Goal: Task Accomplishment & Management: Use online tool/utility

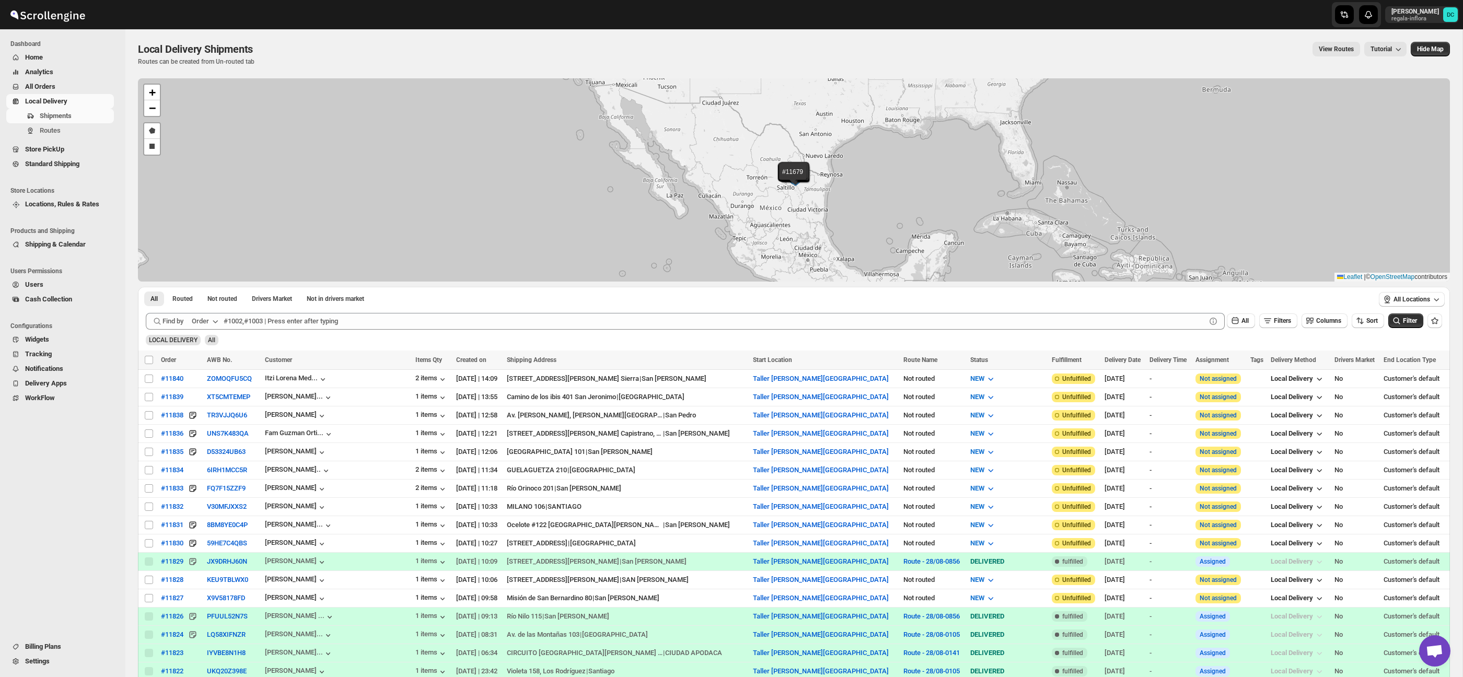
click at [55, 83] on span "All Orders" at bounding box center [40, 87] width 30 height 8
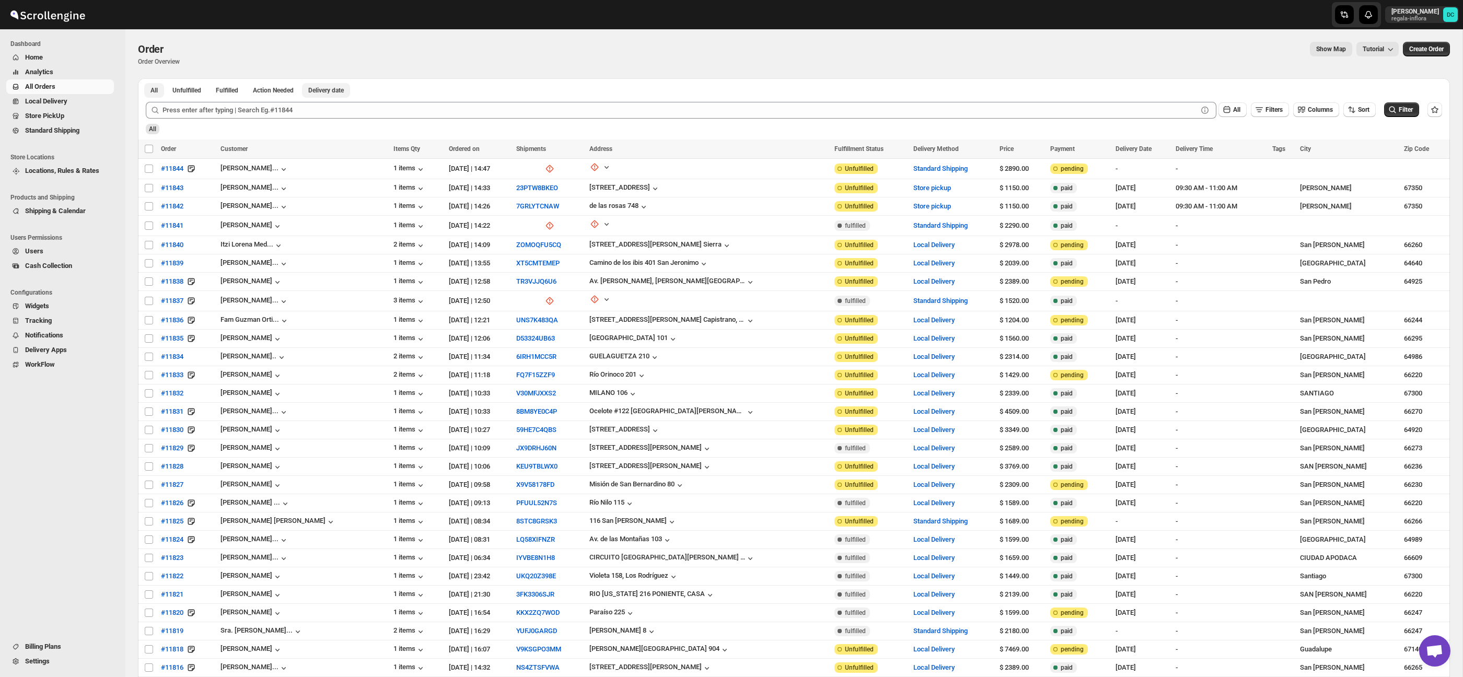
click at [335, 89] on span "Delivery date" at bounding box center [326, 90] width 36 height 8
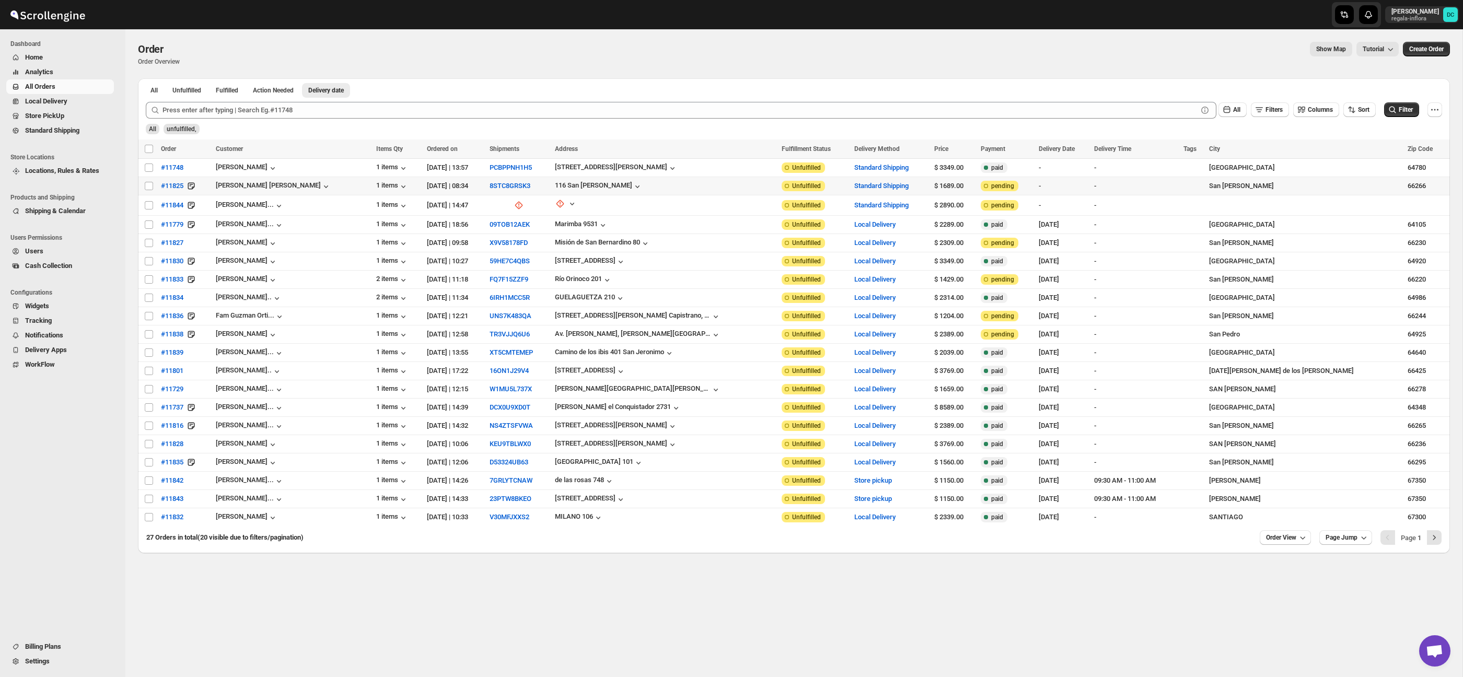
drag, startPoint x: 148, startPoint y: 187, endPoint x: 144, endPoint y: 7, distance: 179.8
click at [147, 185] on input "Select order" at bounding box center [149, 186] width 8 height 8
checkbox input "true"
click at [148, 206] on input "Select order" at bounding box center [149, 205] width 8 height 8
checkbox input "true"
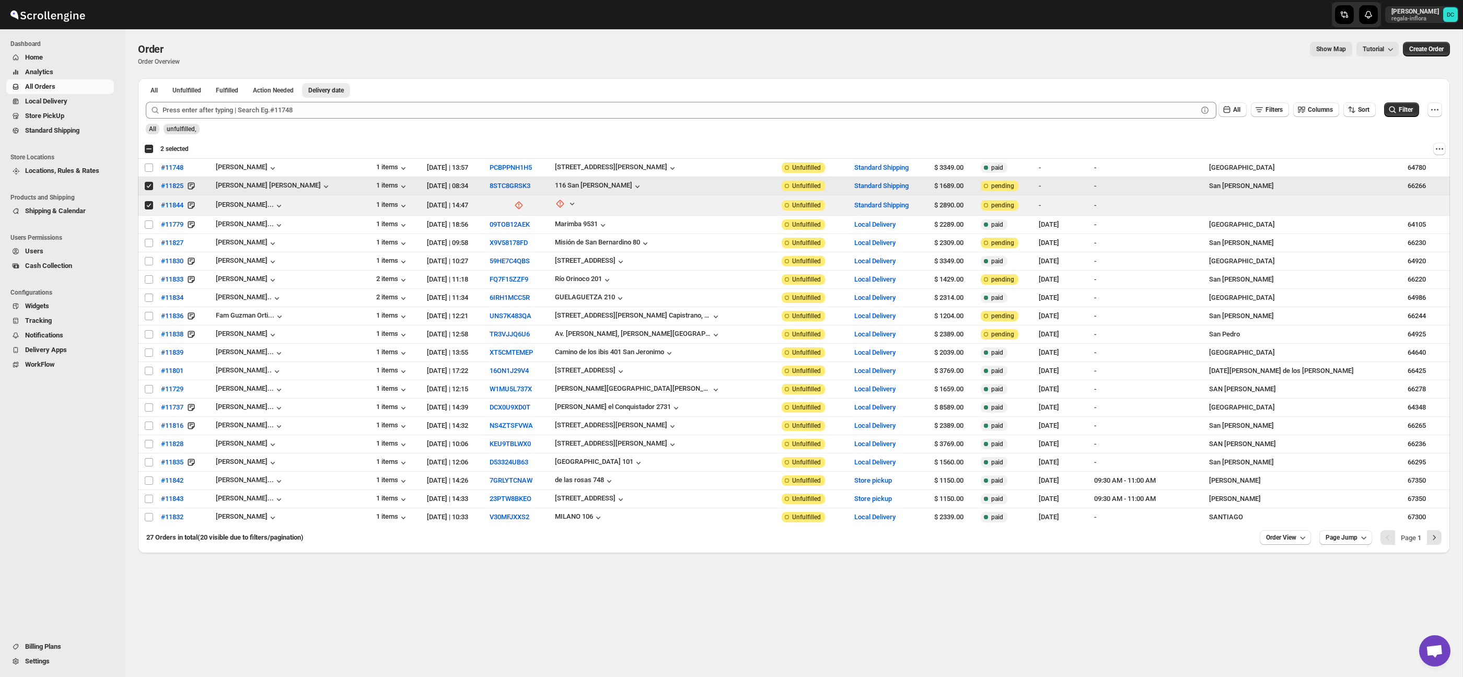
drag, startPoint x: 149, startPoint y: 186, endPoint x: 150, endPoint y: 203, distance: 17.2
click at [149, 187] on input "Select order" at bounding box center [149, 186] width 8 height 8
checkbox input "false"
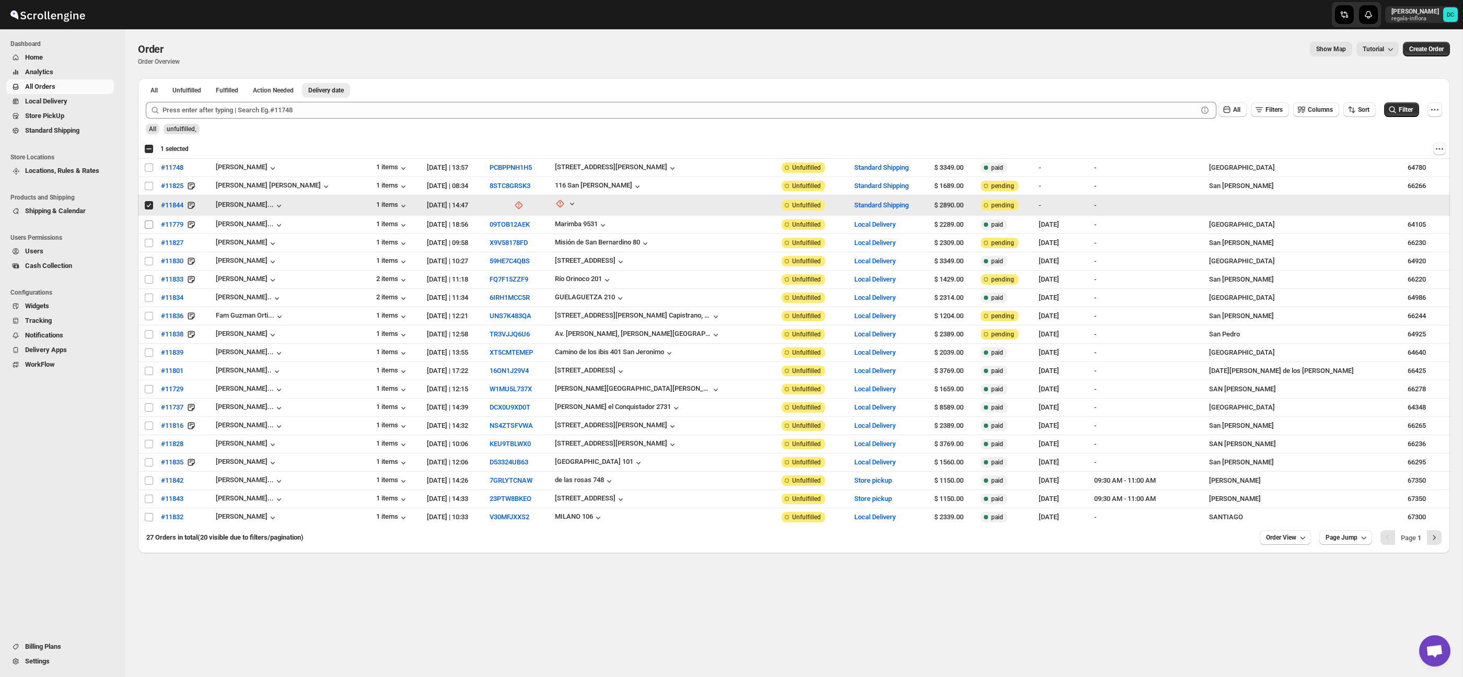
drag, startPoint x: 150, startPoint y: 205, endPoint x: 150, endPoint y: 220, distance: 14.6
click at [149, 205] on input "Select order" at bounding box center [149, 205] width 8 height 8
checkbox input "false"
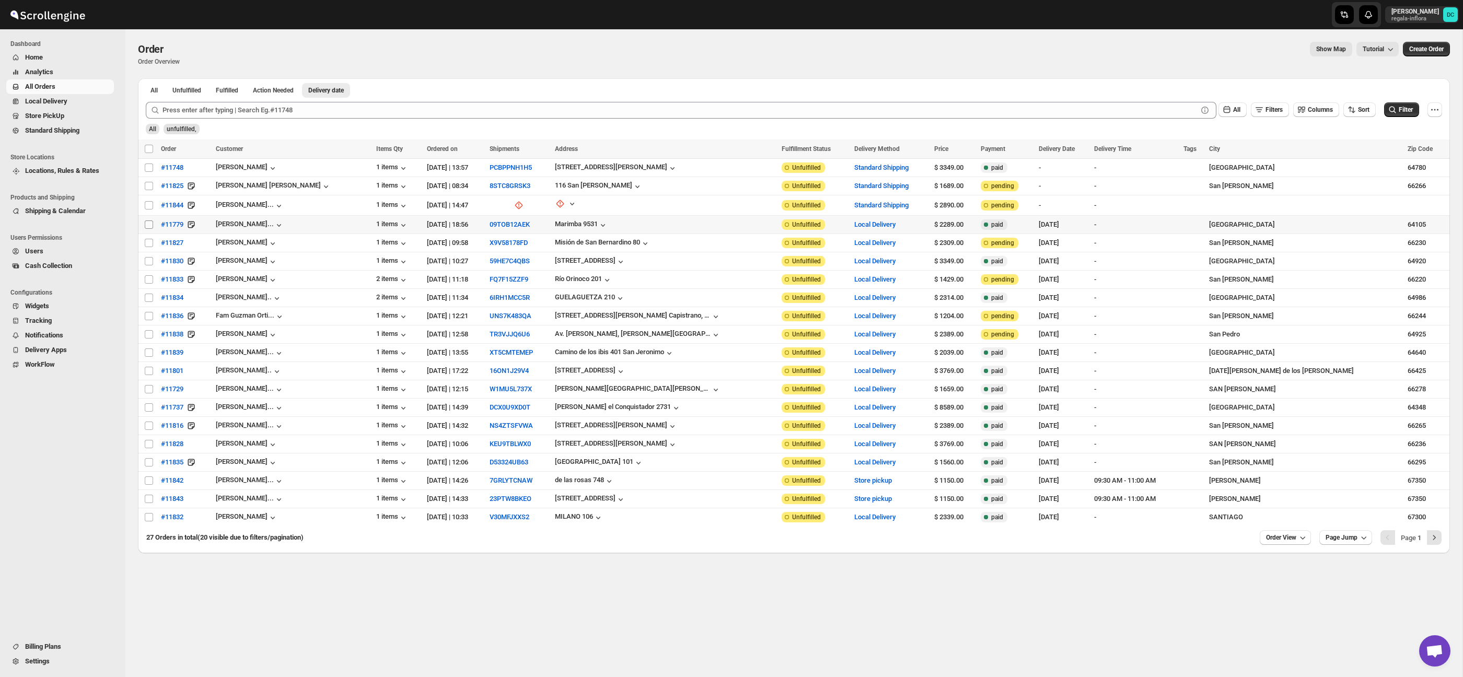
click at [150, 226] on input "Select order" at bounding box center [149, 224] width 8 height 8
checkbox input "true"
click at [146, 243] on input "Select order" at bounding box center [149, 243] width 8 height 8
checkbox input "true"
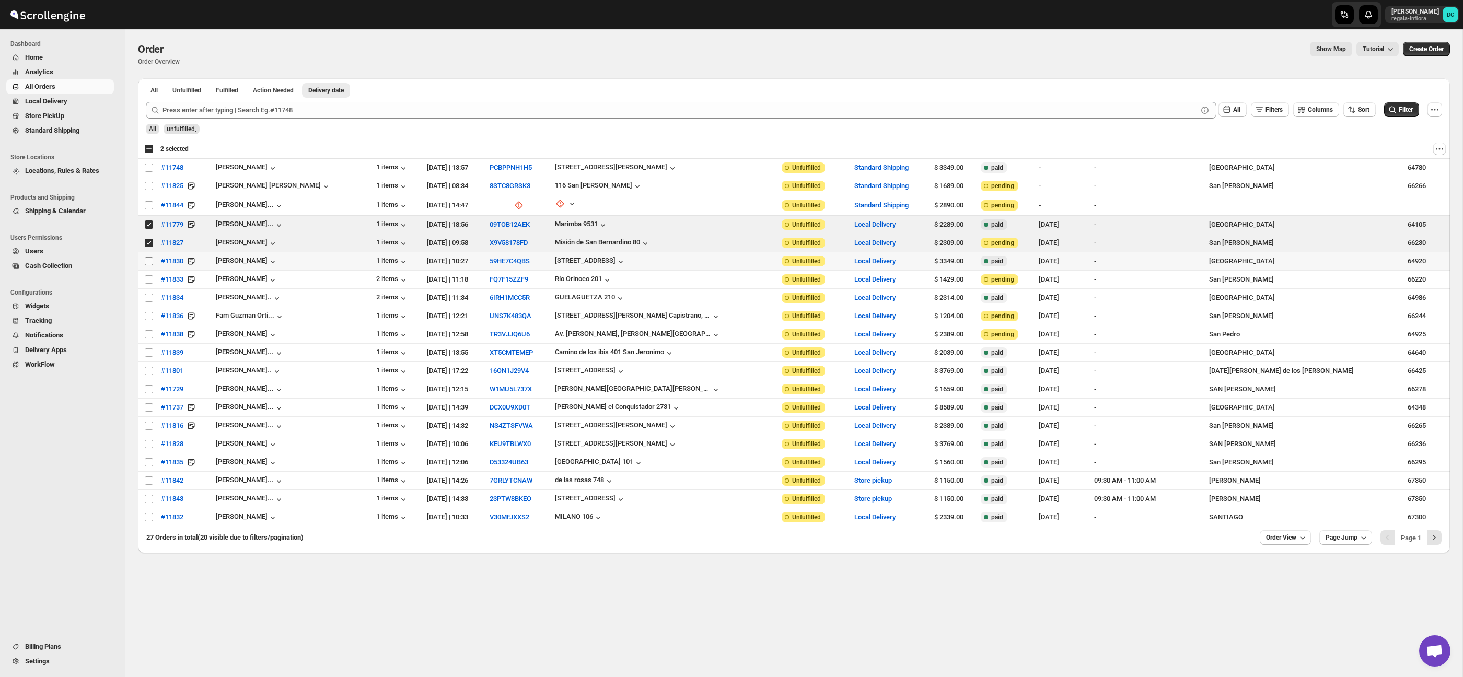
click at [150, 262] on input "Select order" at bounding box center [149, 261] width 8 height 8
checkbox input "true"
drag, startPoint x: 149, startPoint y: 279, endPoint x: 147, endPoint y: 296, distance: 17.4
click at [149, 279] on input "Select order" at bounding box center [149, 279] width 8 height 8
checkbox input "true"
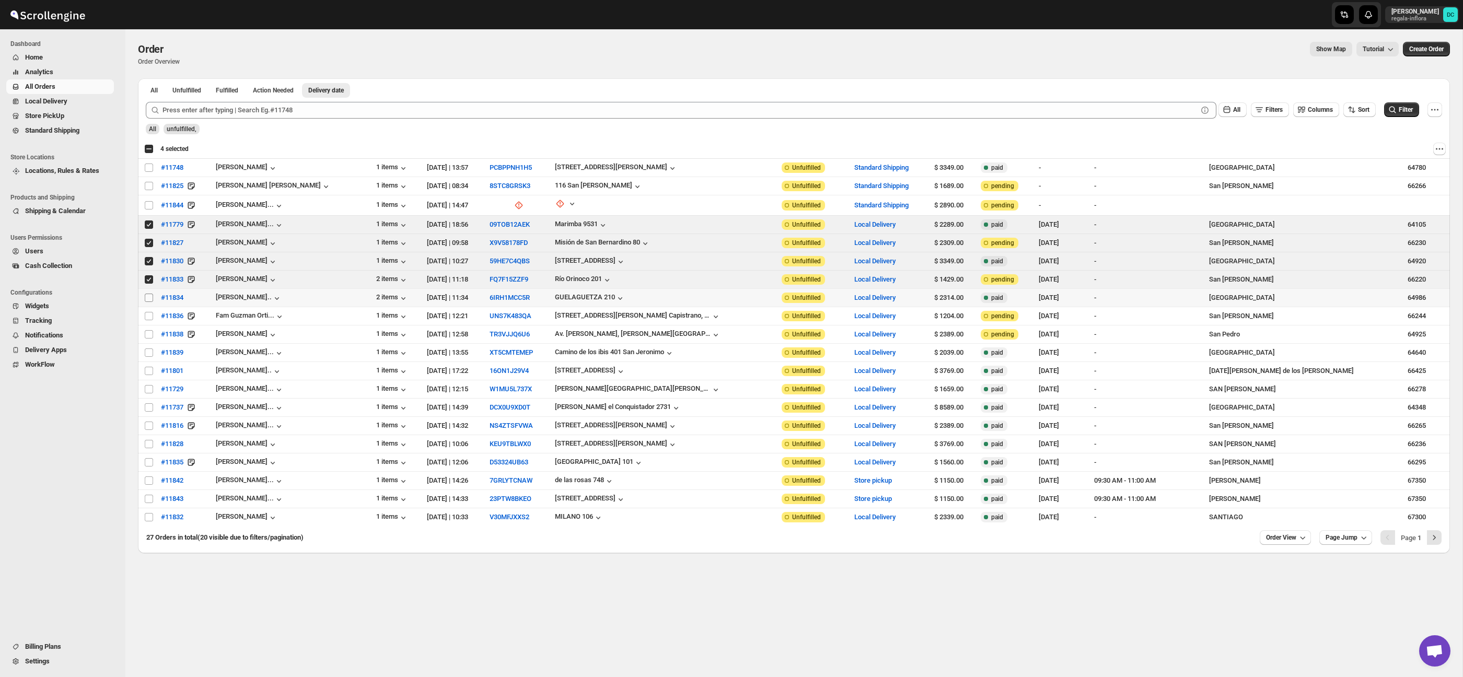
click at [147, 296] on input "Select order" at bounding box center [149, 298] width 8 height 8
checkbox input "true"
click at [146, 321] on td "Select order" at bounding box center [148, 316] width 20 height 18
checkbox input "true"
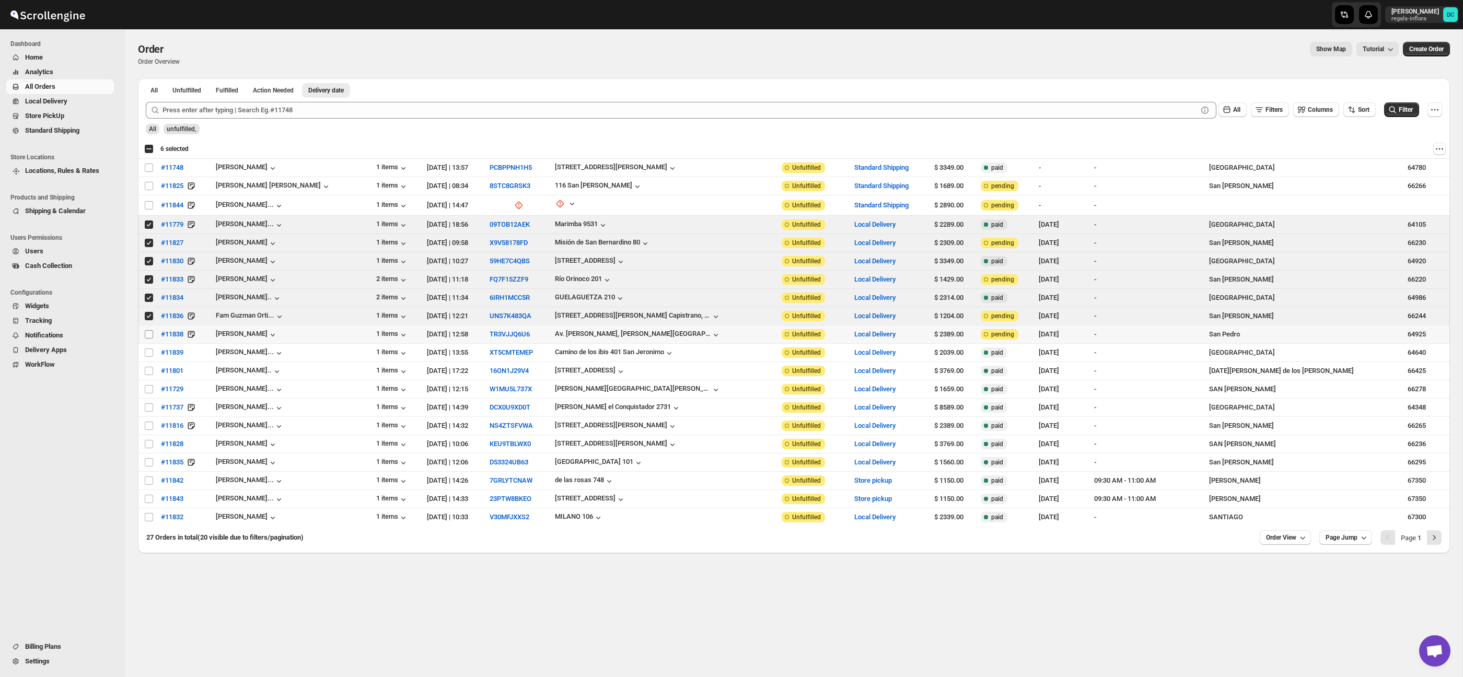
click at [147, 337] on input "Select order" at bounding box center [149, 334] width 8 height 8
checkbox input "true"
click at [148, 357] on td "Select order" at bounding box center [148, 353] width 20 height 18
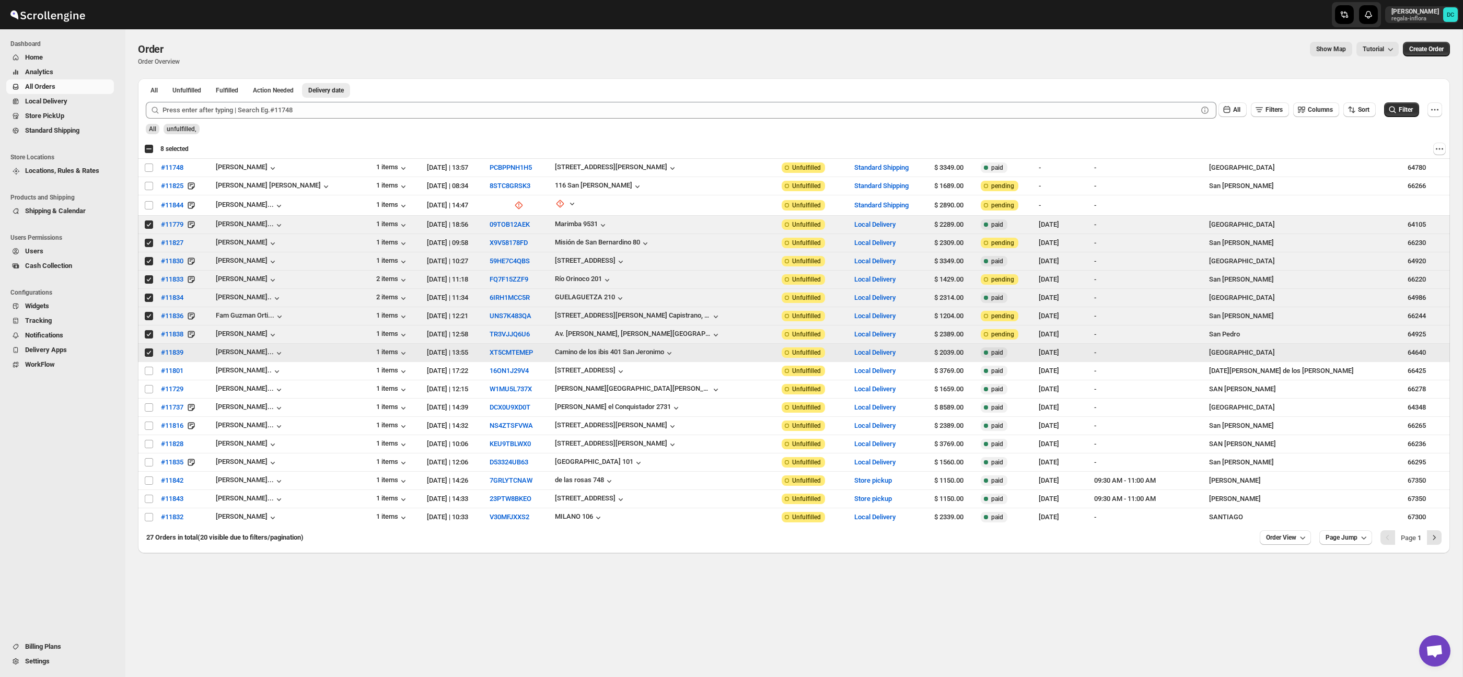
drag, startPoint x: 148, startPoint y: 352, endPoint x: 150, endPoint y: 335, distance: 16.9
click at [148, 351] on input "Select order" at bounding box center [149, 352] width 8 height 8
checkbox input "false"
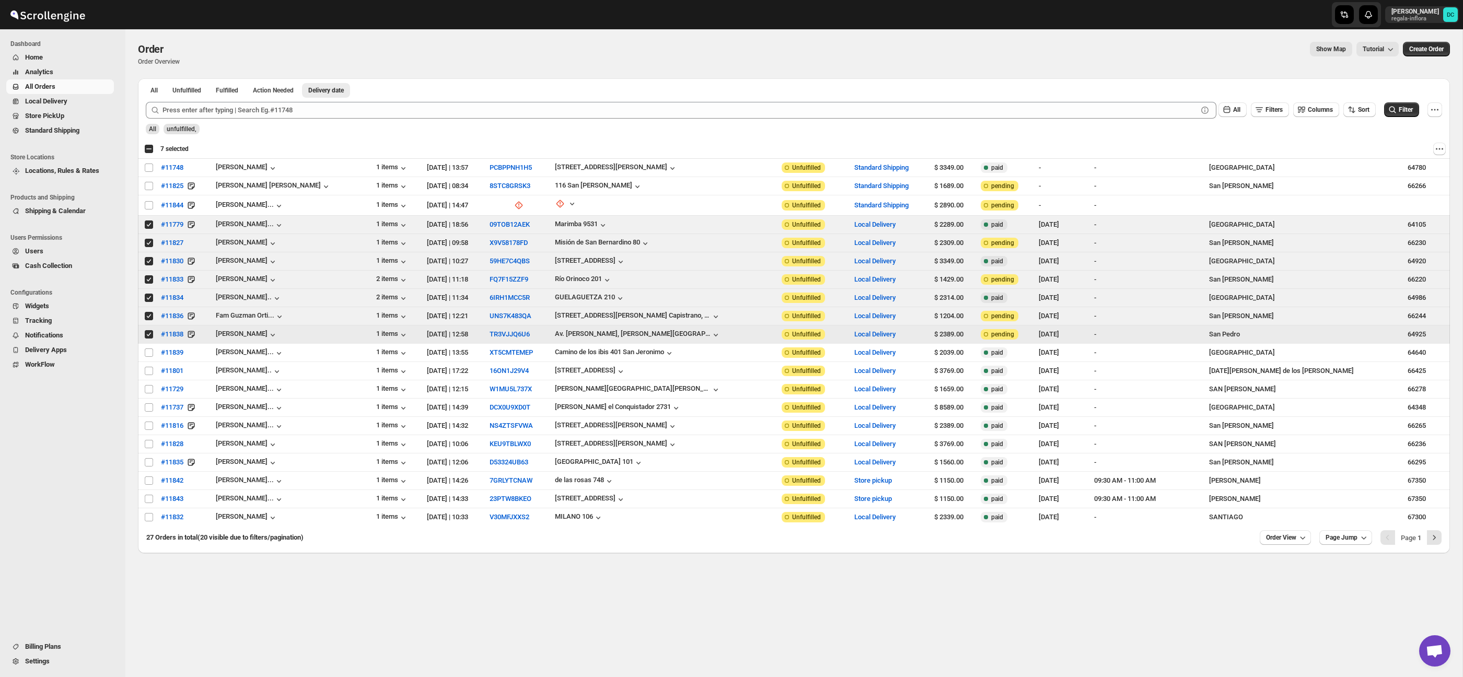
drag, startPoint x: 150, startPoint y: 333, endPoint x: 149, endPoint y: 327, distance: 6.3
click at [150, 332] on input "Select order" at bounding box center [149, 334] width 8 height 8
checkbox input "false"
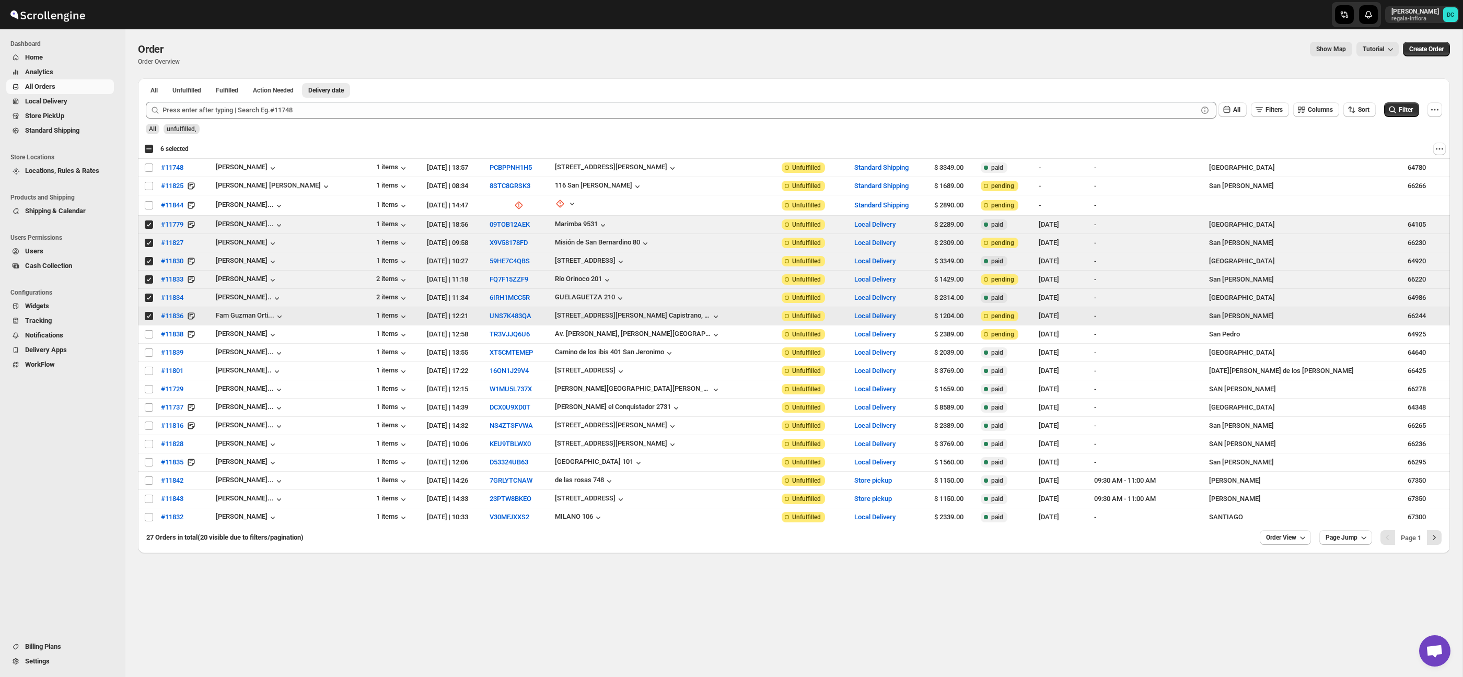
click at [149, 318] on input "Select order" at bounding box center [149, 316] width 8 height 8
checkbox input "false"
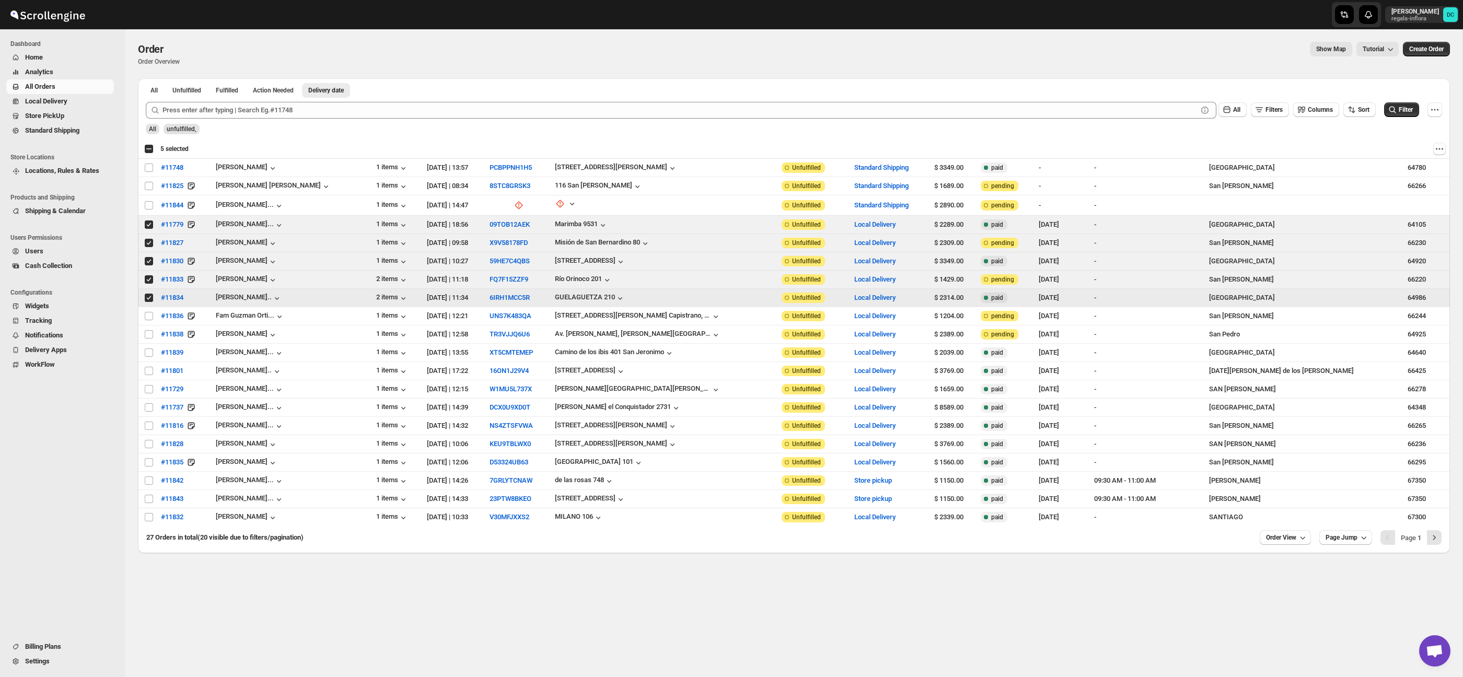
drag, startPoint x: 151, startPoint y: 295, endPoint x: 151, endPoint y: 288, distance: 7.3
click at [151, 294] on input "Select order" at bounding box center [149, 298] width 8 height 8
checkbox input "false"
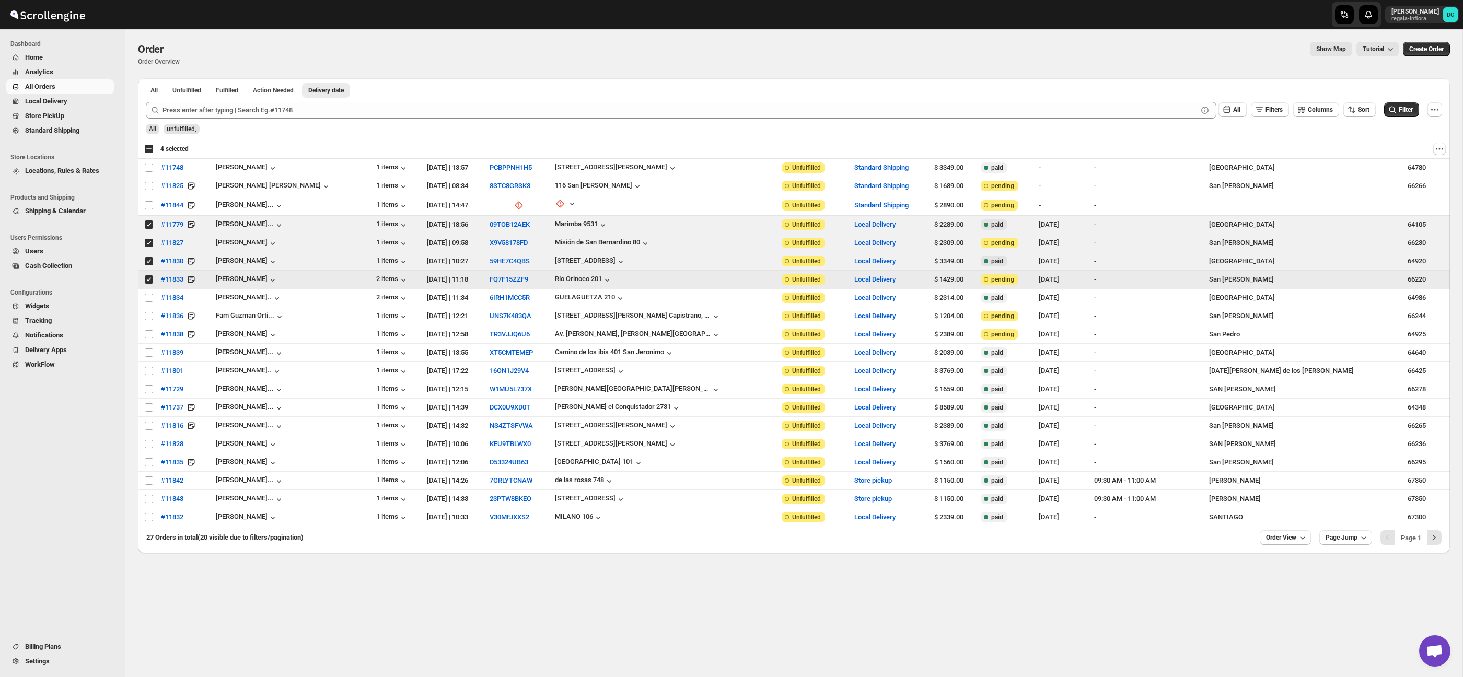
click at [150, 278] on input "Select order" at bounding box center [149, 279] width 8 height 8
checkbox input "false"
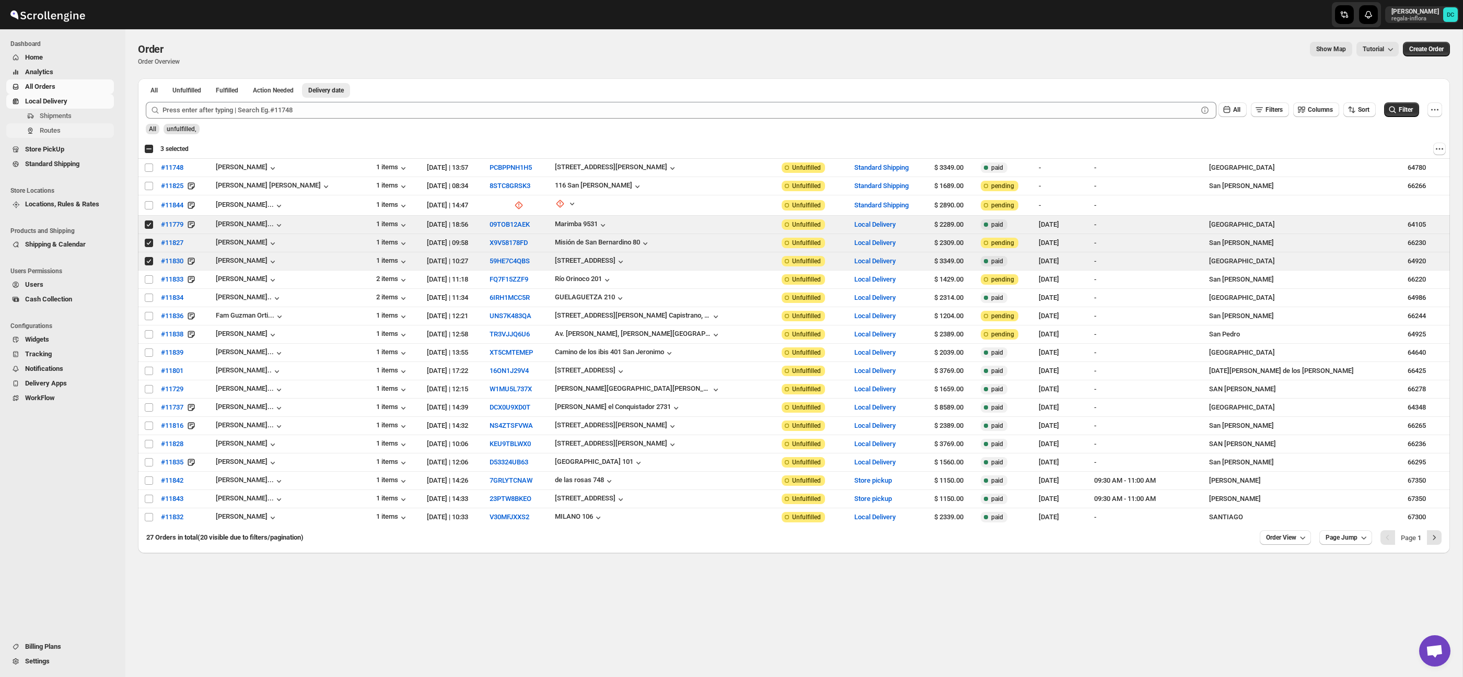
click at [60, 133] on span "Routes" at bounding box center [50, 130] width 21 height 8
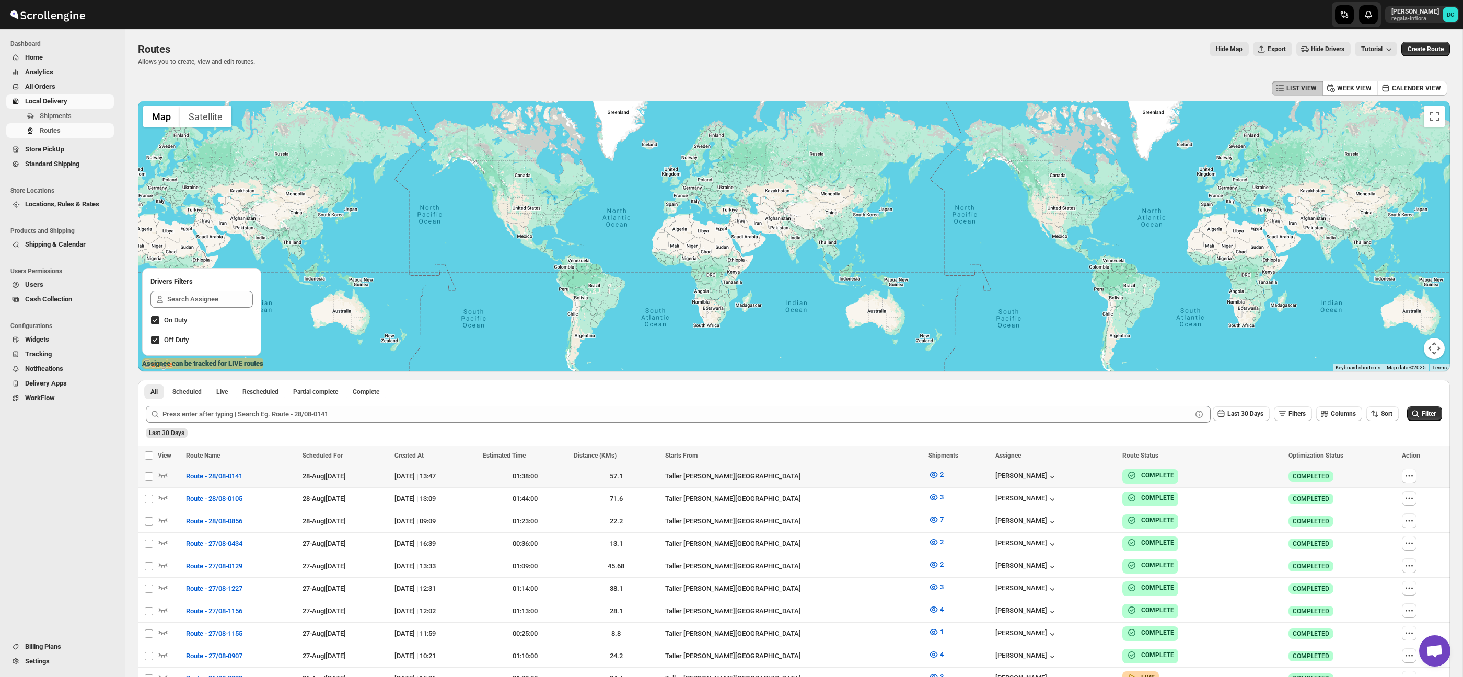
drag, startPoint x: 1413, startPoint y: 476, endPoint x: 1420, endPoint y: 481, distance: 8.7
click at [1413, 476] on icon "button" at bounding box center [1409, 476] width 10 height 10
checkbox input "true"
click at [943, 433] on div "Last 30 Days" at bounding box center [793, 430] width 1298 height 18
click at [74, 114] on span "Shipments" at bounding box center [76, 116] width 72 height 10
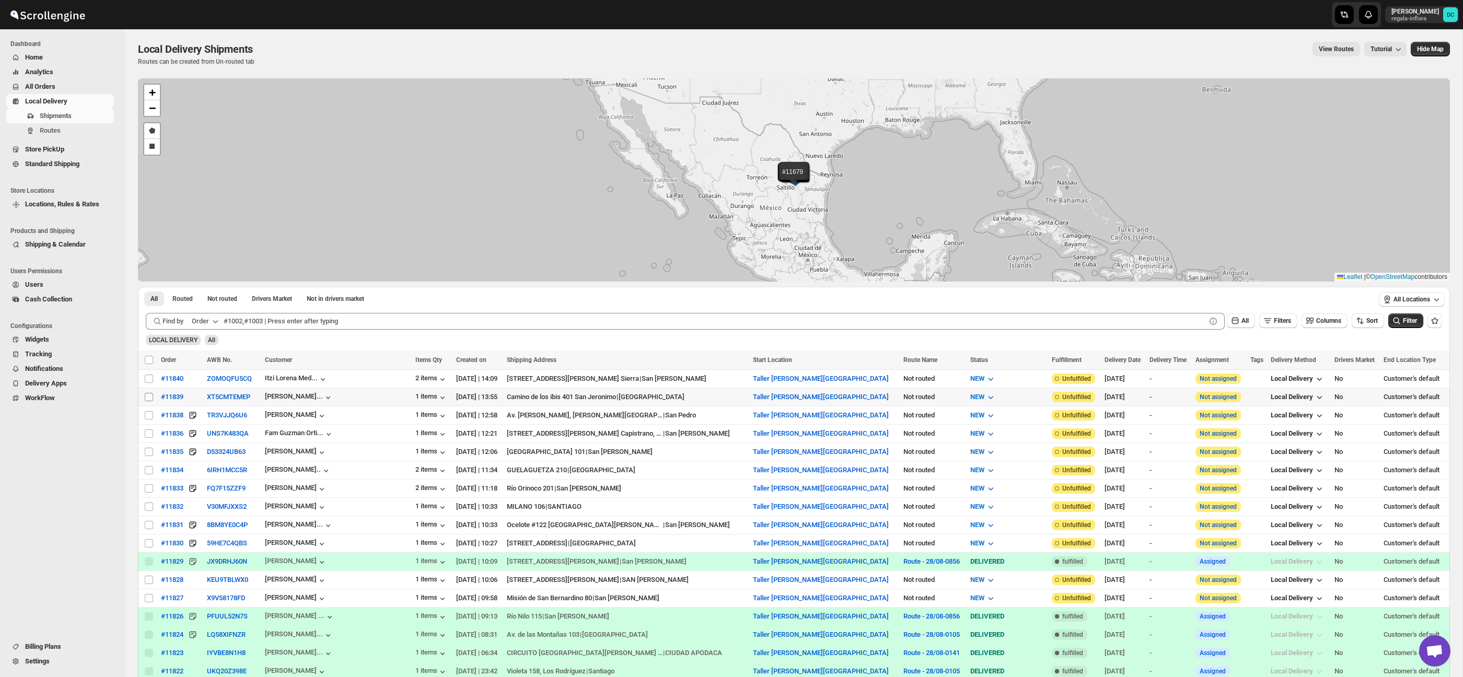
click at [148, 396] on input "Select shipment" at bounding box center [149, 397] width 8 height 8
checkbox input "true"
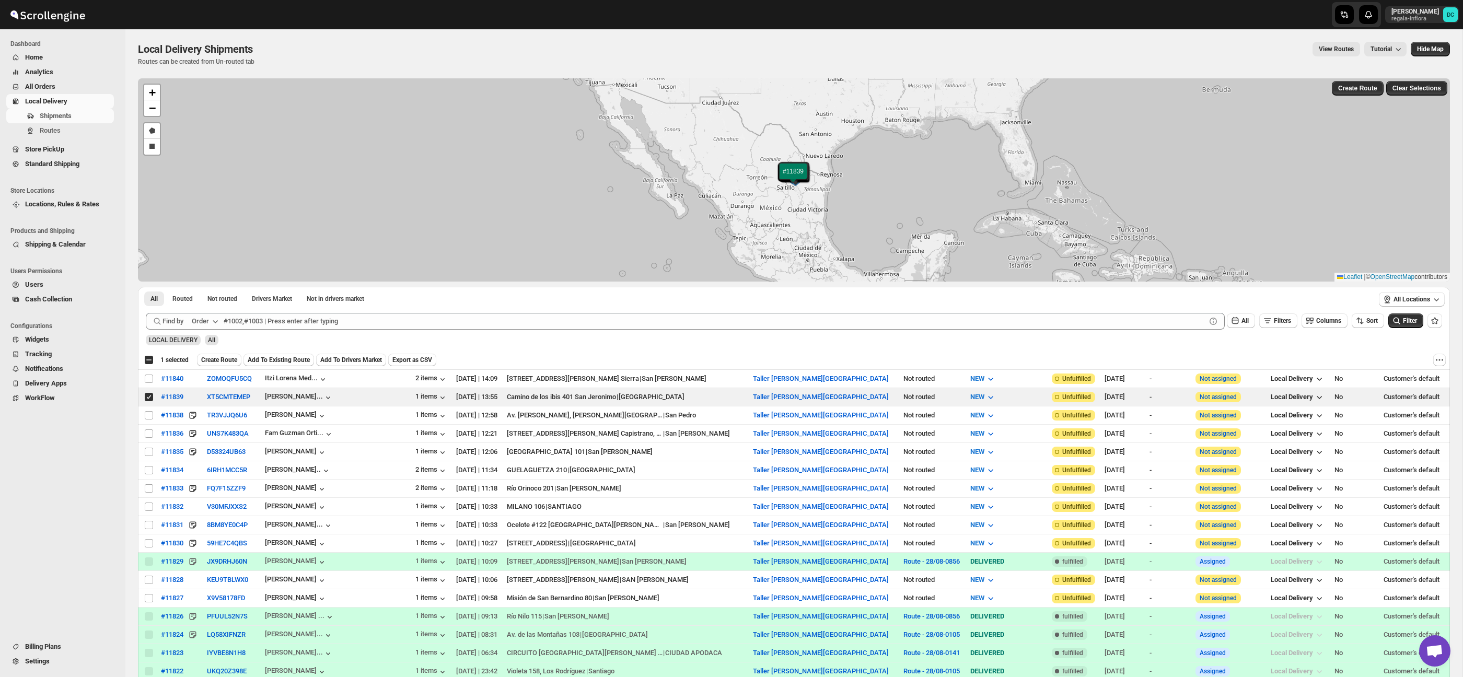
click at [49, 81] on span "All Orders" at bounding box center [68, 86] width 87 height 10
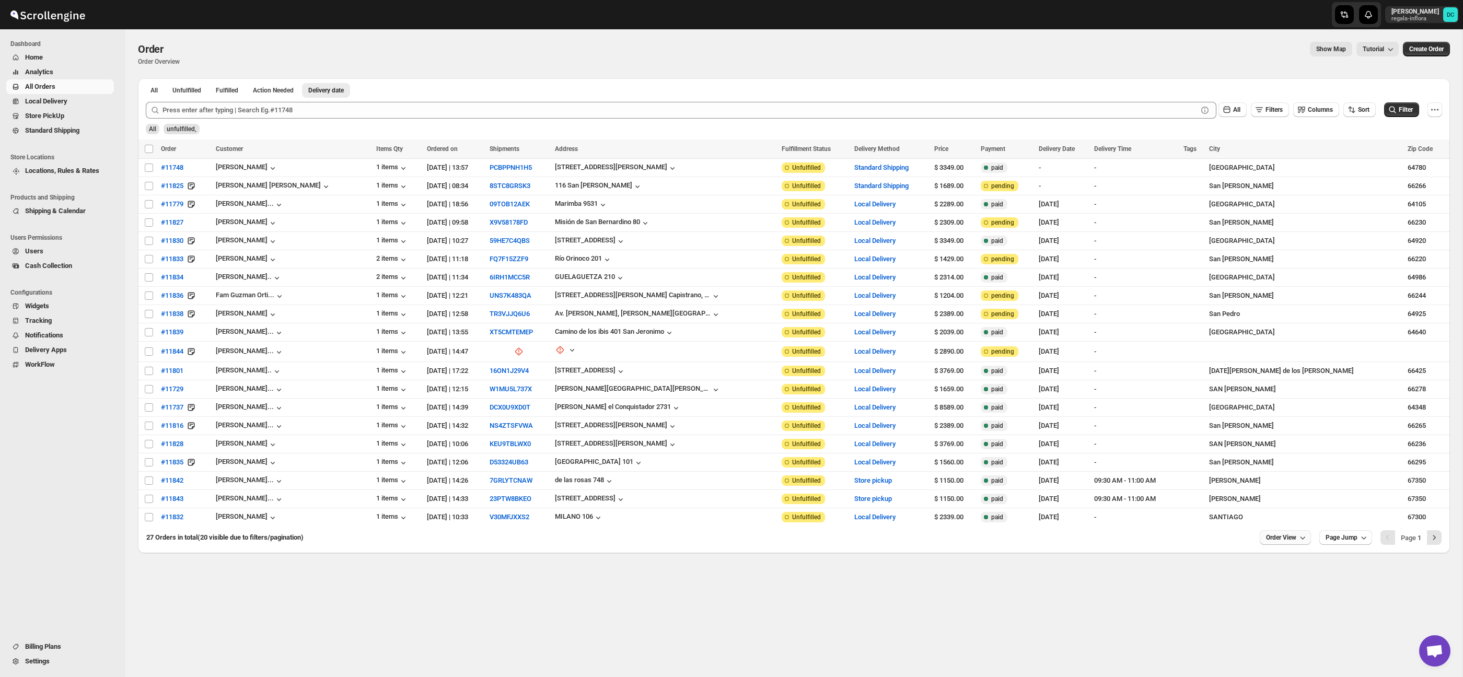
drag, startPoint x: 1276, startPoint y: 542, endPoint x: 1288, endPoint y: 586, distance: 45.9
click at [1276, 542] on span "Order View" at bounding box center [1281, 537] width 30 height 8
click at [1280, 523] on button "Custom 40 Set" at bounding box center [1281, 500] width 59 height 49
click at [1280, 515] on div "Set" at bounding box center [1281, 516] width 52 height 11
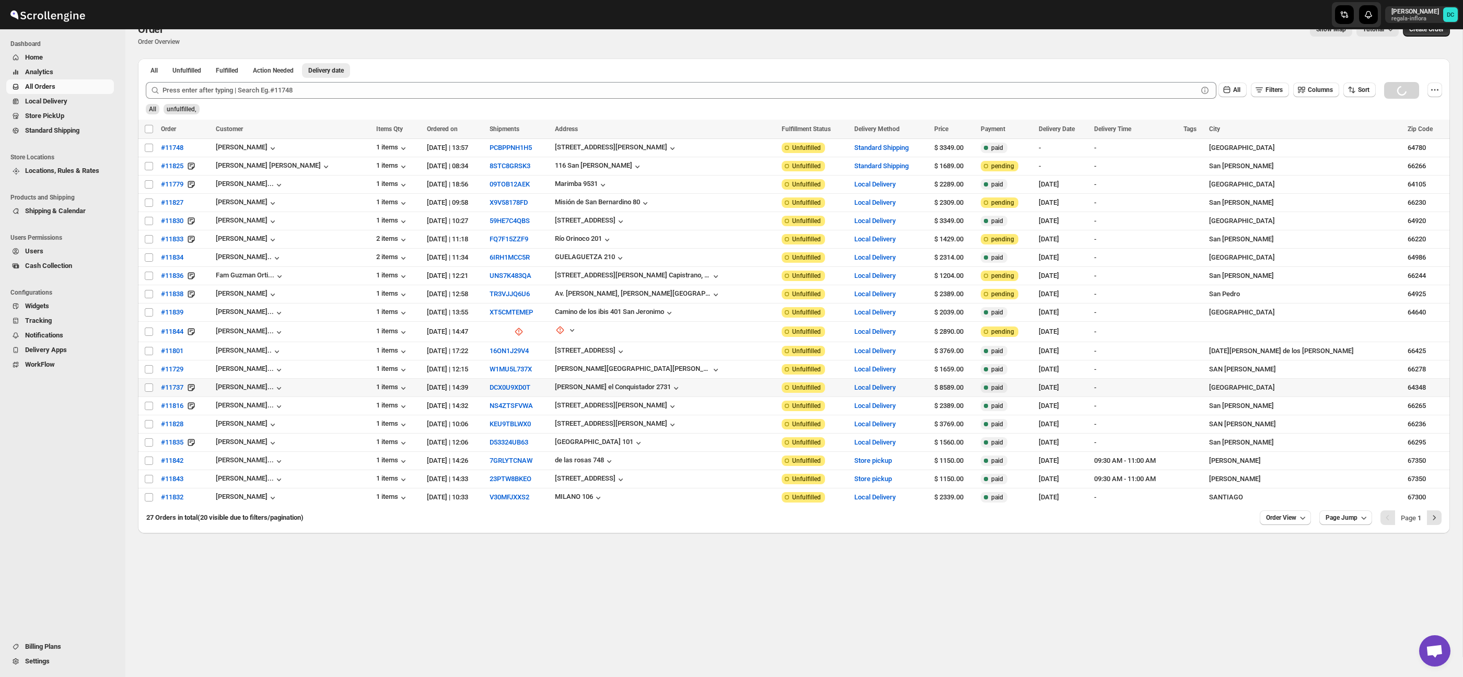
scroll to position [24, 0]
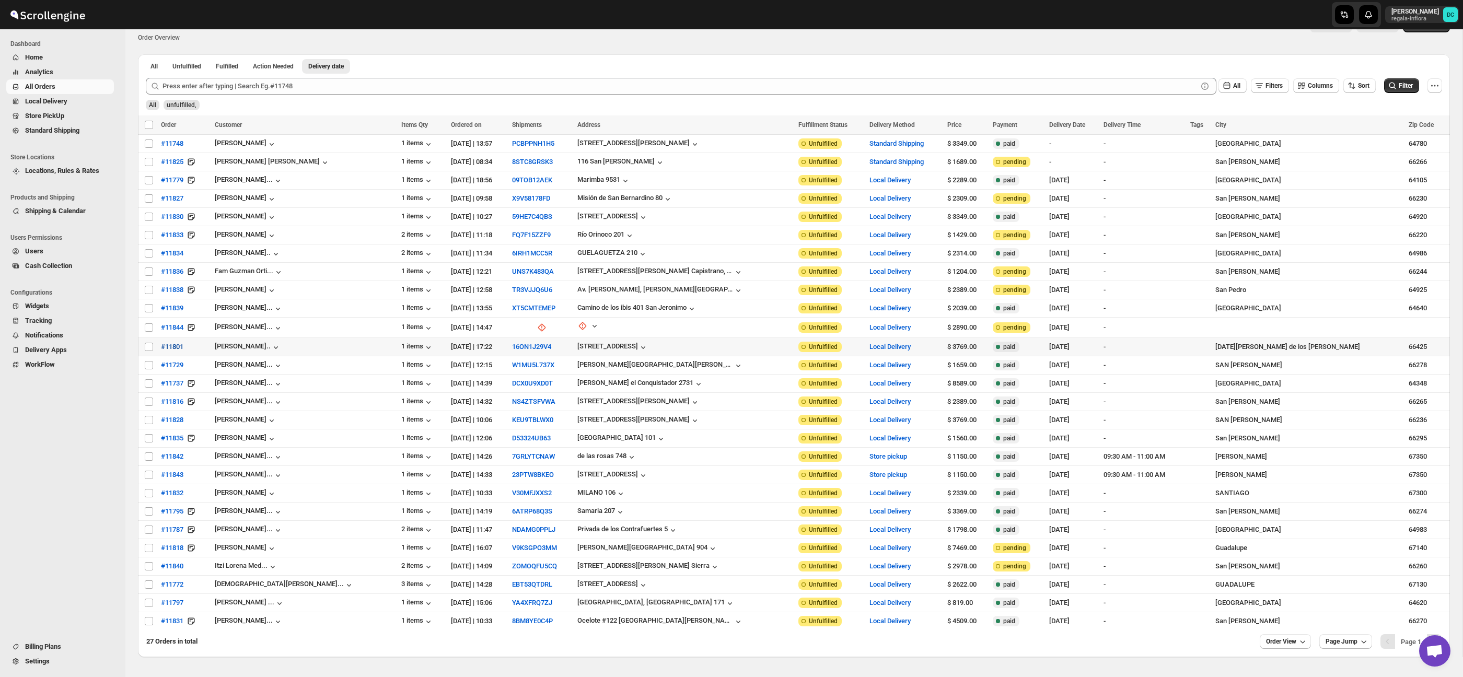
drag, startPoint x: 148, startPoint y: 346, endPoint x: 160, endPoint y: 346, distance: 11.5
click at [148, 346] on input "Select order" at bounding box center [149, 347] width 8 height 8
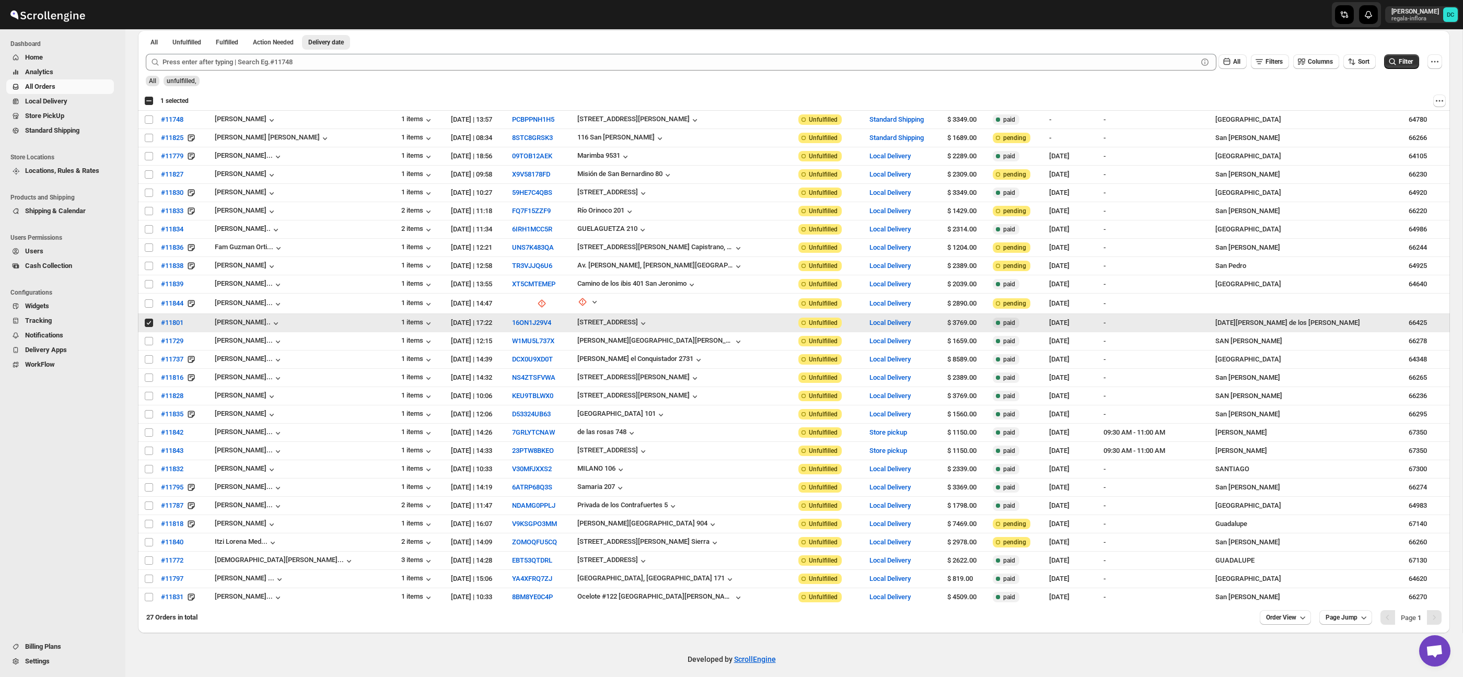
scroll to position [57, 0]
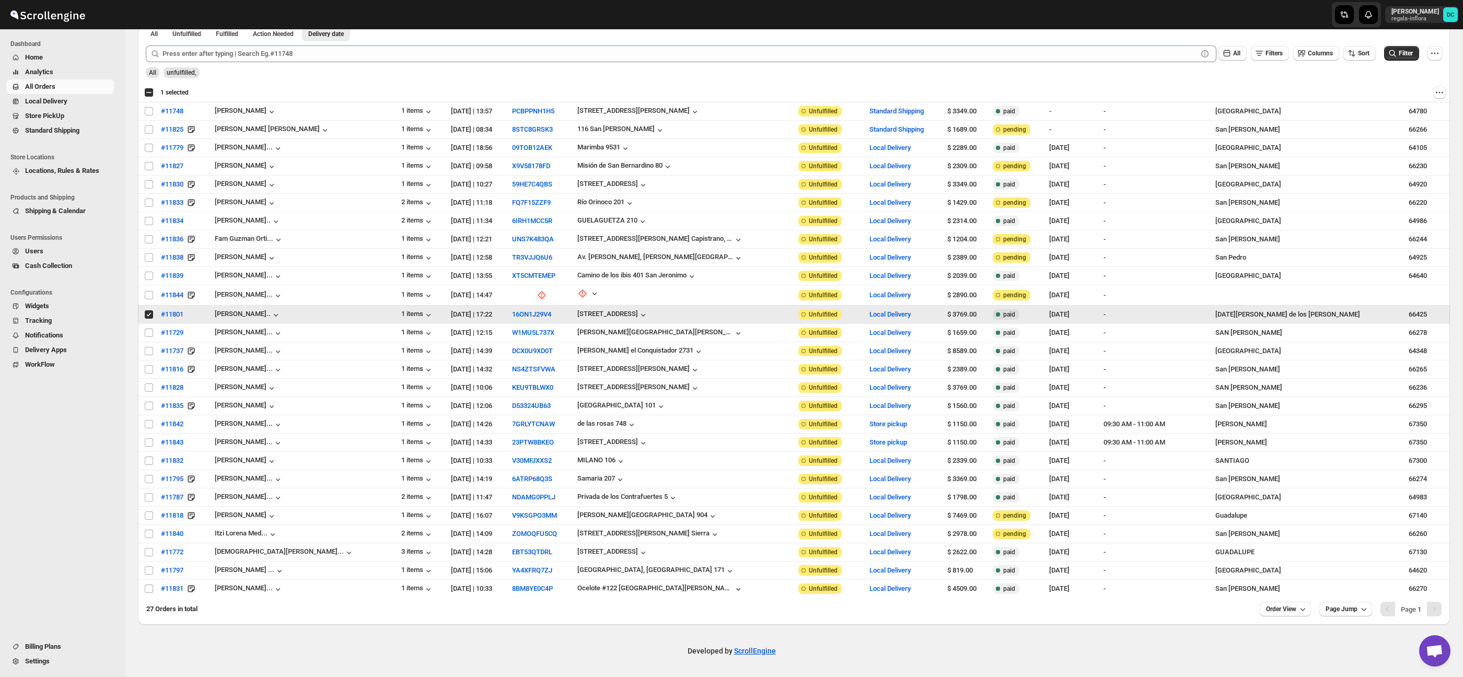
click at [151, 313] on input "Select order" at bounding box center [149, 314] width 8 height 8
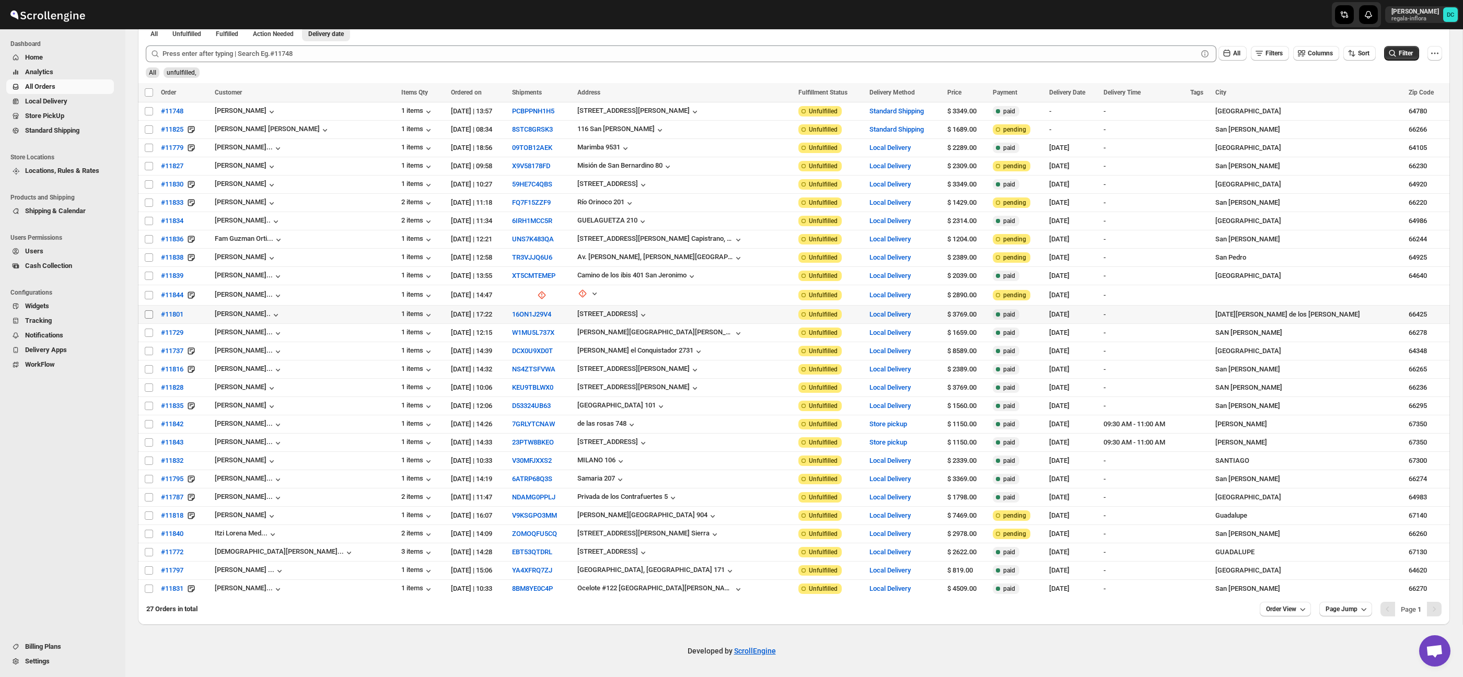
click at [147, 314] on input "Select order" at bounding box center [149, 314] width 8 height 8
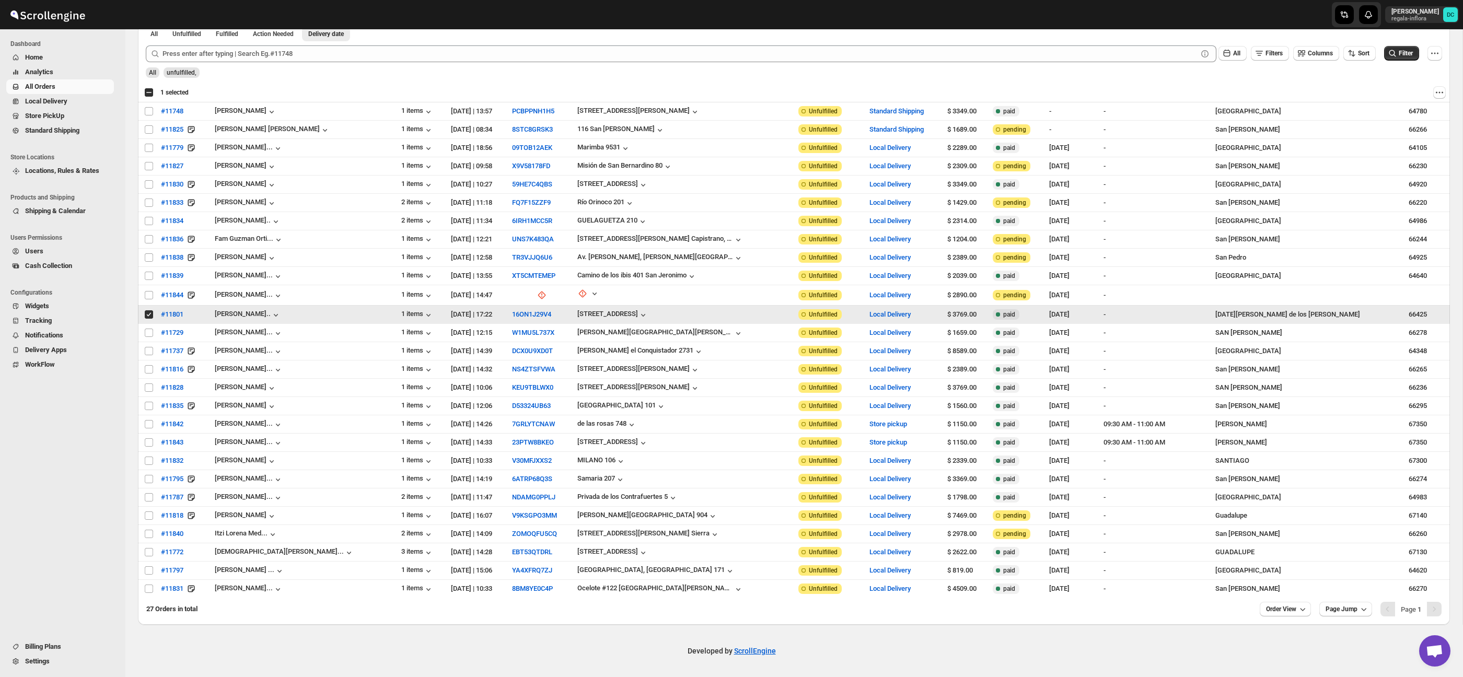
click at [148, 313] on input "Select order" at bounding box center [149, 314] width 8 height 8
checkbox input "false"
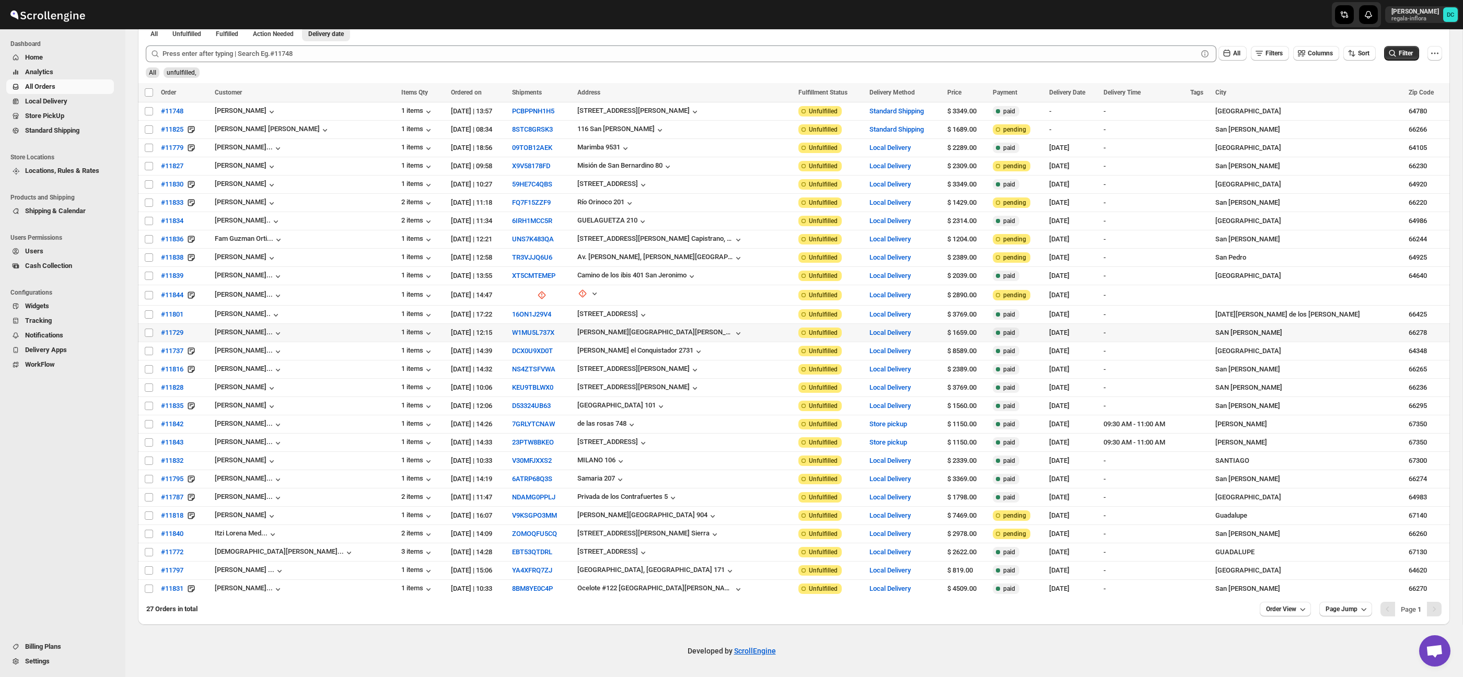
drag, startPoint x: 150, startPoint y: 331, endPoint x: 148, endPoint y: 343, distance: 11.7
click at [150, 331] on input "Select order" at bounding box center [149, 333] width 8 height 8
checkbox input "true"
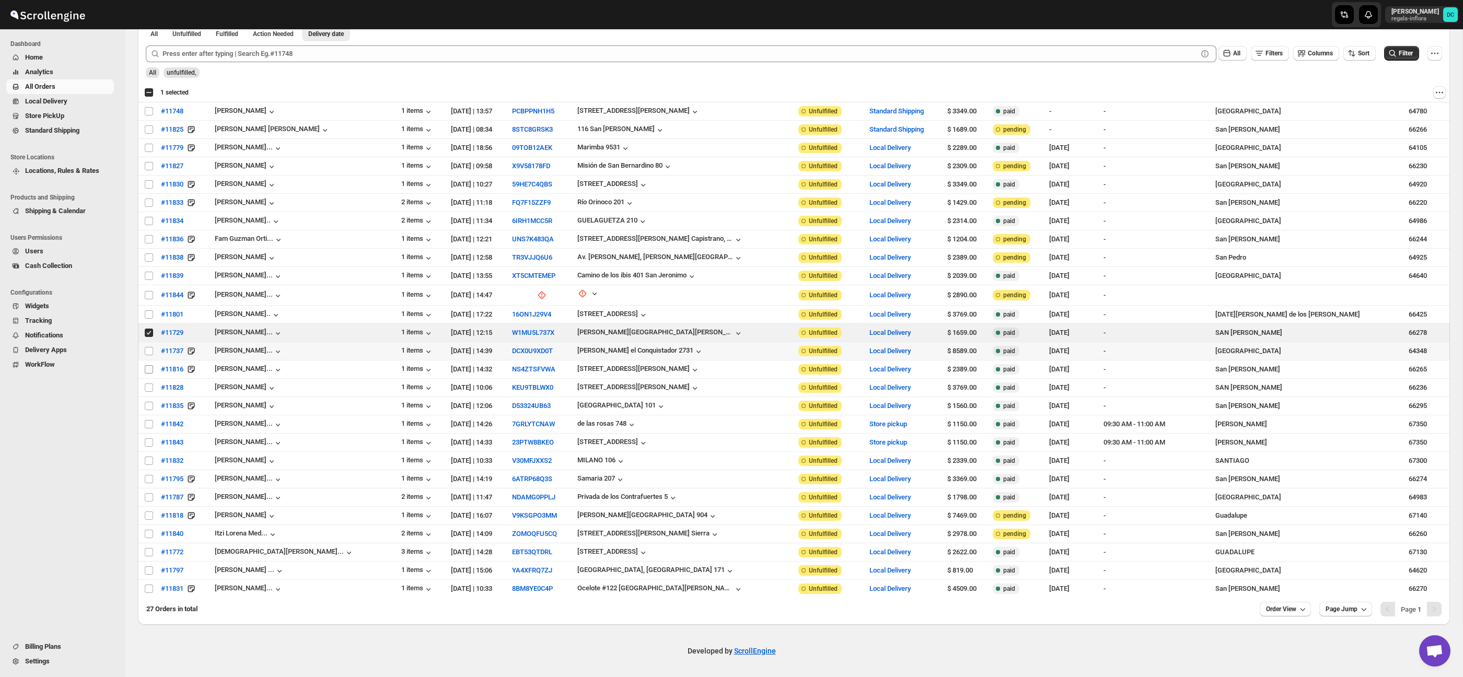
drag, startPoint x: 148, startPoint y: 352, endPoint x: 151, endPoint y: 364, distance: 12.8
click at [149, 352] on input "Select order" at bounding box center [149, 351] width 8 height 8
checkbox input "true"
click at [150, 368] on input "Select order" at bounding box center [149, 369] width 8 height 8
checkbox input "true"
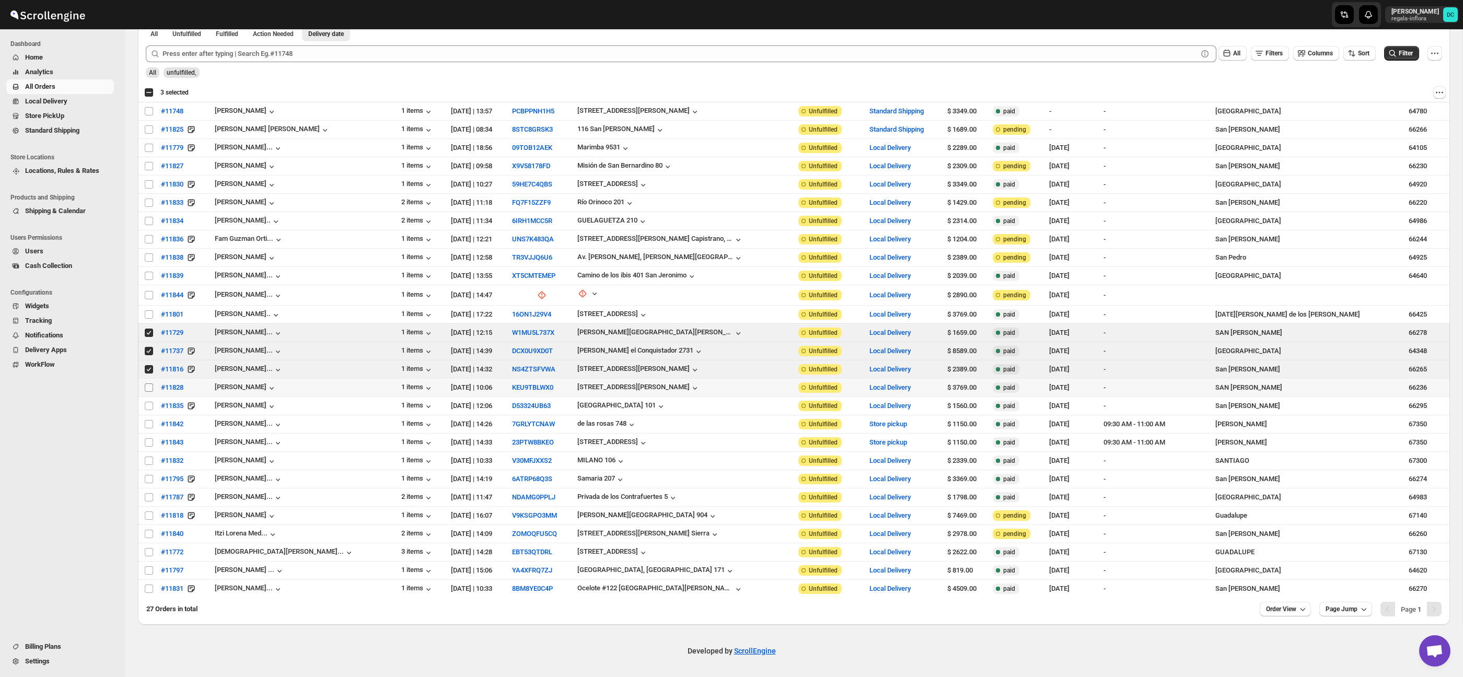
click at [149, 389] on input "Select order" at bounding box center [149, 387] width 8 height 8
checkbox input "true"
click at [149, 402] on input "Select order" at bounding box center [149, 406] width 8 height 8
checkbox input "true"
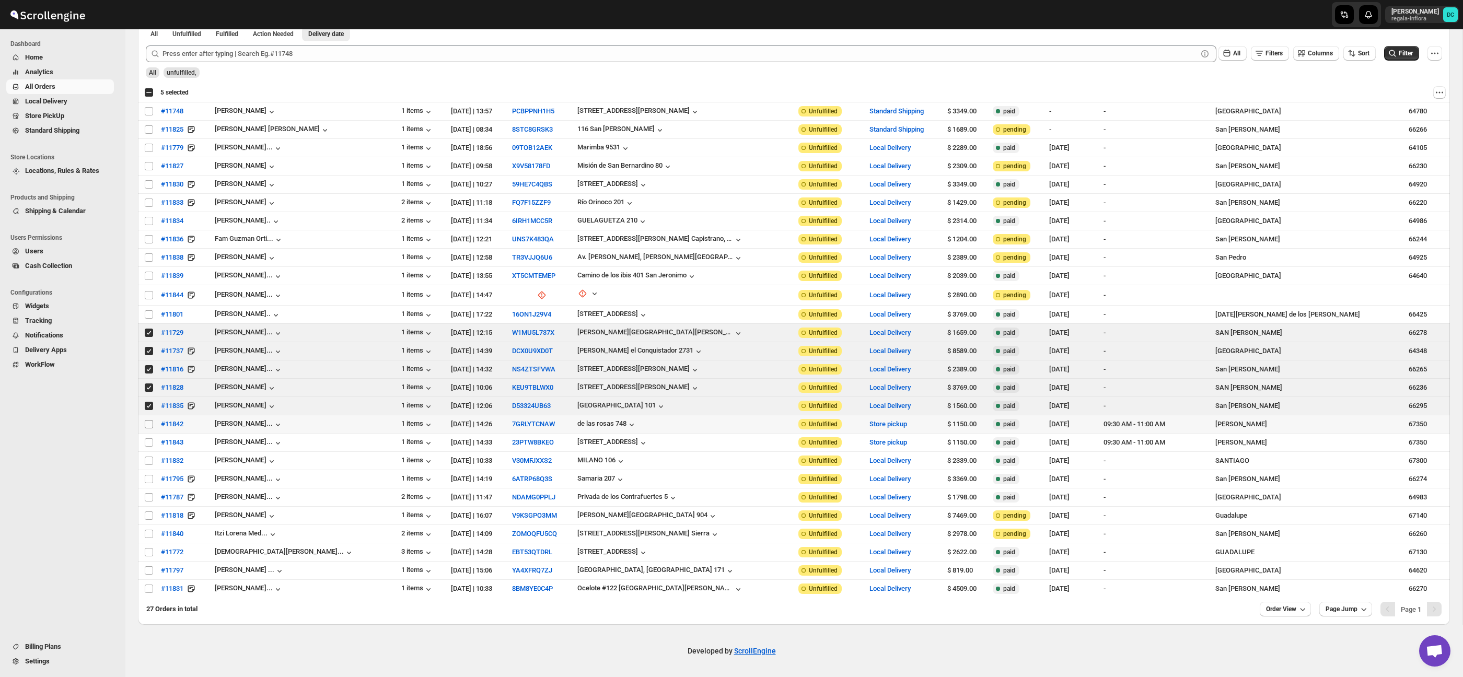
click at [148, 421] on input "Select order" at bounding box center [149, 424] width 8 height 8
checkbox input "true"
click at [144, 439] on span at bounding box center [148, 442] width 9 height 9
click at [145, 439] on input "Select order" at bounding box center [149, 442] width 8 height 8
click at [146, 442] on input "Select order" at bounding box center [149, 442] width 8 height 8
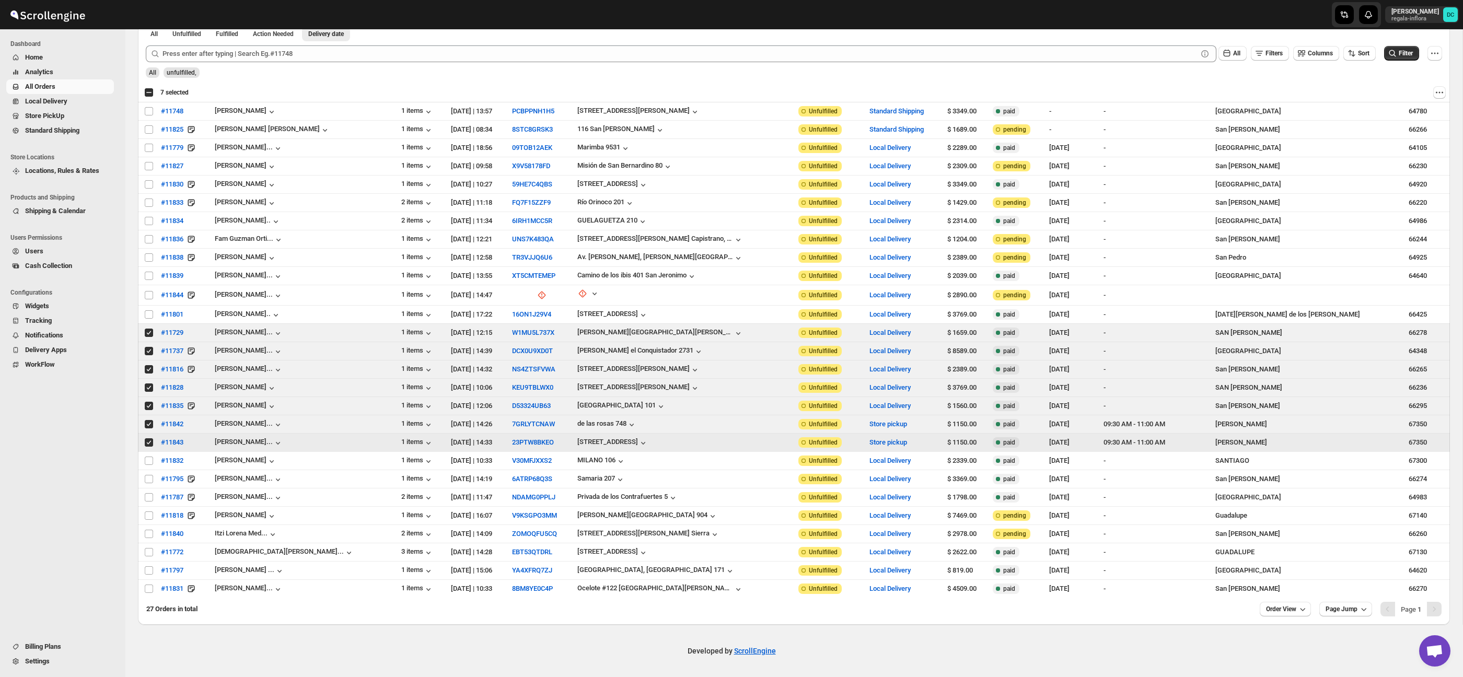
click at [148, 444] on input "Select order" at bounding box center [149, 442] width 8 height 8
checkbox input "false"
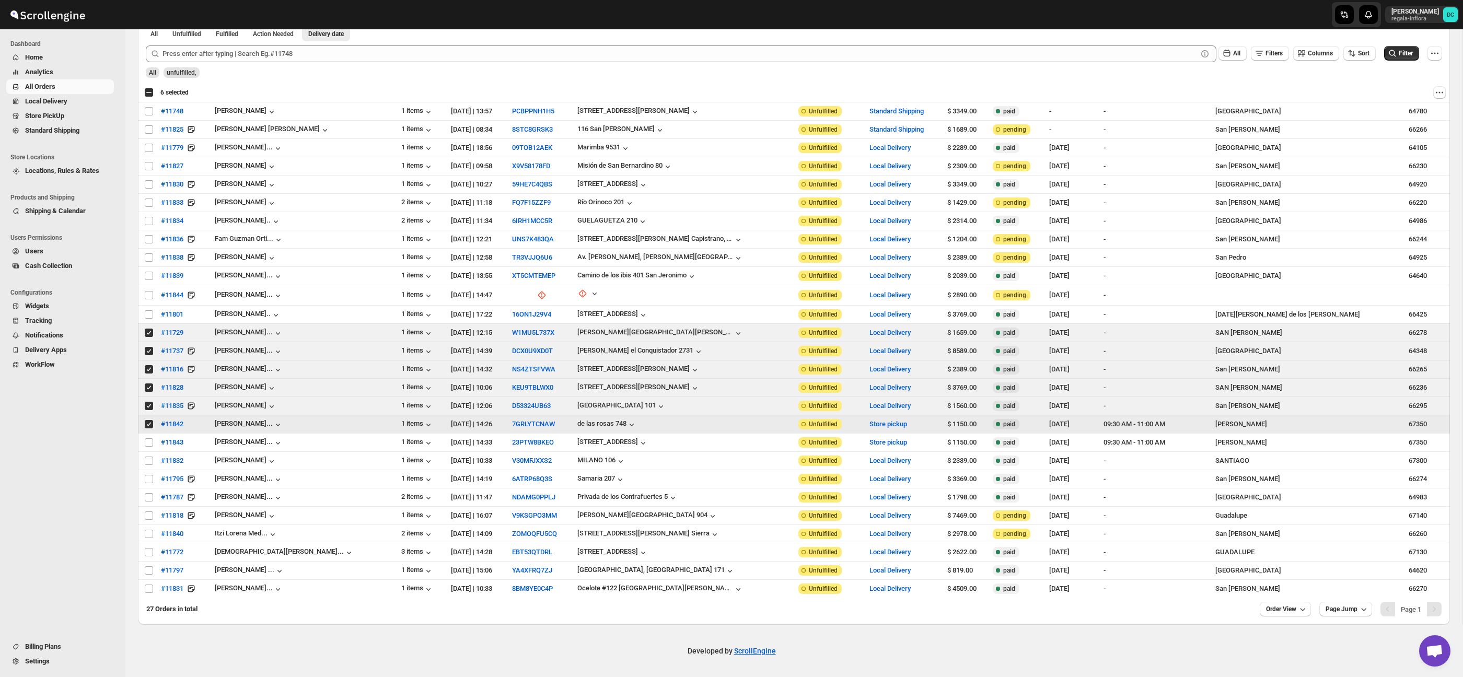
click at [149, 424] on input "Select order" at bounding box center [149, 424] width 8 height 8
checkbox input "false"
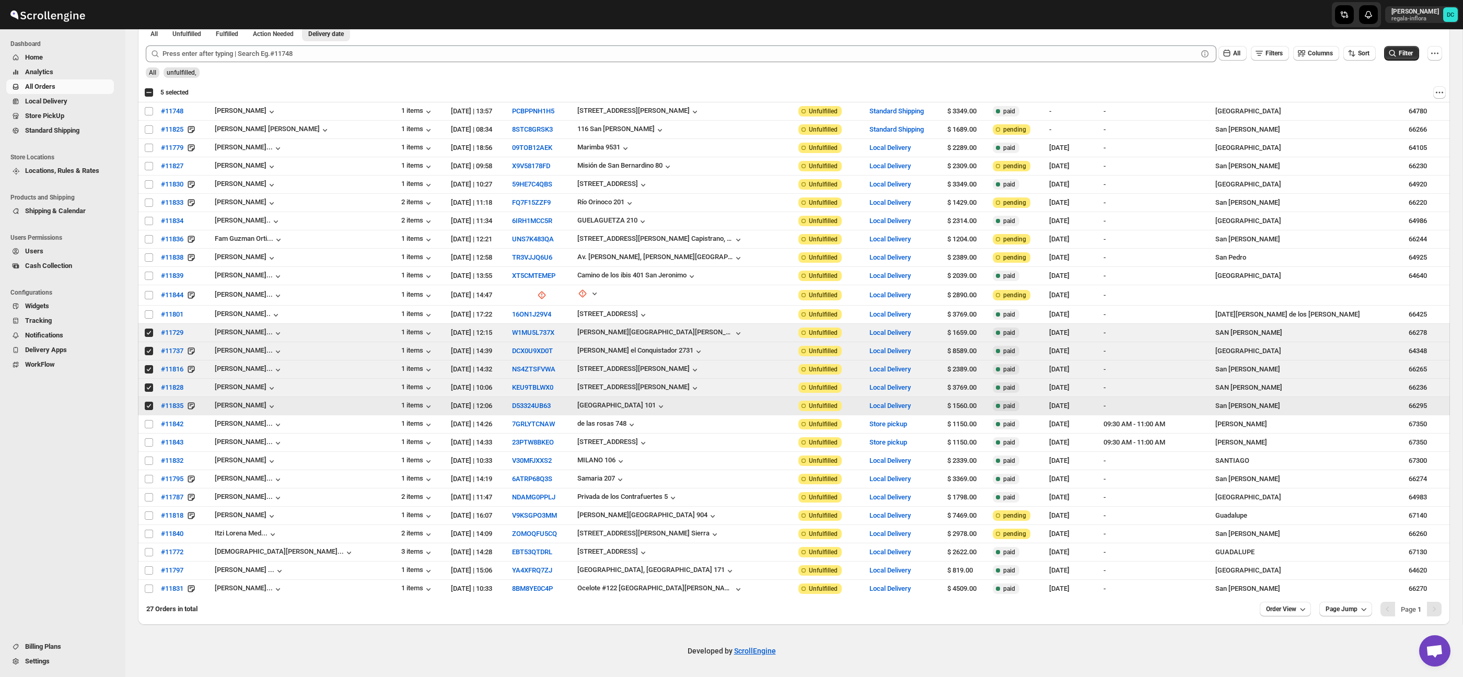
drag, startPoint x: 148, startPoint y: 405, endPoint x: 151, endPoint y: 397, distance: 8.4
click at [148, 405] on input "Select order" at bounding box center [149, 406] width 8 height 8
checkbox input "false"
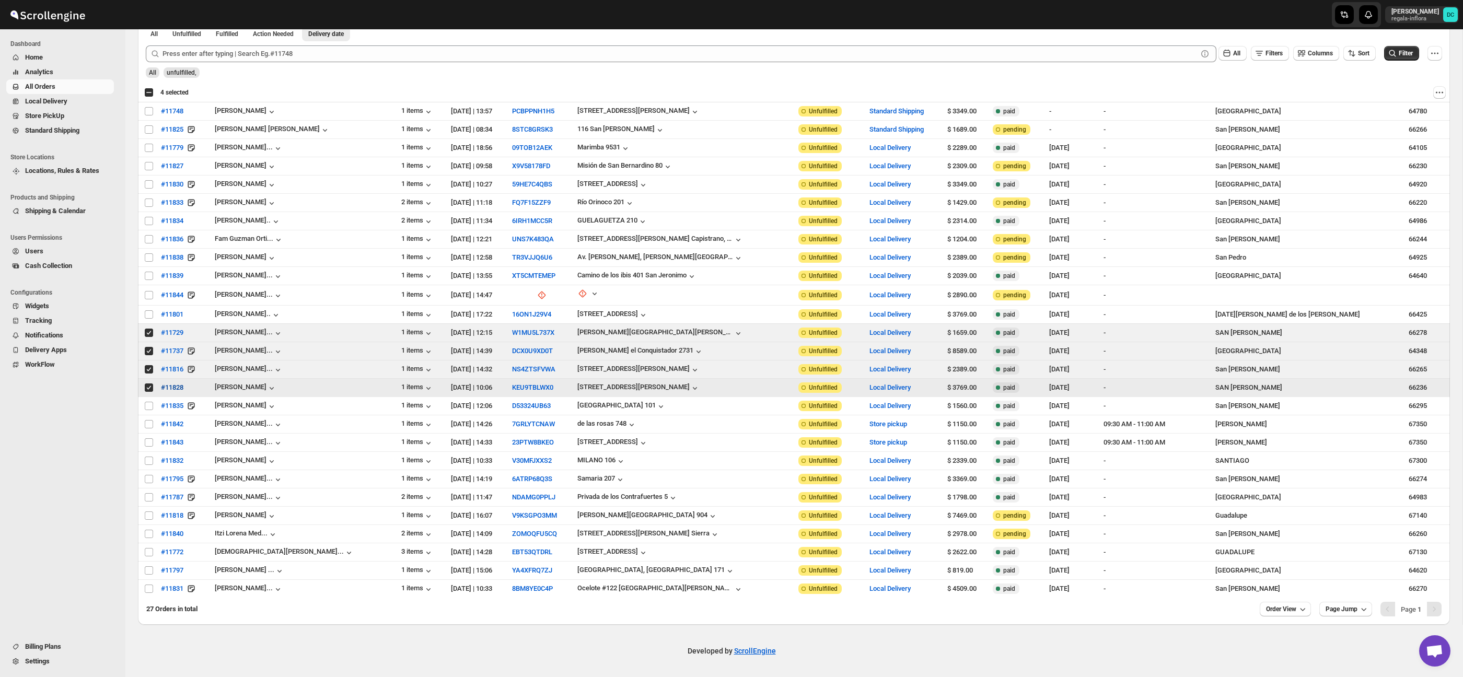
drag, startPoint x: 149, startPoint y: 389, endPoint x: 166, endPoint y: 389, distance: 16.2
click at [149, 389] on input "Select order" at bounding box center [149, 387] width 8 height 8
checkbox input "false"
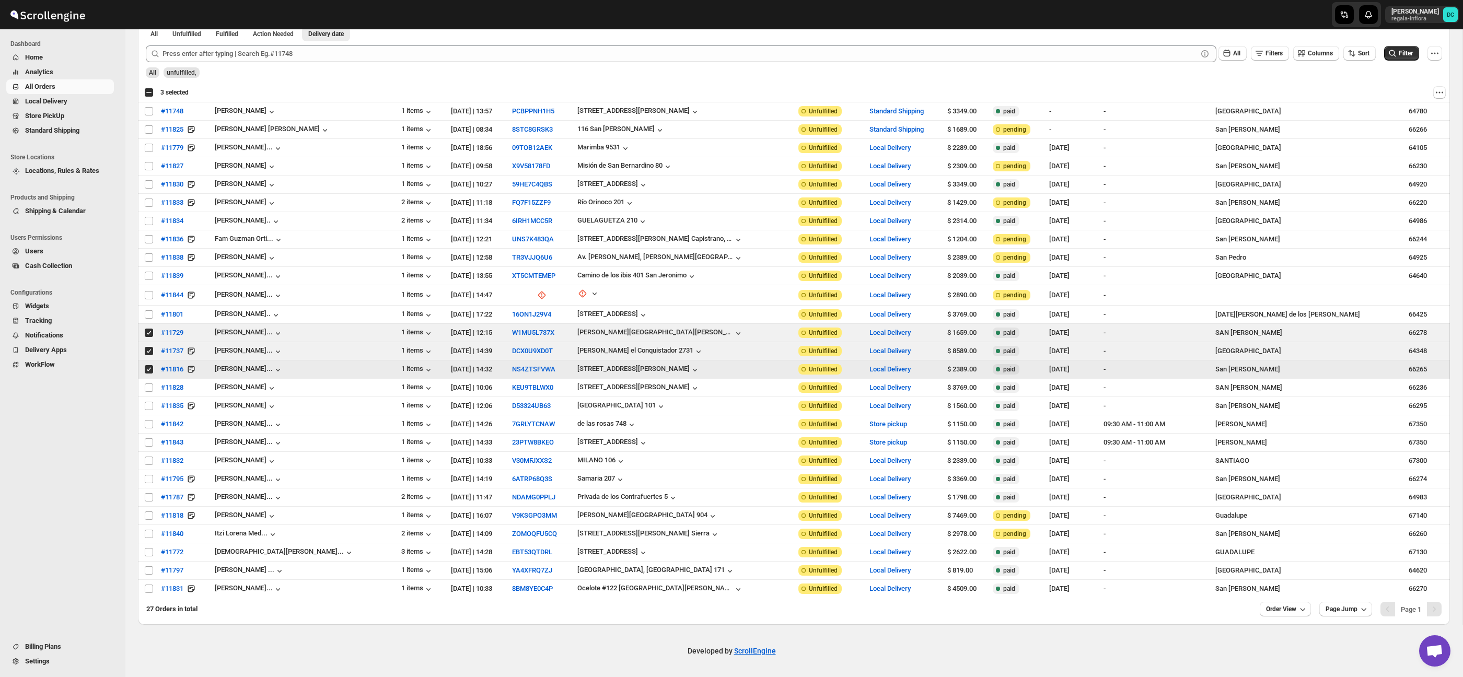
click at [150, 366] on input "Select order" at bounding box center [149, 369] width 8 height 8
checkbox input "false"
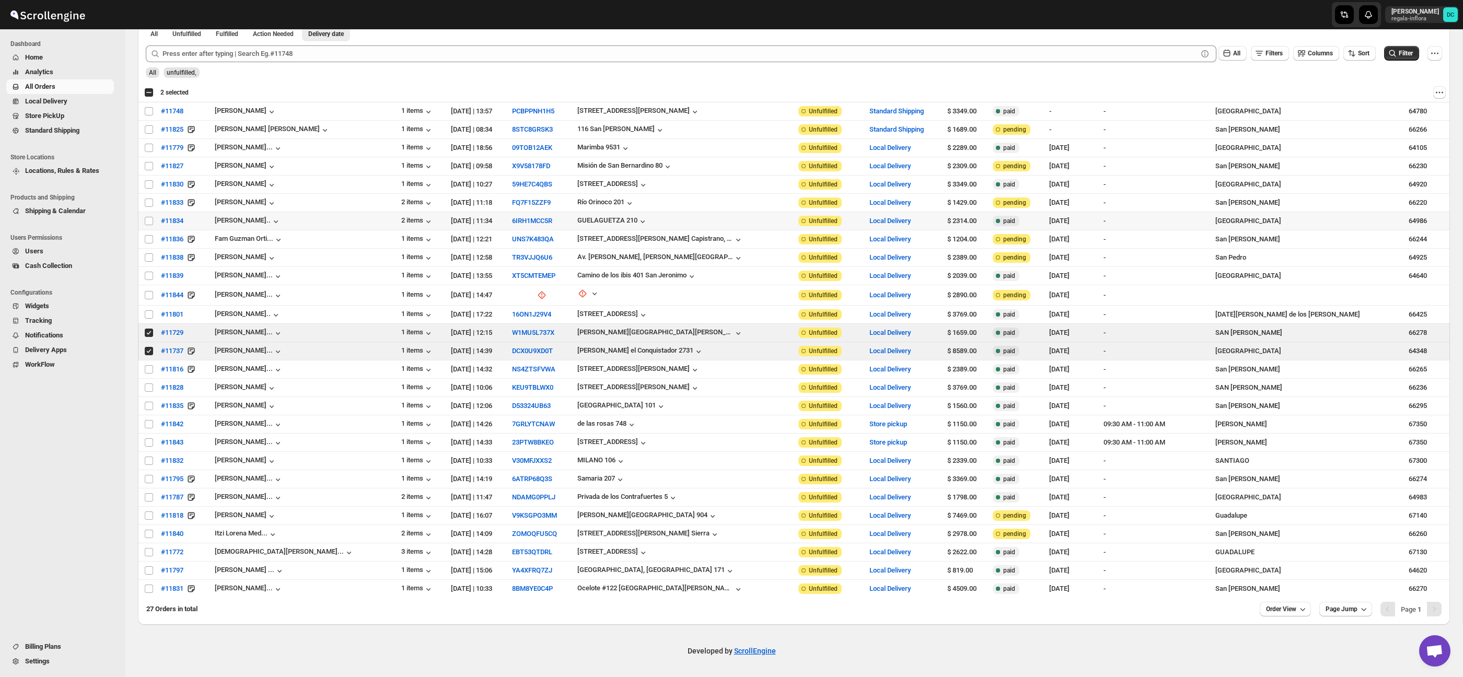
scroll to position [0, 0]
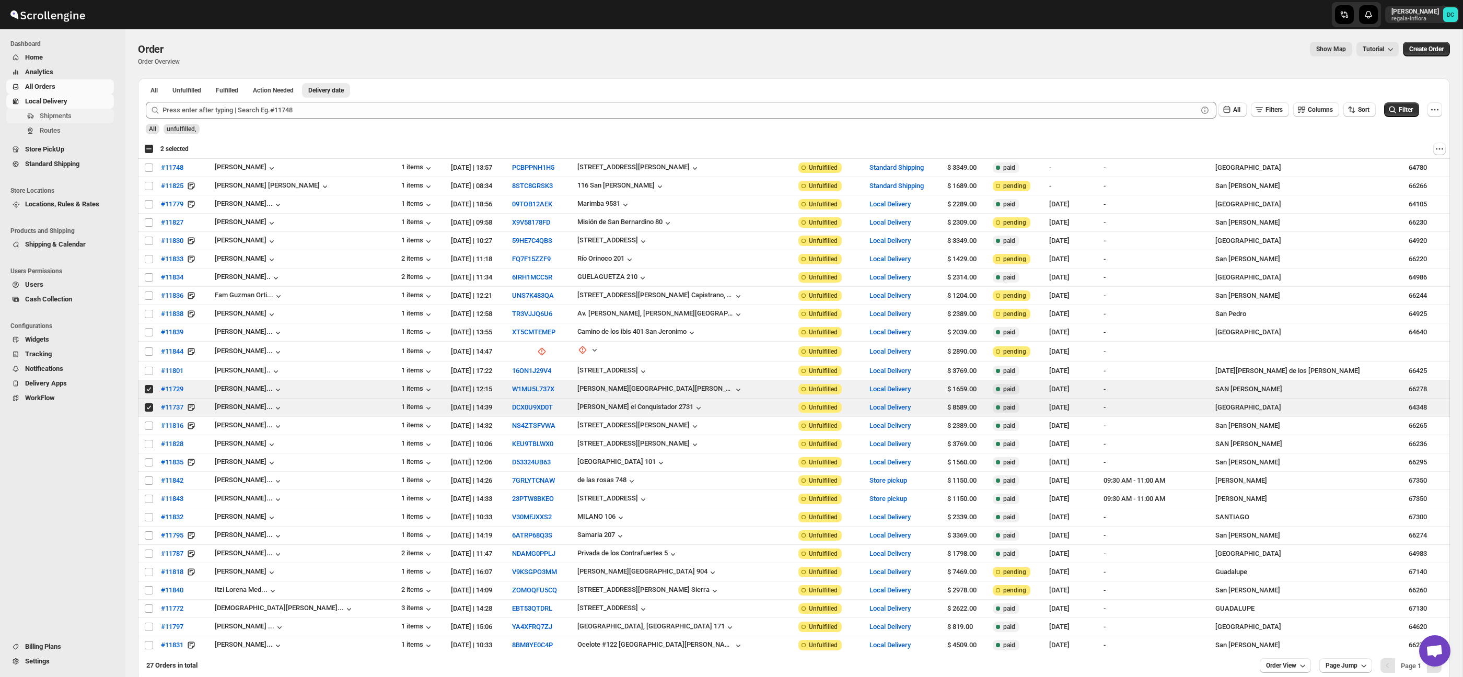
click at [67, 119] on span "Shipments" at bounding box center [56, 116] width 32 height 8
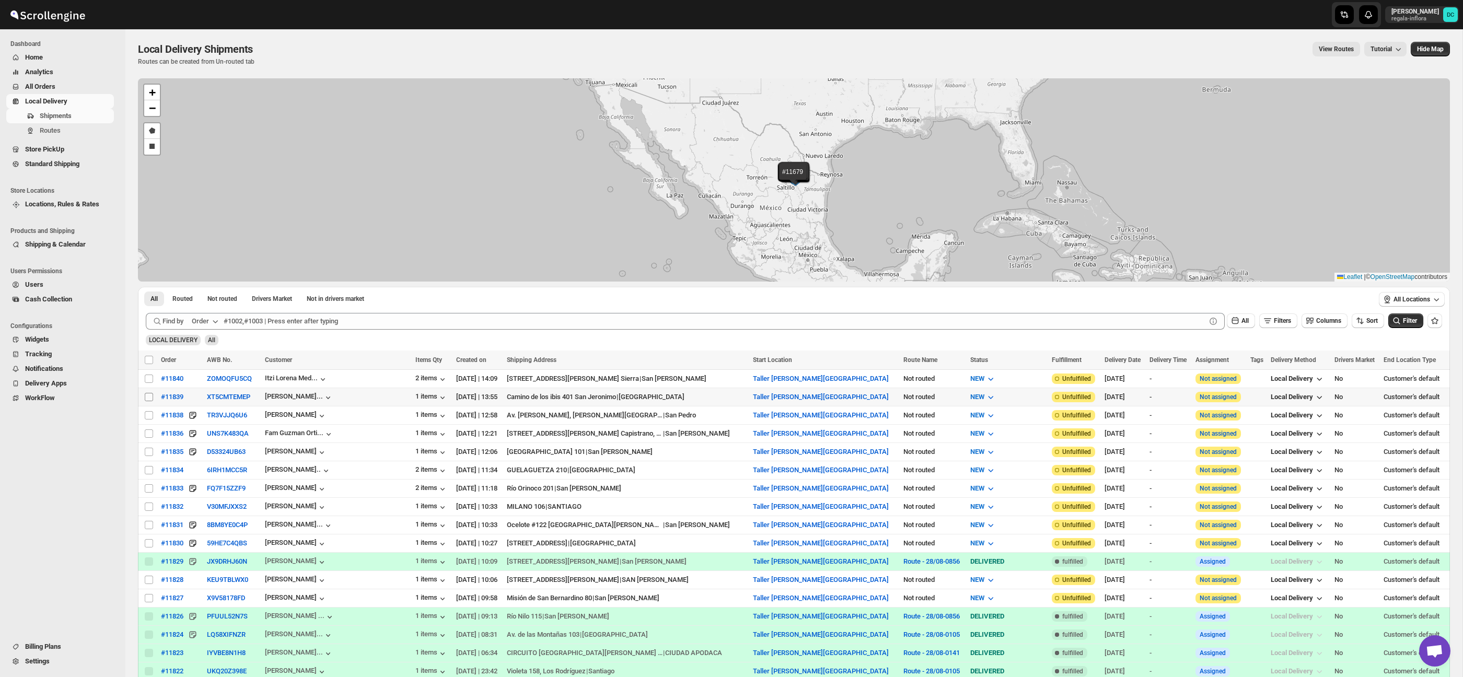
click at [149, 396] on input "Select shipment" at bounding box center [149, 397] width 8 height 8
checkbox input "true"
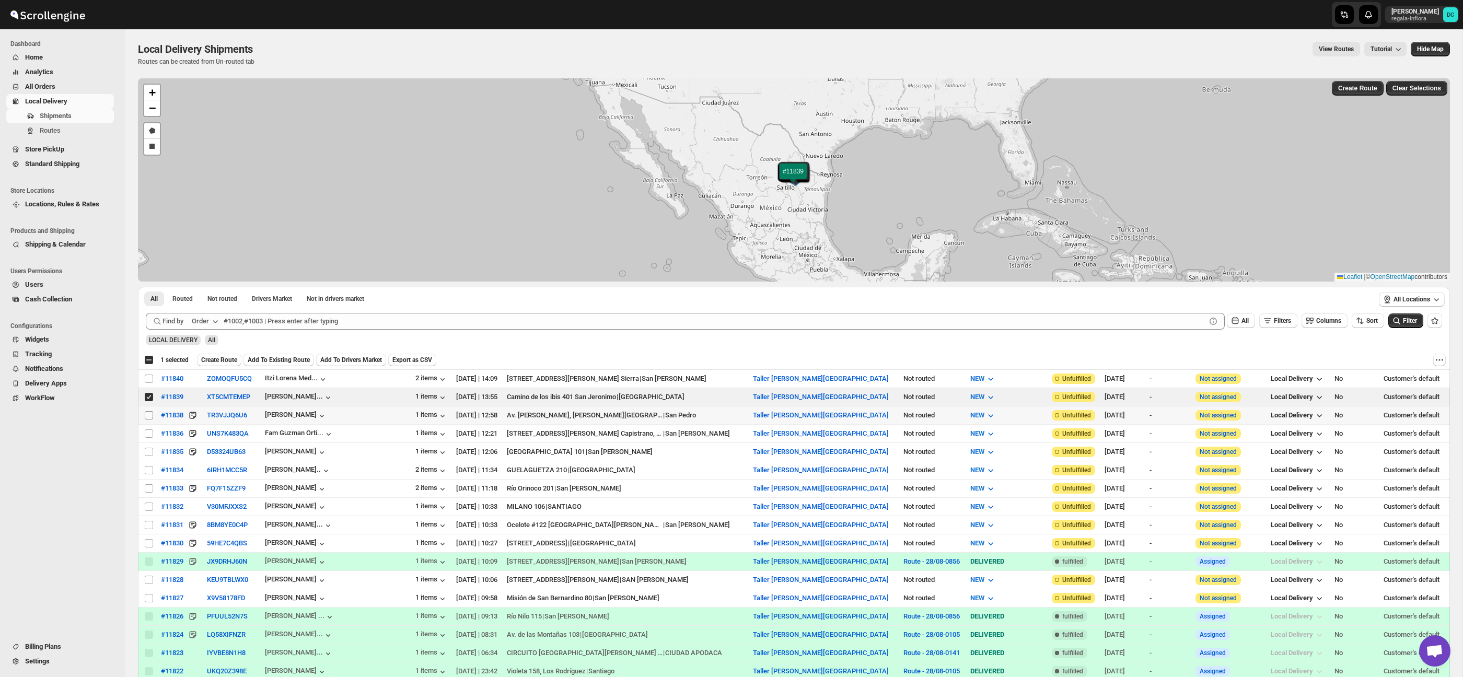
click at [149, 415] on input "Select shipment" at bounding box center [149, 415] width 8 height 8
checkbox input "true"
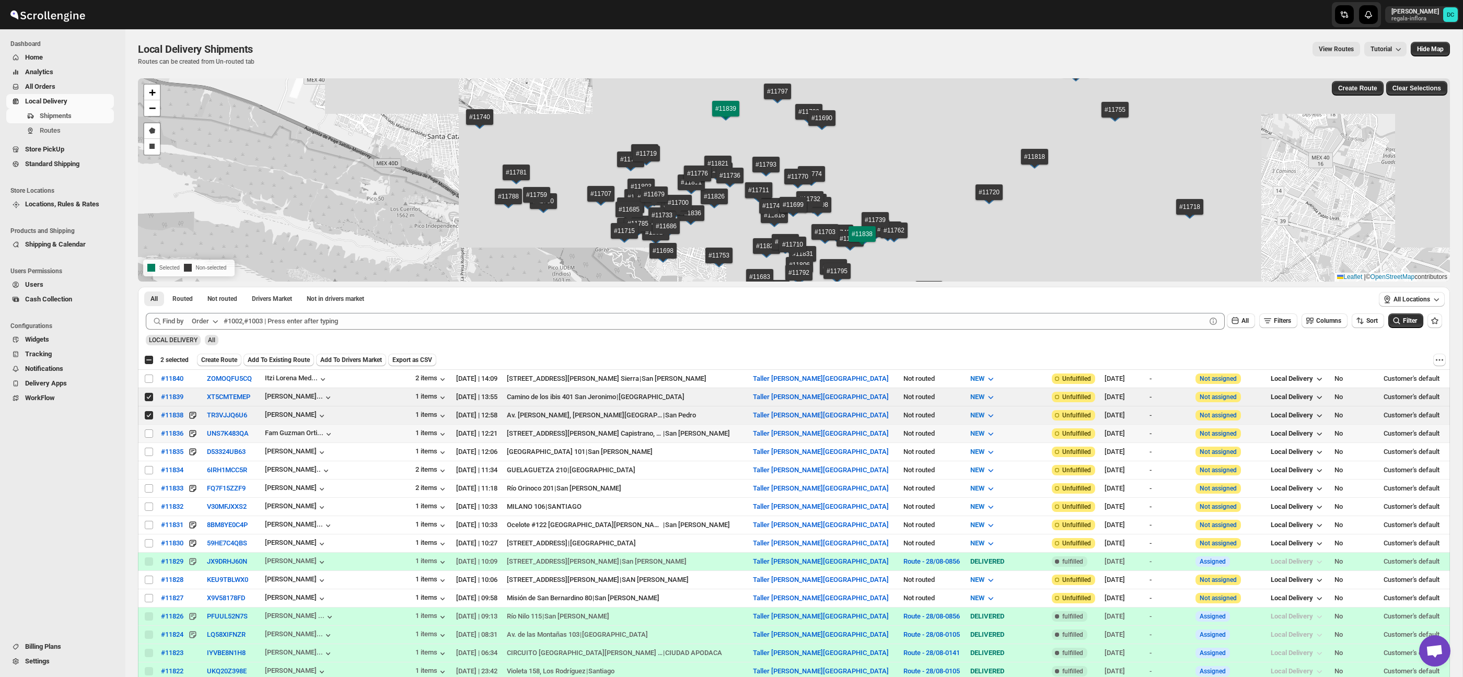
drag, startPoint x: 146, startPoint y: 440, endPoint x: 146, endPoint y: 476, distance: 36.0
click at [146, 440] on td "Select shipment" at bounding box center [148, 433] width 20 height 18
checkbox input "true"
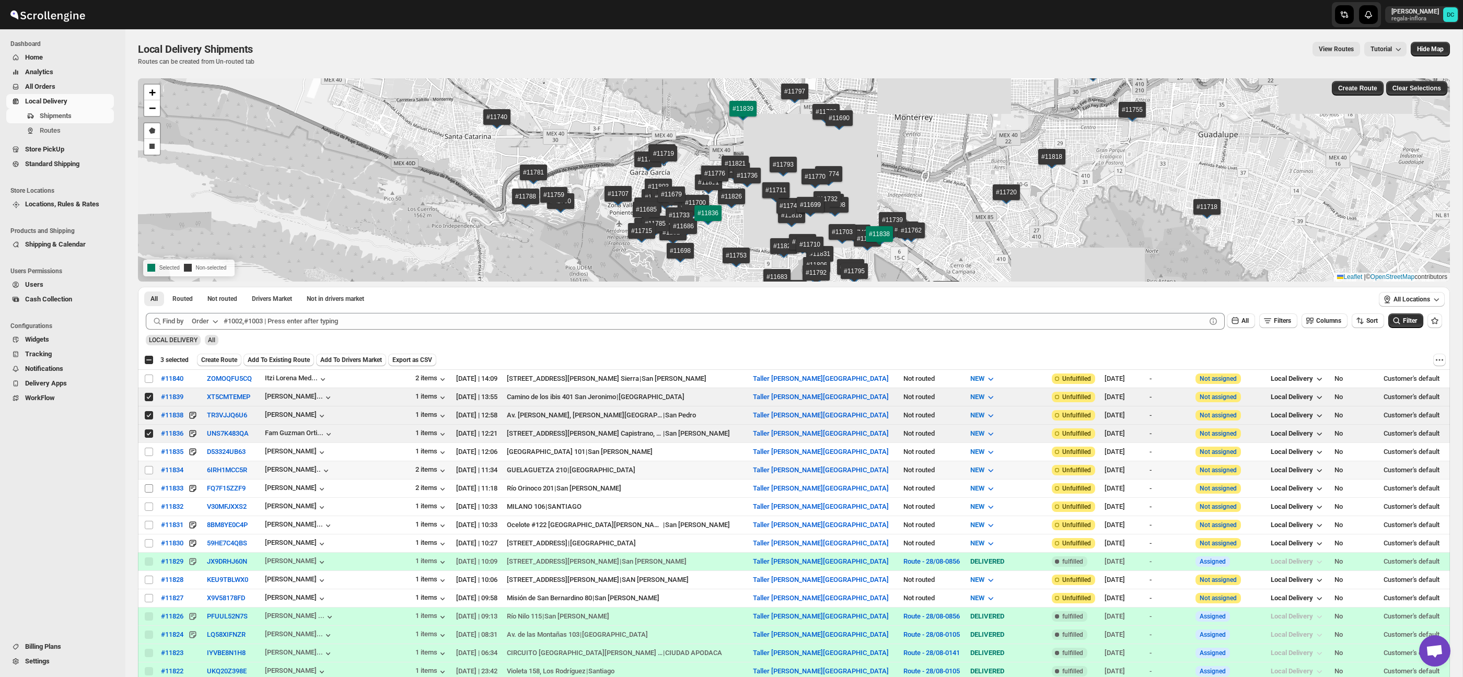
click at [147, 472] on input "Select shipment" at bounding box center [149, 470] width 8 height 8
checkbox input "true"
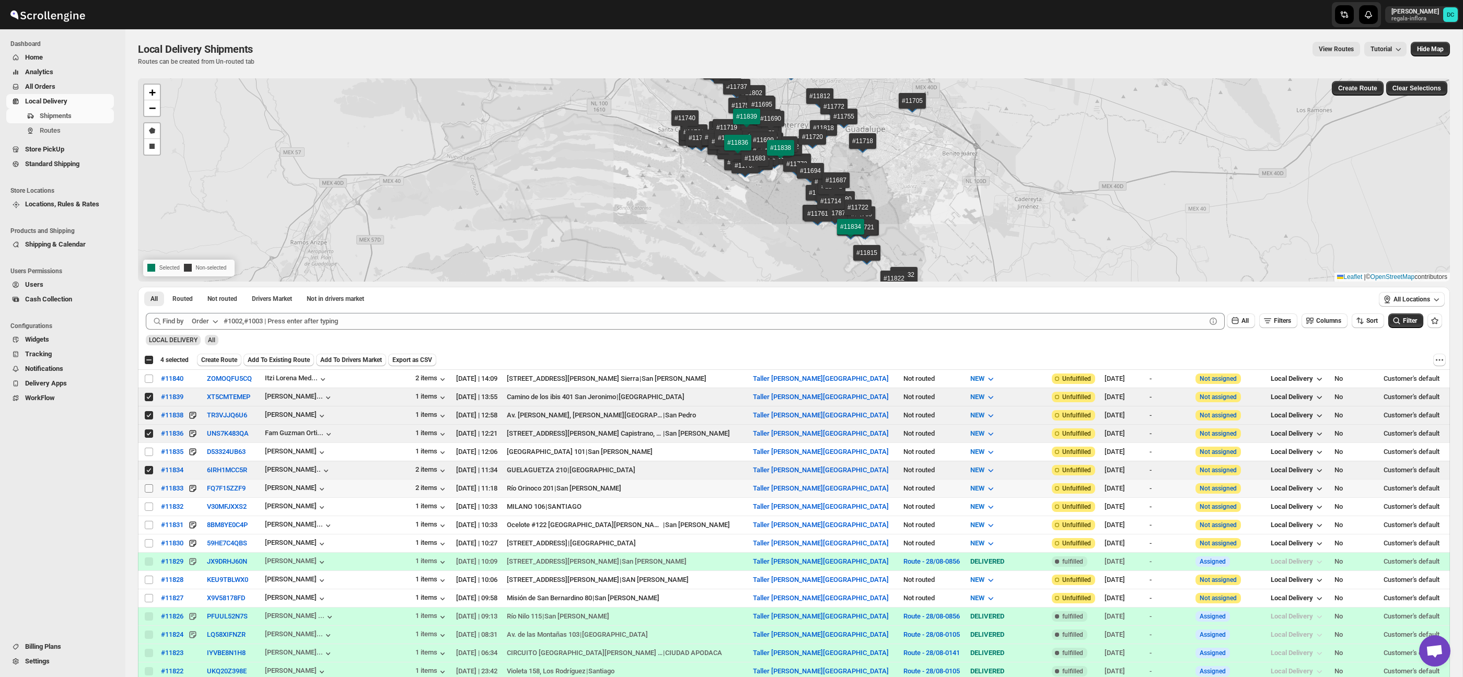
click at [149, 488] on input "Select shipment" at bounding box center [149, 488] width 8 height 8
checkbox input "true"
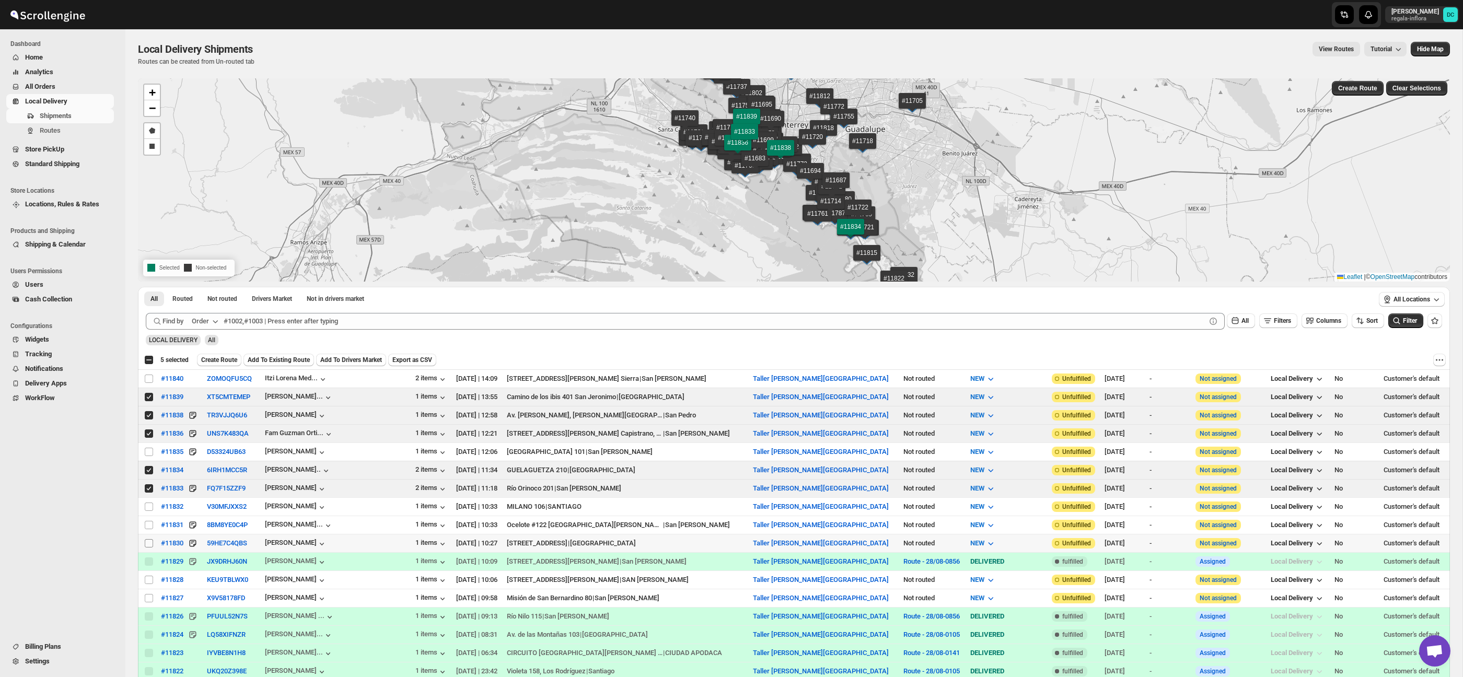
click at [149, 544] on input "Select shipment" at bounding box center [149, 543] width 8 height 8
checkbox input "true"
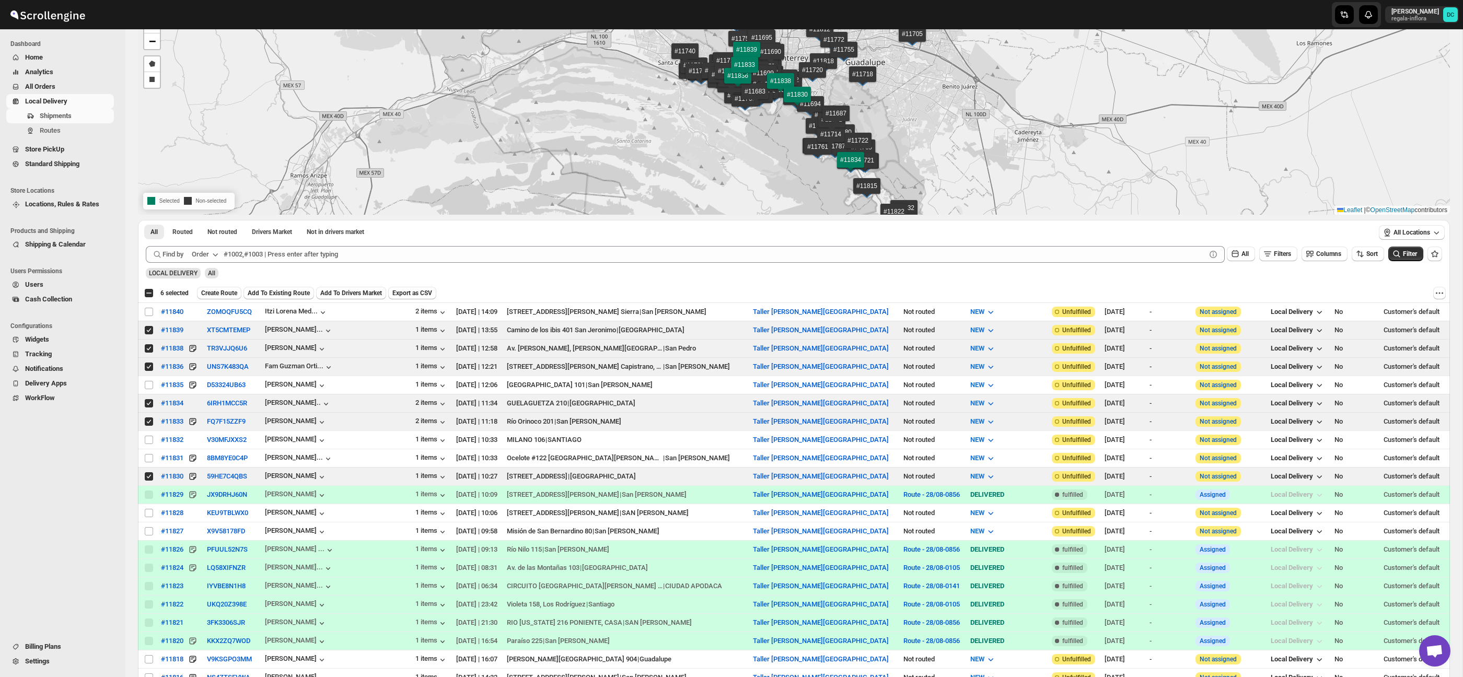
scroll to position [72, 0]
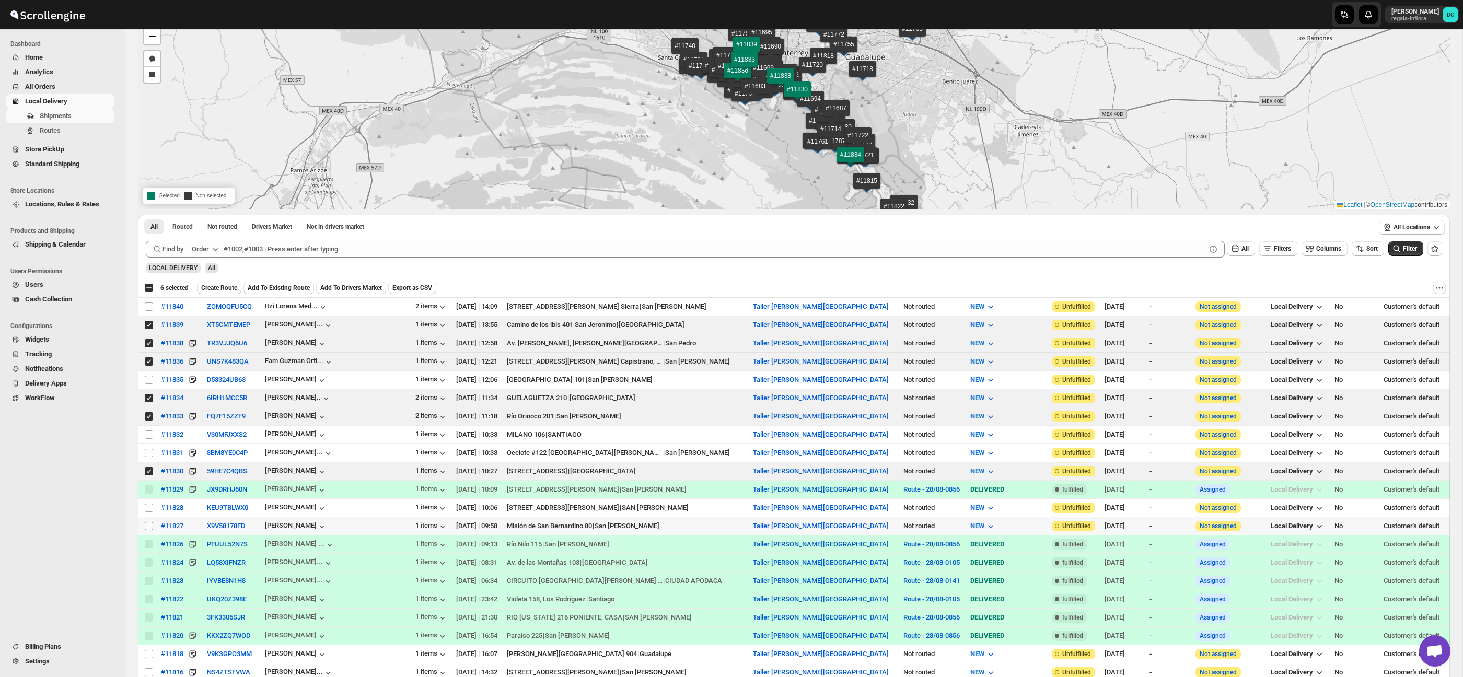
click at [150, 525] on input "Select shipment" at bounding box center [149, 526] width 8 height 8
checkbox input "true"
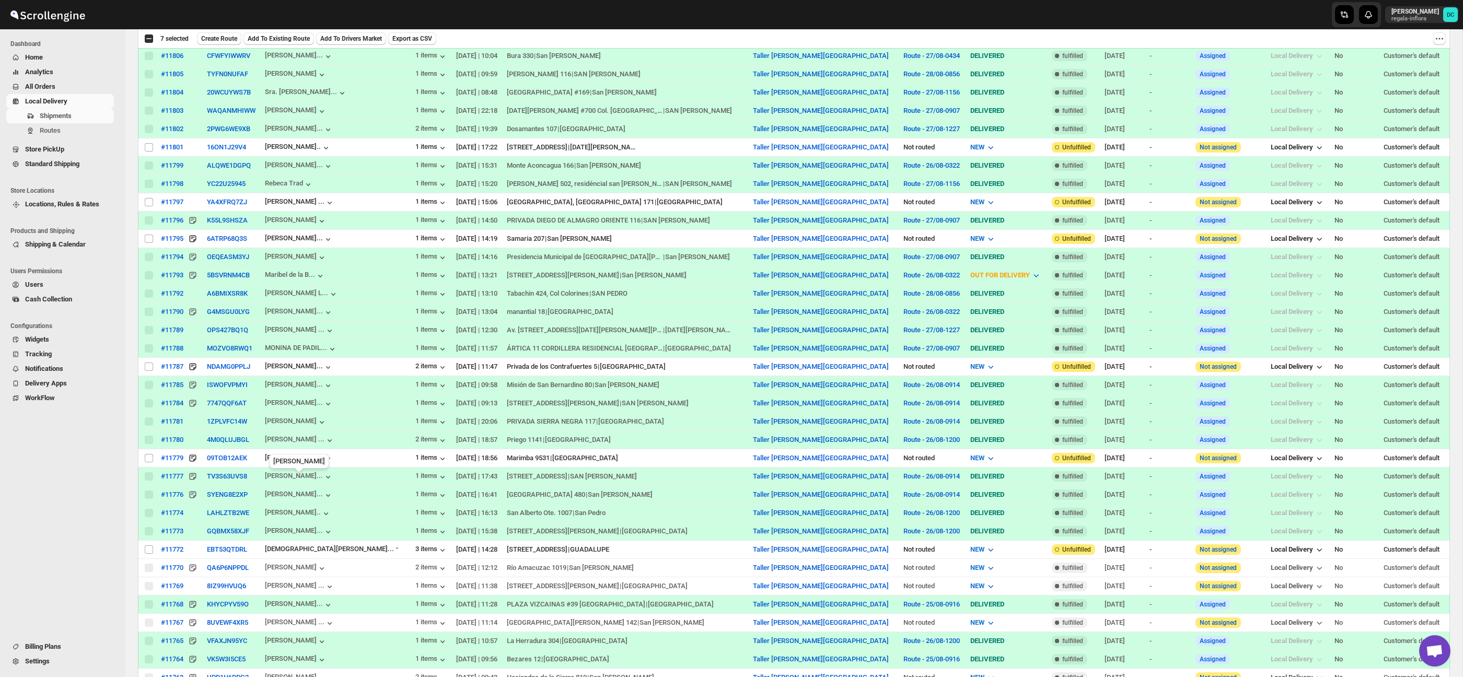
scroll to position [836, 0]
click at [150, 459] on input "Select shipment" at bounding box center [149, 456] width 8 height 8
checkbox input "true"
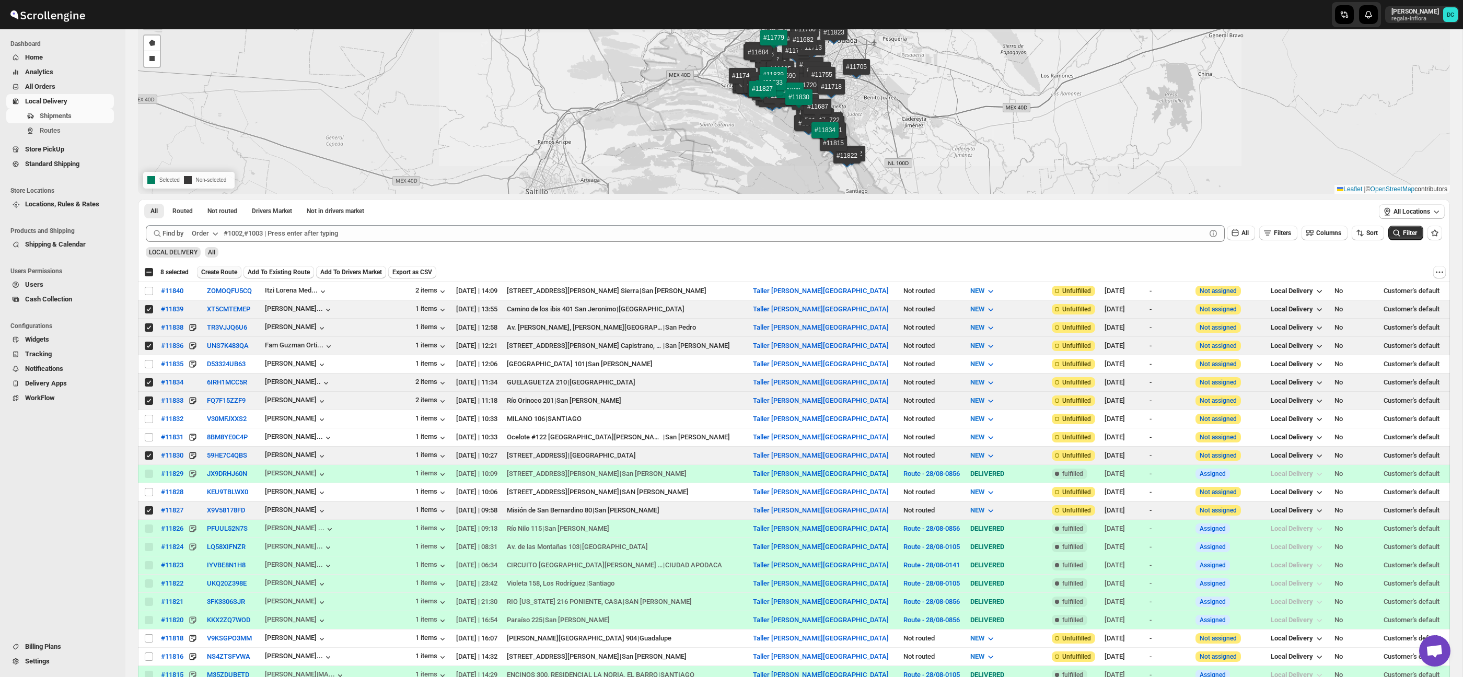
scroll to position [0, 0]
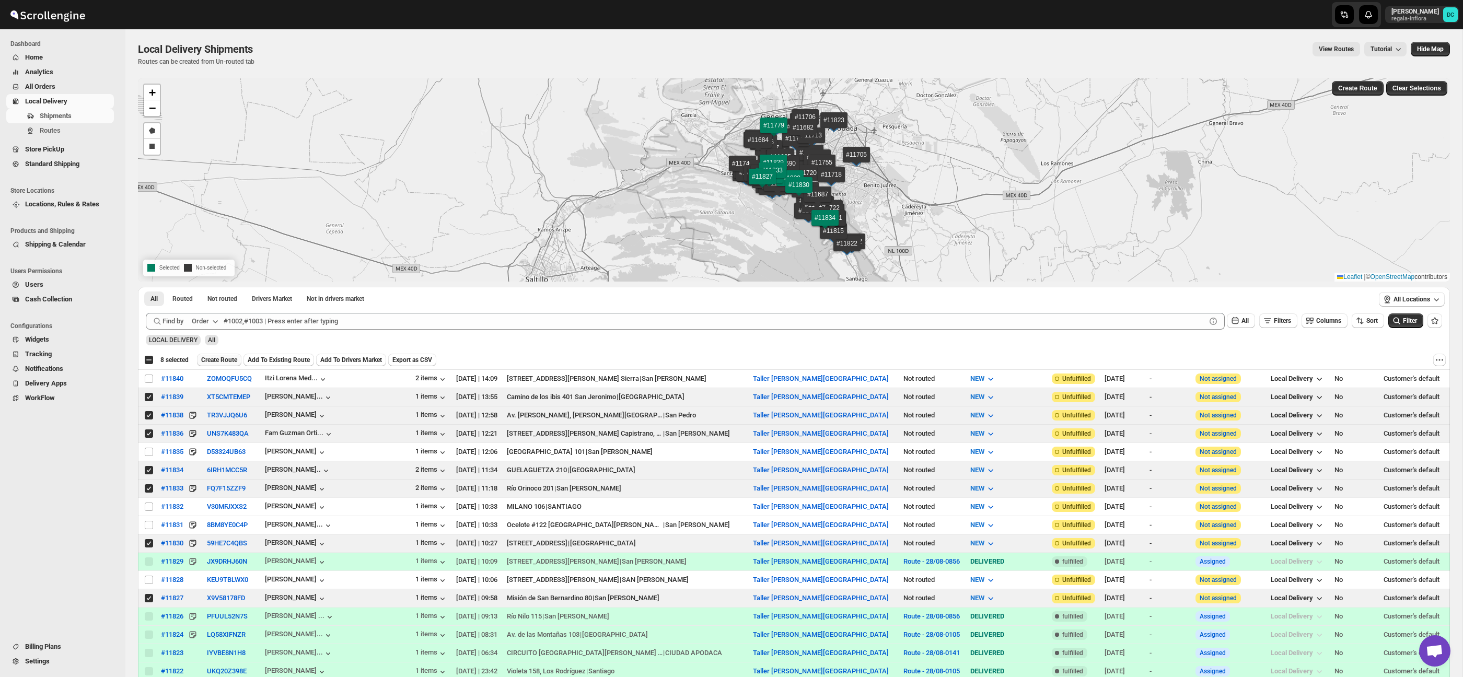
drag, startPoint x: 223, startPoint y: 360, endPoint x: 261, endPoint y: 362, distance: 38.2
click at [223, 360] on span "Create Route" at bounding box center [219, 360] width 36 height 8
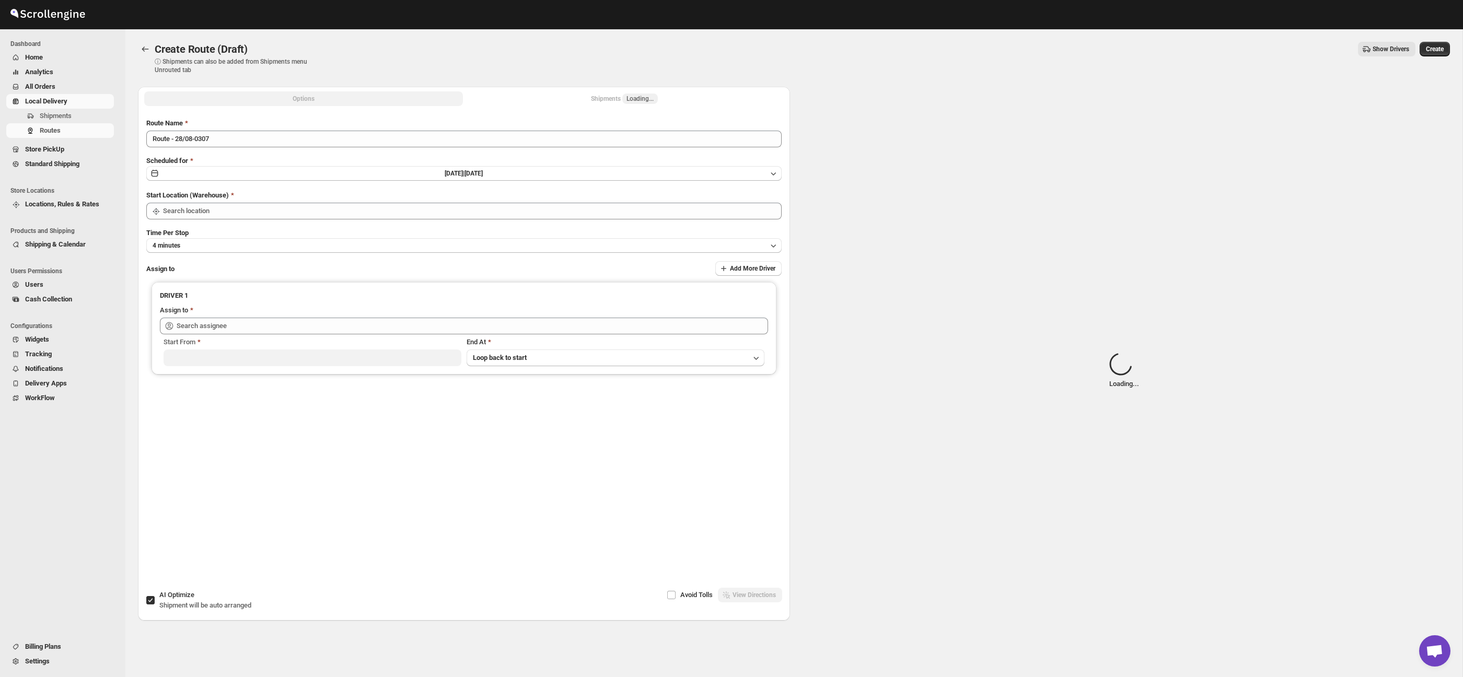
type input "Taller [PERSON_NAME] del [PERSON_NAME][GEOGRAPHIC_DATA]"
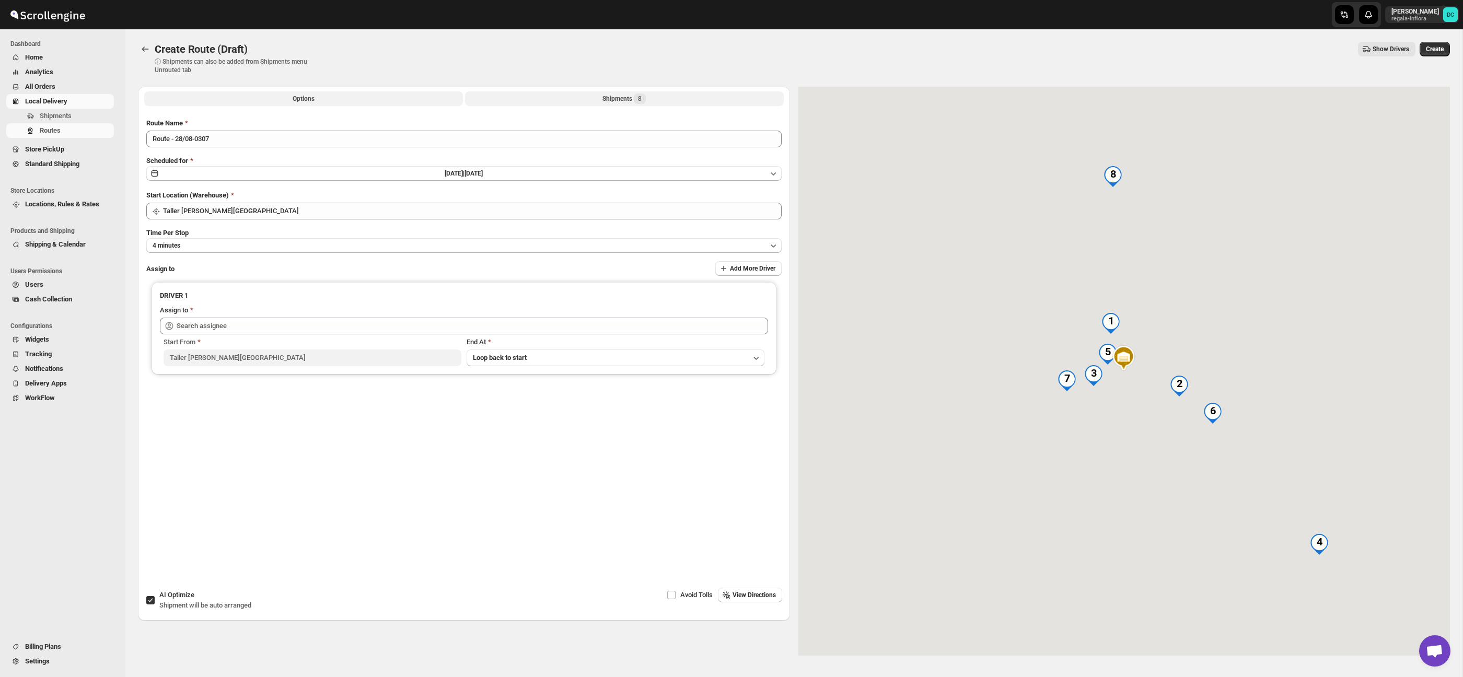
click at [583, 102] on button "Shipments 8" at bounding box center [624, 98] width 319 height 15
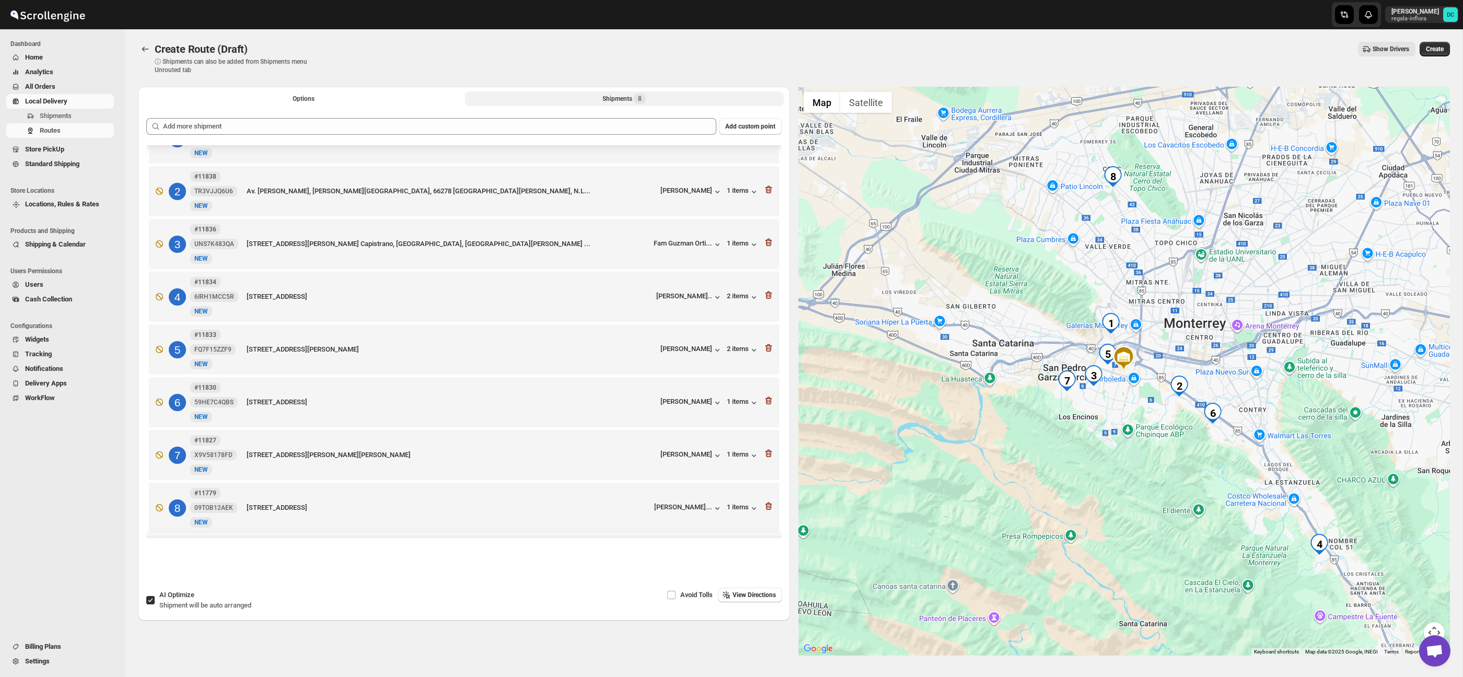
scroll to position [38, 0]
click at [768, 401] on icon "button" at bounding box center [768, 400] width 10 height 10
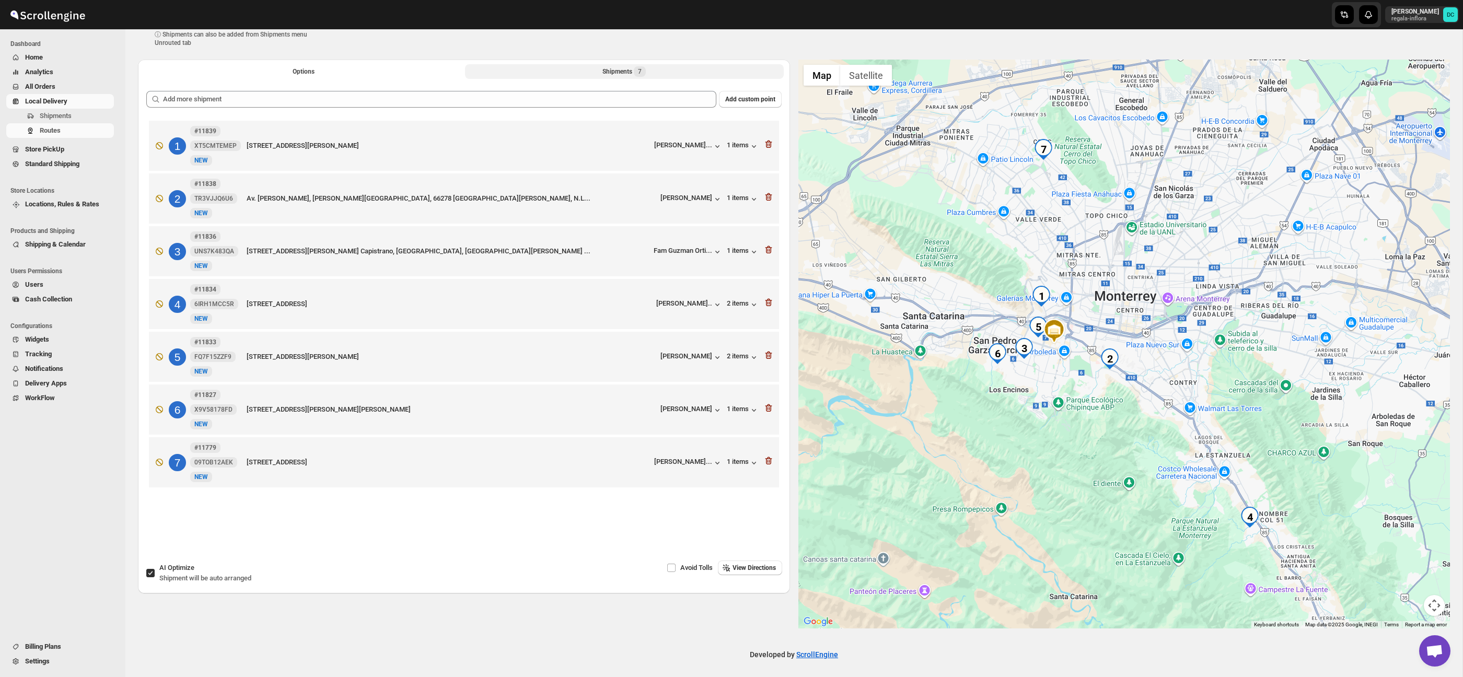
scroll to position [30, 0]
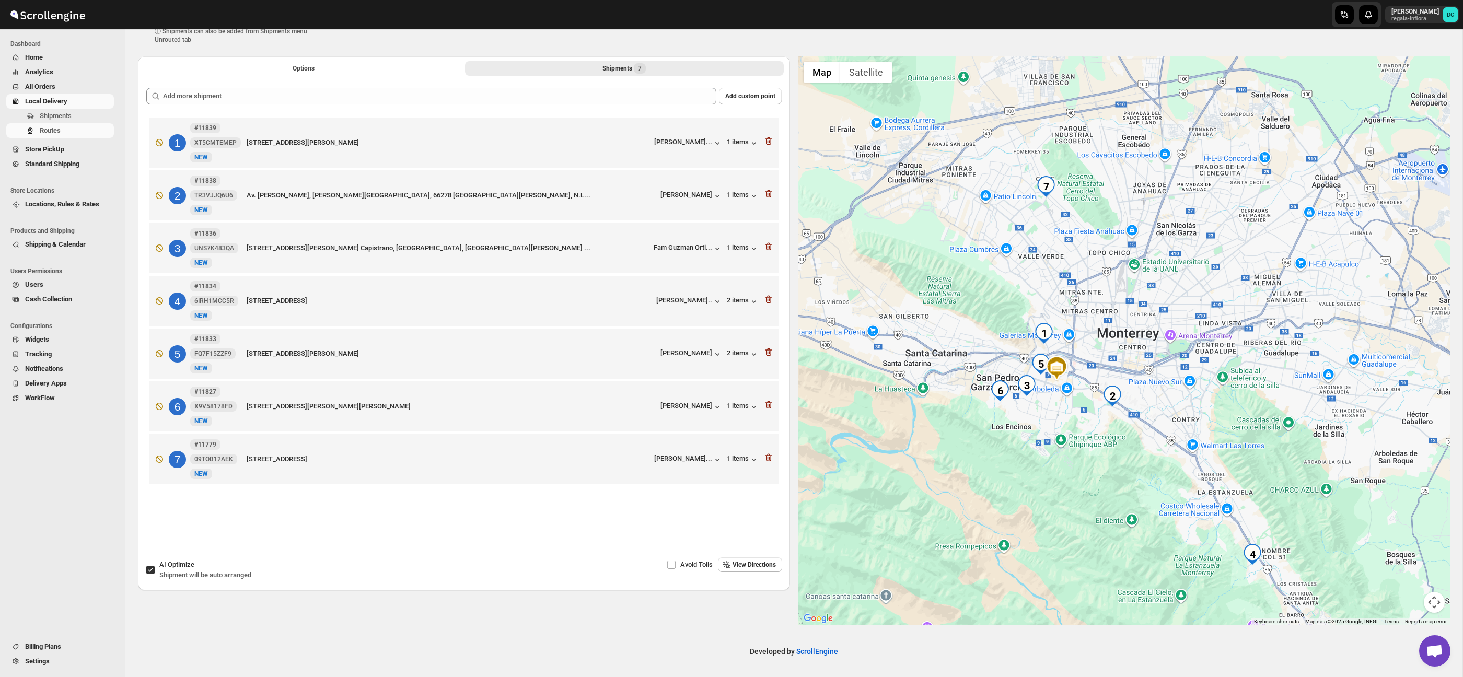
drag, startPoint x: 957, startPoint y: 235, endPoint x: 959, endPoint y: 276, distance: 41.4
click at [959, 276] on div at bounding box center [1124, 340] width 652 height 569
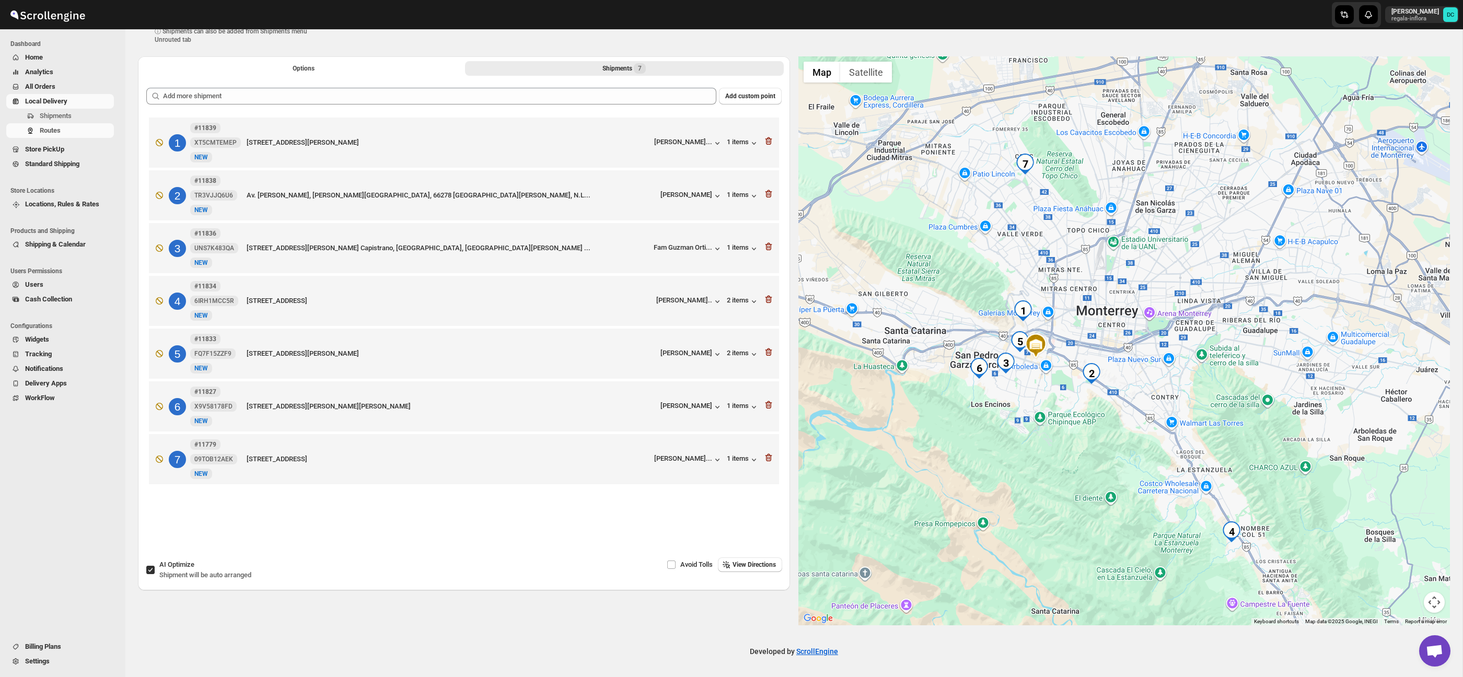
drag, startPoint x: 1238, startPoint y: 447, endPoint x: 1223, endPoint y: 426, distance: 25.1
click at [1223, 427] on div at bounding box center [1124, 340] width 652 height 569
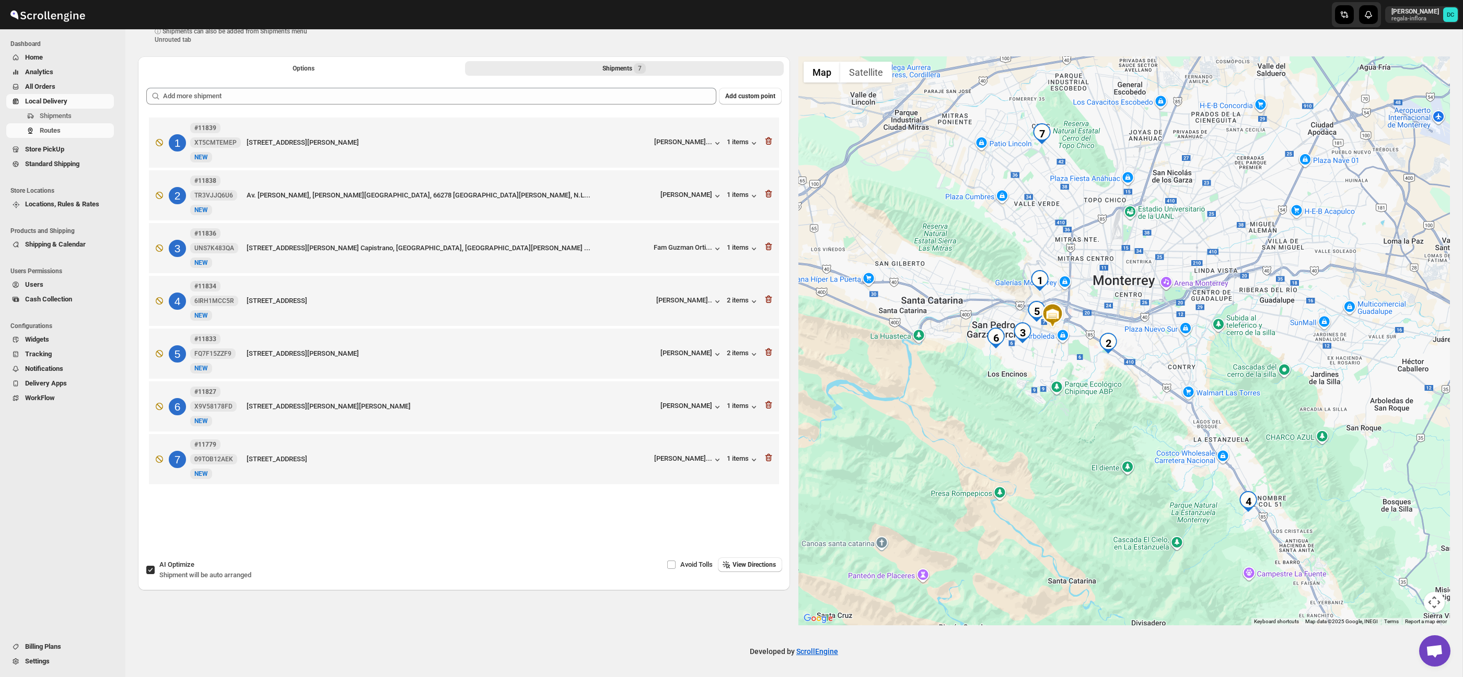
drag, startPoint x: 1155, startPoint y: 444, endPoint x: 1174, endPoint y: 417, distance: 32.5
click at [1174, 417] on div at bounding box center [1124, 340] width 652 height 569
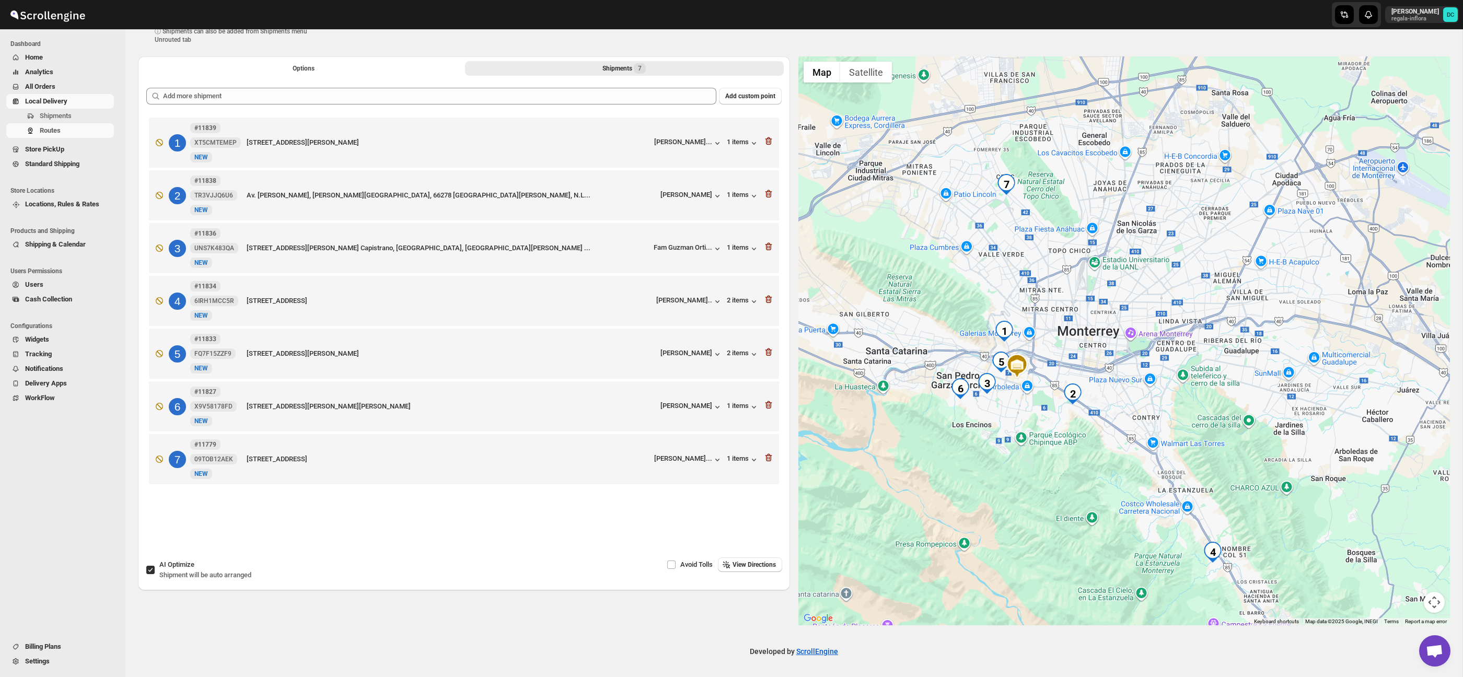
drag, startPoint x: 961, startPoint y: 215, endPoint x: 916, endPoint y: 277, distance: 77.1
click at [914, 279] on div at bounding box center [1124, 340] width 652 height 569
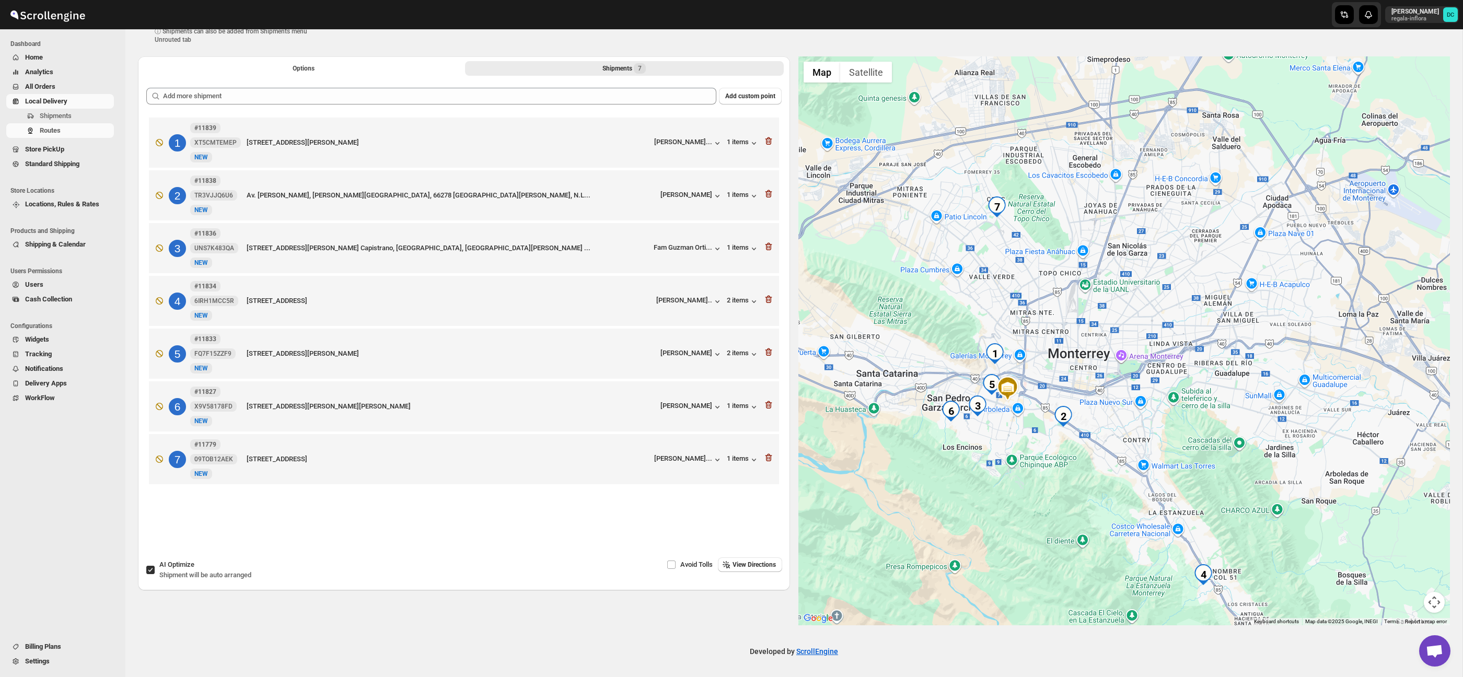
drag, startPoint x: 1051, startPoint y: 212, endPoint x: 1056, endPoint y: 216, distance: 6.4
click at [1056, 216] on div at bounding box center [1124, 340] width 652 height 569
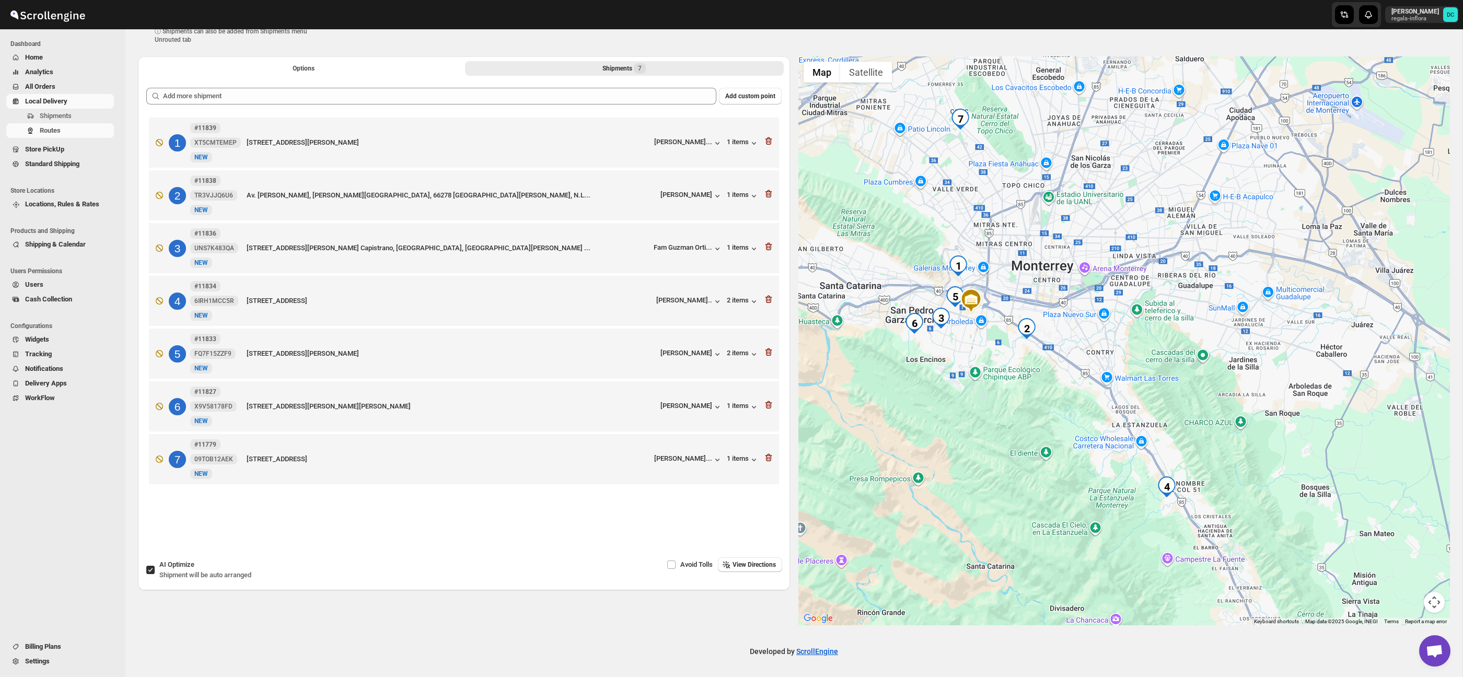
drag, startPoint x: 1137, startPoint y: 442, endPoint x: 1094, endPoint y: 348, distance: 102.9
click at [1094, 348] on div at bounding box center [1124, 340] width 652 height 569
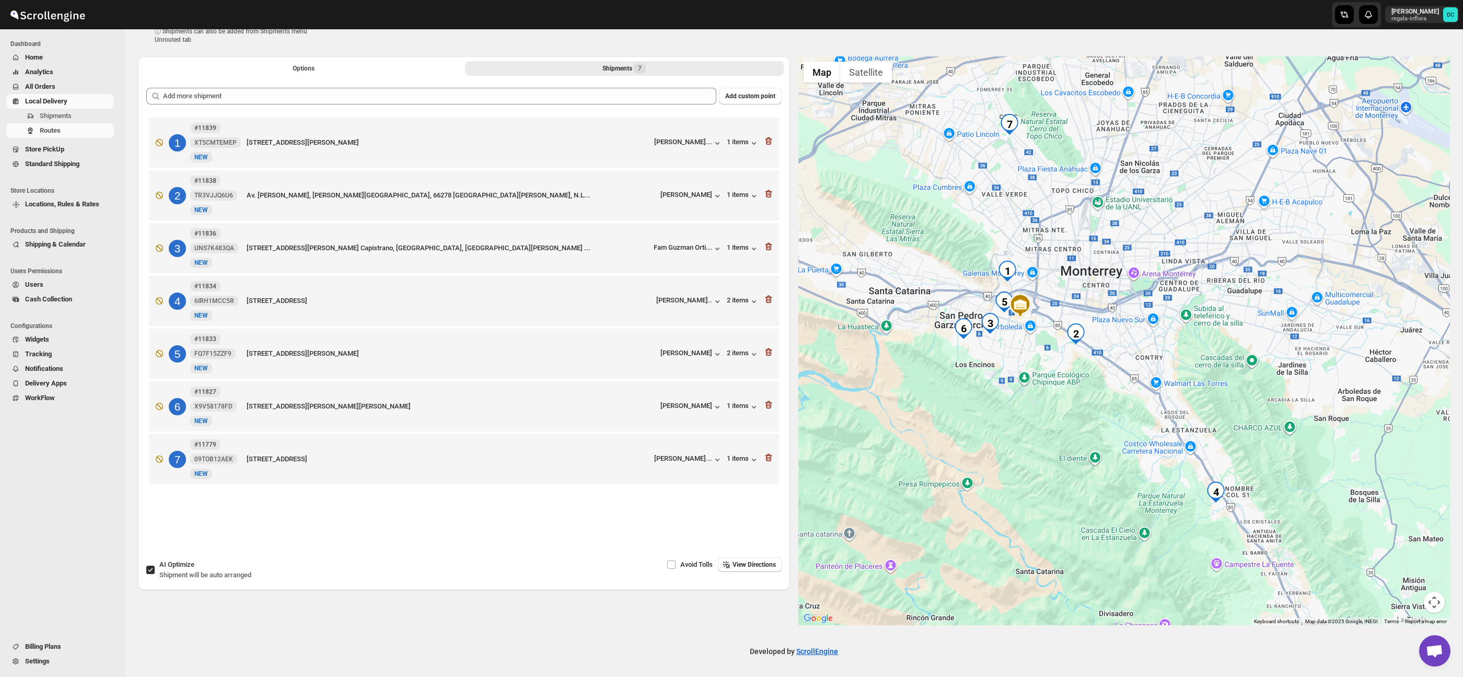
drag, startPoint x: 1213, startPoint y: 456, endPoint x: 1265, endPoint y: 462, distance: 52.6
click at [1265, 462] on div at bounding box center [1124, 340] width 652 height 569
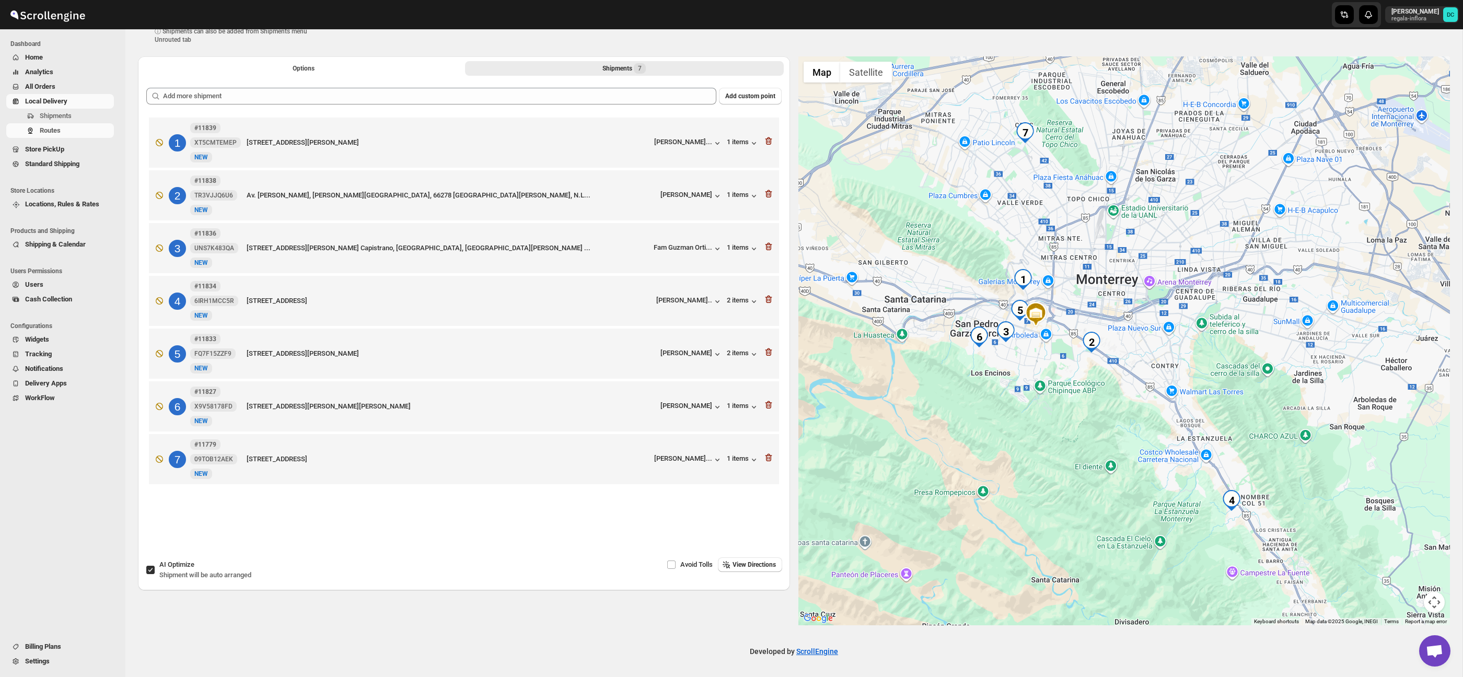
drag, startPoint x: 1091, startPoint y: 403, endPoint x: 1104, endPoint y: 406, distance: 14.1
click at [1098, 406] on div at bounding box center [1124, 340] width 652 height 569
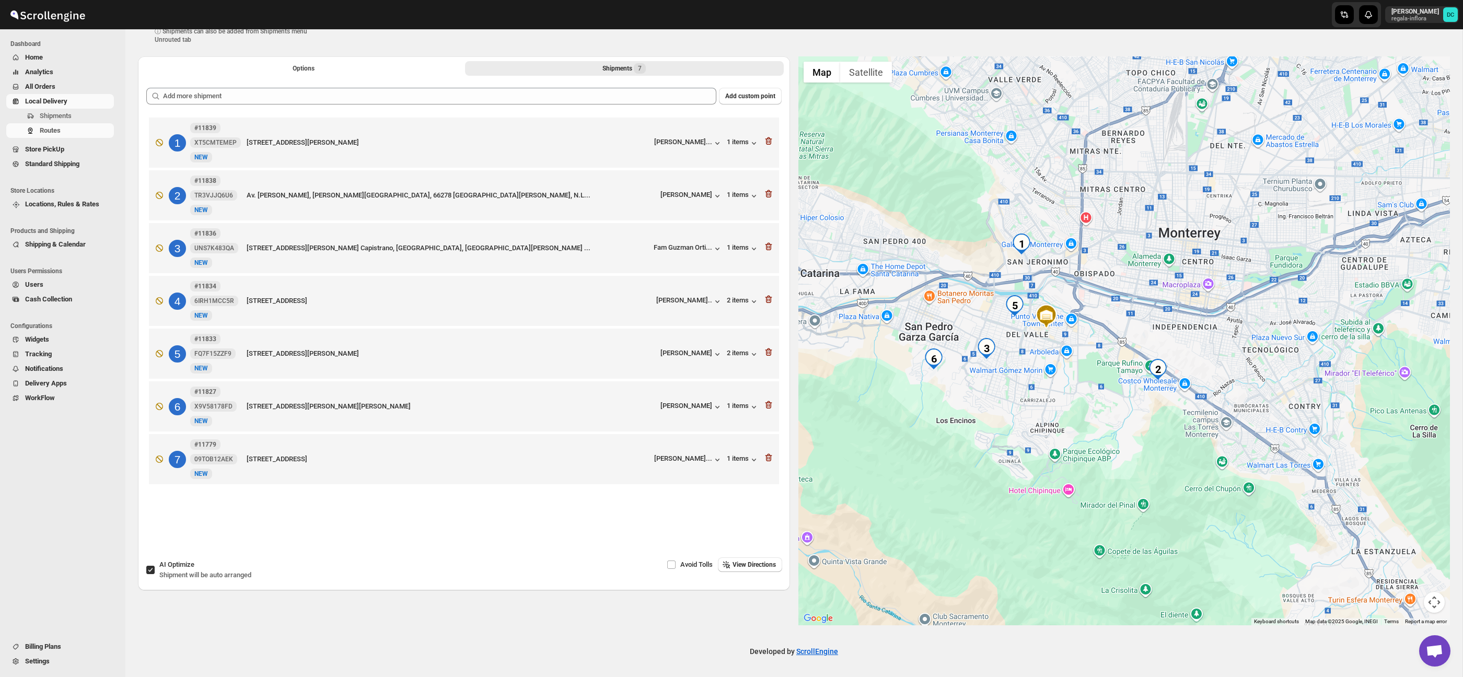
drag, startPoint x: 1098, startPoint y: 239, endPoint x: 1174, endPoint y: 320, distance: 111.2
click at [1175, 320] on div at bounding box center [1124, 340] width 652 height 569
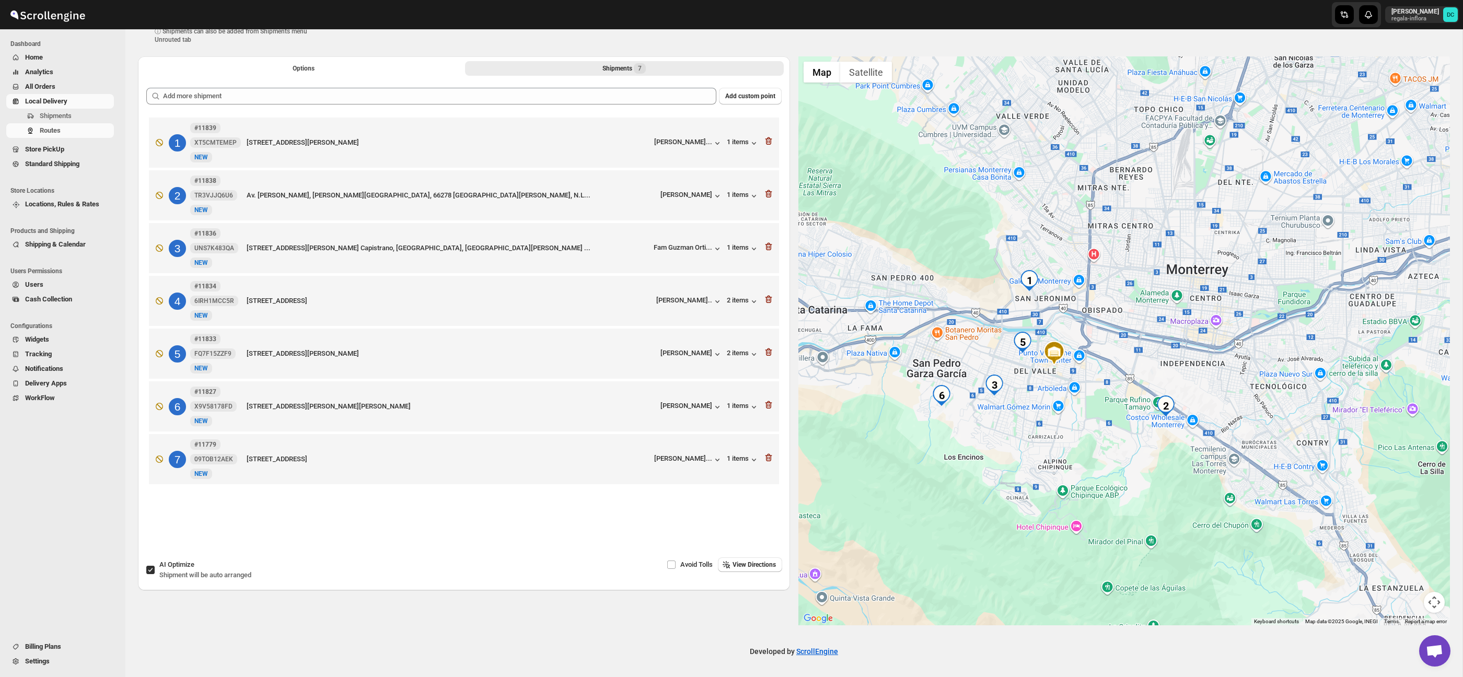
drag, startPoint x: 1156, startPoint y: 295, endPoint x: 1167, endPoint y: 352, distance: 58.6
click at [1167, 351] on div at bounding box center [1124, 340] width 652 height 569
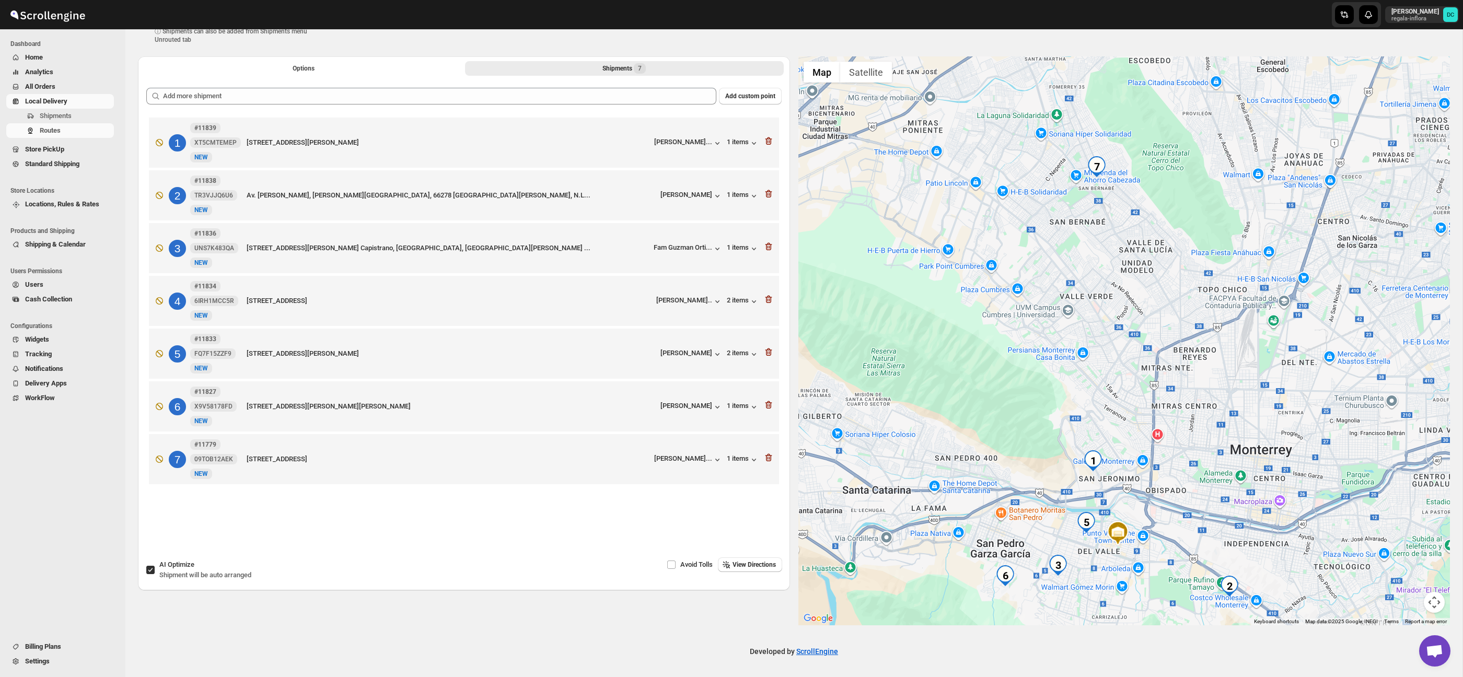
drag, startPoint x: 1055, startPoint y: 254, endPoint x: 1105, endPoint y: 390, distance: 144.1
click at [1105, 390] on div at bounding box center [1124, 340] width 652 height 569
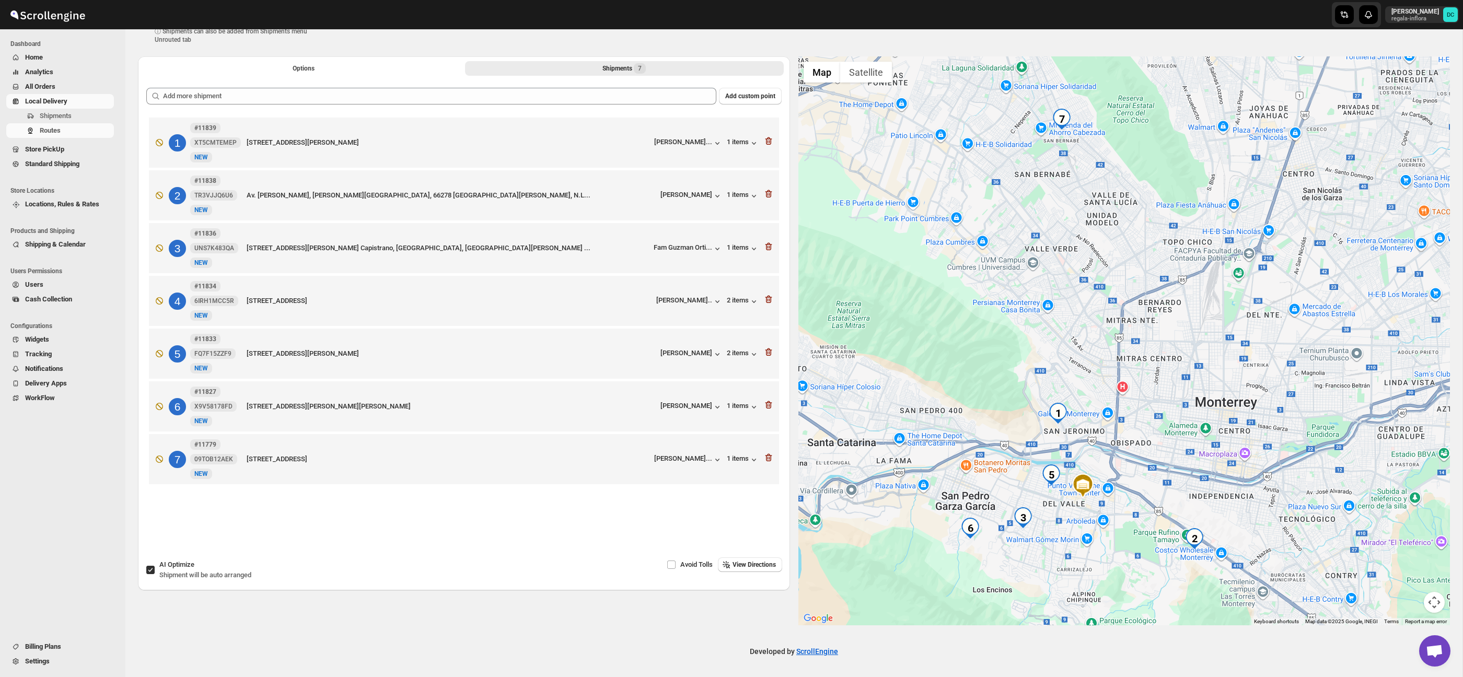
drag, startPoint x: 1101, startPoint y: 261, endPoint x: 1065, endPoint y: 212, distance: 60.5
click at [1065, 212] on div at bounding box center [1124, 340] width 652 height 569
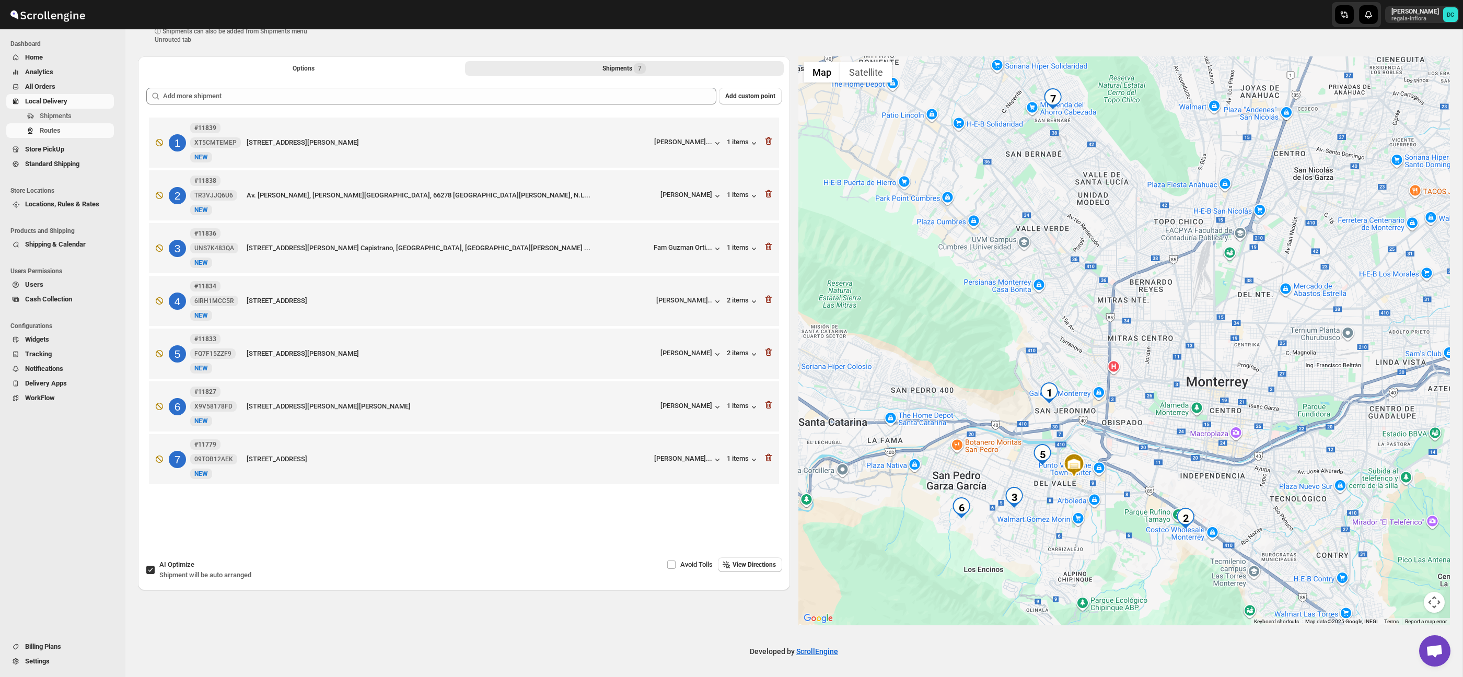
drag, startPoint x: 1066, startPoint y: 224, endPoint x: 1057, endPoint y: 203, distance: 22.2
click at [1057, 203] on div at bounding box center [1124, 340] width 652 height 569
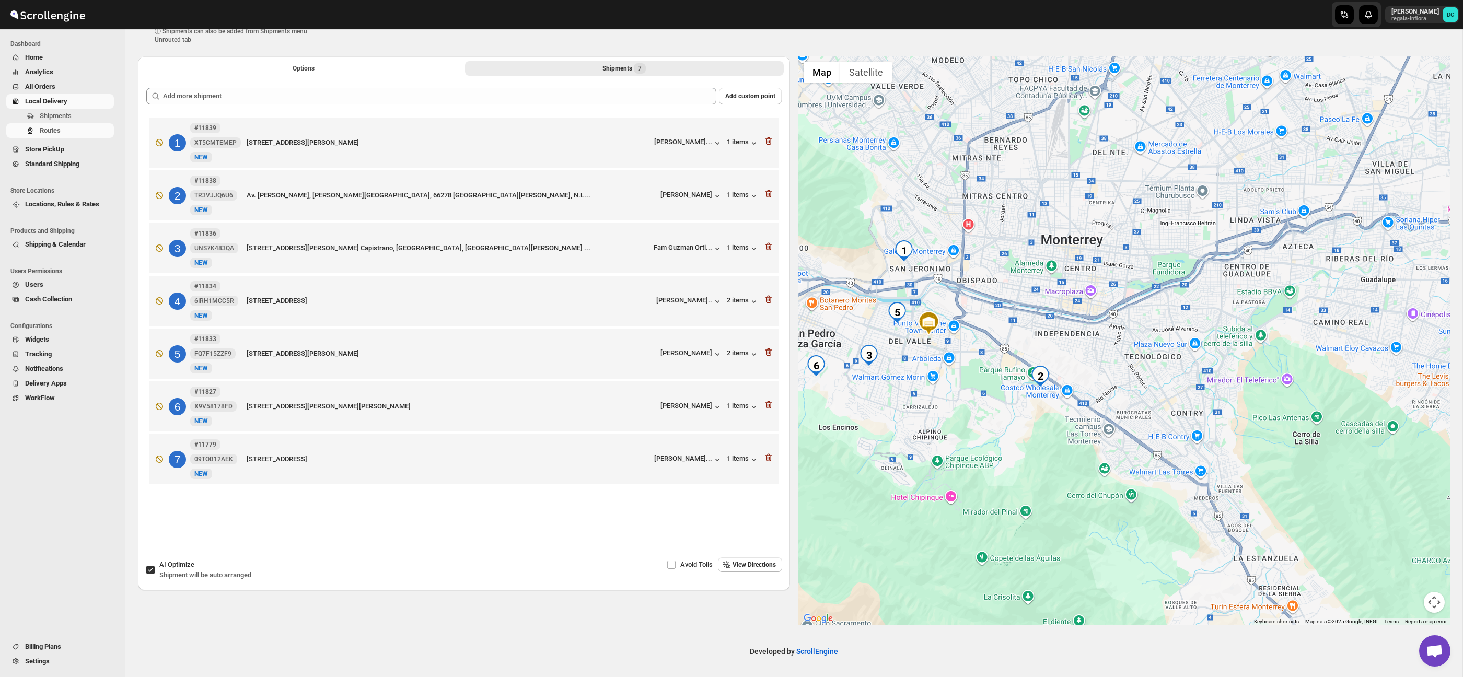
drag, startPoint x: 1133, startPoint y: 384, endPoint x: 1044, endPoint y: 288, distance: 130.9
click at [1044, 288] on div at bounding box center [1124, 340] width 652 height 569
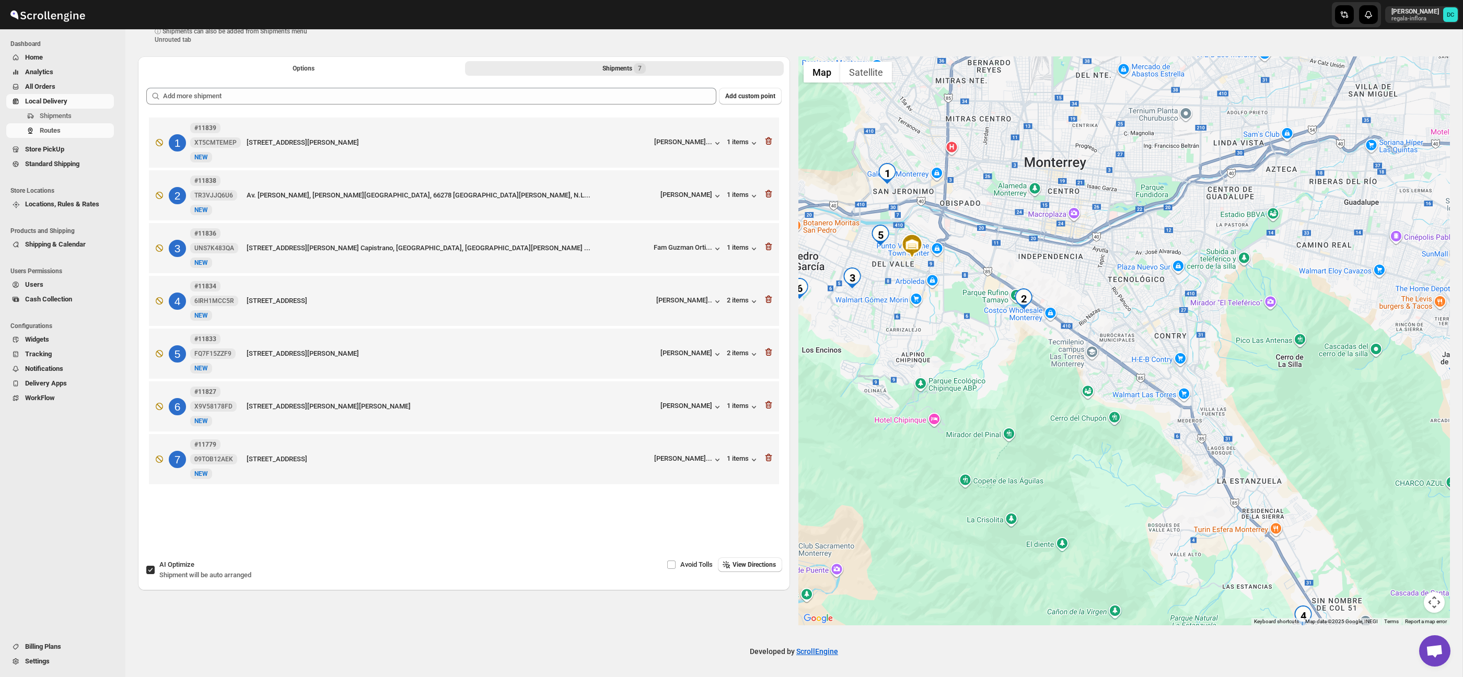
drag, startPoint x: 1104, startPoint y: 400, endPoint x: 1055, endPoint y: 321, distance: 93.4
click at [1091, 330] on div at bounding box center [1124, 340] width 652 height 569
drag, startPoint x: 1277, startPoint y: 480, endPoint x: 1252, endPoint y: 397, distance: 86.8
click at [1252, 397] on div at bounding box center [1124, 340] width 652 height 569
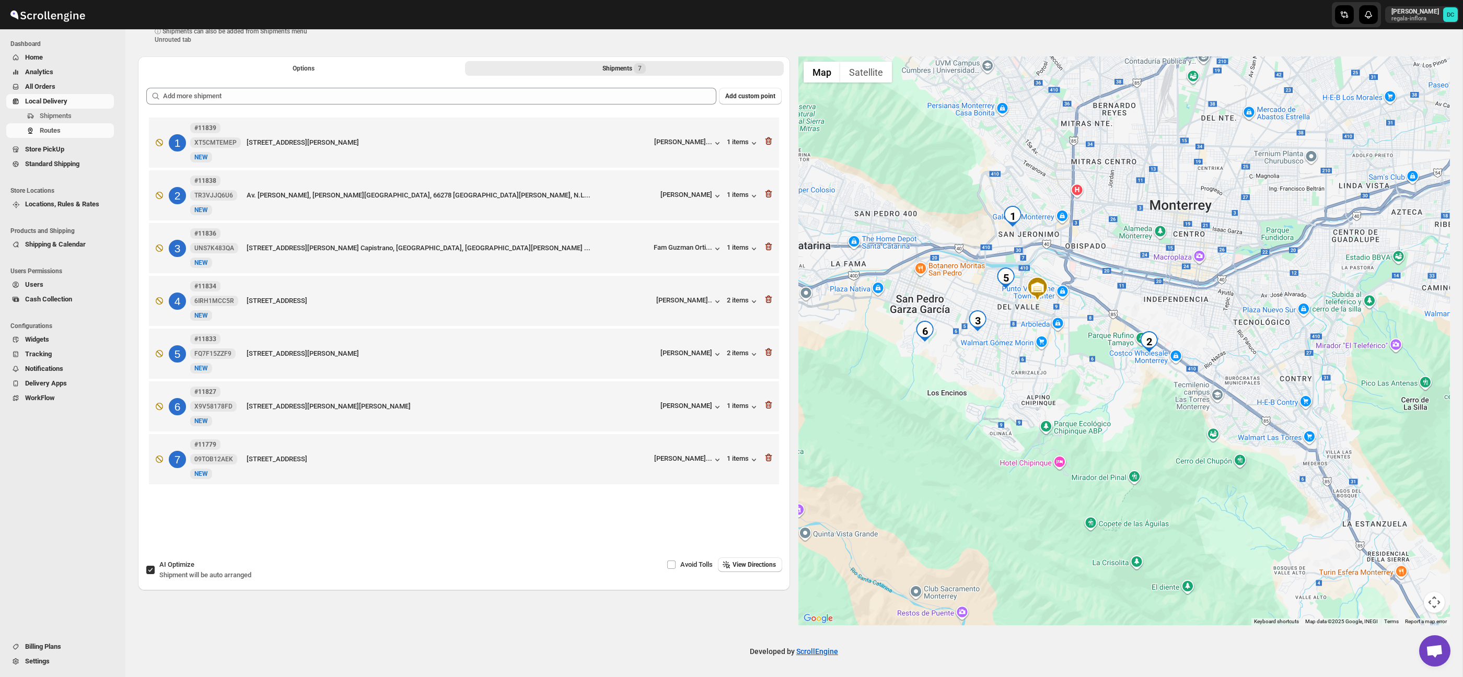
drag, startPoint x: 982, startPoint y: 303, endPoint x: 1135, endPoint y: 436, distance: 202.2
click at [1135, 436] on div at bounding box center [1124, 340] width 652 height 569
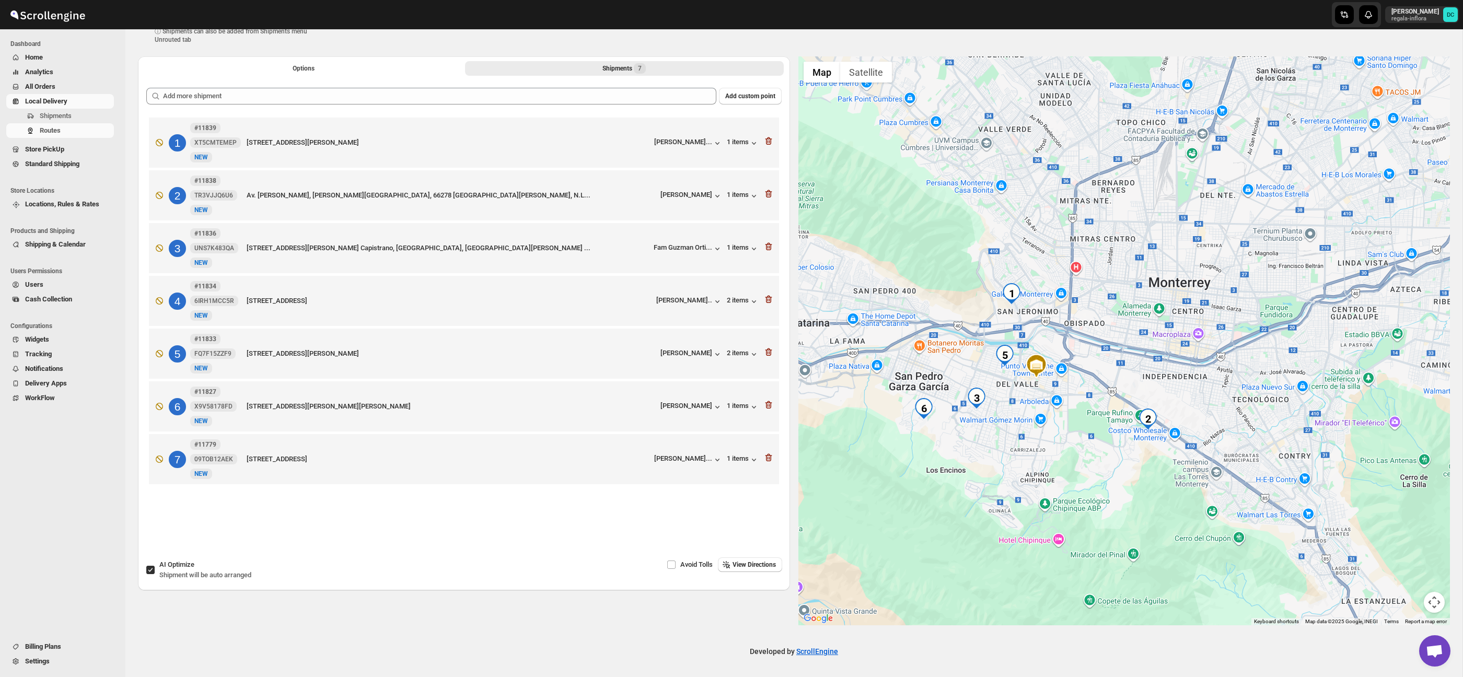
drag, startPoint x: 1090, startPoint y: 303, endPoint x: 1089, endPoint y: 372, distance: 69.5
click at [1089, 372] on div at bounding box center [1124, 340] width 652 height 569
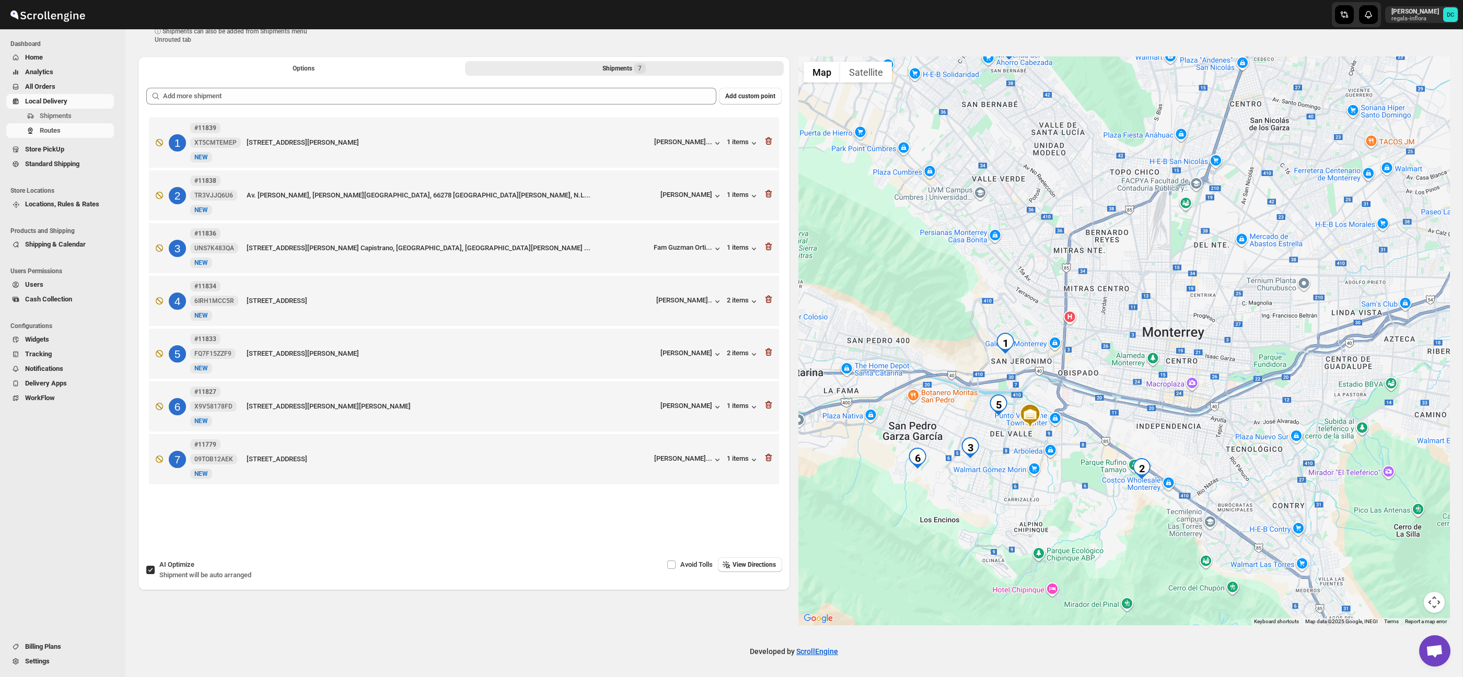
drag, startPoint x: 1093, startPoint y: 308, endPoint x: 1089, endPoint y: 343, distance: 34.8
click at [1089, 343] on div at bounding box center [1124, 340] width 652 height 569
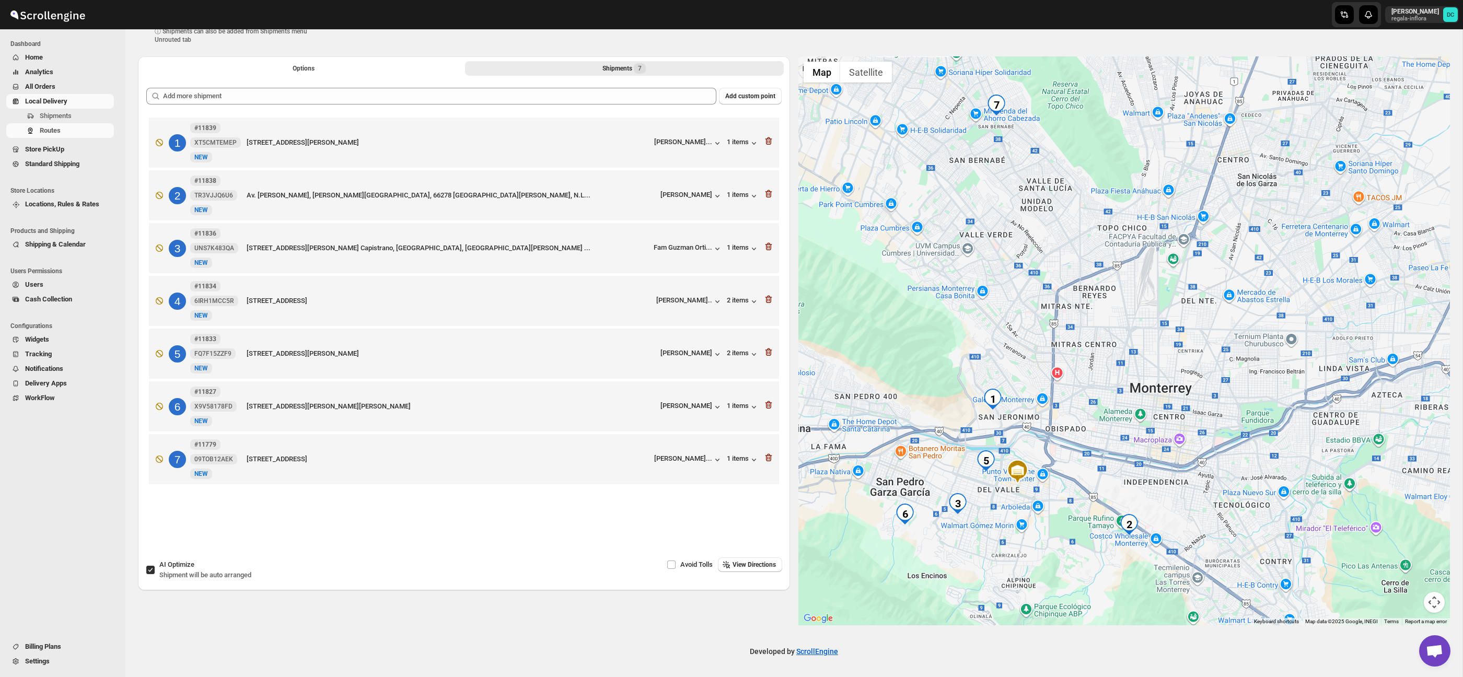
drag, startPoint x: 1101, startPoint y: 305, endPoint x: 1093, endPoint y: 339, distance: 34.5
click at [1093, 339] on div at bounding box center [1124, 340] width 652 height 569
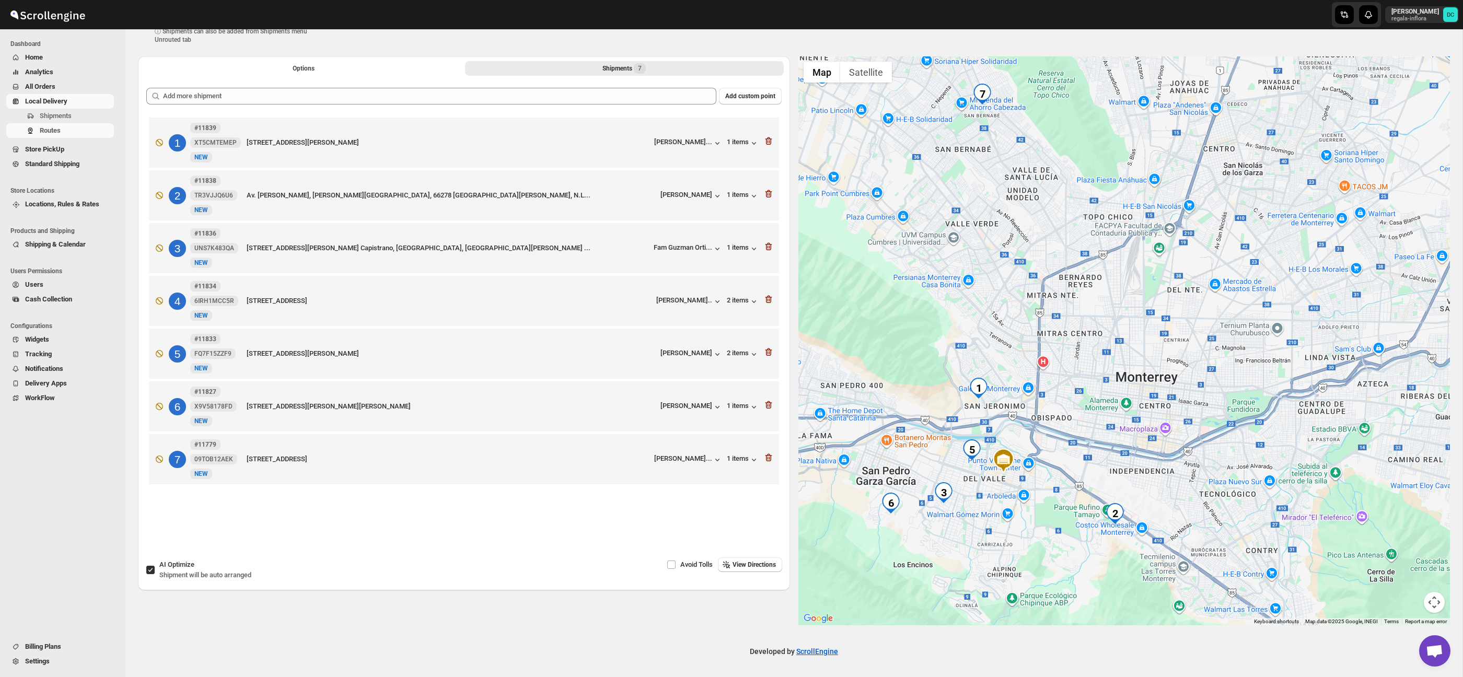
drag, startPoint x: 1112, startPoint y: 348, endPoint x: 1100, endPoint y: 362, distance: 18.1
click at [1100, 362] on div at bounding box center [1124, 340] width 652 height 569
drag, startPoint x: 1014, startPoint y: 395, endPoint x: 1011, endPoint y: 363, distance: 32.5
click at [1011, 363] on div at bounding box center [1124, 340] width 652 height 569
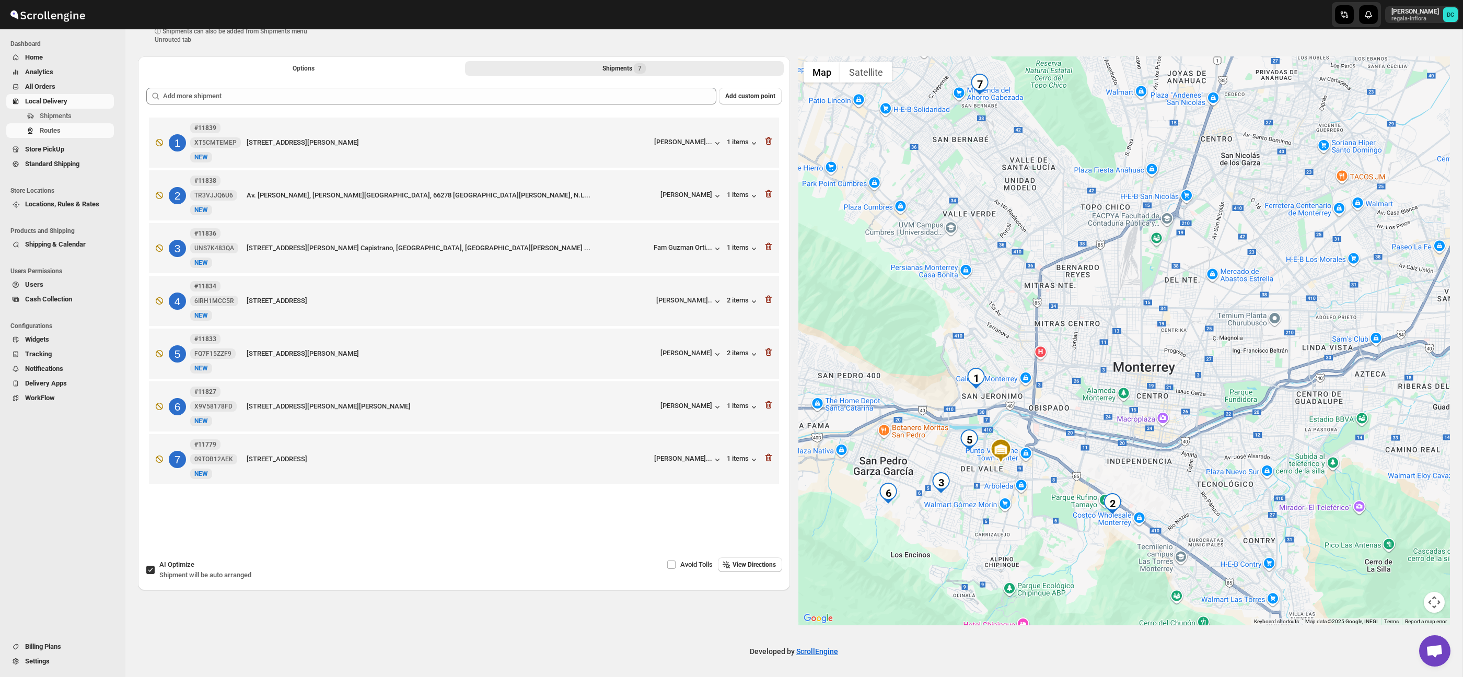
drag, startPoint x: 1117, startPoint y: 476, endPoint x: 1114, endPoint y: 466, distance: 10.4
click at [1114, 466] on div at bounding box center [1124, 340] width 652 height 569
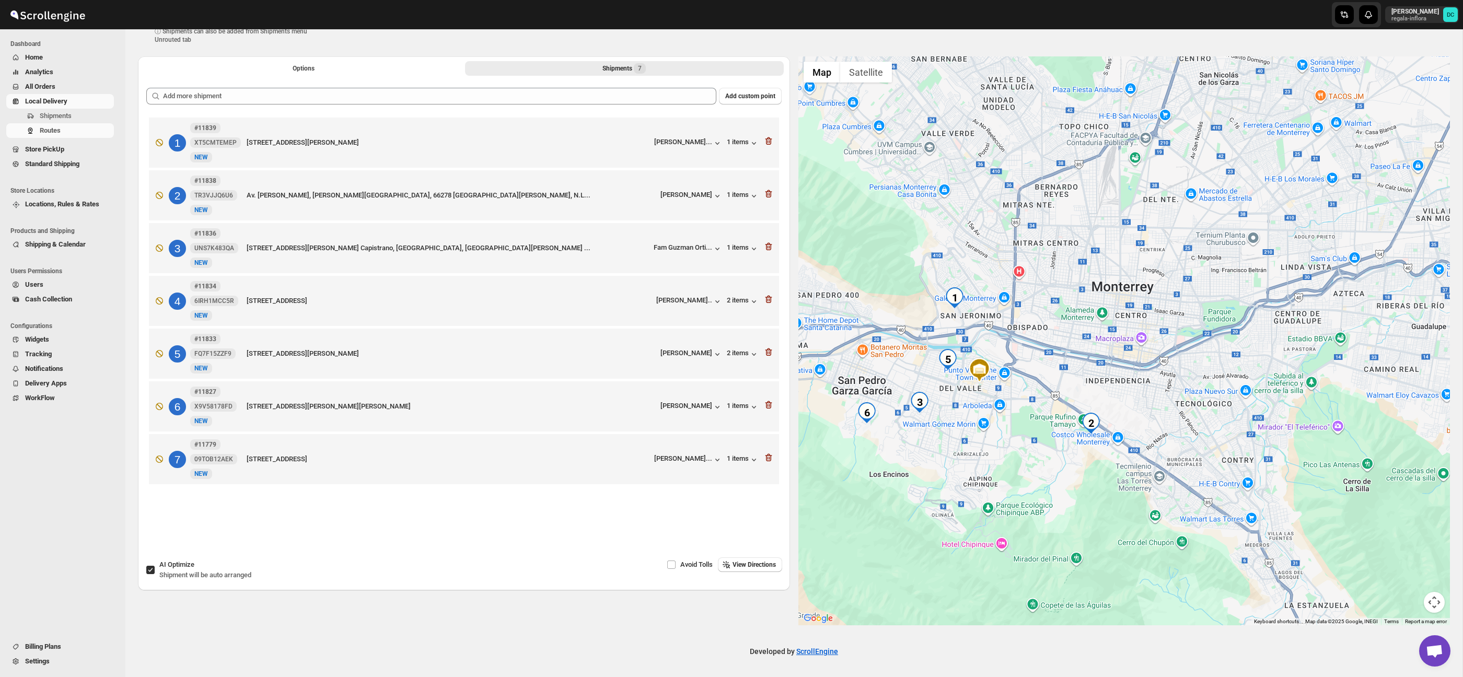
drag, startPoint x: 1126, startPoint y: 475, endPoint x: 1104, endPoint y: 394, distance: 84.4
click at [1104, 394] on div at bounding box center [1124, 340] width 652 height 569
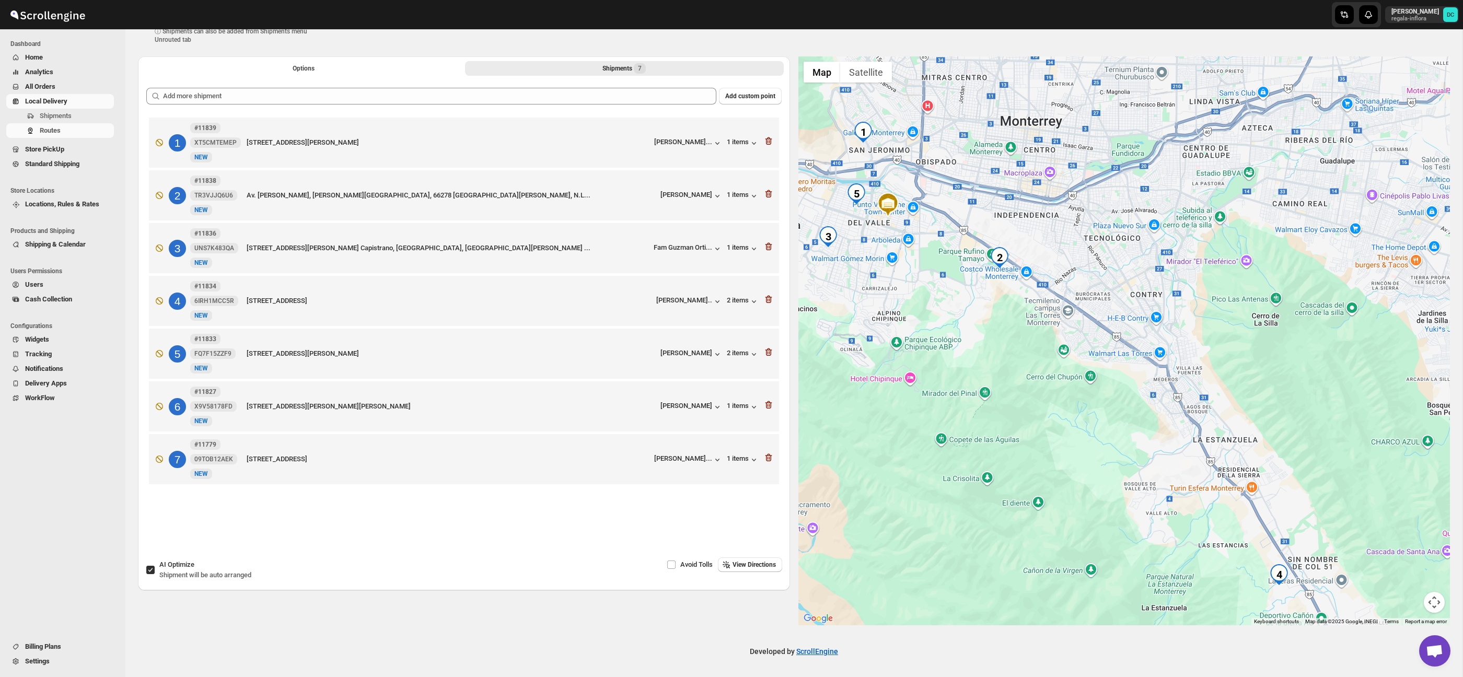
drag, startPoint x: 1168, startPoint y: 350, endPoint x: 1076, endPoint y: 186, distance: 187.8
click at [1076, 186] on div at bounding box center [1124, 340] width 652 height 569
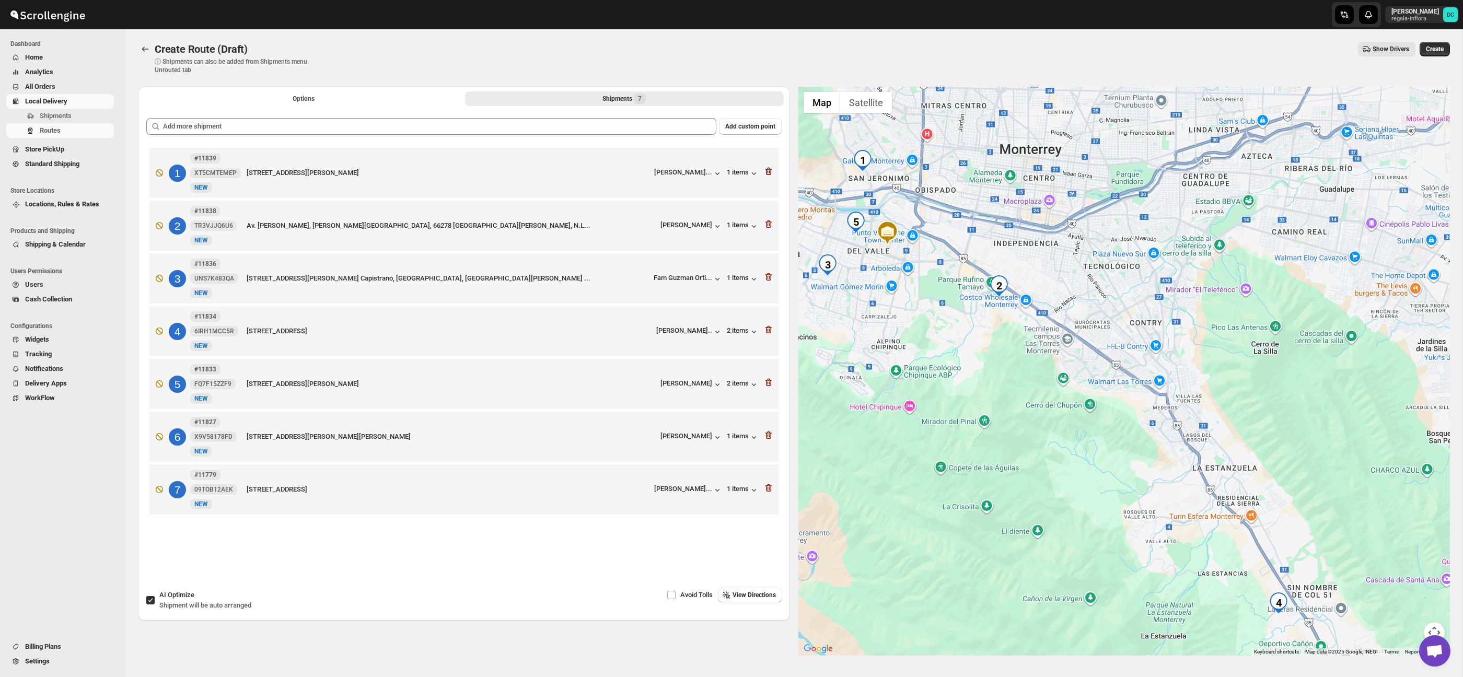
click at [768, 170] on icon "button" at bounding box center [768, 172] width 7 height 8
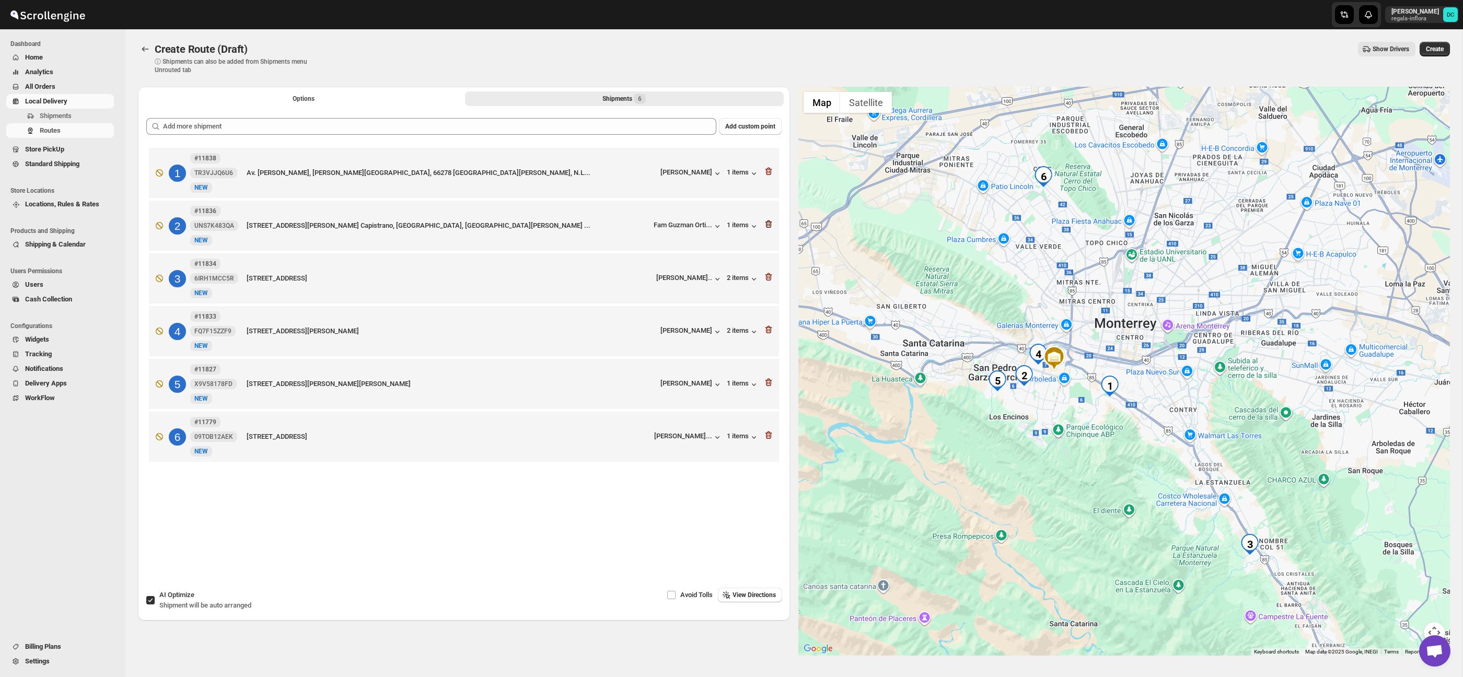
click at [770, 224] on icon "button" at bounding box center [768, 224] width 7 height 8
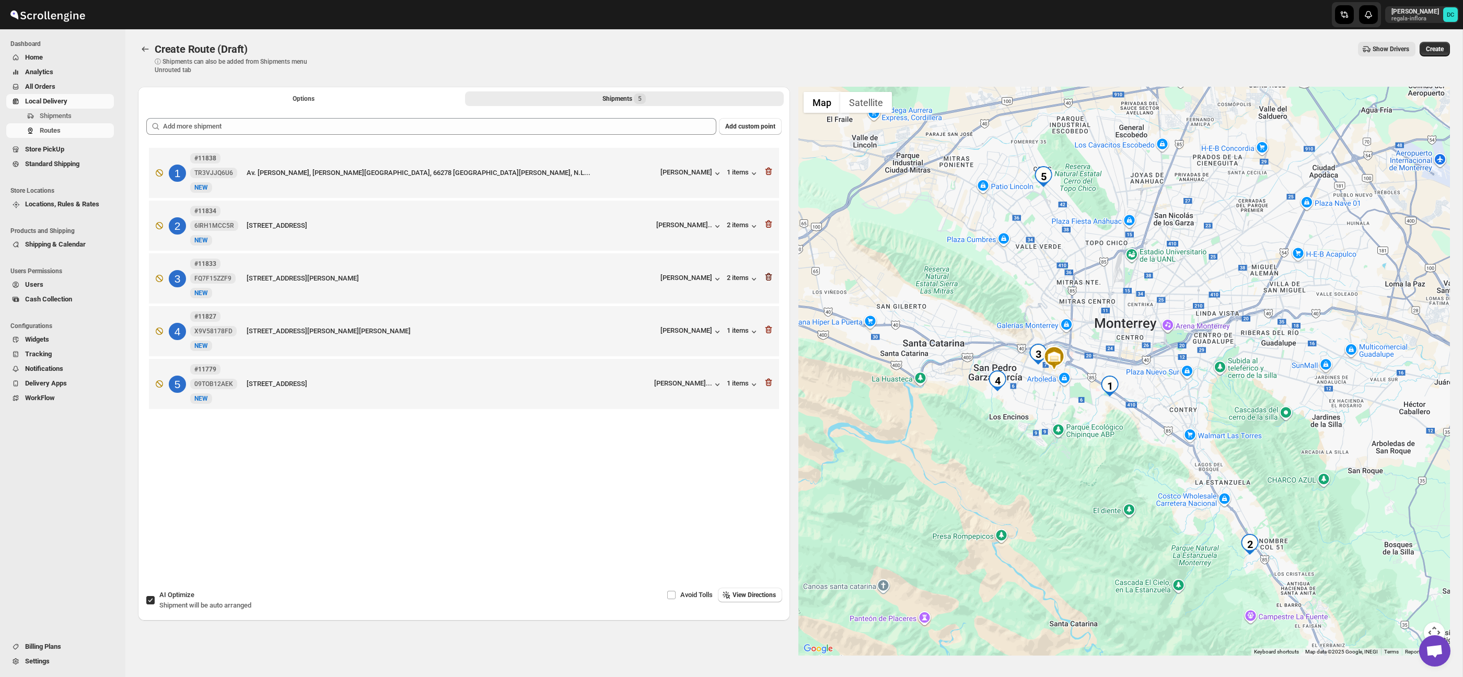
click at [770, 279] on icon "button" at bounding box center [768, 277] width 10 height 10
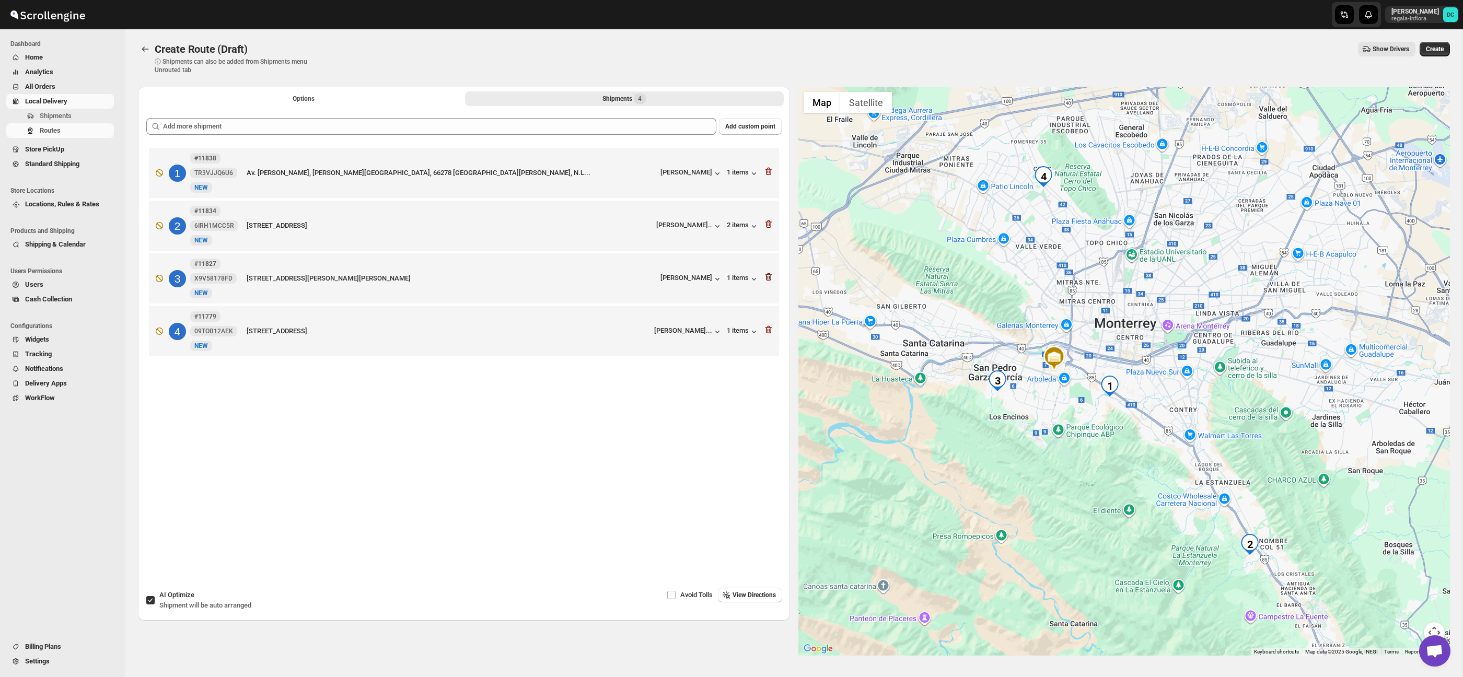
click at [768, 282] on icon "button" at bounding box center [768, 277] width 10 height 10
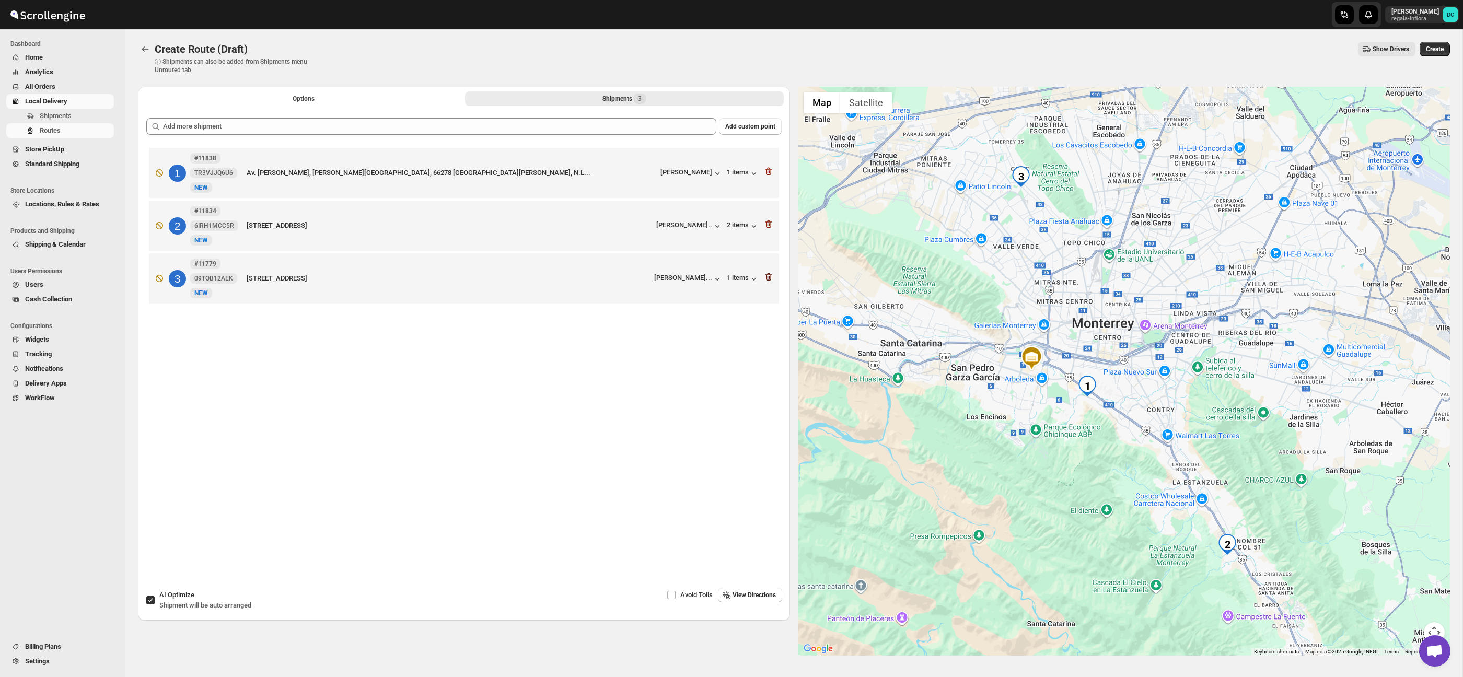
click at [770, 279] on icon "button" at bounding box center [768, 277] width 7 height 8
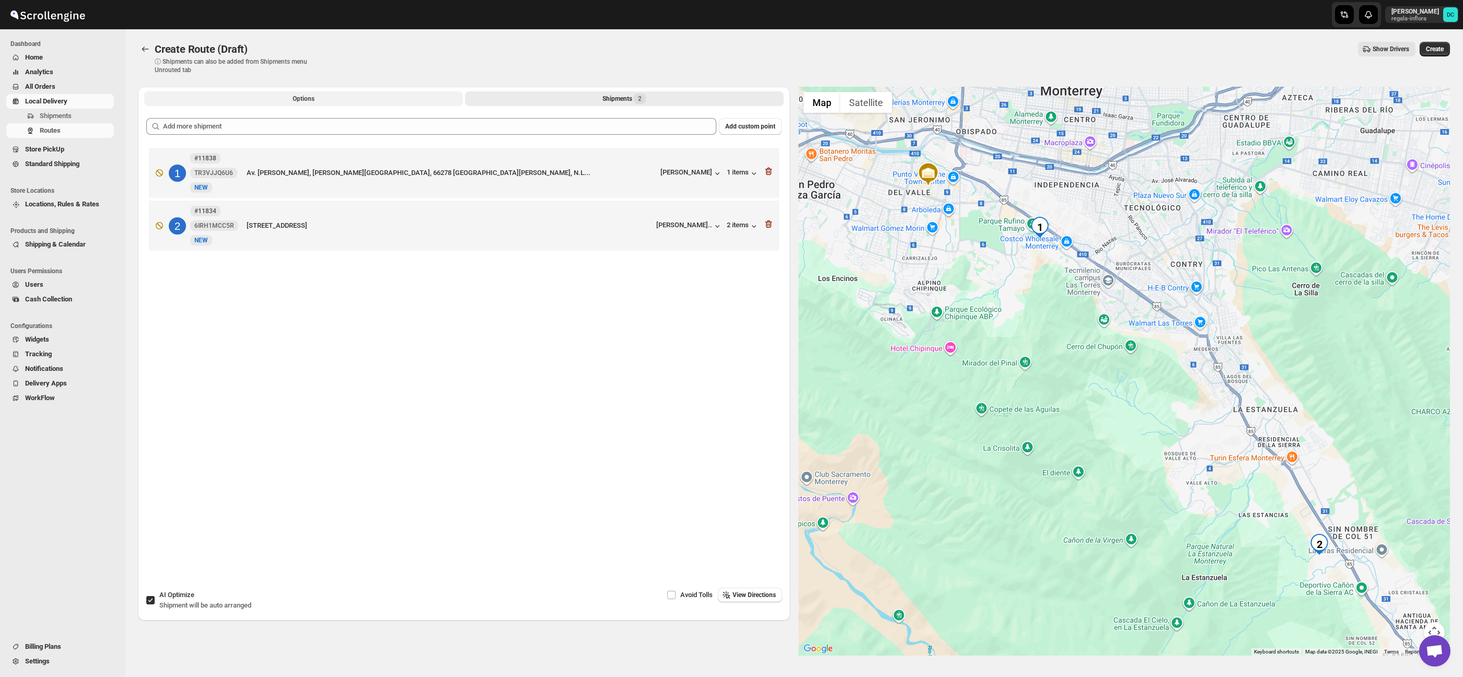
click at [365, 96] on button "Options" at bounding box center [303, 98] width 319 height 15
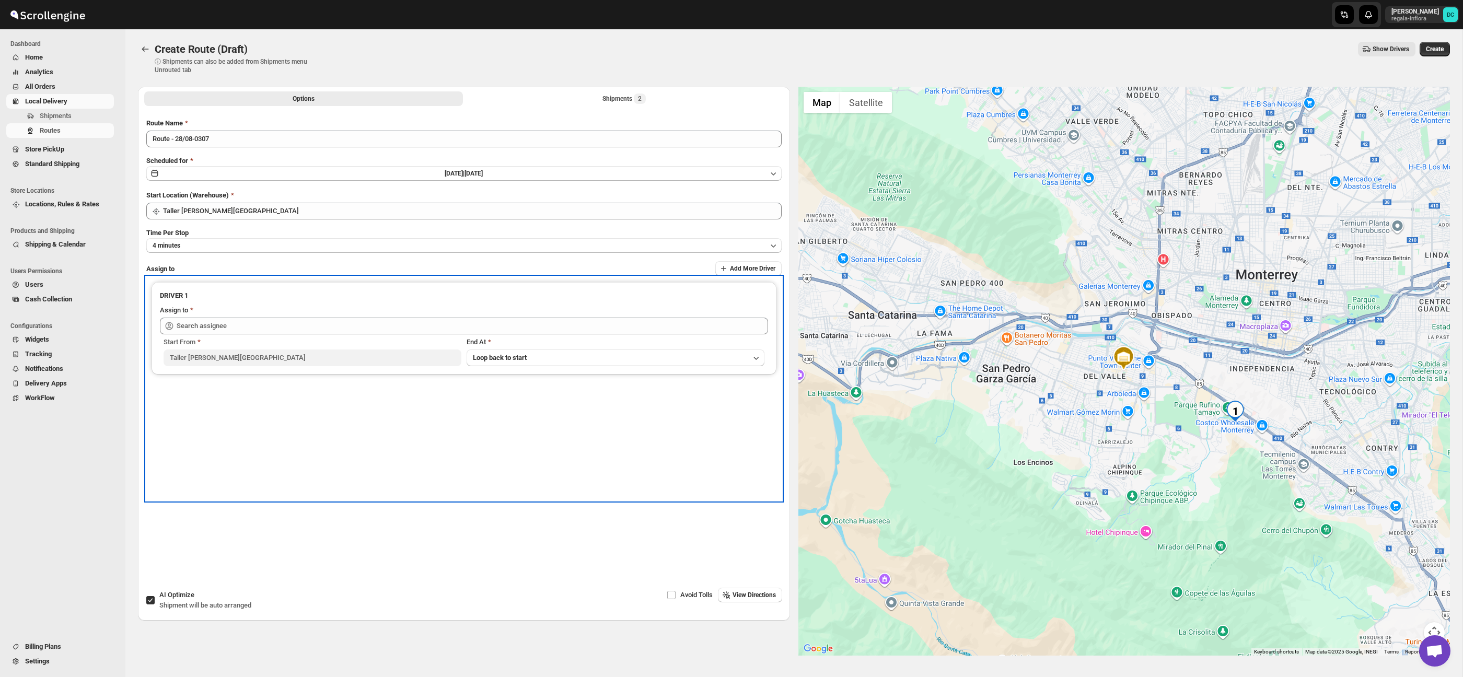
click at [339, 334] on div "Start From Taller Calzada del Valle SPGG End At Loop back to start" at bounding box center [464, 350] width 608 height 32
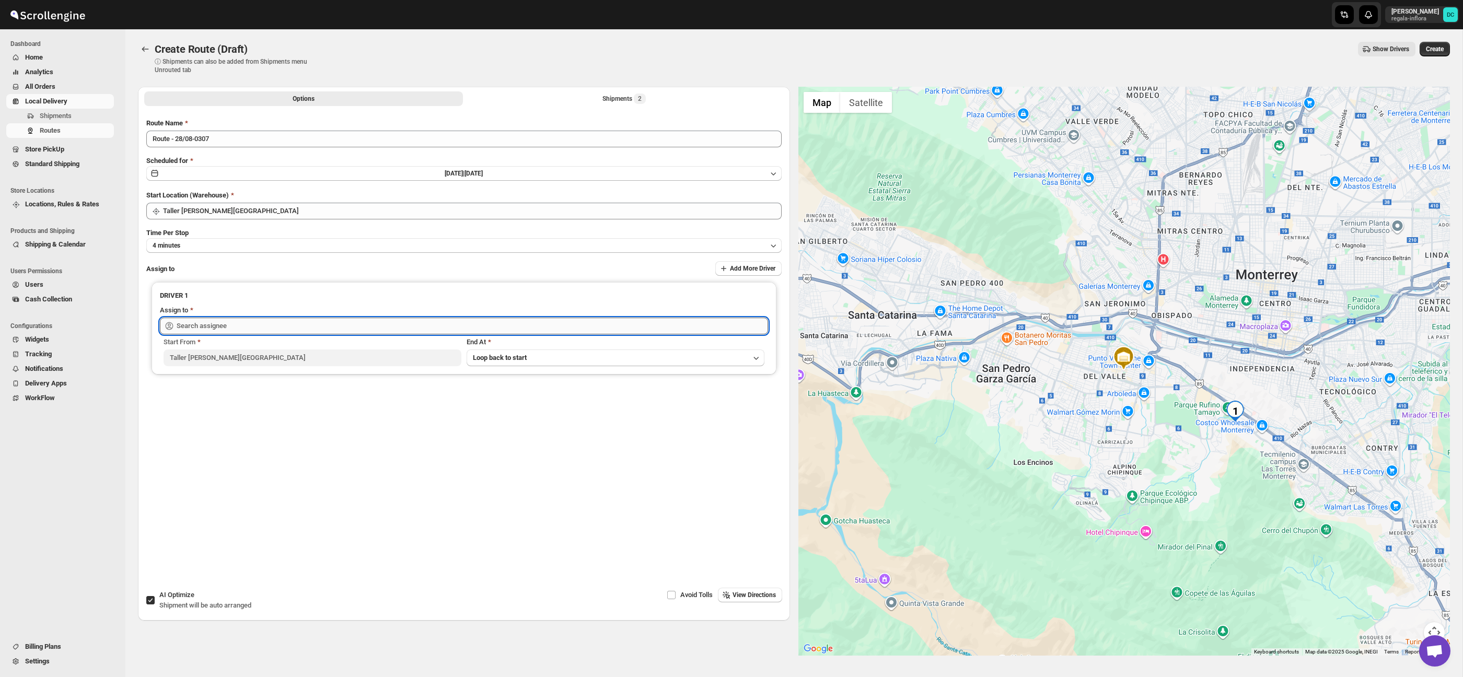
click at [329, 328] on input "text" at bounding box center [472, 326] width 591 height 17
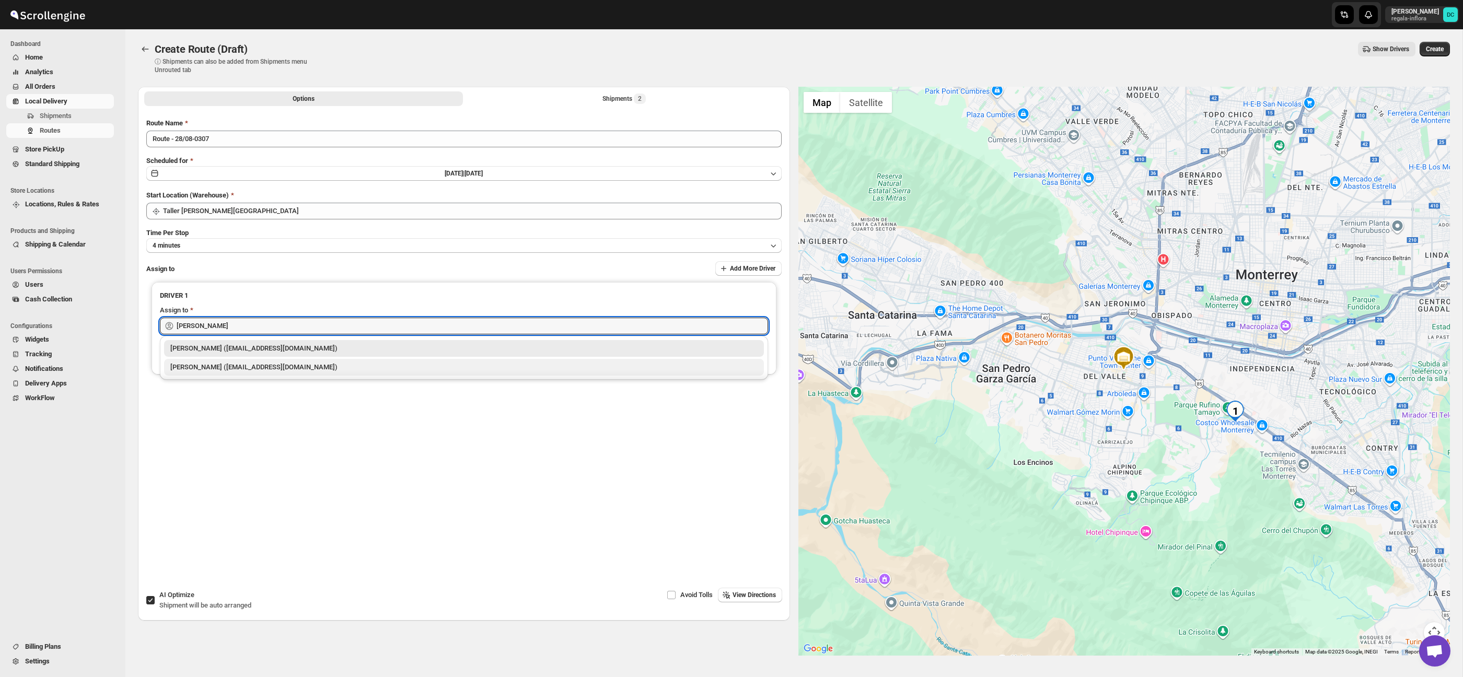
click at [313, 363] on div "[PERSON_NAME] ([EMAIL_ADDRESS][DOMAIN_NAME])" at bounding box center [463, 367] width 587 height 10
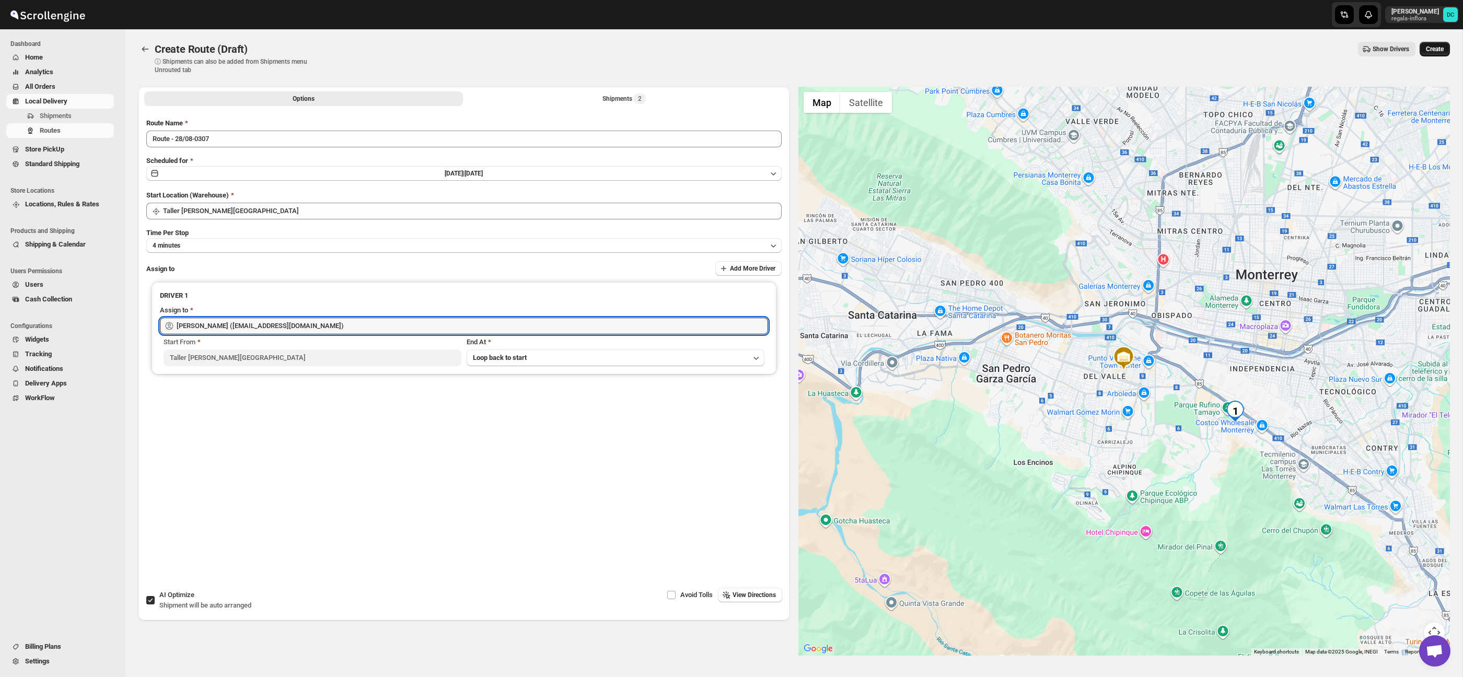
type input "[PERSON_NAME] ([EMAIL_ADDRESS][DOMAIN_NAME])"
click at [1427, 48] on span "Create" at bounding box center [1435, 49] width 18 height 8
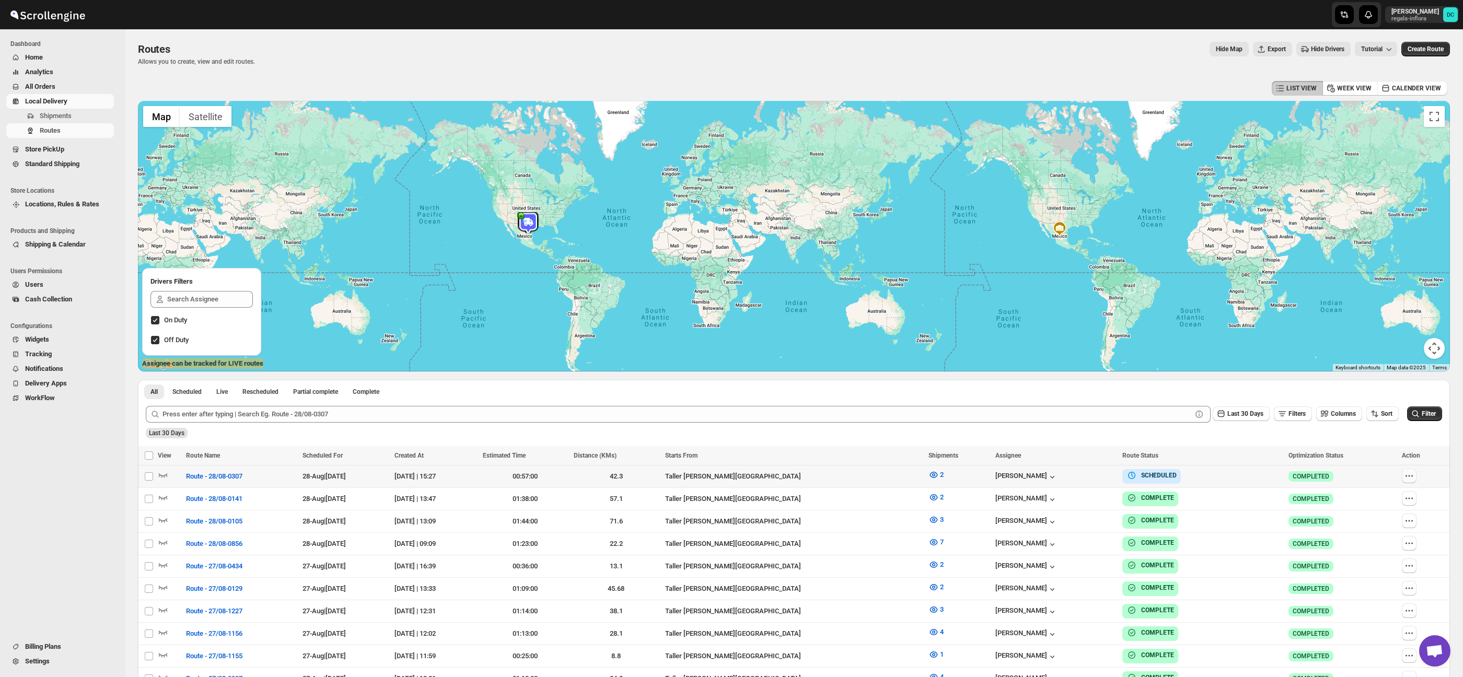
click at [1411, 475] on icon "button" at bounding box center [1409, 476] width 10 height 10
click at [1372, 550] on span "Edit" at bounding box center [1367, 551] width 11 height 8
checkbox input "false"
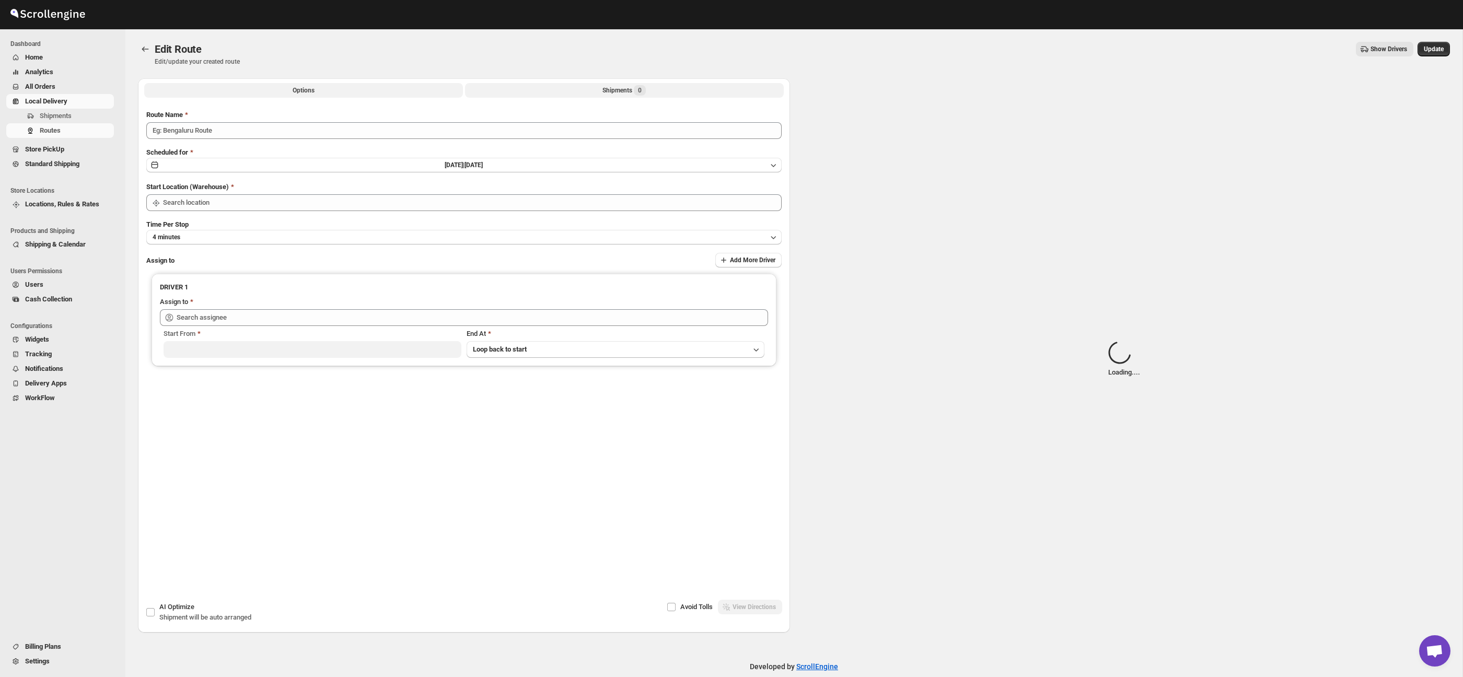
click at [569, 89] on button "Shipments 0" at bounding box center [624, 90] width 319 height 15
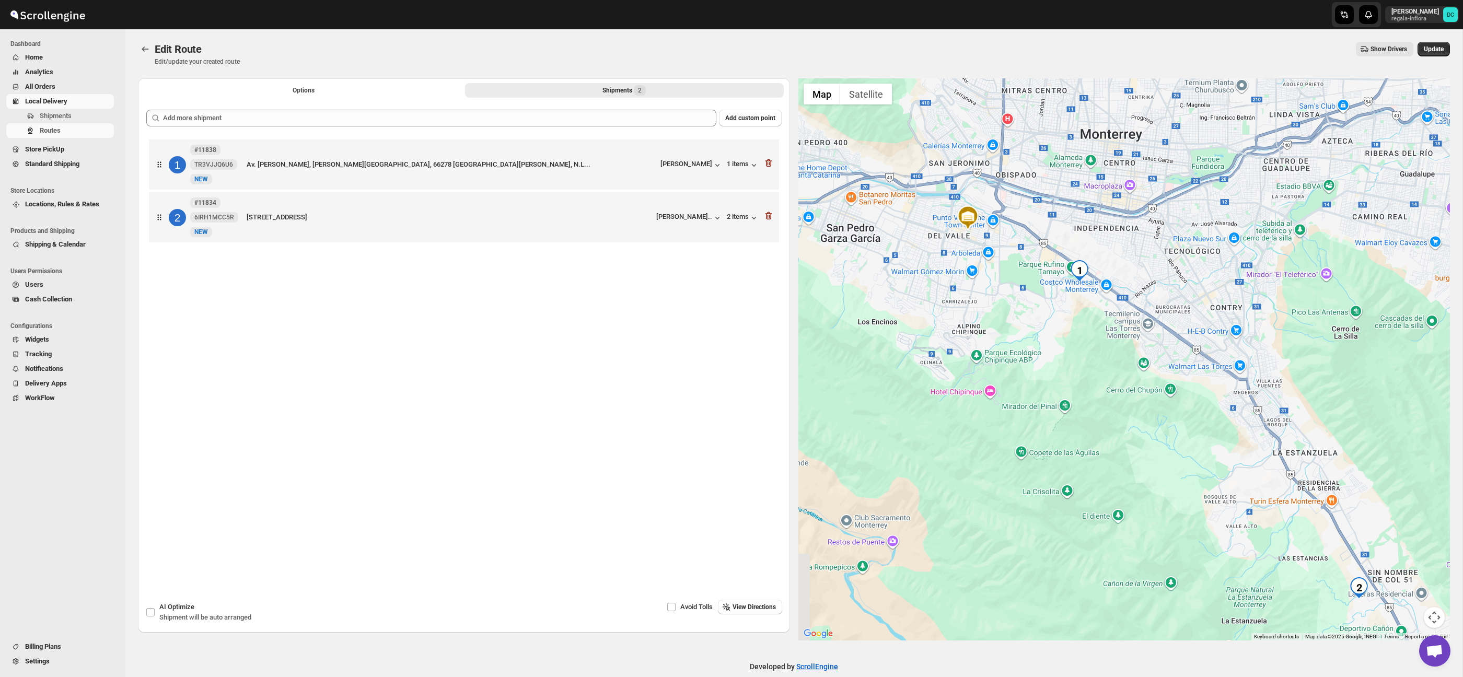
drag, startPoint x: 1077, startPoint y: 285, endPoint x: 1144, endPoint y: 369, distance: 107.8
click at [1147, 374] on div at bounding box center [1124, 359] width 652 height 562
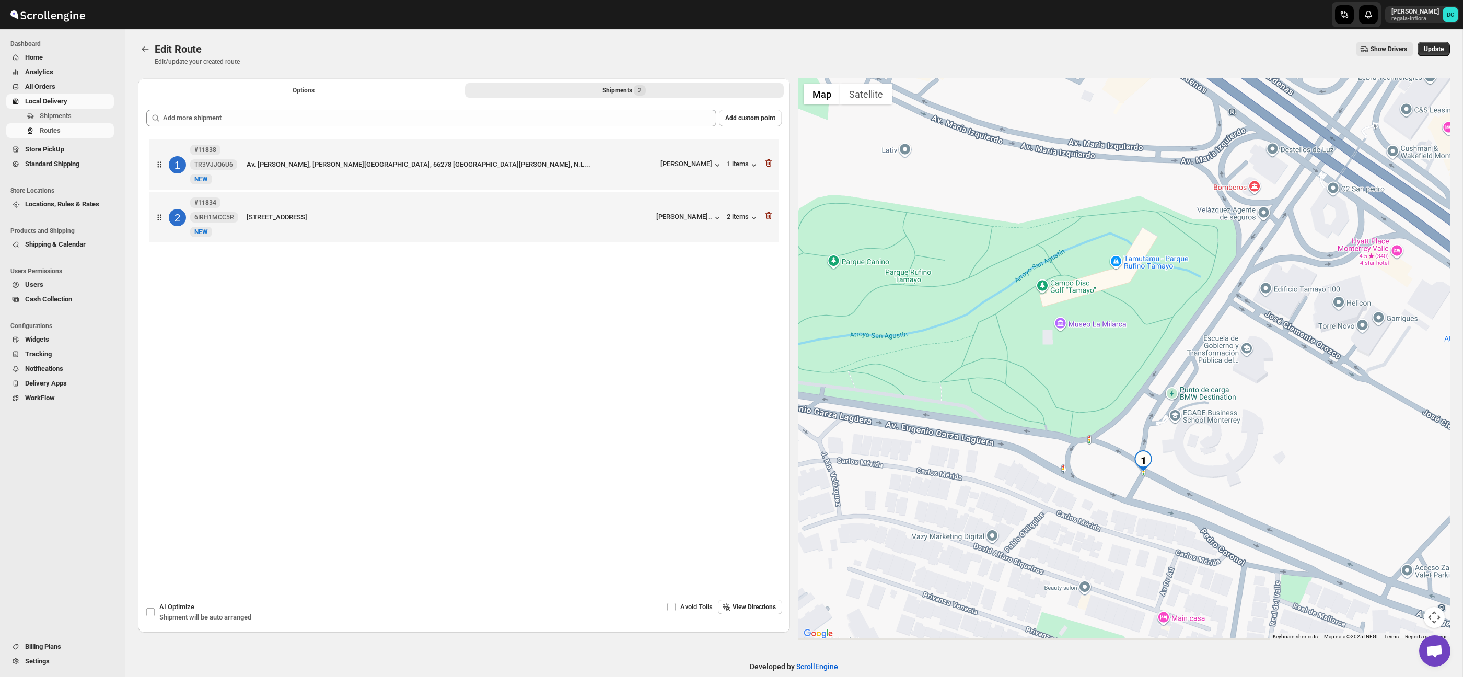
drag, startPoint x: 1261, startPoint y: 411, endPoint x: 1239, endPoint y: 303, distance: 110.4
click at [1239, 303] on div at bounding box center [1124, 359] width 652 height 562
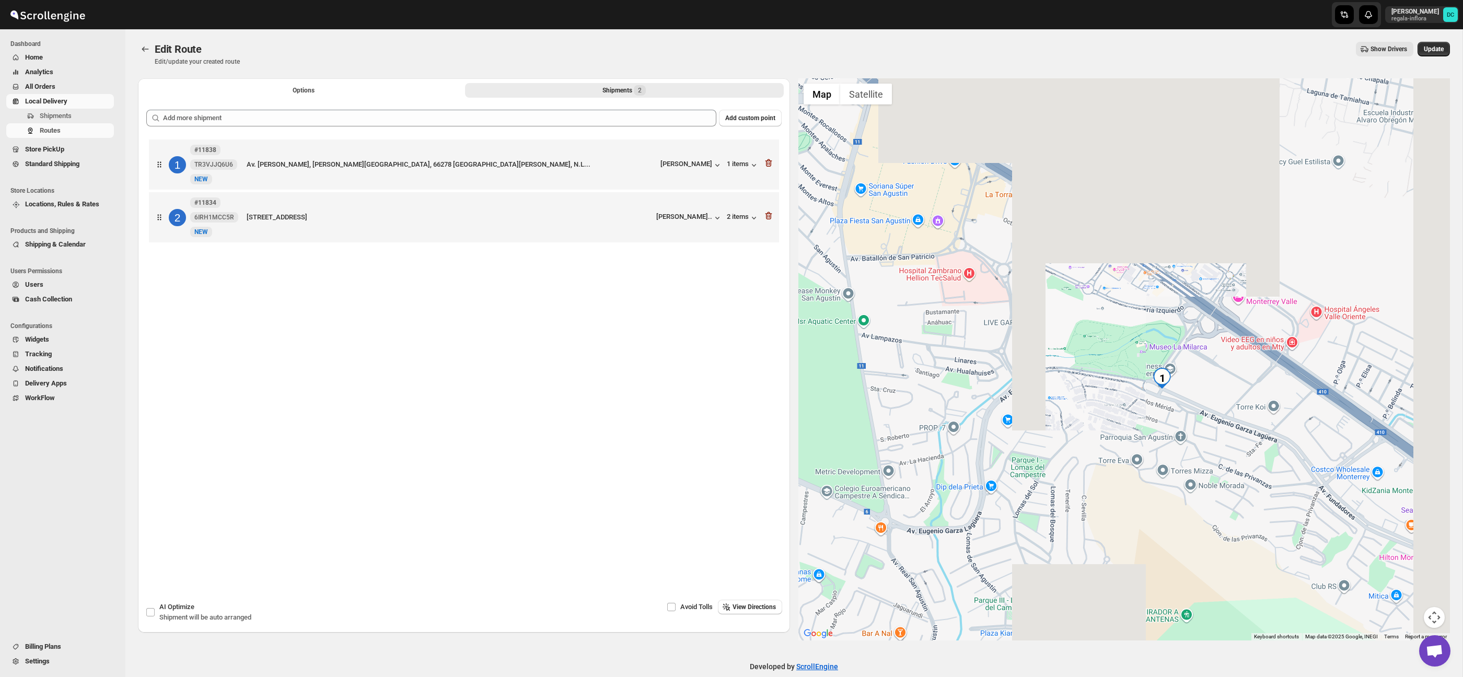
drag, startPoint x: 1196, startPoint y: 410, endPoint x: 1073, endPoint y: 359, distance: 132.6
click at [1073, 359] on div at bounding box center [1124, 359] width 652 height 562
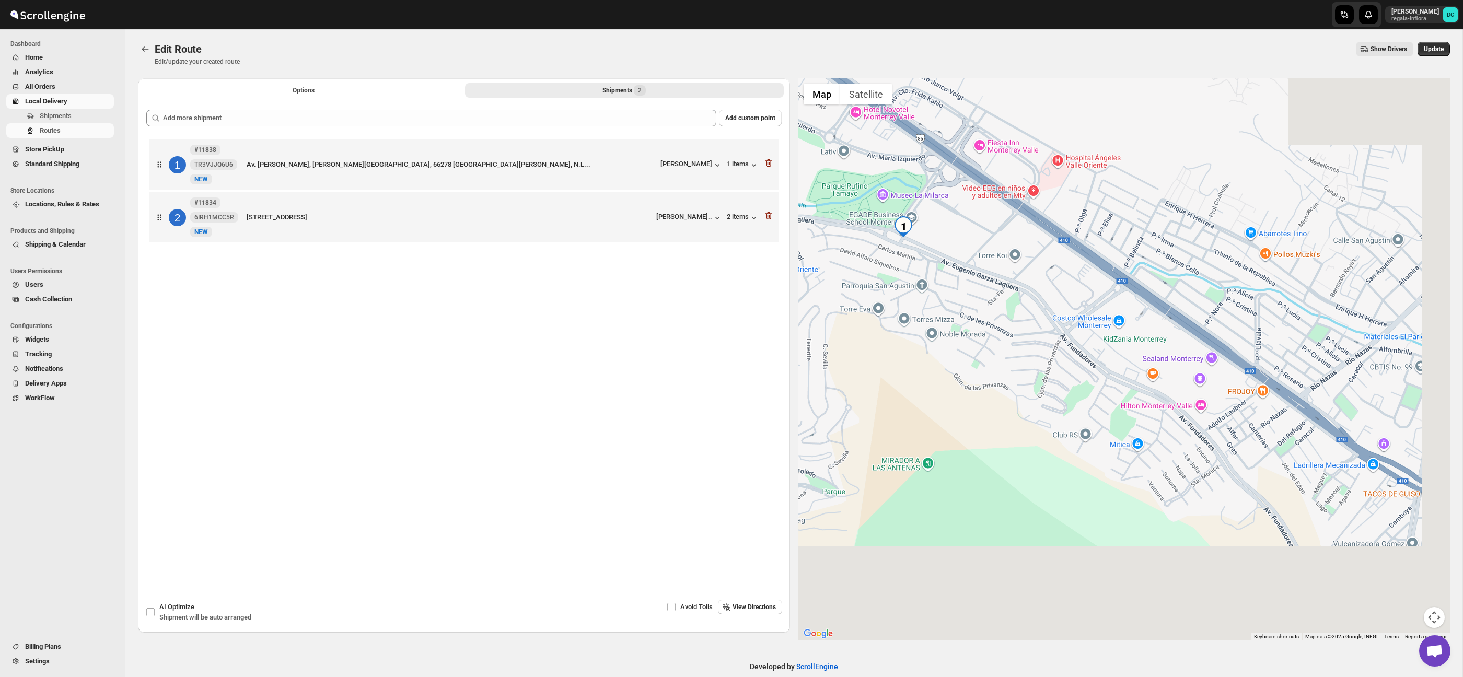
drag, startPoint x: 1296, startPoint y: 468, endPoint x: 1093, endPoint y: 302, distance: 261.7
click at [1075, 292] on div at bounding box center [1124, 359] width 652 height 562
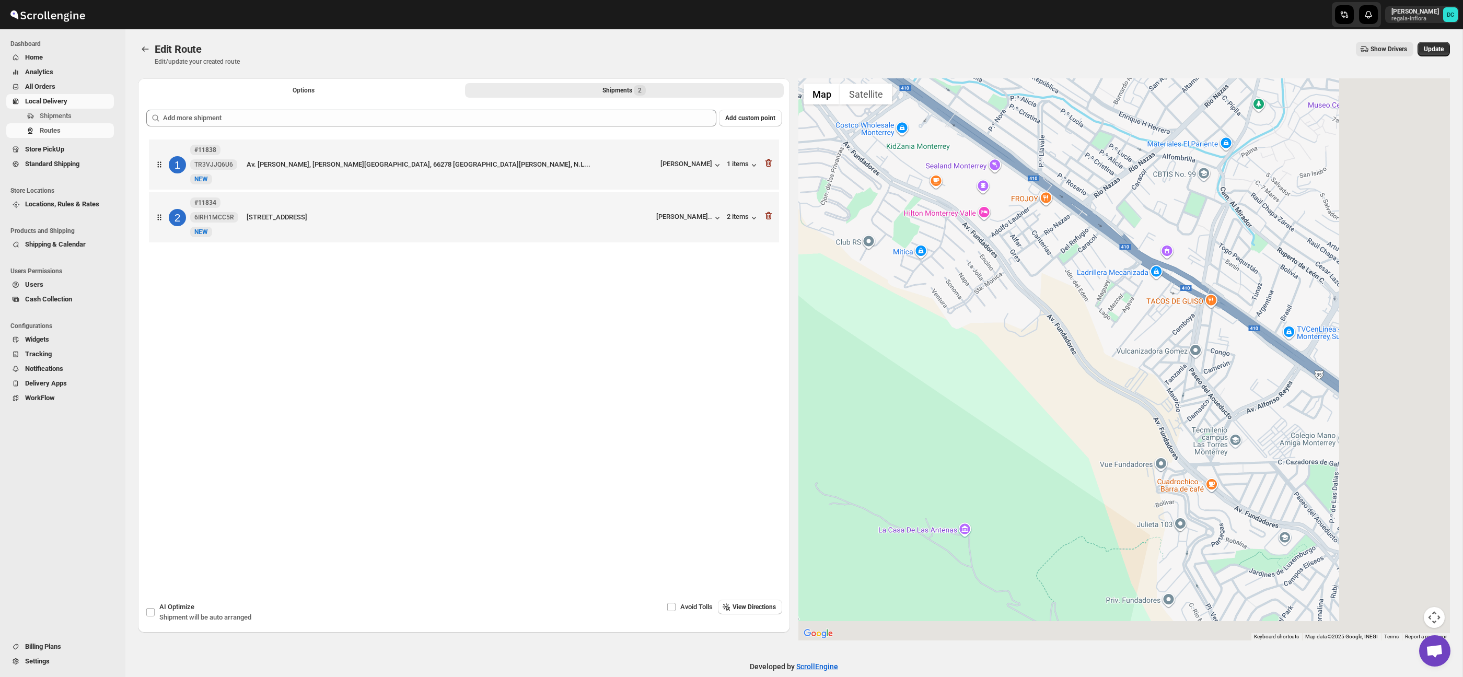
drag, startPoint x: 1180, startPoint y: 339, endPoint x: 1128, endPoint y: 277, distance: 80.1
click at [1128, 277] on div at bounding box center [1124, 359] width 652 height 562
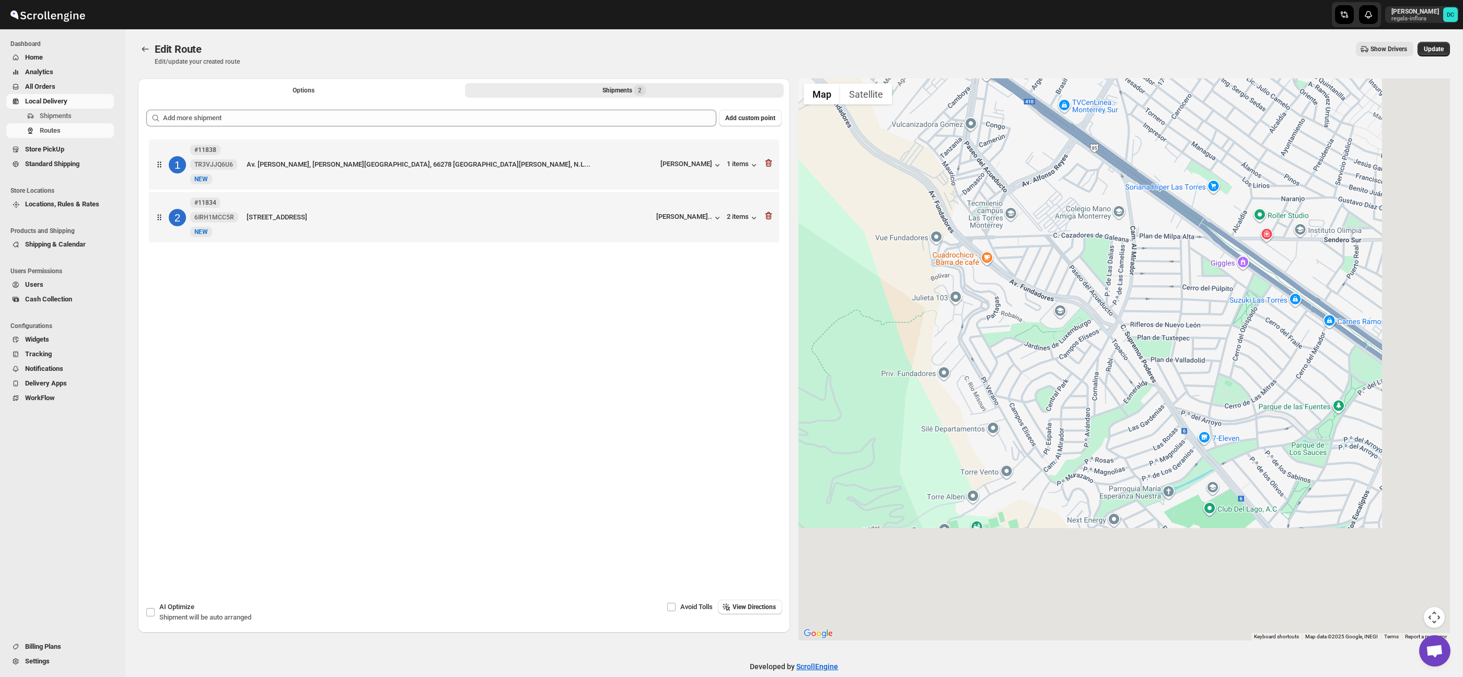
drag, startPoint x: 1174, startPoint y: 336, endPoint x: 1061, endPoint y: 223, distance: 160.0
click at [1061, 223] on div at bounding box center [1124, 359] width 652 height 562
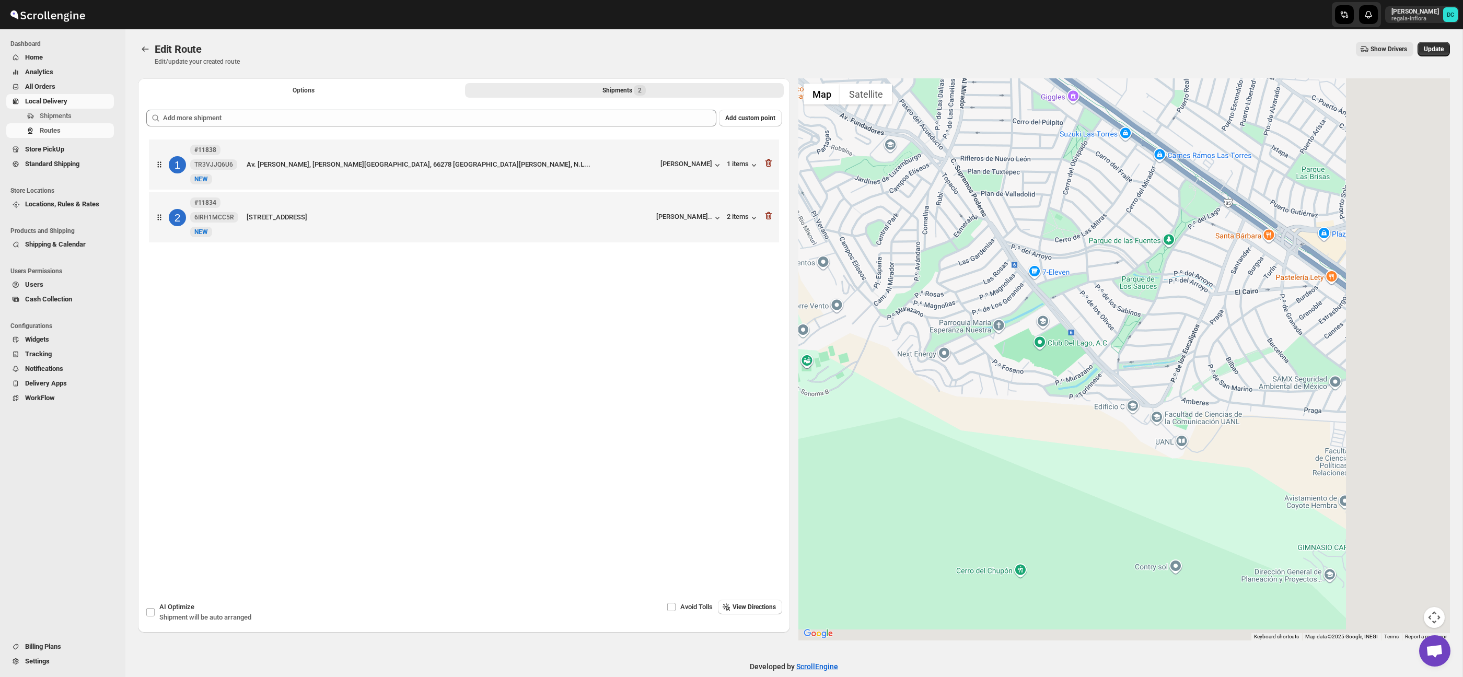
drag, startPoint x: 1132, startPoint y: 264, endPoint x: 1108, endPoint y: 232, distance: 40.2
click at [1105, 230] on div at bounding box center [1124, 359] width 652 height 562
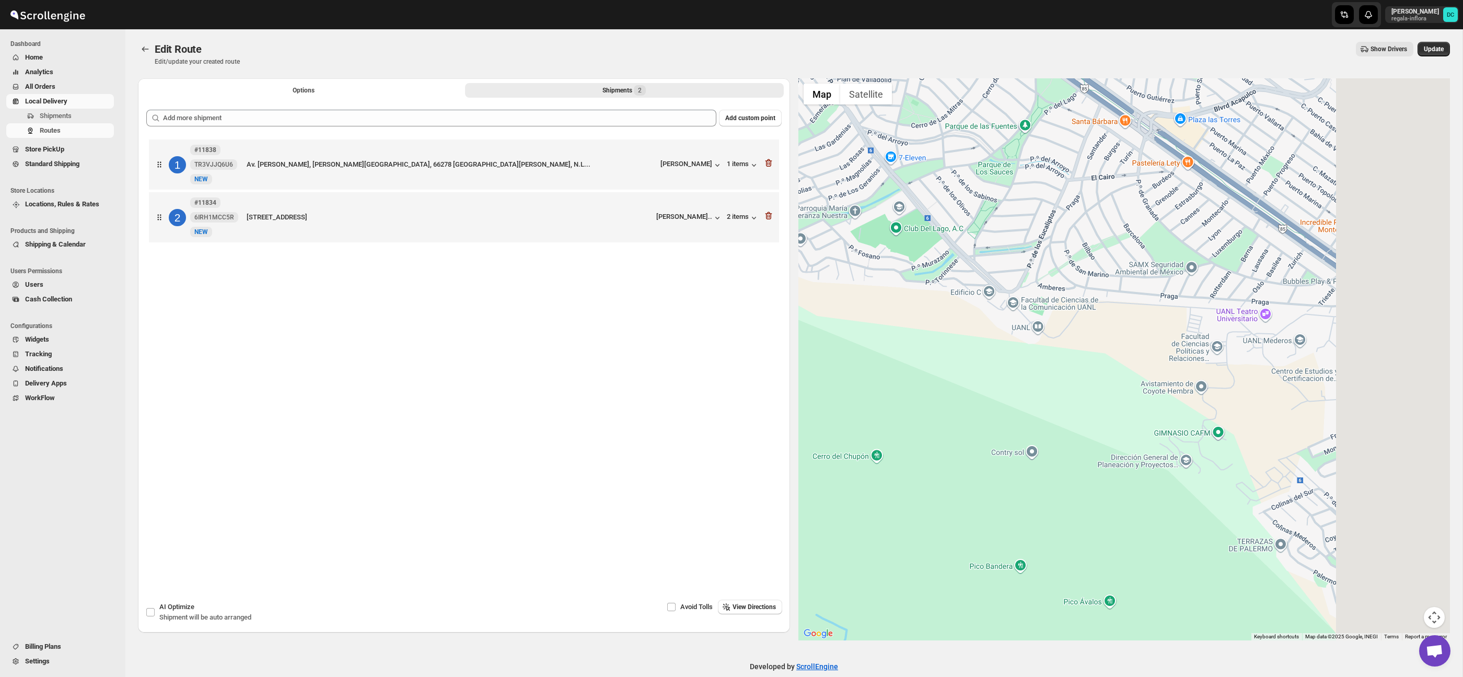
drag, startPoint x: 1170, startPoint y: 333, endPoint x: 1137, endPoint y: 310, distance: 40.1
click at [1137, 310] on div at bounding box center [1124, 359] width 652 height 562
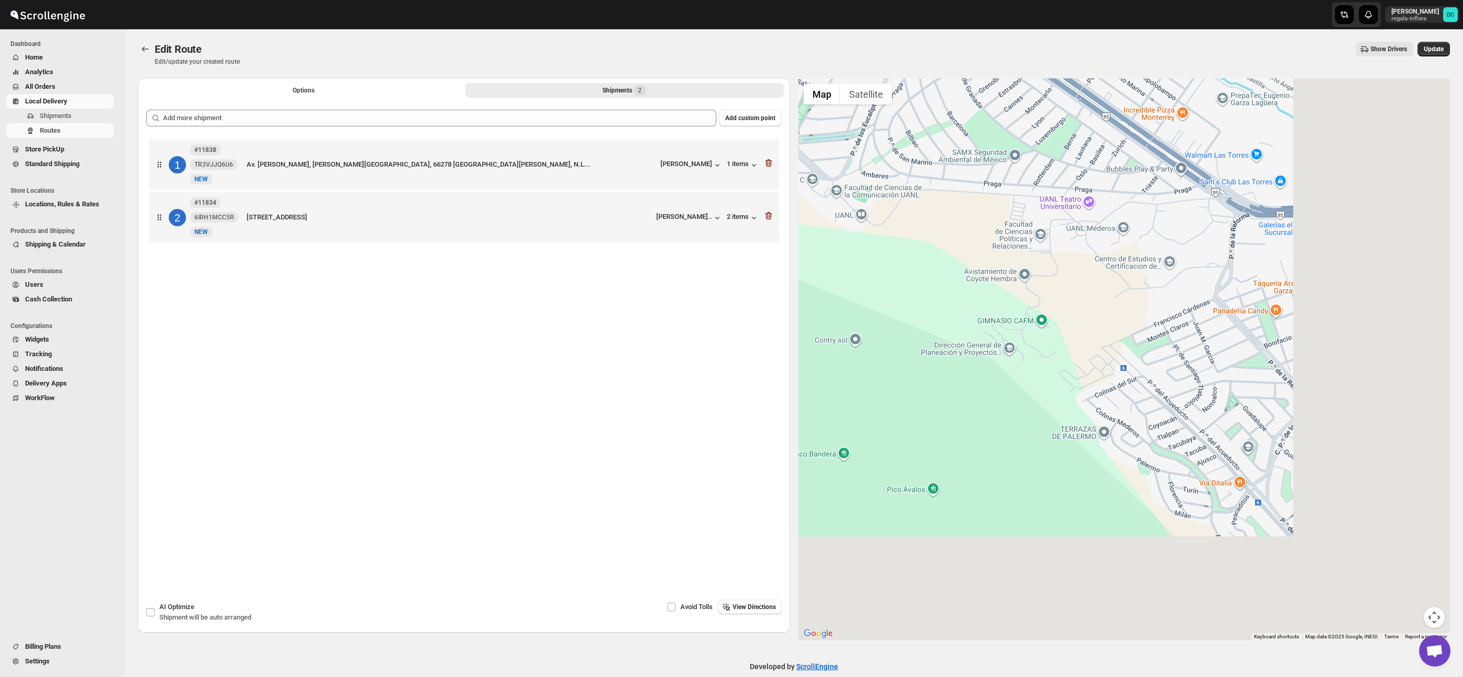
drag, startPoint x: 1303, startPoint y: 362, endPoint x: 1179, endPoint y: 283, distance: 146.8
click at [1179, 283] on div at bounding box center [1124, 359] width 652 height 562
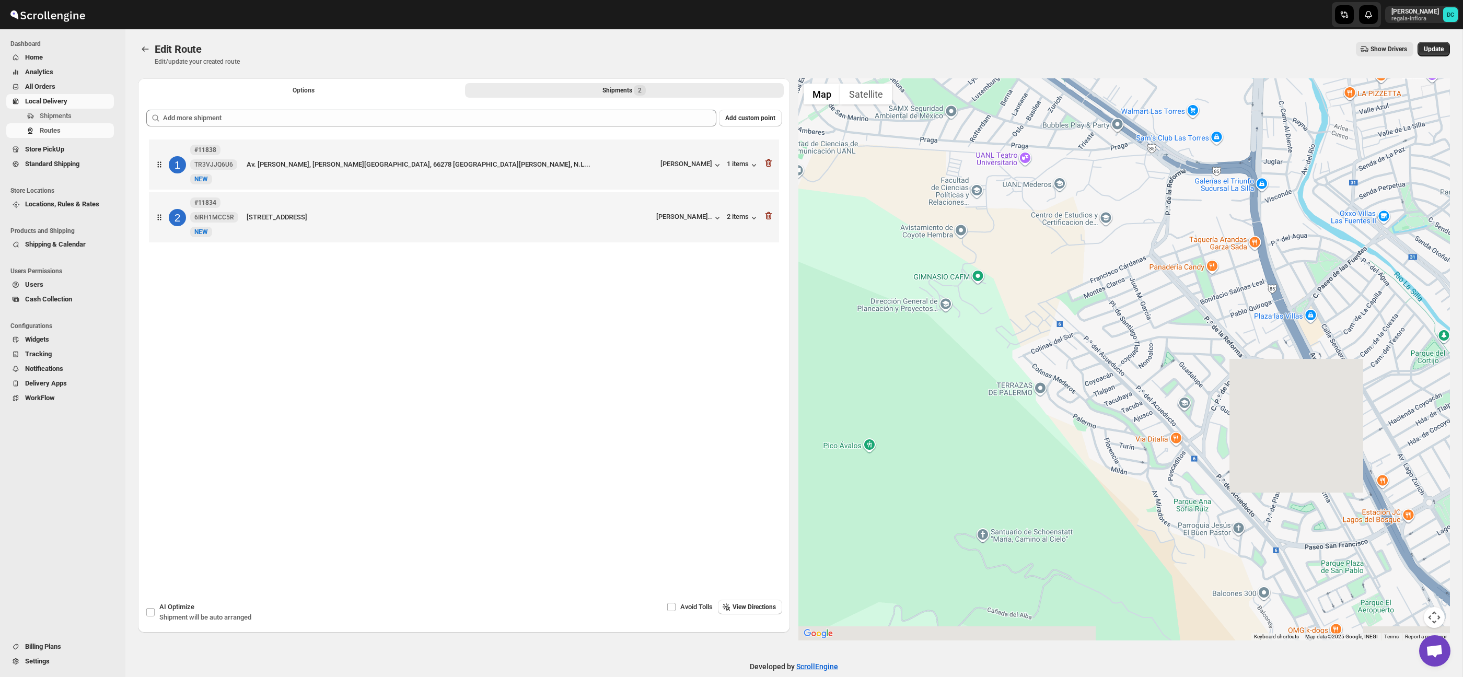
drag, startPoint x: 1348, startPoint y: 453, endPoint x: 1341, endPoint y: 504, distance: 51.7
click at [1241, 392] on div at bounding box center [1124, 359] width 652 height 562
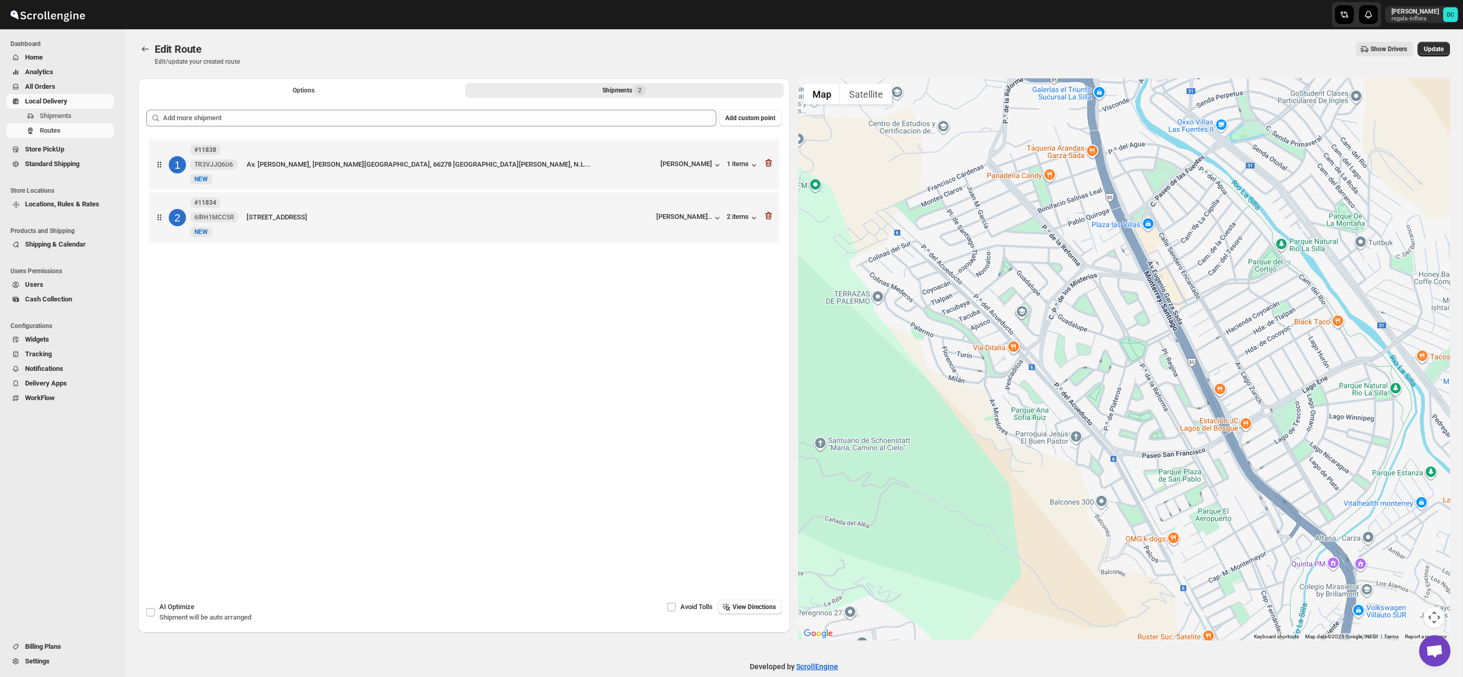
click at [1435, 609] on button "Map camera controls" at bounding box center [1434, 617] width 21 height 21
click at [1416, 618] on button "Zoom out" at bounding box center [1407, 617] width 21 height 21
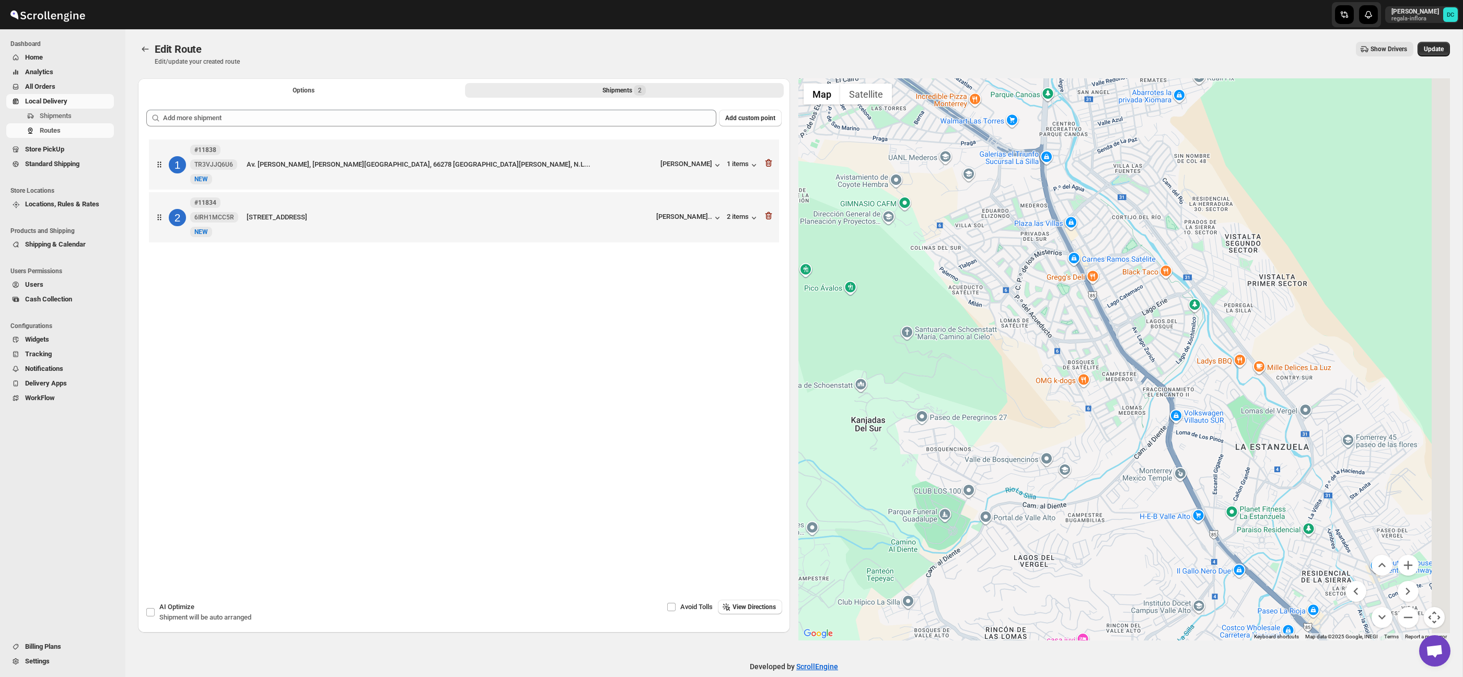
drag, startPoint x: 1302, startPoint y: 481, endPoint x: 1221, endPoint y: 380, distance: 129.3
click at [1219, 376] on div at bounding box center [1124, 359] width 652 height 562
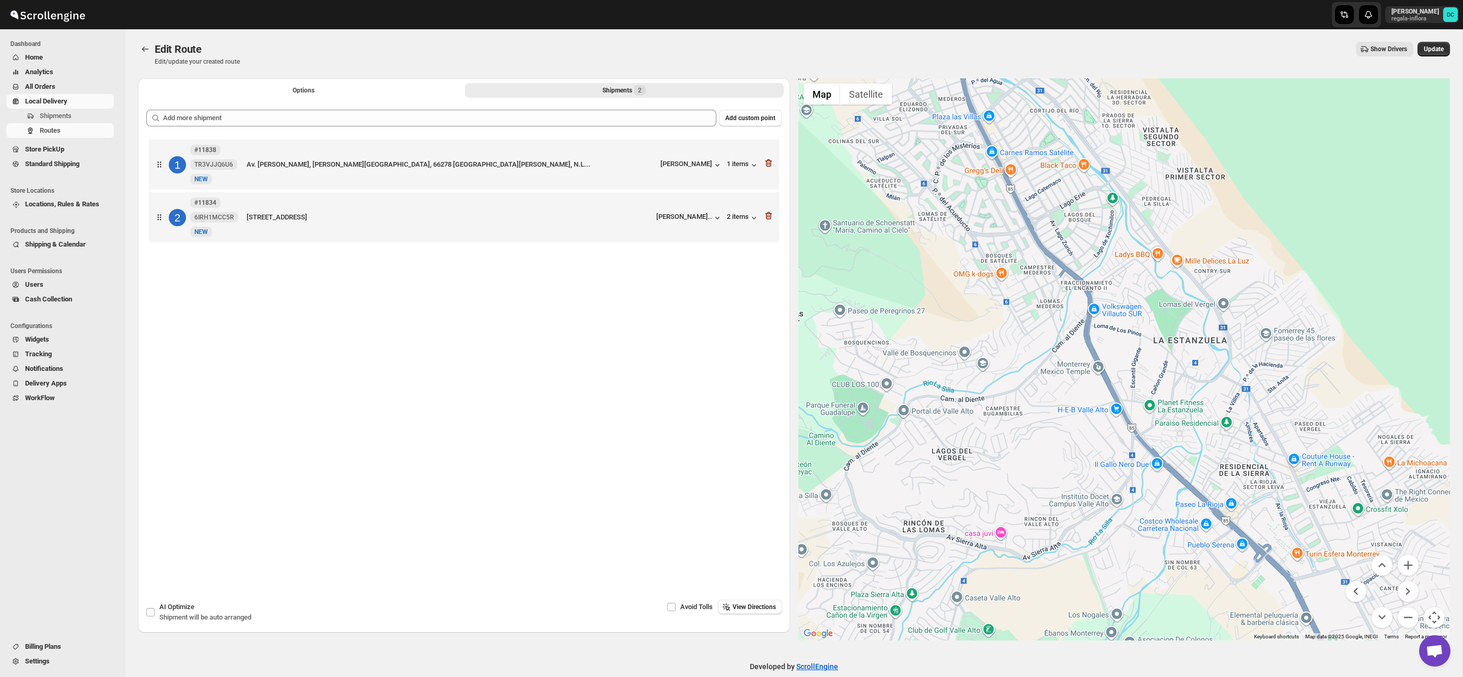
drag, startPoint x: 1267, startPoint y: 474, endPoint x: 1154, endPoint y: 326, distance: 186.4
click at [1148, 319] on div at bounding box center [1124, 359] width 652 height 562
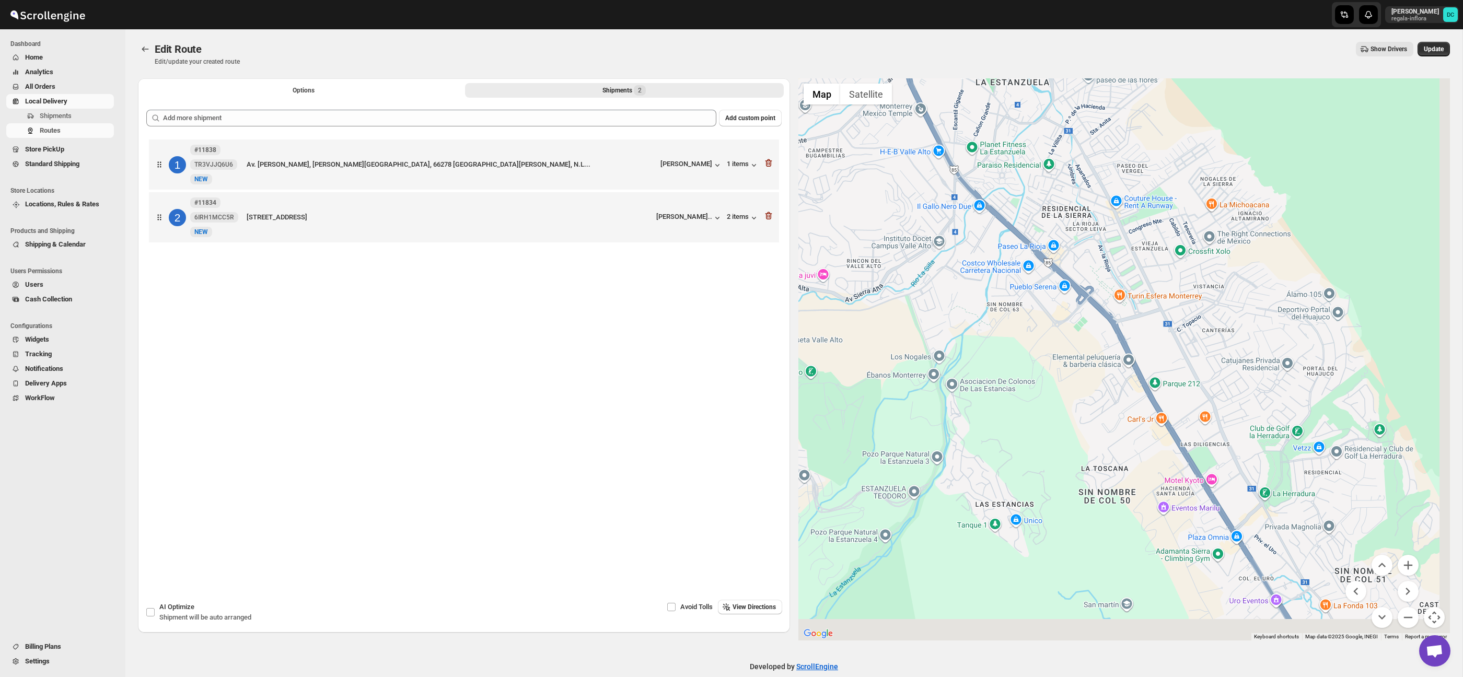
drag, startPoint x: 1277, startPoint y: 476, endPoint x: 1191, endPoint y: 322, distance: 177.3
click at [1185, 317] on div at bounding box center [1124, 359] width 652 height 562
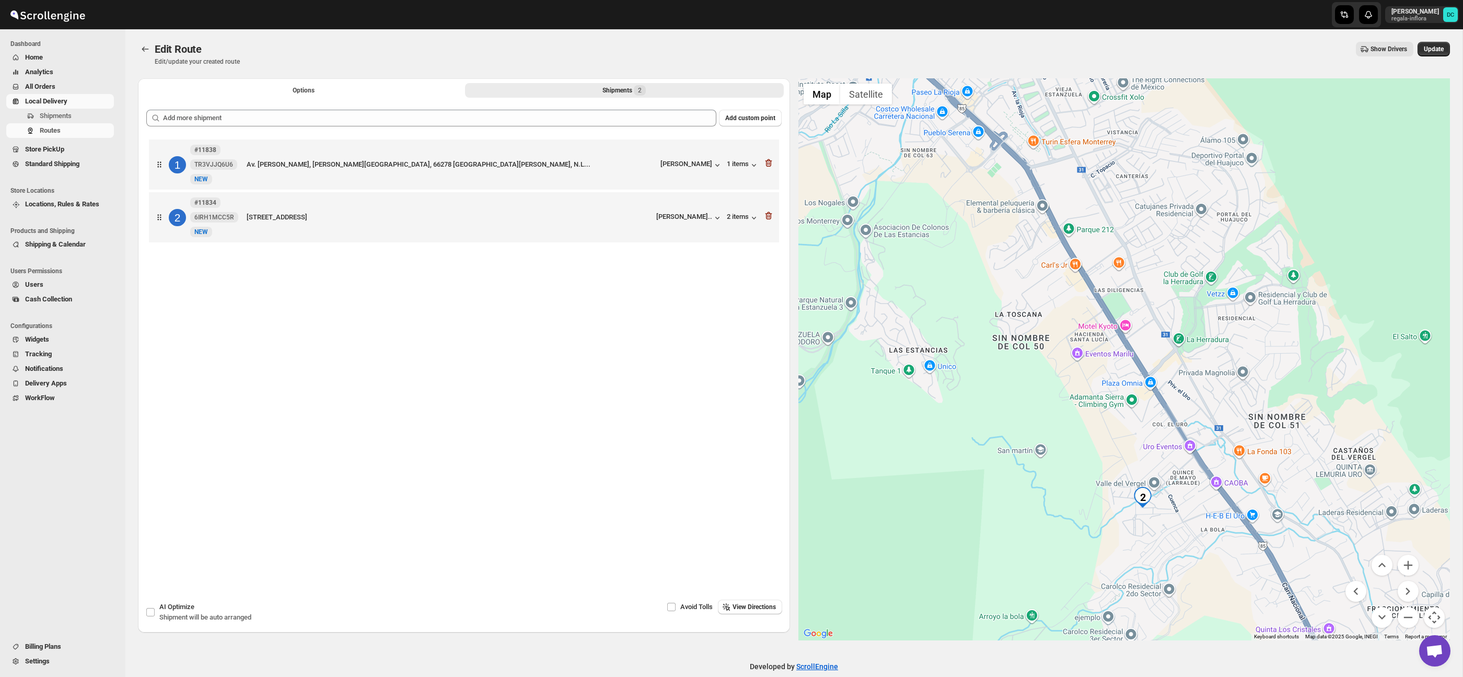
drag, startPoint x: 1275, startPoint y: 439, endPoint x: 1245, endPoint y: 383, distance: 62.9
click at [1230, 364] on div at bounding box center [1124, 359] width 652 height 562
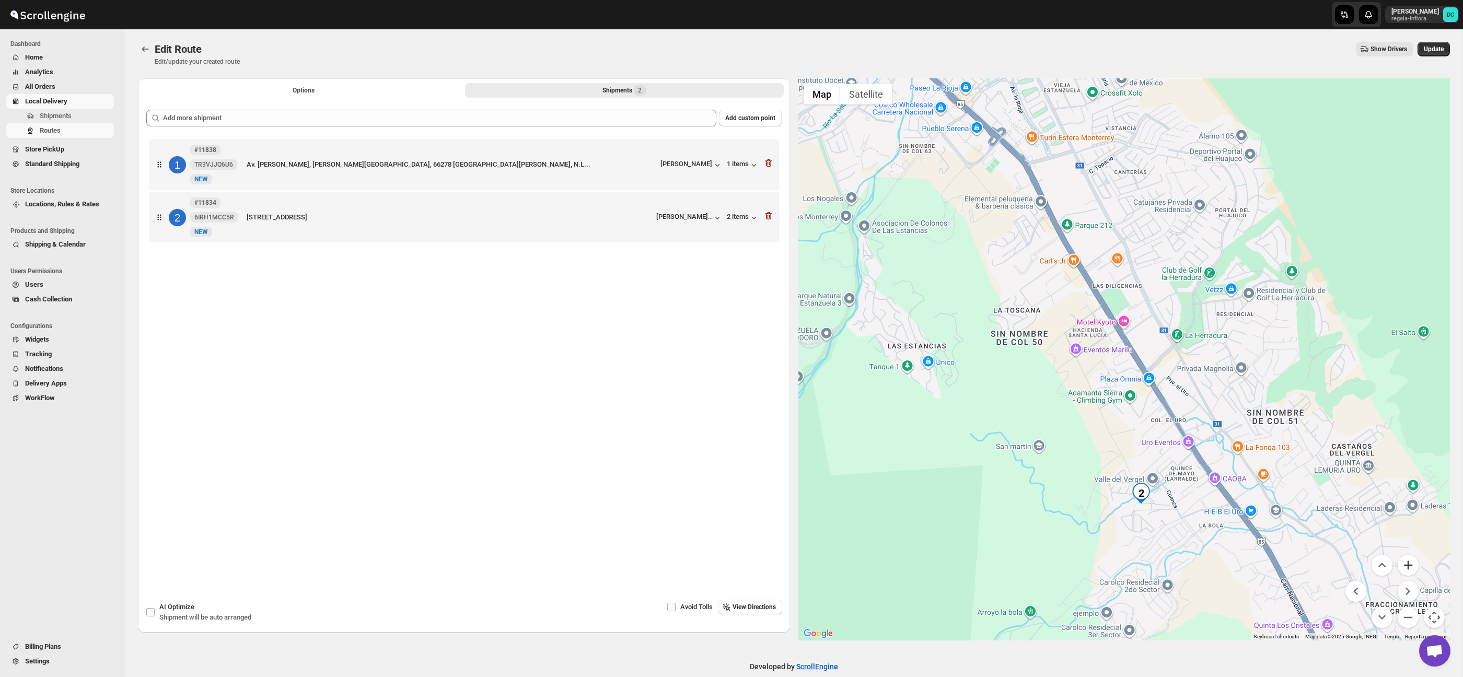
click at [1409, 564] on button "Zoom in" at bounding box center [1407, 565] width 21 height 21
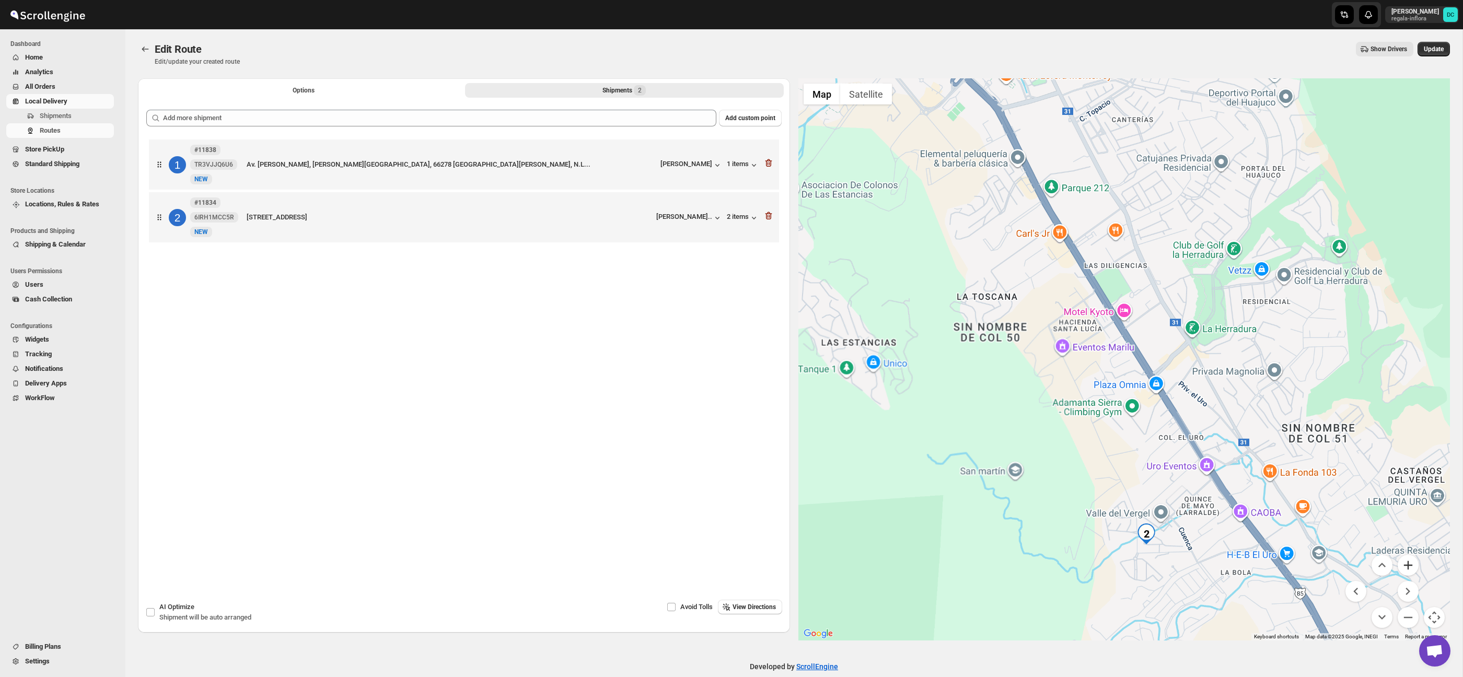
click at [1409, 564] on button "Zoom in" at bounding box center [1407, 565] width 21 height 21
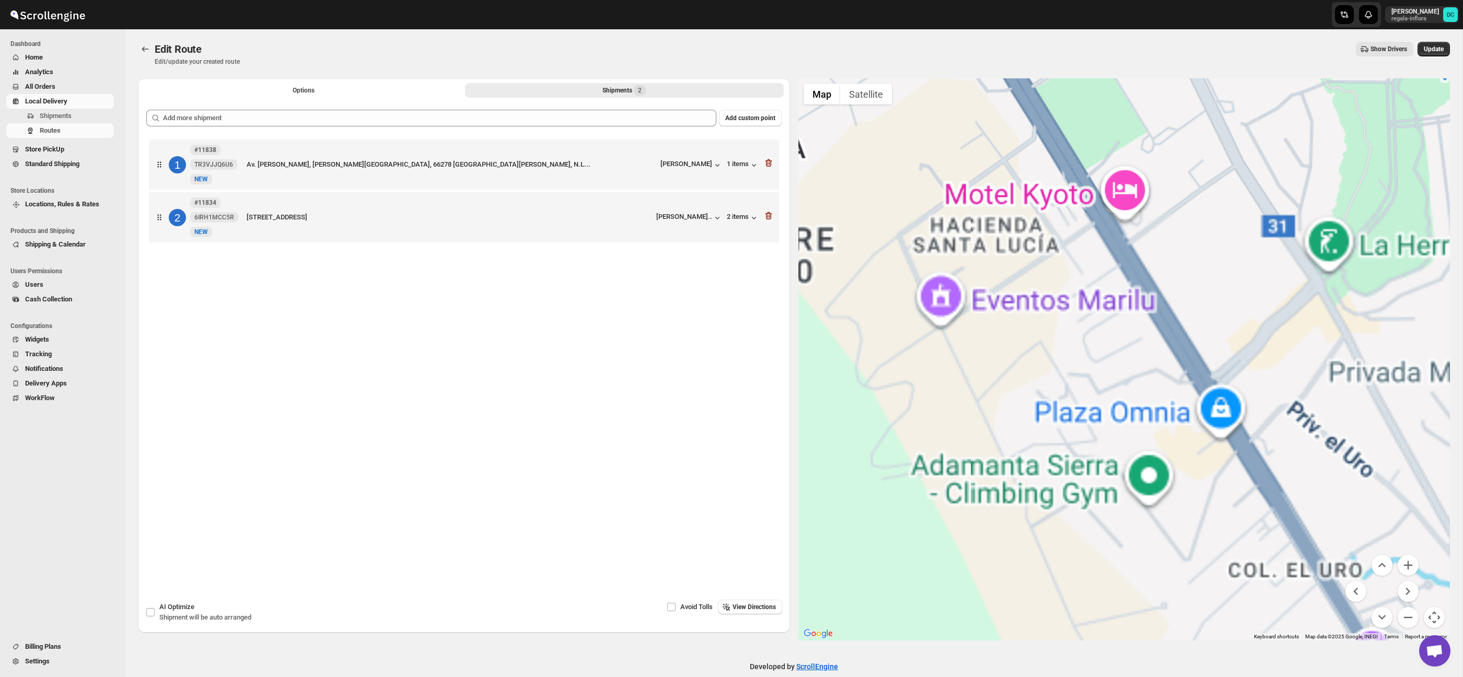
drag, startPoint x: 1160, startPoint y: 488, endPoint x: 1167, endPoint y: 282, distance: 206.5
click at [1168, 282] on div at bounding box center [1124, 359] width 652 height 562
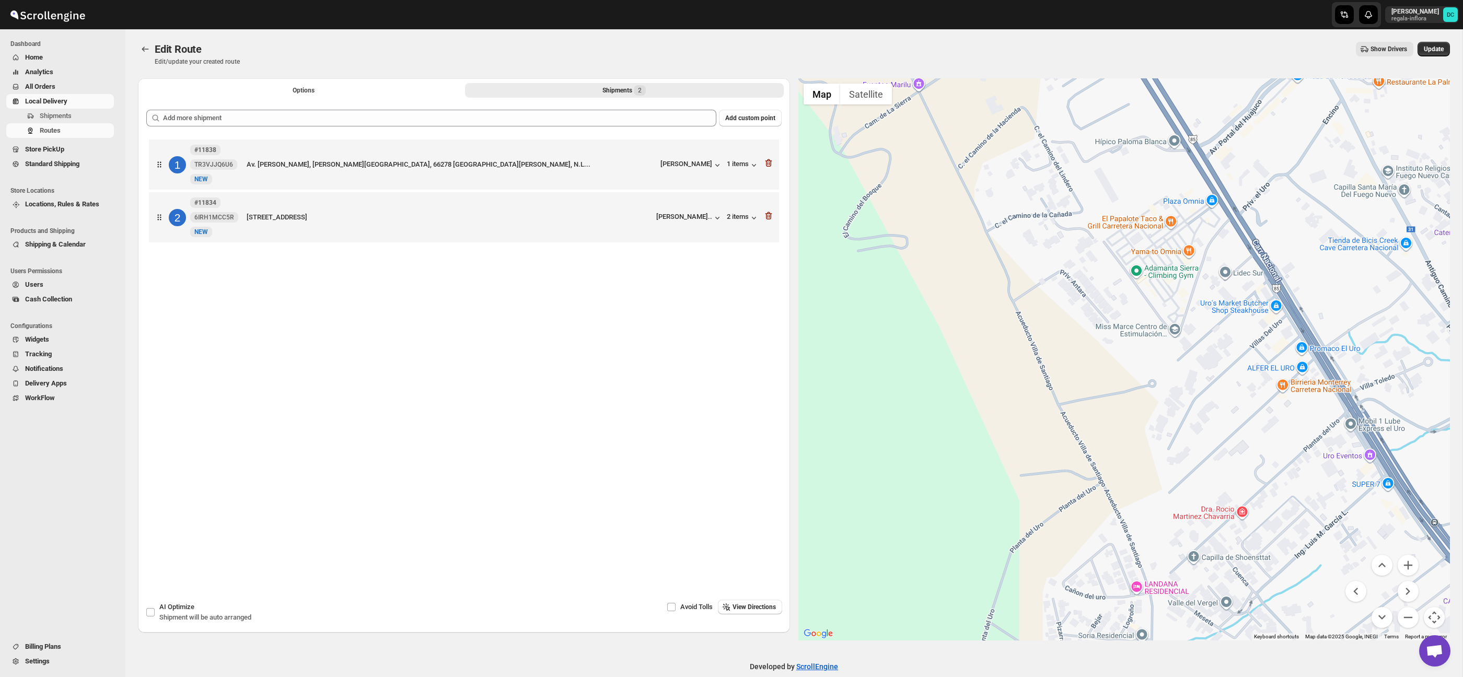
drag, startPoint x: 1225, startPoint y: 442, endPoint x: 1168, endPoint y: 322, distance: 133.7
click at [1163, 299] on div at bounding box center [1124, 359] width 652 height 562
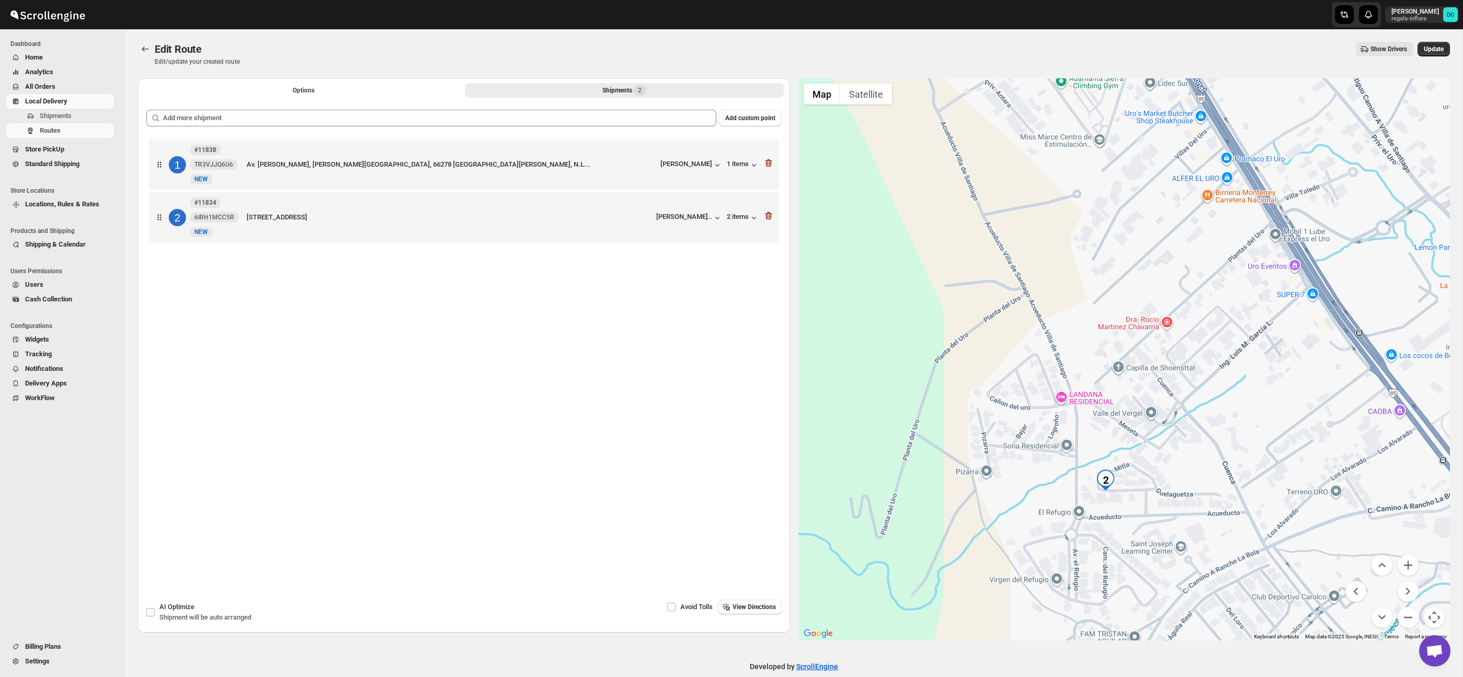
drag, startPoint x: 1210, startPoint y: 447, endPoint x: 1225, endPoint y: 406, distance: 43.0
click at [1190, 352] on div at bounding box center [1124, 359] width 652 height 562
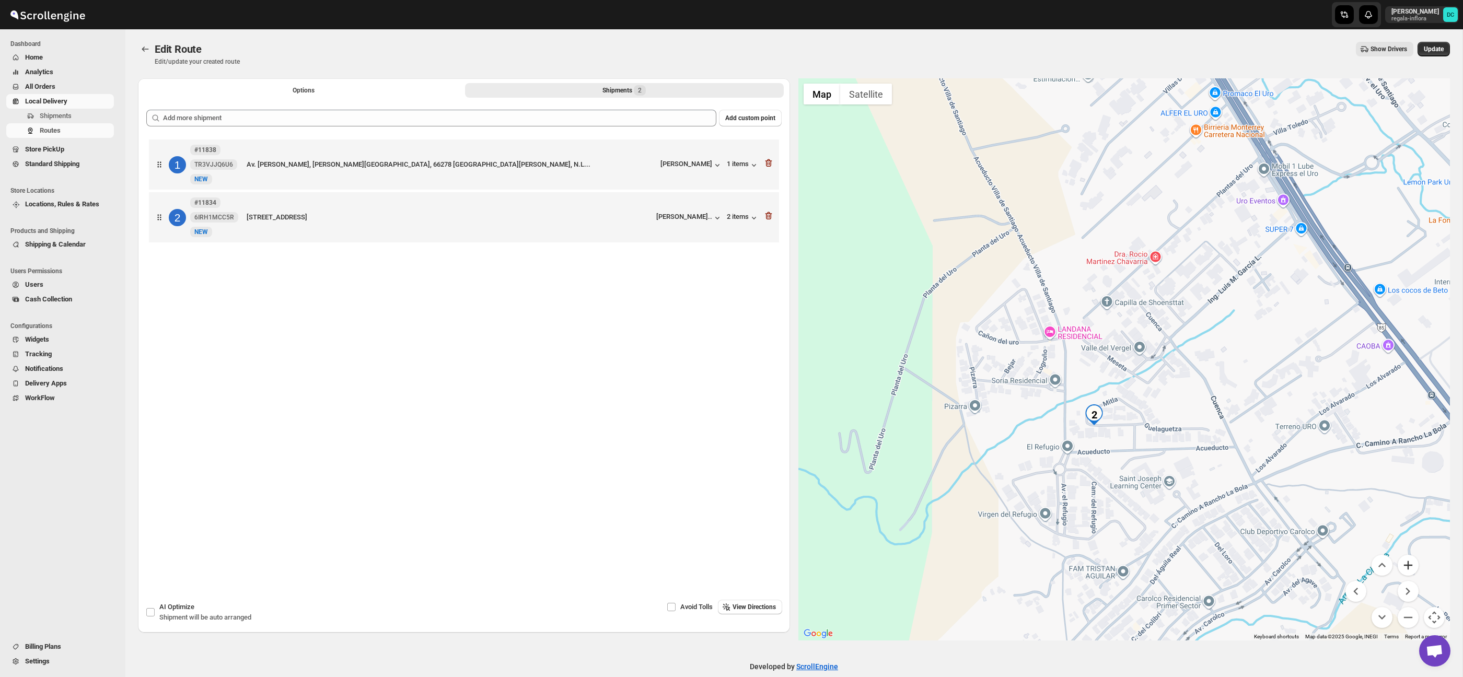
click at [1408, 566] on button "Zoom in" at bounding box center [1407, 565] width 21 height 21
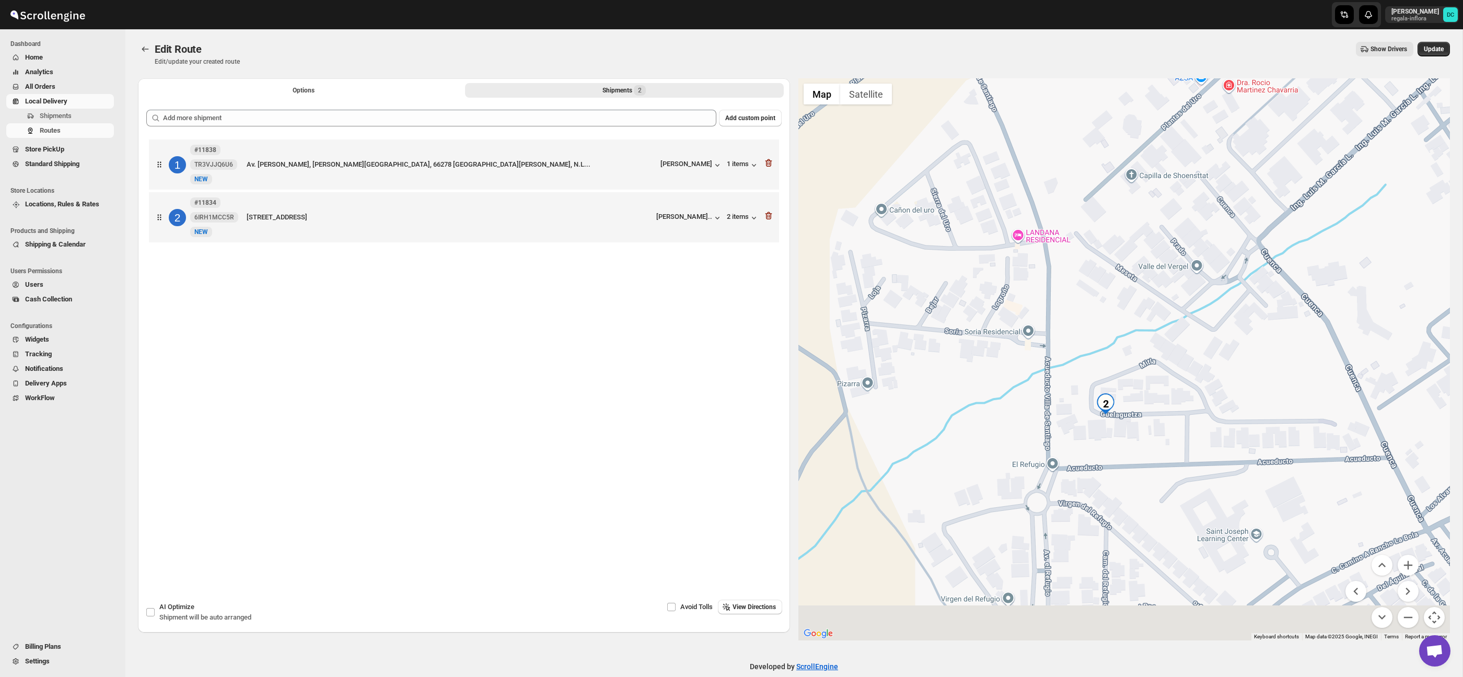
drag, startPoint x: 1141, startPoint y: 487, endPoint x: 1184, endPoint y: 420, distance: 79.7
click at [1180, 414] on div at bounding box center [1124, 359] width 652 height 562
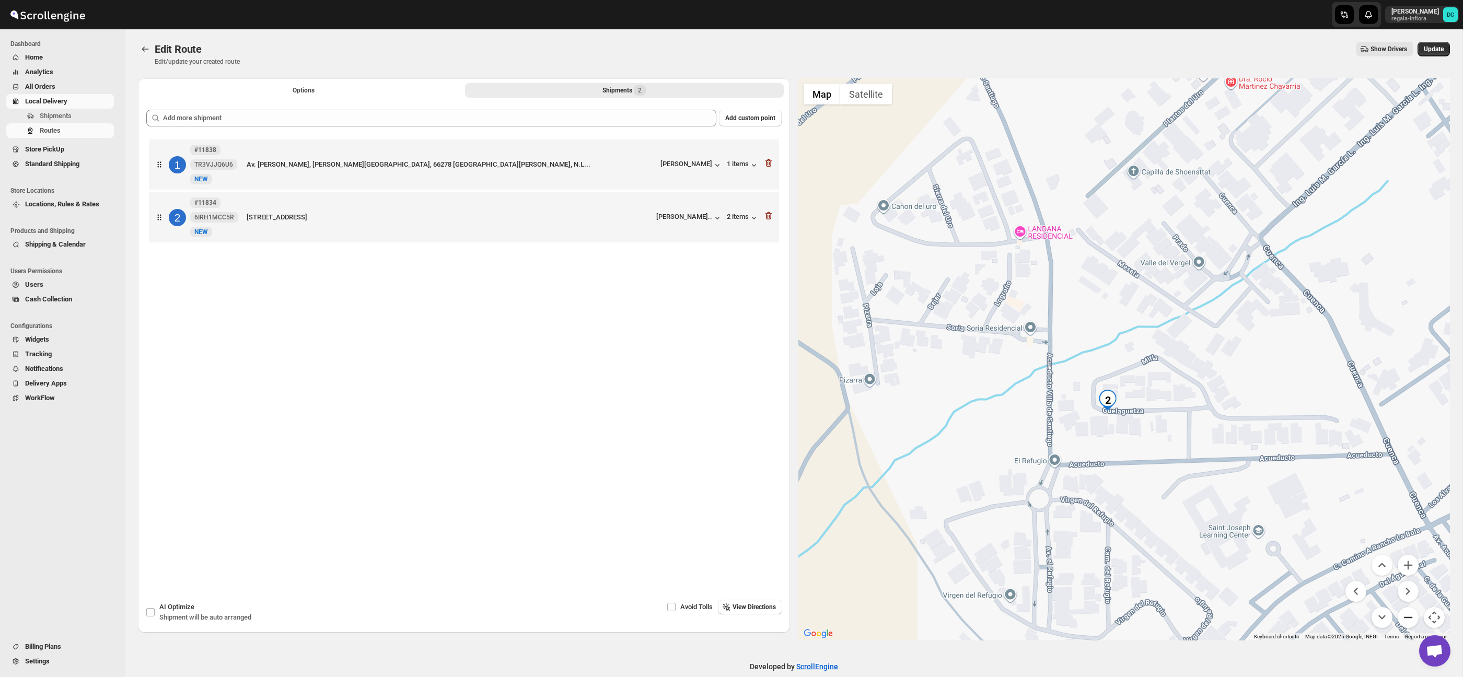
click at [1409, 620] on button "Zoom out" at bounding box center [1407, 617] width 21 height 21
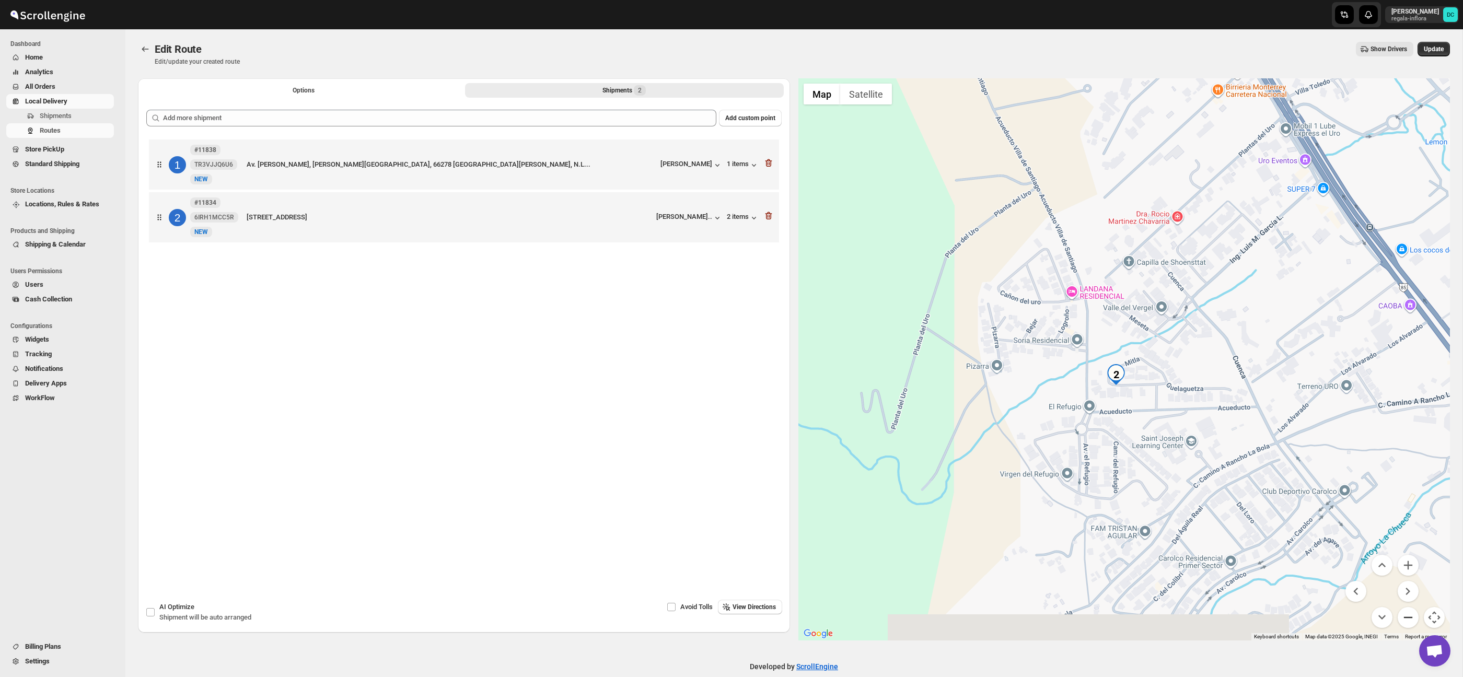
click at [1409, 620] on button "Zoom out" at bounding box center [1407, 617] width 21 height 21
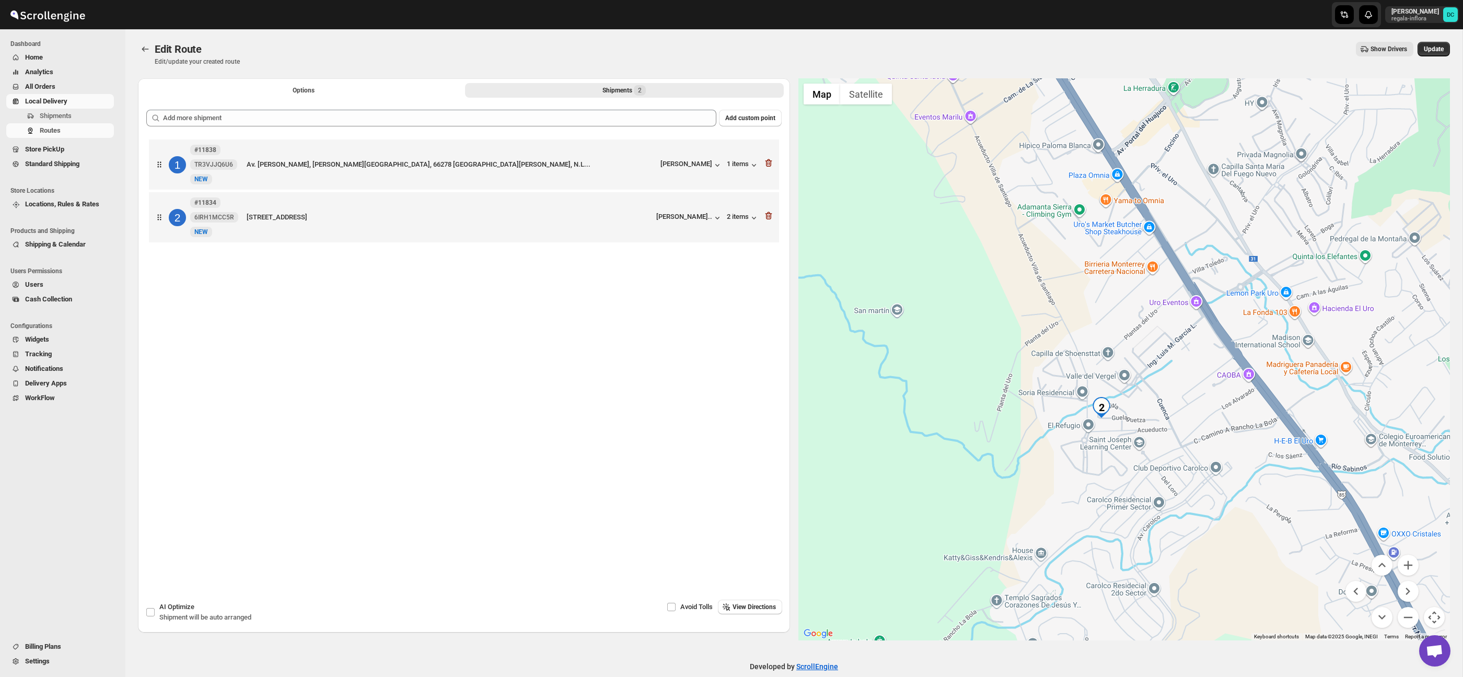
drag, startPoint x: 1284, startPoint y: 417, endPoint x: 1266, endPoint y: 463, distance: 49.5
click at [1266, 463] on div at bounding box center [1124, 359] width 652 height 562
drag, startPoint x: 1404, startPoint y: 620, endPoint x: 1437, endPoint y: 386, distance: 236.3
click at [1404, 619] on button "Zoom out" at bounding box center [1407, 617] width 21 height 21
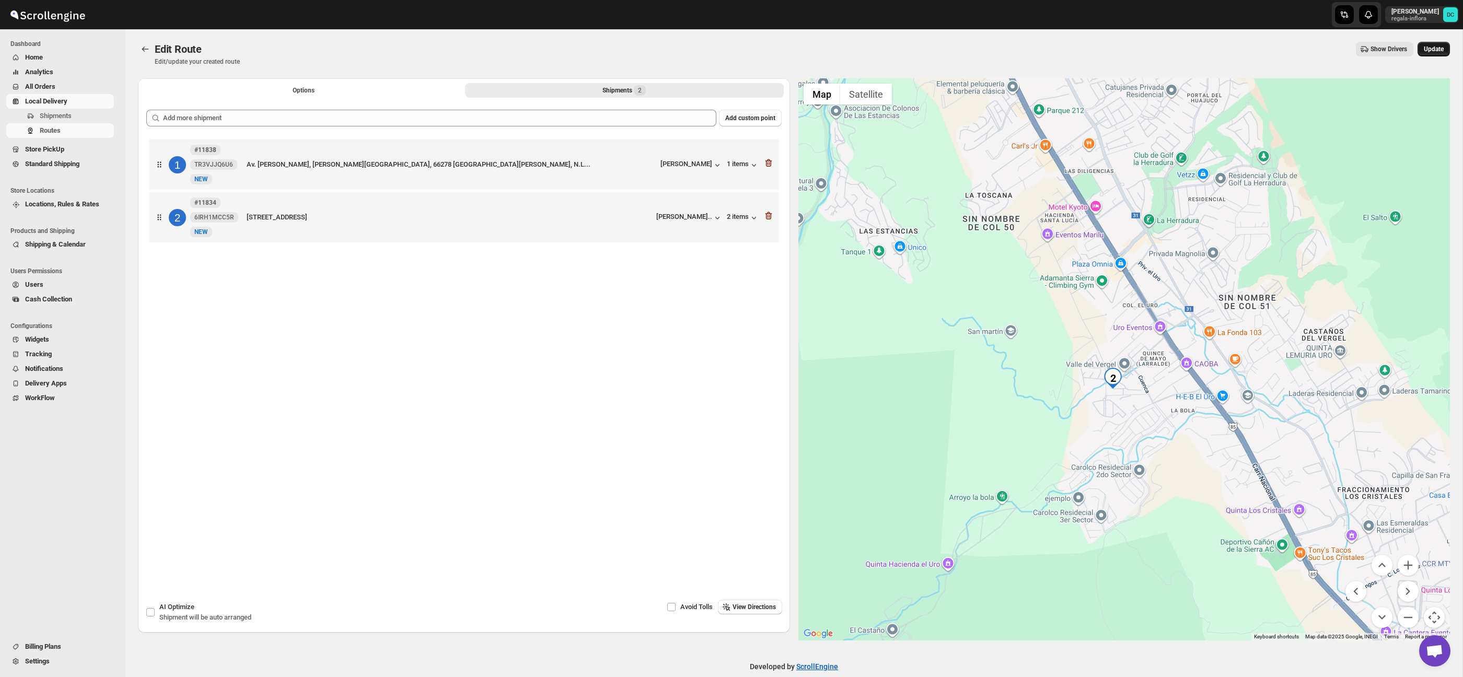
click at [1439, 46] on span "Update" at bounding box center [1434, 49] width 20 height 8
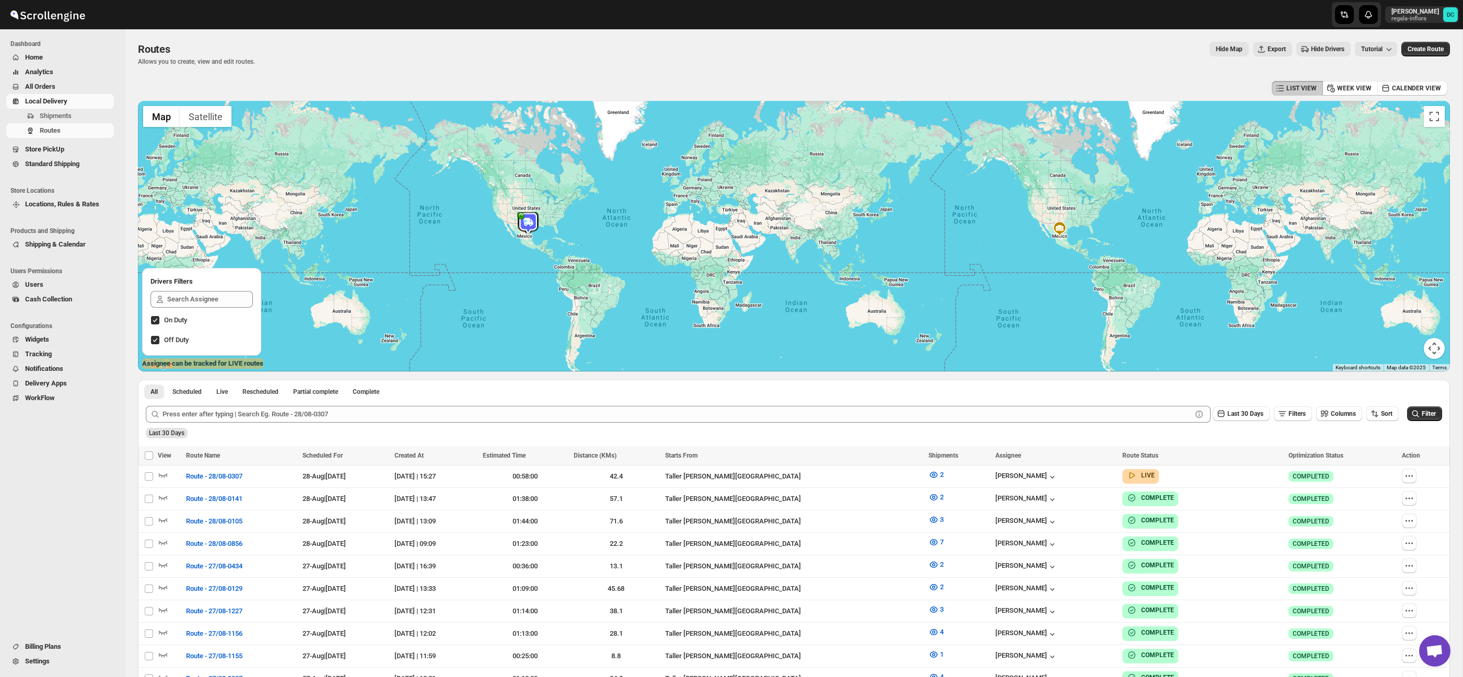
scroll to position [54, 0]
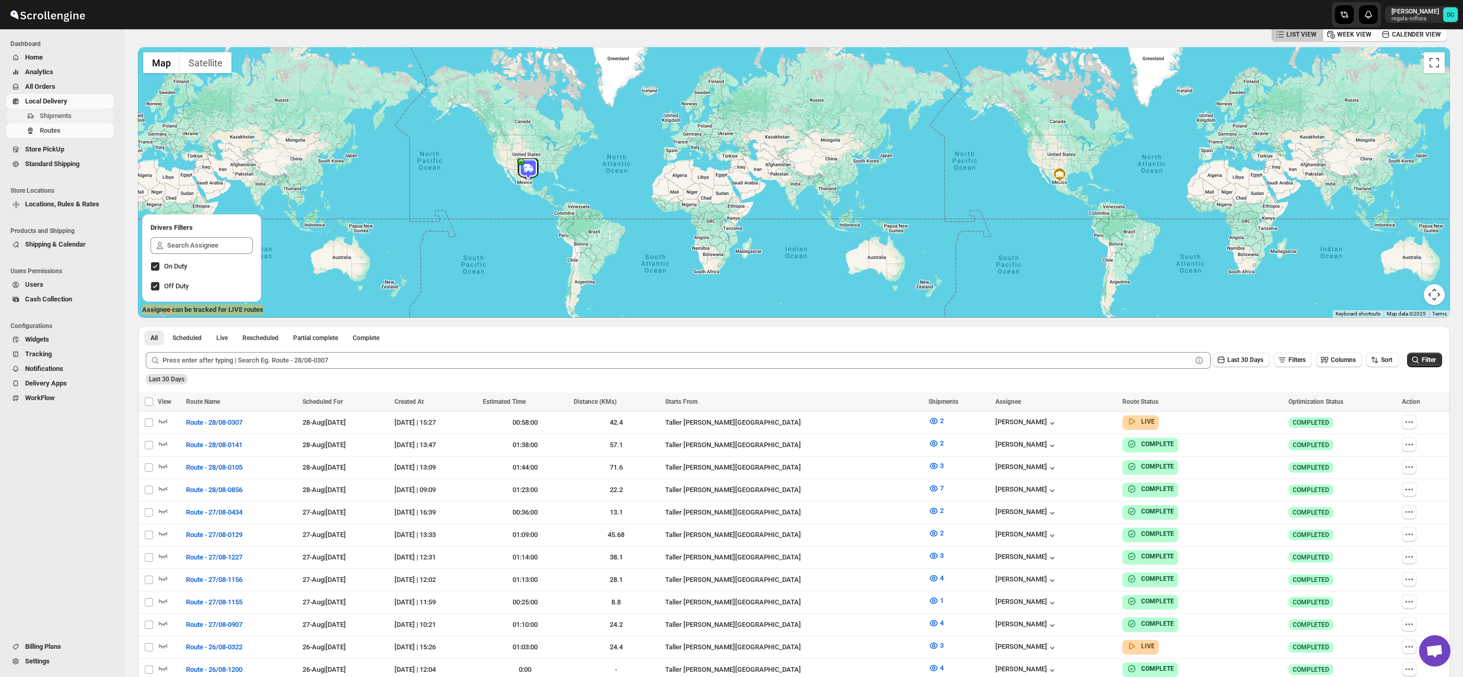
click at [83, 113] on span "Shipments" at bounding box center [76, 116] width 72 height 10
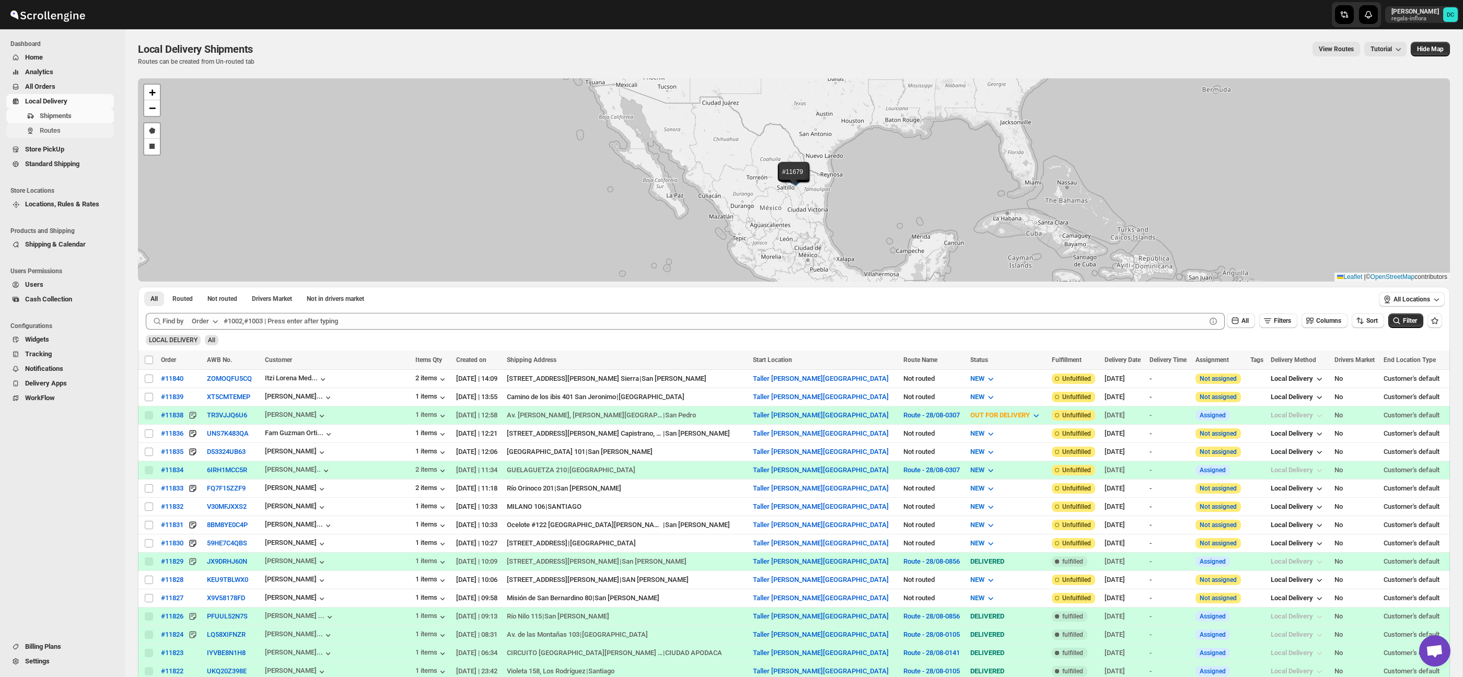
click at [73, 133] on span "Routes" at bounding box center [76, 130] width 72 height 10
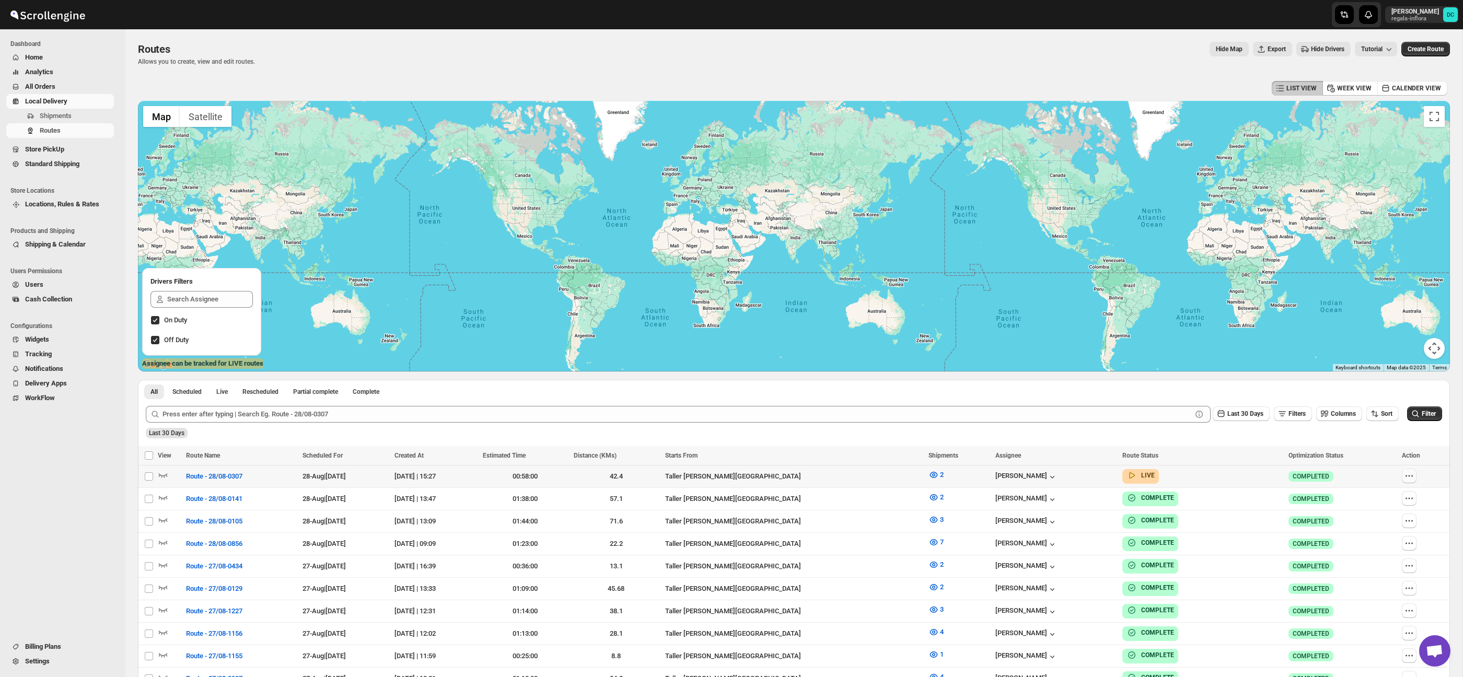
click at [1407, 477] on icon "button" at bounding box center [1409, 476] width 10 height 10
checkbox input "true"
click at [1389, 549] on span "Edit" at bounding box center [1386, 551] width 48 height 10
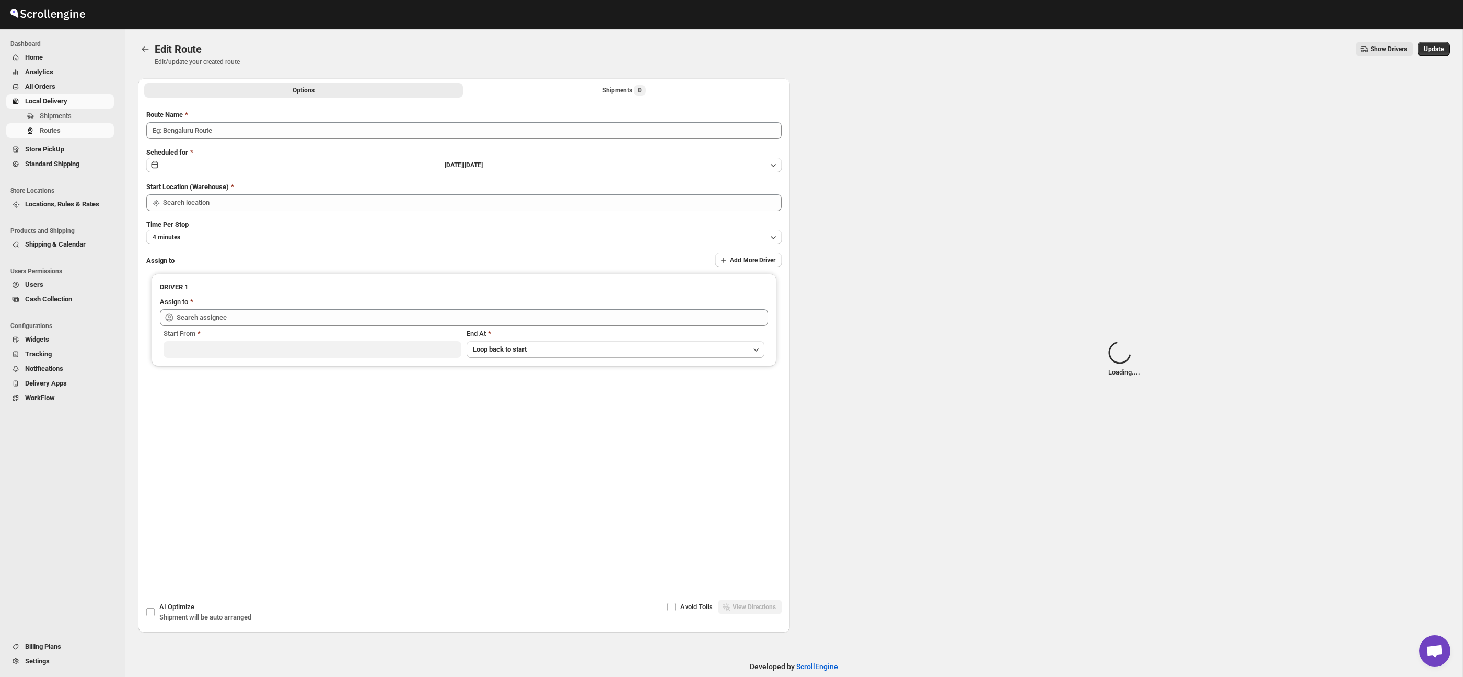
type input "Route - 28/08-0307"
type input "Taller [PERSON_NAME] del [PERSON_NAME][GEOGRAPHIC_DATA]"
type input "[PERSON_NAME] ([EMAIL_ADDRESS][DOMAIN_NAME])"
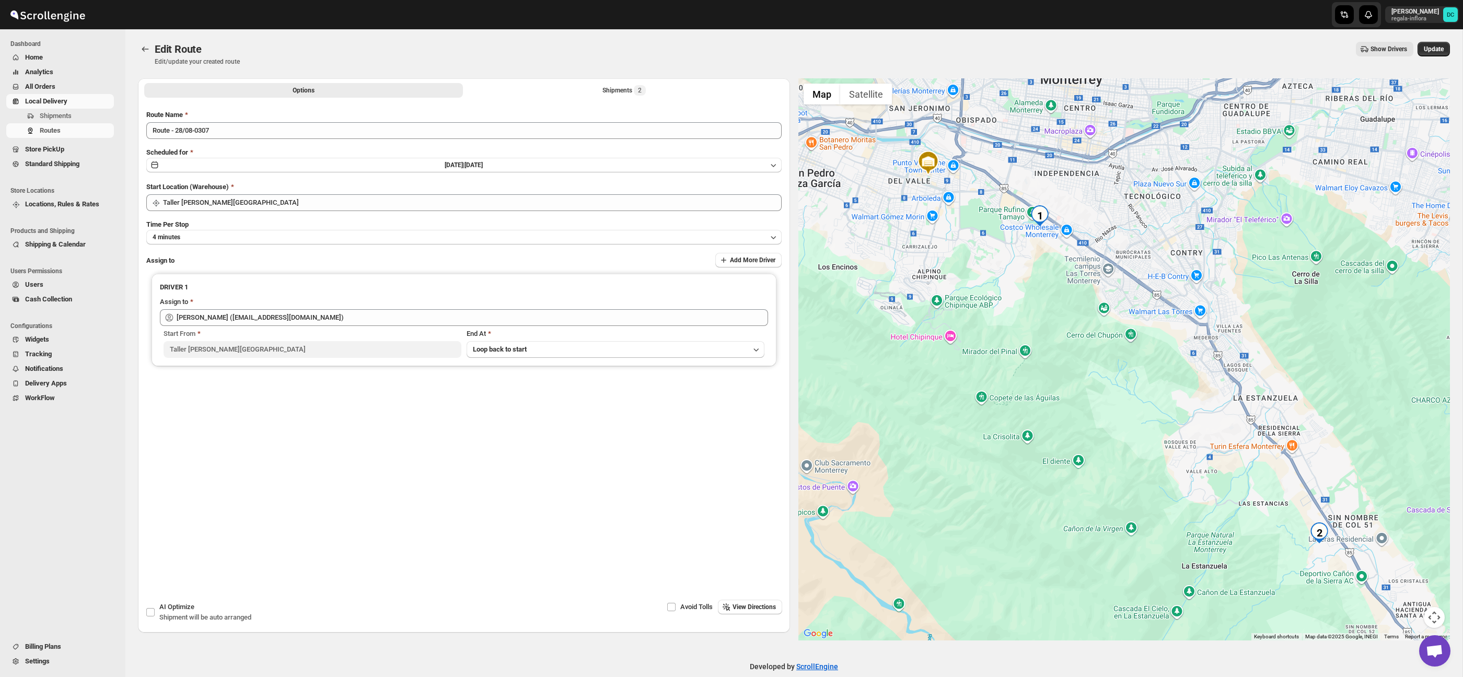
click at [599, 80] on div "Options Shipments 2 More views Options Shipments 2 More views" at bounding box center [464, 89] width 652 height 23
click at [648, 91] on button "Shipments 2" at bounding box center [624, 90] width 319 height 15
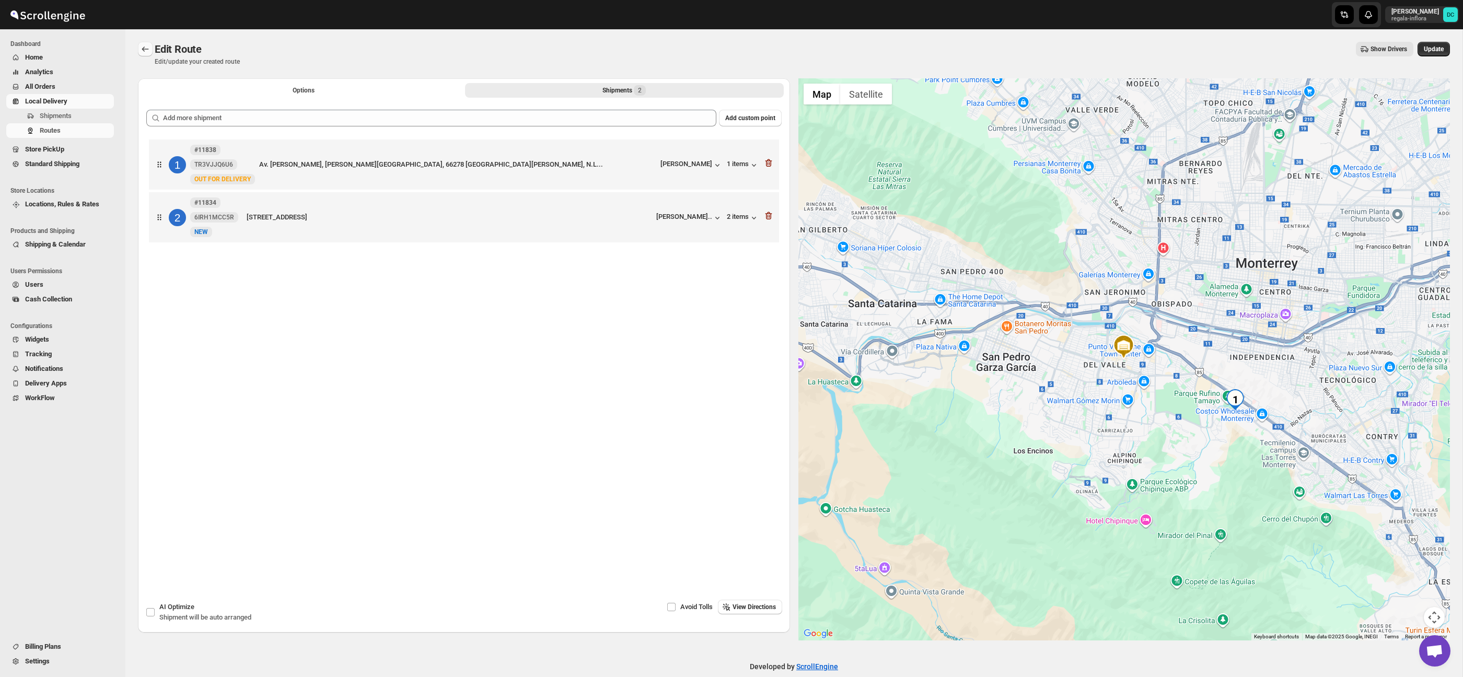
click at [145, 48] on icon "Routes" at bounding box center [145, 49] width 10 height 10
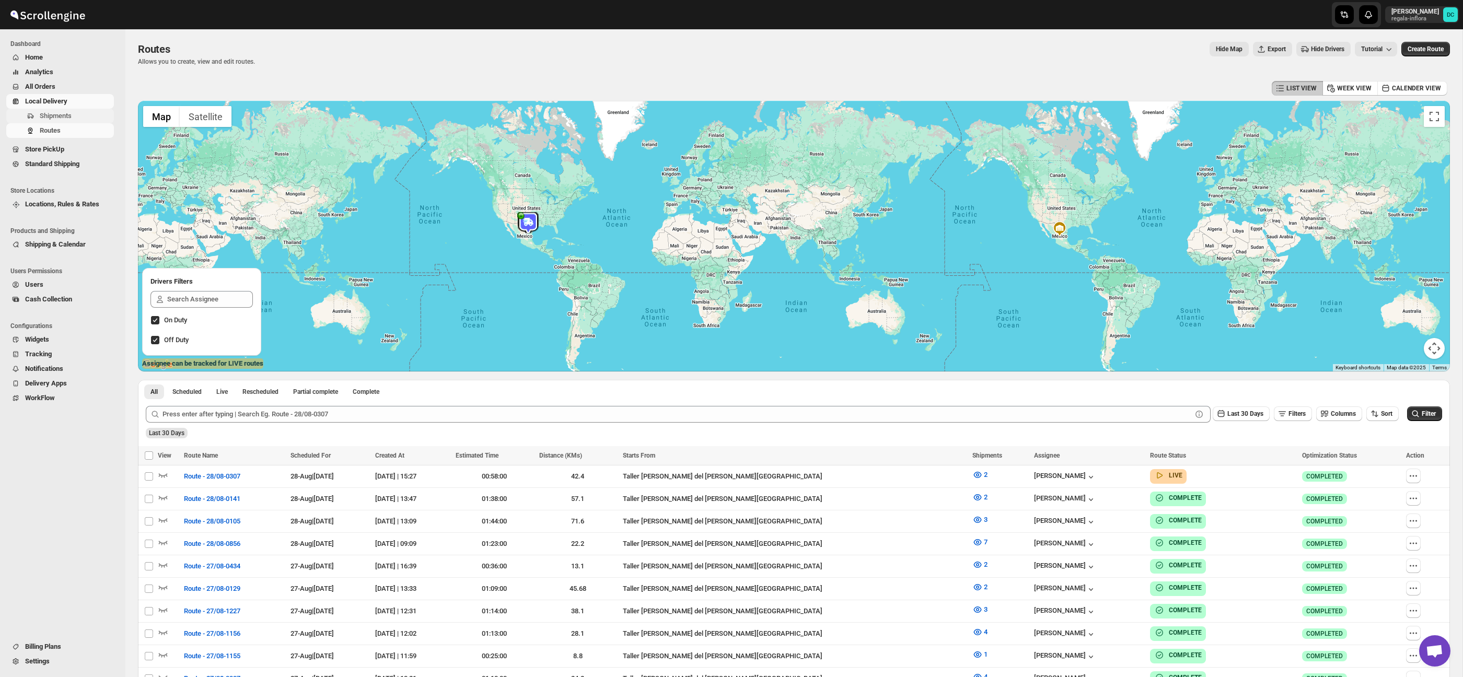
click at [62, 114] on span "Shipments" at bounding box center [56, 116] width 32 height 8
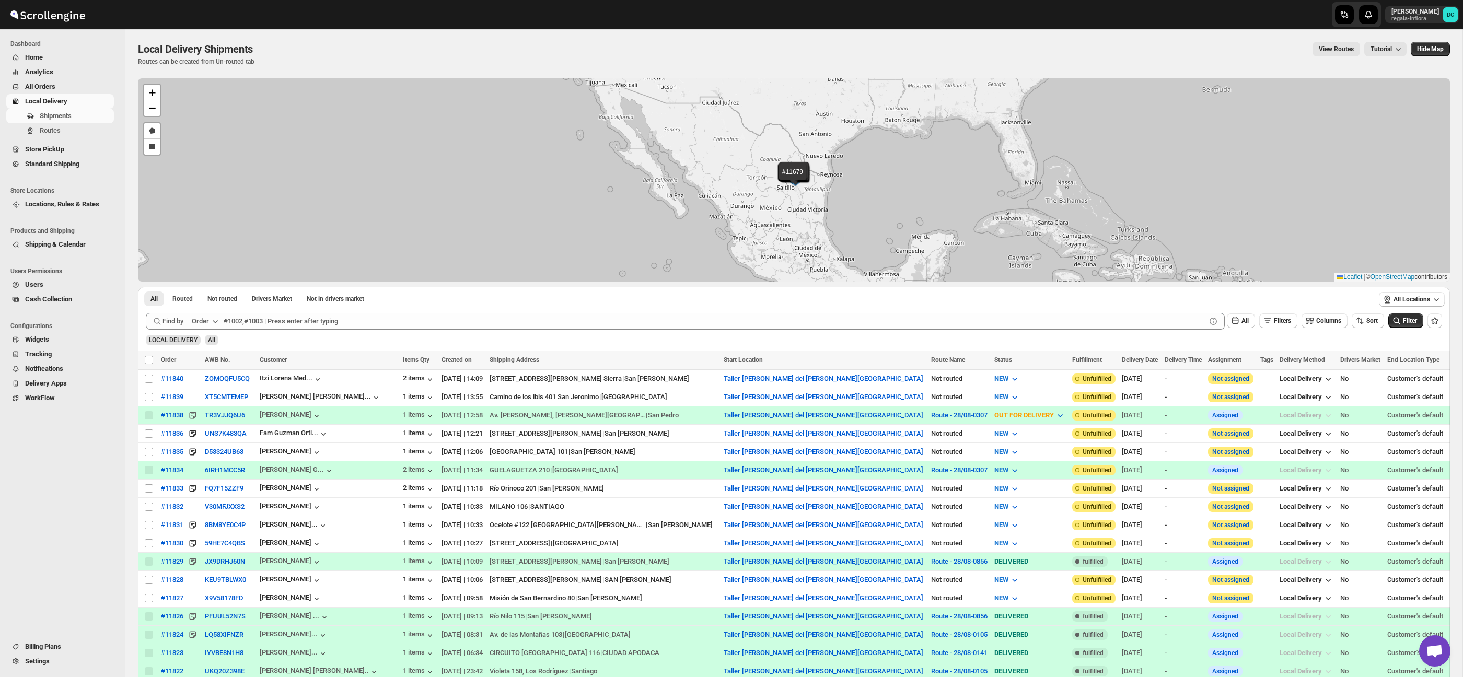
click at [37, 89] on span "All Orders" at bounding box center [40, 87] width 30 height 8
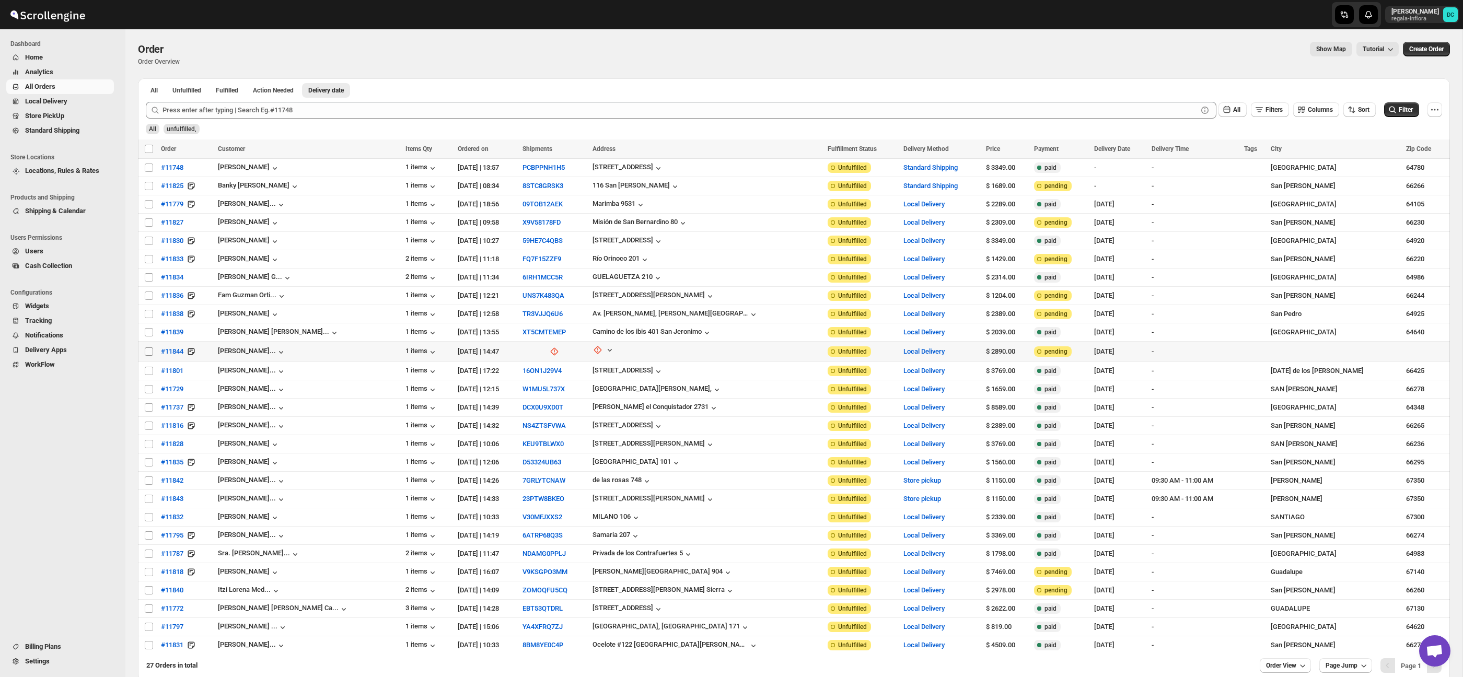
click at [148, 352] on input "Select order" at bounding box center [149, 351] width 8 height 8
checkbox input "true"
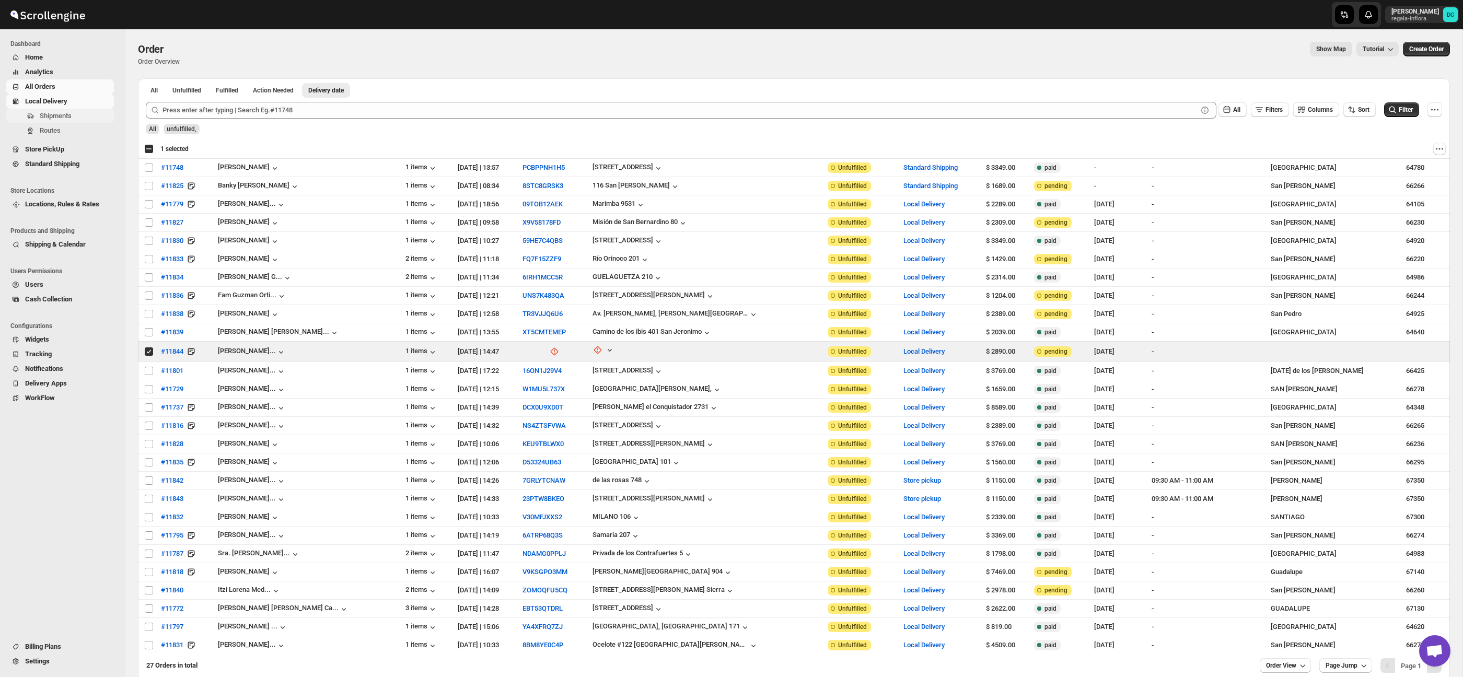
click at [85, 118] on span "Shipments" at bounding box center [76, 116] width 72 height 10
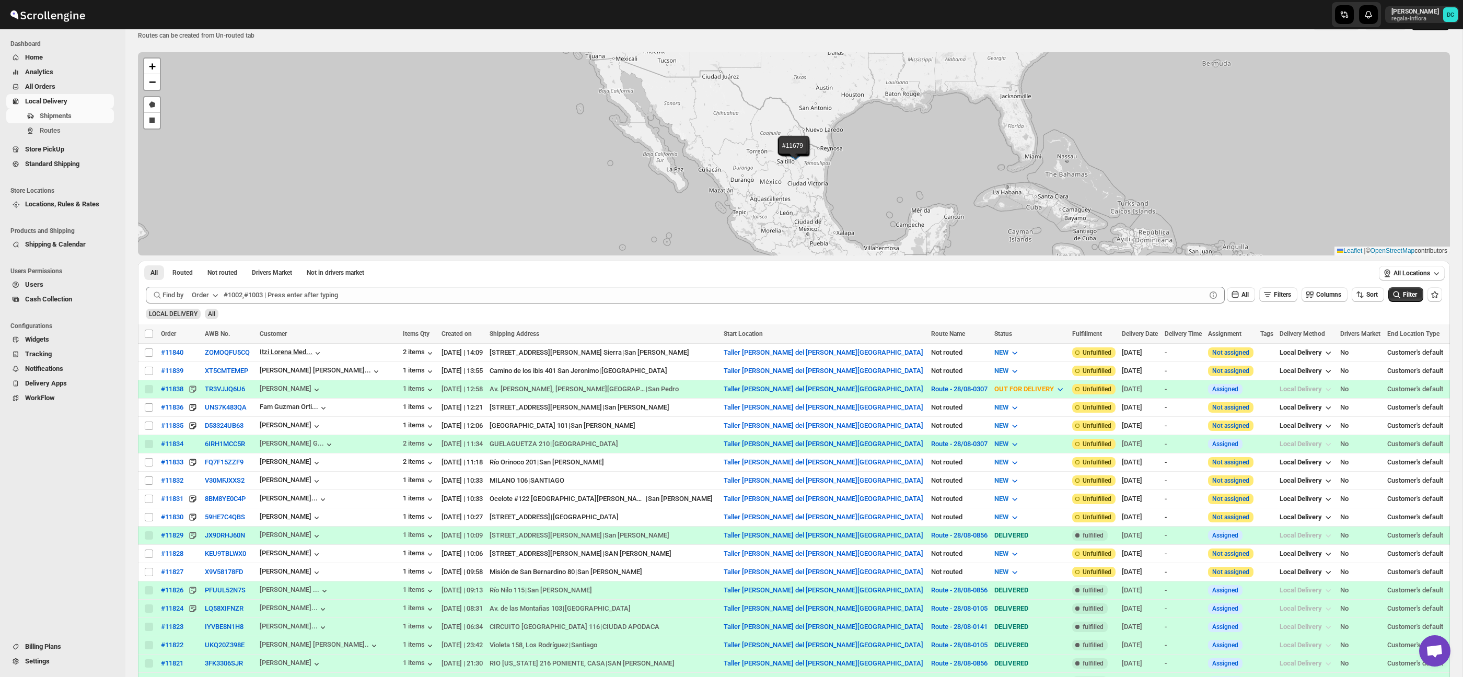
scroll to position [29, 0]
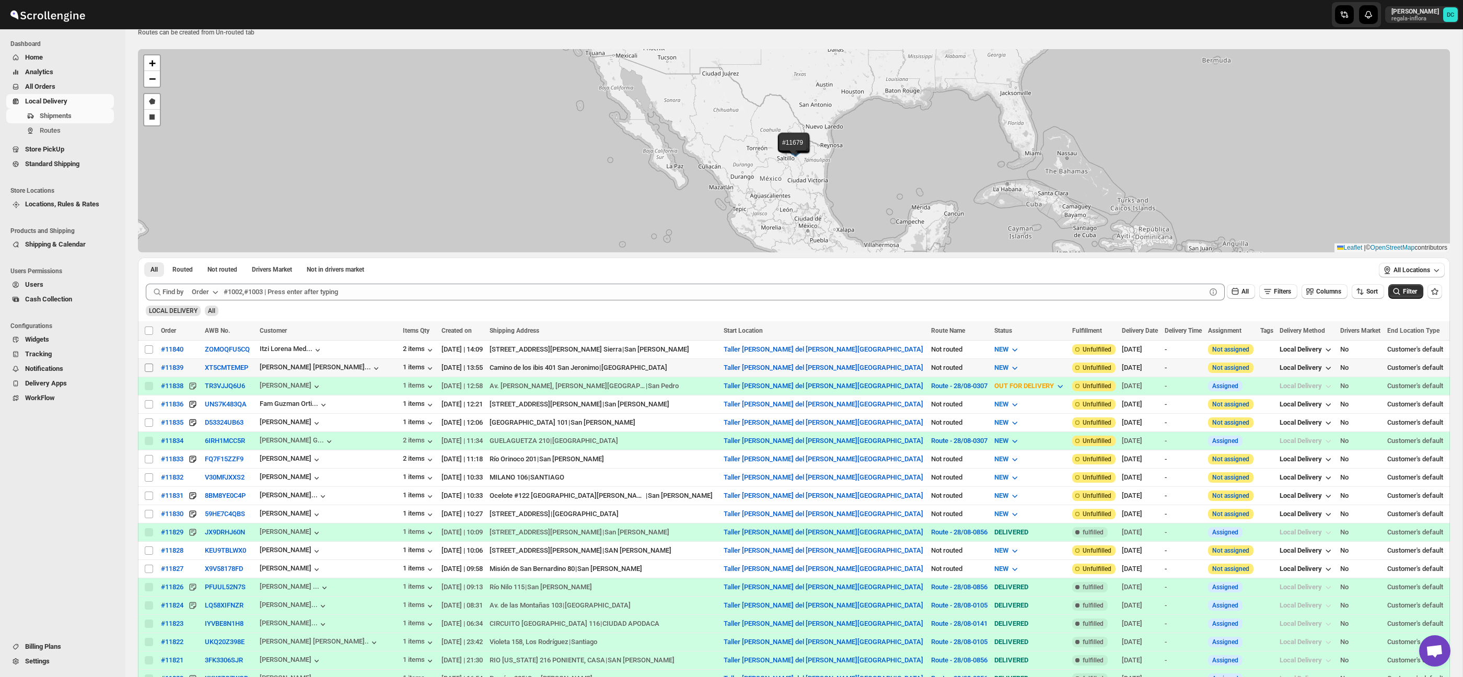
click at [149, 367] on input "Select shipment" at bounding box center [149, 368] width 8 height 8
checkbox input "true"
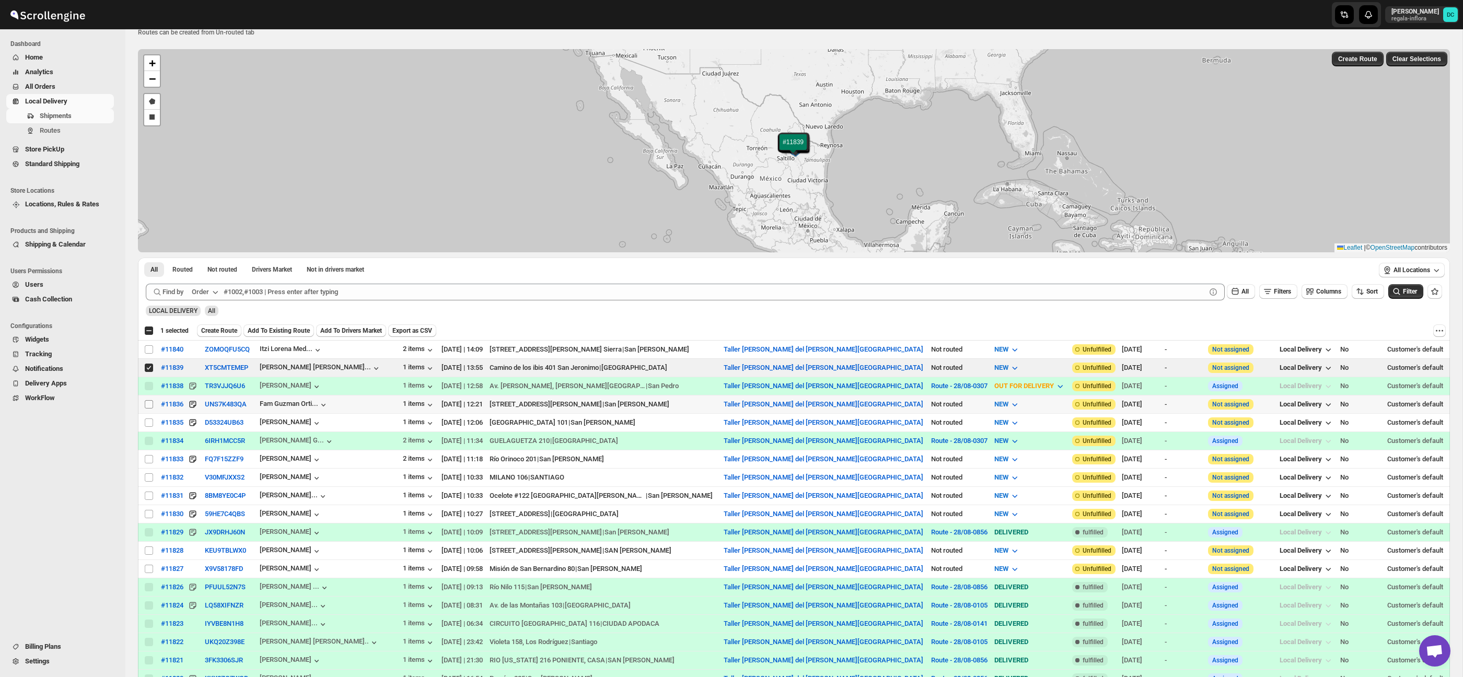
click at [146, 405] on input "Select shipment" at bounding box center [149, 404] width 8 height 8
checkbox input "true"
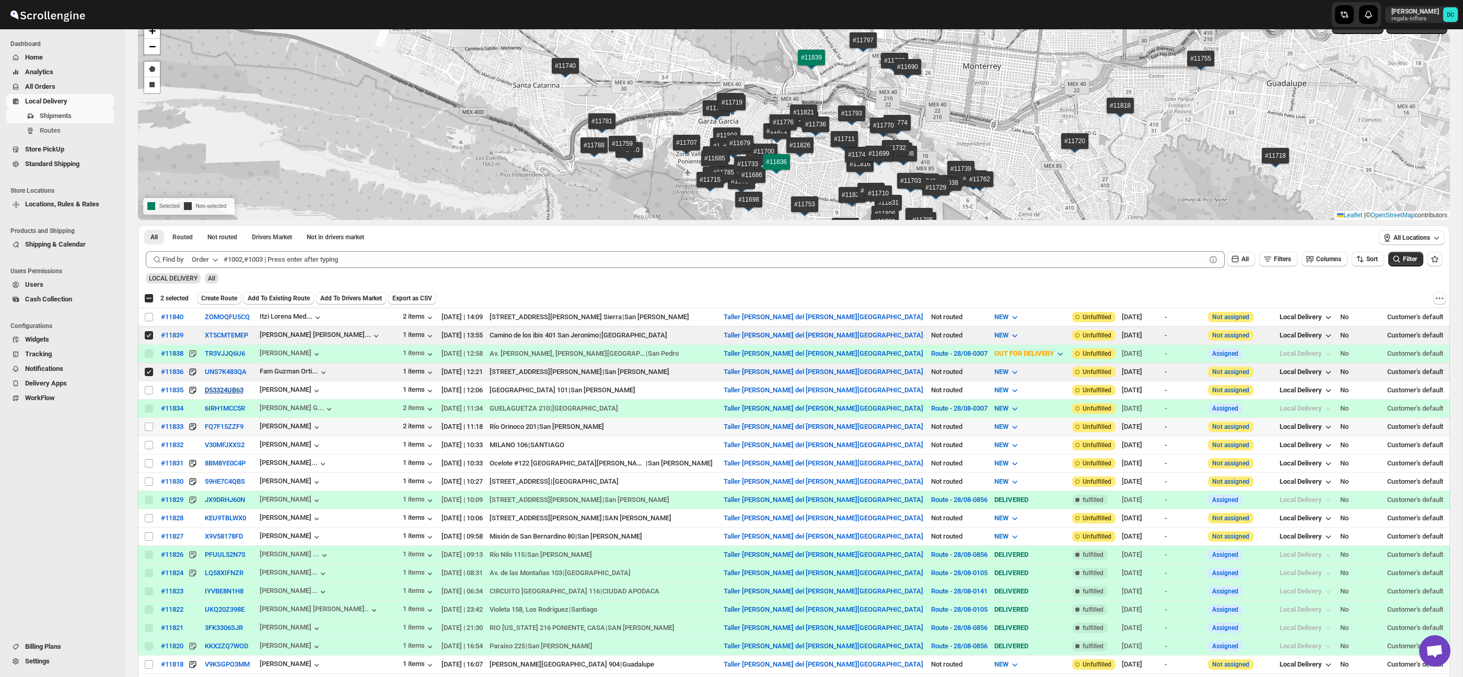
scroll to position [67, 0]
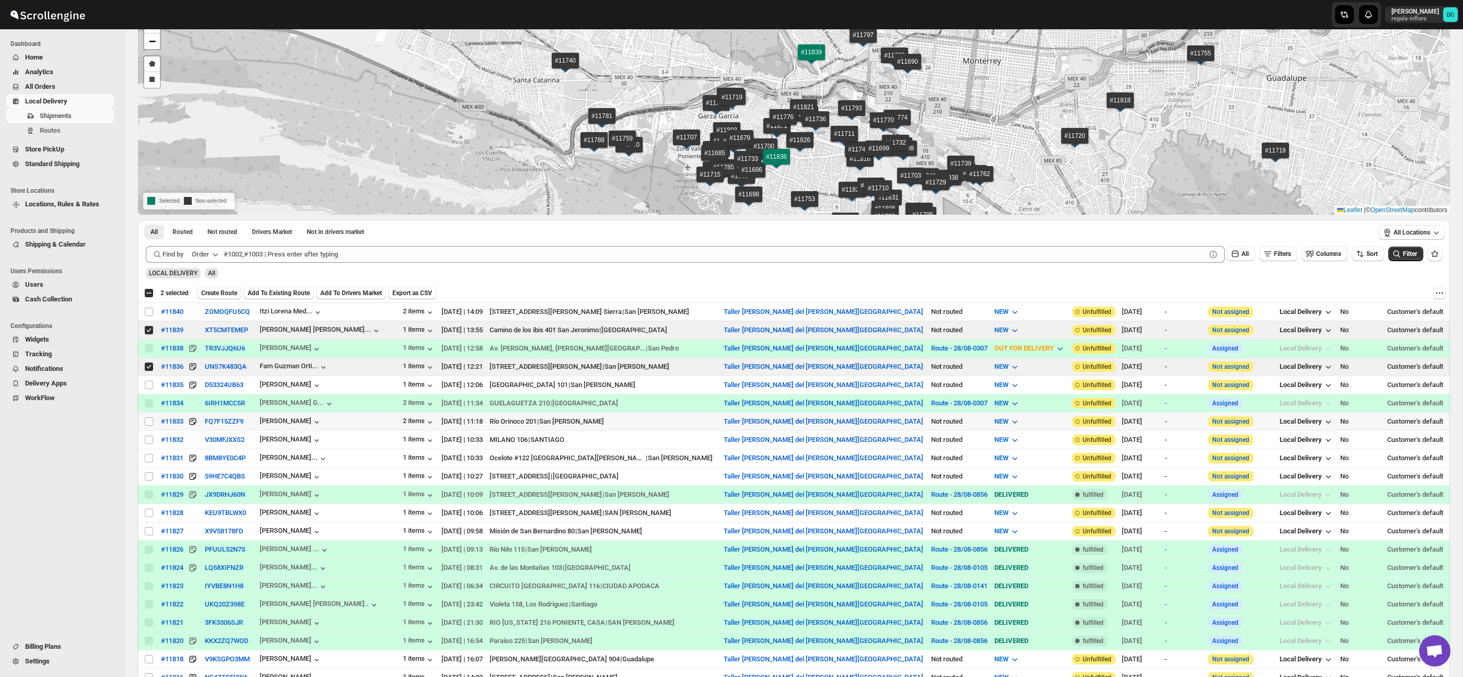
drag, startPoint x: 149, startPoint y: 424, endPoint x: 255, endPoint y: 433, distance: 106.5
click at [149, 424] on input "Select shipment" at bounding box center [149, 421] width 8 height 8
checkbox input "true"
click at [150, 476] on input "Select shipment" at bounding box center [149, 476] width 8 height 8
checkbox input "true"
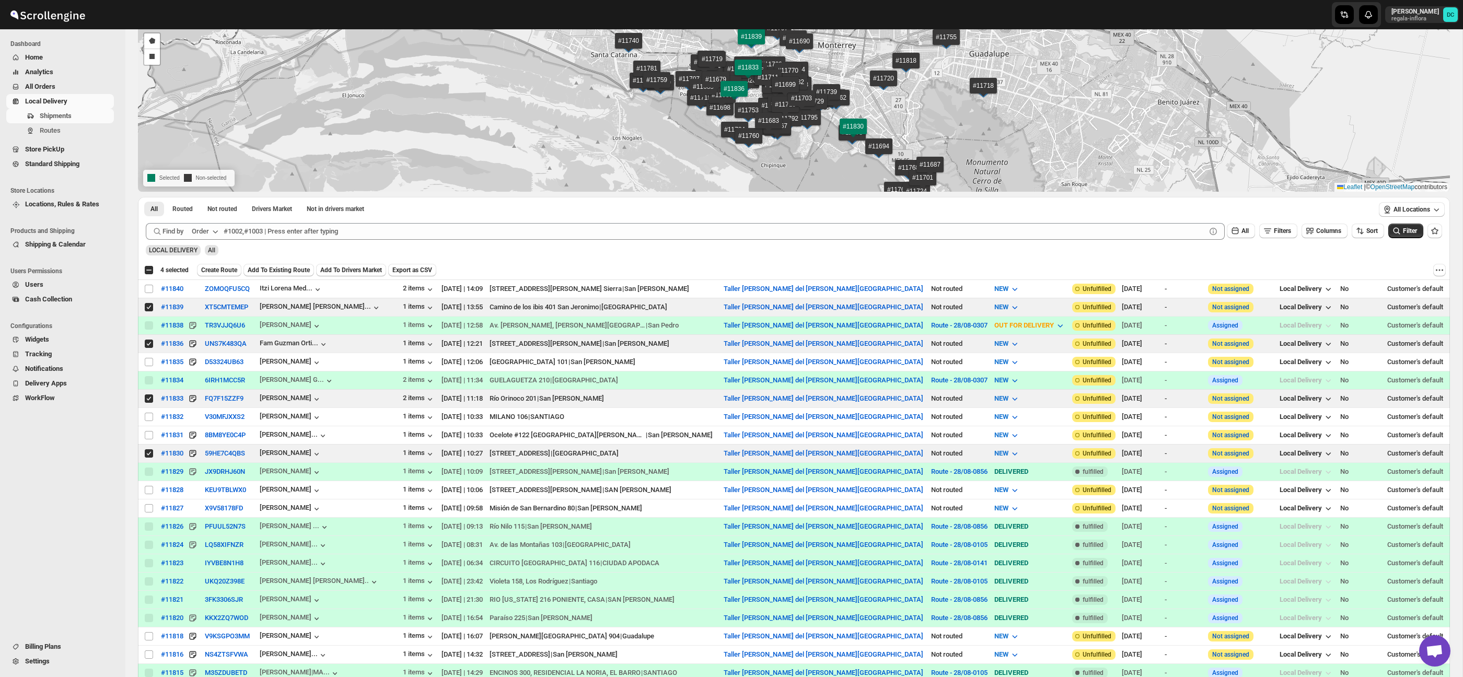
scroll to position [102, 0]
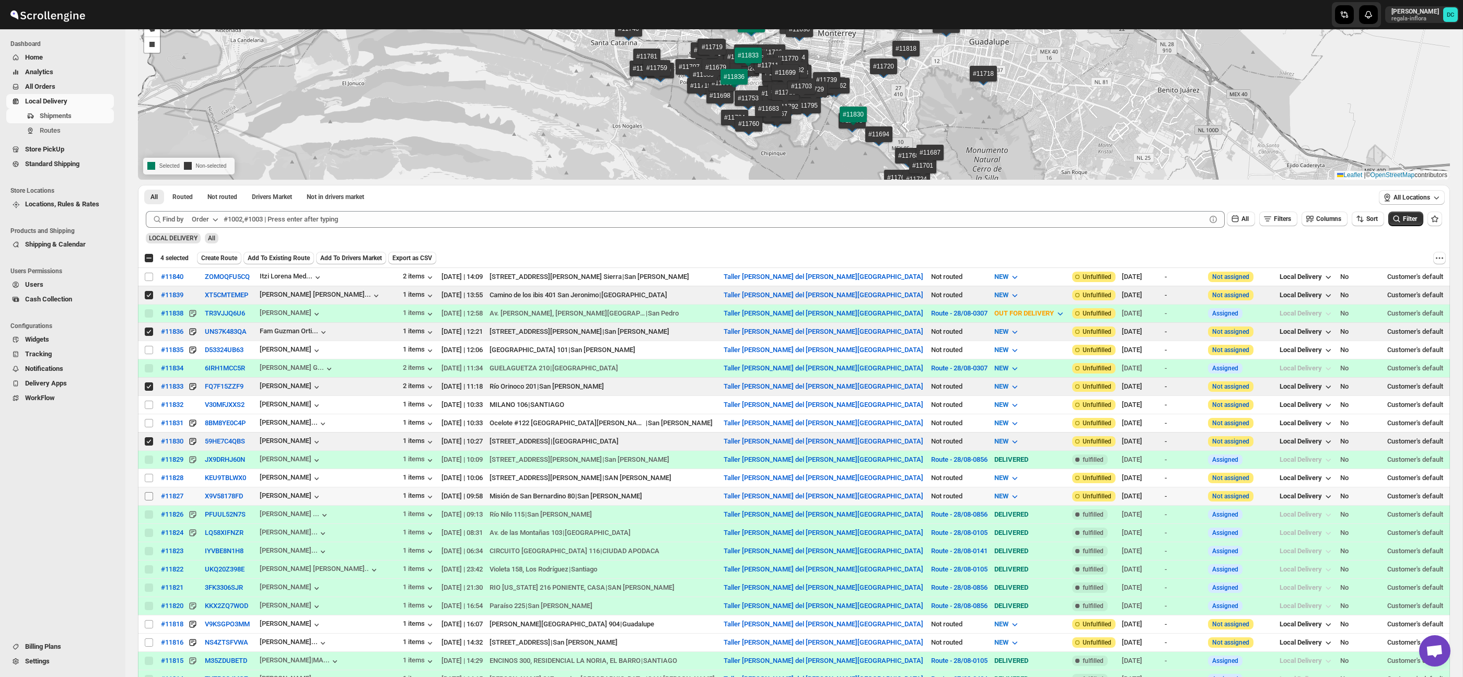
click at [147, 495] on input "Select shipment" at bounding box center [149, 496] width 8 height 8
checkbox input "true"
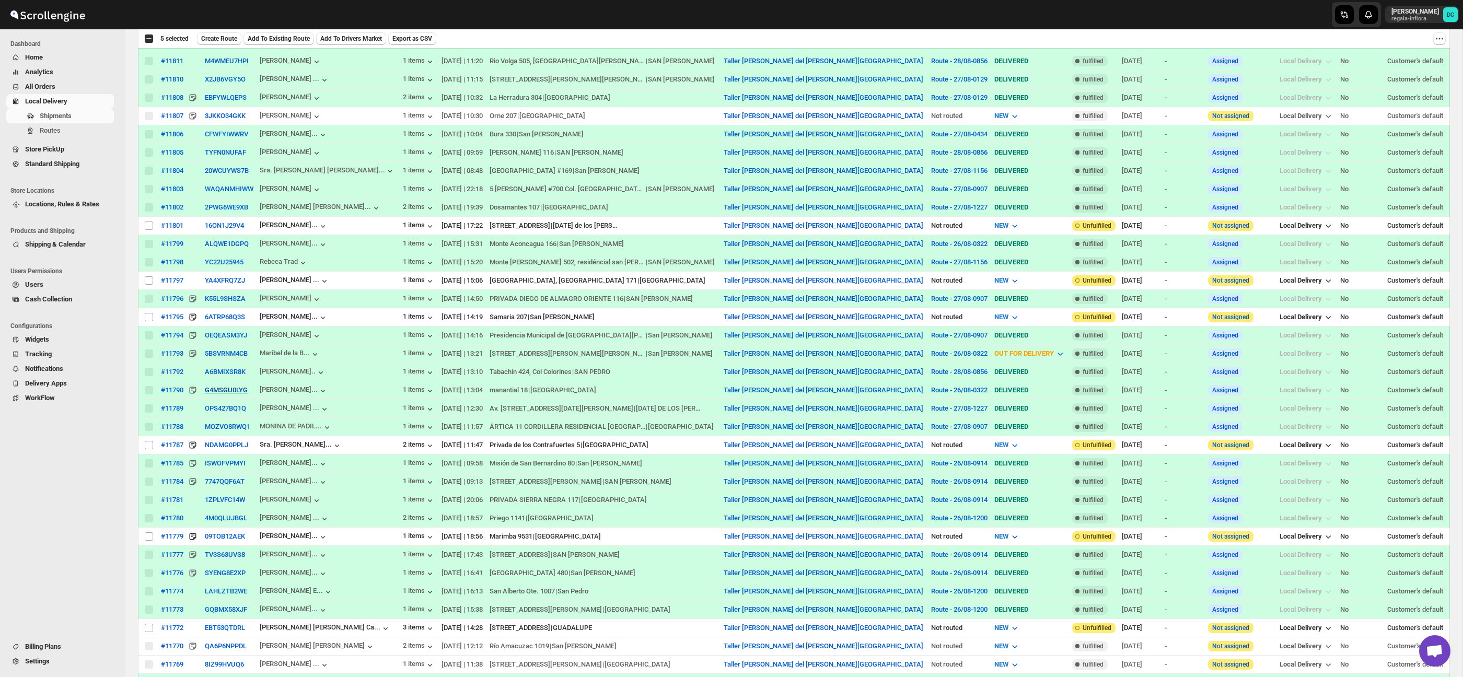
scroll to position [792, 0]
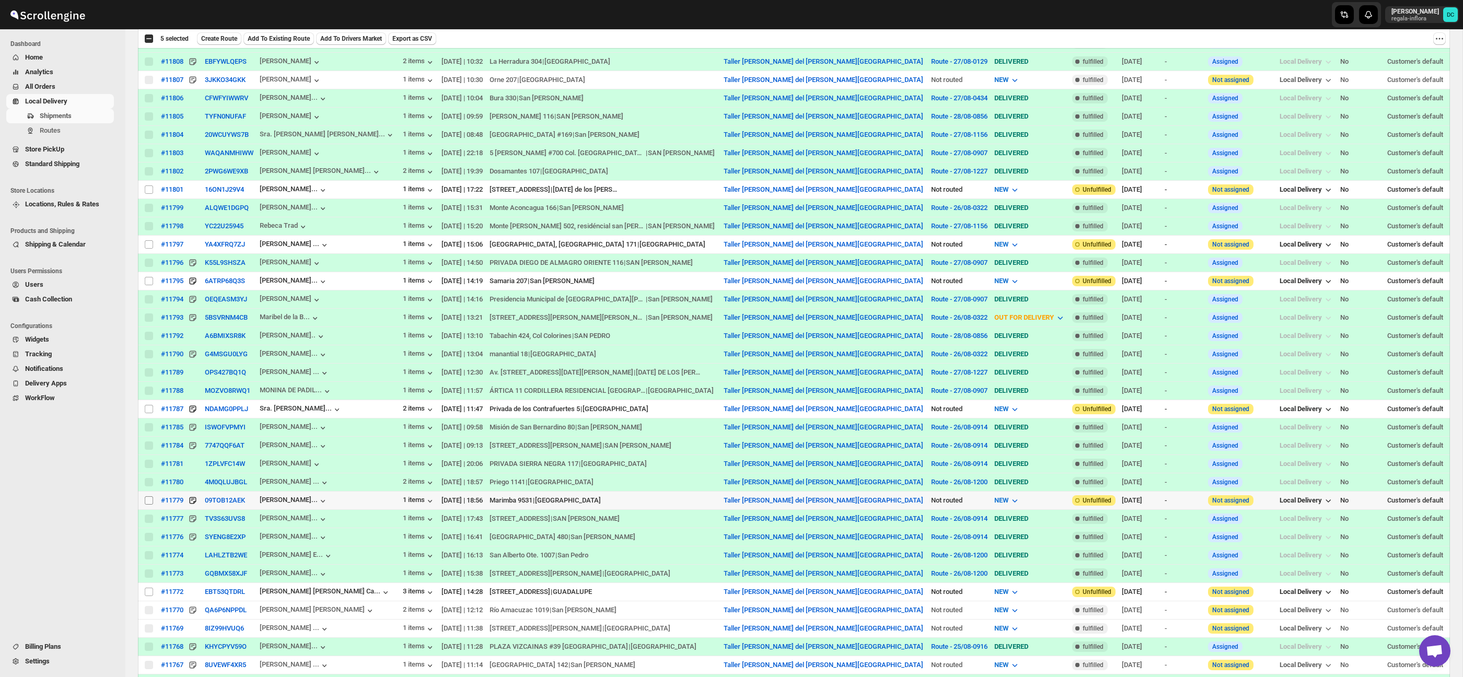
click at [148, 504] on input "Select shipment" at bounding box center [149, 500] width 8 height 8
checkbox input "true"
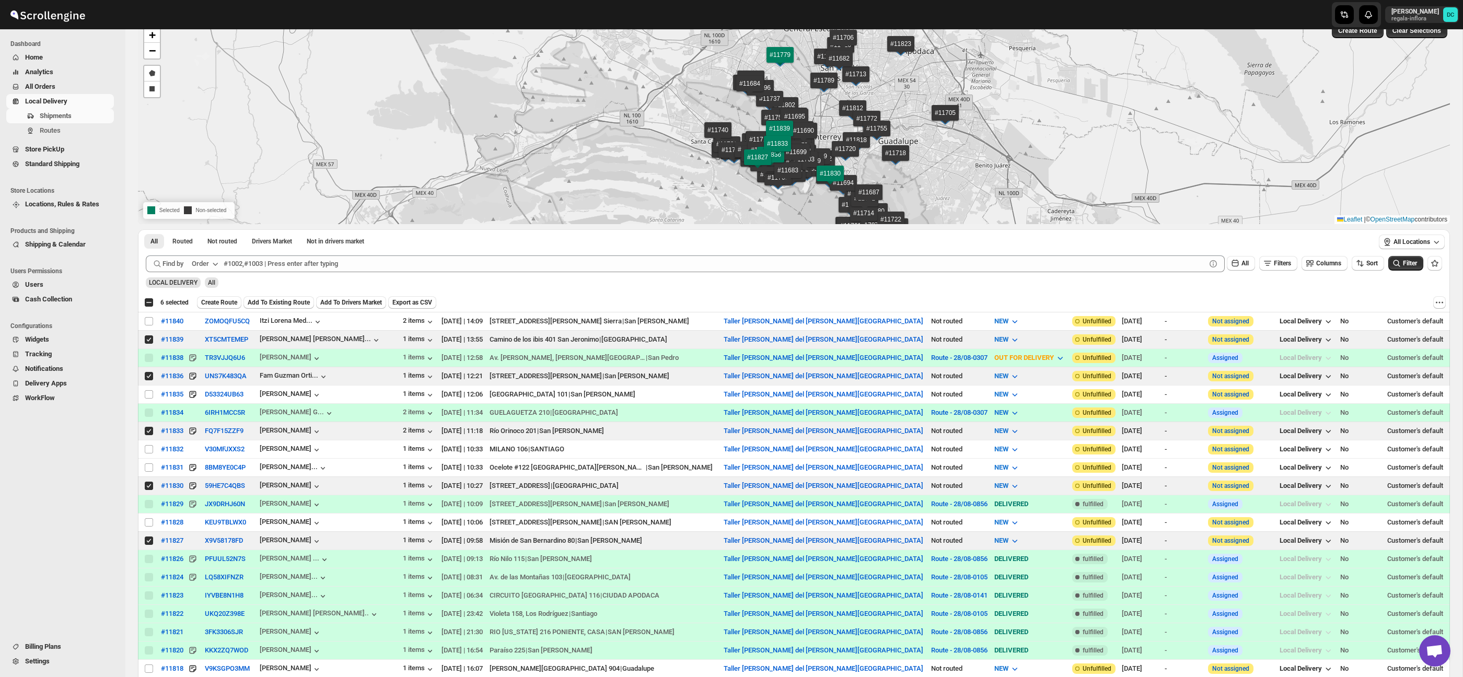
scroll to position [0, 0]
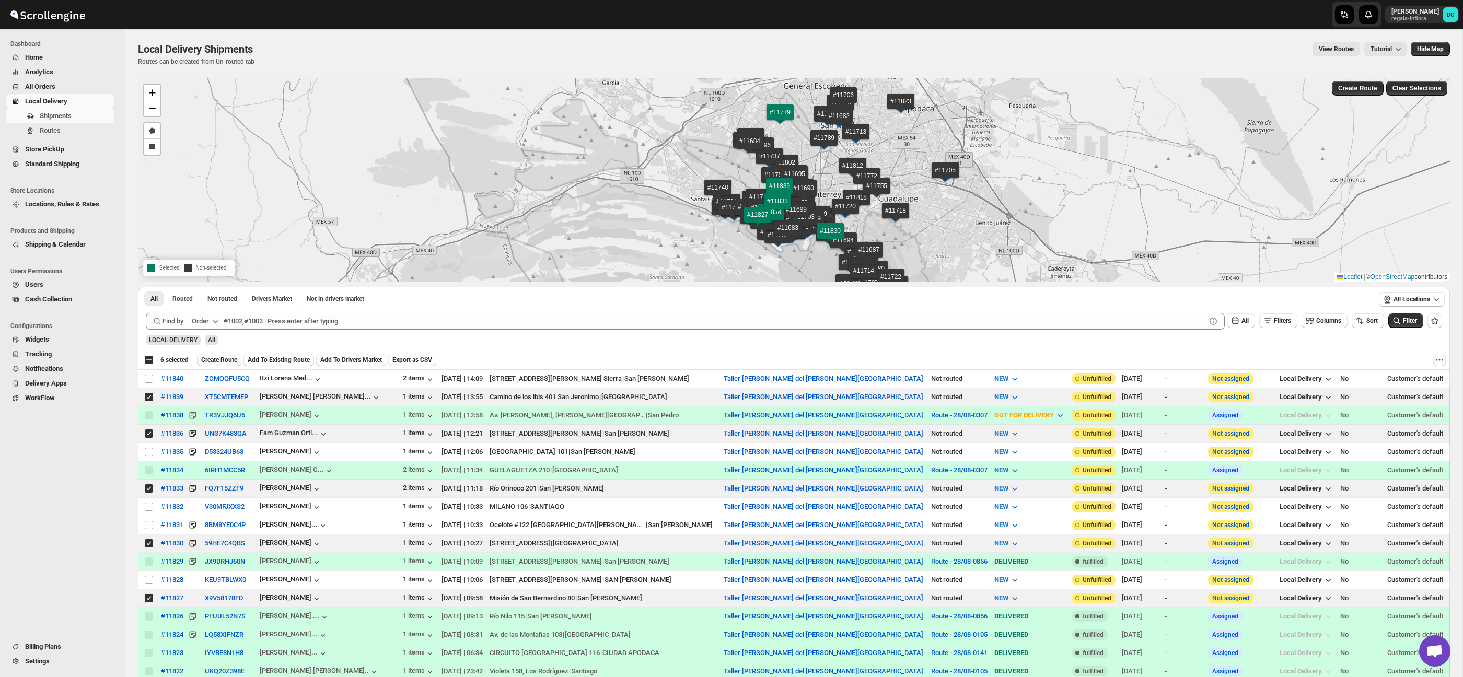
click at [236, 359] on span "Create Route" at bounding box center [219, 360] width 36 height 8
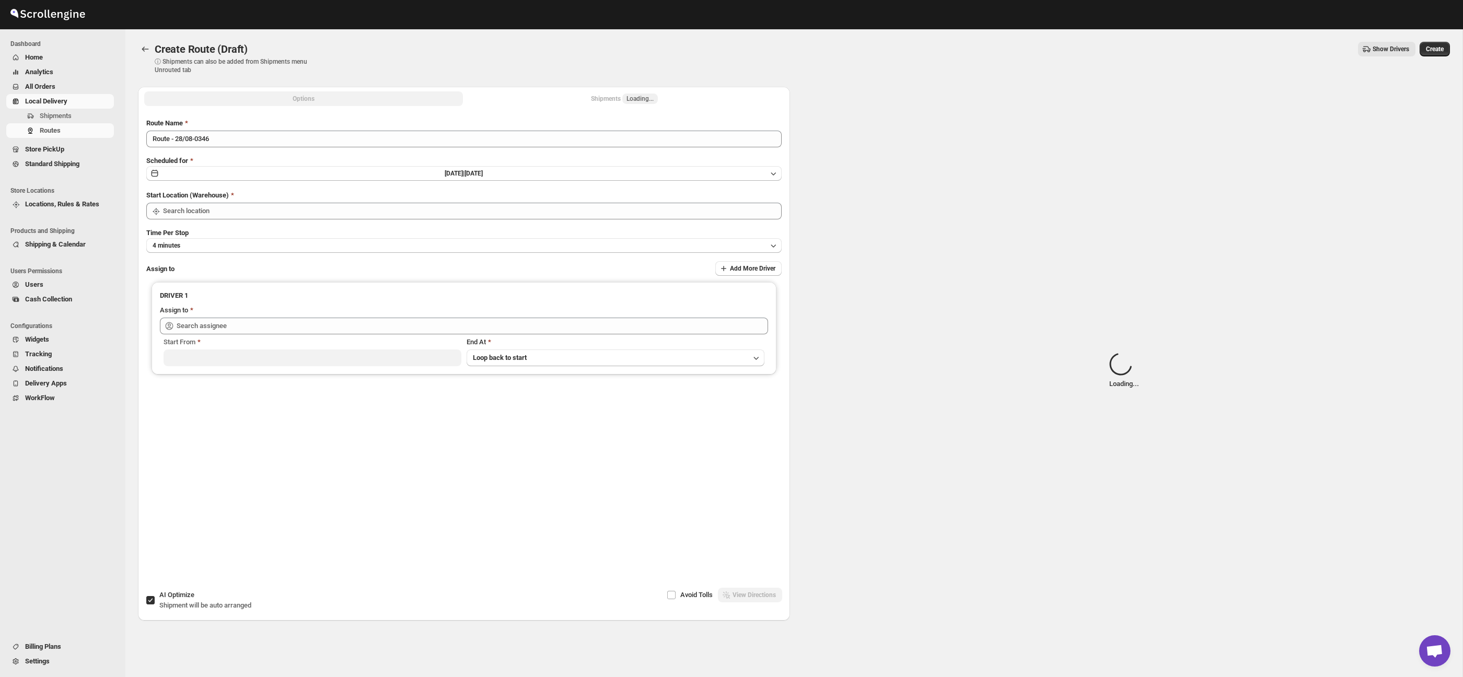
type input "Taller [PERSON_NAME] del [PERSON_NAME][GEOGRAPHIC_DATA]"
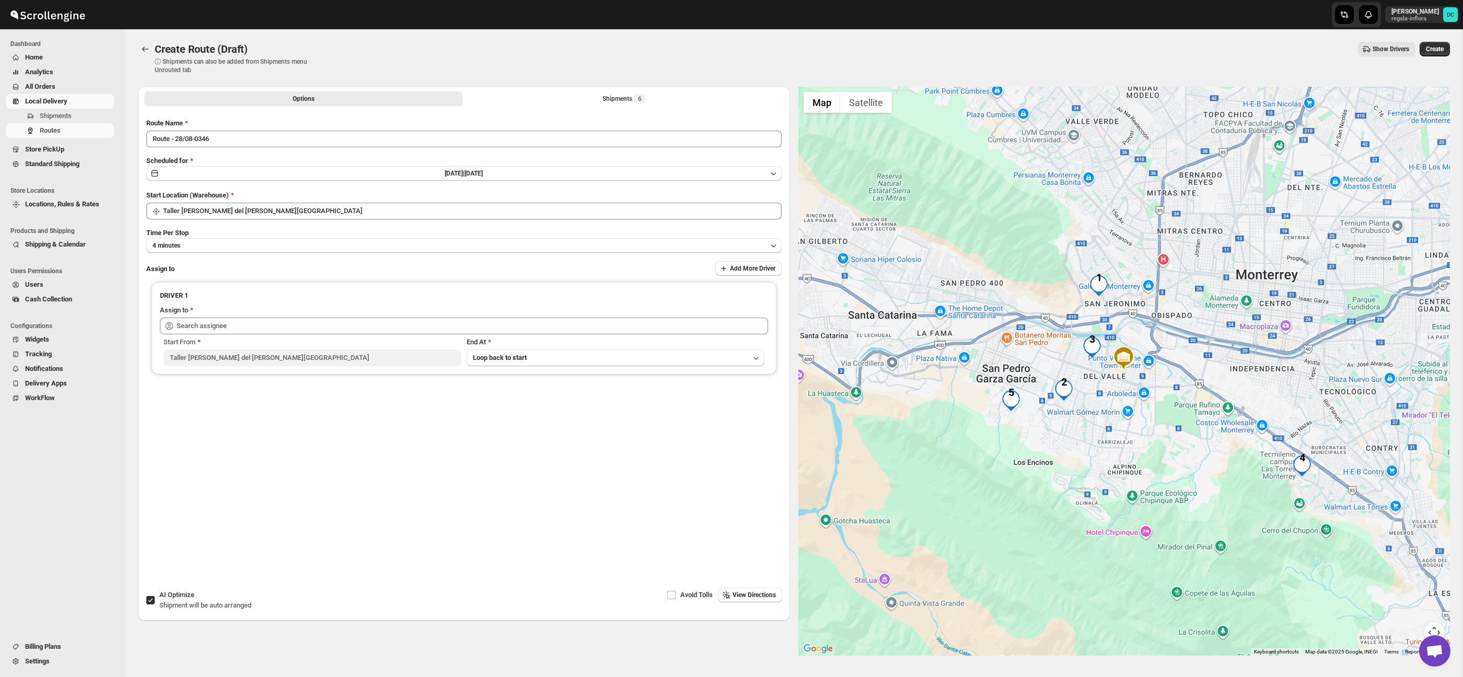
drag, startPoint x: 1083, startPoint y: 423, endPoint x: 1119, endPoint y: 410, distance: 37.8
click at [1121, 410] on div at bounding box center [1124, 371] width 652 height 569
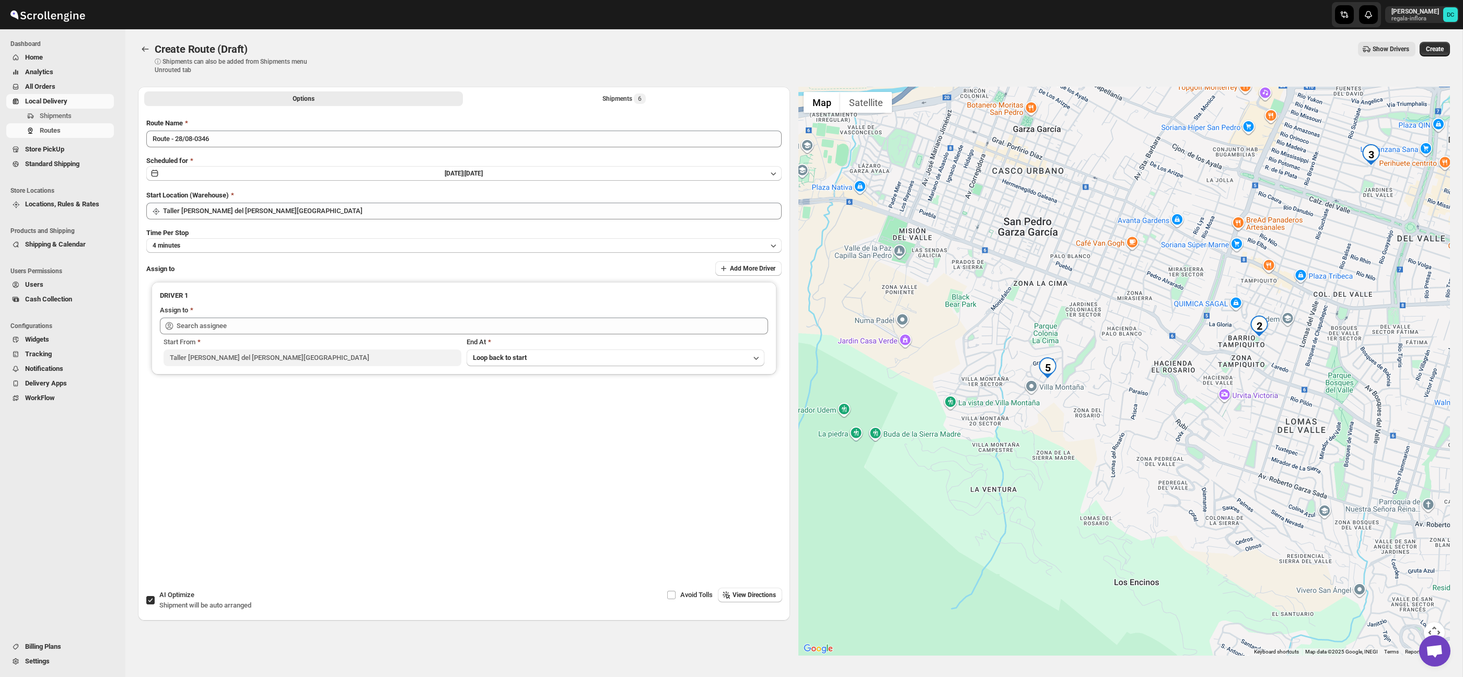
drag, startPoint x: 1175, startPoint y: 395, endPoint x: 1149, endPoint y: 390, distance: 26.5
click at [1149, 390] on div at bounding box center [1124, 371] width 652 height 569
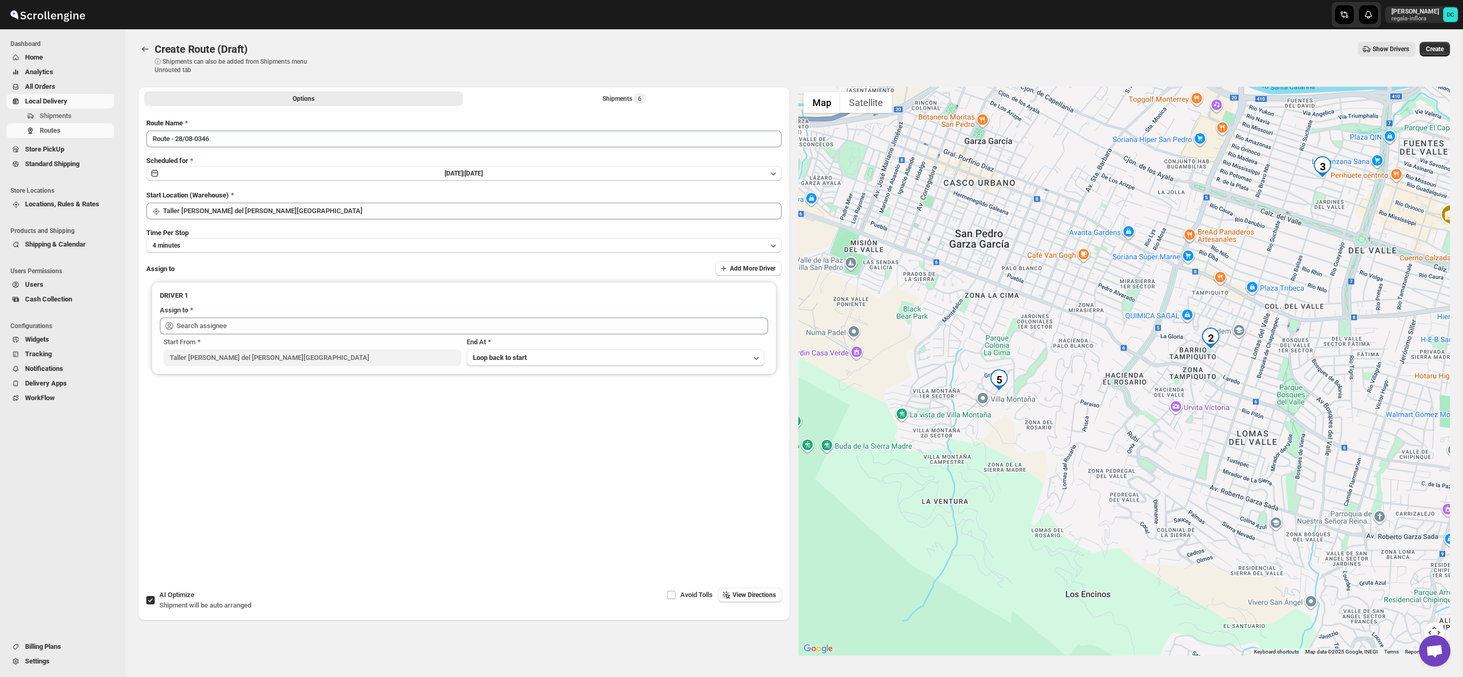
drag, startPoint x: 1238, startPoint y: 387, endPoint x: 1101, endPoint y: 437, distance: 146.3
click at [1101, 437] on div at bounding box center [1124, 371] width 652 height 569
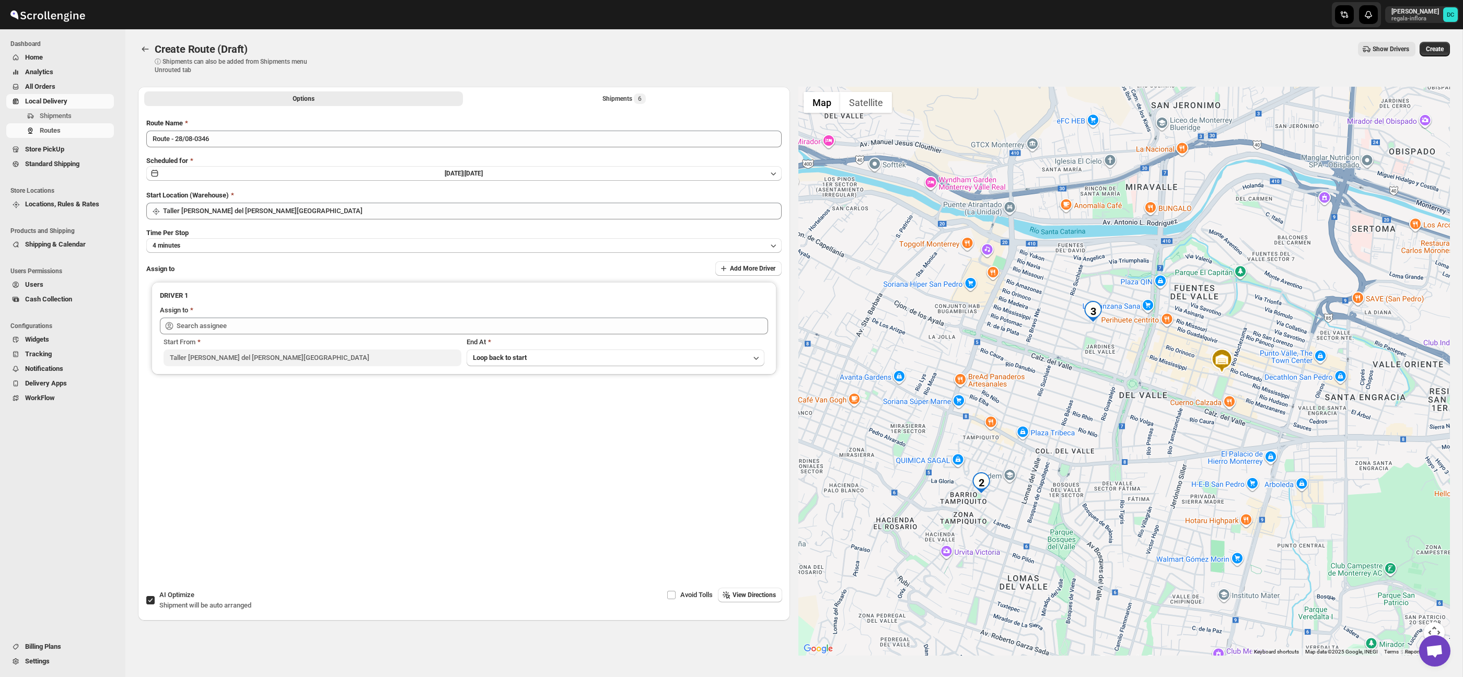
drag, startPoint x: 1153, startPoint y: 363, endPoint x: 1088, endPoint y: 423, distance: 88.3
click at [1088, 422] on div at bounding box center [1124, 371] width 652 height 569
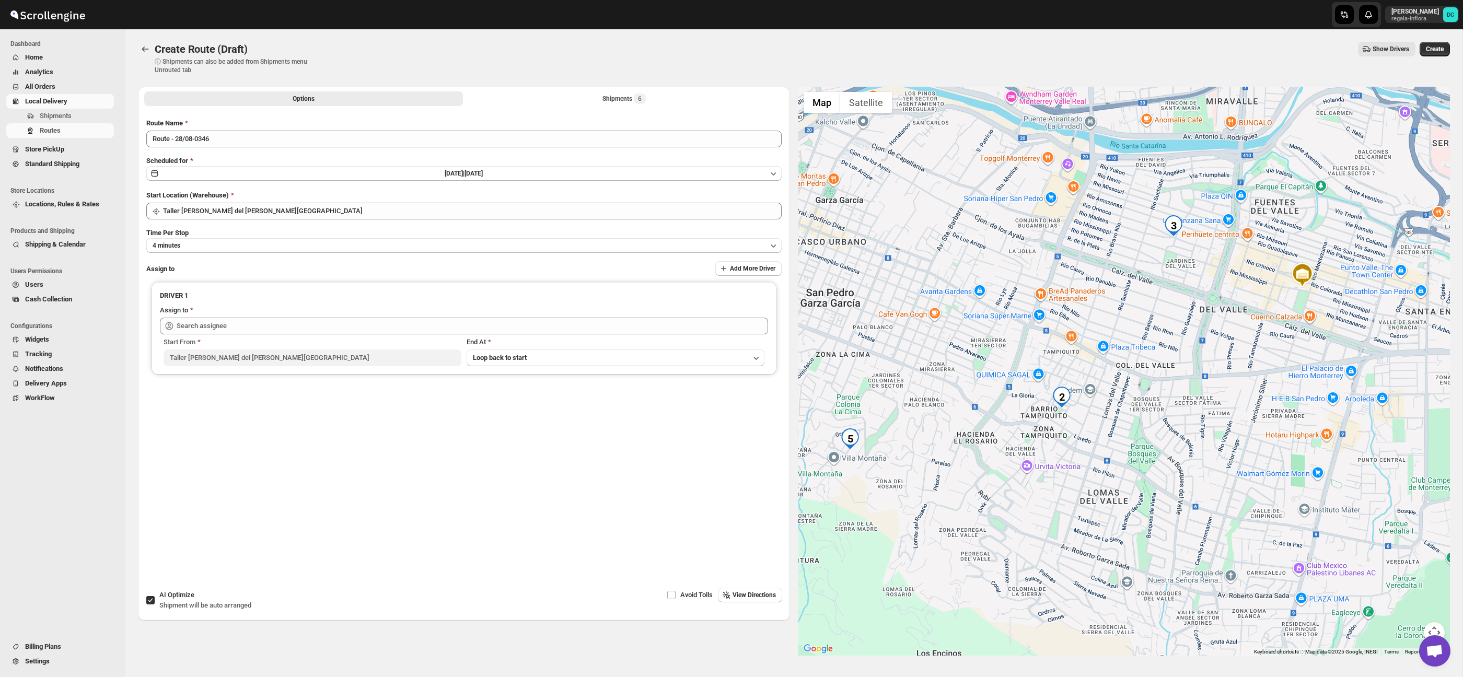
drag, startPoint x: 1098, startPoint y: 459, endPoint x: 1180, endPoint y: 372, distance: 119.4
click at [1180, 372] on div at bounding box center [1124, 371] width 652 height 569
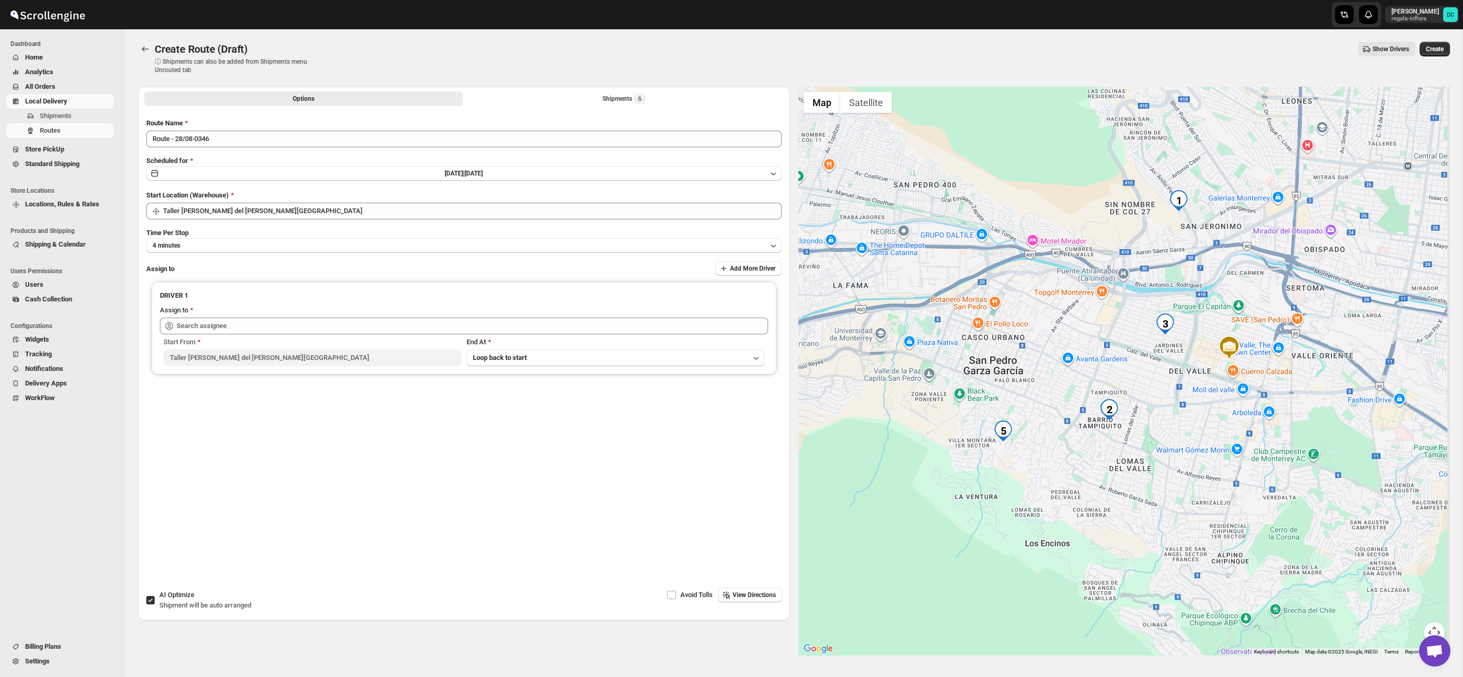
drag, startPoint x: 1178, startPoint y: 398, endPoint x: 1143, endPoint y: 453, distance: 66.0
click at [1144, 453] on div at bounding box center [1124, 371] width 652 height 569
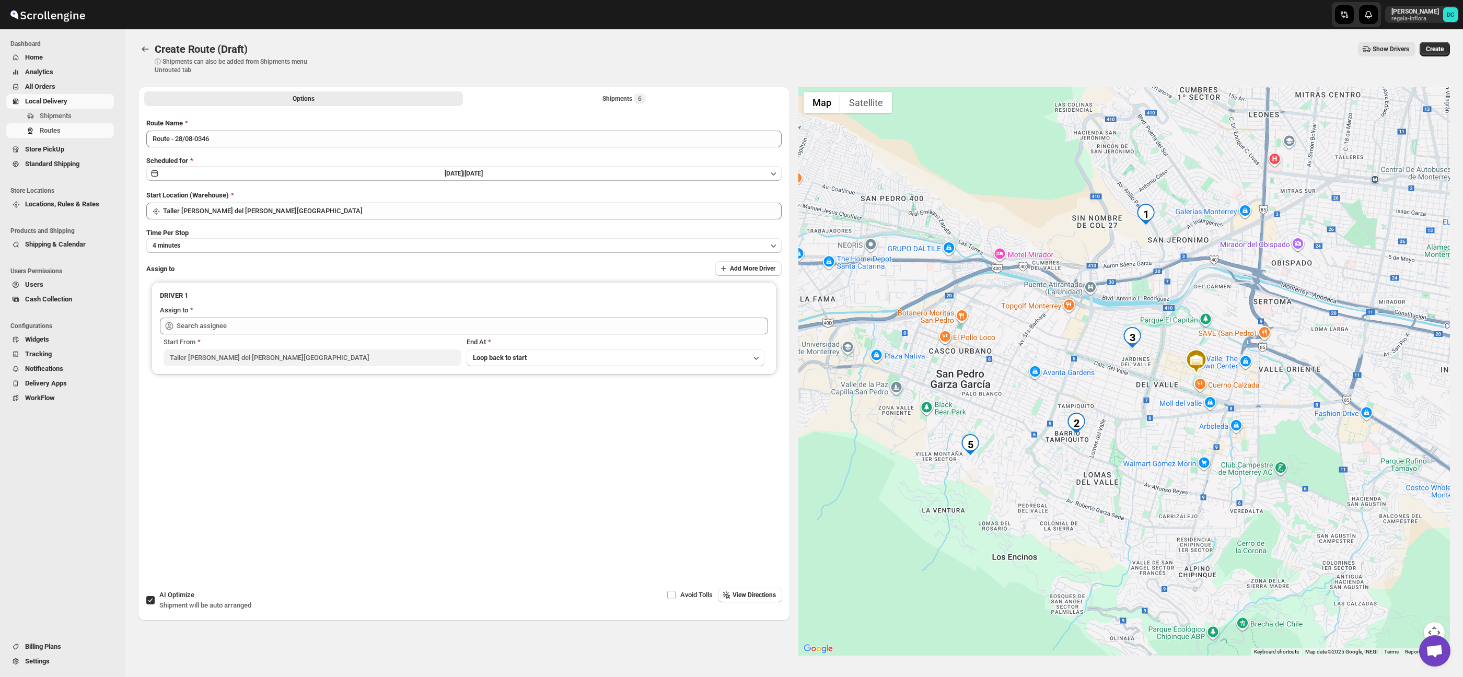
drag, startPoint x: 1135, startPoint y: 448, endPoint x: 1134, endPoint y: 400, distance: 48.1
click at [1134, 400] on div at bounding box center [1124, 371] width 652 height 569
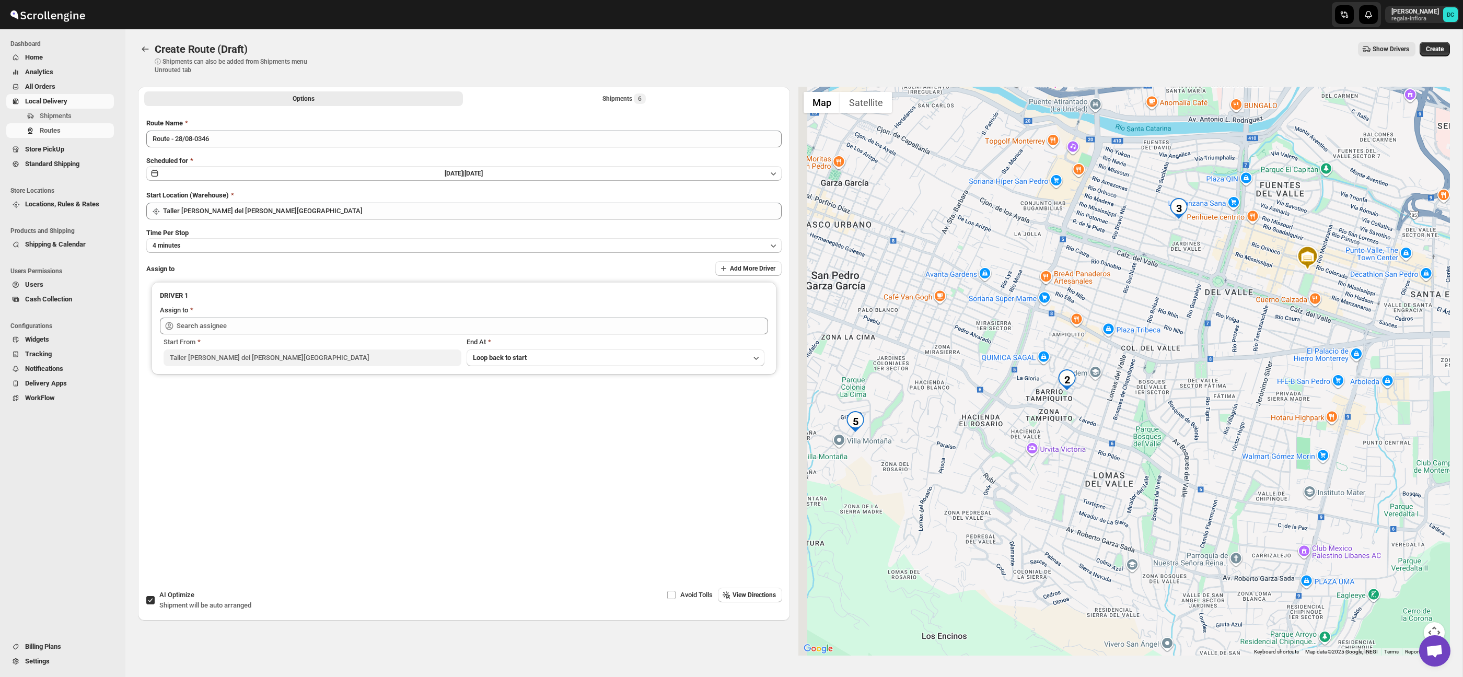
drag, startPoint x: 1125, startPoint y: 402, endPoint x: 1260, endPoint y: 372, distance: 137.5
click at [1257, 372] on div at bounding box center [1124, 371] width 652 height 569
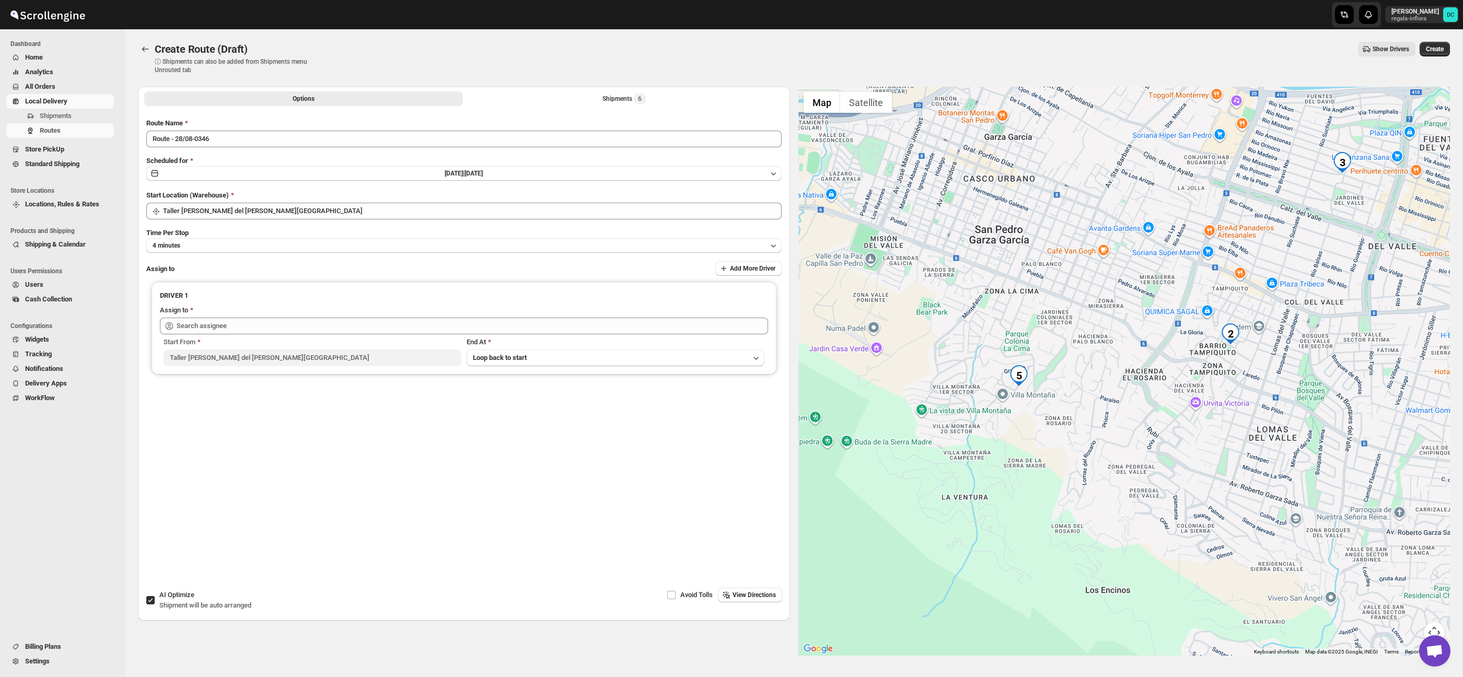
drag, startPoint x: 1137, startPoint y: 412, endPoint x: 1156, endPoint y: 376, distance: 40.2
click at [1155, 376] on div at bounding box center [1124, 371] width 652 height 569
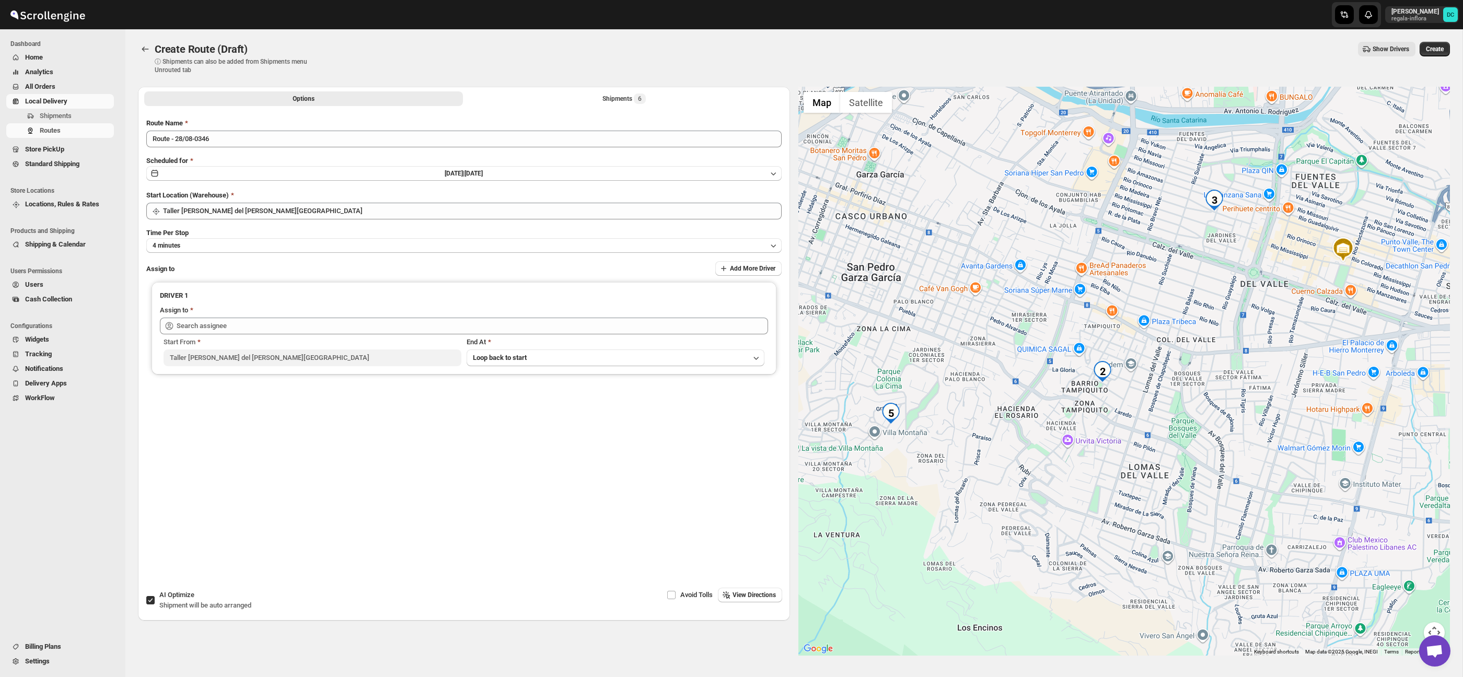
drag, startPoint x: 1079, startPoint y: 274, endPoint x: 974, endPoint y: 334, distance: 121.4
click at [936, 339] on div at bounding box center [1124, 371] width 652 height 569
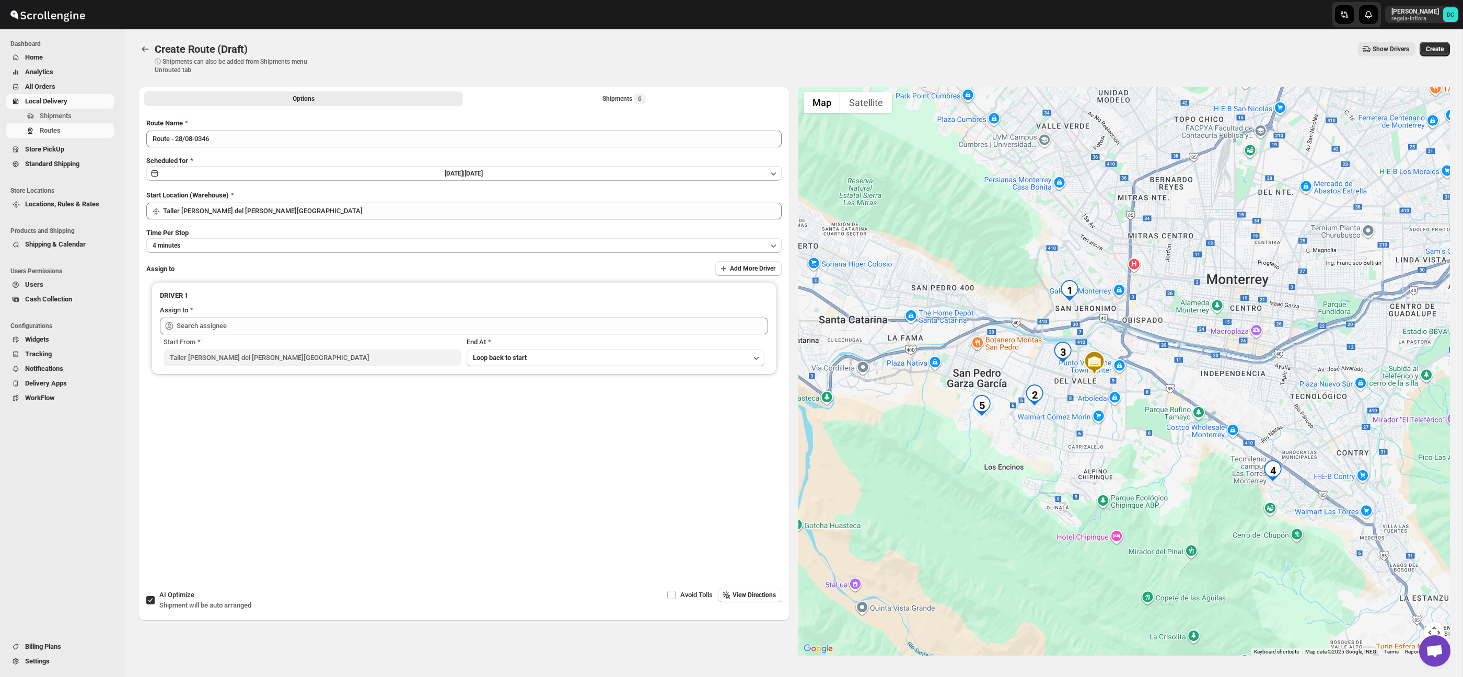
drag, startPoint x: 1113, startPoint y: 460, endPoint x: 1136, endPoint y: 450, distance: 25.7
click at [1110, 463] on div at bounding box center [1124, 371] width 652 height 569
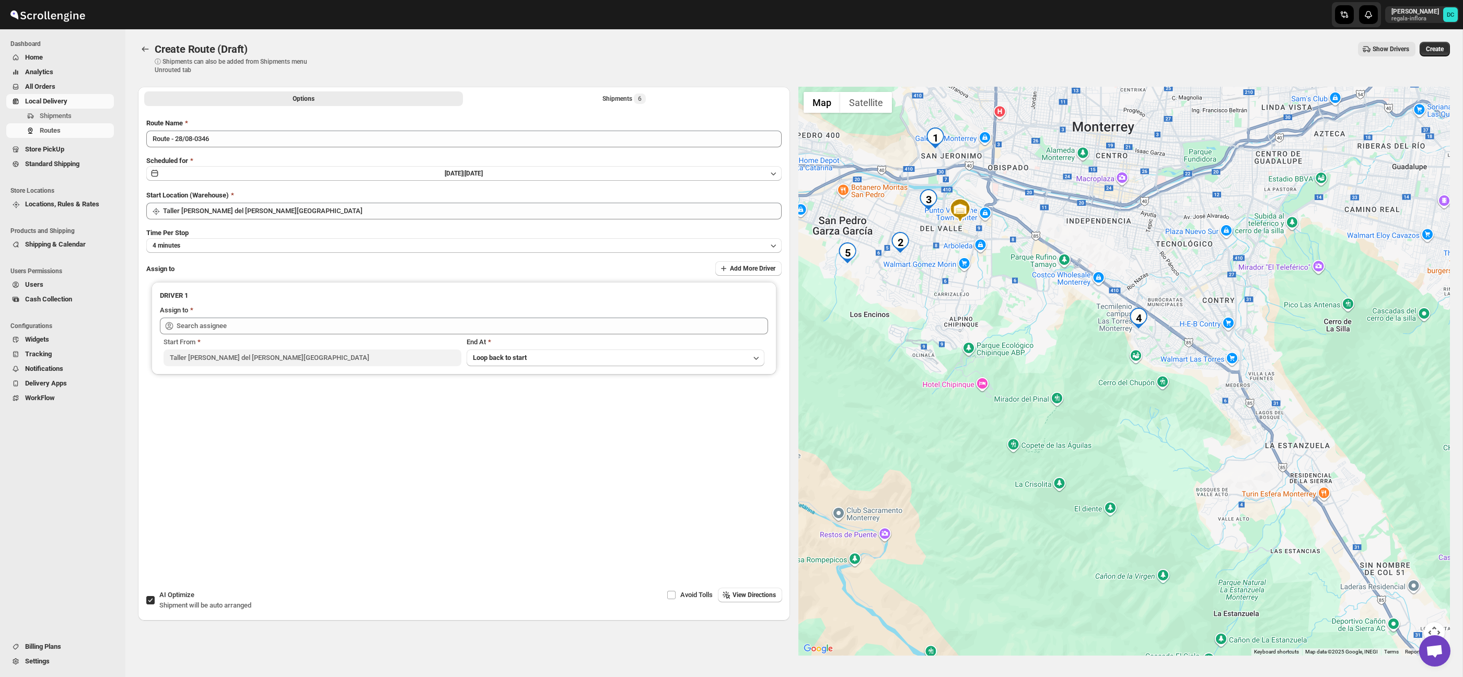
drag, startPoint x: 1242, startPoint y: 375, endPoint x: 1154, endPoint y: 257, distance: 147.4
click at [1153, 257] on div at bounding box center [1124, 371] width 652 height 569
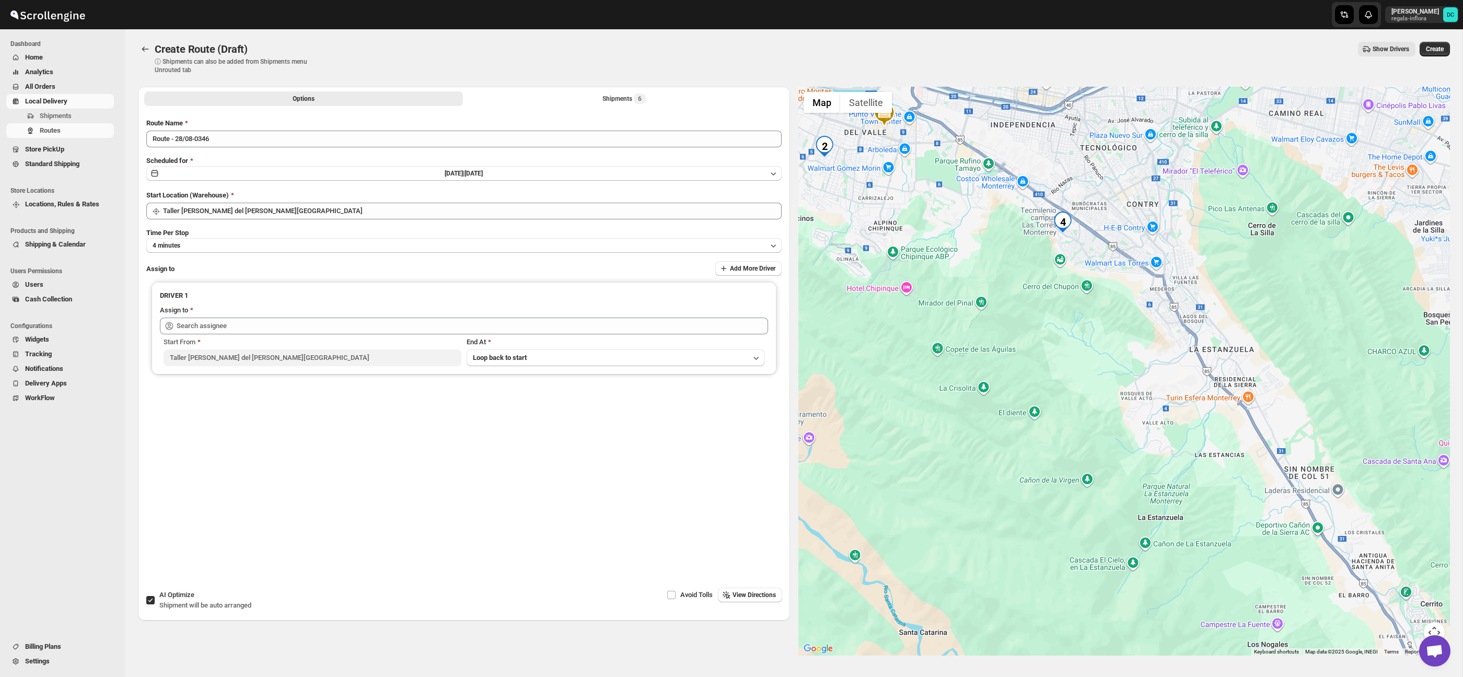
drag, startPoint x: 1209, startPoint y: 311, endPoint x: 1159, endPoint y: 251, distance: 77.9
click at [1159, 251] on div at bounding box center [1124, 371] width 652 height 569
drag, startPoint x: 624, startPoint y: 97, endPoint x: 628, endPoint y: 101, distance: 5.9
click at [624, 97] on div "Shipments 6" at bounding box center [623, 99] width 43 height 10
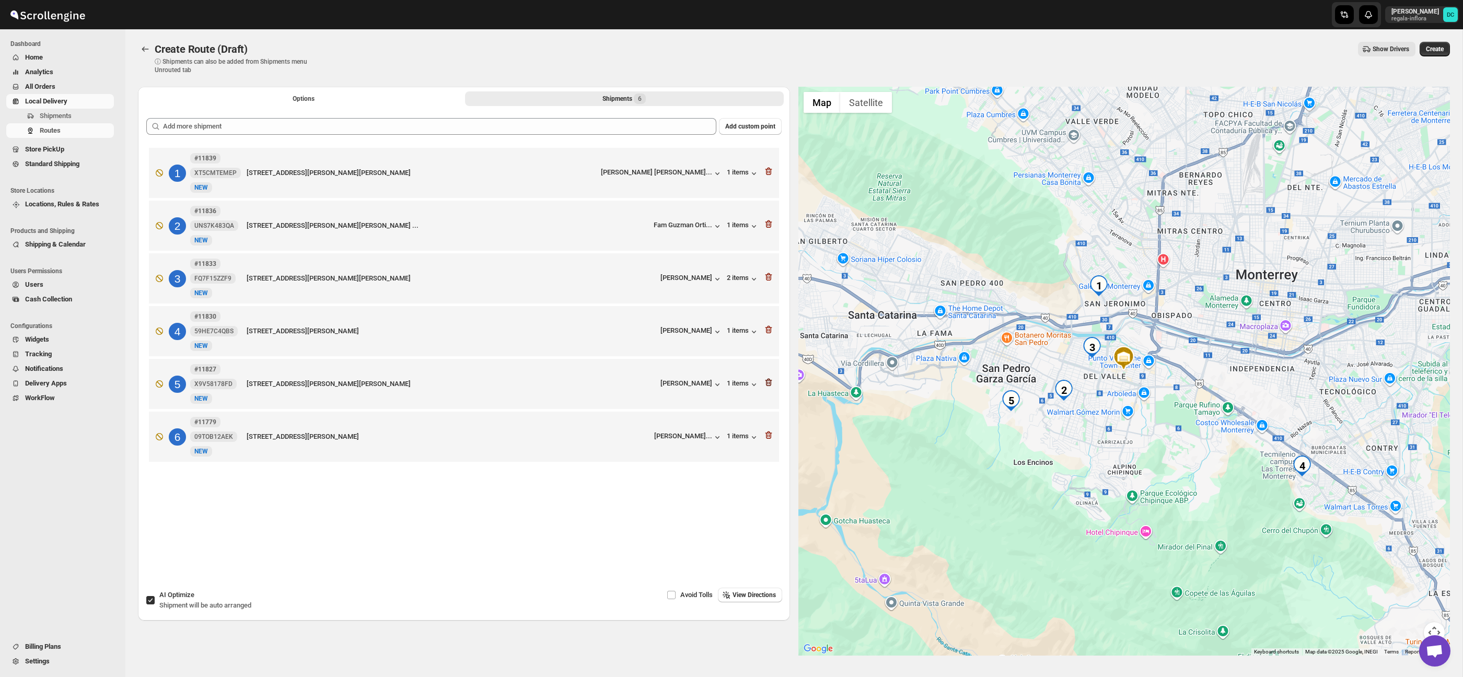
click at [770, 332] on icon "button" at bounding box center [768, 330] width 7 height 8
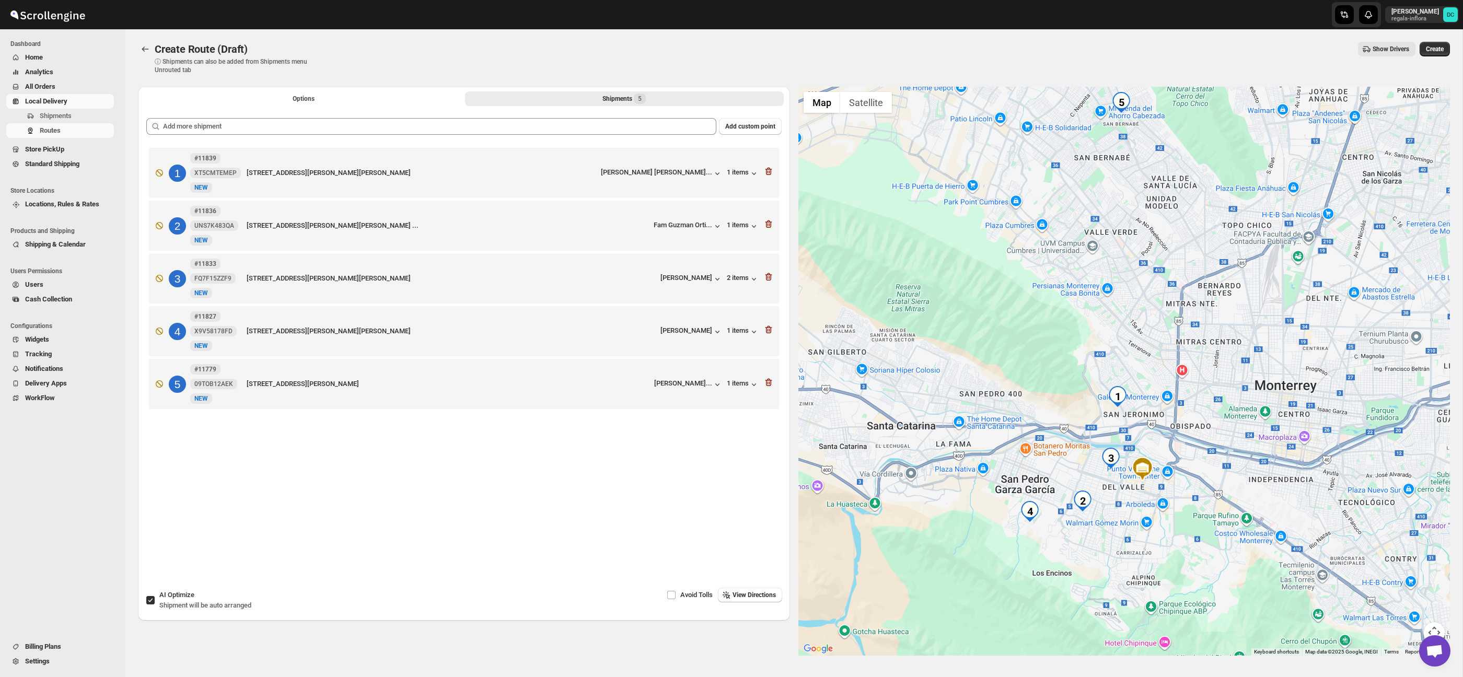
drag, startPoint x: 1192, startPoint y: 410, endPoint x: 1144, endPoint y: 342, distance: 82.9
click at [1145, 342] on div at bounding box center [1124, 371] width 652 height 569
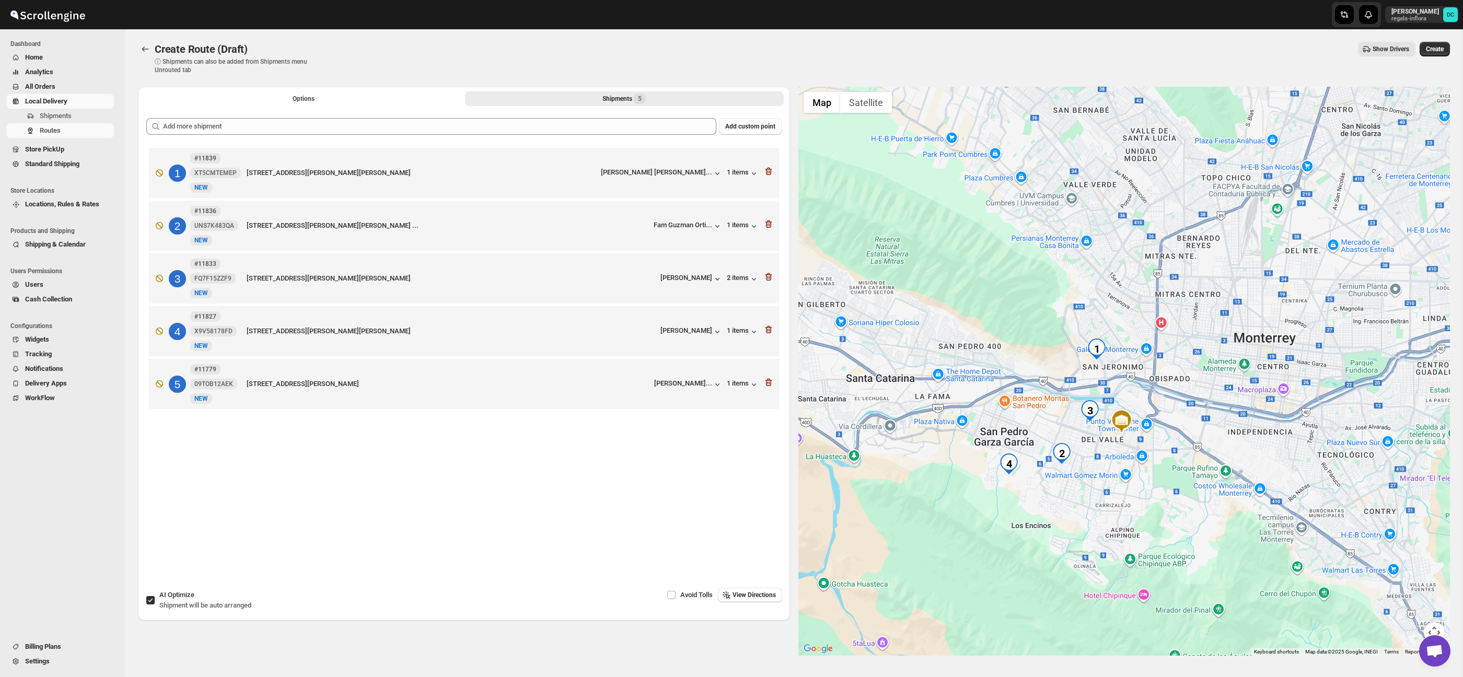
drag, startPoint x: 1157, startPoint y: 367, endPoint x: 1139, endPoint y: 339, distance: 33.3
click at [1146, 333] on div at bounding box center [1124, 371] width 652 height 569
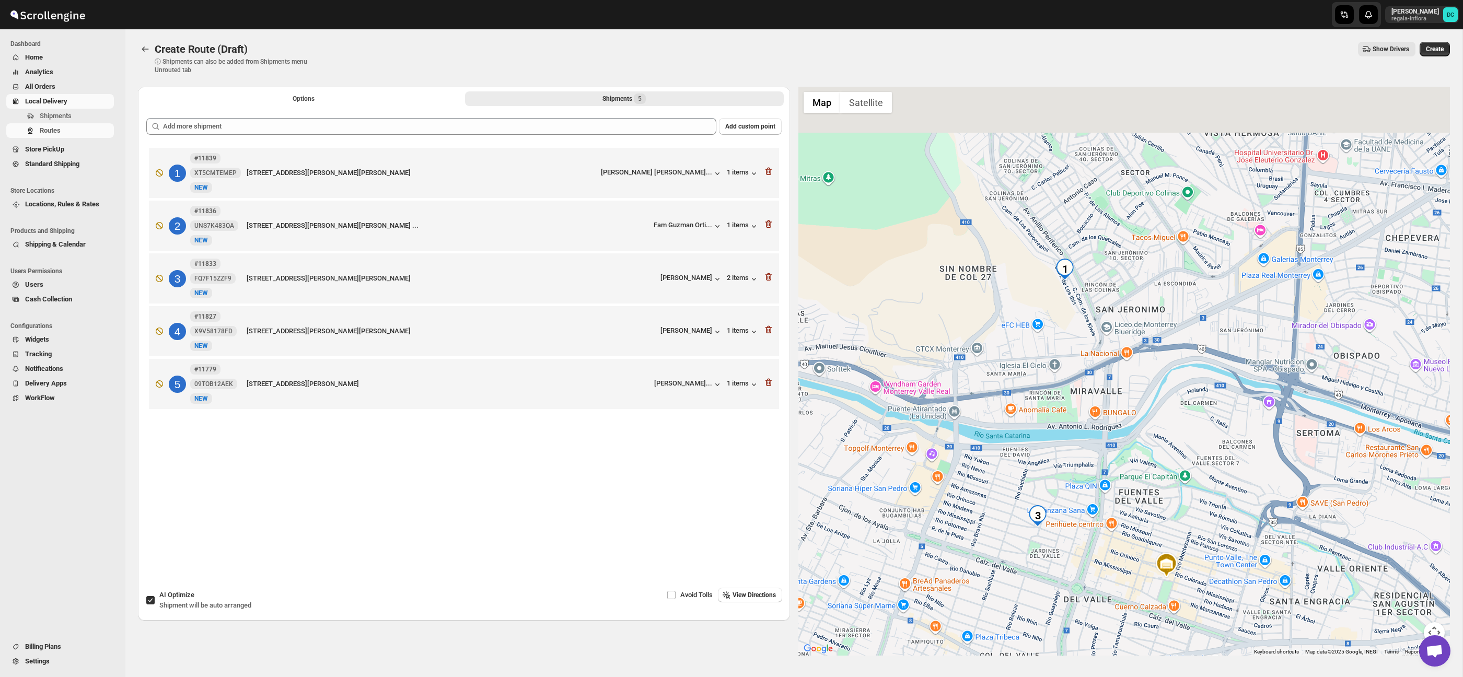
drag, startPoint x: 1066, startPoint y: 225, endPoint x: 1062, endPoint y: 317, distance: 92.0
click at [1061, 314] on div at bounding box center [1124, 371] width 652 height 569
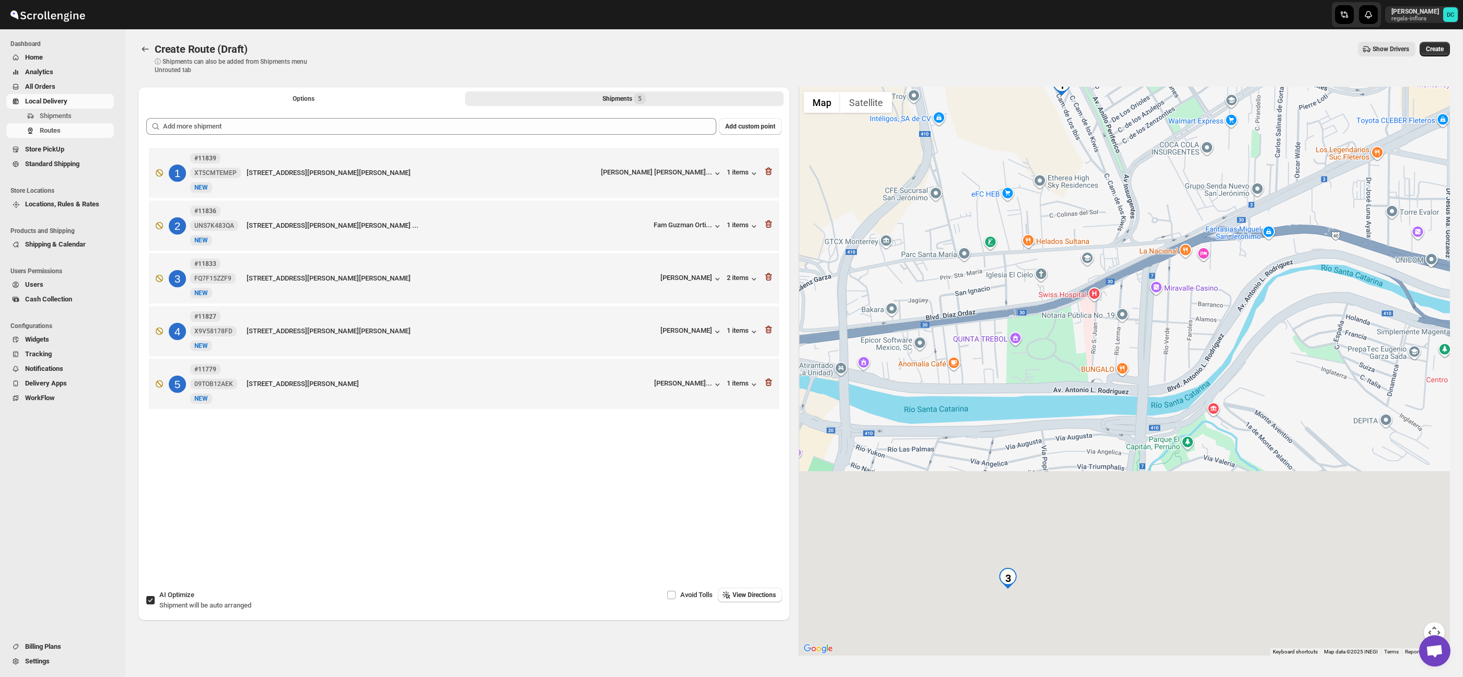
drag, startPoint x: 1111, startPoint y: 535, endPoint x: 1143, endPoint y: 319, distance: 218.7
click at [1143, 319] on div at bounding box center [1124, 371] width 652 height 569
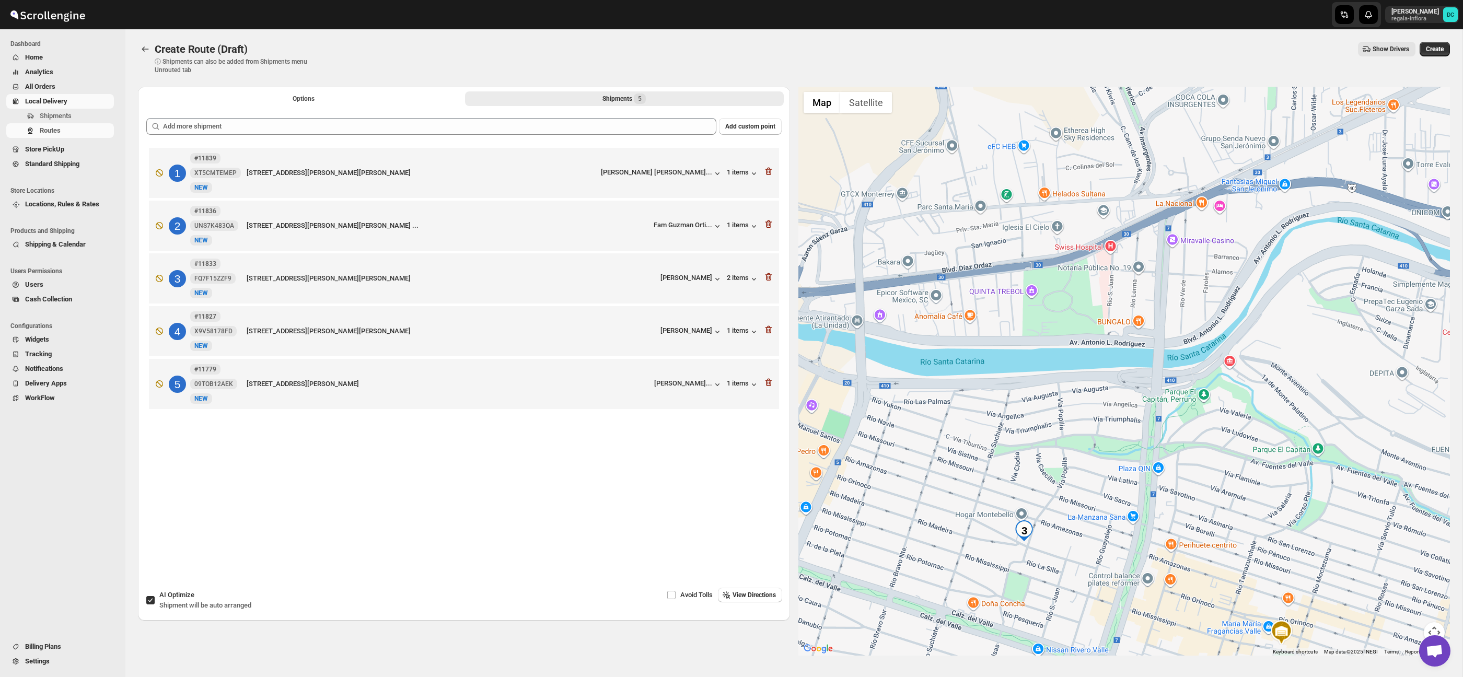
drag, startPoint x: 1118, startPoint y: 426, endPoint x: 1155, endPoint y: 368, distance: 68.6
click at [1169, 309] on div at bounding box center [1124, 371] width 652 height 569
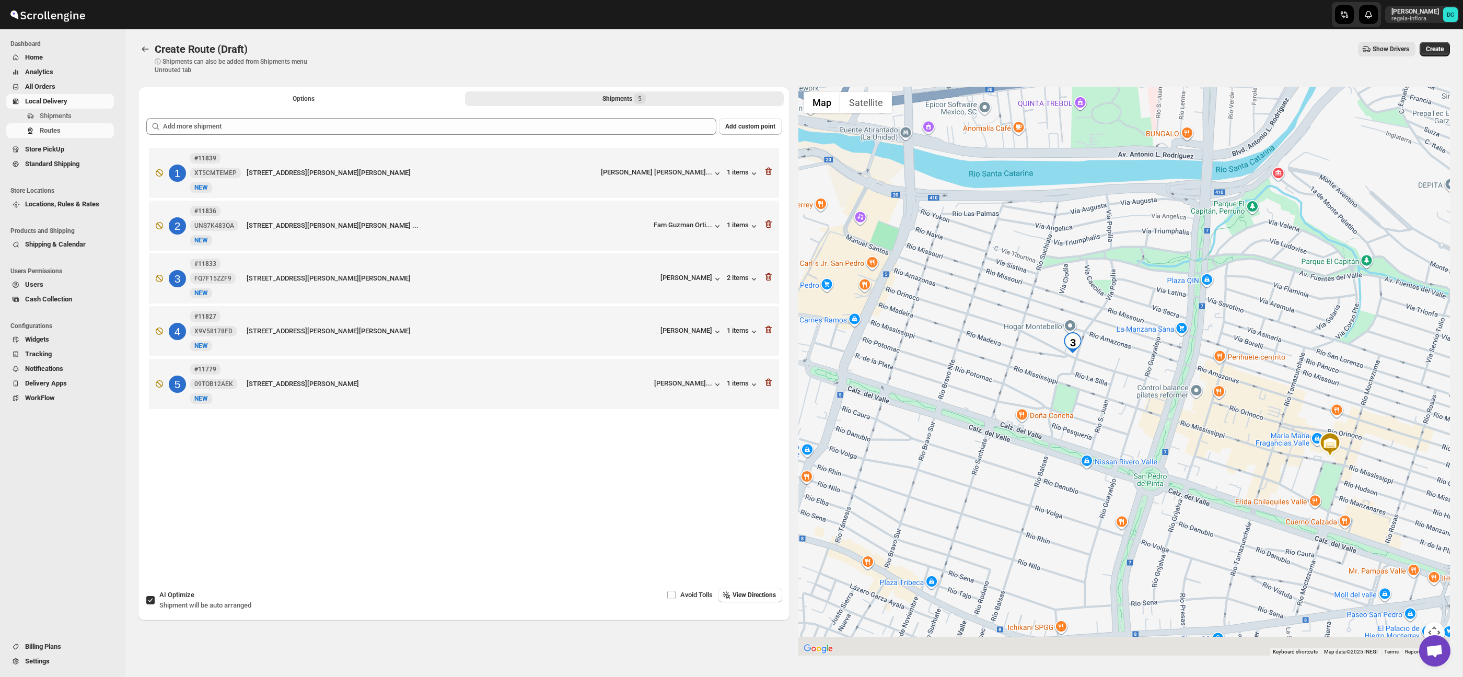
drag, startPoint x: 1136, startPoint y: 429, endPoint x: 1133, endPoint y: 344, distance: 85.8
click at [1140, 344] on div at bounding box center [1124, 371] width 652 height 569
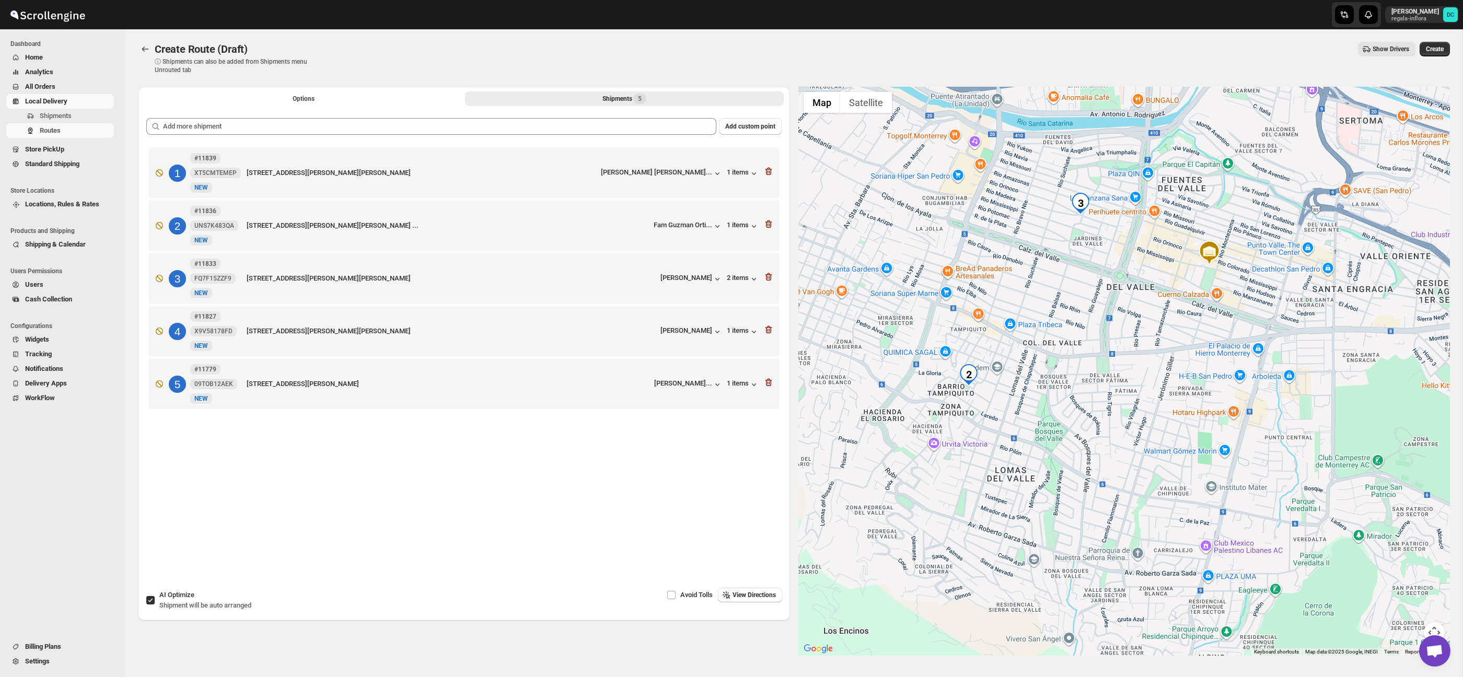
drag, startPoint x: 1210, startPoint y: 500, endPoint x: 1149, endPoint y: 363, distance: 150.9
click at [1149, 363] on div at bounding box center [1124, 371] width 652 height 569
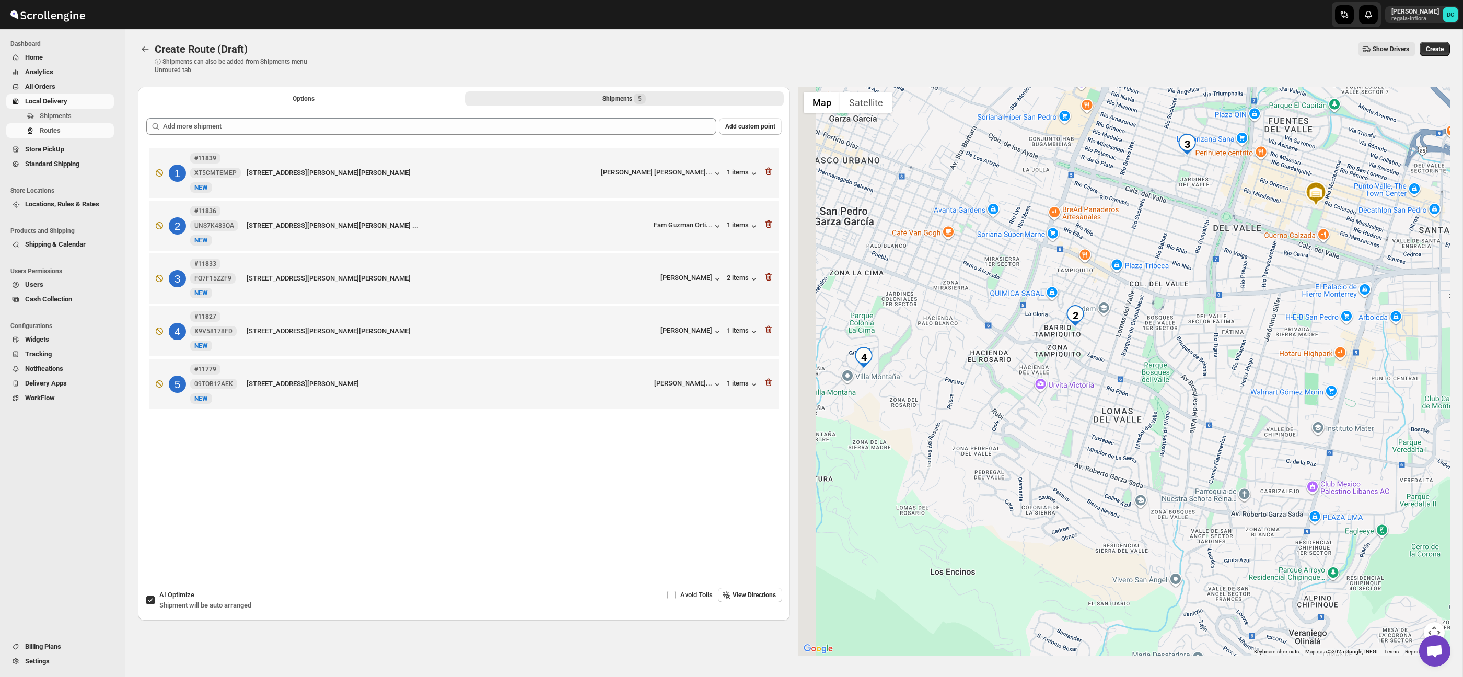
drag, startPoint x: 1082, startPoint y: 424, endPoint x: 1171, endPoint y: 354, distance: 113.1
click at [1206, 356] on div at bounding box center [1124, 371] width 652 height 569
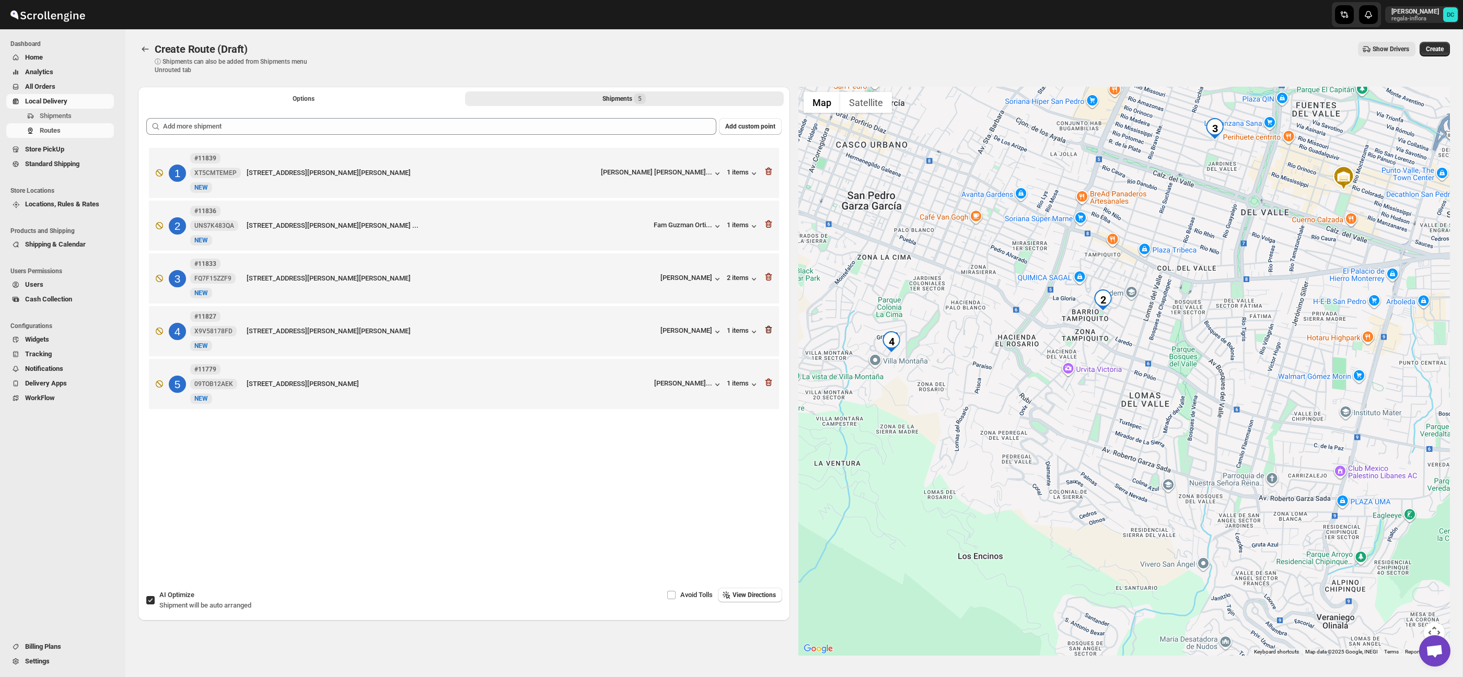
click at [771, 333] on icon "button" at bounding box center [768, 330] width 7 height 8
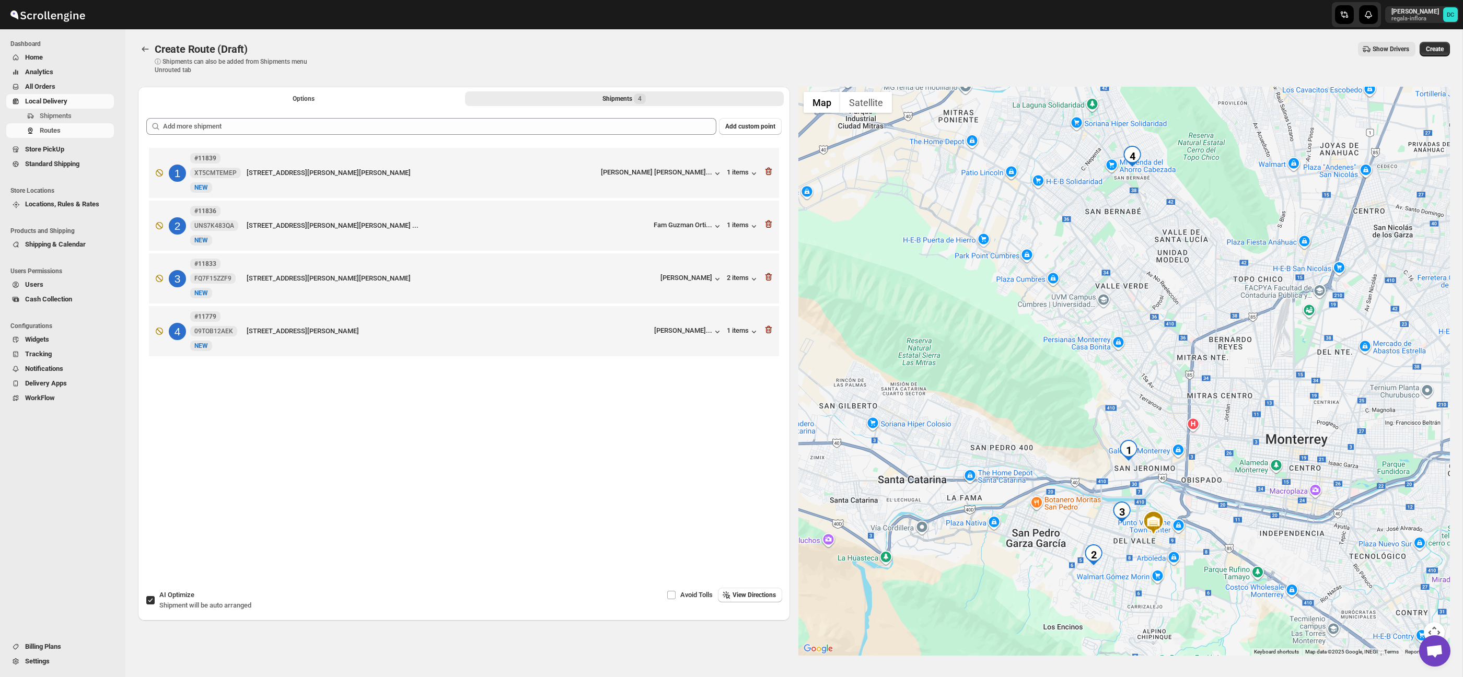
drag, startPoint x: 1021, startPoint y: 372, endPoint x: 1019, endPoint y: 332, distance: 40.3
click at [1019, 332] on div at bounding box center [1124, 371] width 652 height 569
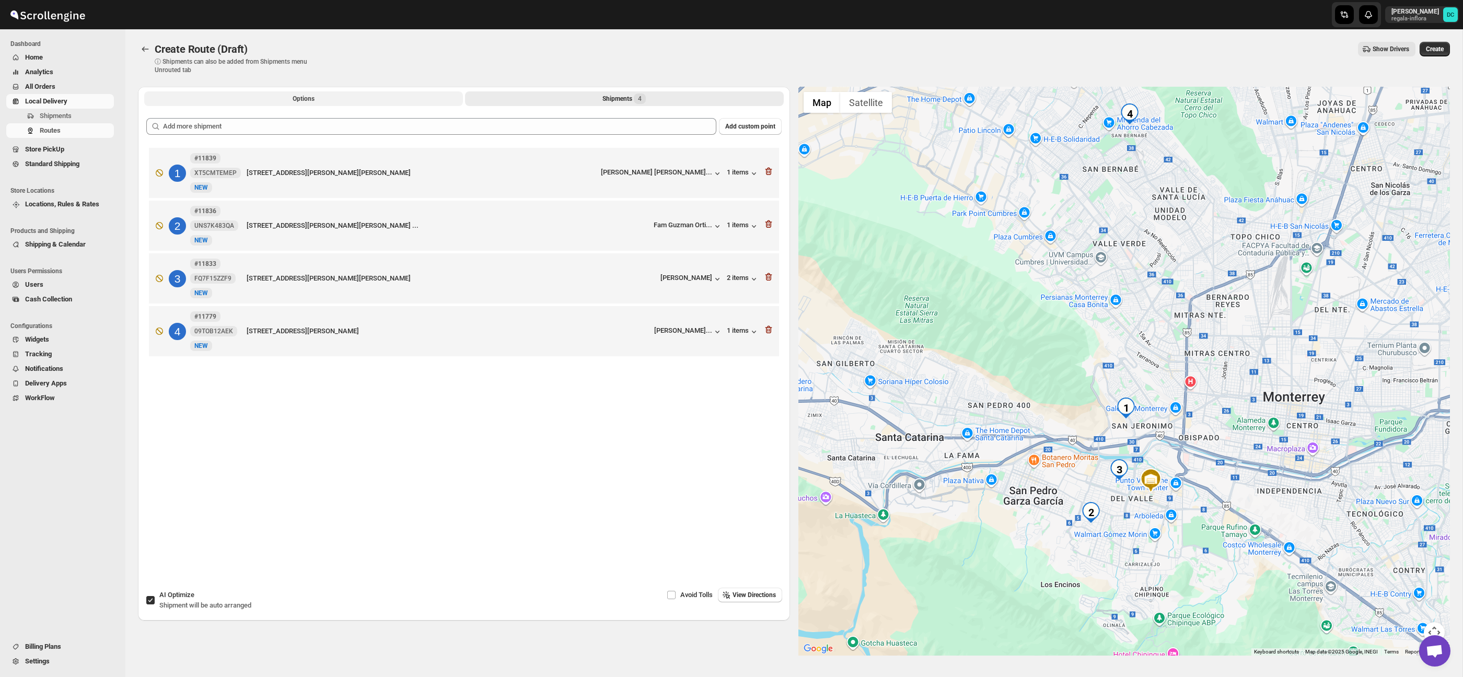
click at [380, 98] on button "Options" at bounding box center [303, 98] width 319 height 15
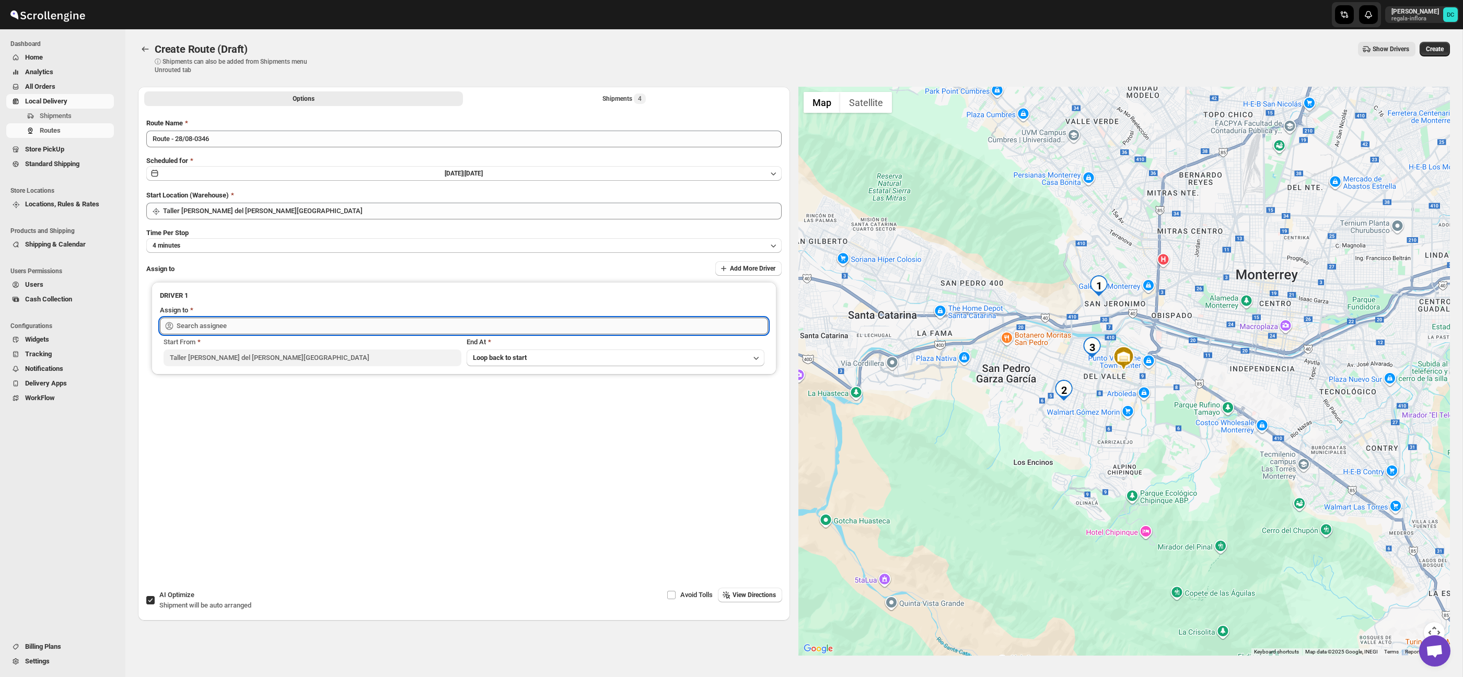
click at [357, 333] on input "text" at bounding box center [472, 326] width 591 height 17
click at [352, 345] on div "[PERSON_NAME] ([PERSON_NAME][EMAIL_ADDRESS][DOMAIN_NAME])" at bounding box center [463, 348] width 587 height 10
type input "[PERSON_NAME] ([PERSON_NAME][EMAIL_ADDRESS][DOMAIN_NAME])"
click at [1441, 46] on span "Create" at bounding box center [1435, 49] width 18 height 8
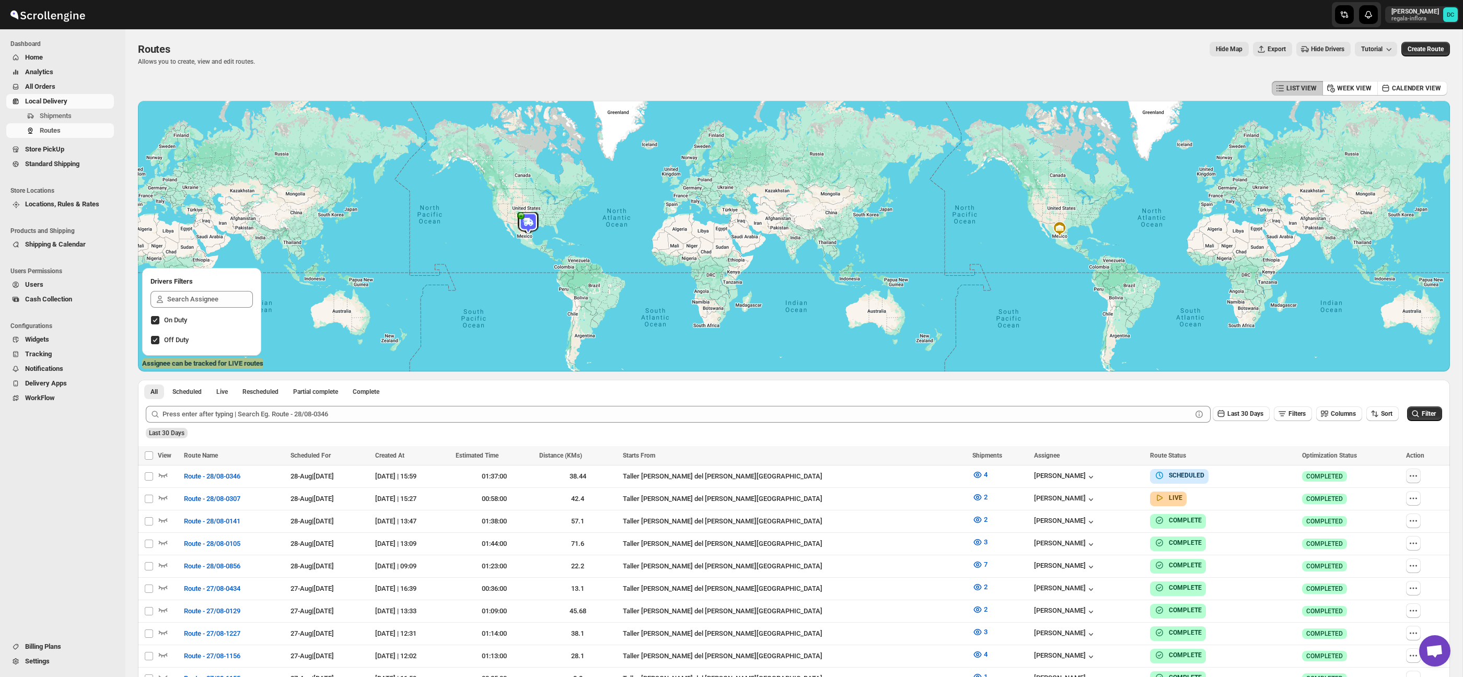
click at [1413, 480] on icon "button" at bounding box center [1413, 476] width 10 height 10
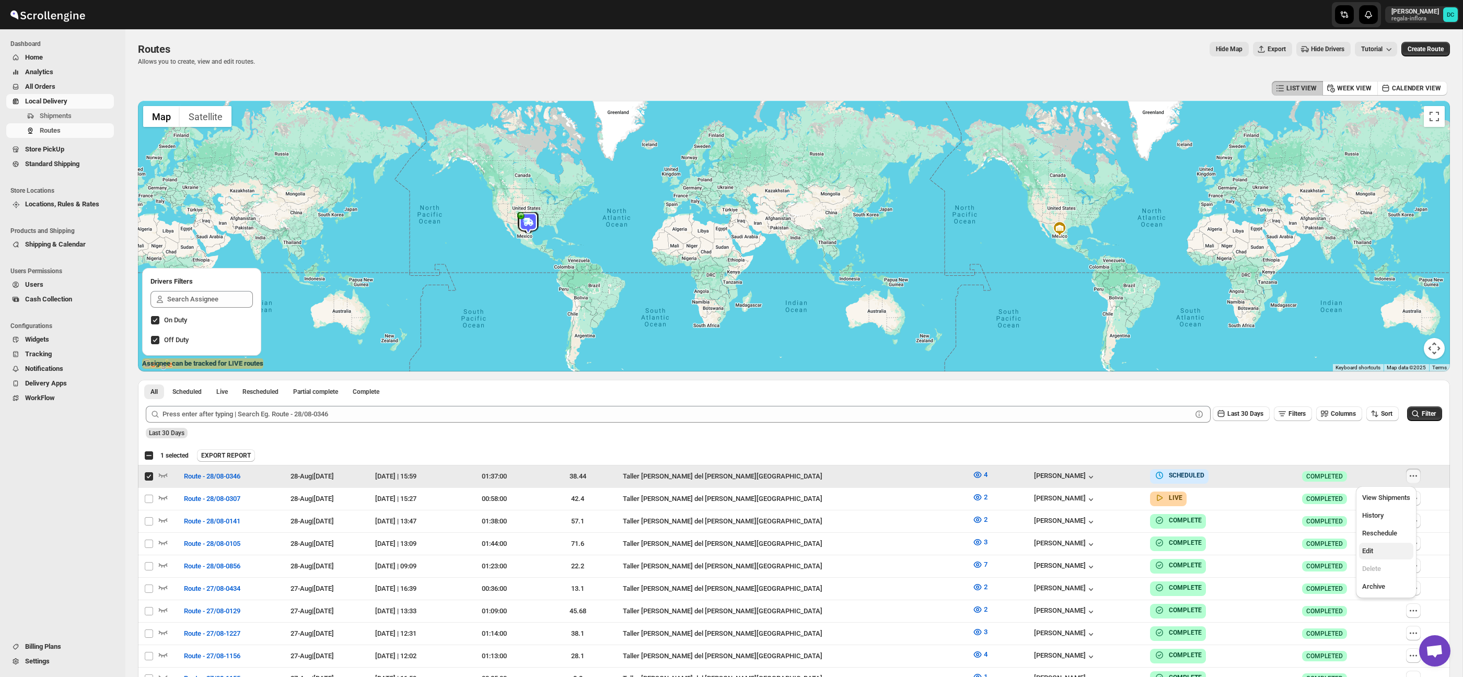
click at [1395, 555] on span "Edit" at bounding box center [1386, 551] width 48 height 10
checkbox input "false"
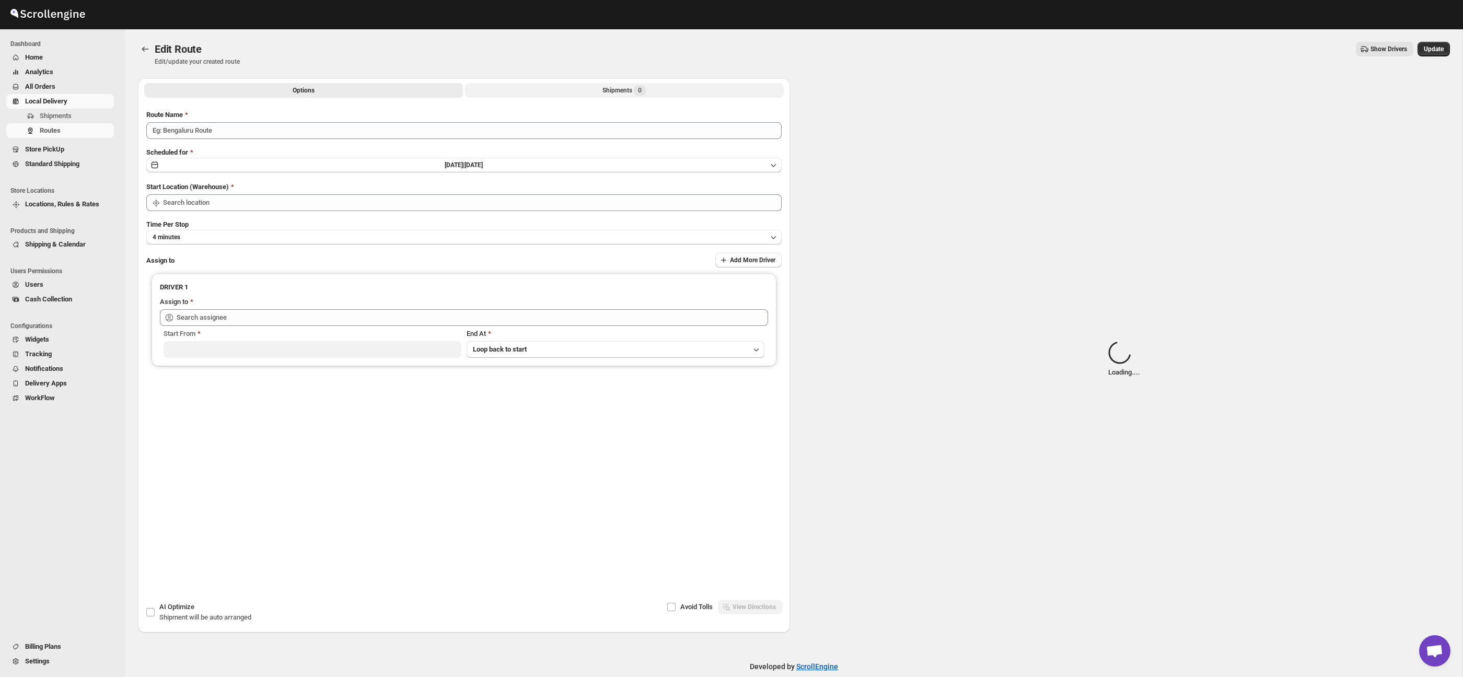
type input "Route - 28/08-0346"
type input "Taller [PERSON_NAME] del [PERSON_NAME][GEOGRAPHIC_DATA]"
type input "[PERSON_NAME] ([PERSON_NAME][EMAIL_ADDRESS][DOMAIN_NAME])"
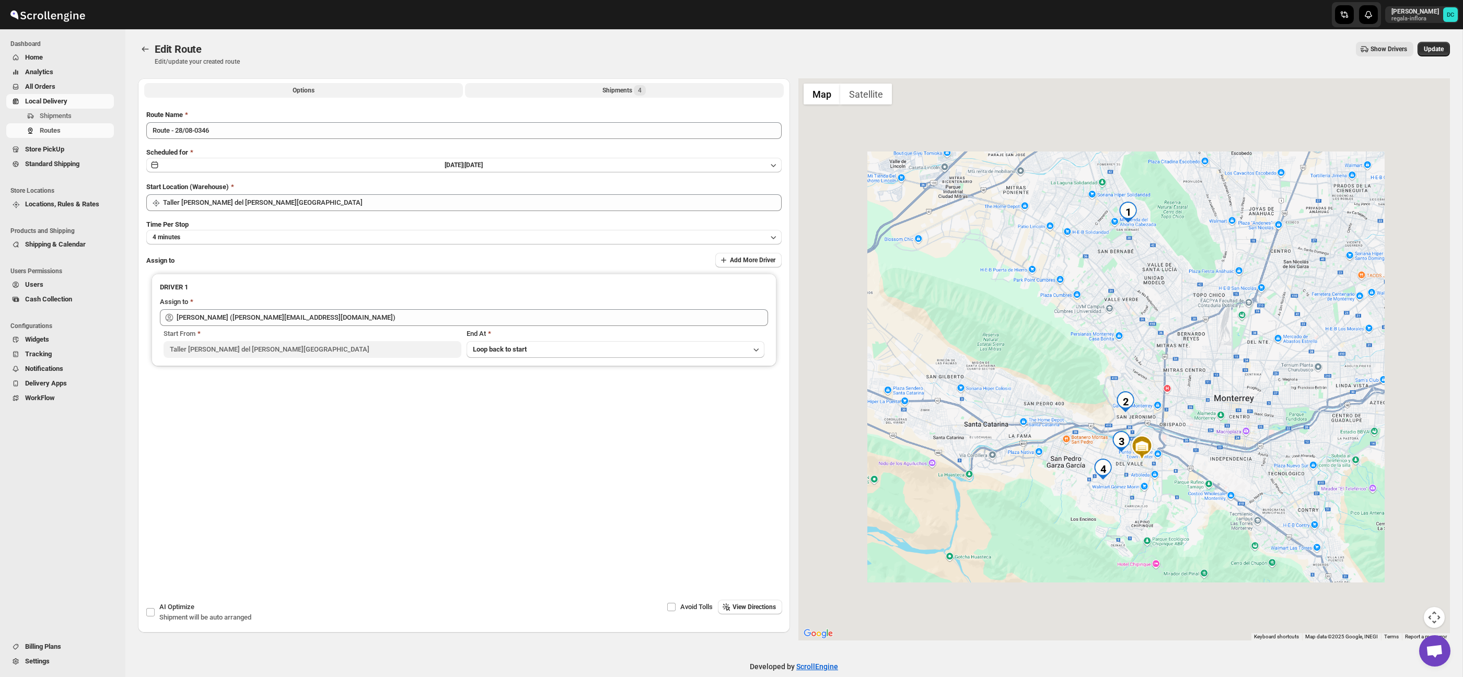
click at [678, 94] on button "Shipments 4" at bounding box center [624, 90] width 319 height 15
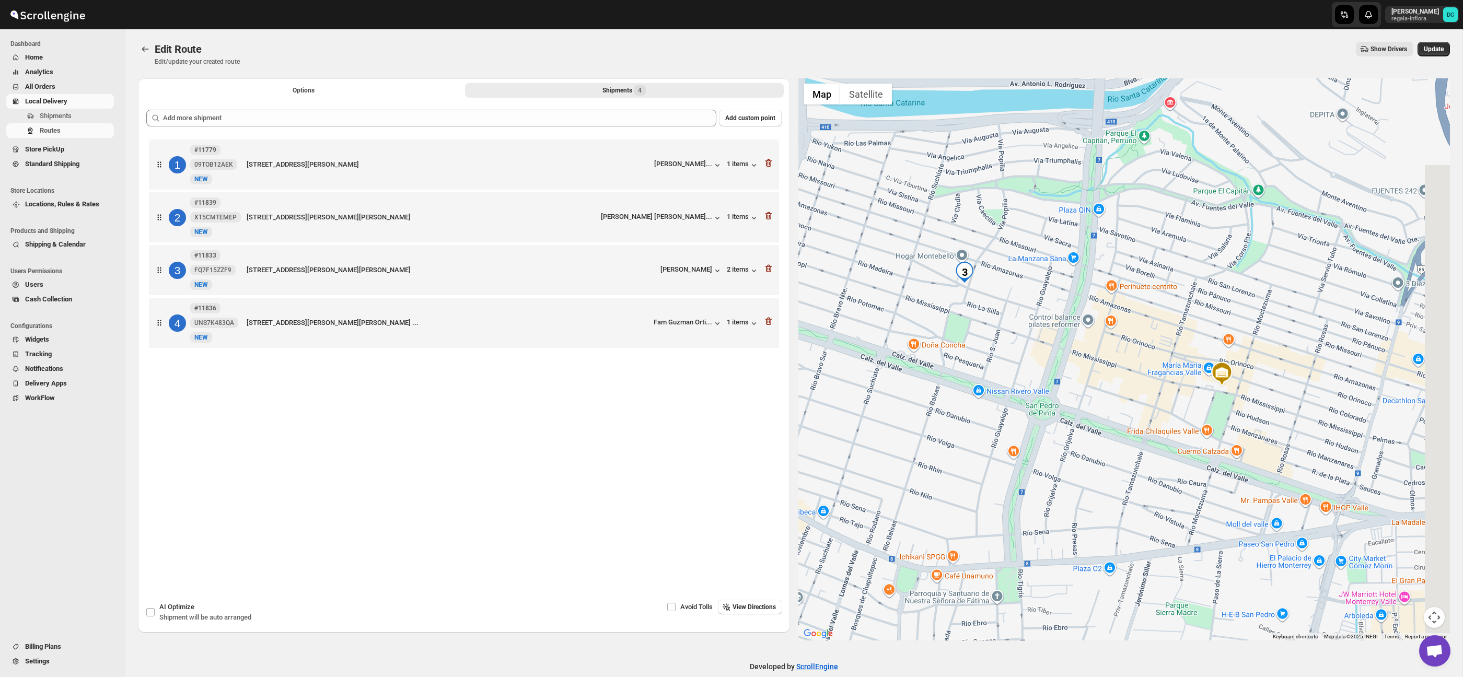
drag, startPoint x: 1145, startPoint y: 363, endPoint x: 1263, endPoint y: 378, distance: 118.5
click at [1103, 355] on div at bounding box center [1124, 359] width 652 height 562
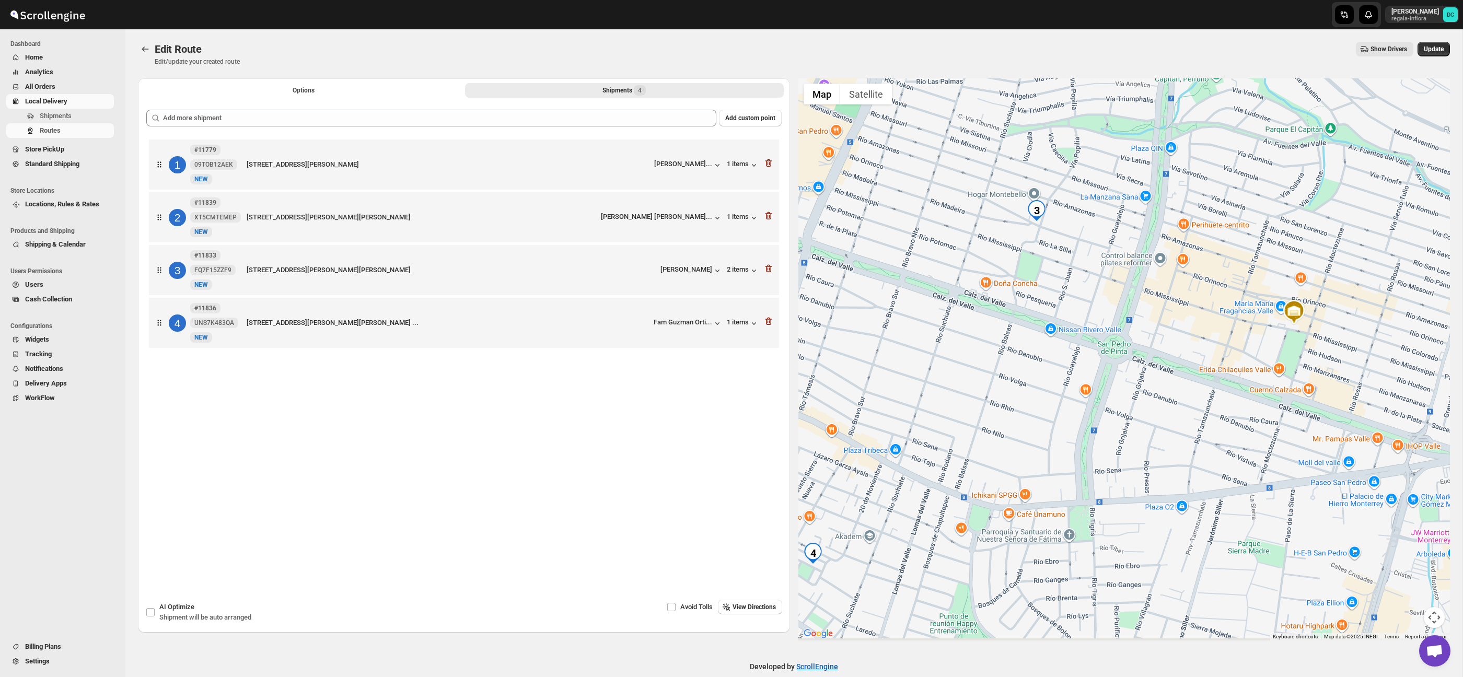
drag, startPoint x: 1205, startPoint y: 367, endPoint x: 1299, endPoint y: 298, distance: 115.9
click at [1300, 298] on div at bounding box center [1124, 359] width 652 height 562
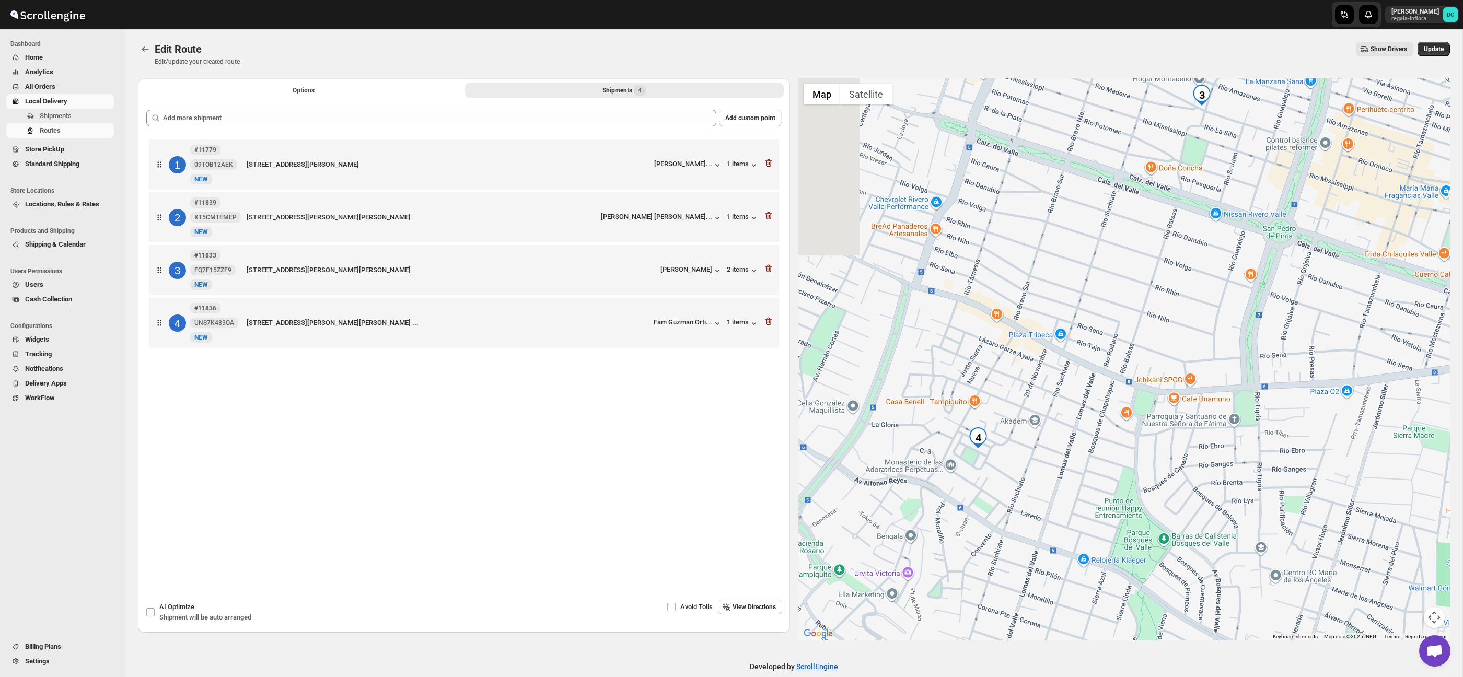
drag, startPoint x: 1167, startPoint y: 321, endPoint x: 1234, endPoint y: 277, distance: 80.4
click at [1234, 277] on div at bounding box center [1124, 359] width 652 height 562
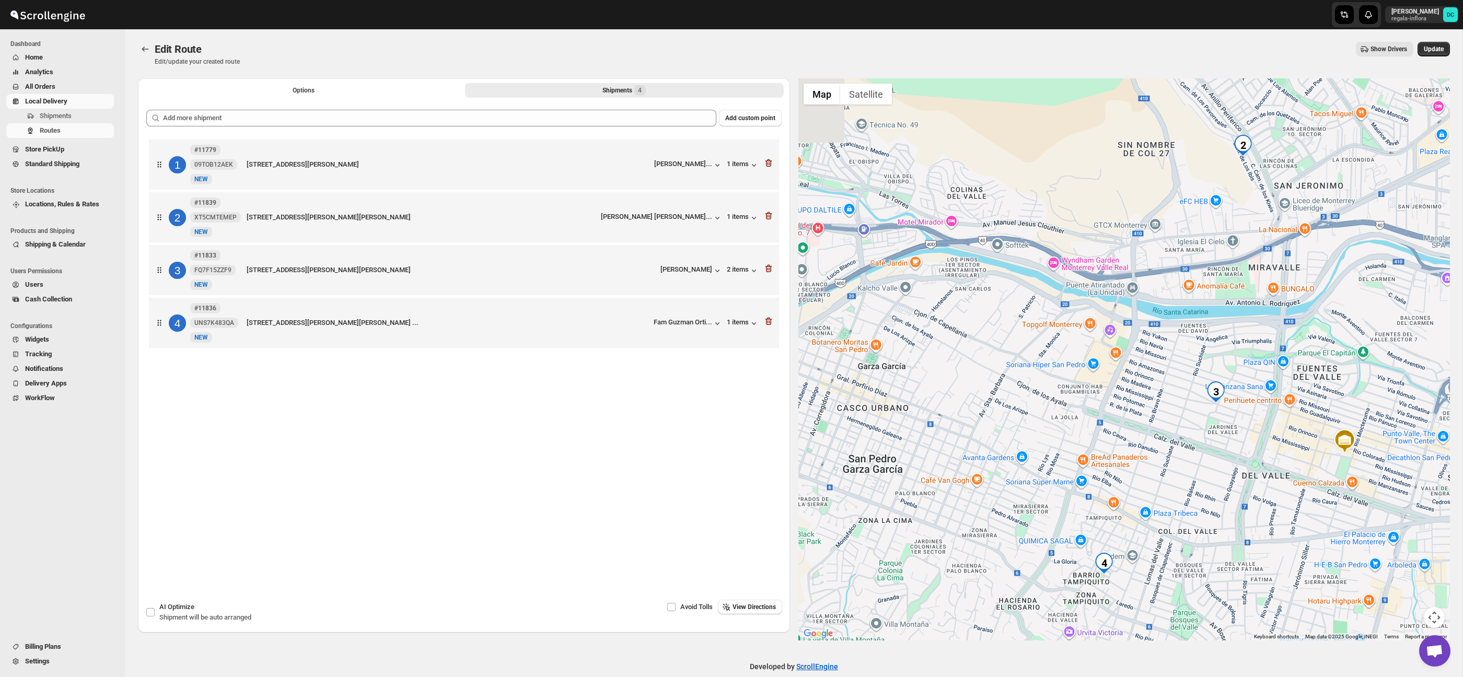
drag, startPoint x: 1214, startPoint y: 427, endPoint x: 1192, endPoint y: 400, distance: 35.3
click at [1185, 499] on div at bounding box center [1124, 359] width 652 height 562
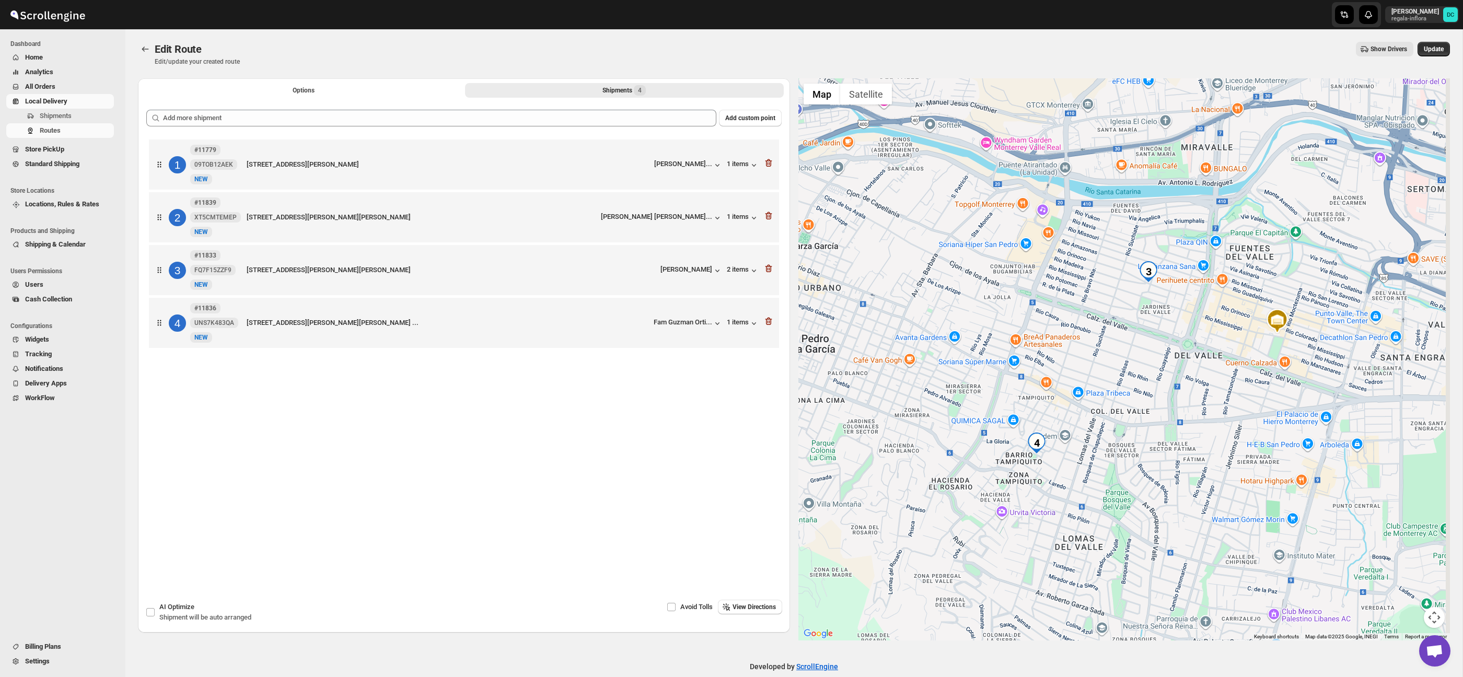
drag, startPoint x: 1227, startPoint y: 360, endPoint x: 1163, endPoint y: 225, distance: 149.6
click at [1163, 227] on div at bounding box center [1124, 359] width 652 height 562
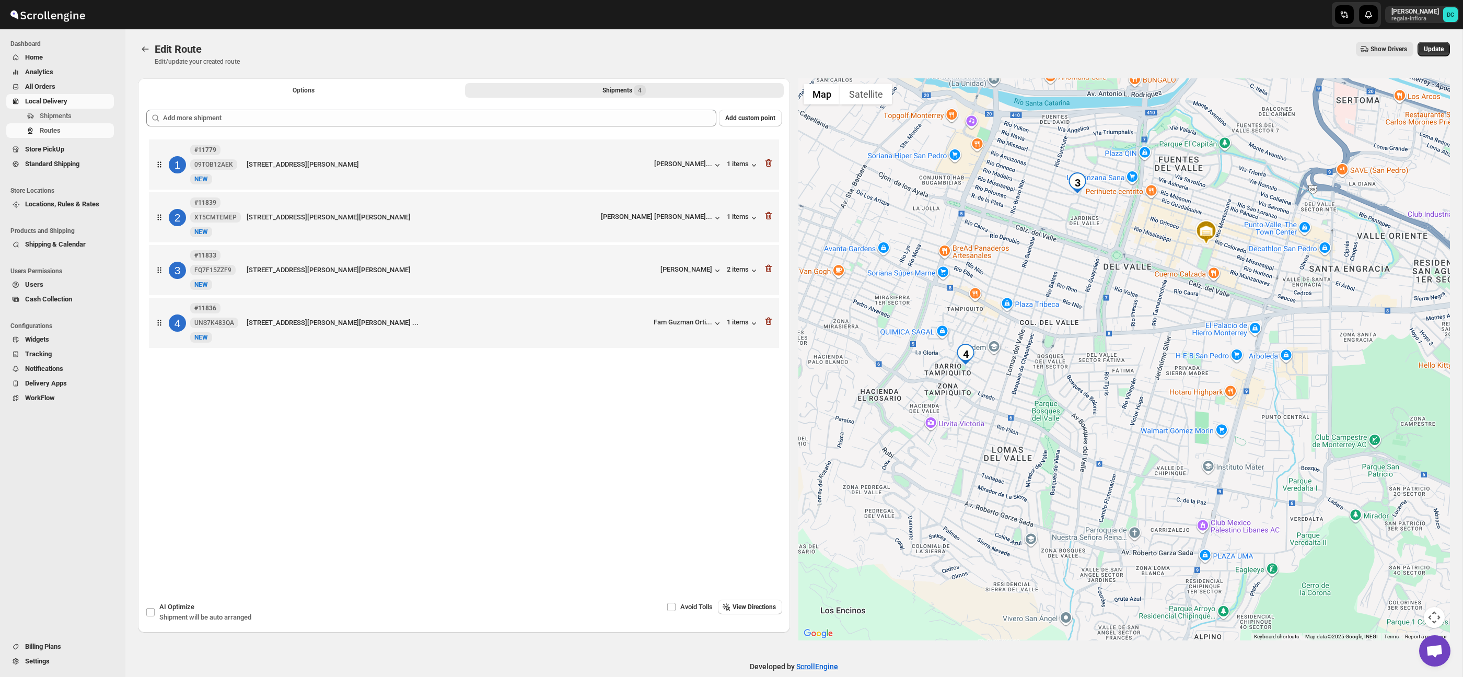
drag, startPoint x: 1199, startPoint y: 406, endPoint x: 1140, endPoint y: 342, distance: 87.3
click at [1140, 342] on div at bounding box center [1124, 359] width 652 height 562
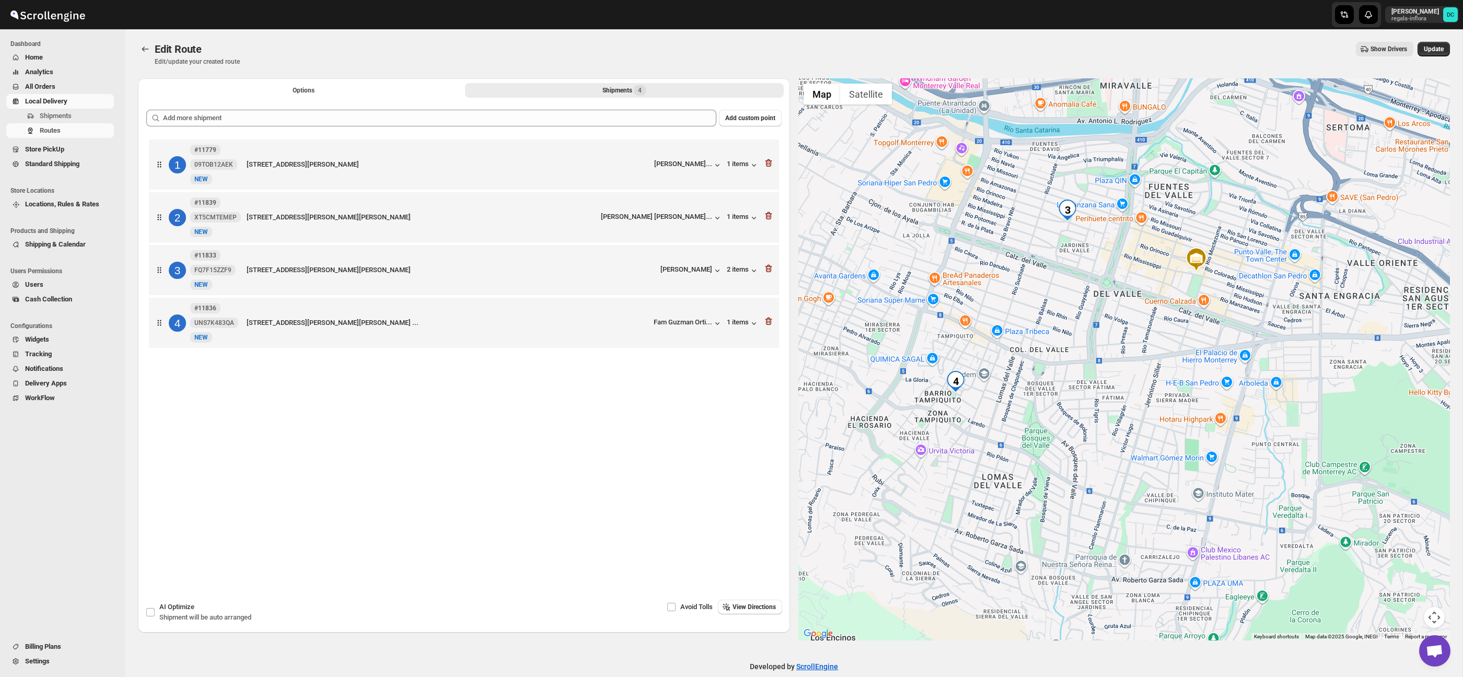
drag, startPoint x: 1199, startPoint y: 330, endPoint x: 1133, endPoint y: 506, distance: 188.3
click at [1133, 508] on div at bounding box center [1124, 359] width 652 height 562
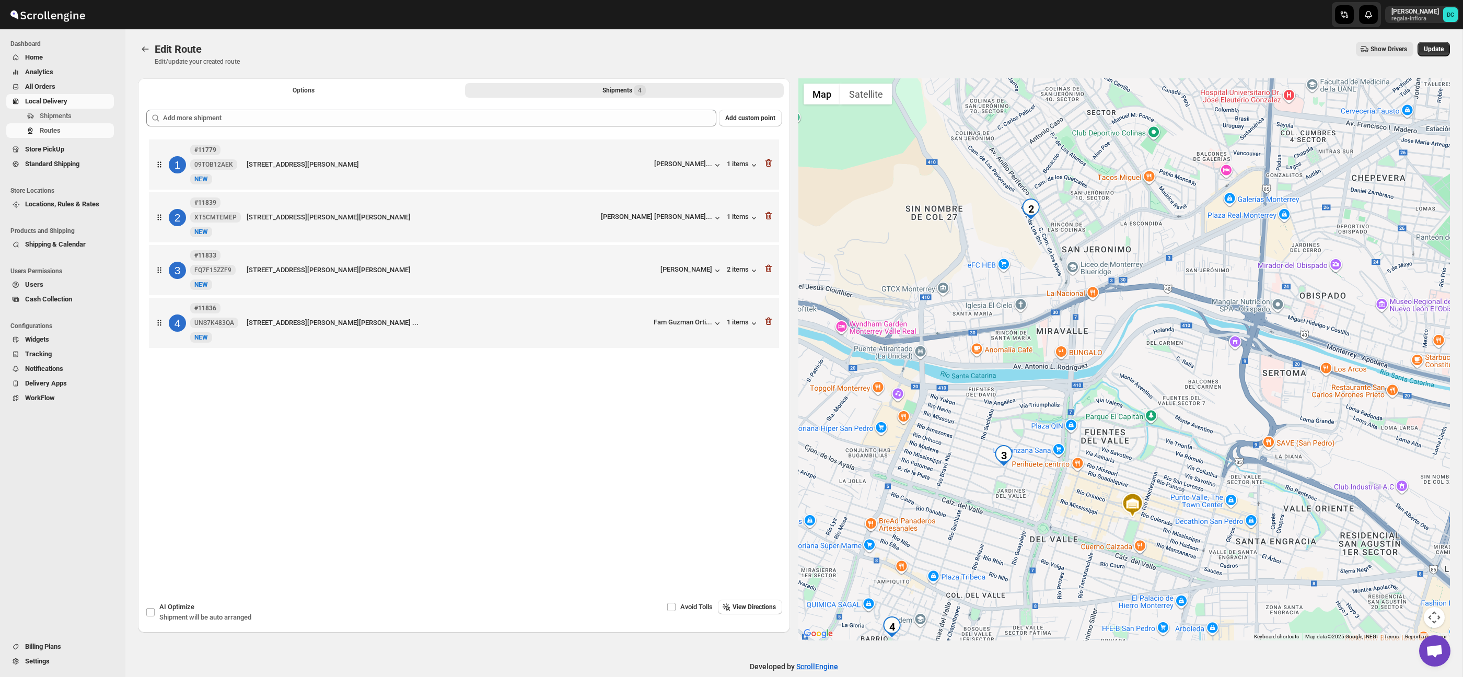
click at [1149, 325] on div at bounding box center [1124, 359] width 652 height 562
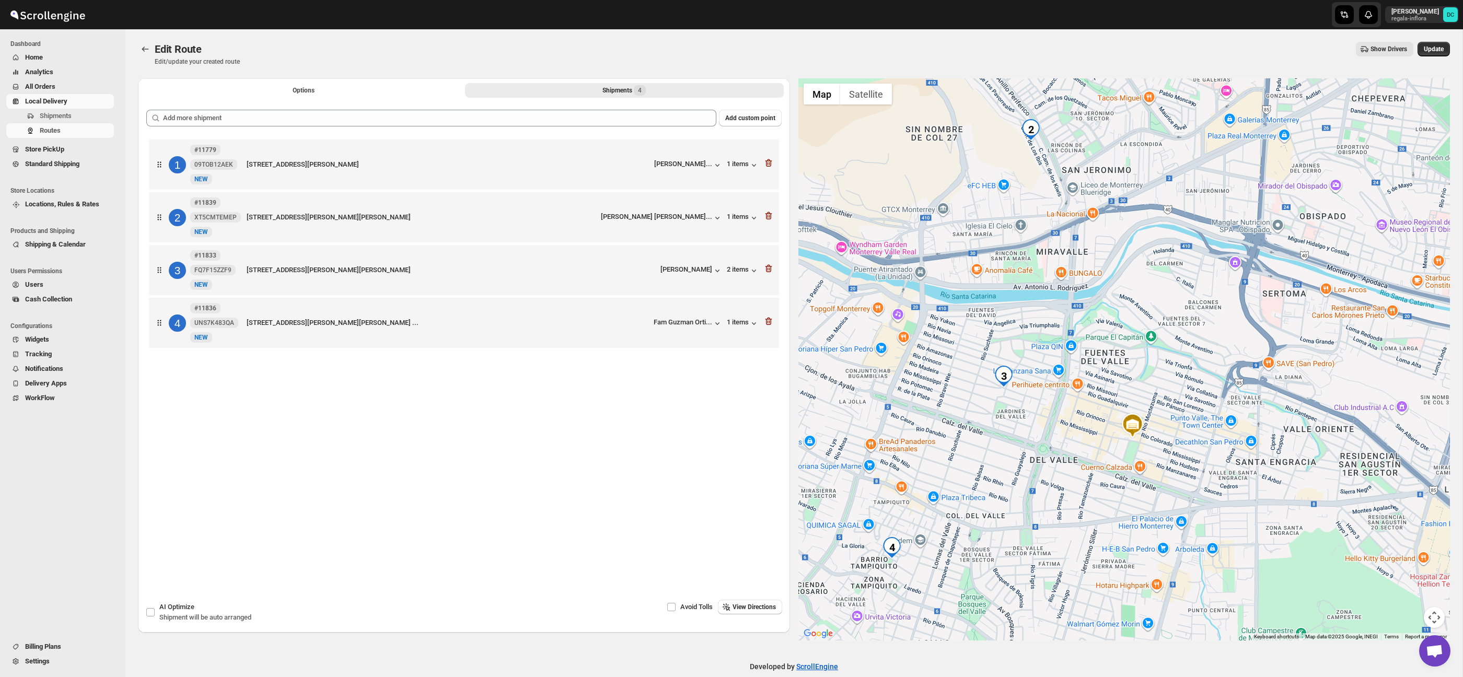
drag, startPoint x: 1163, startPoint y: 354, endPoint x: 1164, endPoint y: 220, distance: 133.7
click at [1164, 220] on div at bounding box center [1124, 359] width 652 height 562
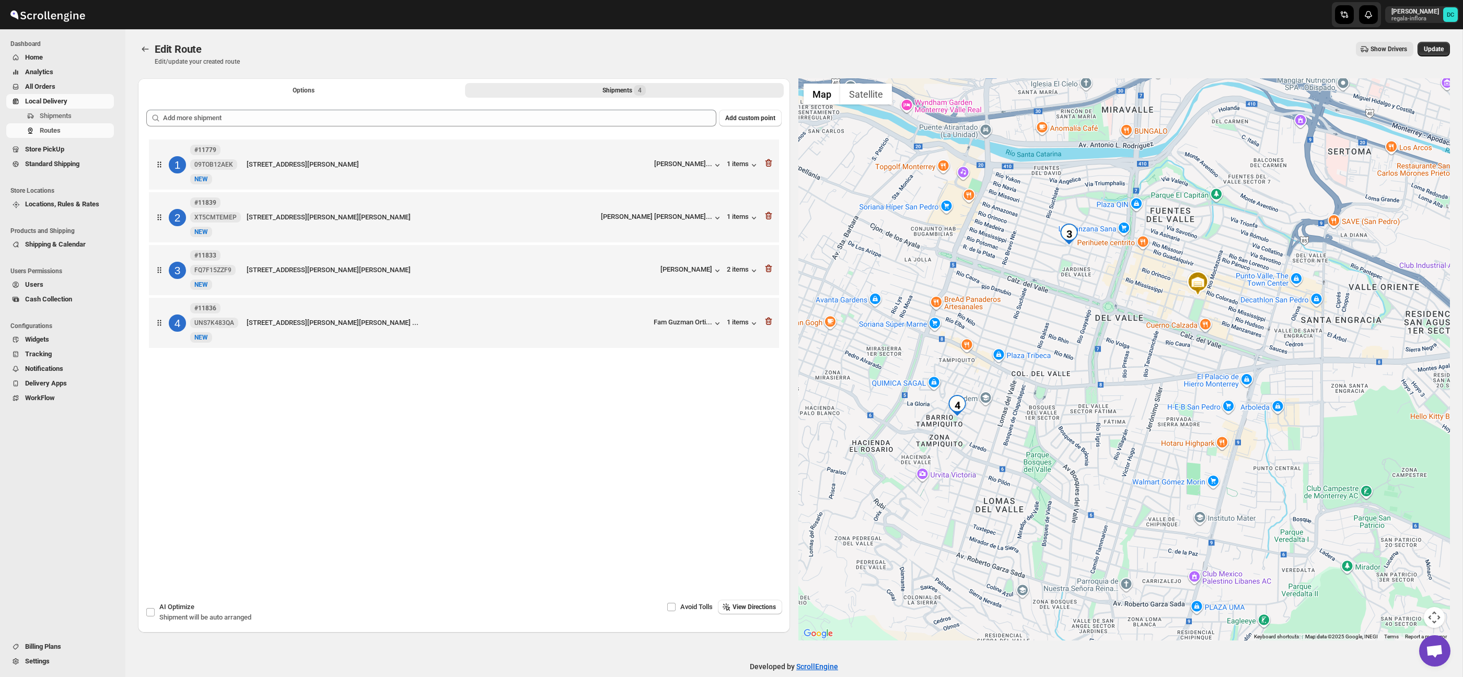
drag, startPoint x: 1185, startPoint y: 344, endPoint x: 1197, endPoint y: 329, distance: 18.9
click at [1197, 329] on div at bounding box center [1124, 359] width 652 height 562
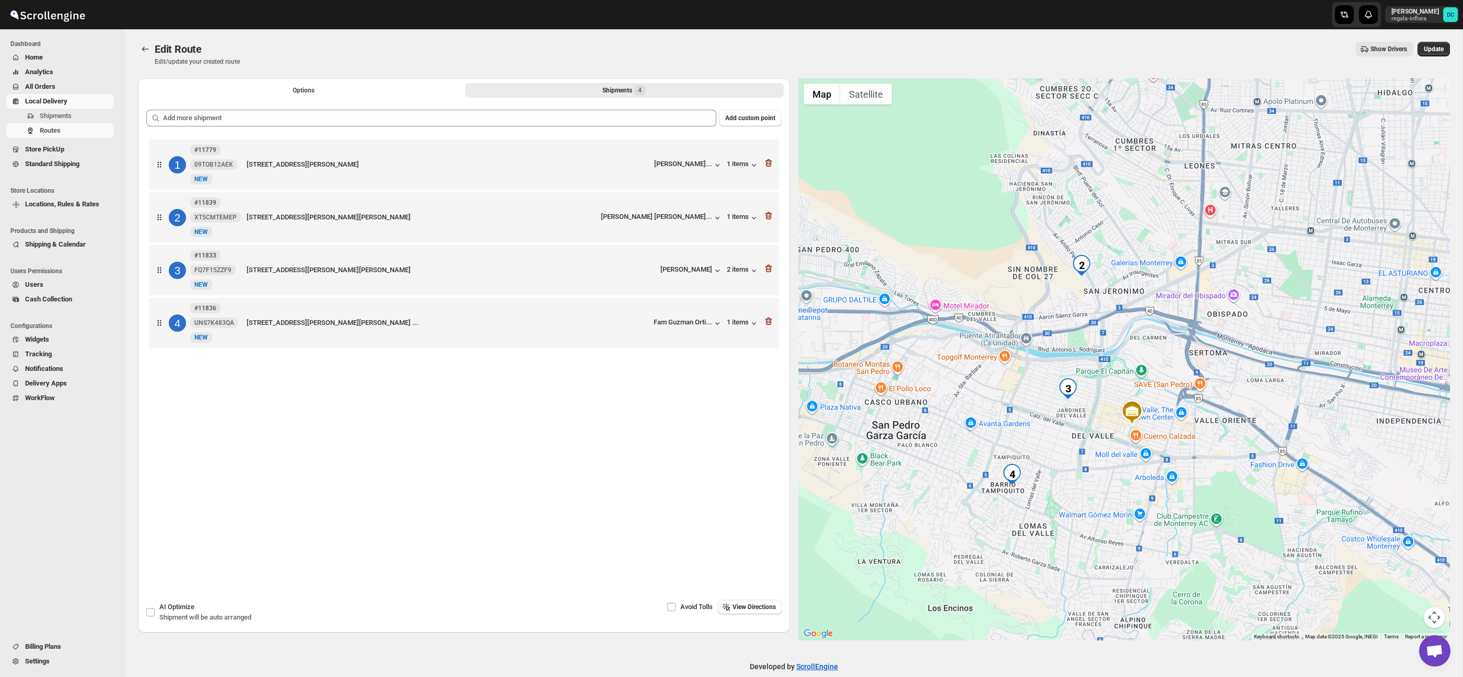
drag, startPoint x: 1238, startPoint y: 245, endPoint x: 1177, endPoint y: 346, distance: 117.9
click at [1177, 347] on div at bounding box center [1124, 359] width 652 height 562
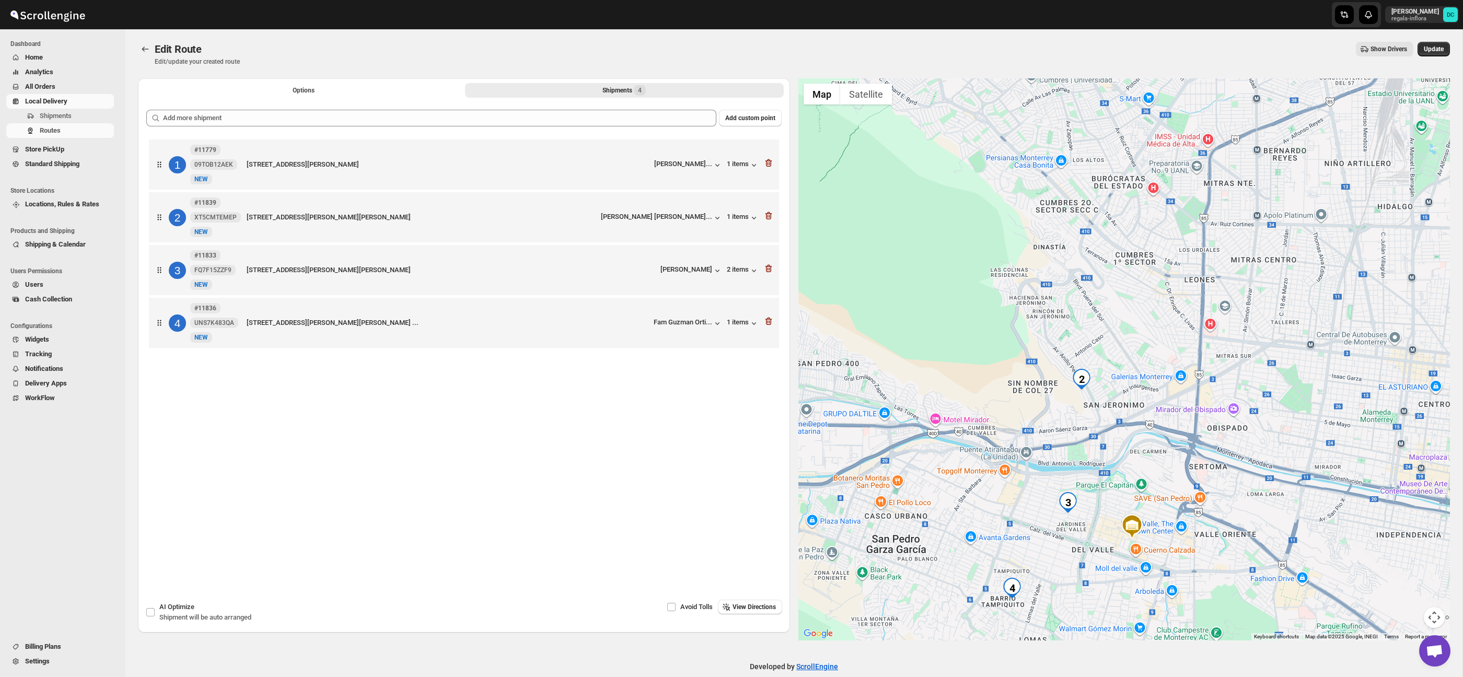
drag, startPoint x: 1119, startPoint y: 252, endPoint x: 1120, endPoint y: 347, distance: 95.6
click at [1120, 347] on div at bounding box center [1124, 359] width 652 height 562
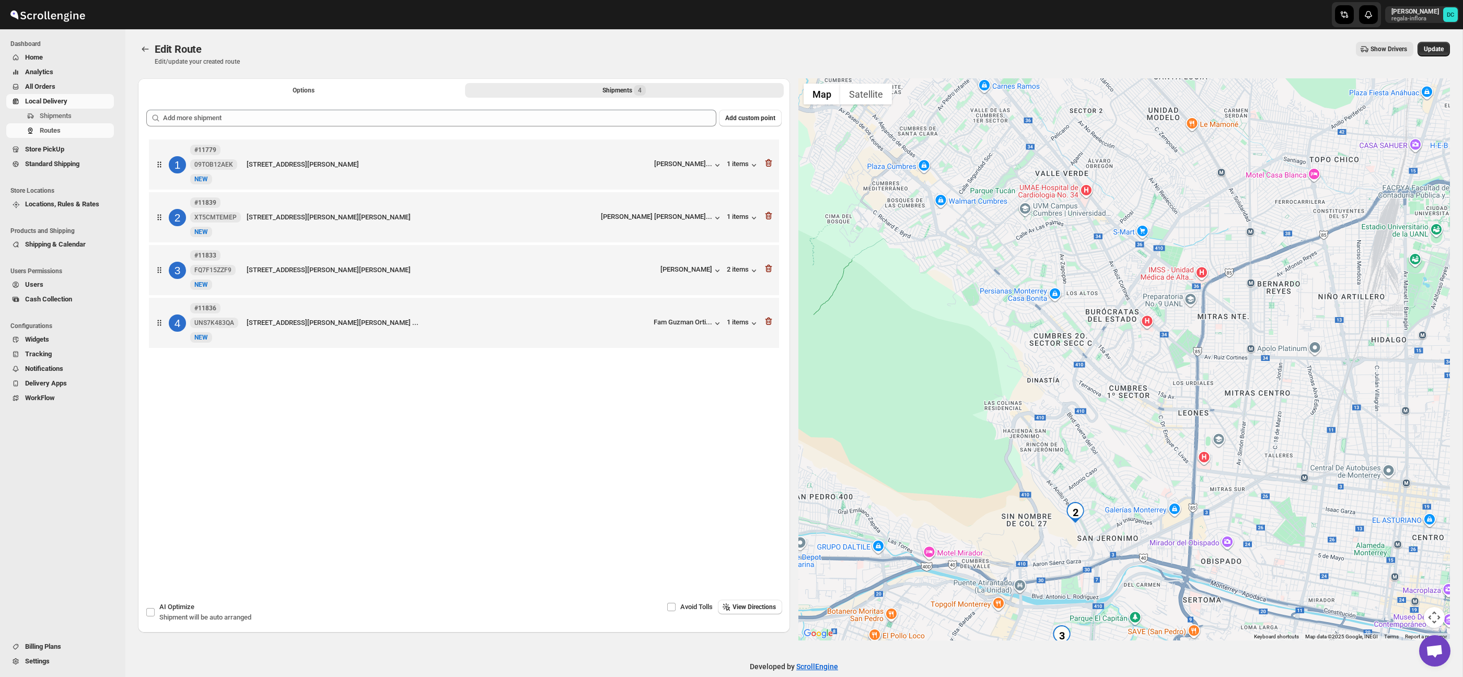
drag, startPoint x: 1121, startPoint y: 267, endPoint x: 1115, endPoint y: 401, distance: 133.4
click at [1115, 401] on div at bounding box center [1124, 359] width 652 height 562
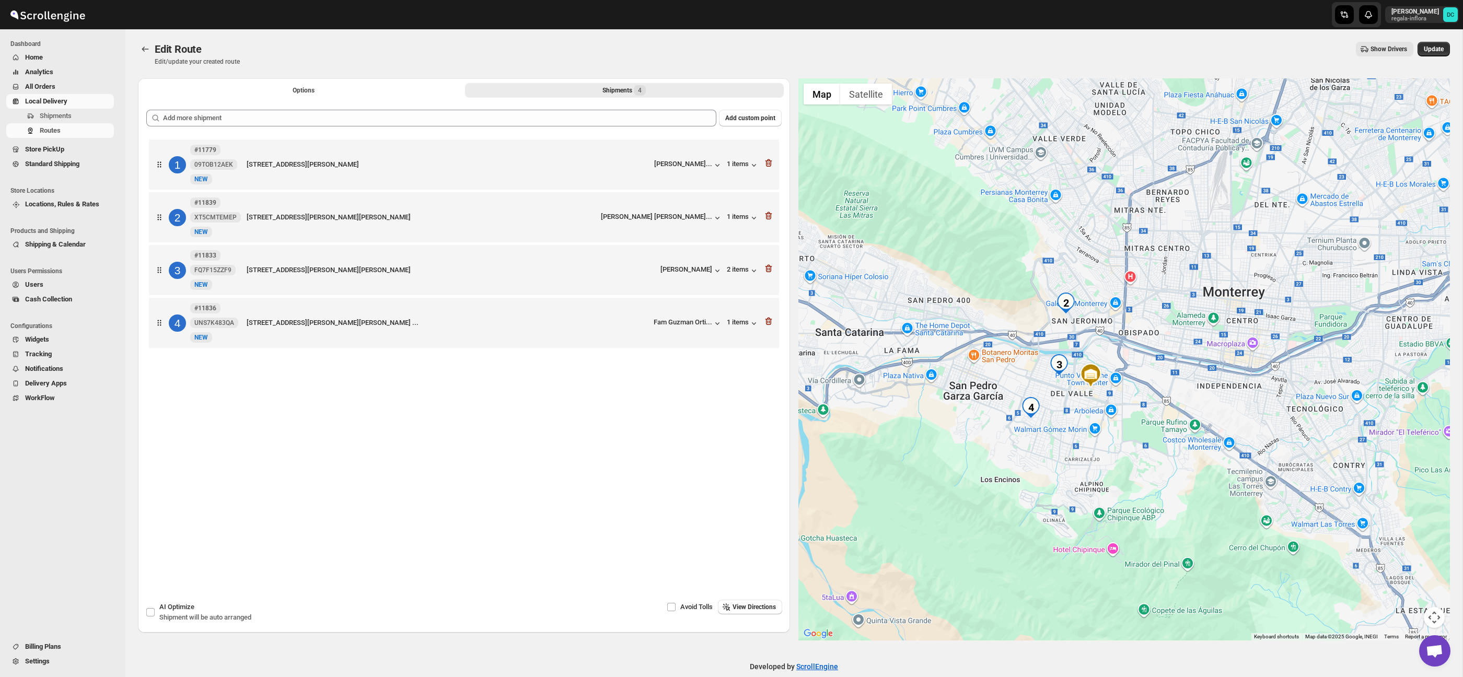
drag, startPoint x: 1136, startPoint y: 463, endPoint x: 1134, endPoint y: 335, distance: 128.5
click at [1134, 335] on div at bounding box center [1124, 359] width 652 height 562
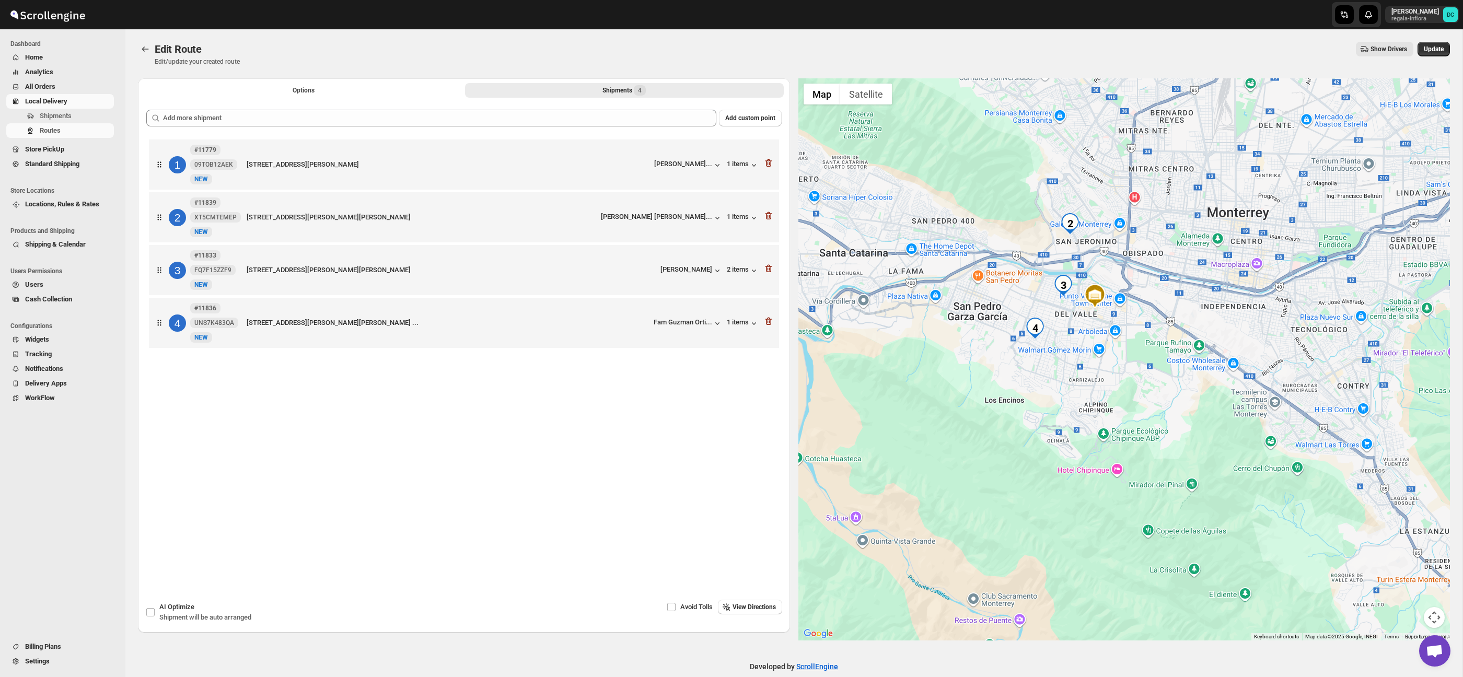
drag, startPoint x: 1153, startPoint y: 417, endPoint x: 1158, endPoint y: 336, distance: 80.6
click at [1158, 336] on div at bounding box center [1124, 359] width 652 height 562
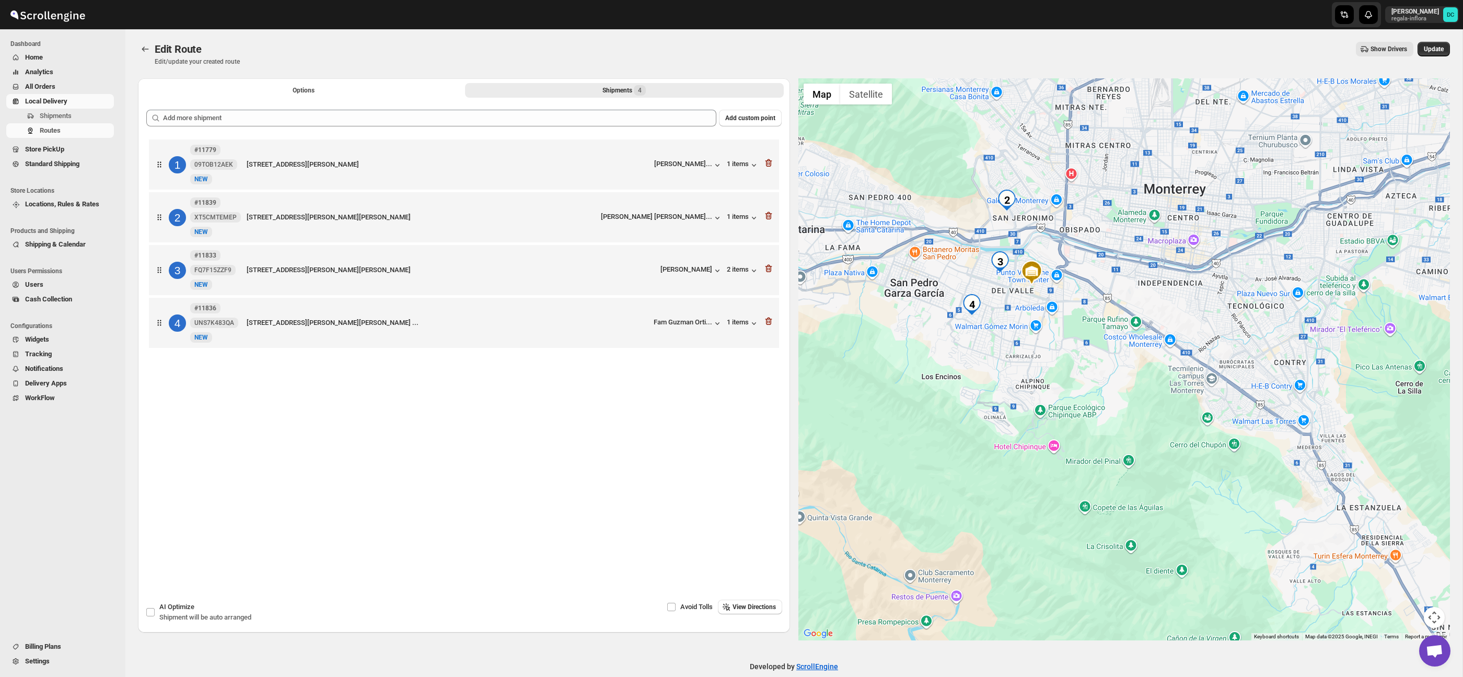
drag, startPoint x: 1192, startPoint y: 364, endPoint x: 1126, endPoint y: 340, distance: 69.4
click at [1126, 340] on div at bounding box center [1124, 359] width 652 height 562
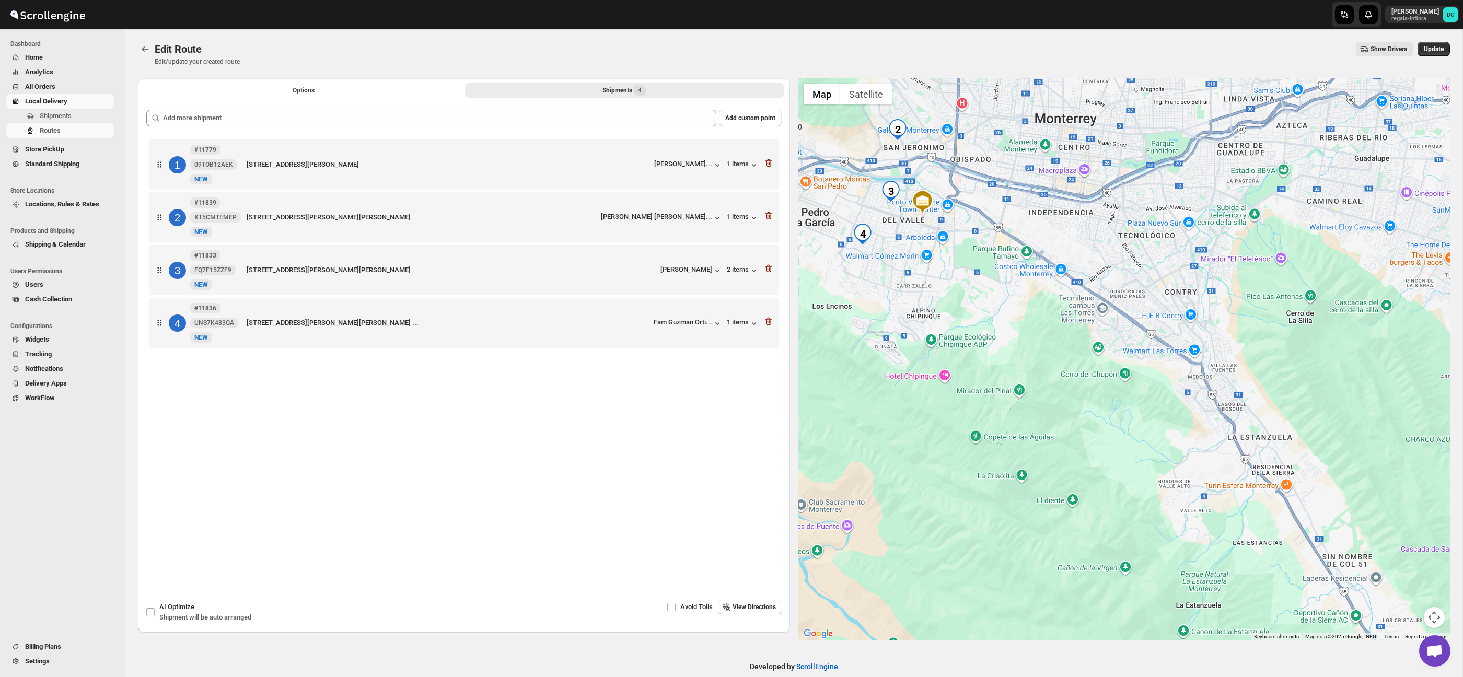
drag, startPoint x: 1070, startPoint y: 316, endPoint x: 941, endPoint y: 244, distance: 148.3
click at [941, 244] on div at bounding box center [1124, 359] width 652 height 562
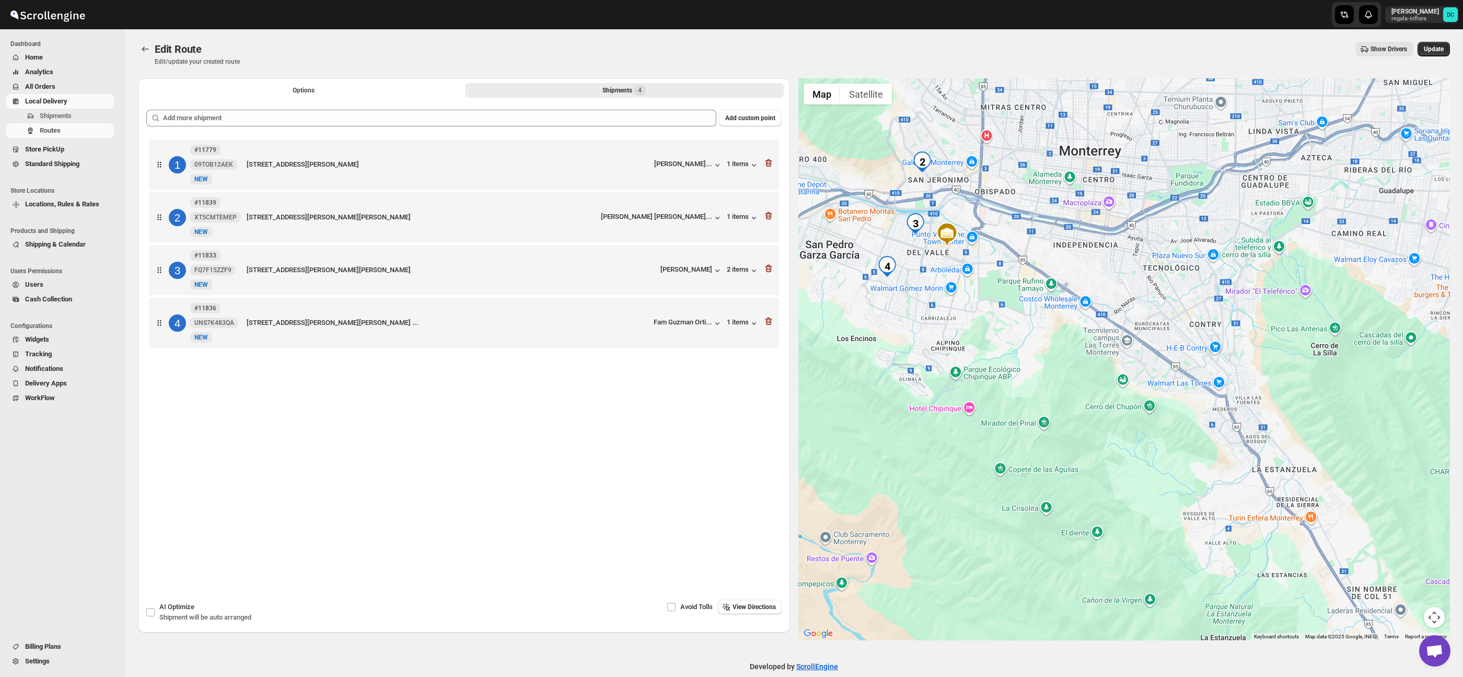
drag, startPoint x: 951, startPoint y: 279, endPoint x: 1136, endPoint y: 373, distance: 207.5
click at [1137, 376] on div at bounding box center [1124, 359] width 652 height 562
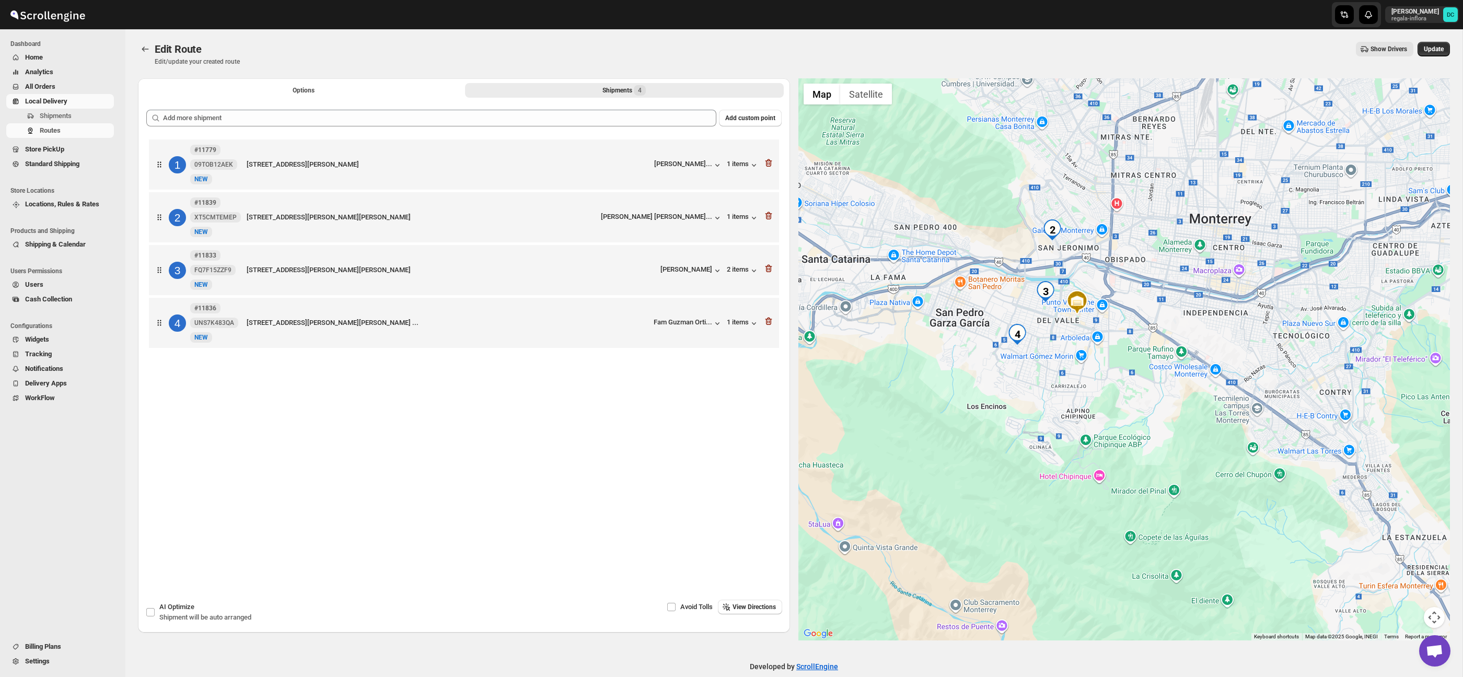
drag, startPoint x: 1003, startPoint y: 228, endPoint x: 1035, endPoint y: 272, distance: 54.9
click at [1035, 272] on div at bounding box center [1124, 359] width 652 height 562
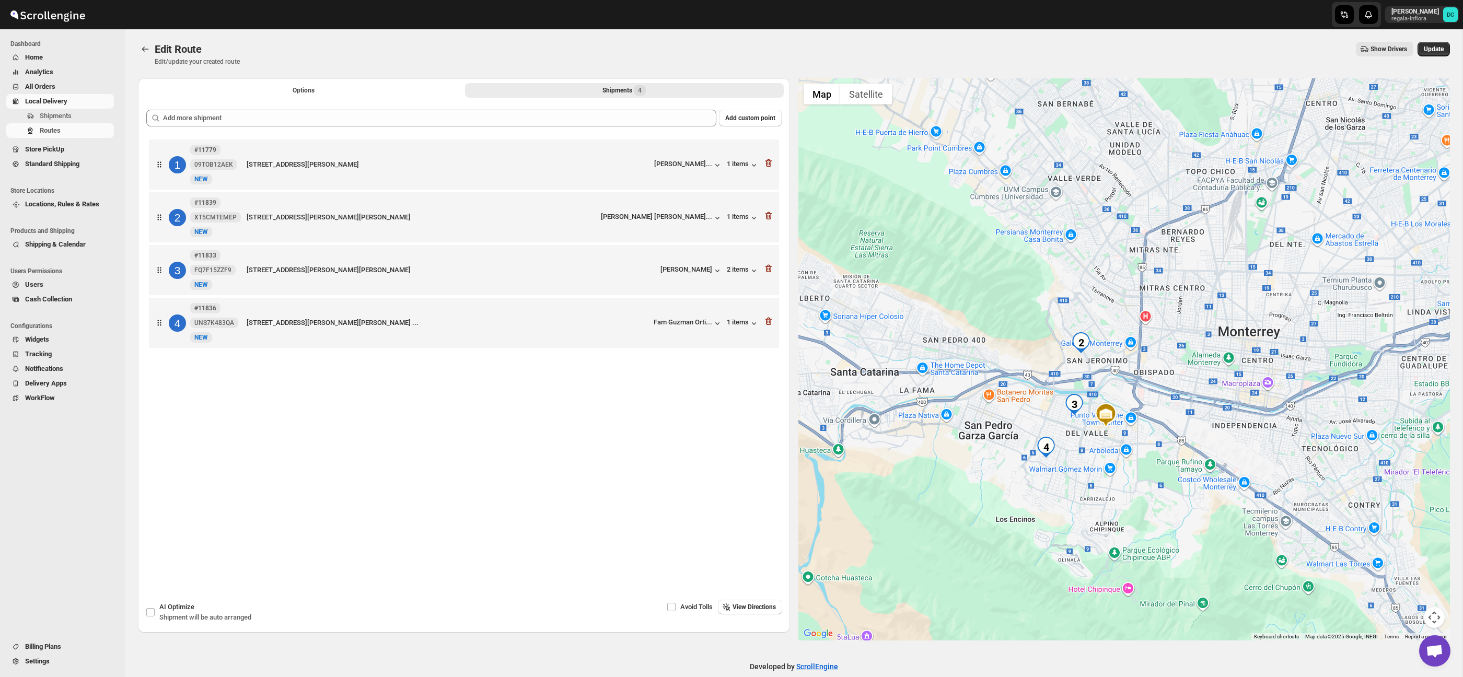
drag, startPoint x: 1092, startPoint y: 176, endPoint x: 1088, endPoint y: 246, distance: 70.6
click at [1088, 246] on div at bounding box center [1124, 359] width 652 height 562
click at [764, 266] on icon "button" at bounding box center [768, 268] width 10 height 10
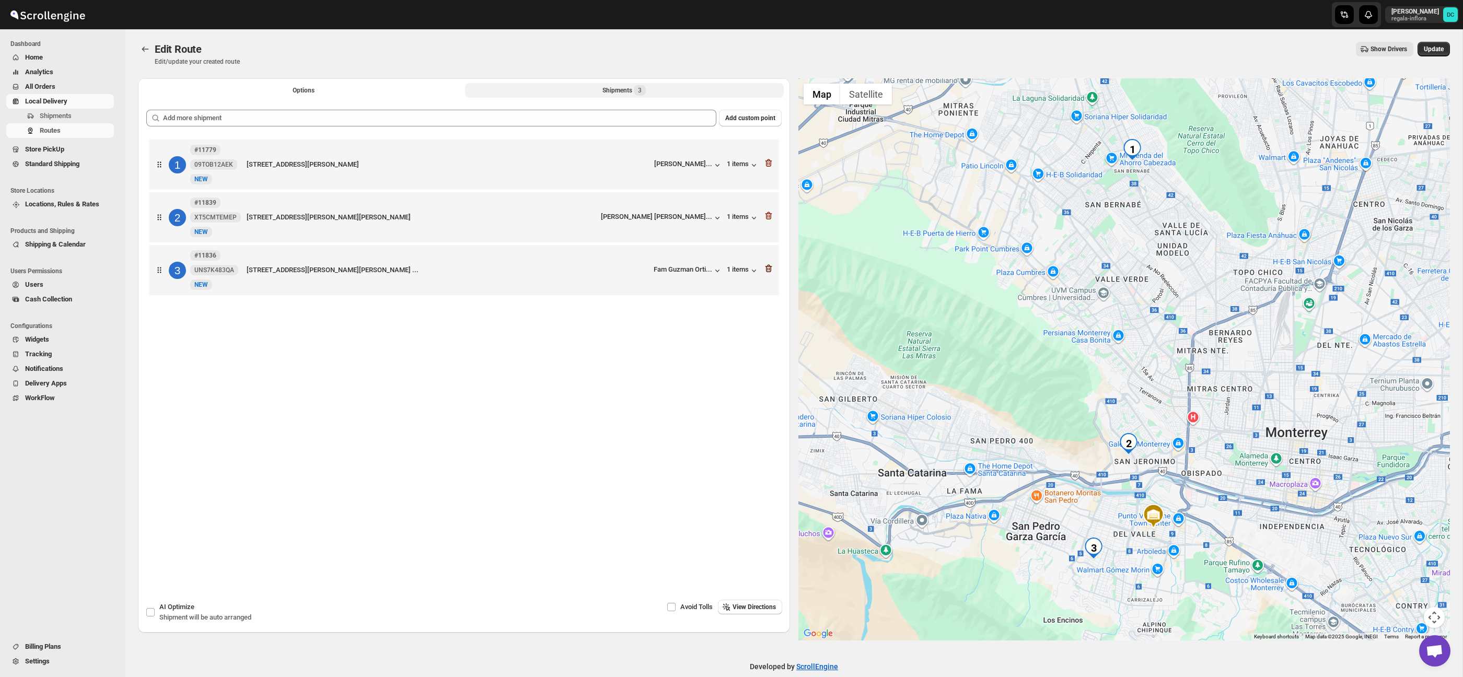
click at [770, 273] on icon "button" at bounding box center [768, 269] width 7 height 8
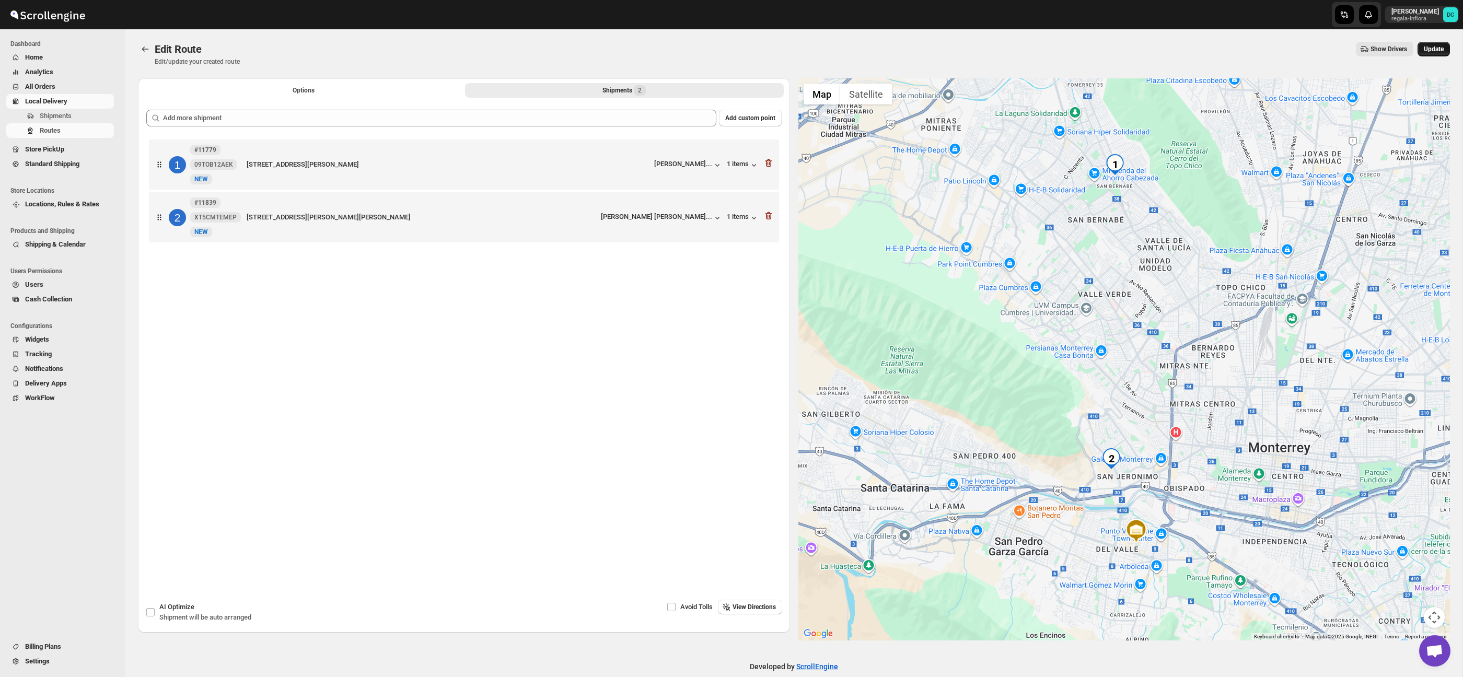
click at [1435, 52] on span "Update" at bounding box center [1434, 49] width 20 height 8
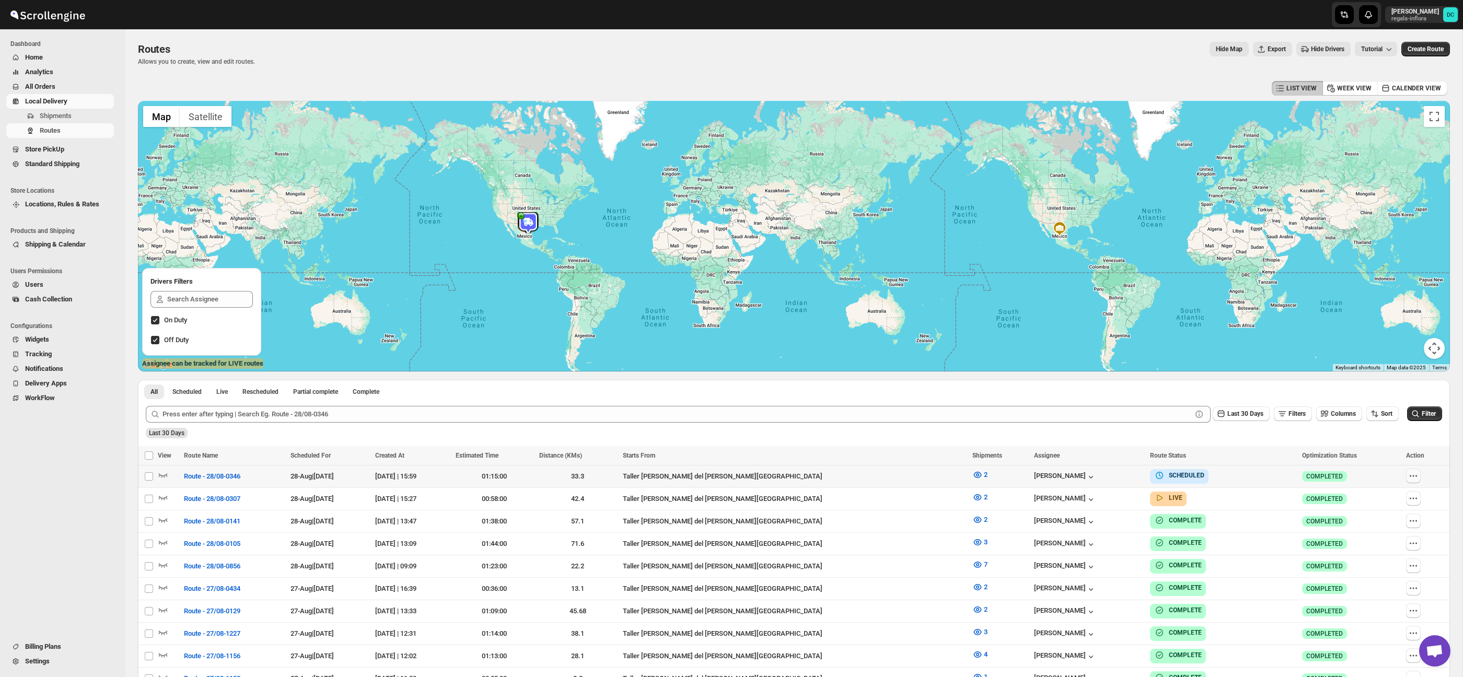
click at [1408, 477] on icon "button" at bounding box center [1413, 476] width 10 height 10
click at [1392, 552] on span "Edit" at bounding box center [1386, 551] width 48 height 10
checkbox input "false"
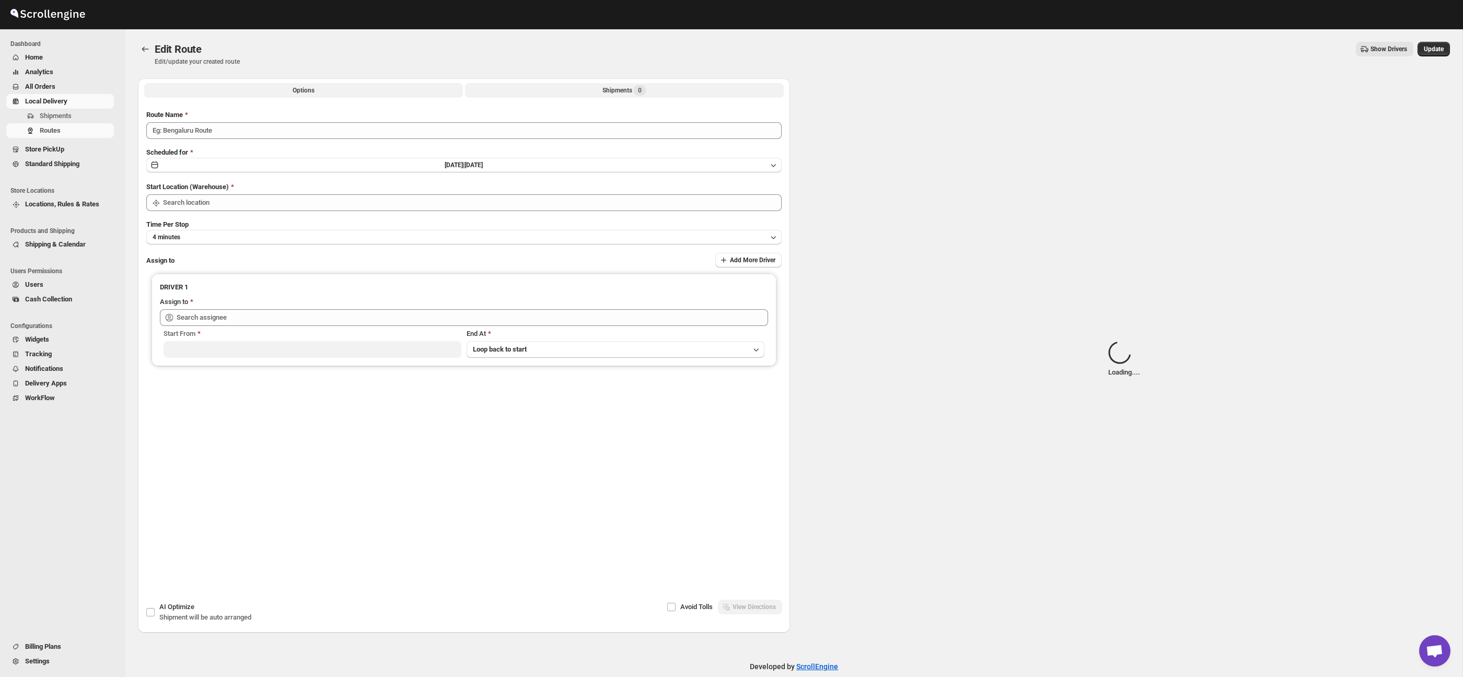
click at [564, 90] on button "Shipments 0" at bounding box center [624, 90] width 319 height 15
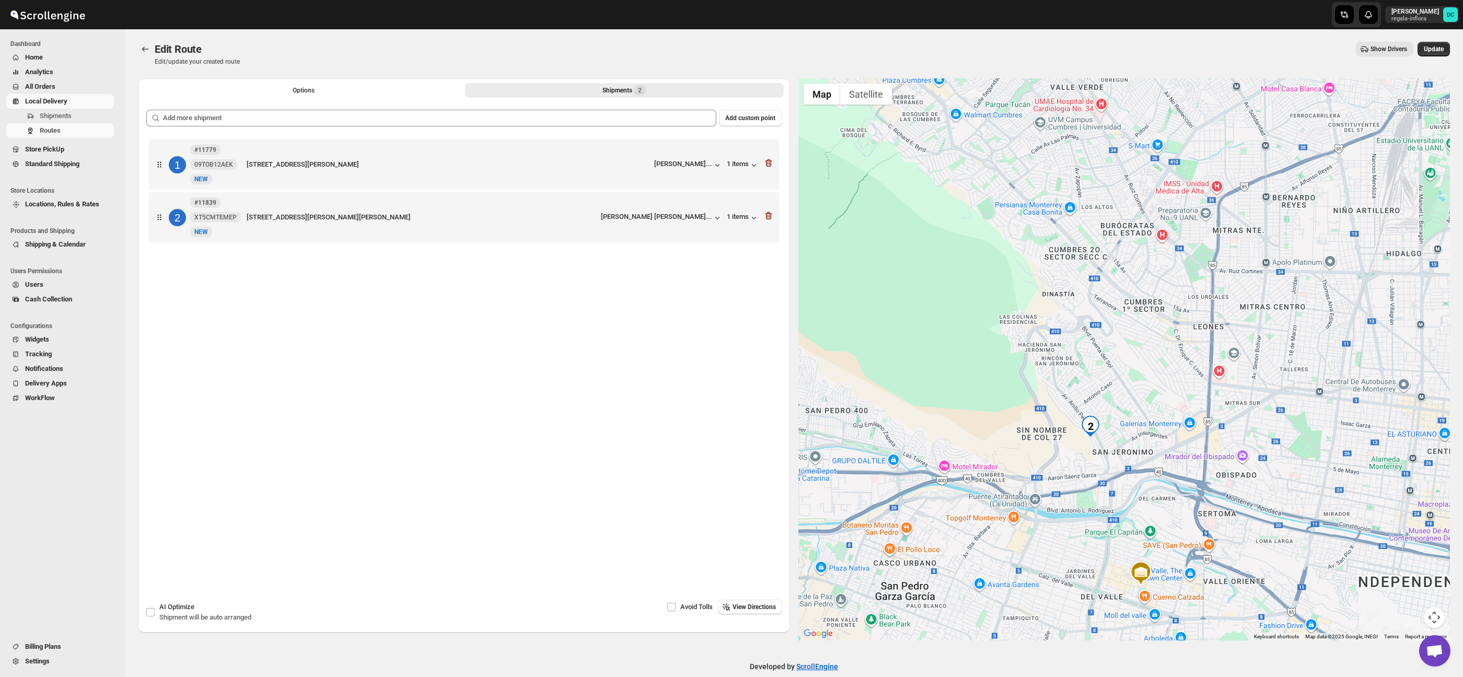
drag, startPoint x: 1117, startPoint y: 430, endPoint x: 1114, endPoint y: 344, distance: 86.3
click at [1114, 344] on div at bounding box center [1124, 359] width 652 height 562
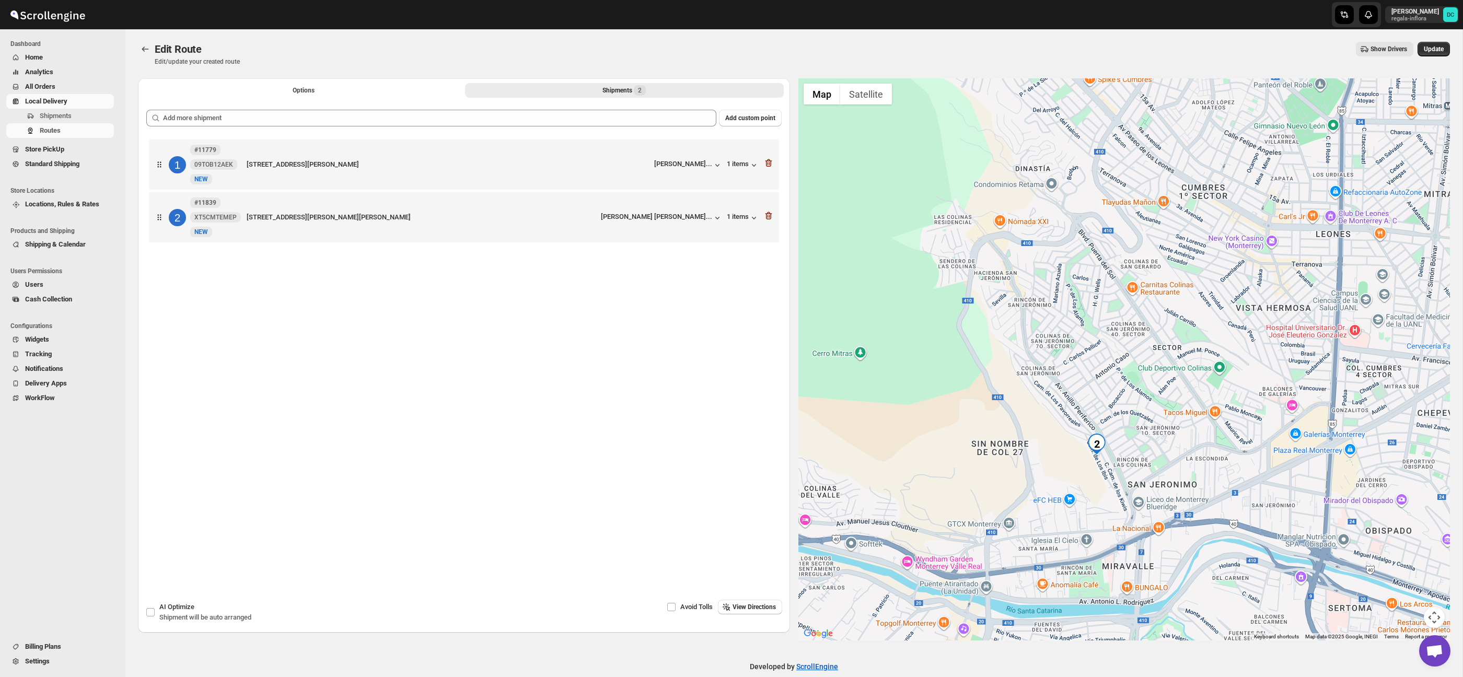
drag, startPoint x: 1134, startPoint y: 428, endPoint x: 1125, endPoint y: 320, distance: 108.0
click at [1125, 320] on div at bounding box center [1124, 359] width 652 height 562
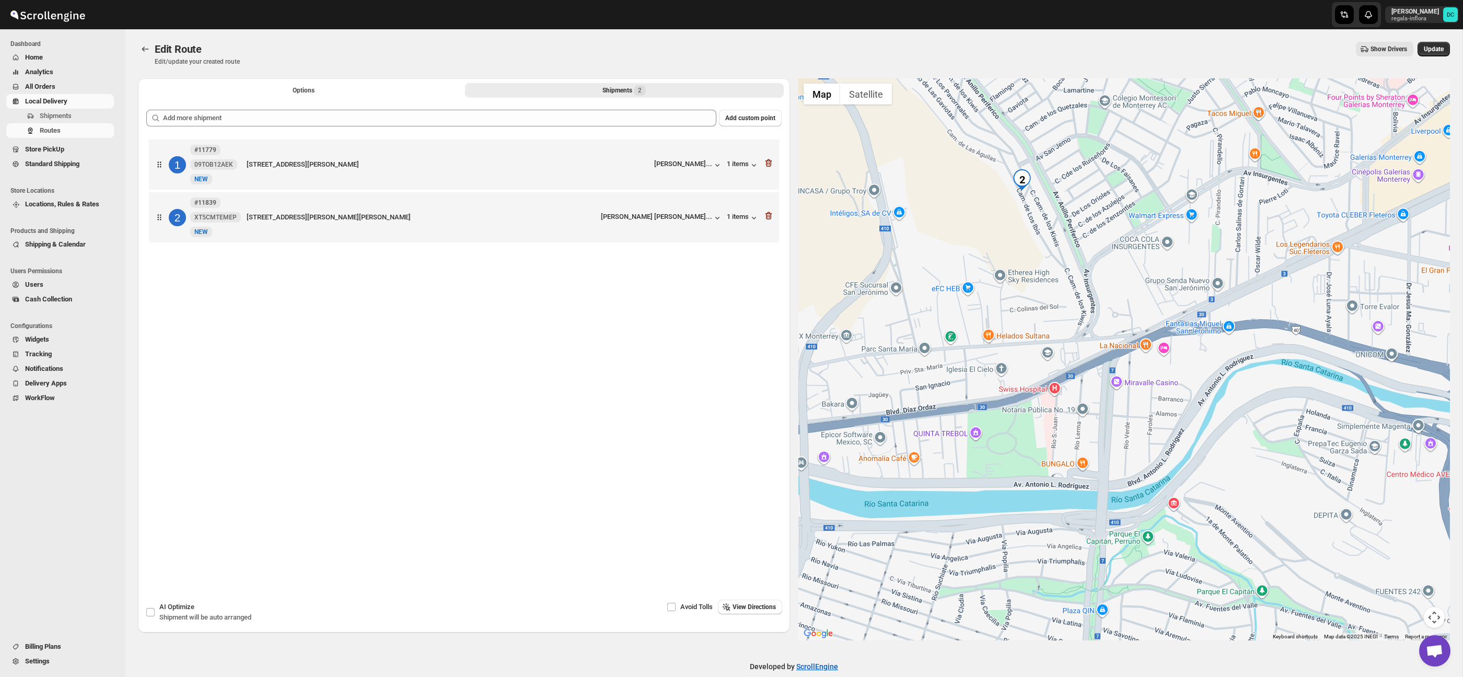
drag, startPoint x: 1130, startPoint y: 468, endPoint x: 1110, endPoint y: 279, distance: 189.7
click at [1110, 279] on div at bounding box center [1124, 359] width 652 height 562
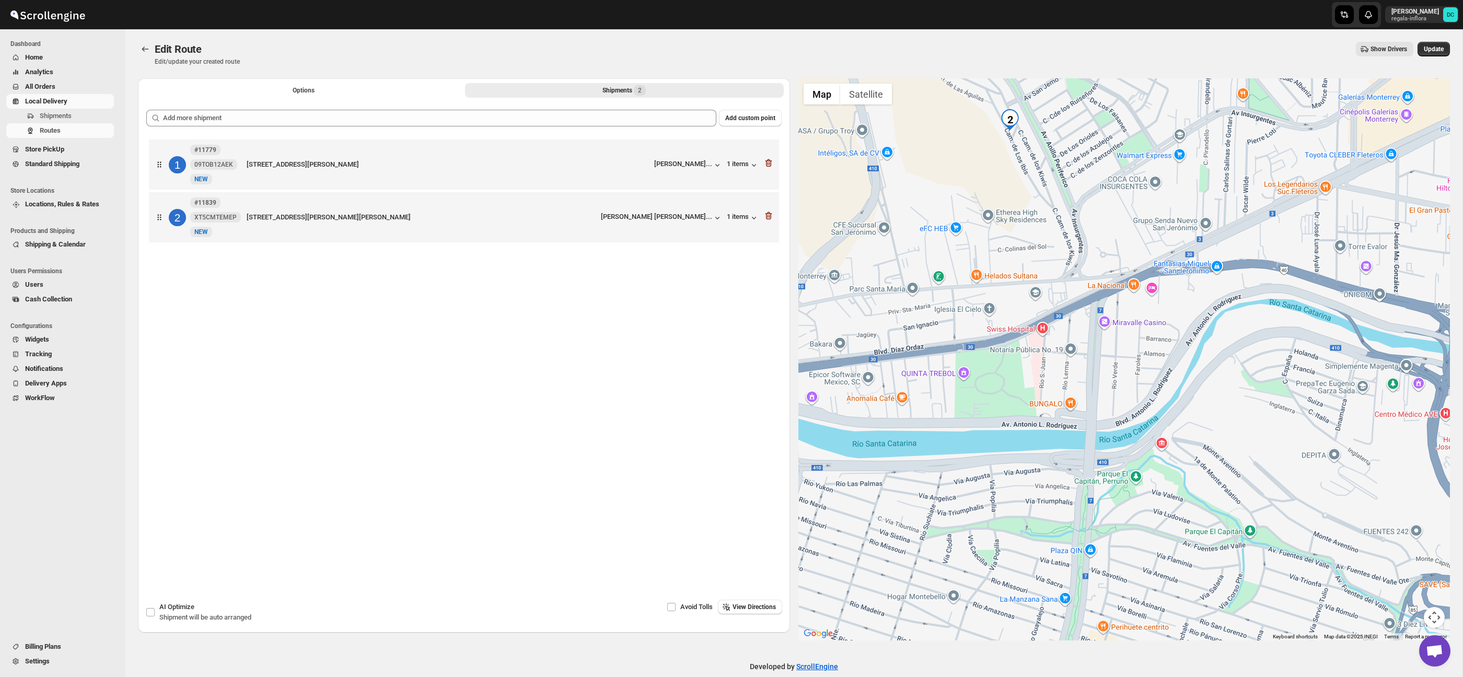
drag, startPoint x: 1175, startPoint y: 400, endPoint x: 1163, endPoint y: 367, distance: 35.2
click at [1163, 367] on div at bounding box center [1124, 359] width 652 height 562
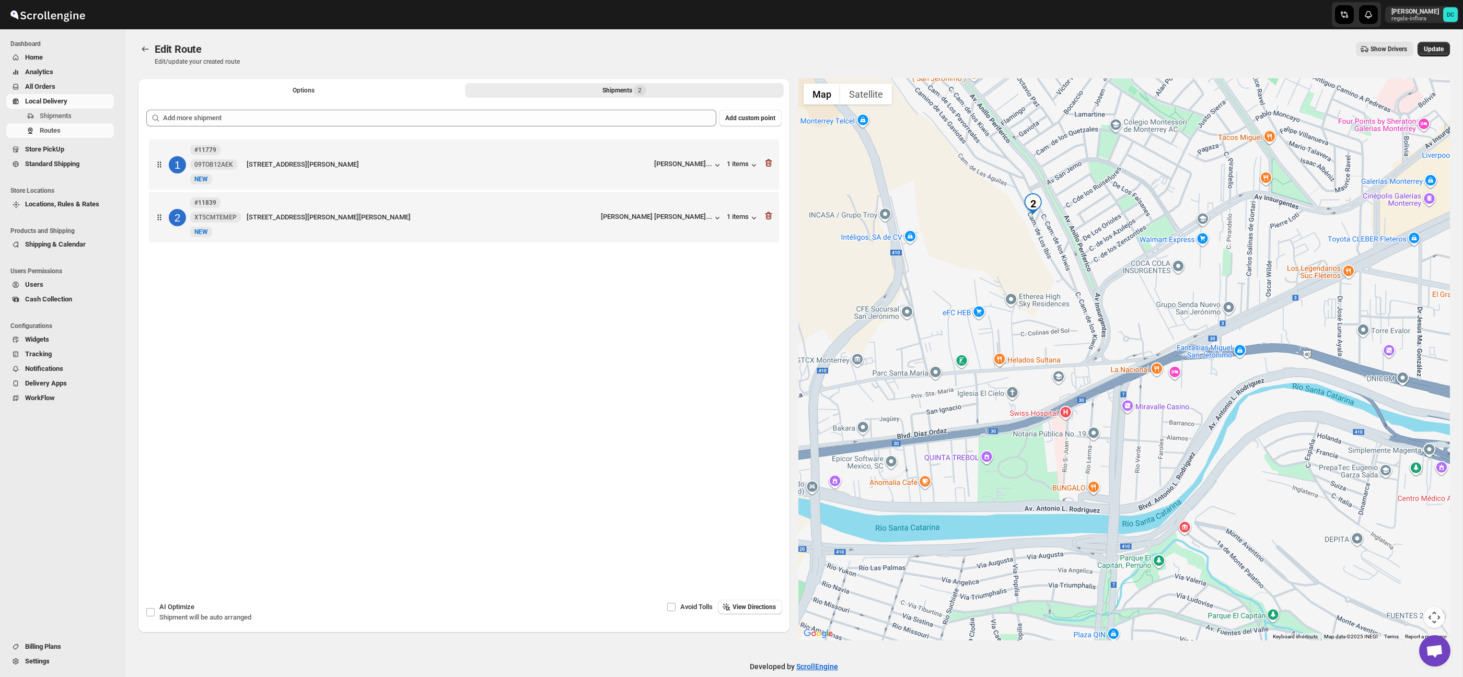
drag, startPoint x: 1087, startPoint y: 234, endPoint x: 1127, endPoint y: 409, distance: 179.6
click at [1127, 409] on div at bounding box center [1124, 359] width 652 height 562
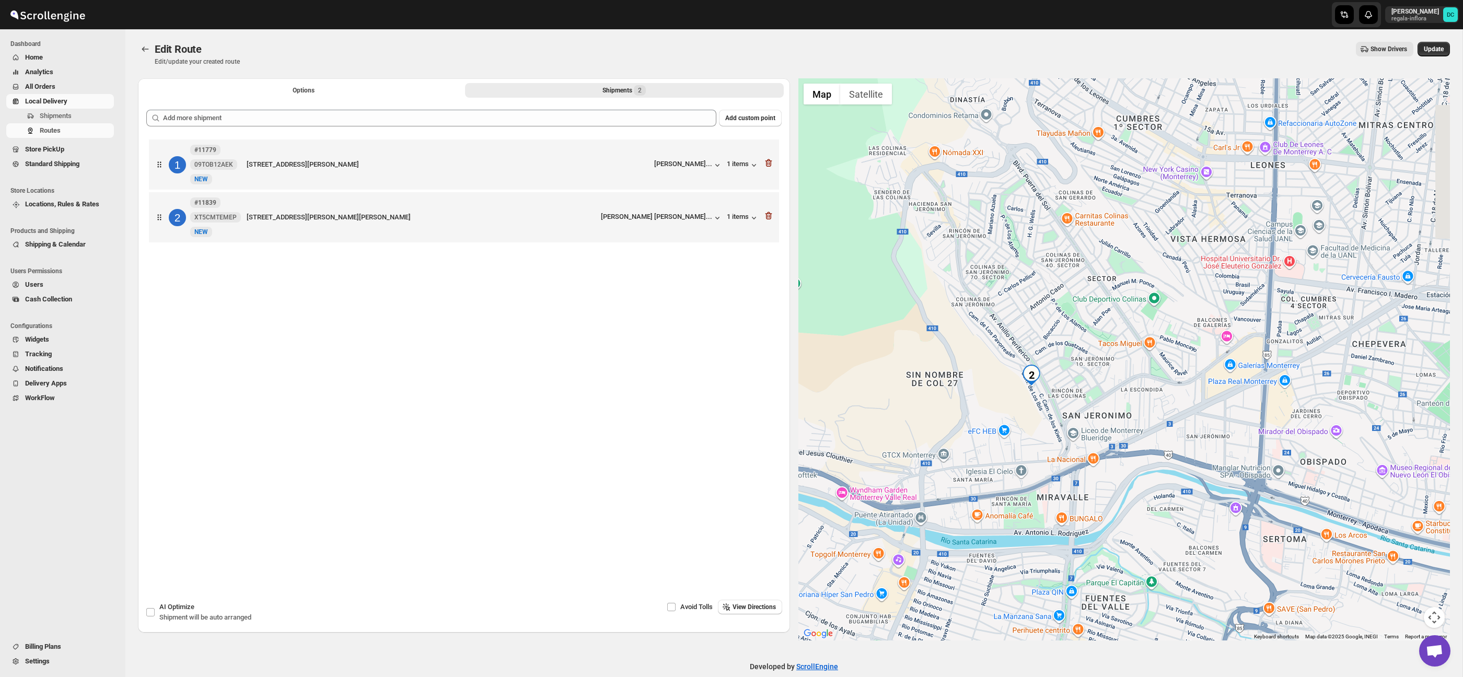
drag, startPoint x: 1055, startPoint y: 358, endPoint x: 996, endPoint y: 372, distance: 60.6
click at [997, 372] on div at bounding box center [1124, 359] width 652 height 562
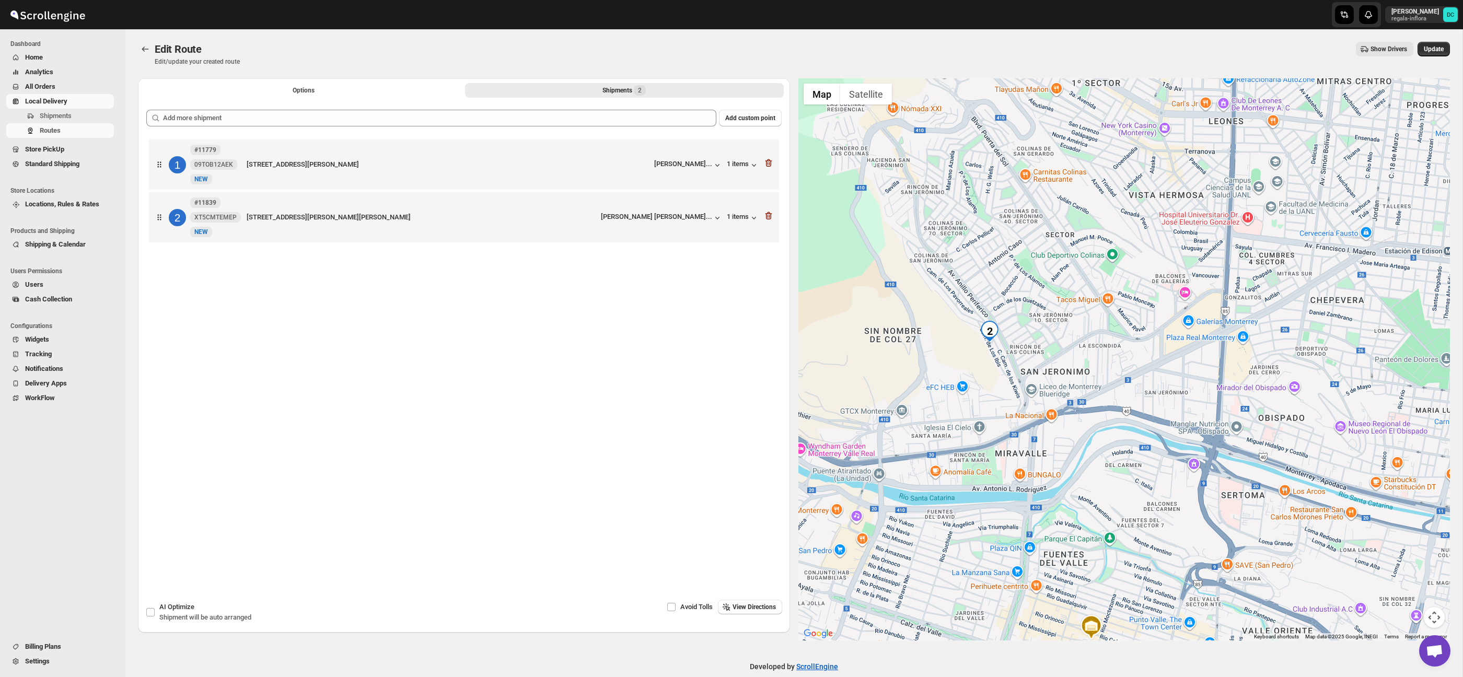
drag, startPoint x: 960, startPoint y: 345, endPoint x: 949, endPoint y: 335, distance: 15.2
click at [949, 335] on div at bounding box center [1124, 359] width 652 height 562
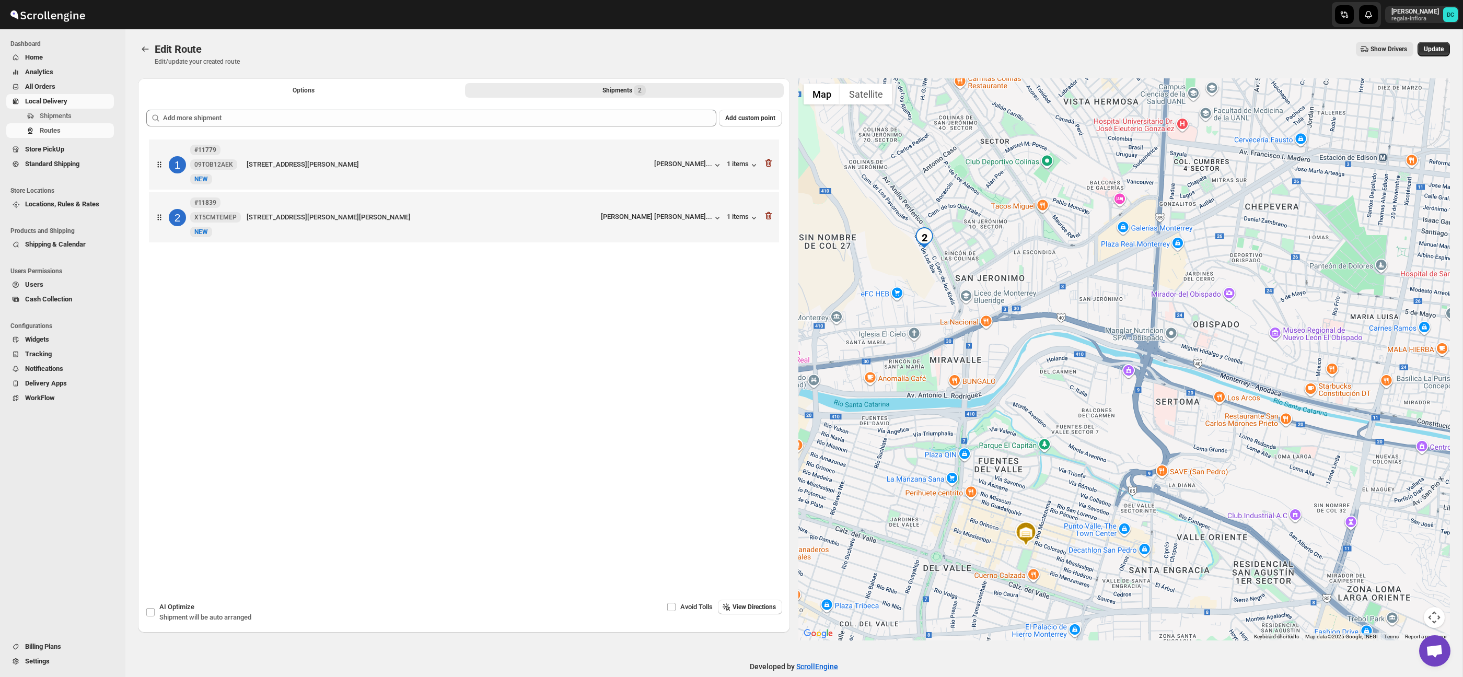
drag, startPoint x: 890, startPoint y: 254, endPoint x: 910, endPoint y: 286, distance: 37.3
click at [910, 286] on div at bounding box center [1124, 359] width 652 height 562
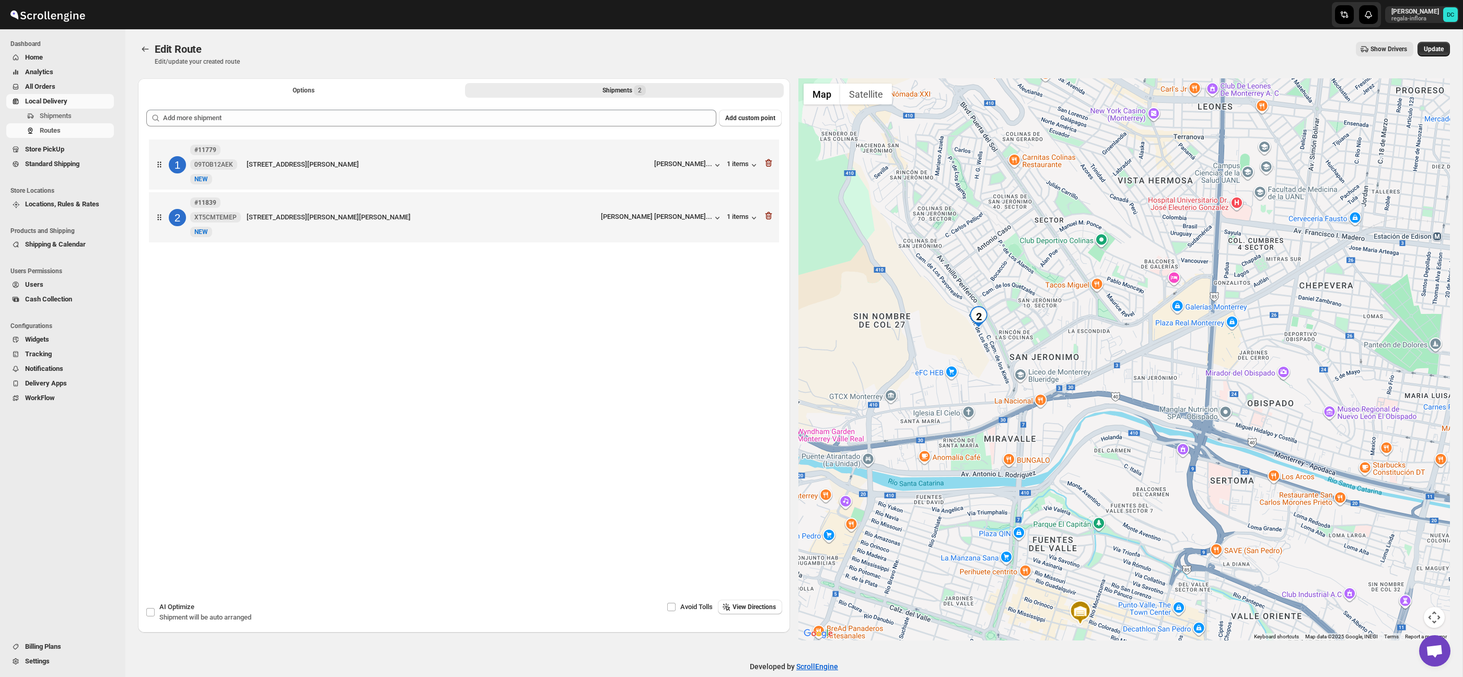
drag, startPoint x: 877, startPoint y: 233, endPoint x: 922, endPoint y: 294, distance: 75.4
click at [922, 294] on div at bounding box center [1124, 359] width 652 height 562
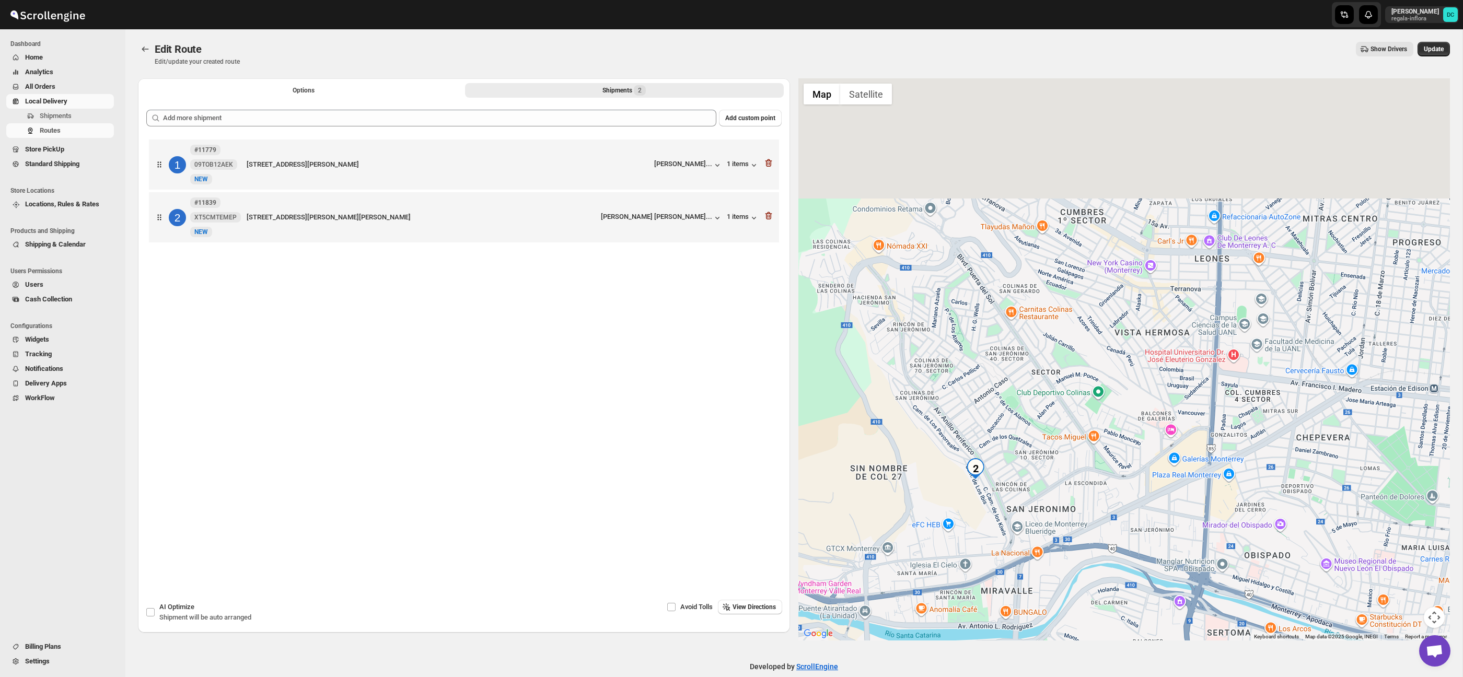
drag, startPoint x: 939, startPoint y: 202, endPoint x: 934, endPoint y: 365, distance: 162.6
click at [934, 365] on div at bounding box center [1124, 359] width 652 height 562
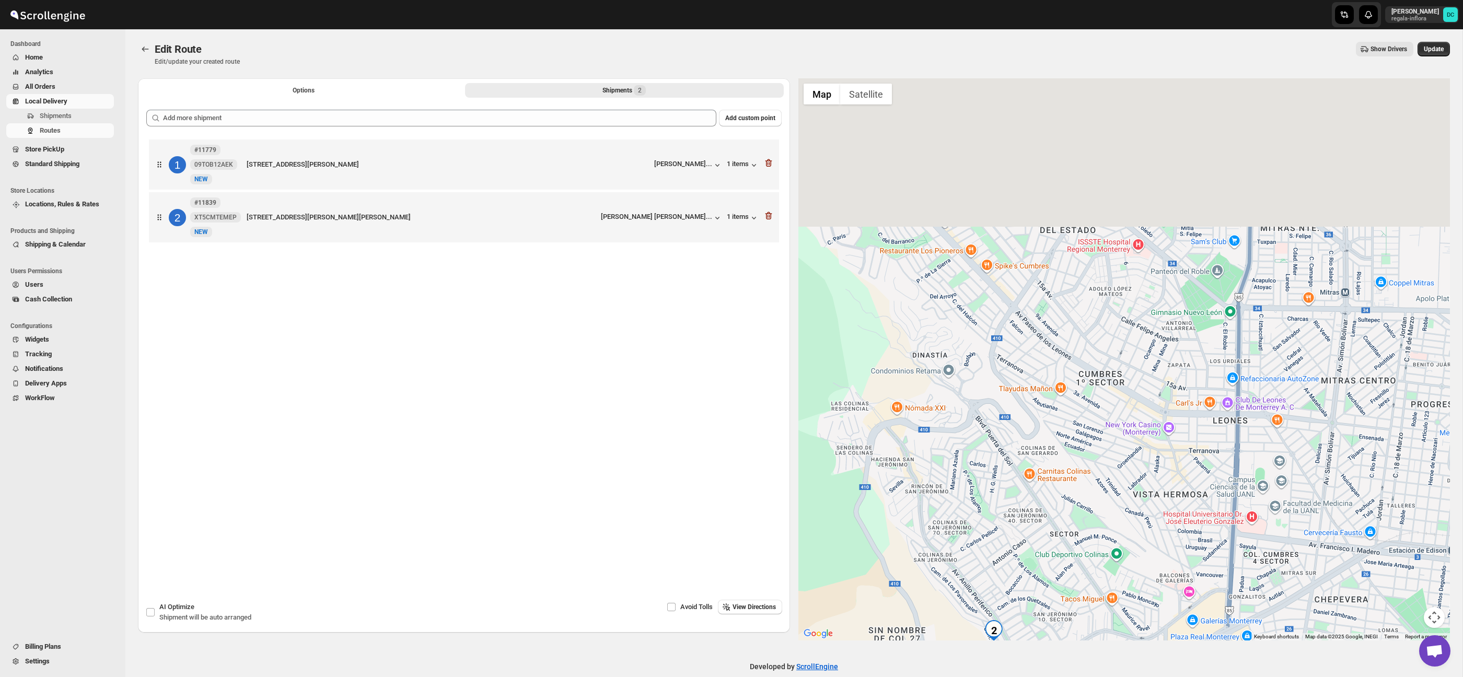
drag, startPoint x: 982, startPoint y: 377, endPoint x: 984, endPoint y: 383, distance: 6.5
click at [984, 383] on div at bounding box center [1124, 359] width 652 height 562
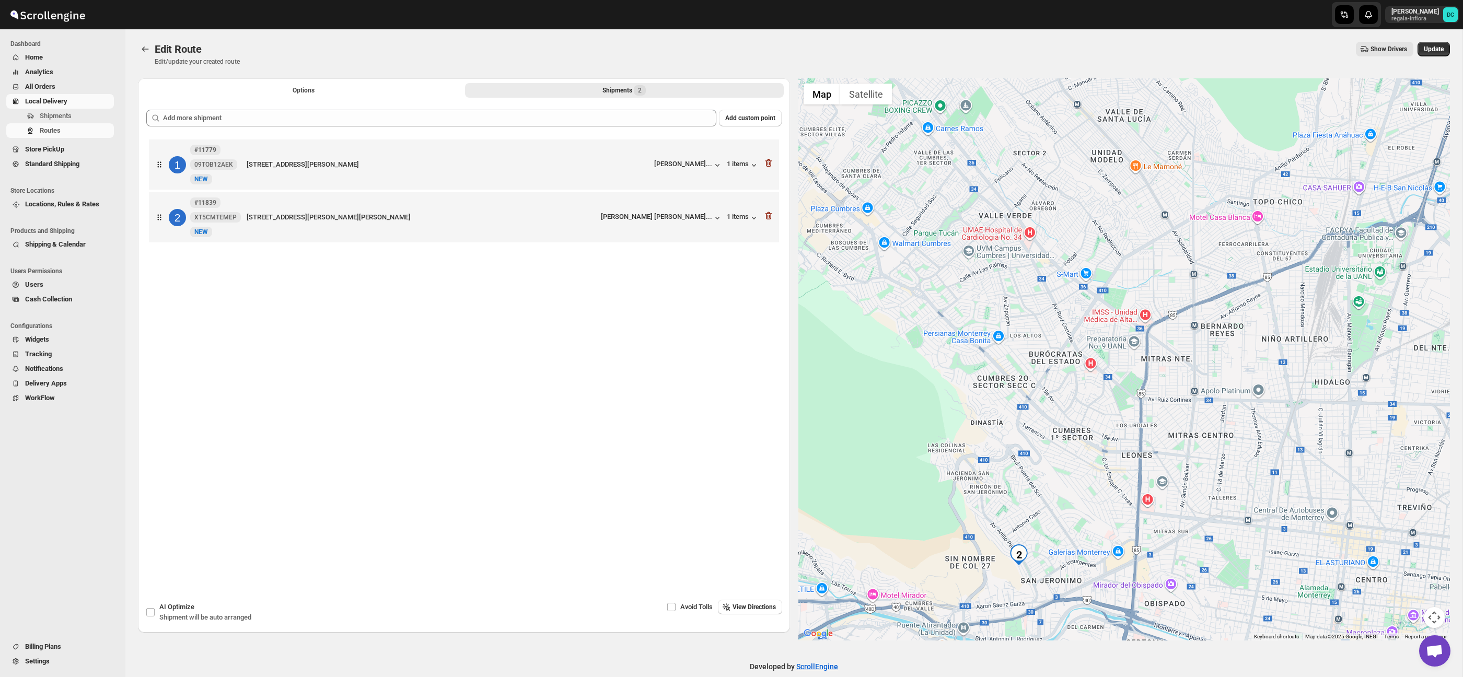
click at [1042, 389] on div at bounding box center [1124, 359] width 652 height 562
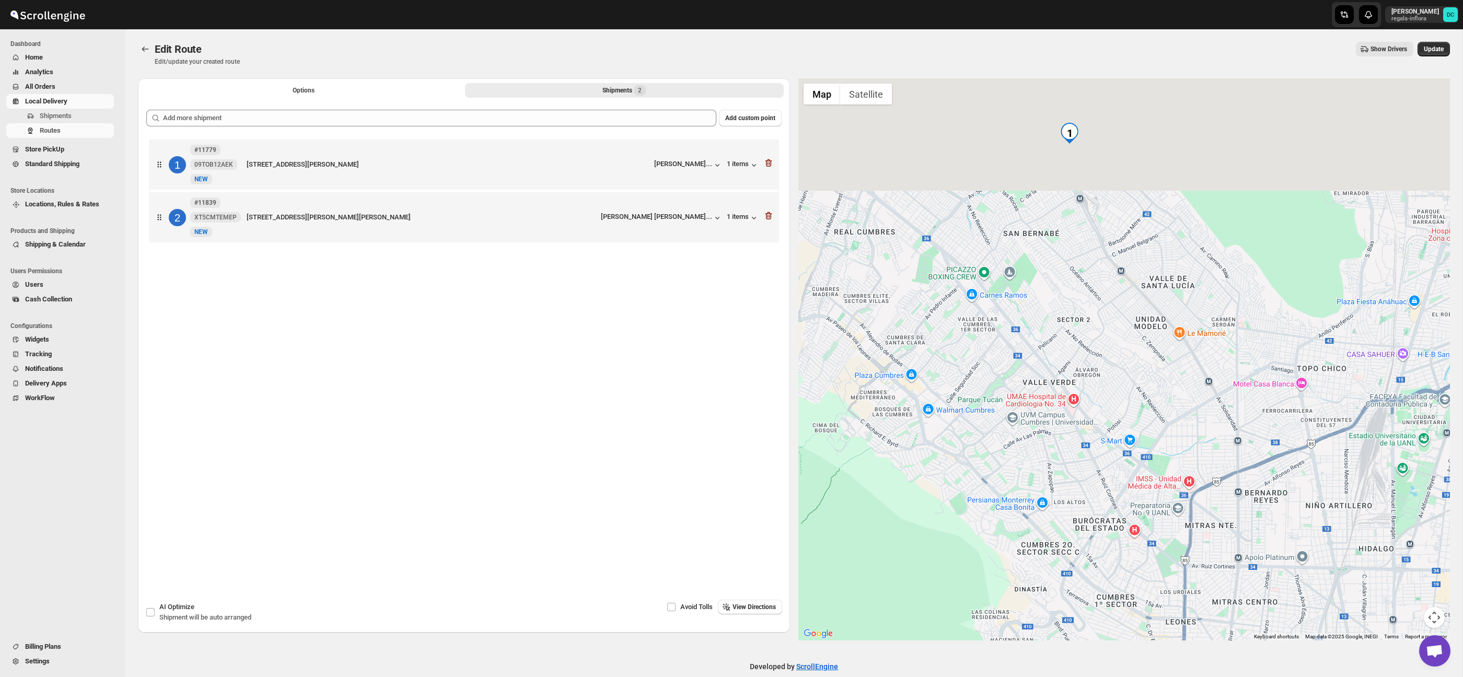
drag, startPoint x: 987, startPoint y: 271, endPoint x: 1023, endPoint y: 429, distance: 161.8
click at [1024, 429] on div at bounding box center [1124, 359] width 652 height 562
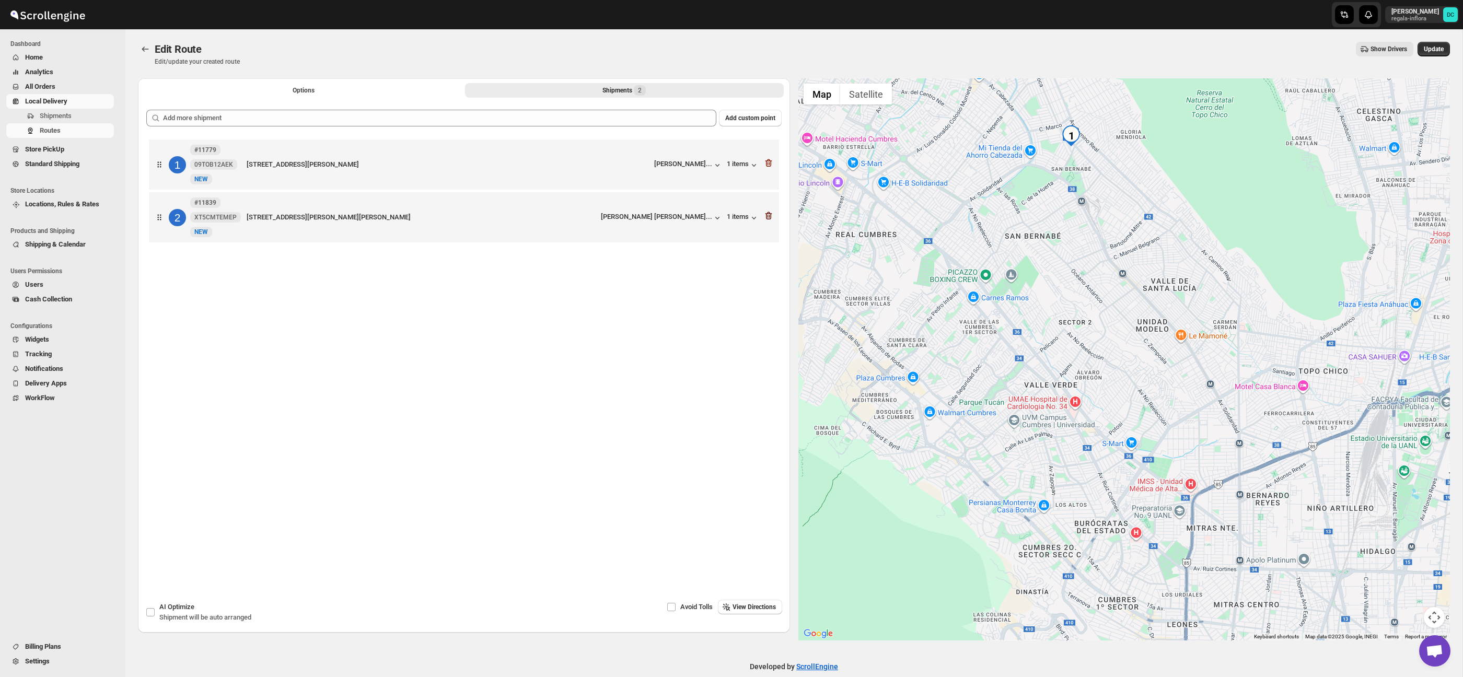
click at [767, 217] on icon "button" at bounding box center [767, 216] width 1 height 3
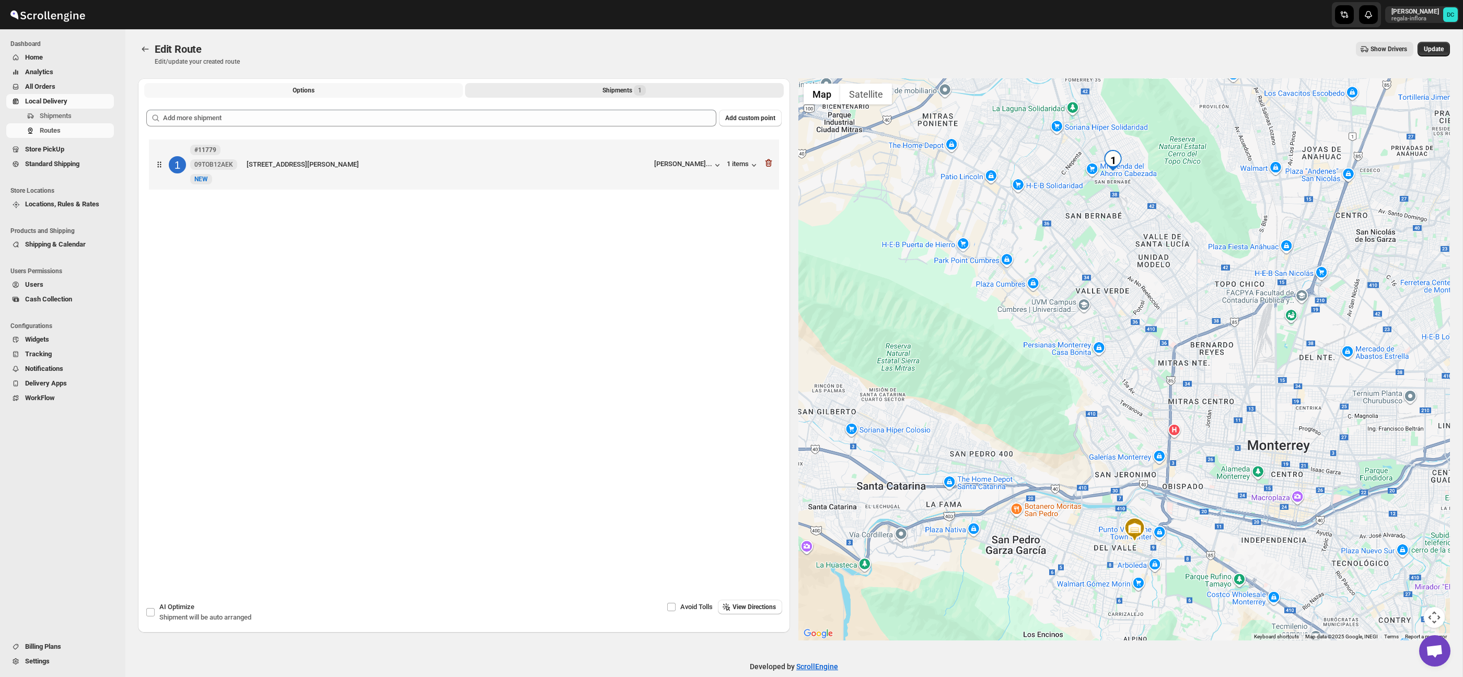
drag, startPoint x: 313, startPoint y: 93, endPoint x: 318, endPoint y: 100, distance: 8.3
click at [313, 93] on span "Options" at bounding box center [304, 90] width 22 height 8
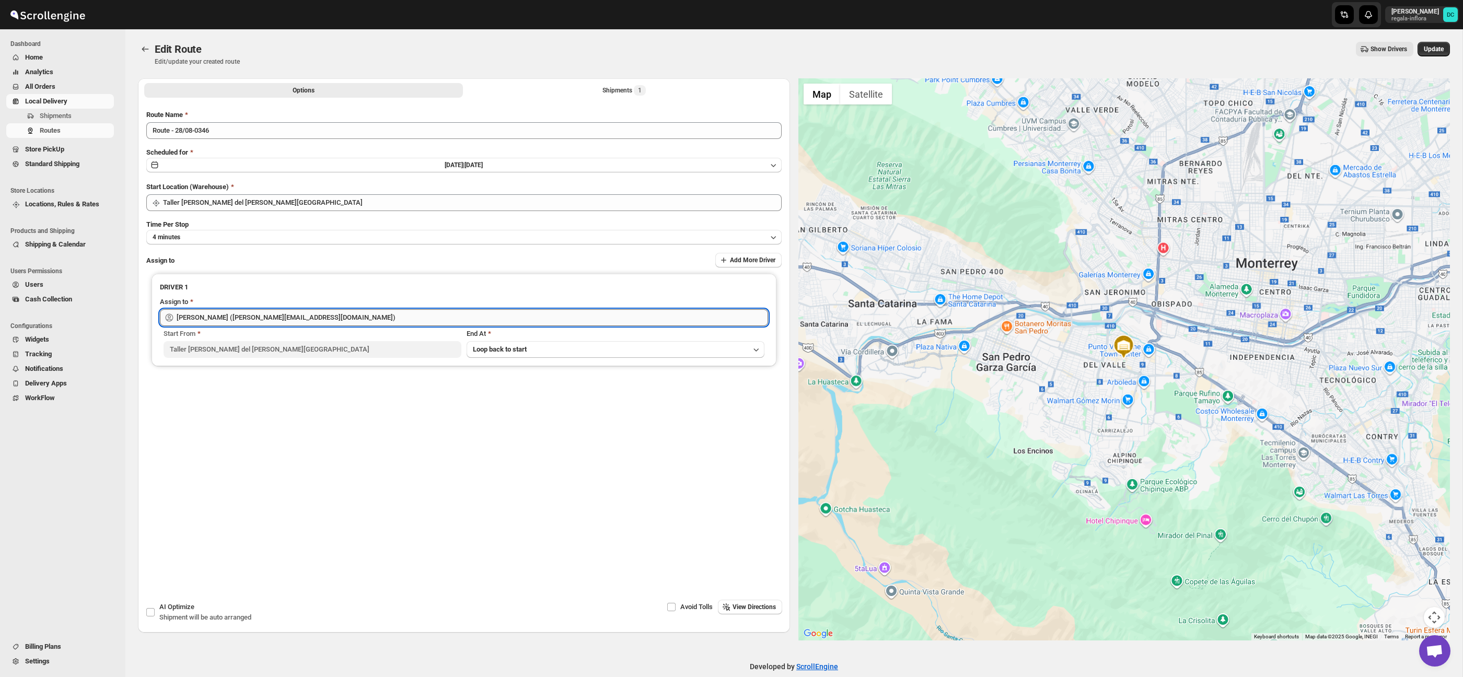
click at [335, 318] on input "[PERSON_NAME] ([PERSON_NAME][EMAIL_ADDRESS][DOMAIN_NAME])" at bounding box center [472, 317] width 591 height 17
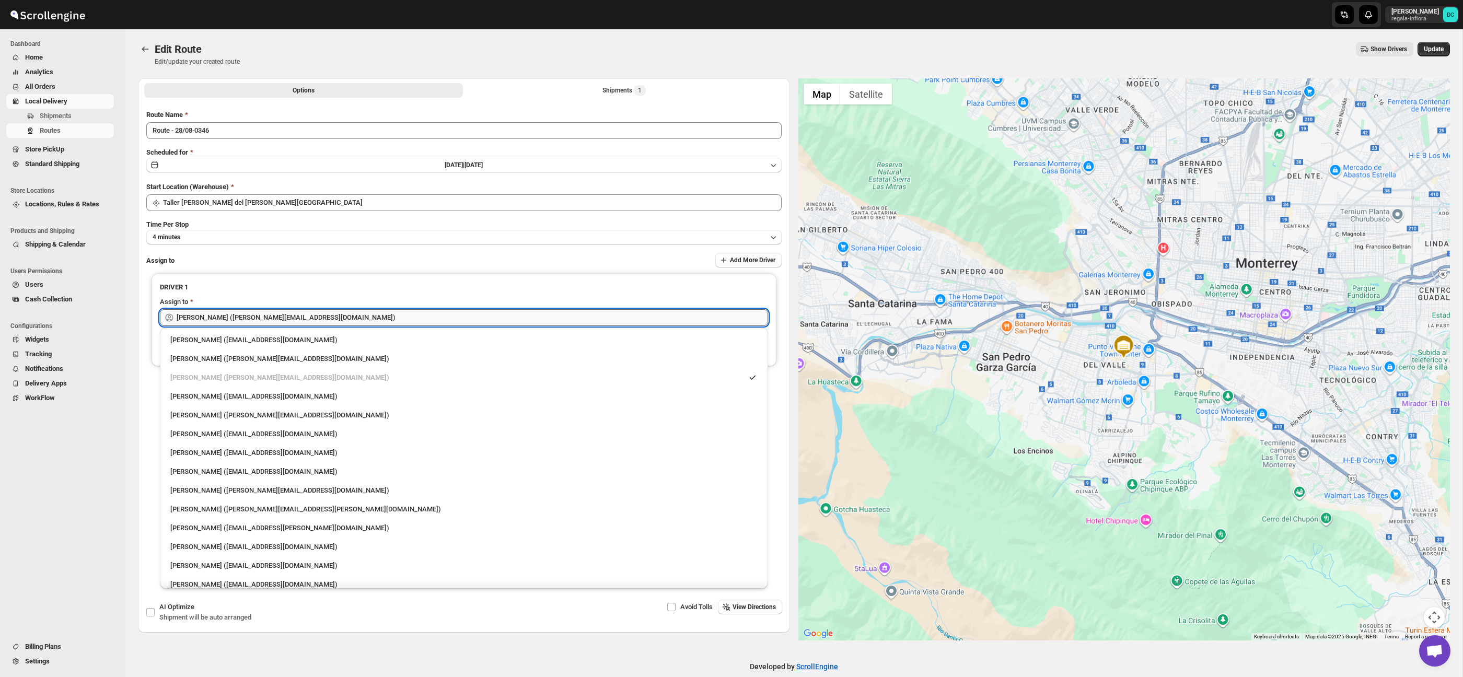
click at [335, 318] on input "[PERSON_NAME] ([PERSON_NAME][EMAIL_ADDRESS][DOMAIN_NAME])" at bounding box center [472, 317] width 591 height 17
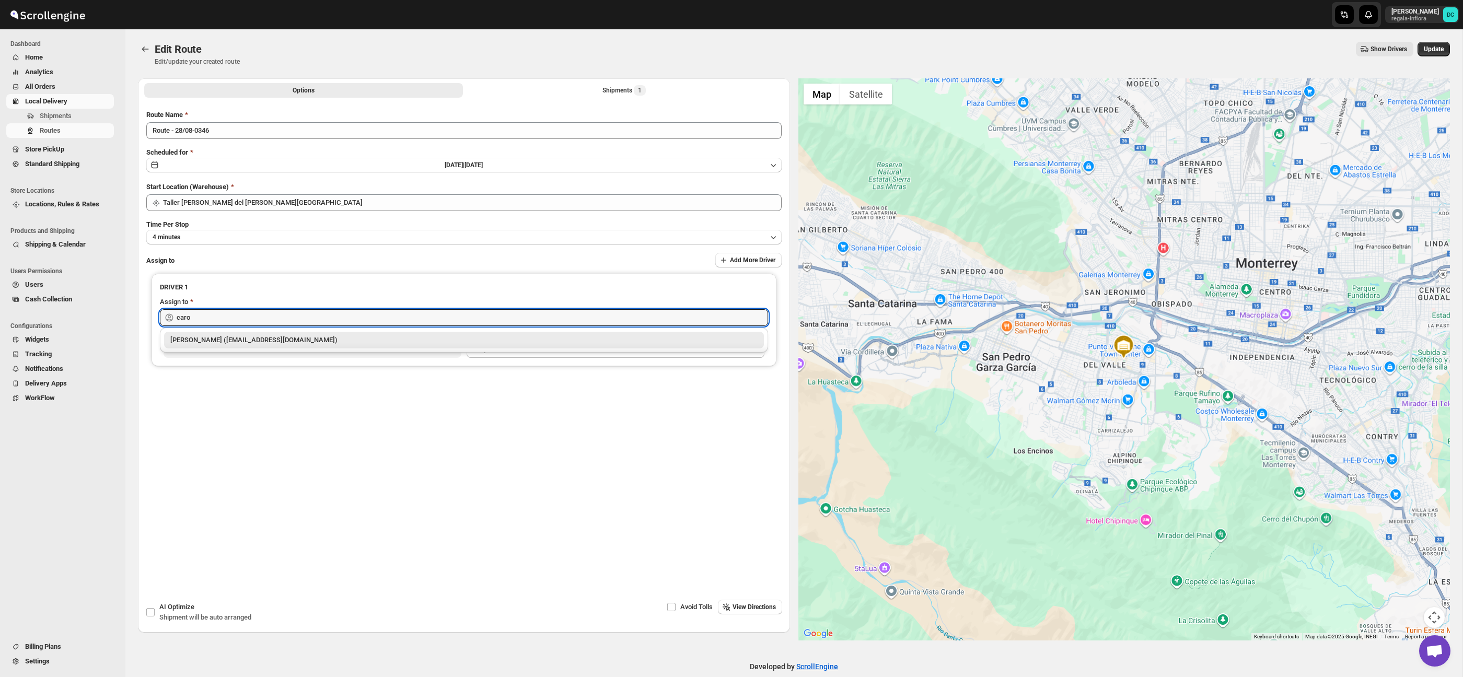
click at [332, 344] on div "[PERSON_NAME] ([EMAIL_ADDRESS][DOMAIN_NAME])" at bounding box center [463, 340] width 587 height 10
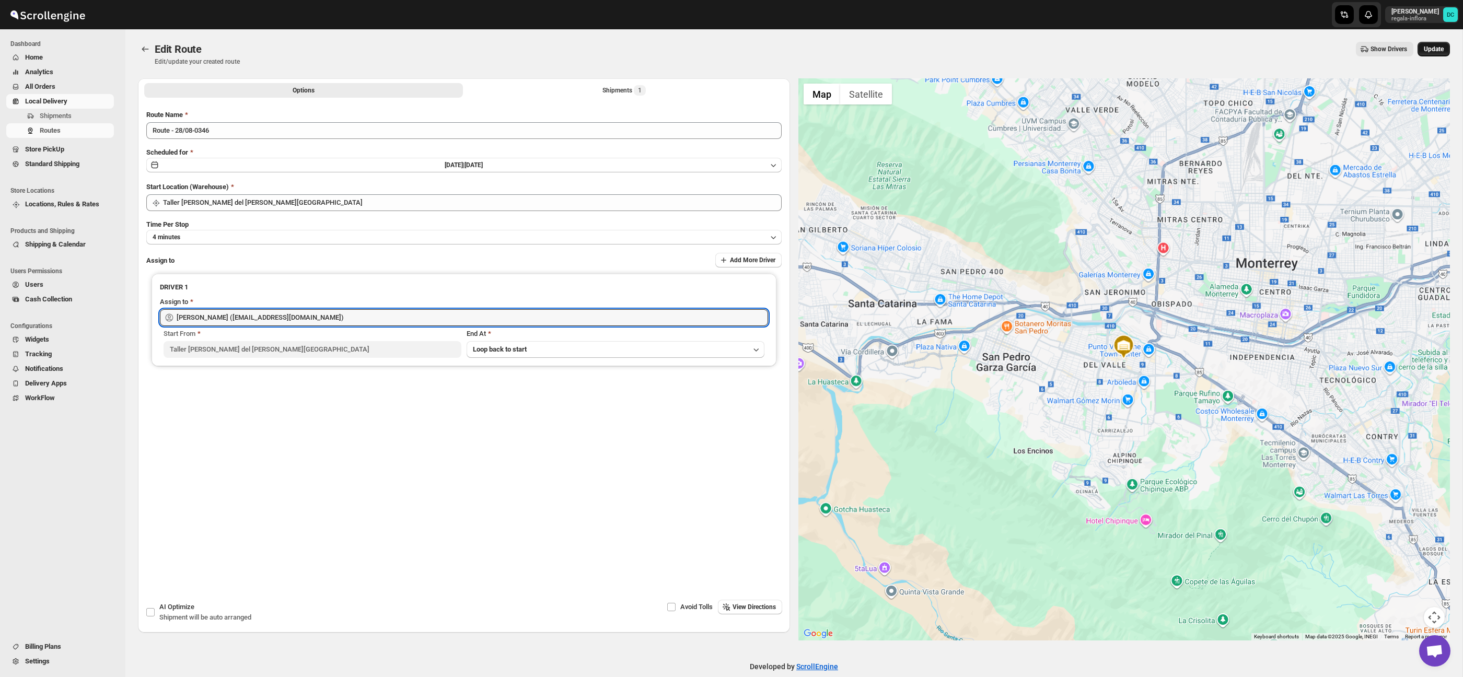
type input "[PERSON_NAME] ([EMAIL_ADDRESS][DOMAIN_NAME])"
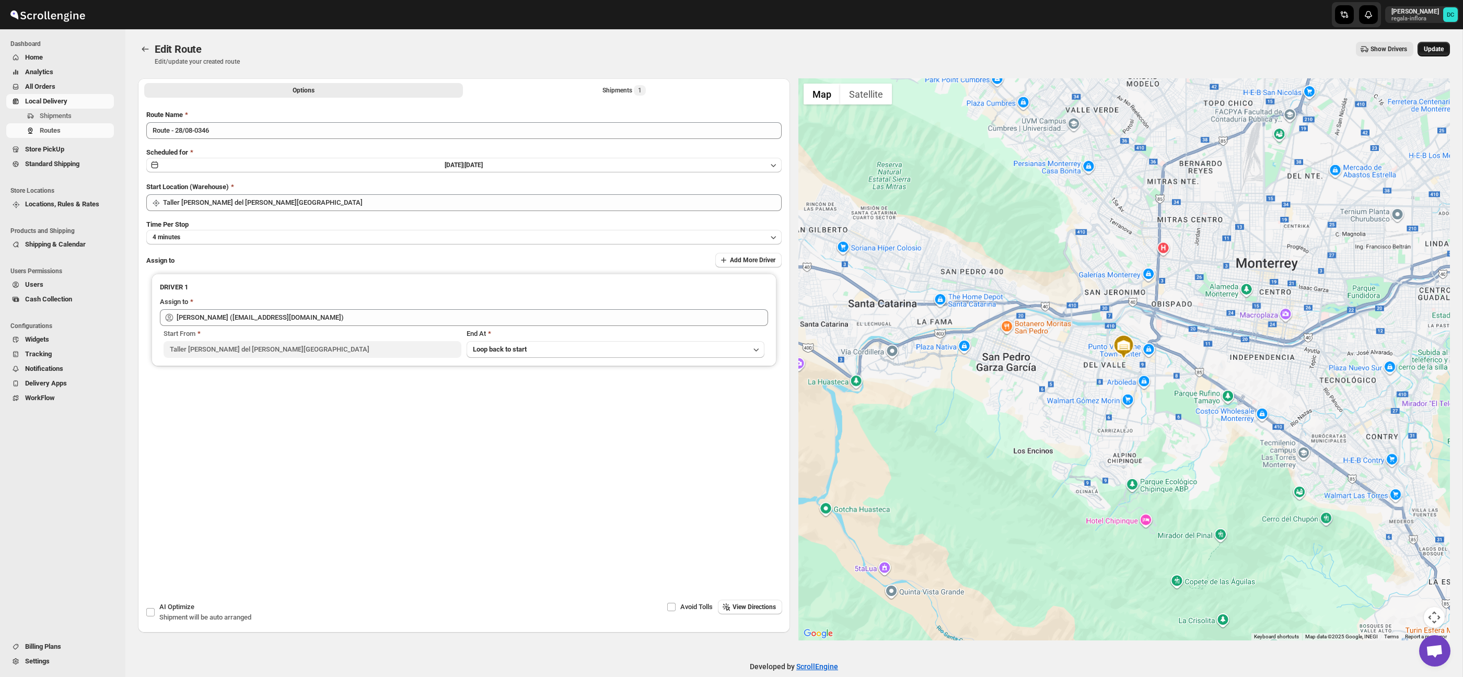
click at [1437, 48] on span "Update" at bounding box center [1434, 49] width 20 height 8
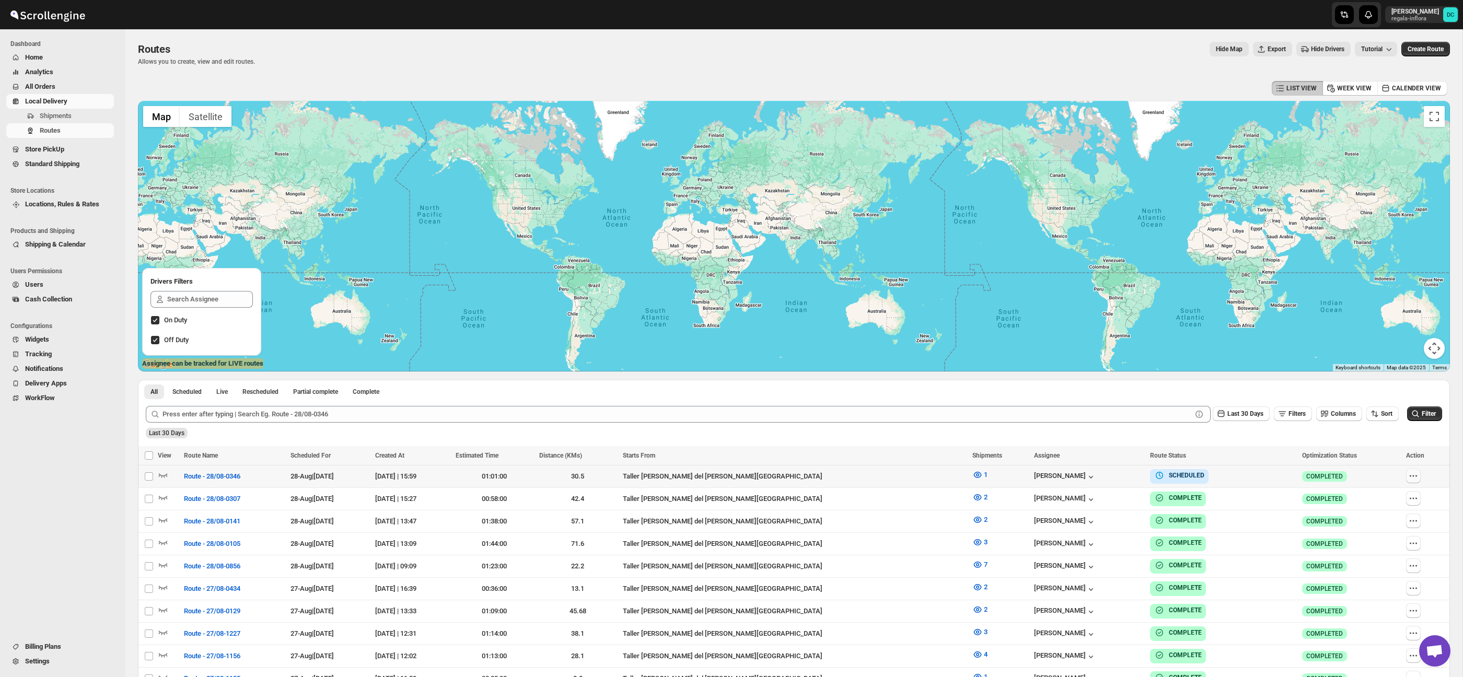
click at [1414, 479] on icon "button" at bounding box center [1413, 476] width 10 height 10
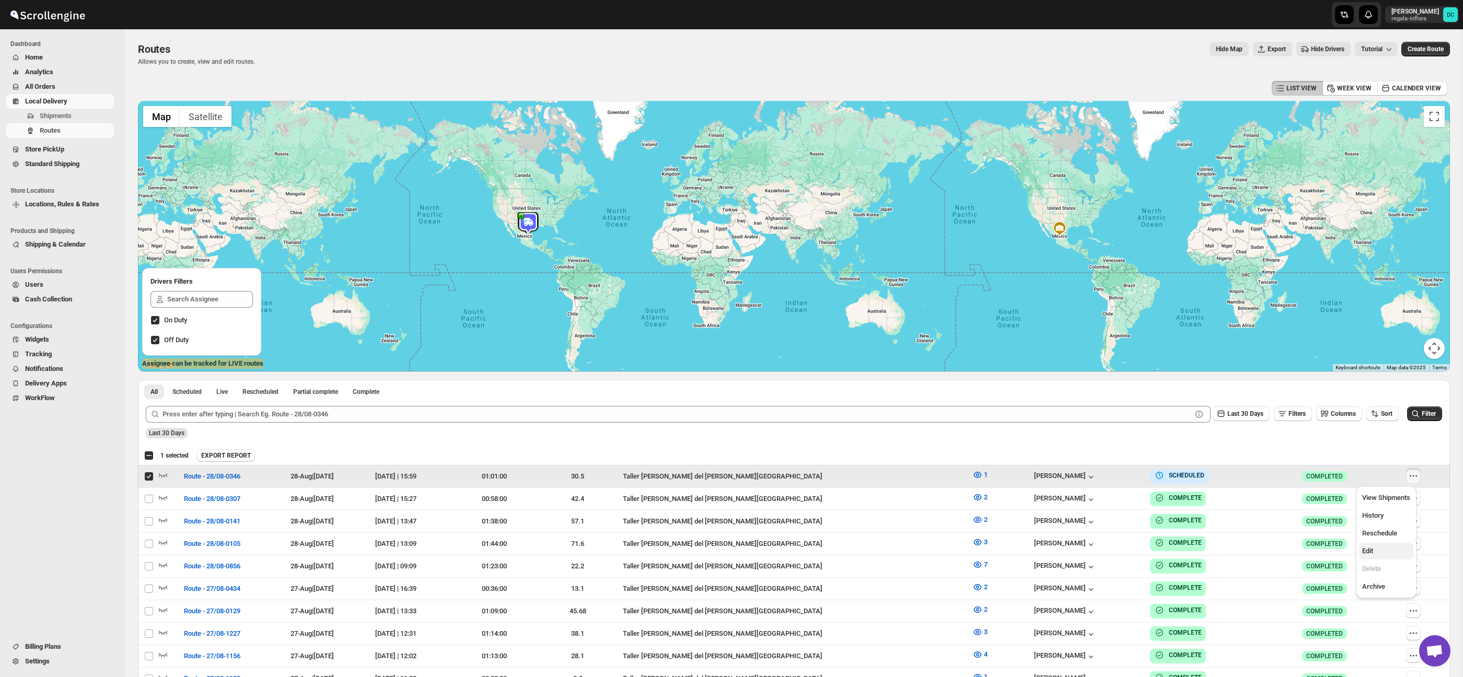
click at [1381, 552] on span "Edit" at bounding box center [1386, 551] width 48 height 10
checkbox input "false"
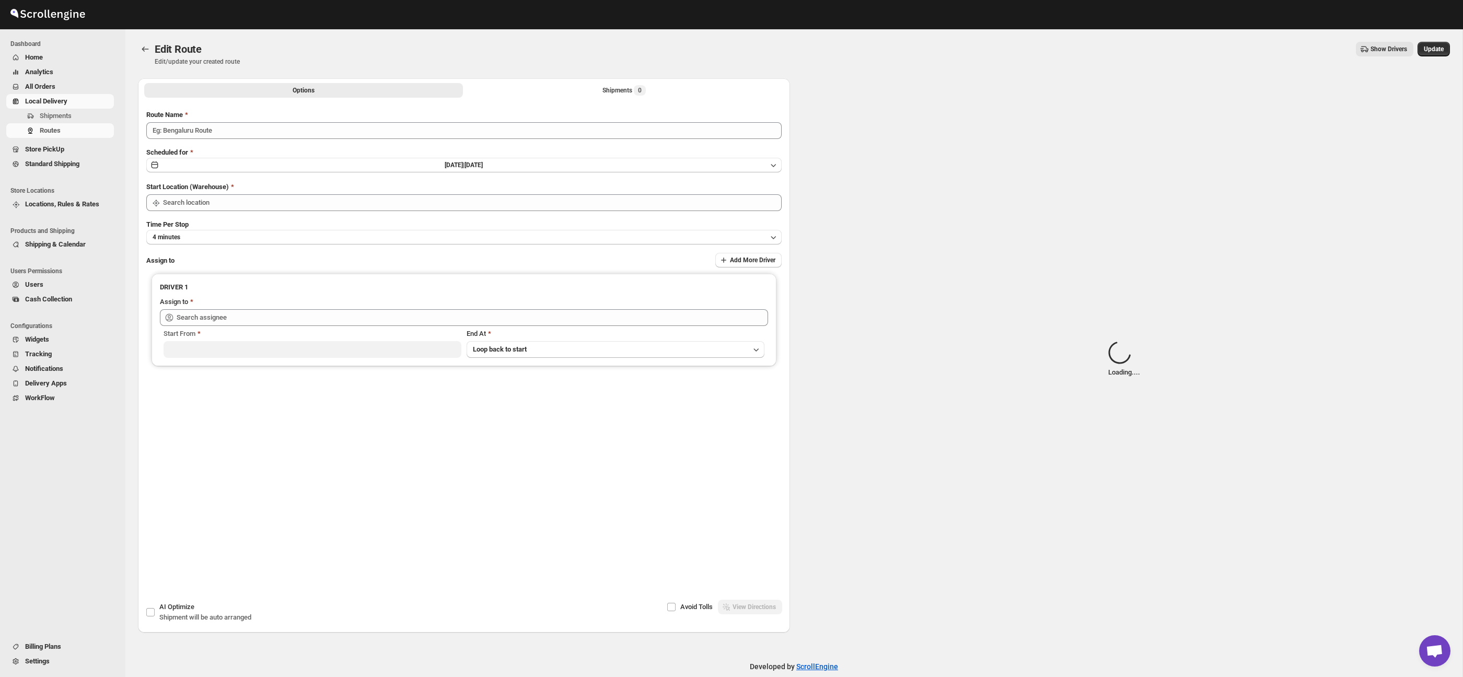
type input "Route - 28/08-0346"
type input "Taller [PERSON_NAME] del [PERSON_NAME][GEOGRAPHIC_DATA]"
type input "[PERSON_NAME] ([EMAIL_ADDRESS][DOMAIN_NAME])"
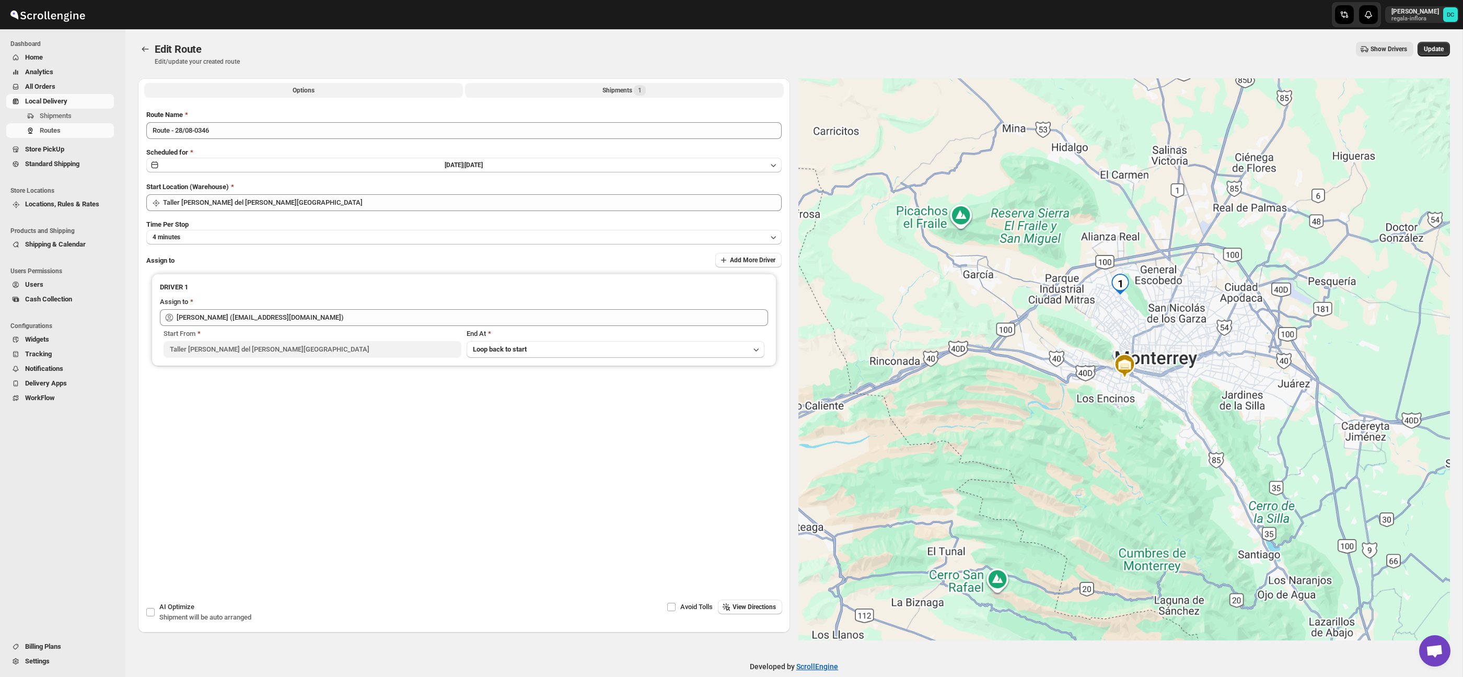
click at [633, 91] on div "Shipments 1" at bounding box center [623, 90] width 43 height 10
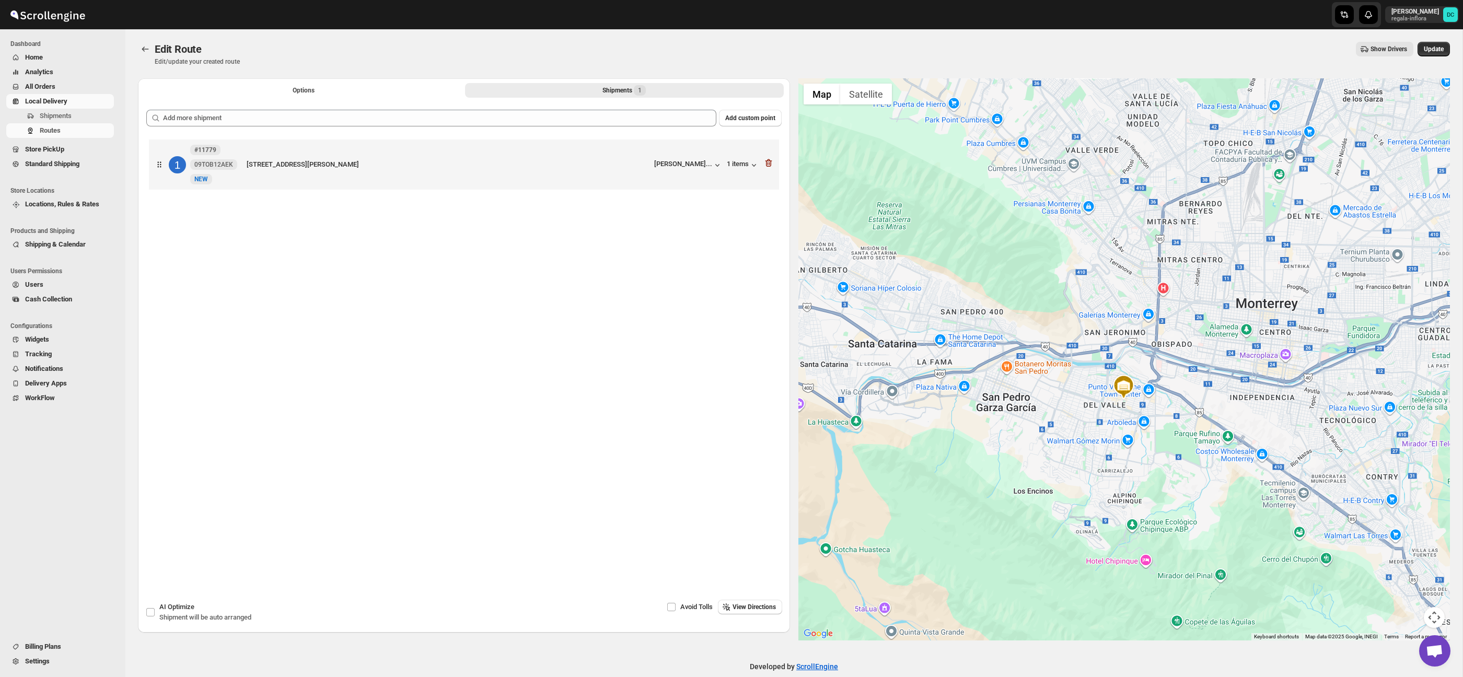
drag, startPoint x: 1047, startPoint y: 171, endPoint x: 1052, endPoint y: 330, distance: 158.3
click at [1051, 334] on div at bounding box center [1124, 359] width 652 height 562
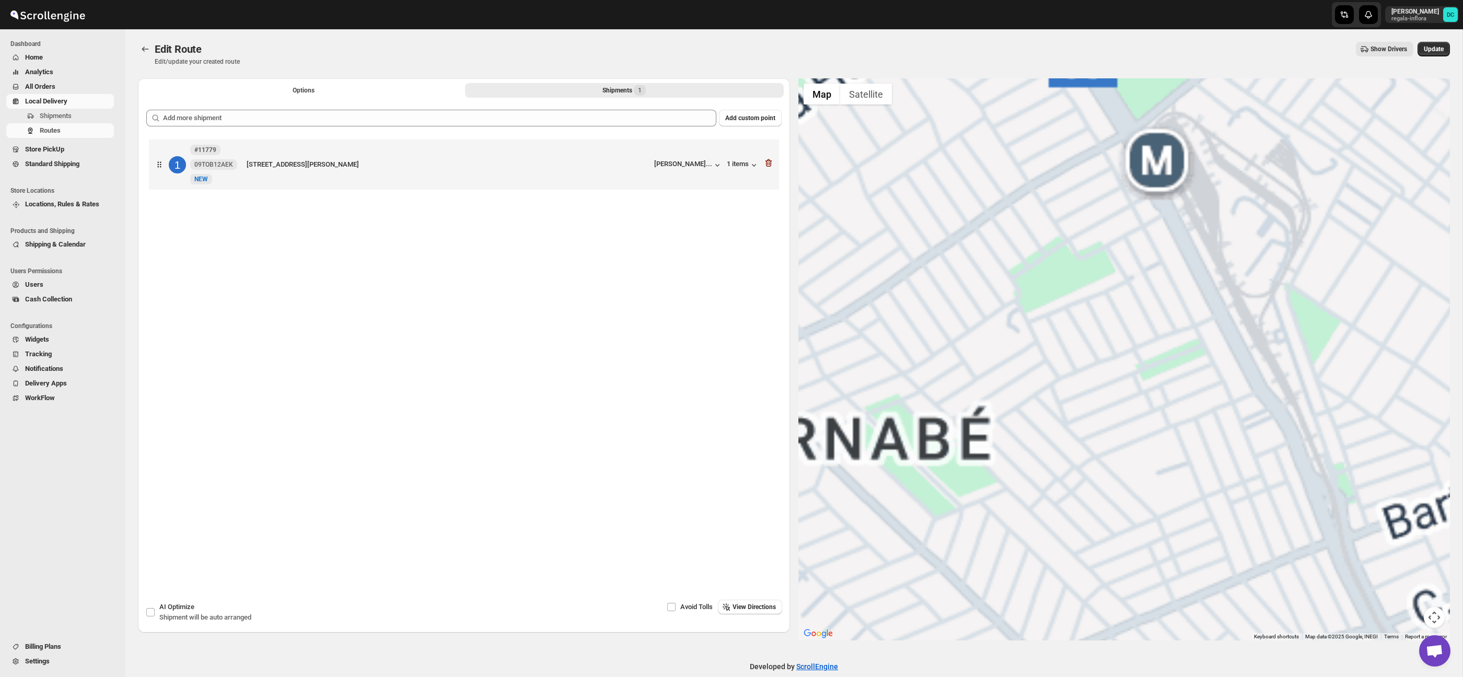
drag, startPoint x: 1007, startPoint y: 109, endPoint x: 1006, endPoint y: 403, distance: 294.6
click at [1005, 411] on div at bounding box center [1124, 359] width 652 height 562
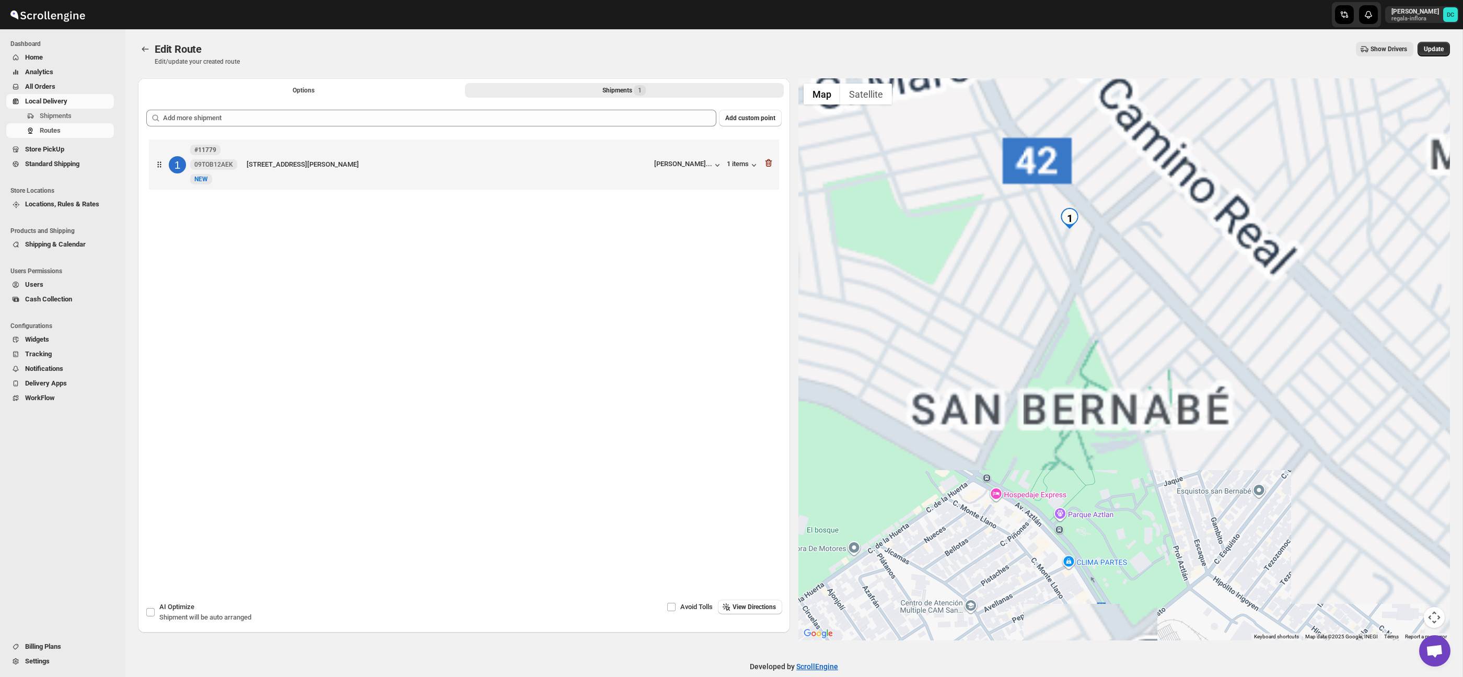
drag, startPoint x: 1019, startPoint y: 239, endPoint x: 1018, endPoint y: 439, distance: 200.1
click at [1017, 442] on div at bounding box center [1124, 359] width 652 height 562
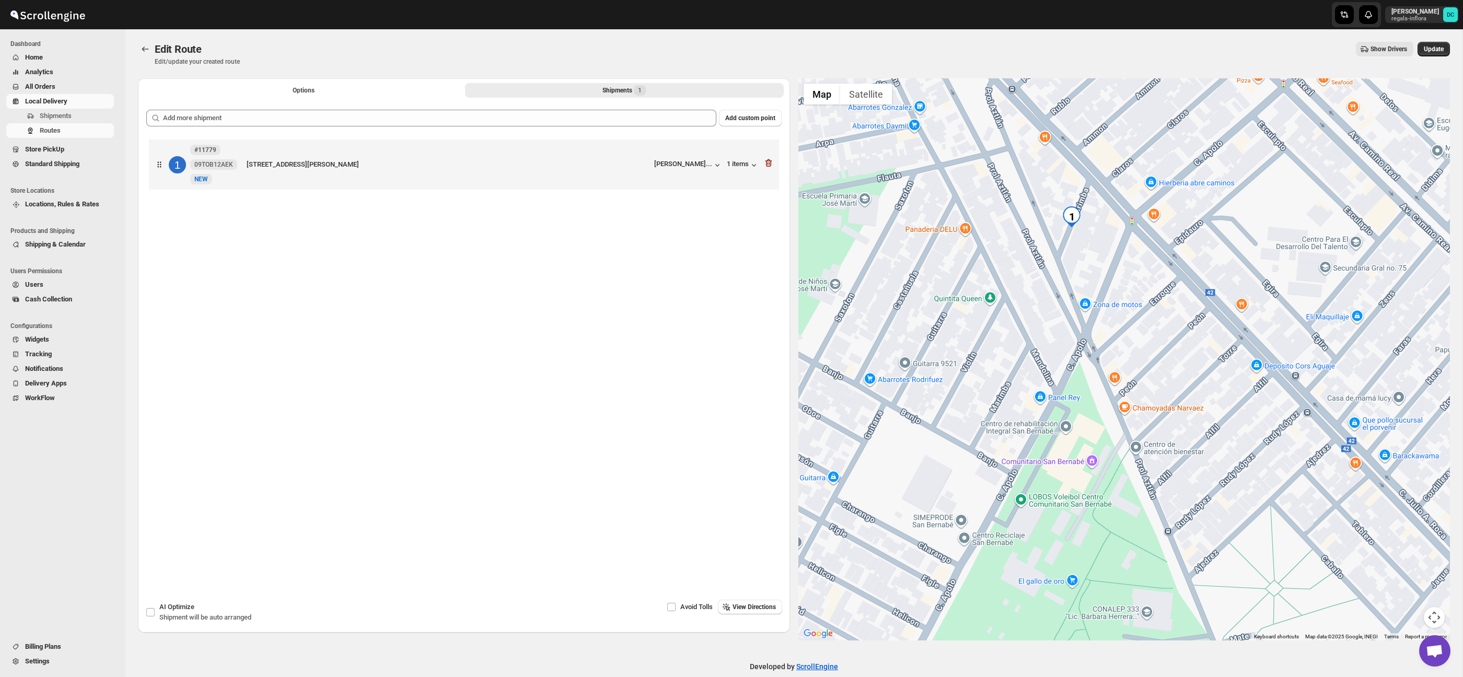
drag, startPoint x: 1093, startPoint y: 229, endPoint x: 1089, endPoint y: 279, distance: 50.3
click at [1089, 276] on div at bounding box center [1124, 359] width 652 height 562
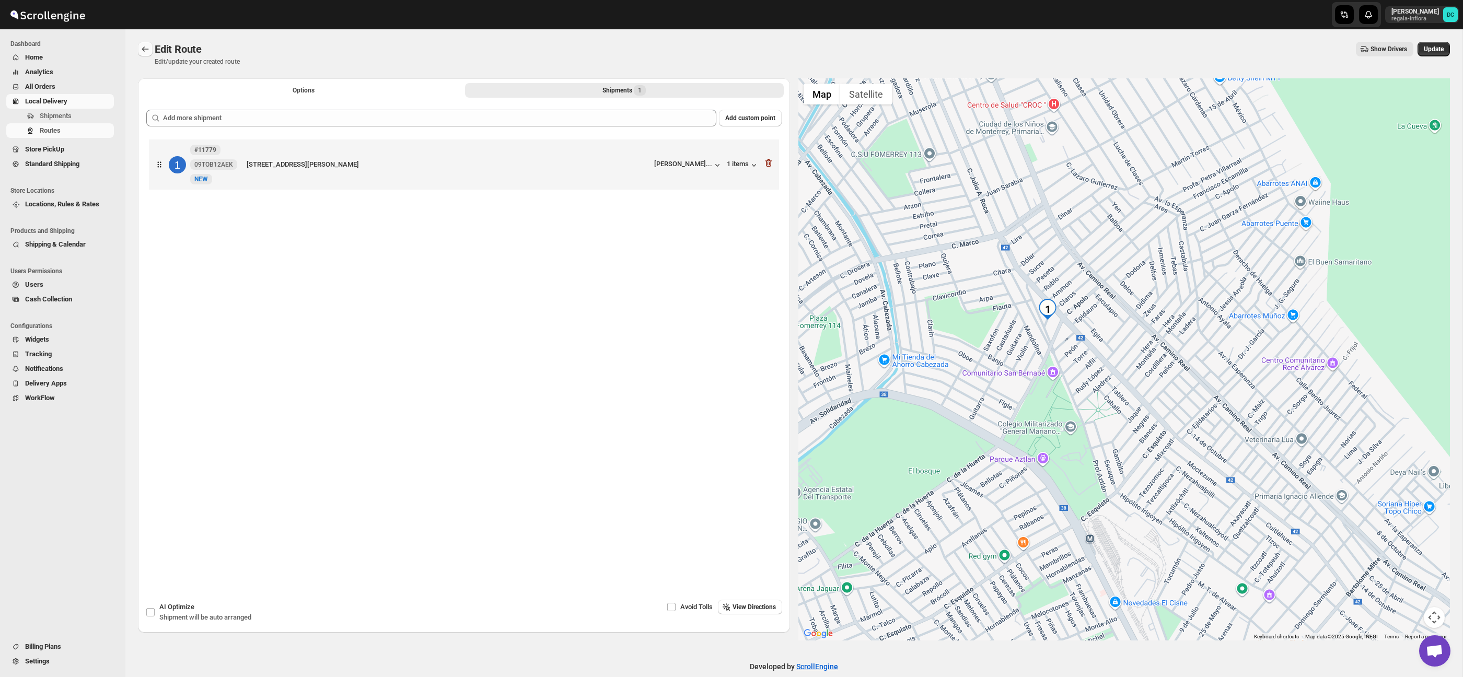
click at [143, 47] on icon "Routes" at bounding box center [145, 49] width 10 height 10
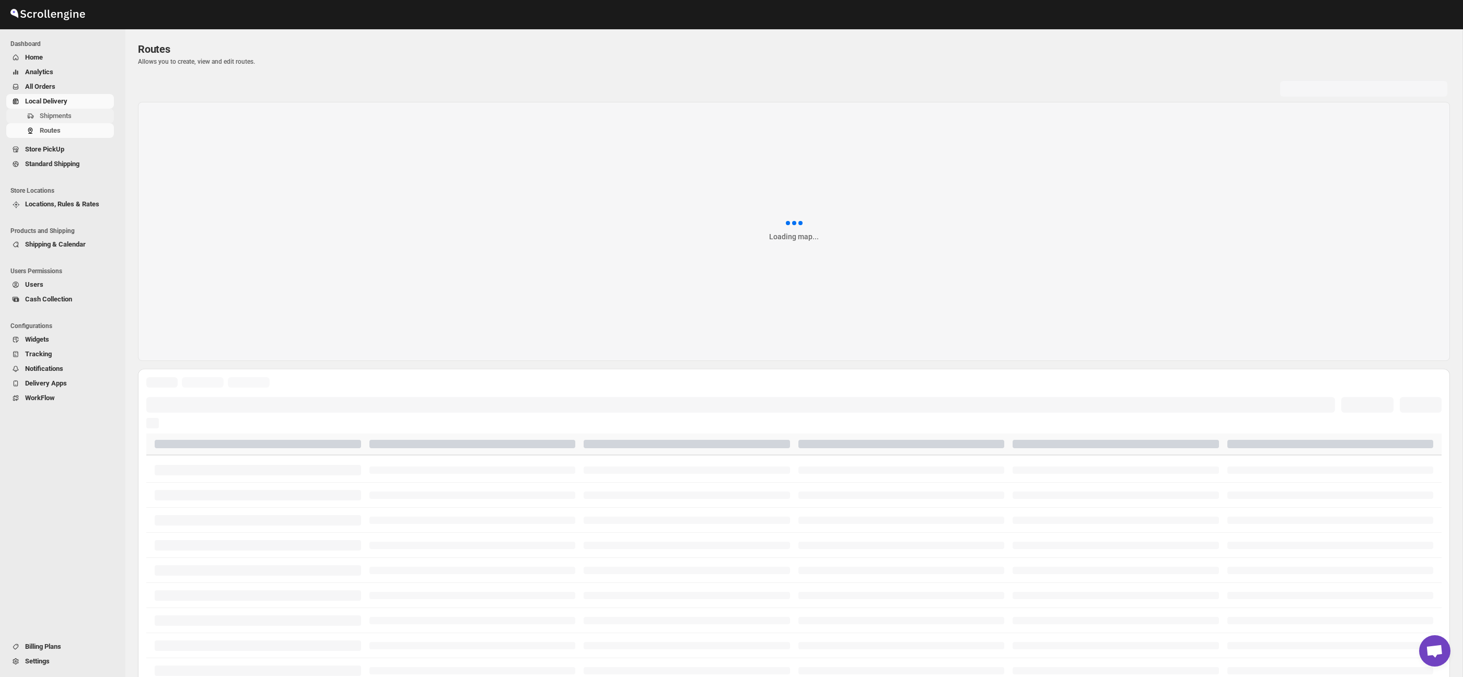
click at [74, 118] on span "Shipments" at bounding box center [76, 116] width 72 height 10
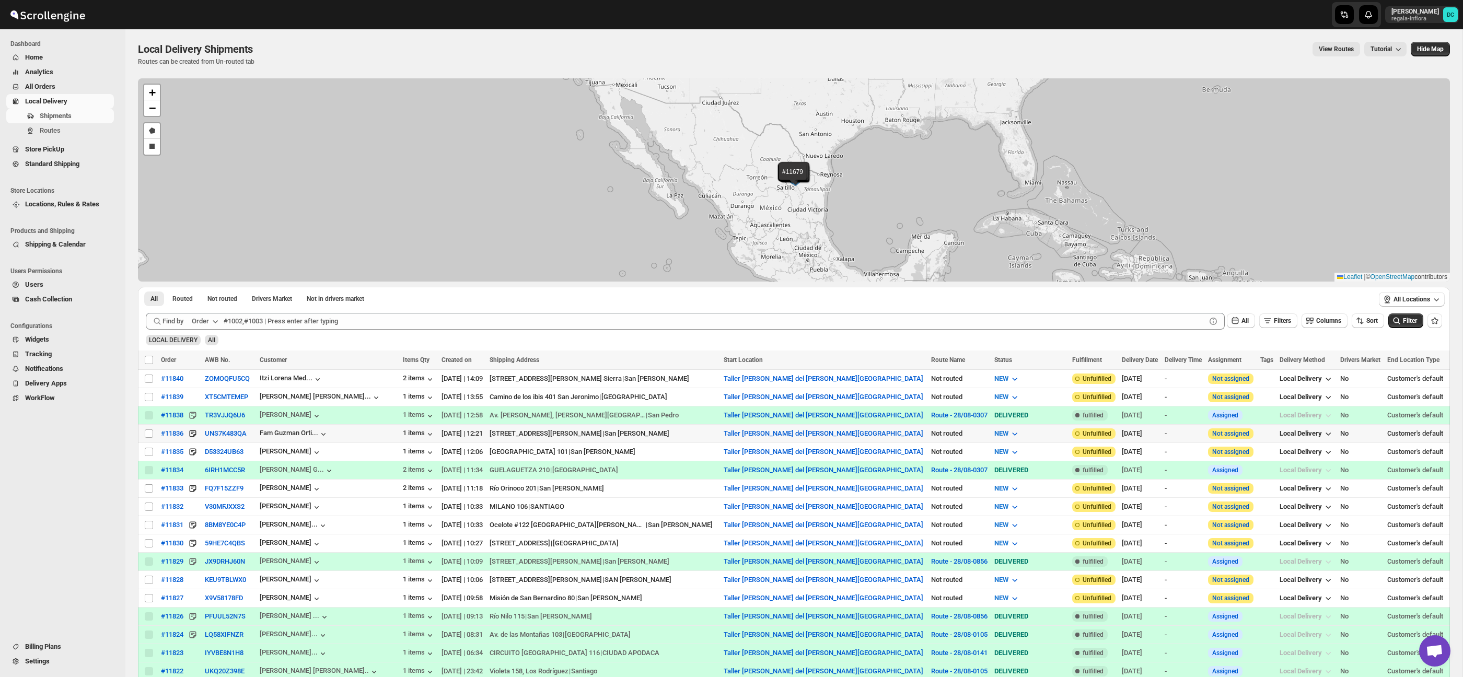
drag, startPoint x: 151, startPoint y: 435, endPoint x: 294, endPoint y: 187, distance: 286.2
click at [151, 435] on input "Select shipment" at bounding box center [149, 433] width 8 height 8
checkbox input "true"
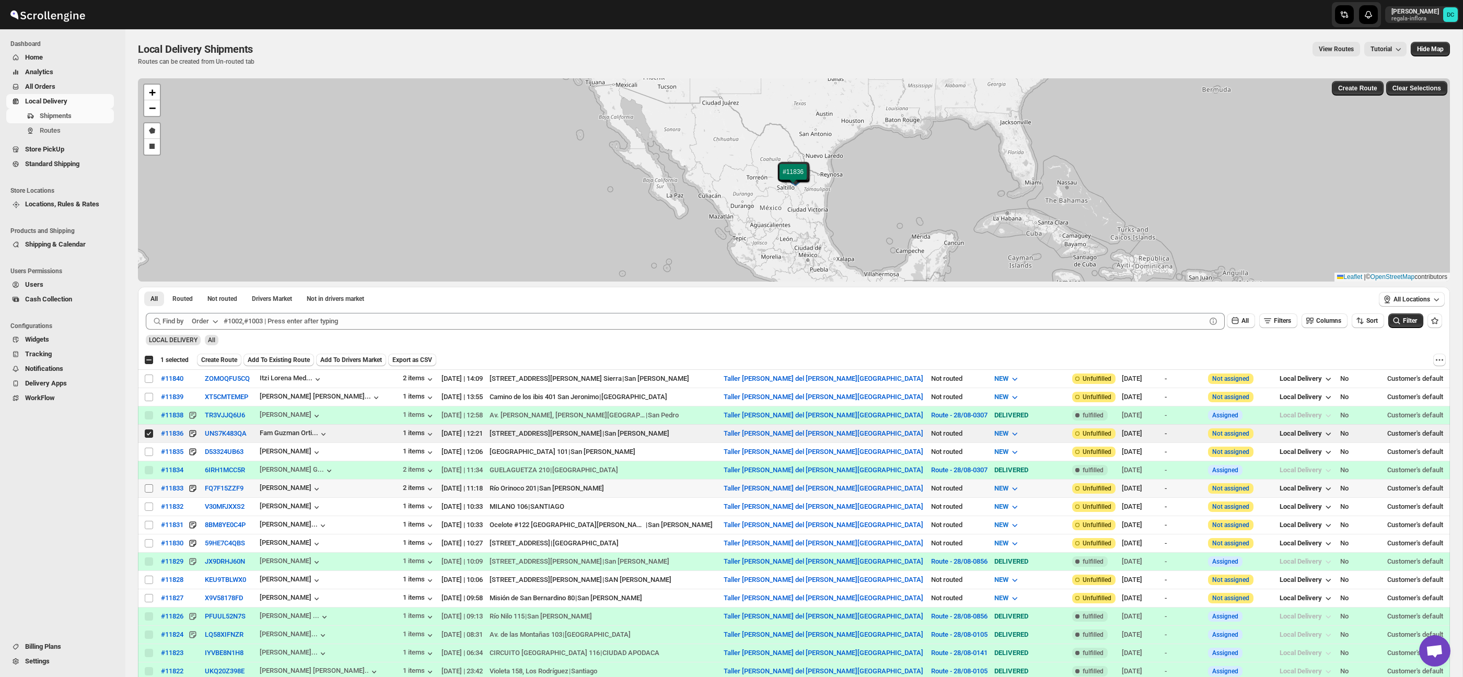
click at [146, 492] on input "Select shipment" at bounding box center [149, 488] width 8 height 8
checkbox input "true"
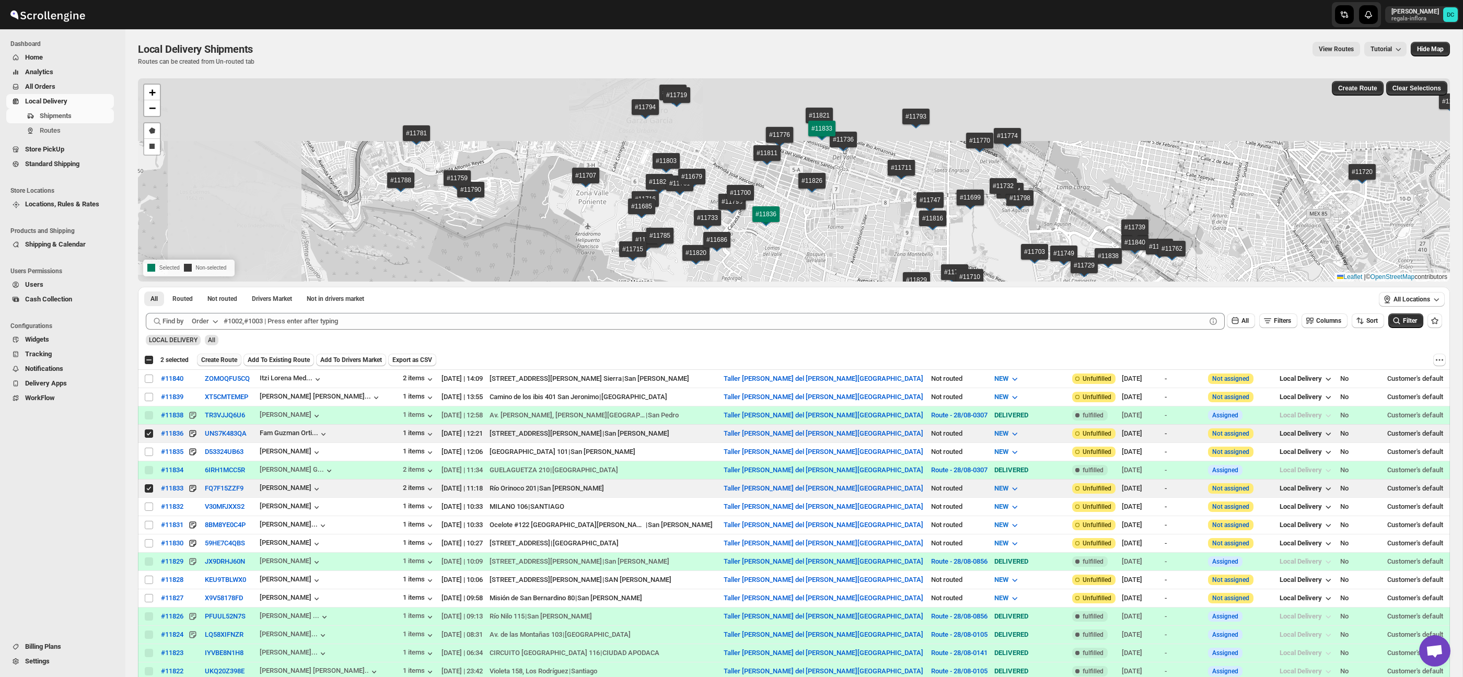
click at [210, 360] on span "Create Route" at bounding box center [219, 360] width 36 height 8
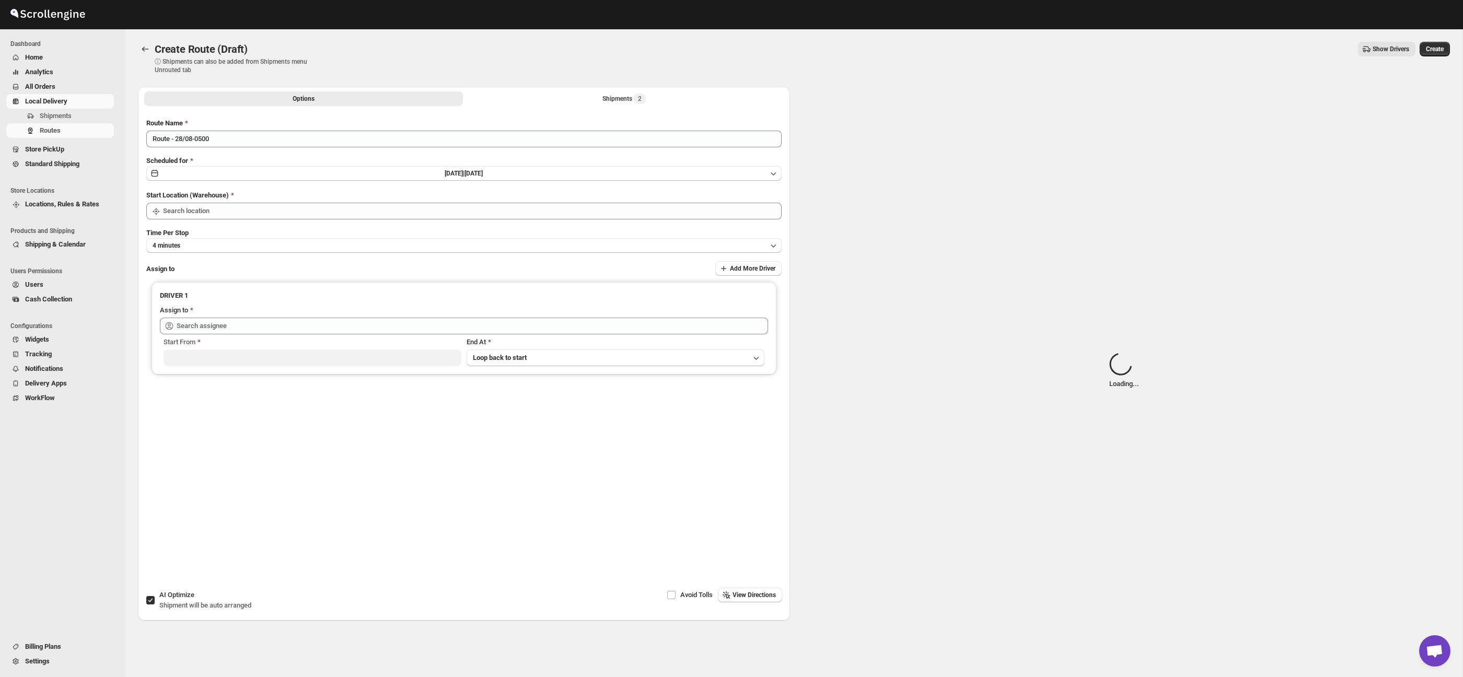
type input "Taller [PERSON_NAME] del [PERSON_NAME][GEOGRAPHIC_DATA]"
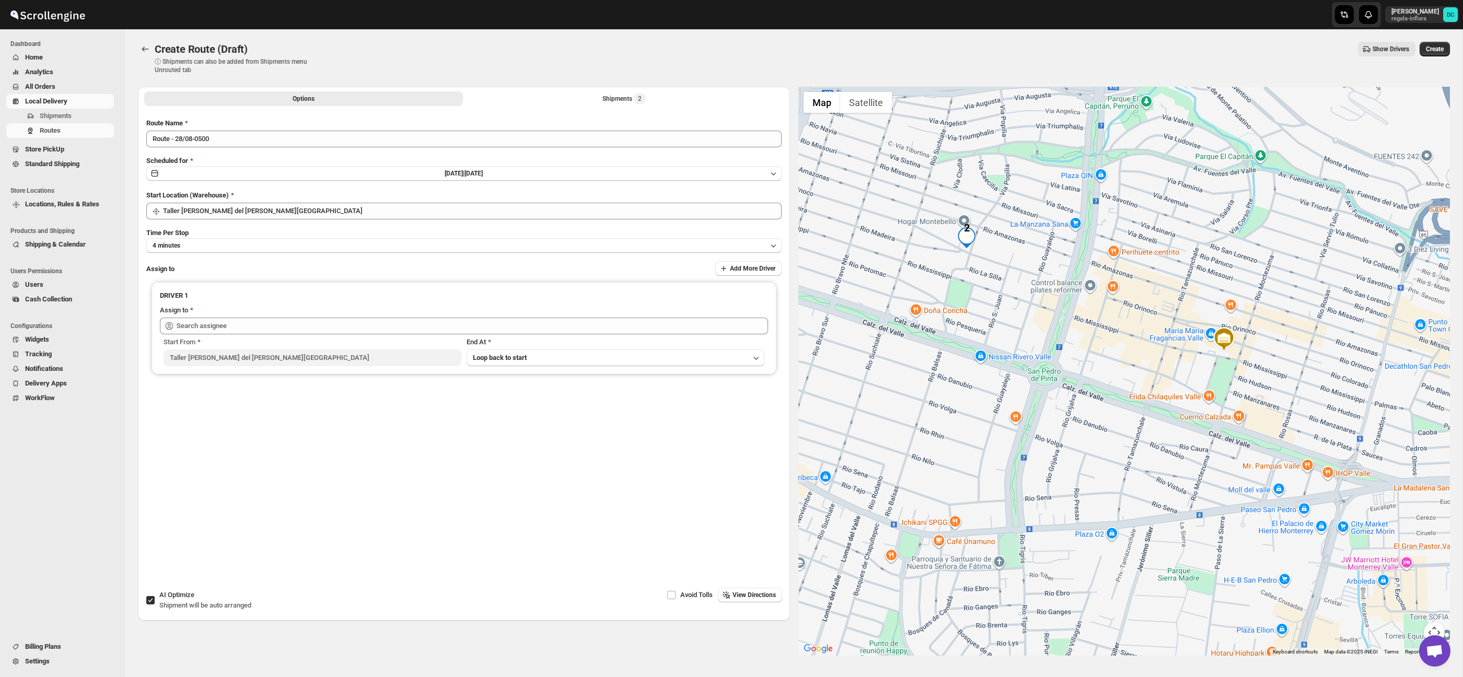
drag, startPoint x: 1072, startPoint y: 302, endPoint x: 1234, endPoint y: 271, distance: 164.9
click at [1234, 271] on div at bounding box center [1124, 371] width 652 height 569
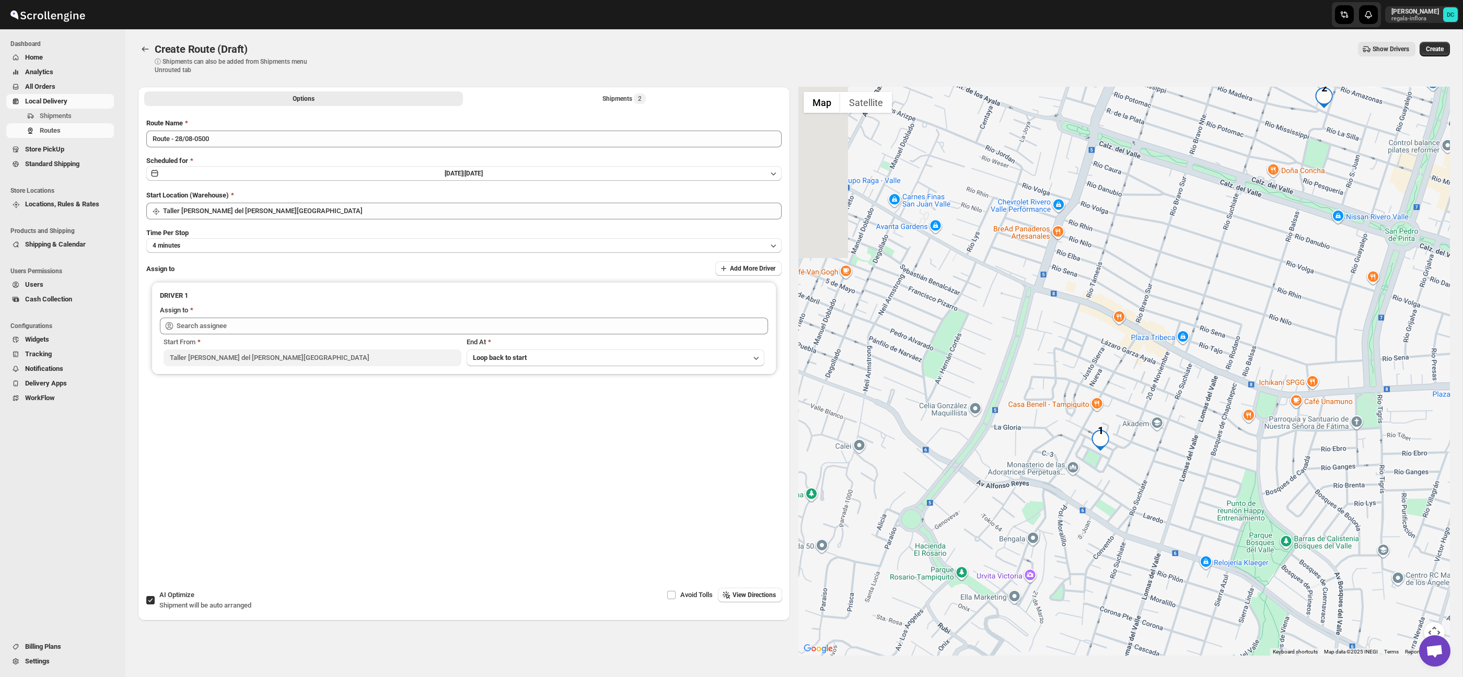
drag, startPoint x: 1132, startPoint y: 380, endPoint x: 1228, endPoint y: 292, distance: 130.5
click at [1228, 292] on div at bounding box center [1124, 371] width 652 height 569
click at [529, 98] on button "Shipments 2" at bounding box center [624, 98] width 319 height 15
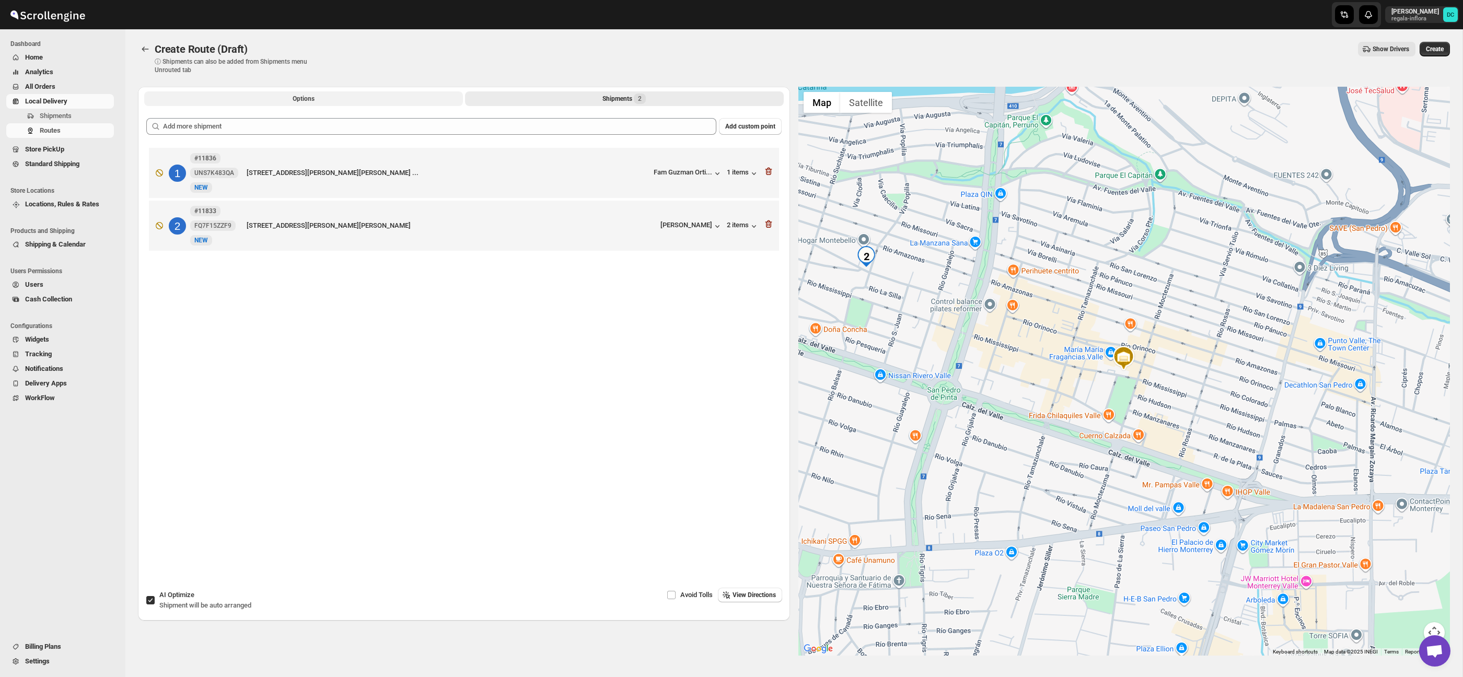
click at [305, 101] on span "Options" at bounding box center [304, 99] width 22 height 8
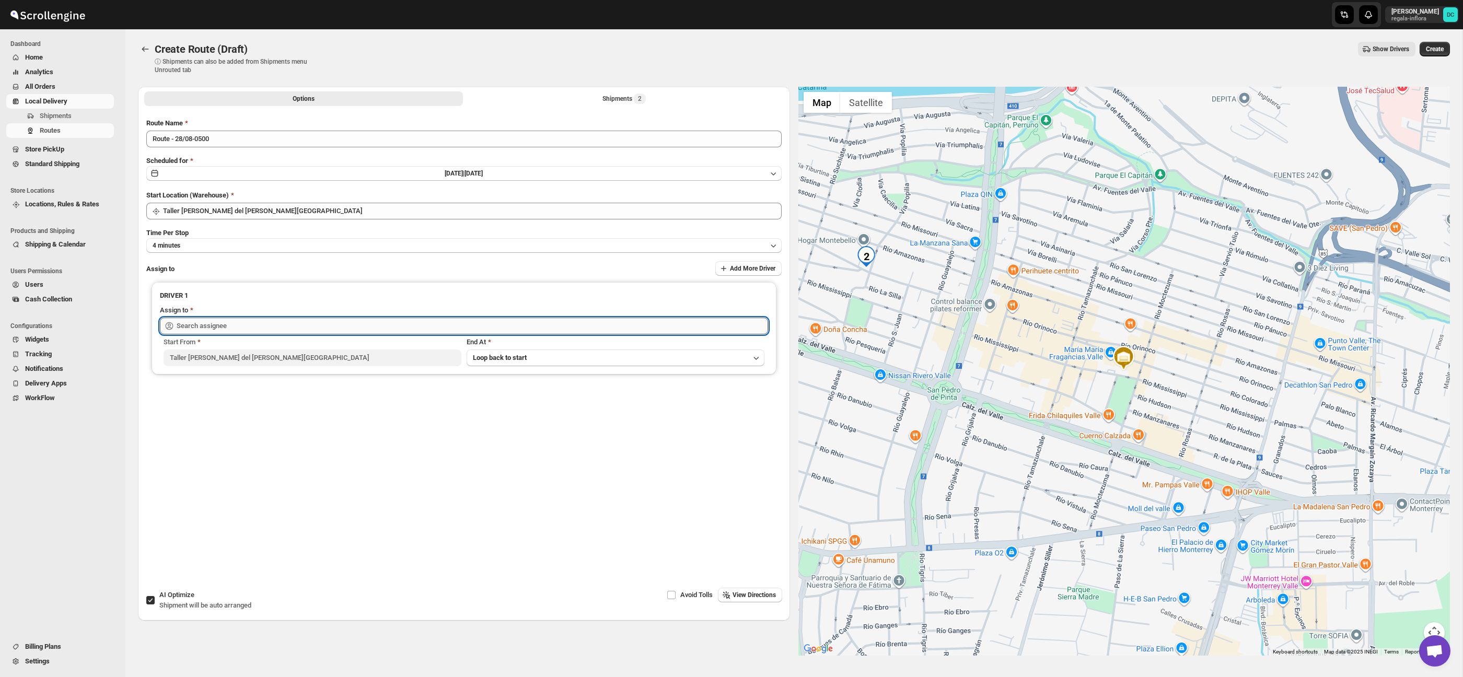
click at [358, 324] on input "text" at bounding box center [472, 326] width 591 height 17
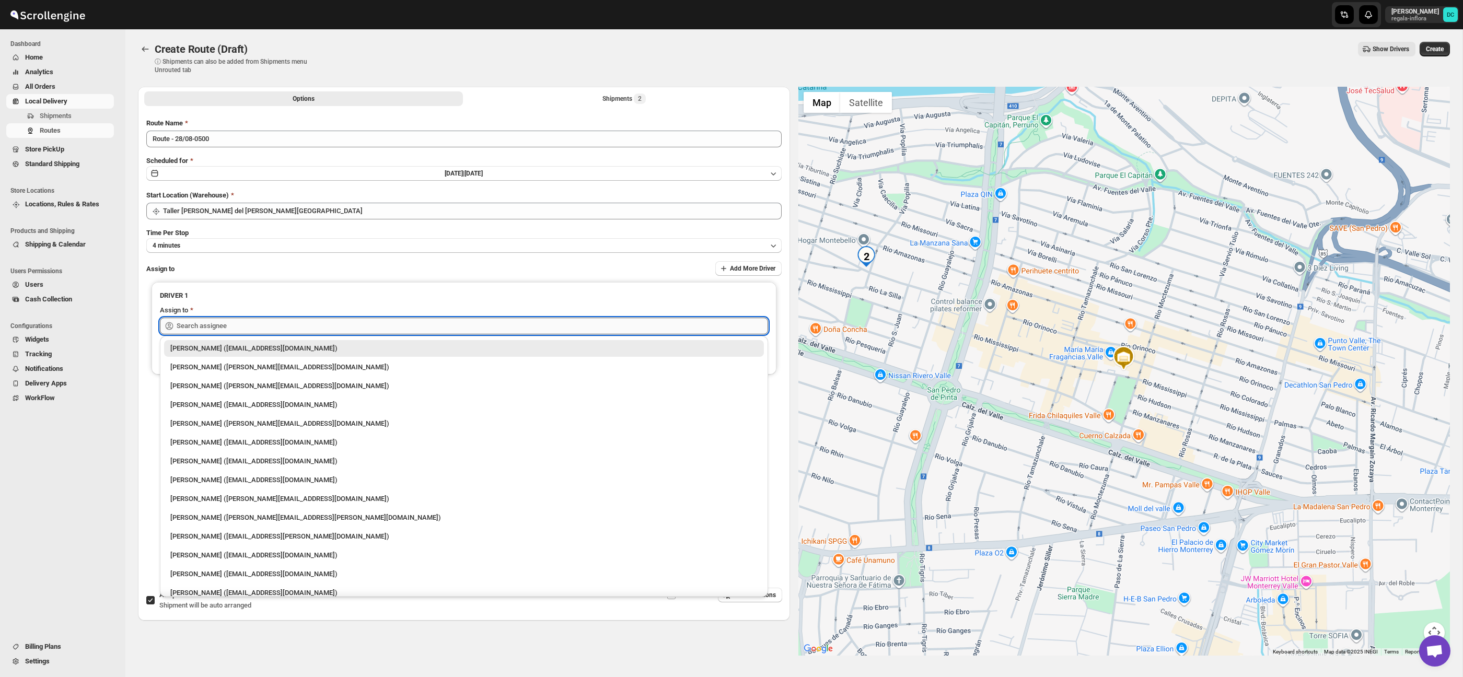
click at [358, 324] on input "text" at bounding box center [472, 326] width 591 height 17
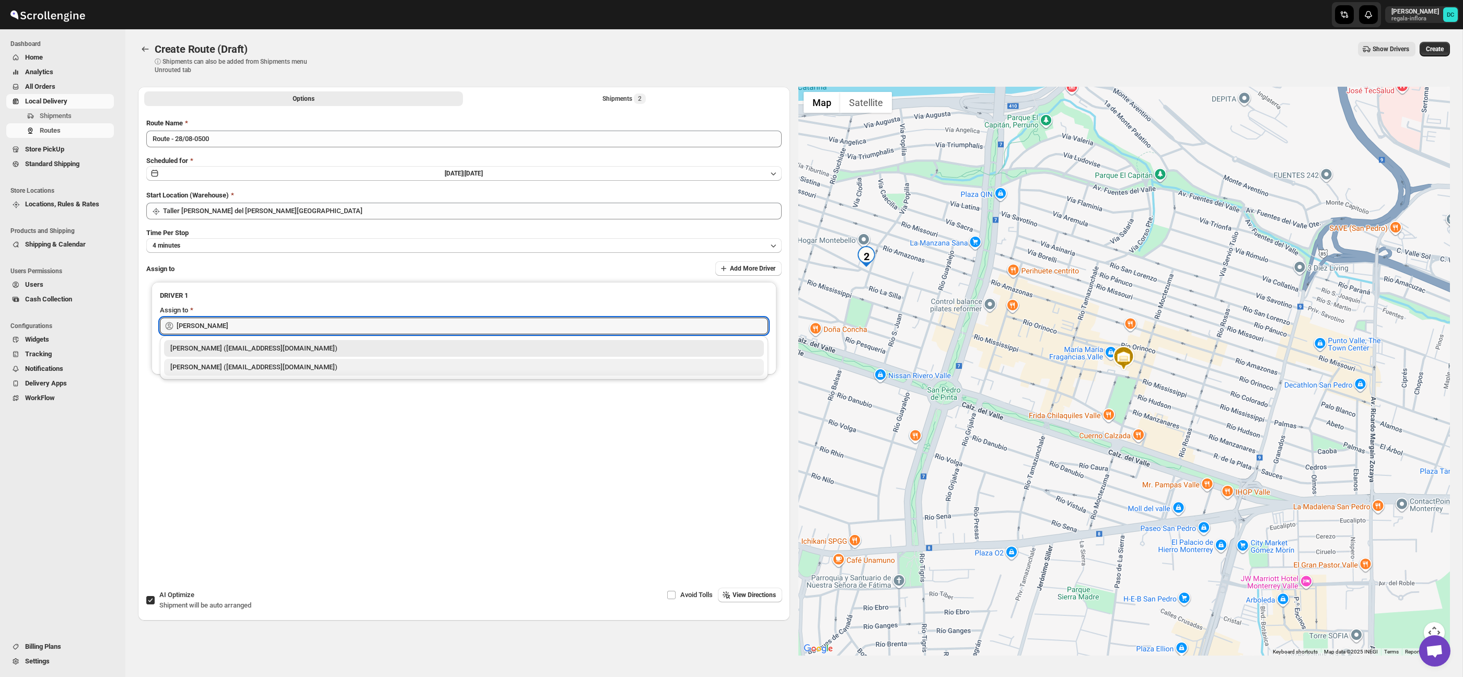
click at [325, 364] on div "[PERSON_NAME] ([EMAIL_ADDRESS][DOMAIN_NAME])" at bounding box center [463, 367] width 587 height 10
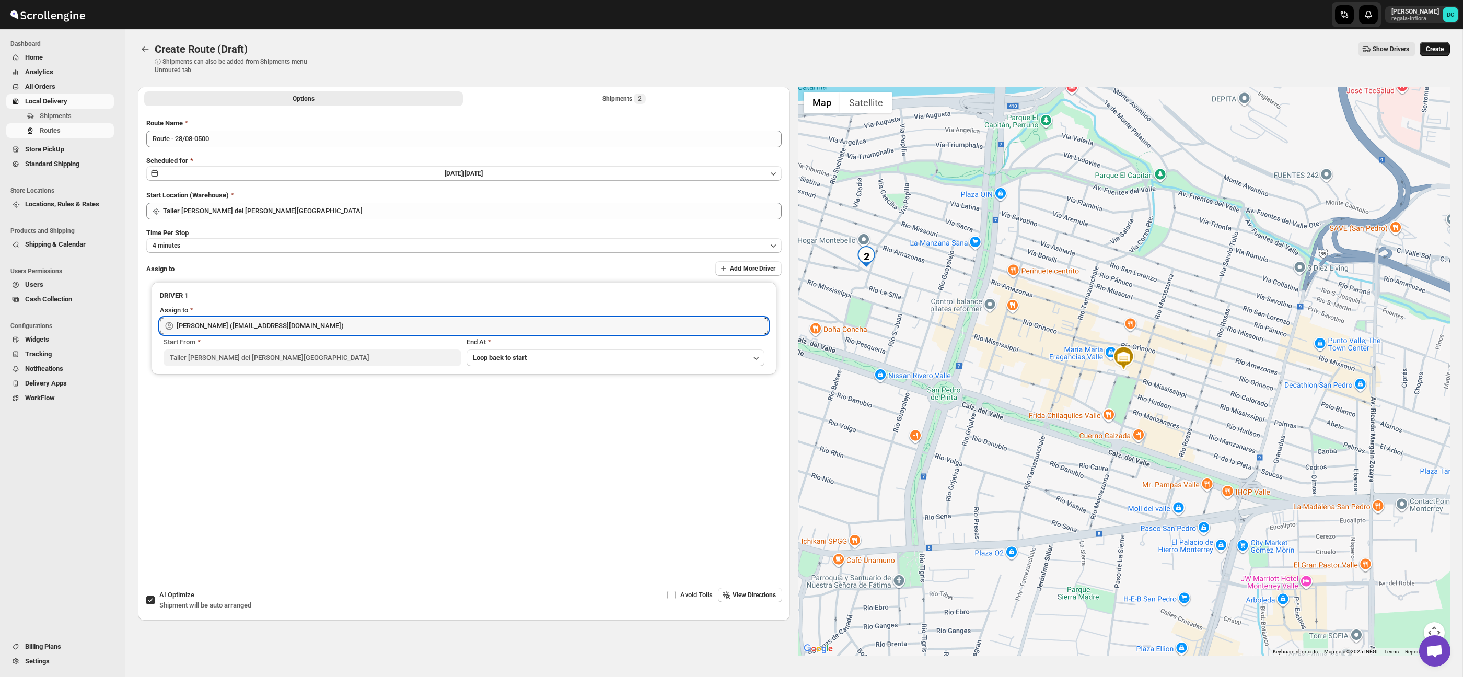
type input "[PERSON_NAME] ([EMAIL_ADDRESS][DOMAIN_NAME])"
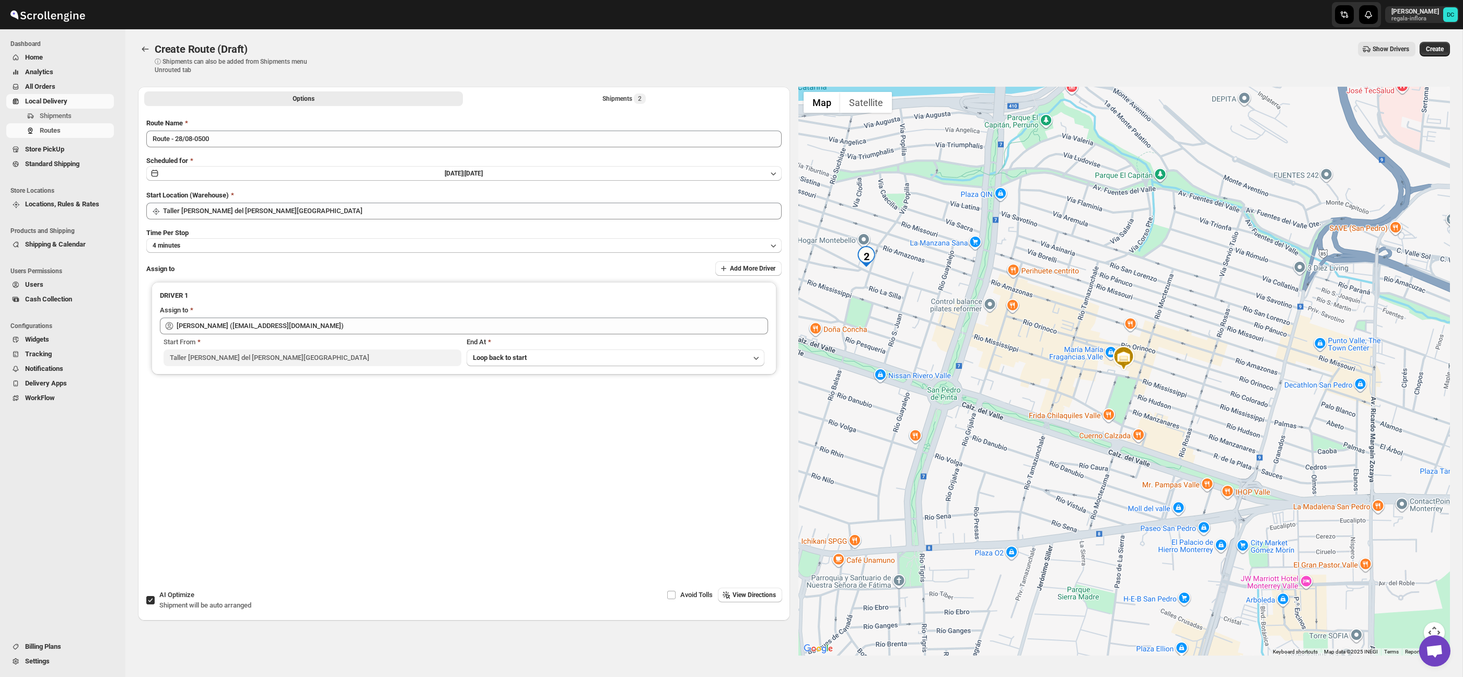
click at [1431, 51] on span "Create" at bounding box center [1435, 49] width 18 height 8
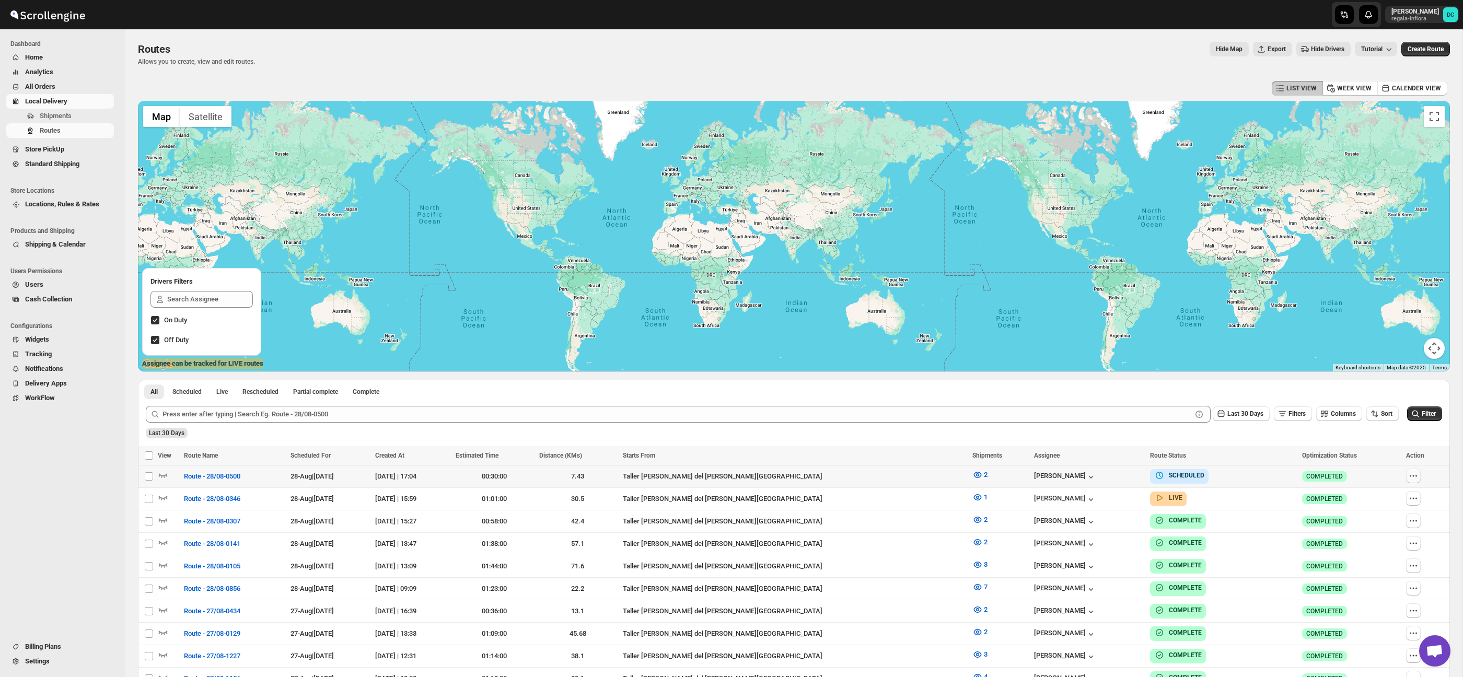
click at [1406, 470] on button "button" at bounding box center [1413, 476] width 15 height 15
checkbox input "true"
click at [1380, 554] on span "Edit" at bounding box center [1386, 551] width 48 height 10
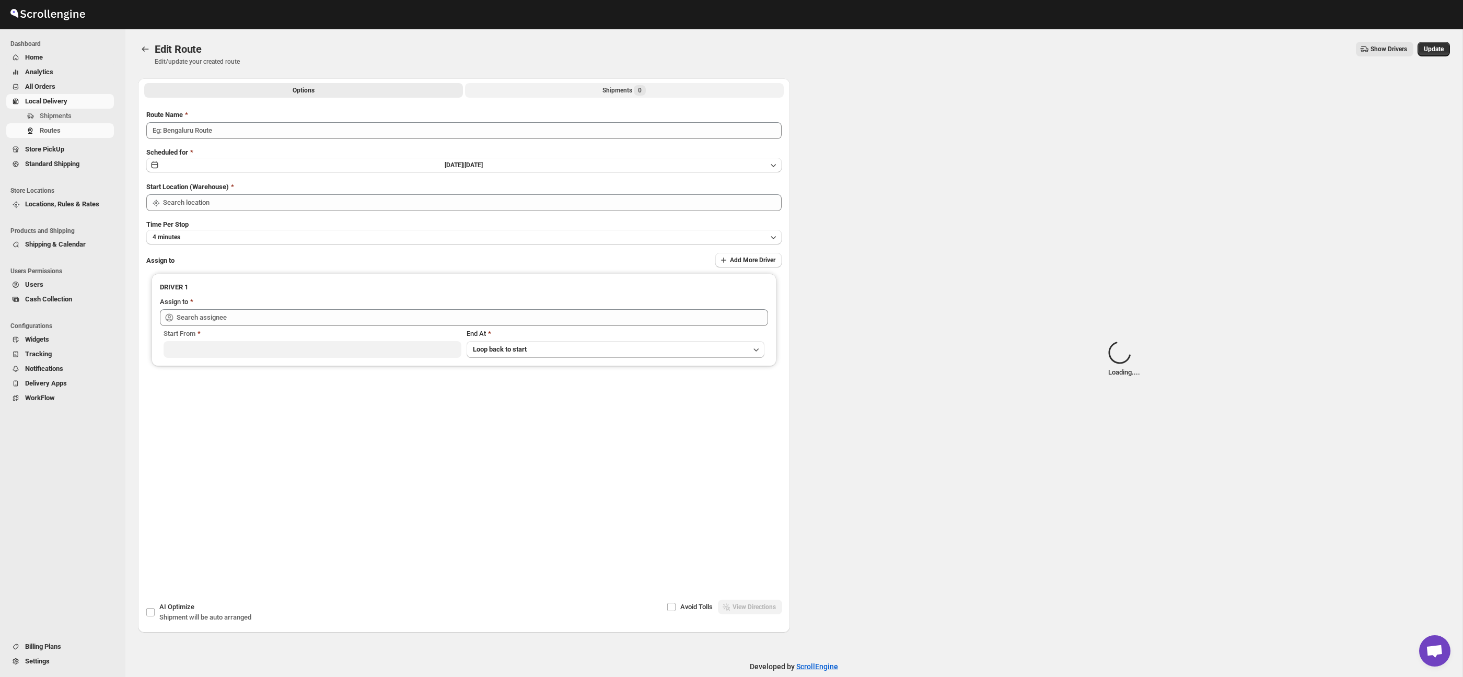
type input "Route - 28/08-0500"
type input "Taller [PERSON_NAME] del [PERSON_NAME][GEOGRAPHIC_DATA]"
type input "[PERSON_NAME] ([EMAIL_ADDRESS][DOMAIN_NAME])"
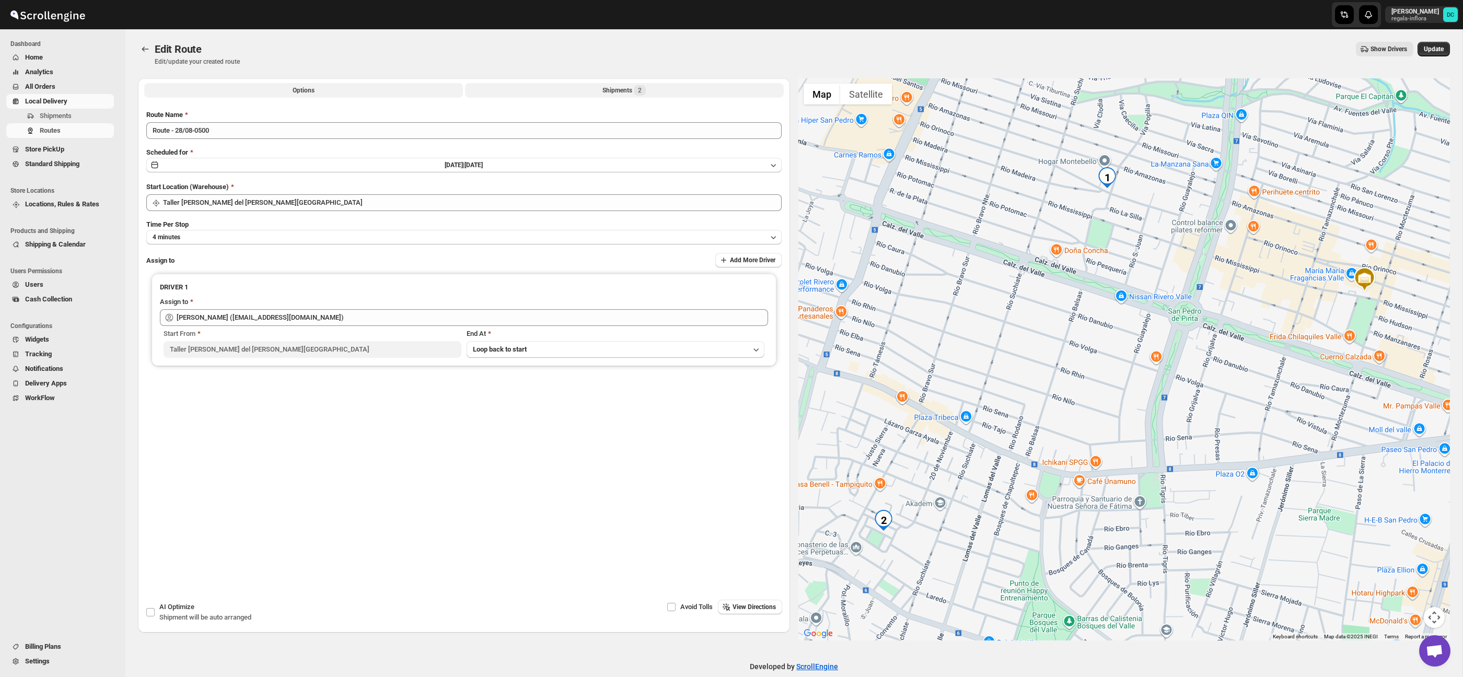
click at [661, 93] on button "Shipments 2" at bounding box center [624, 90] width 319 height 15
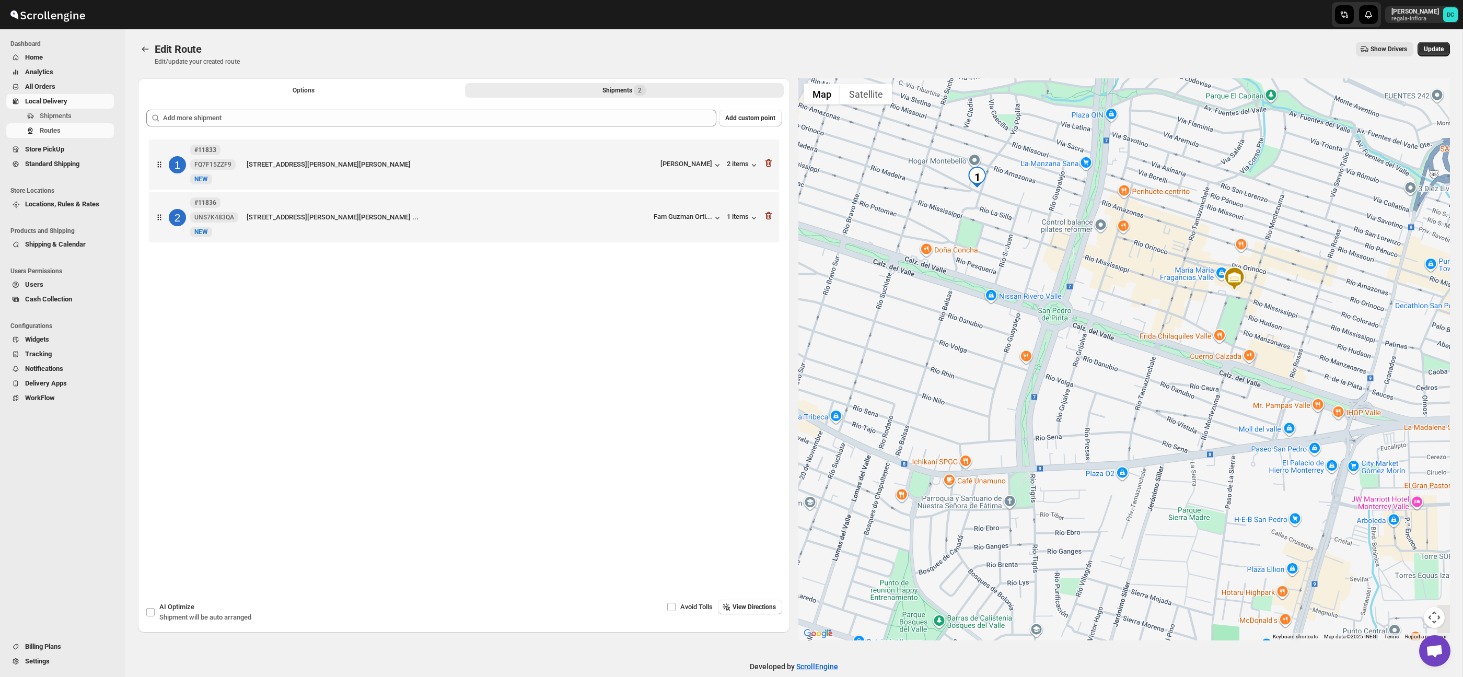
drag, startPoint x: 908, startPoint y: 403, endPoint x: 1117, endPoint y: 330, distance: 221.9
click at [1133, 304] on div at bounding box center [1124, 359] width 652 height 562
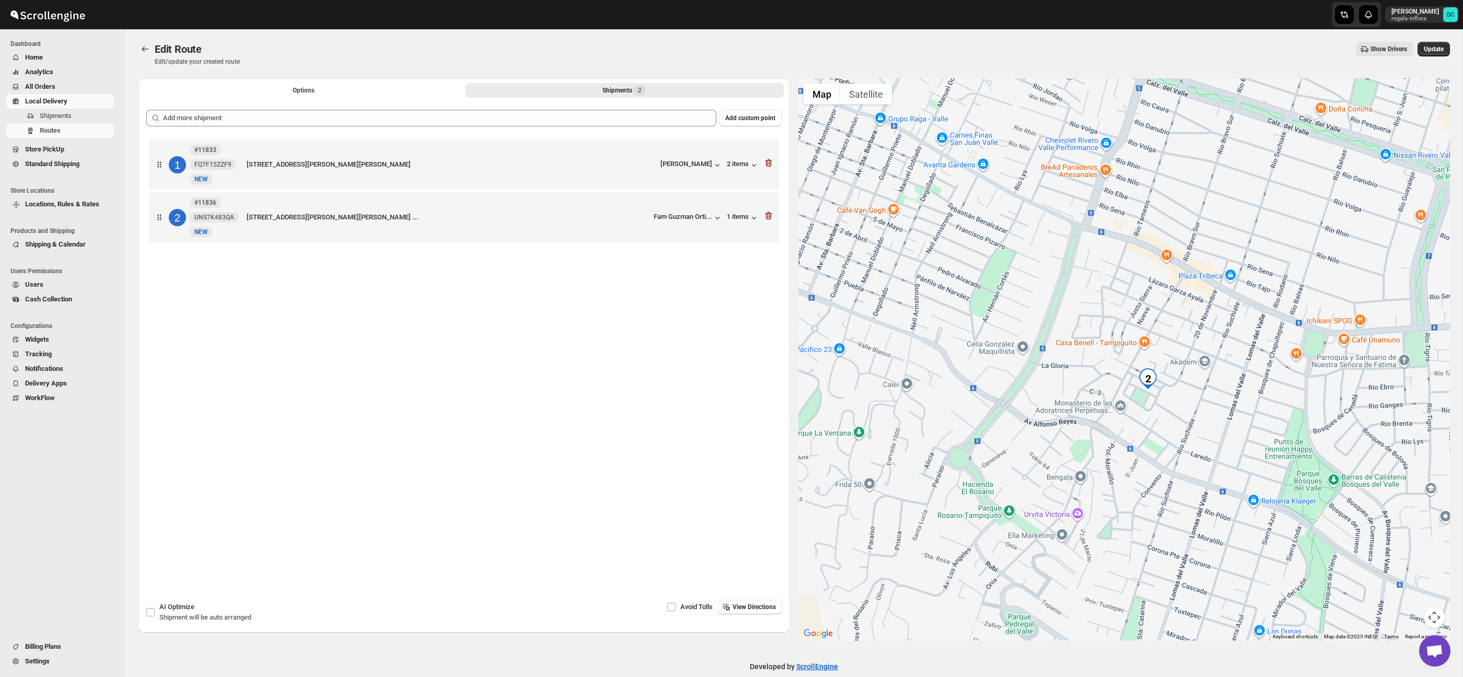
drag, startPoint x: 1070, startPoint y: 406, endPoint x: 1157, endPoint y: 424, distance: 88.5
click at [1137, 356] on div at bounding box center [1124, 359] width 652 height 562
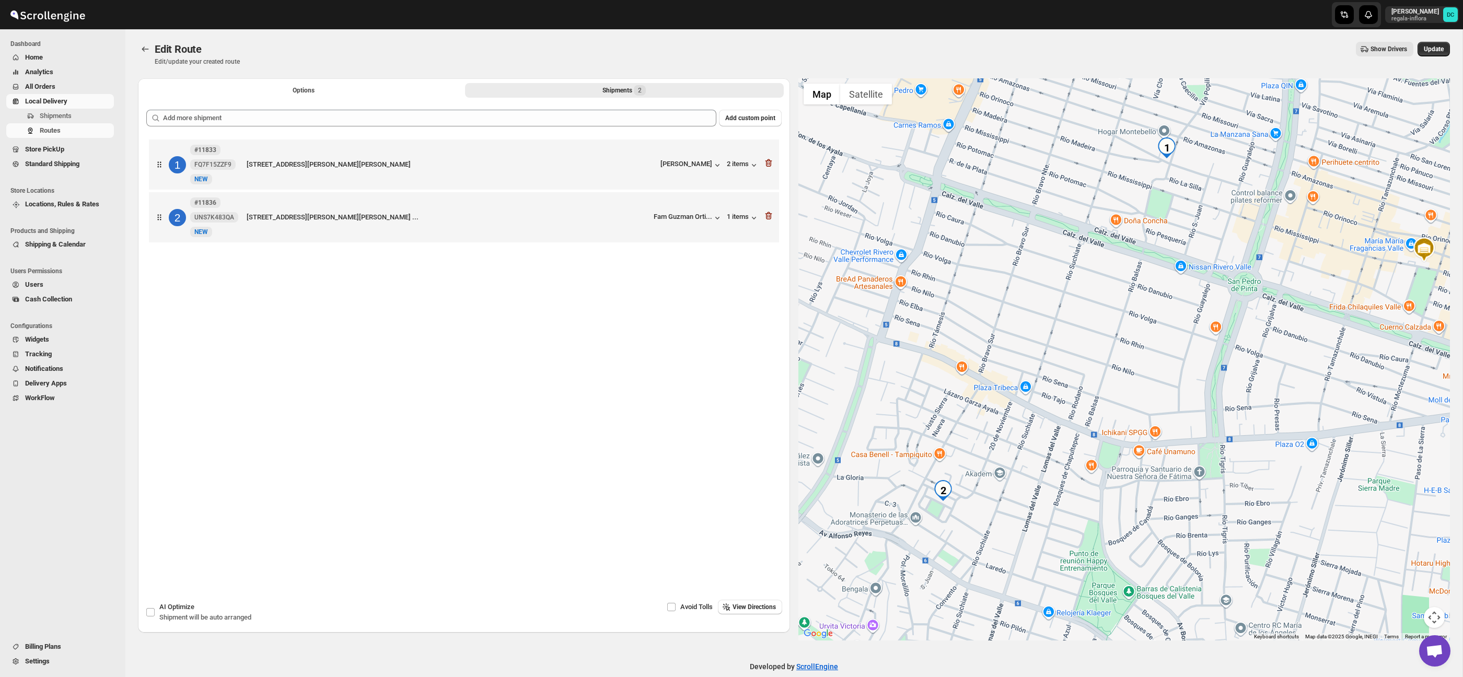
drag, startPoint x: 1292, startPoint y: 275, endPoint x: 1130, endPoint y: 425, distance: 221.1
click at [1130, 425] on div at bounding box center [1124, 359] width 652 height 562
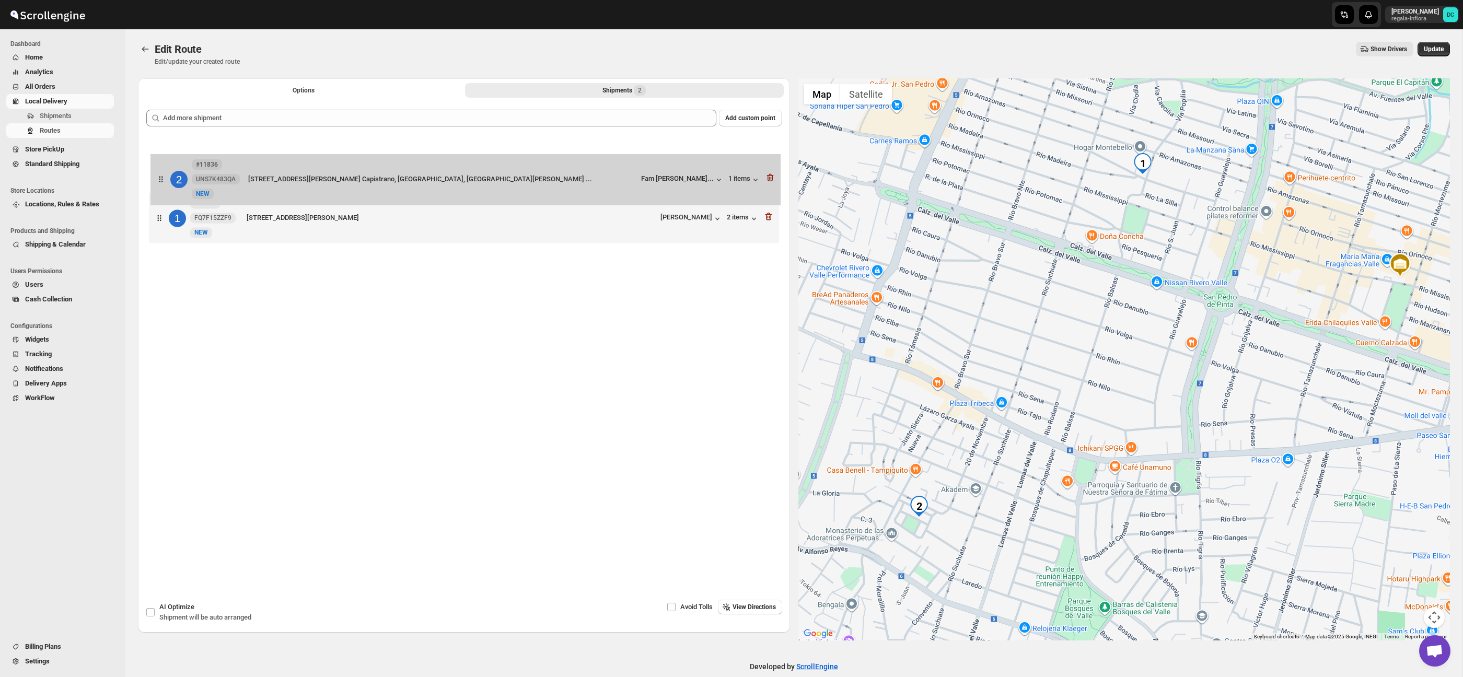
drag, startPoint x: 162, startPoint y: 220, endPoint x: 161, endPoint y: 165, distance: 55.4
click at [161, 165] on div "1 #11833 FQ7F15ZZF9 New NEW Río Orinoco 201, ote, San Pedro Garza García, Nuevo…" at bounding box center [463, 192] width 635 height 111
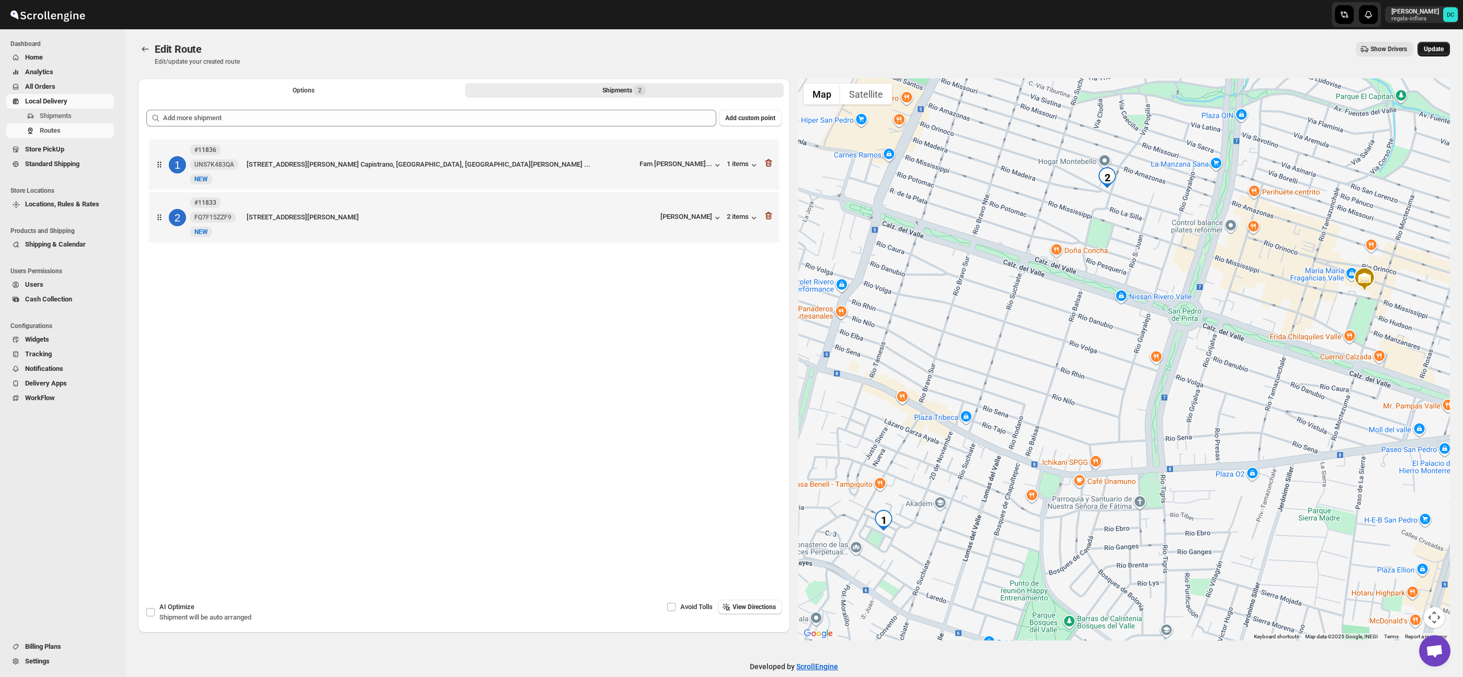
click at [1428, 52] on span "Update" at bounding box center [1434, 49] width 20 height 8
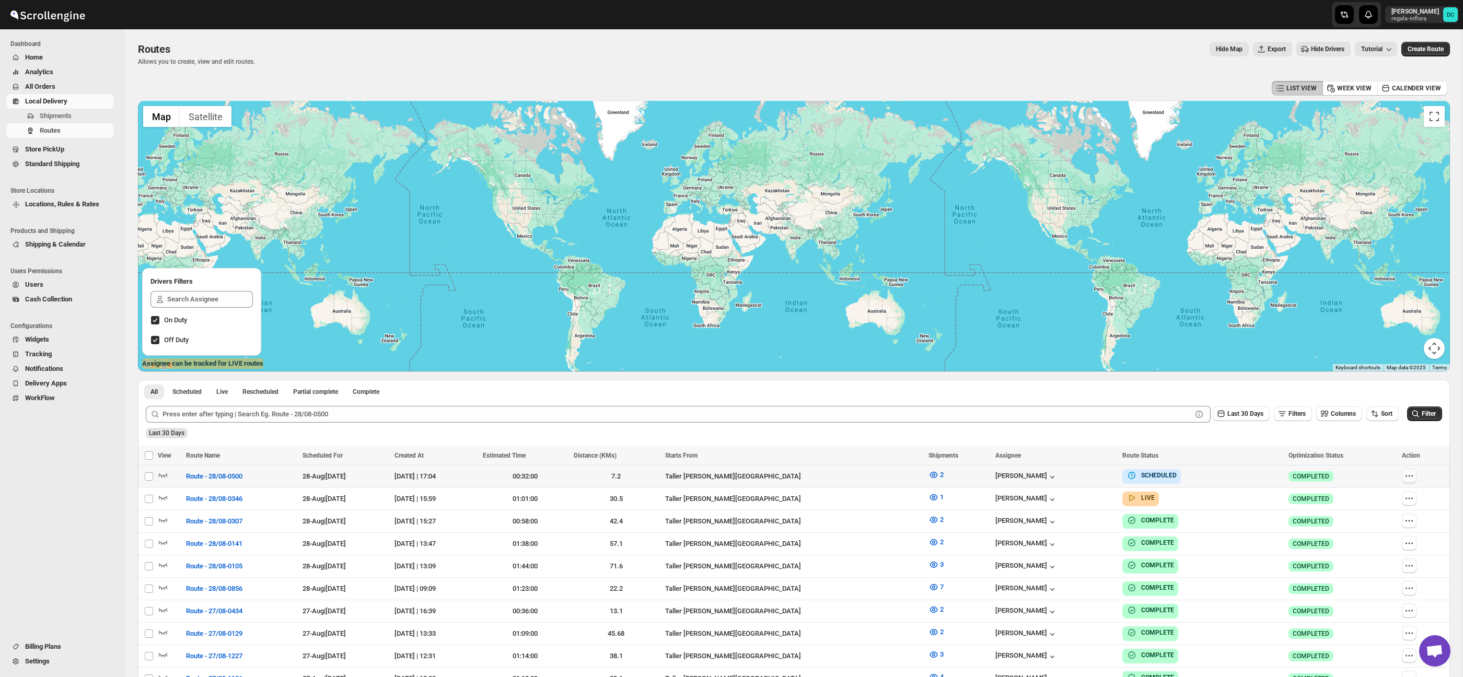
click at [1409, 476] on icon "button" at bounding box center [1409, 476] width 2 height 2
checkbox input "true"
click at [1375, 551] on span "Edit" at bounding box center [1386, 551] width 48 height 10
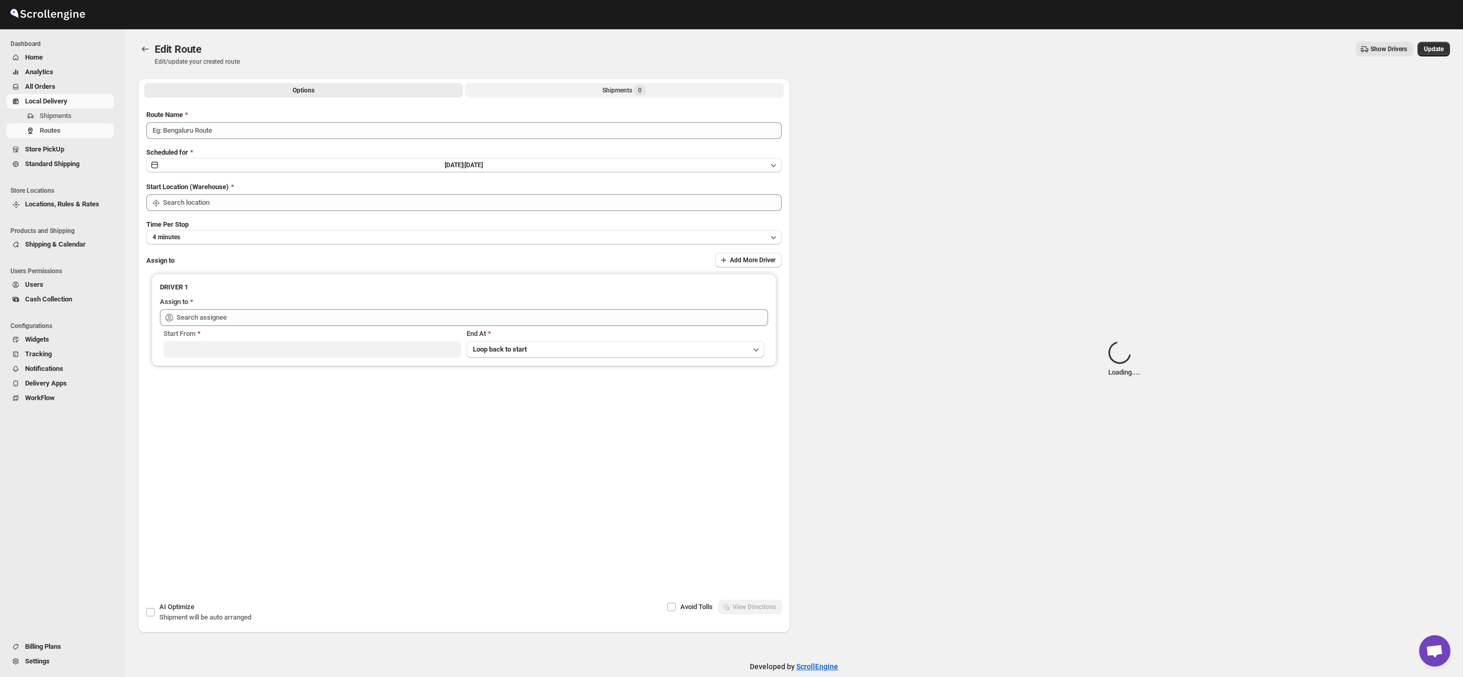
type input "Route - 28/08-0500"
type input "Taller [PERSON_NAME] del [PERSON_NAME][GEOGRAPHIC_DATA]"
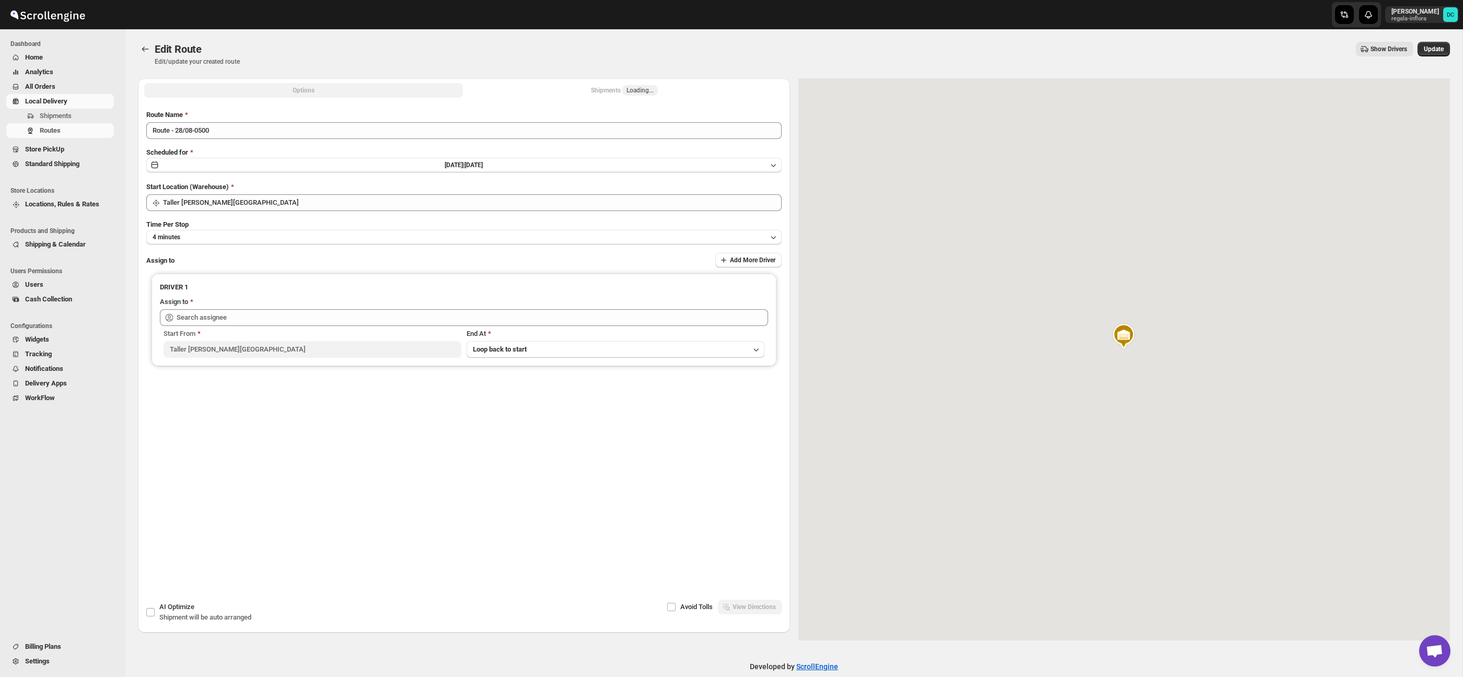
type input "[PERSON_NAME] ([EMAIL_ADDRESS][DOMAIN_NAME])"
click at [662, 91] on button "Shipments Loading..." at bounding box center [624, 90] width 319 height 15
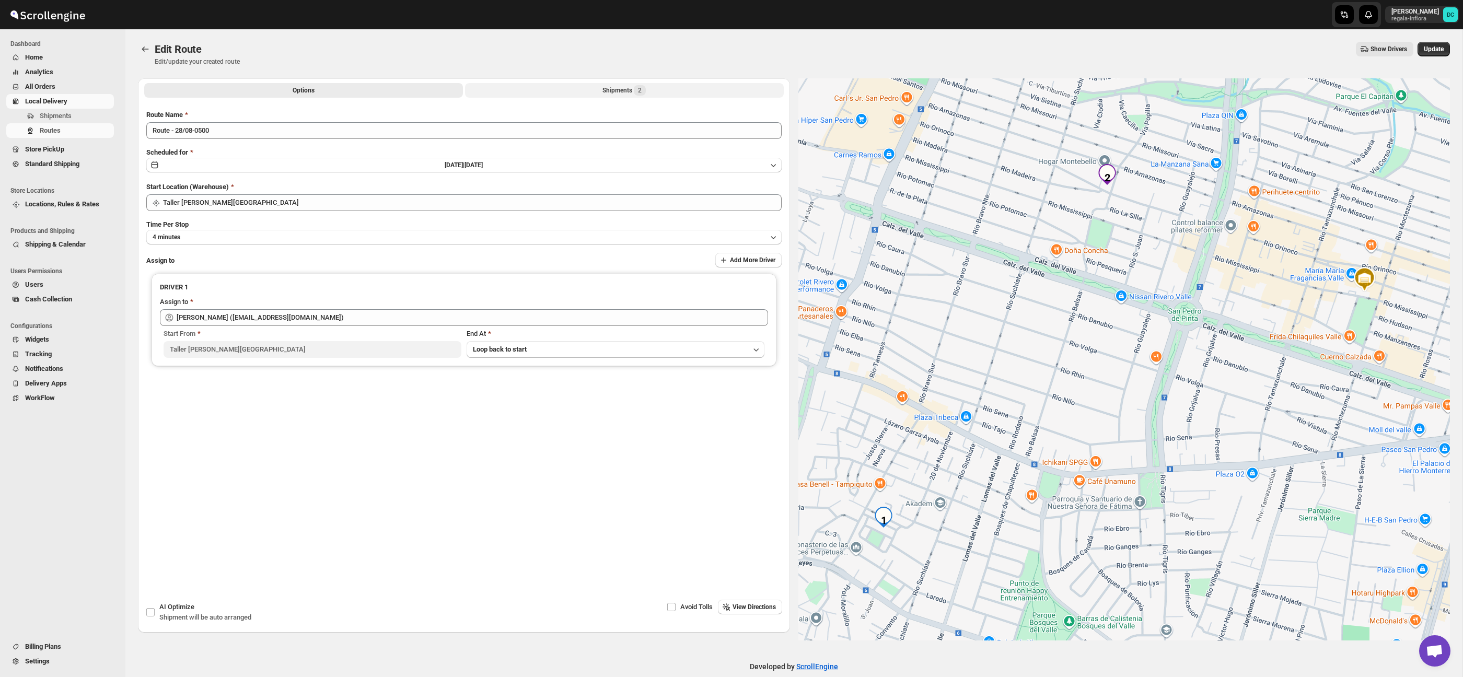
click at [582, 84] on button "Shipments 2" at bounding box center [624, 90] width 319 height 15
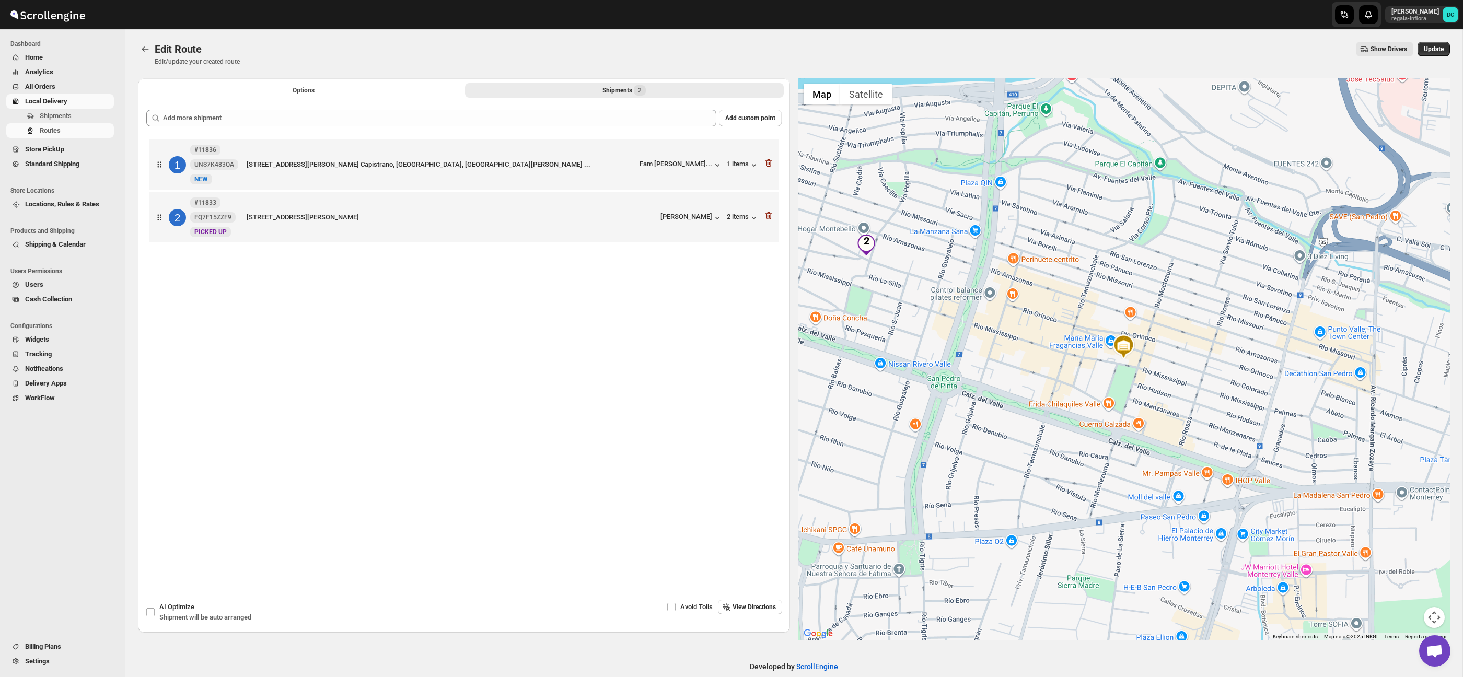
click at [53, 83] on span "All Orders" at bounding box center [40, 87] width 30 height 8
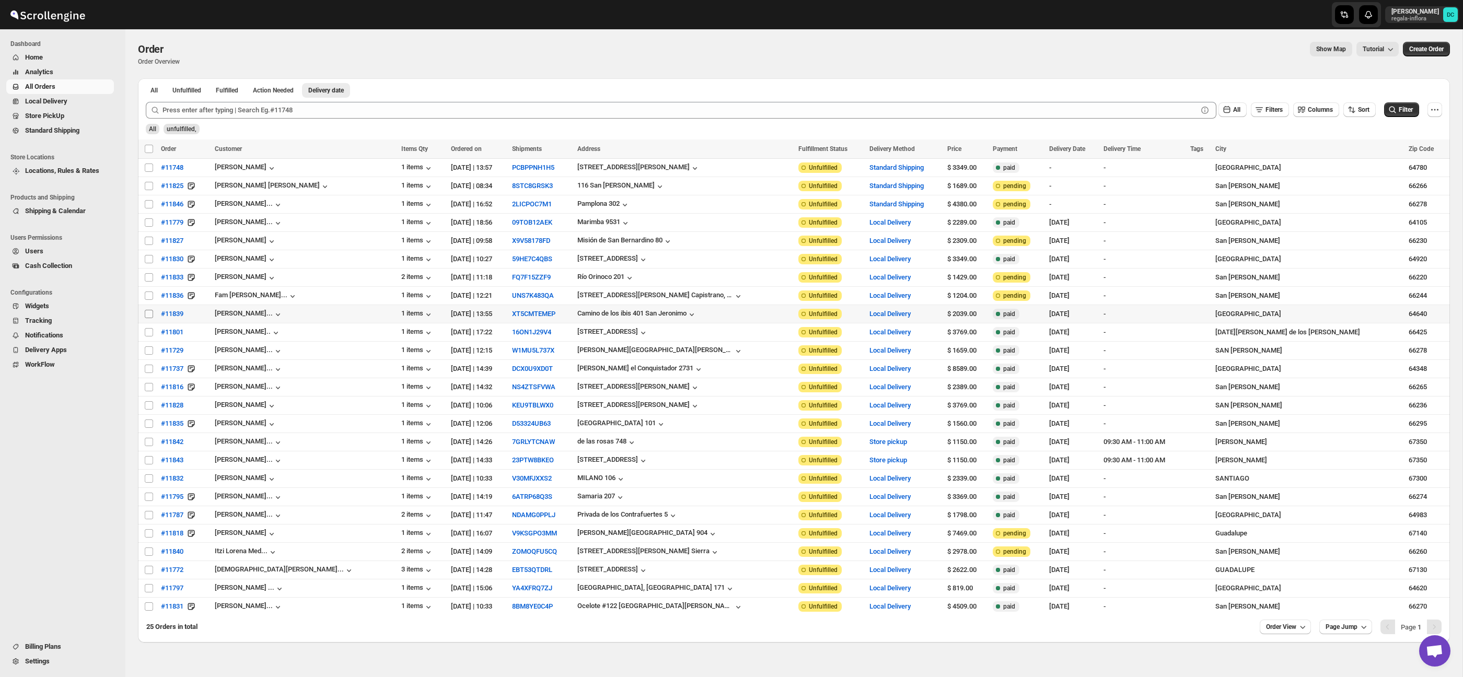
click at [147, 314] on input "Select order" at bounding box center [149, 314] width 8 height 8
checkbox input "true"
click at [149, 295] on input "Select order" at bounding box center [149, 296] width 8 height 8
checkbox input "true"
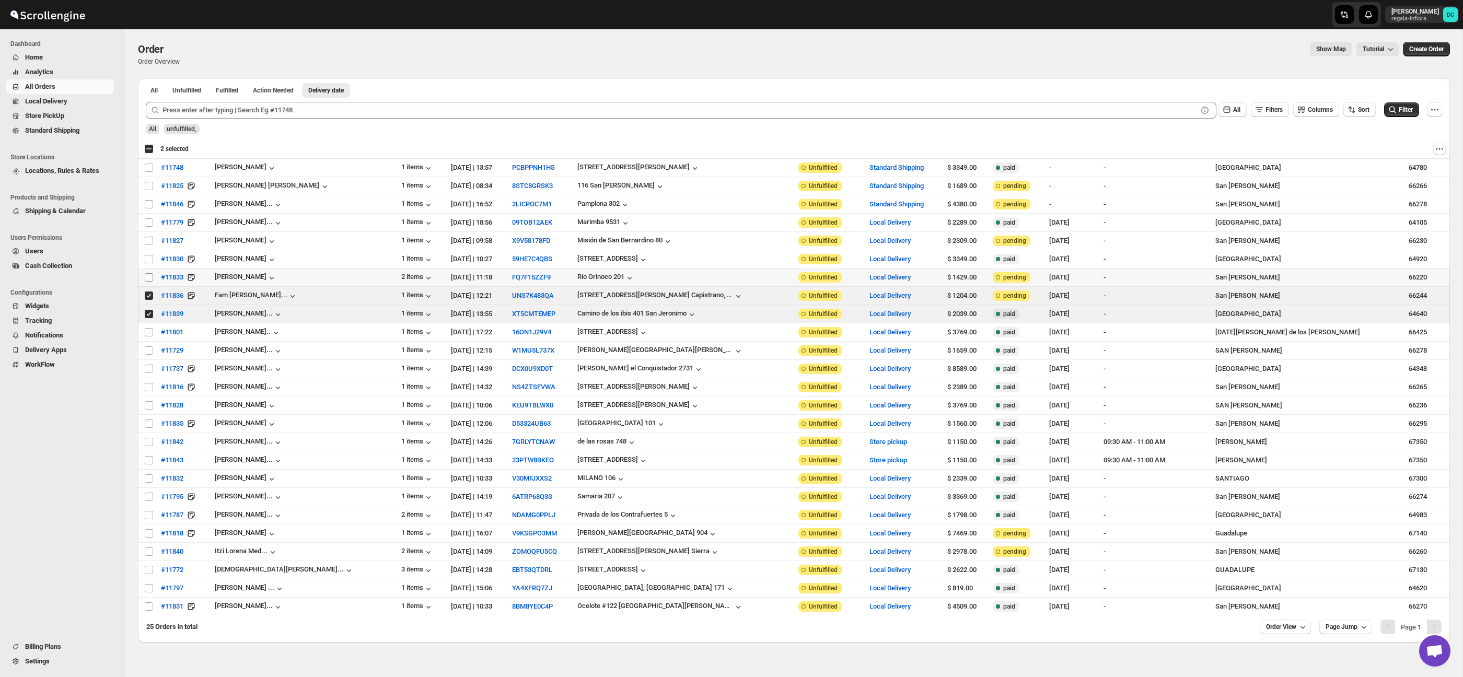
click at [146, 278] on input "Select order" at bounding box center [149, 277] width 8 height 8
checkbox input "true"
click at [148, 261] on input "Select order" at bounding box center [149, 259] width 8 height 8
checkbox input "true"
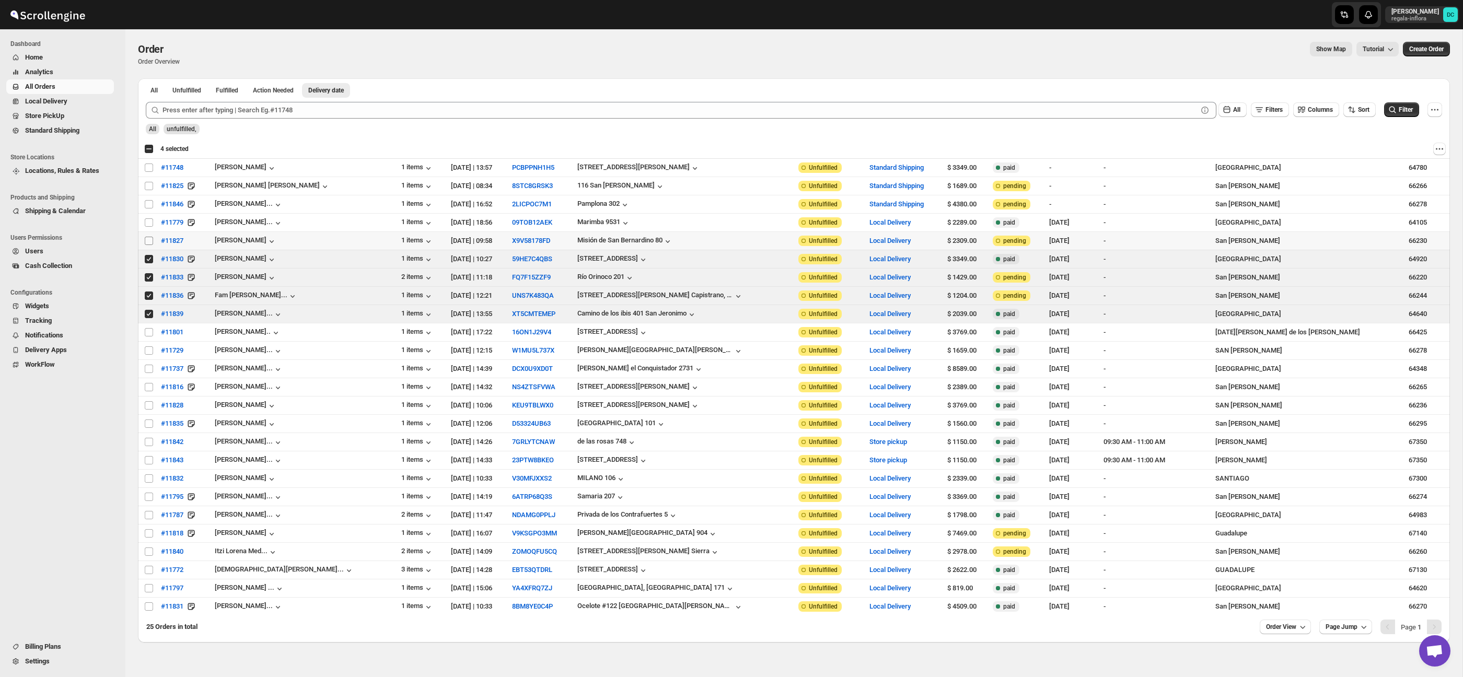
click at [150, 241] on input "Select order" at bounding box center [149, 241] width 8 height 8
checkbox input "true"
drag, startPoint x: 148, startPoint y: 222, endPoint x: 175, endPoint y: 237, distance: 31.4
click at [147, 222] on input "Select order" at bounding box center [149, 222] width 8 height 8
checkbox input "true"
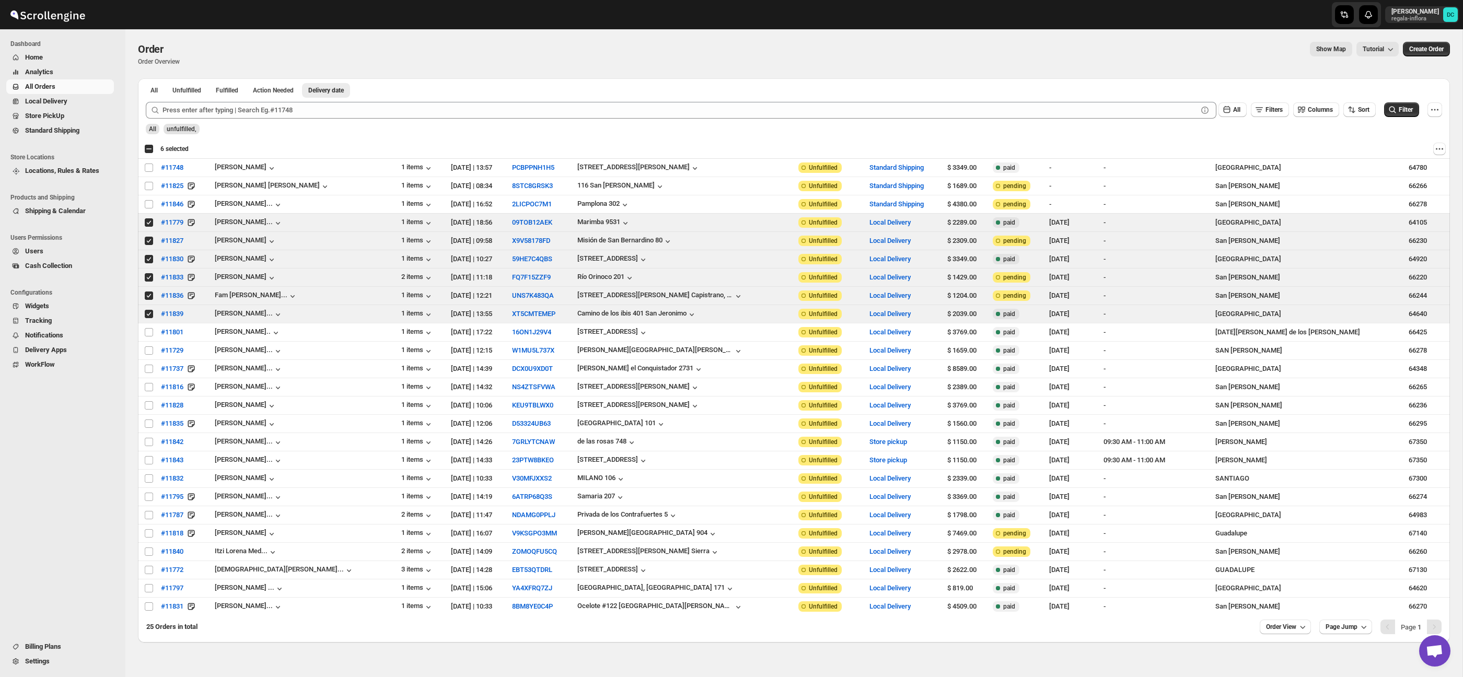
click at [149, 148] on div "Select all 25 orders 6 selected" at bounding box center [166, 148] width 44 height 9
checkbox input "true"
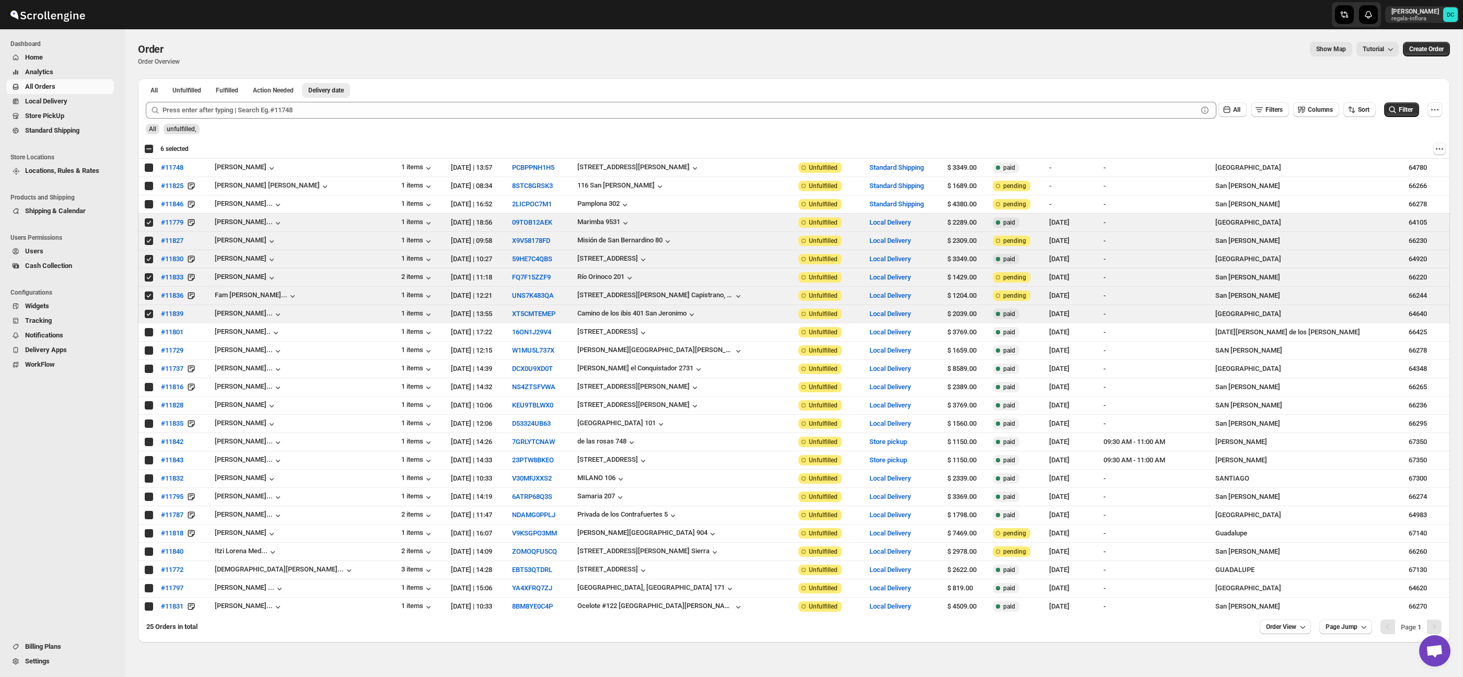
checkbox input "true"
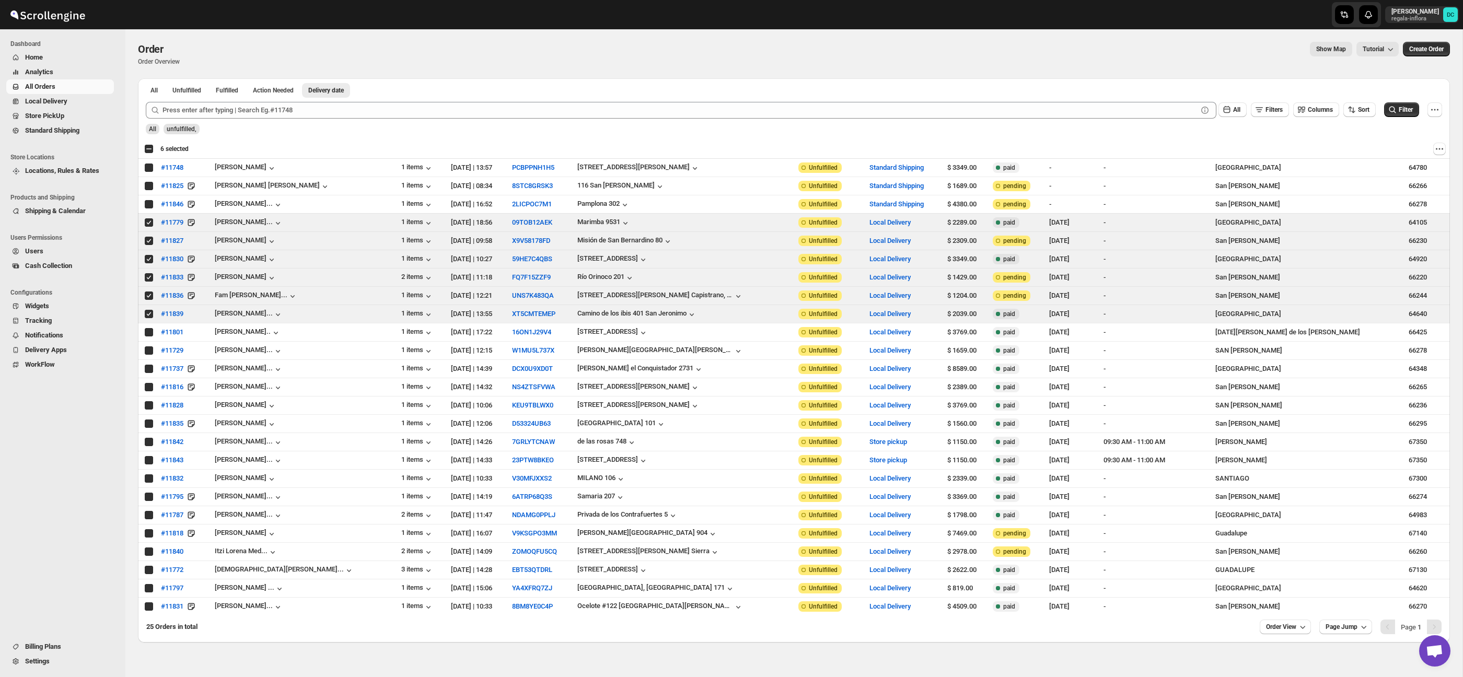
checkbox input "true"
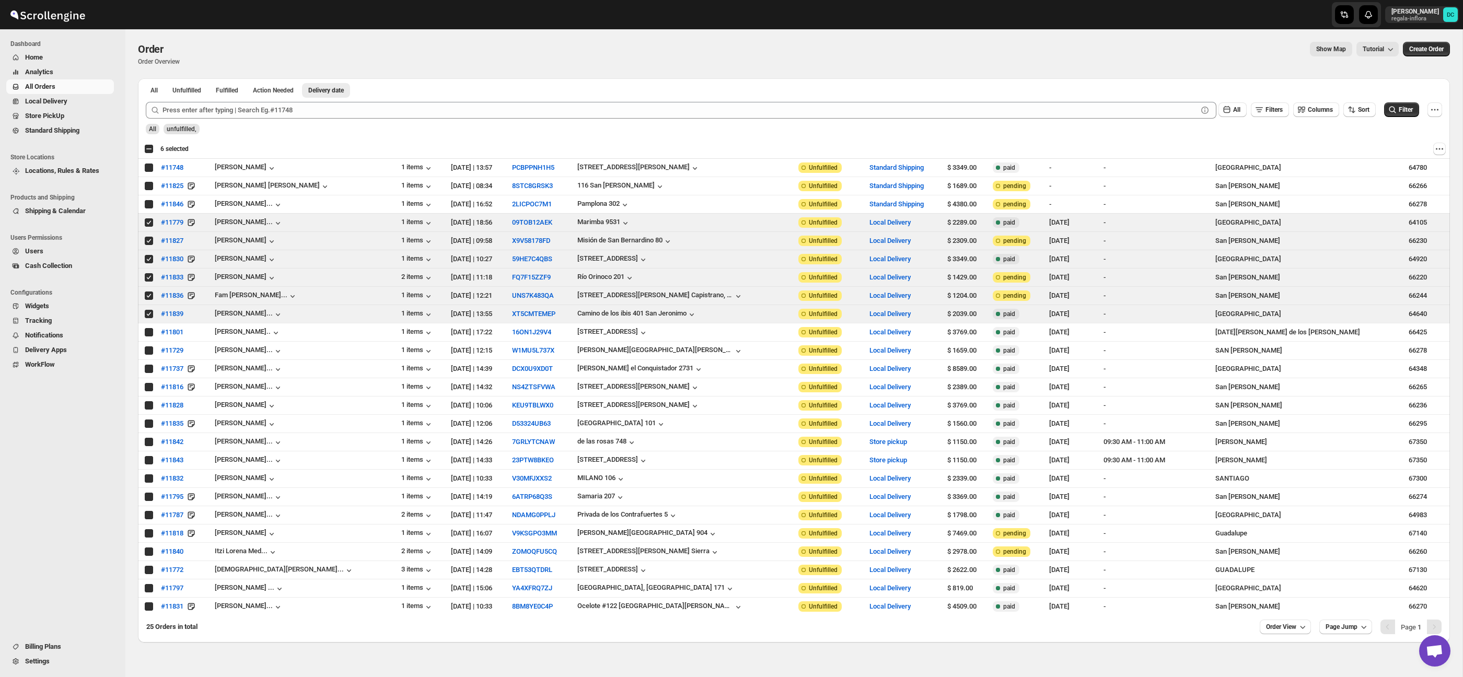
checkbox input "true"
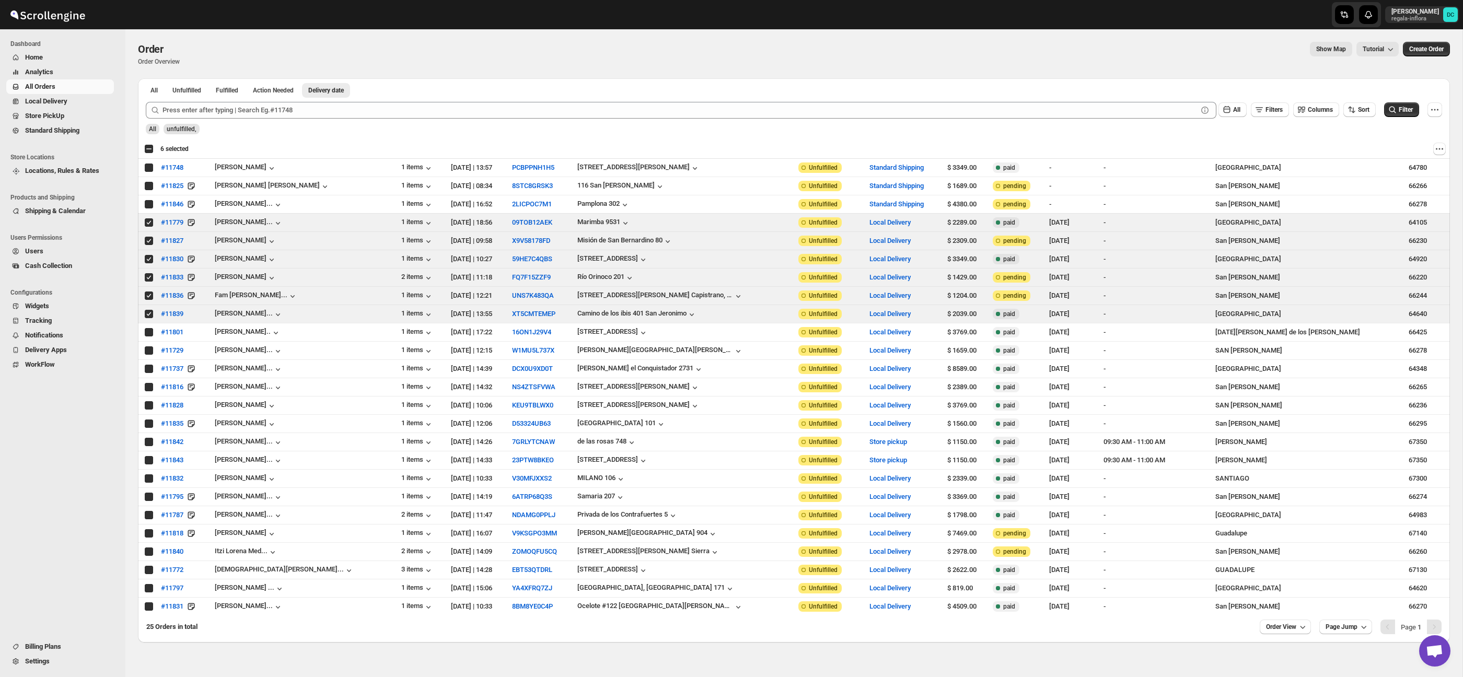
checkbox input "true"
click at [149, 148] on div "Select all 25 orders 6 selected" at bounding box center [166, 148] width 44 height 9
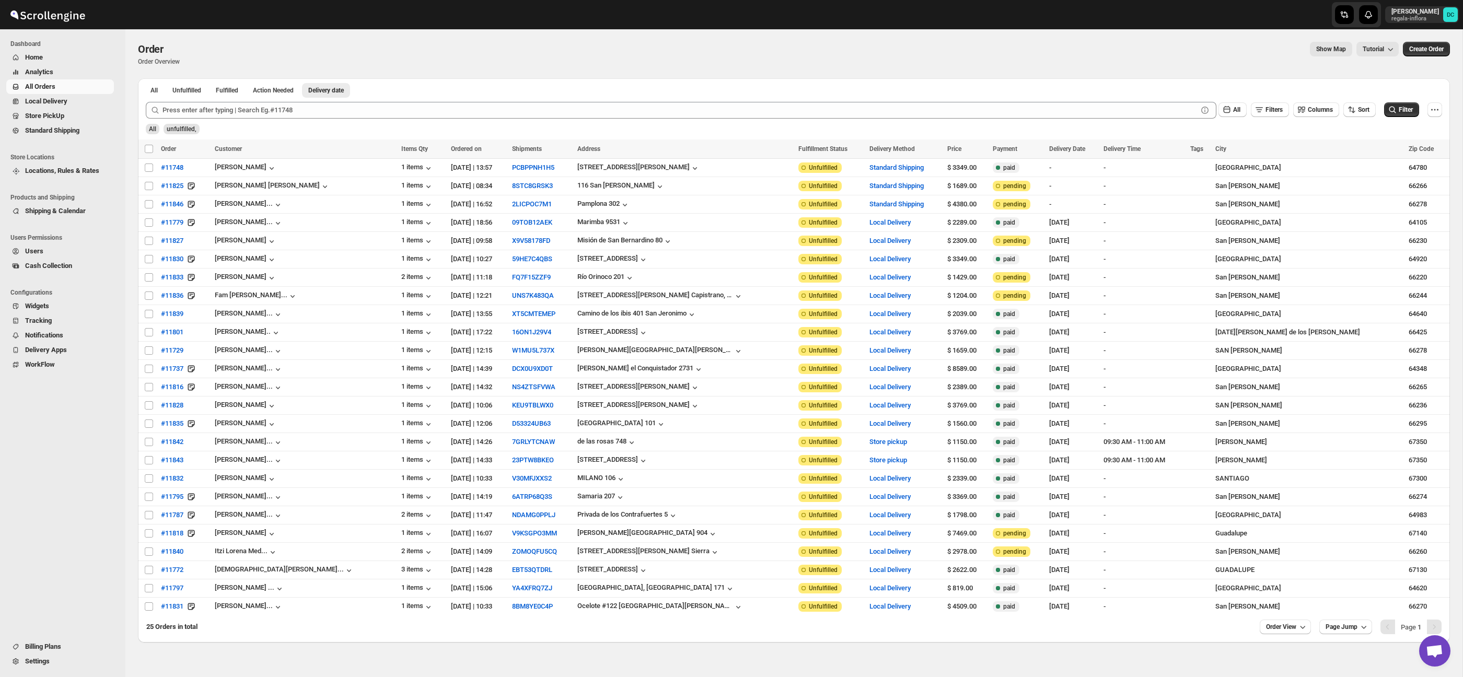
checkbox input "false"
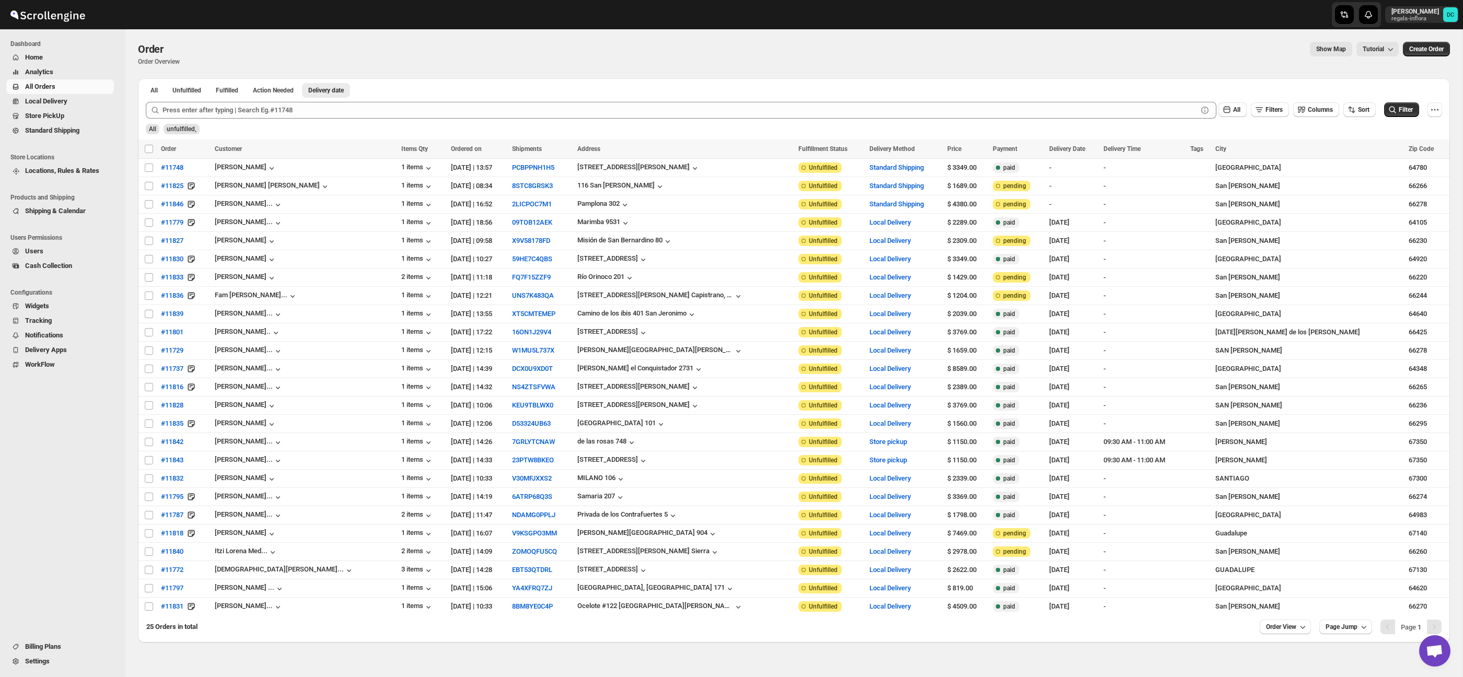
checkbox input "false"
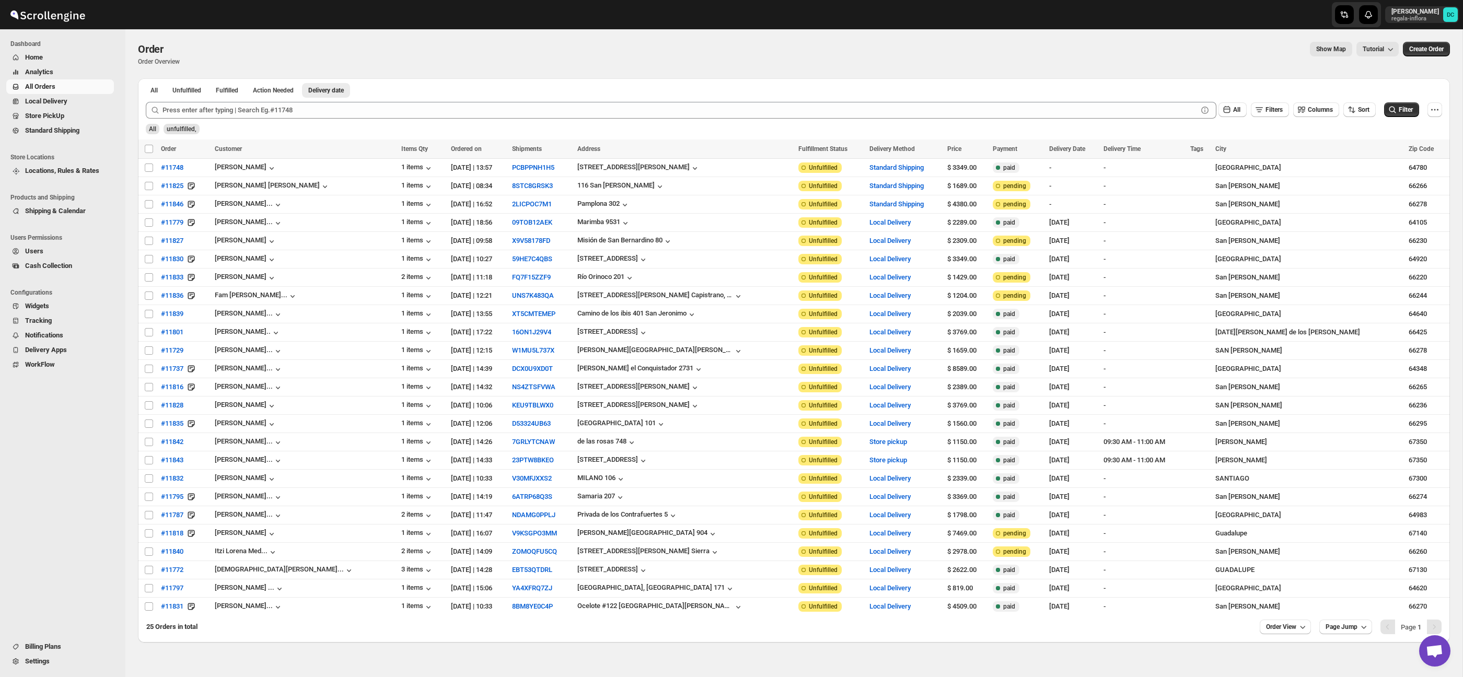
checkbox input "false"
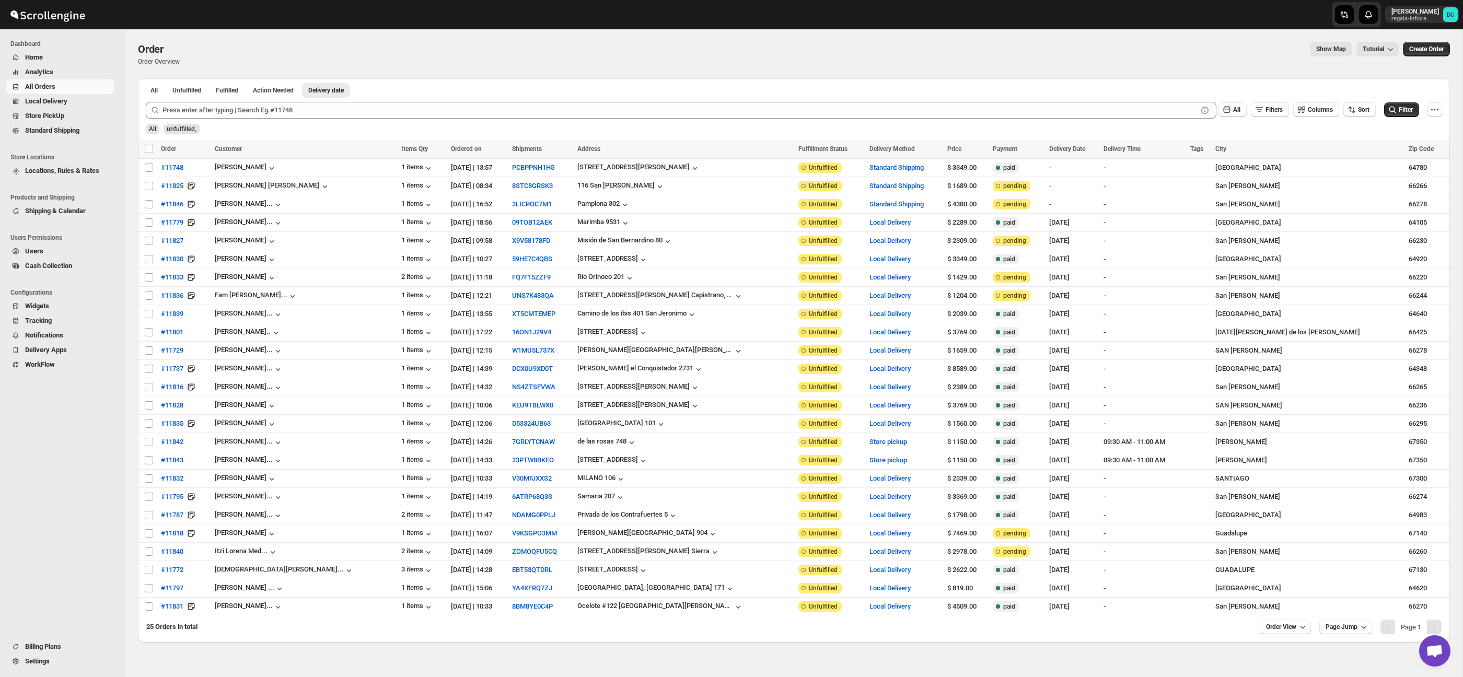
checkbox input "false"
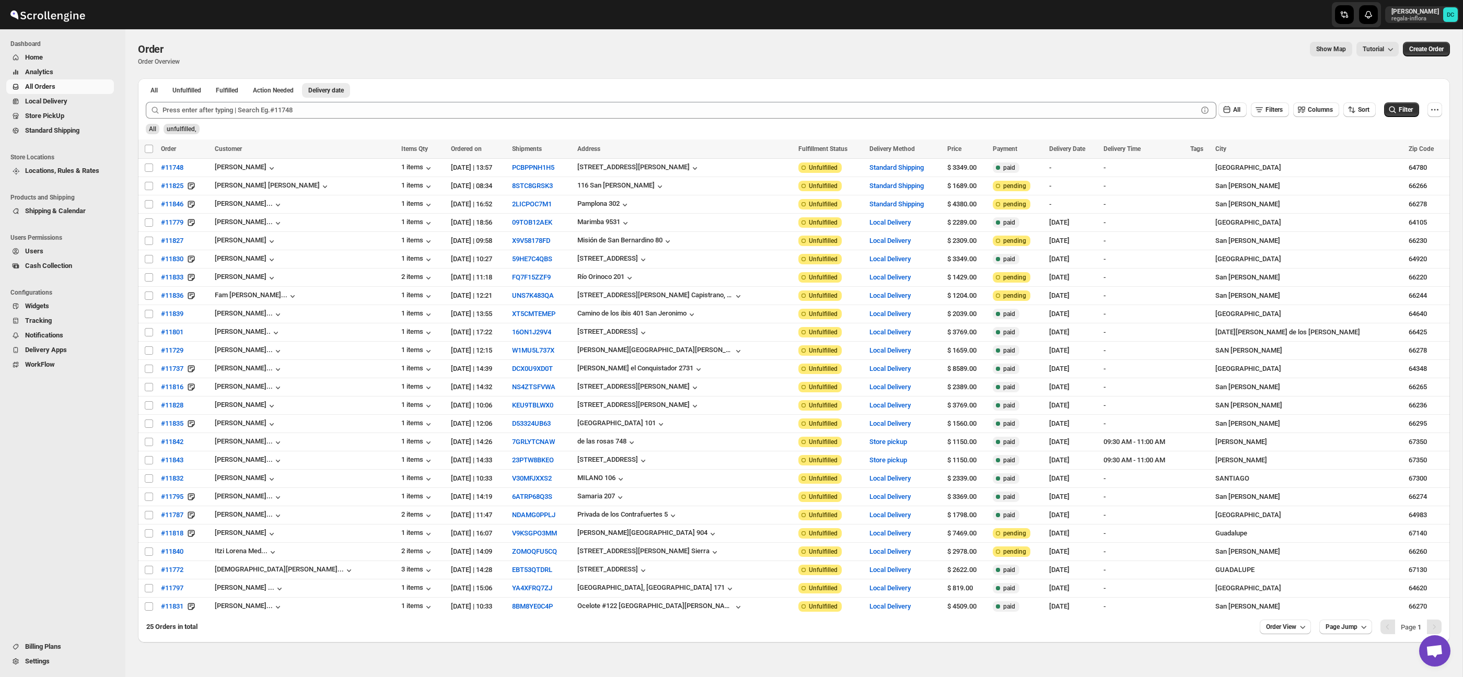
checkbox input "false"
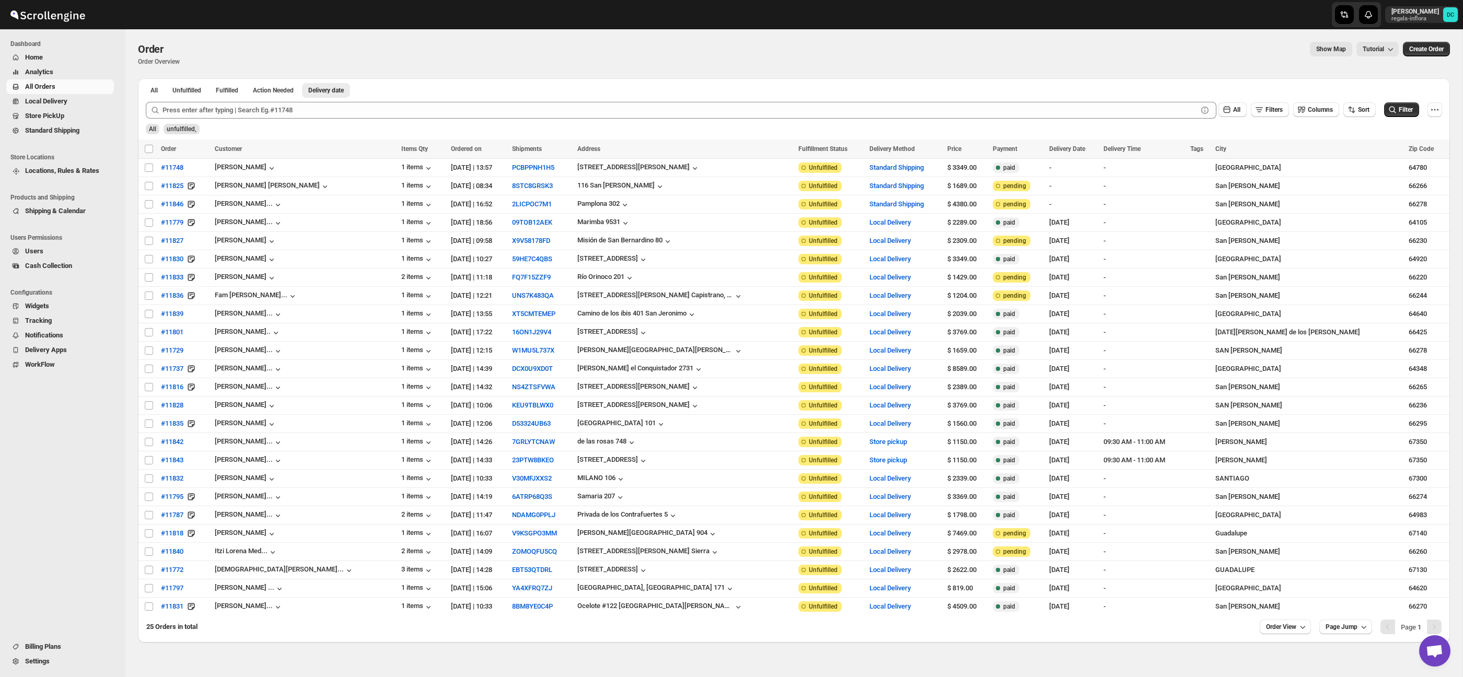
checkbox input "false"
click at [149, 332] on input "Select order" at bounding box center [149, 332] width 8 height 8
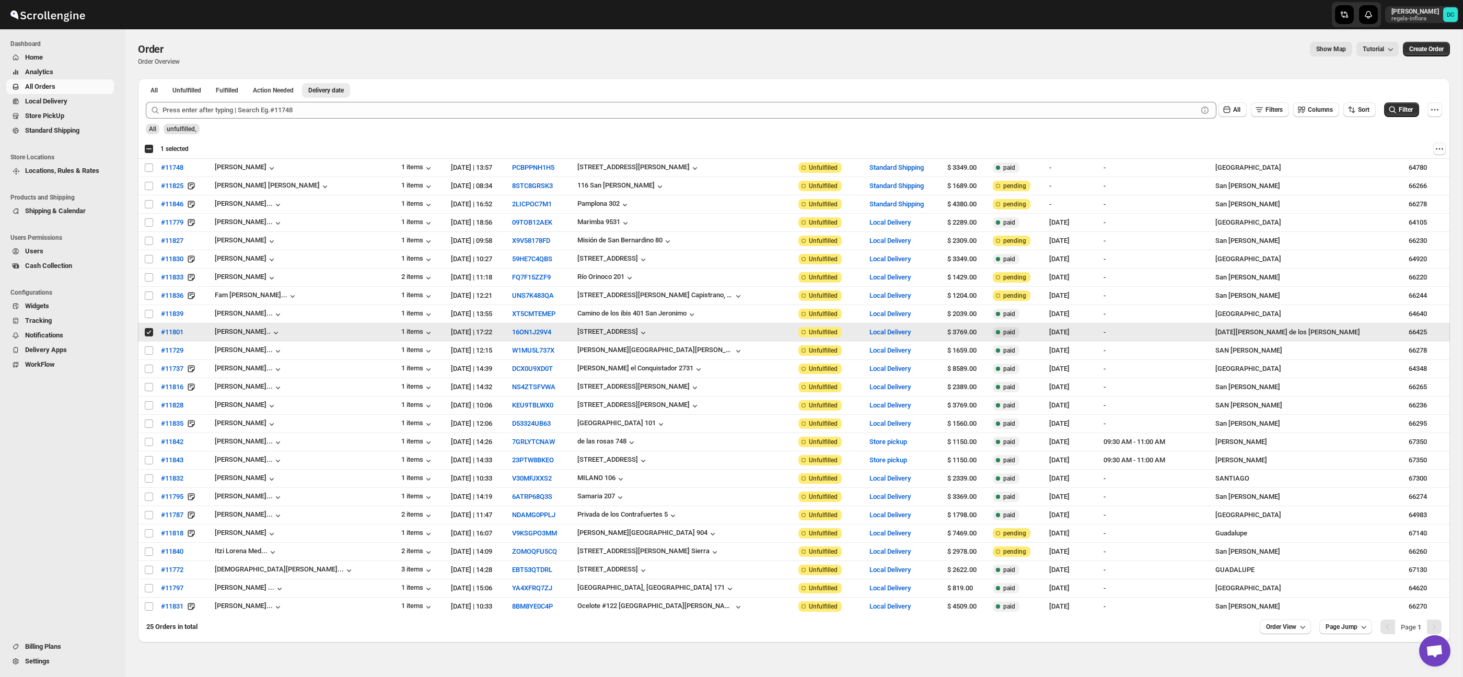
drag, startPoint x: 149, startPoint y: 333, endPoint x: 149, endPoint y: 350, distance: 17.2
click at [149, 333] on input "Select order" at bounding box center [149, 332] width 8 height 8
checkbox input "false"
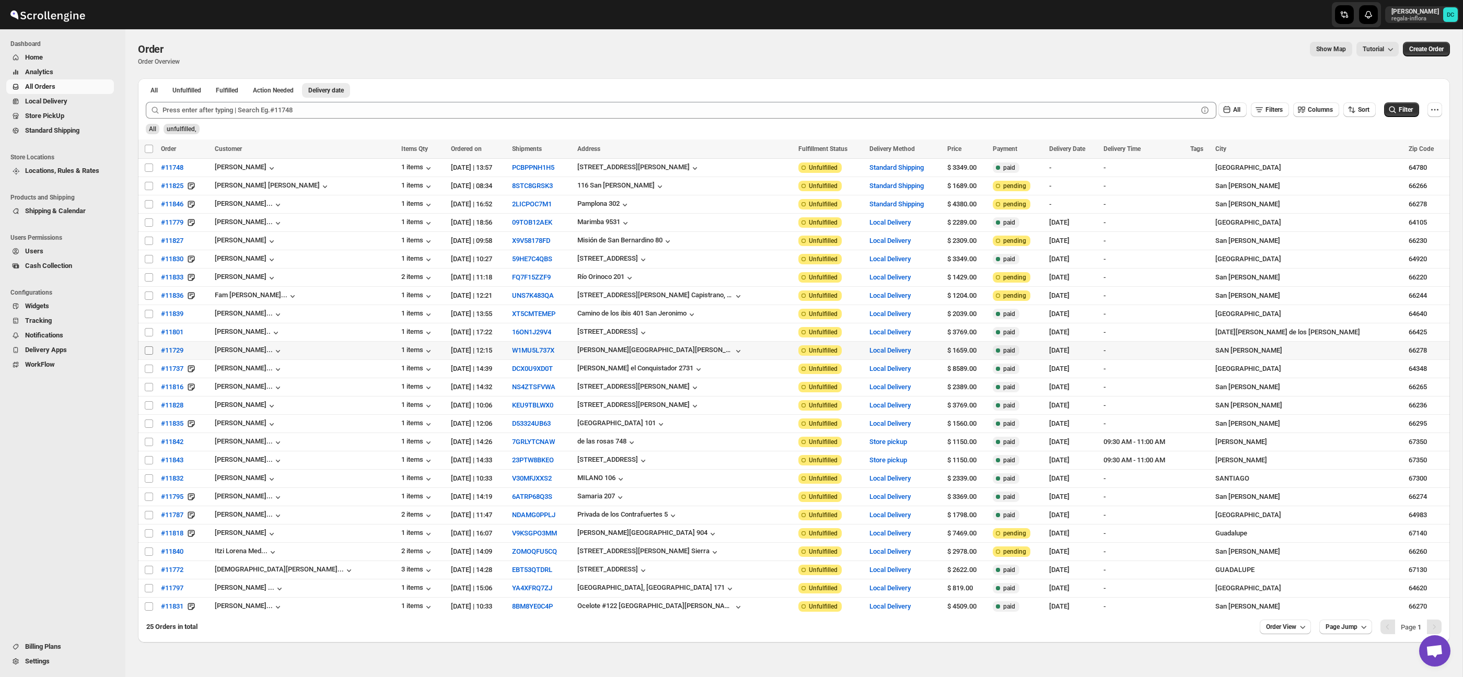
click at [149, 354] on input "Select order" at bounding box center [149, 350] width 8 height 8
checkbox input "true"
click at [149, 368] on input "Select order" at bounding box center [149, 369] width 8 height 8
checkbox input "true"
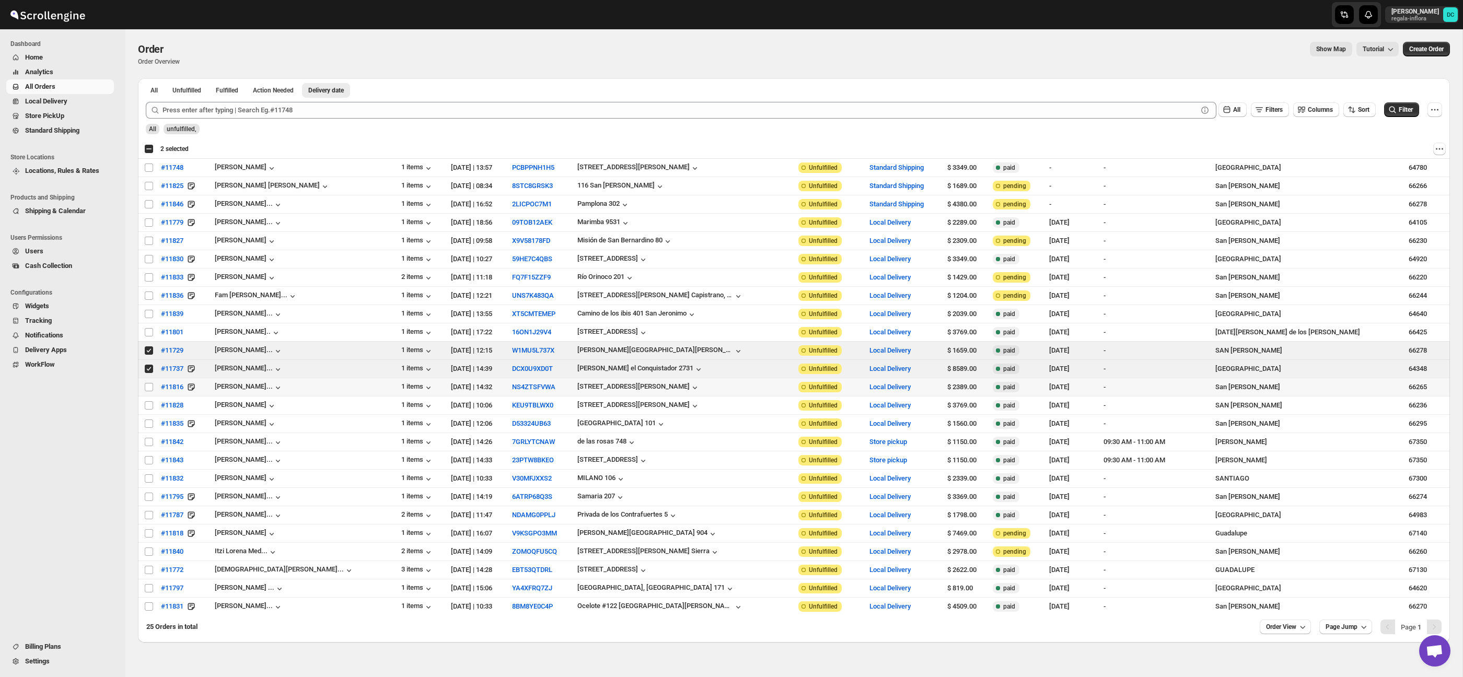
click at [148, 388] on input "Select order" at bounding box center [149, 387] width 8 height 8
checkbox input "true"
click at [150, 404] on input "Select order" at bounding box center [149, 405] width 8 height 8
checkbox input "true"
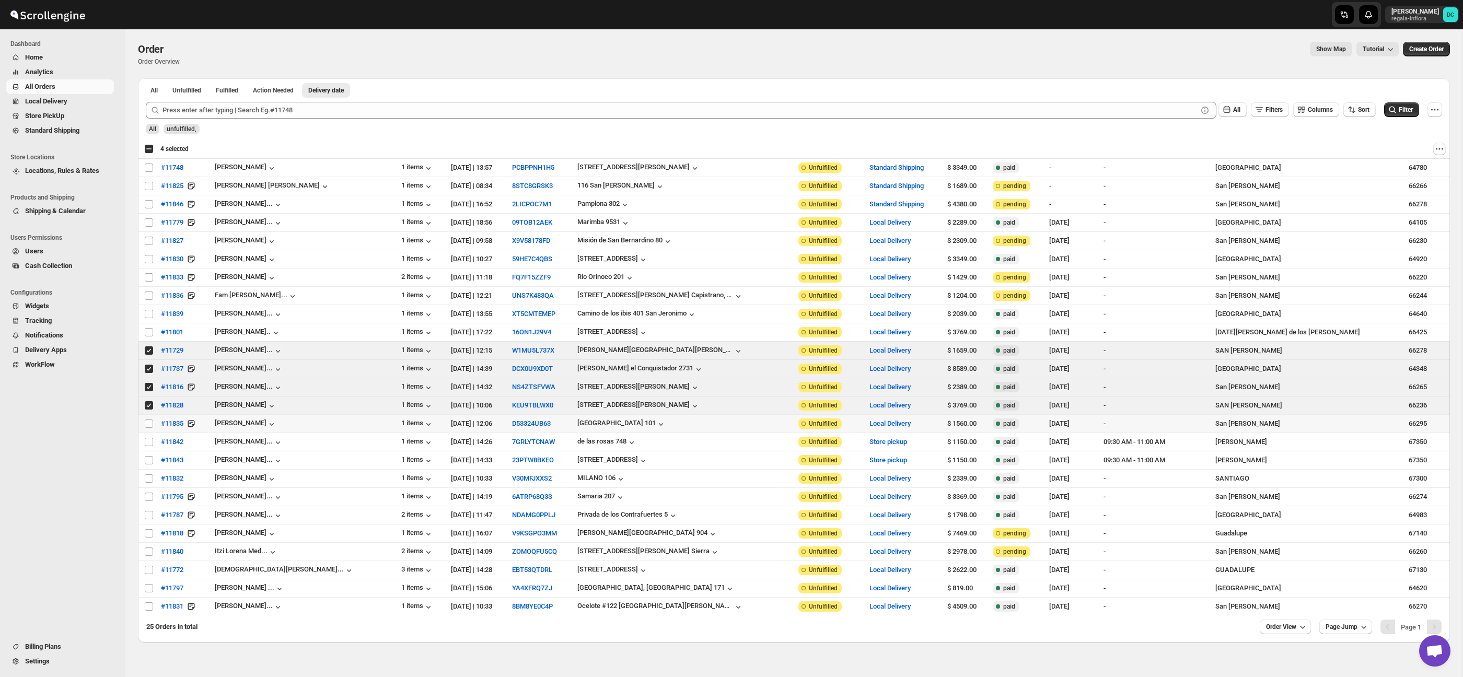
click at [151, 425] on input "Select order" at bounding box center [149, 423] width 8 height 8
checkbox input "true"
drag, startPoint x: 151, startPoint y: 442, endPoint x: 151, endPoint y: 460, distance: 18.3
click at [150, 442] on input "Select order" at bounding box center [149, 442] width 8 height 8
checkbox input "true"
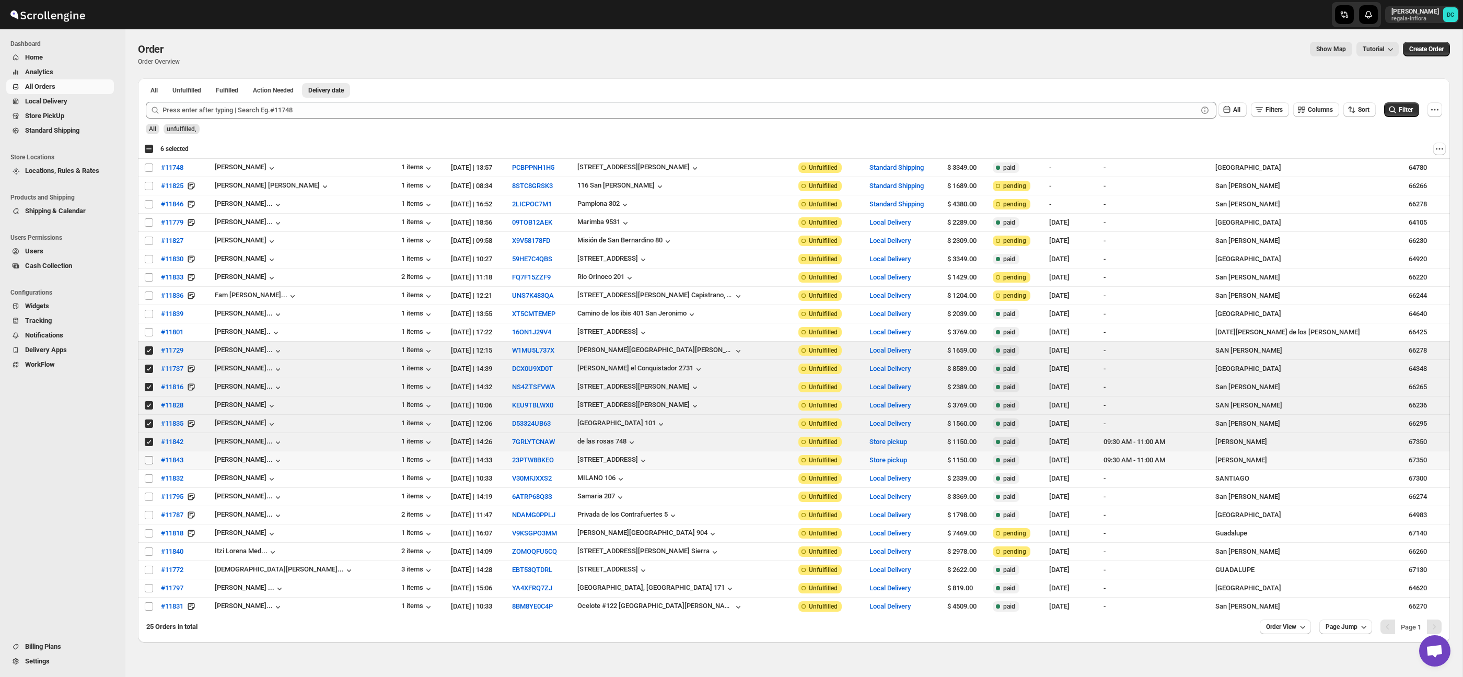
drag, startPoint x: 151, startPoint y: 463, endPoint x: 150, endPoint y: 474, distance: 11.0
click at [151, 463] on input "Select order" at bounding box center [149, 460] width 8 height 8
checkbox input "true"
click at [150, 351] on input "Select order" at bounding box center [149, 350] width 8 height 8
checkbox input "false"
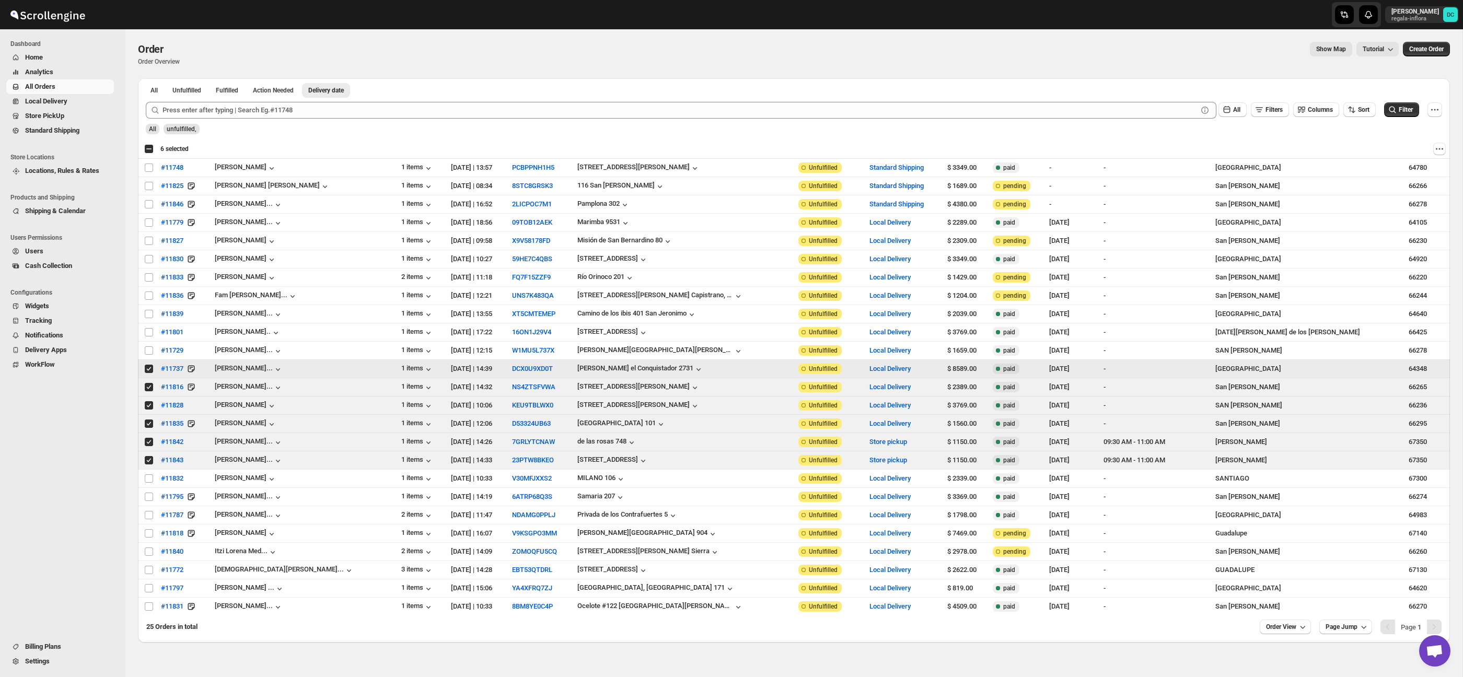
drag, startPoint x: 148, startPoint y: 371, endPoint x: 151, endPoint y: 380, distance: 8.8
click at [149, 372] on input "Select order" at bounding box center [149, 369] width 8 height 8
checkbox input "false"
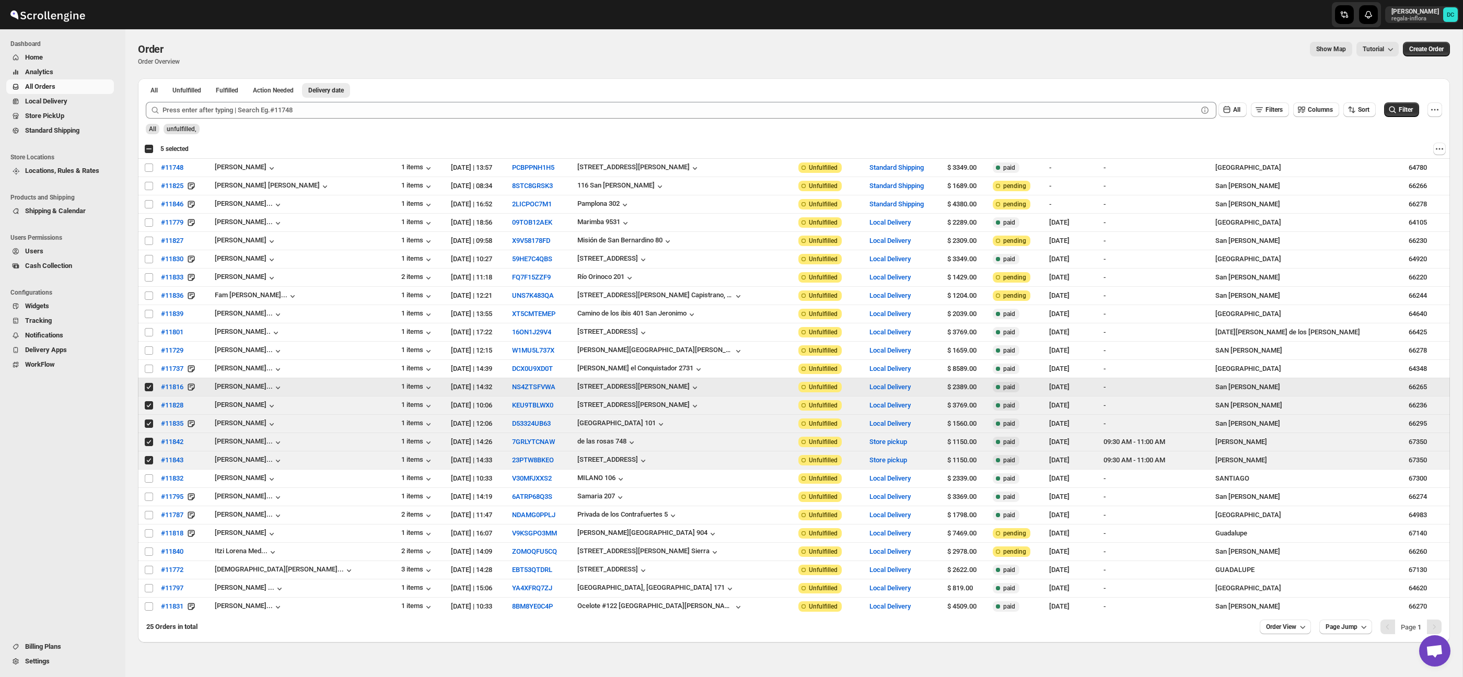
click at [149, 391] on input "Select order" at bounding box center [149, 387] width 8 height 8
checkbox input "false"
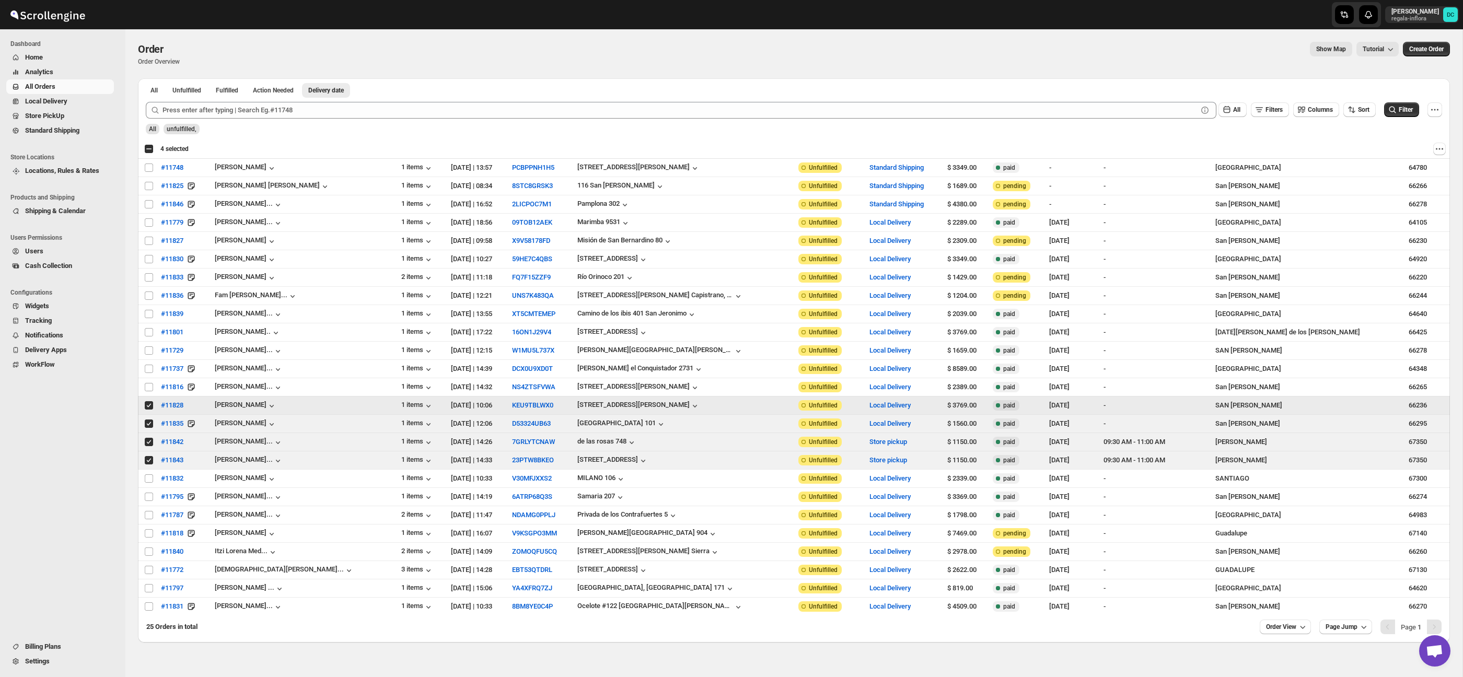
drag, startPoint x: 149, startPoint y: 409, endPoint x: 150, endPoint y: 418, distance: 9.5
click at [149, 409] on input "Select order" at bounding box center [149, 405] width 8 height 8
checkbox input "false"
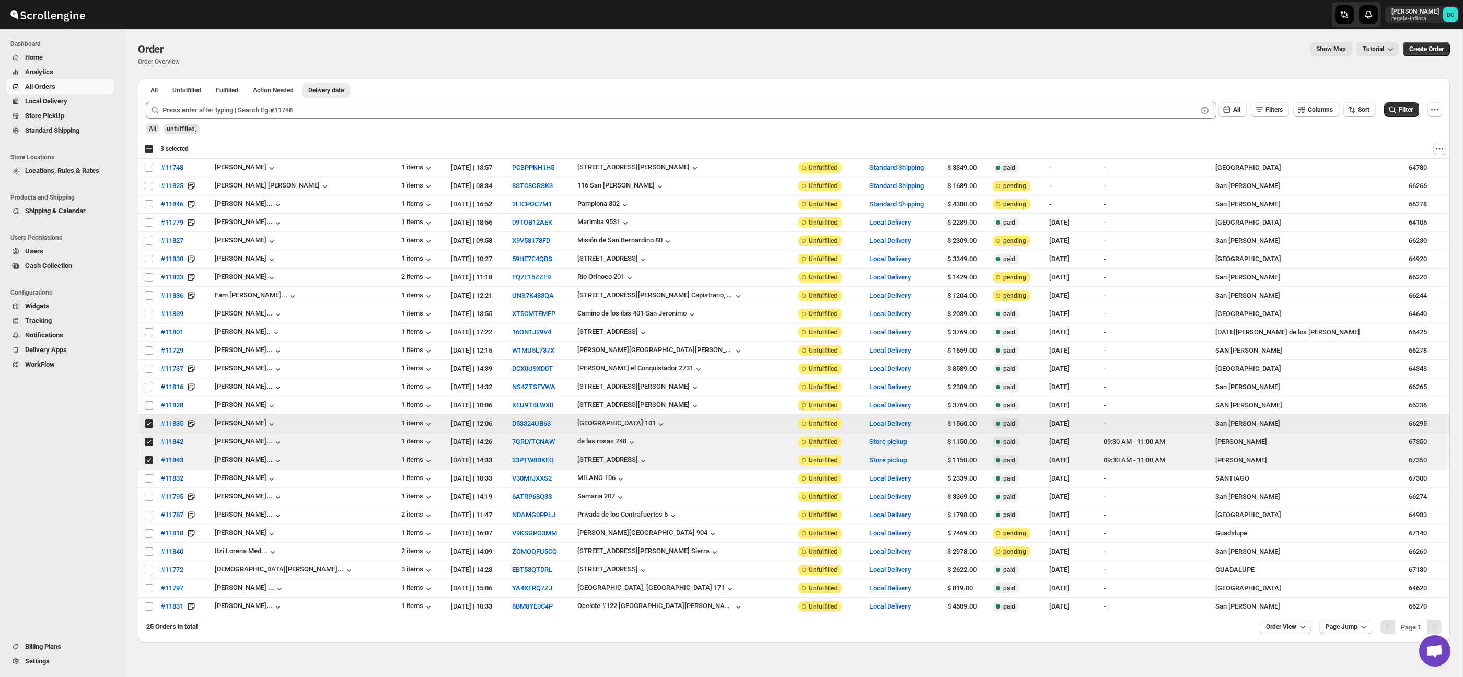
click at [151, 428] on input "Select order" at bounding box center [149, 423] width 8 height 8
checkbox input "false"
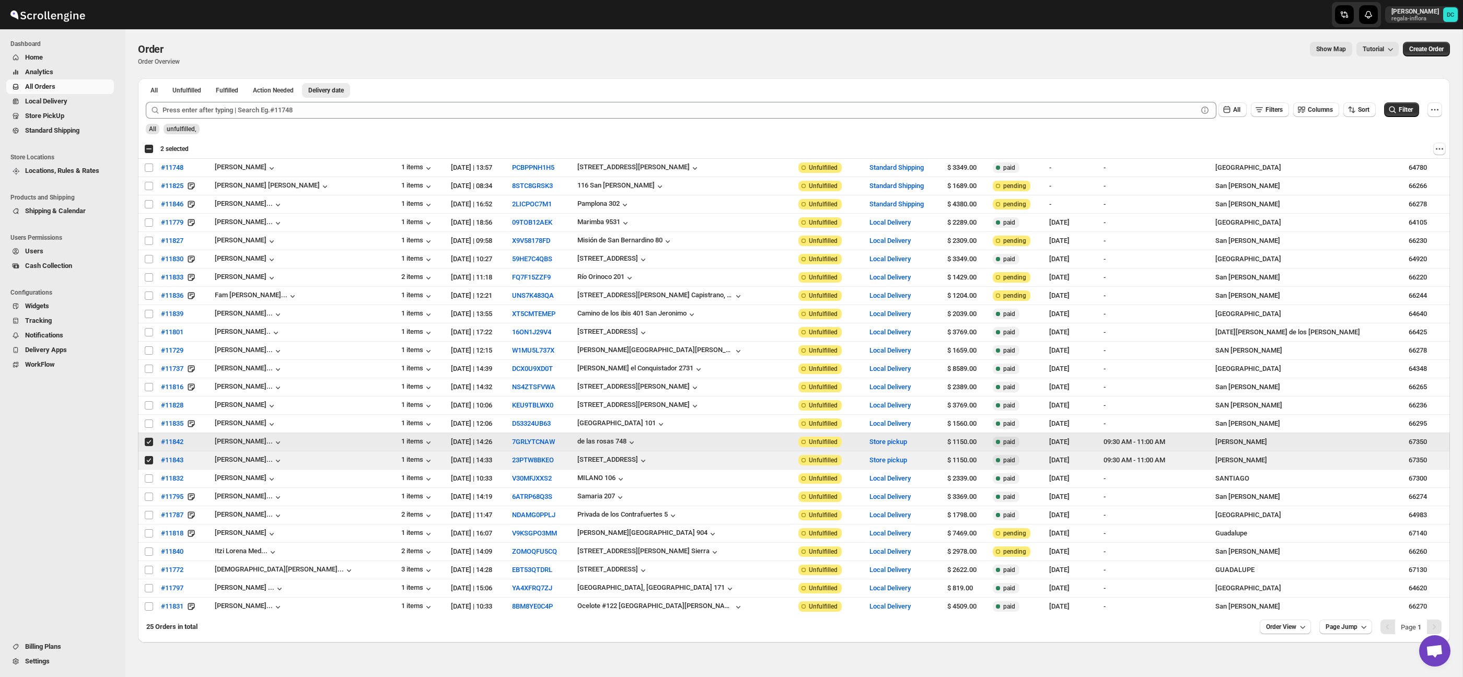
click at [150, 444] on input "Select order" at bounding box center [149, 442] width 8 height 8
checkbox input "false"
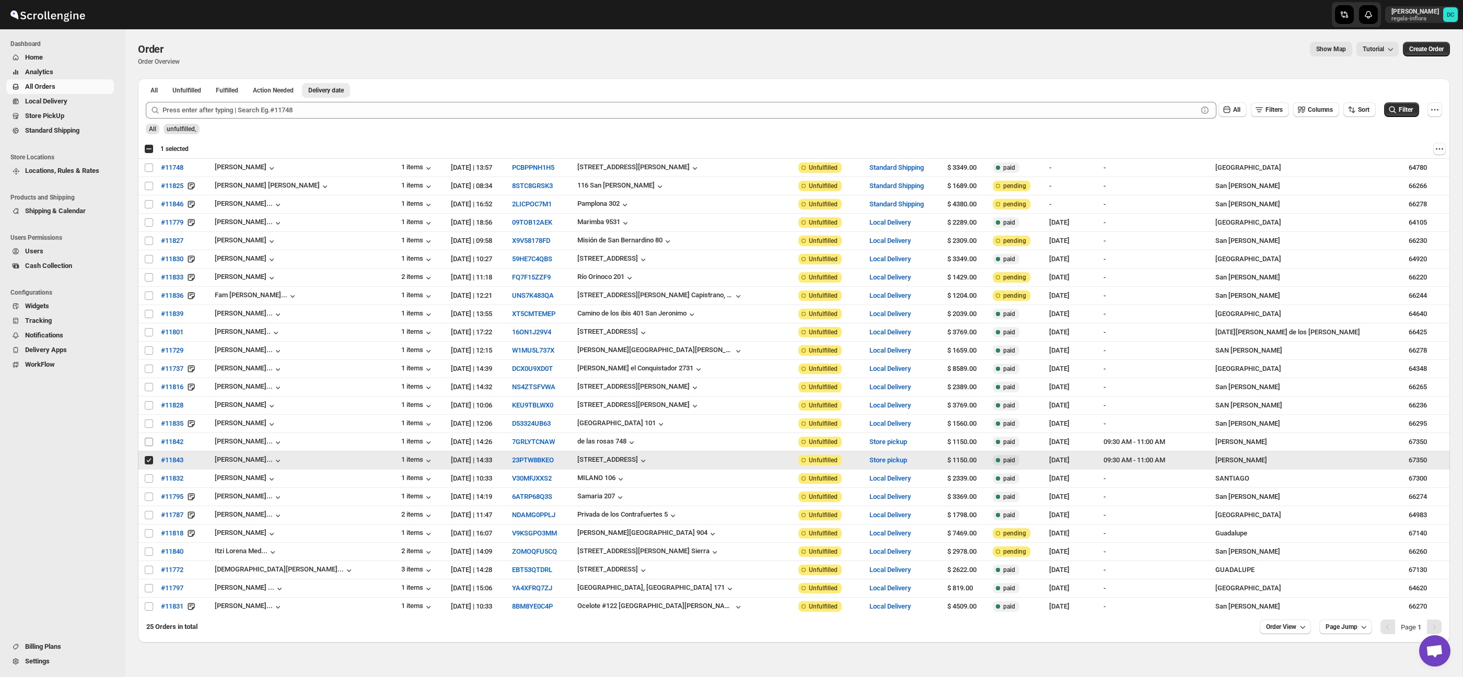
drag, startPoint x: 150, startPoint y: 460, endPoint x: 151, endPoint y: 447, distance: 13.6
click at [150, 460] on input "Select order" at bounding box center [149, 460] width 8 height 8
checkbox input "false"
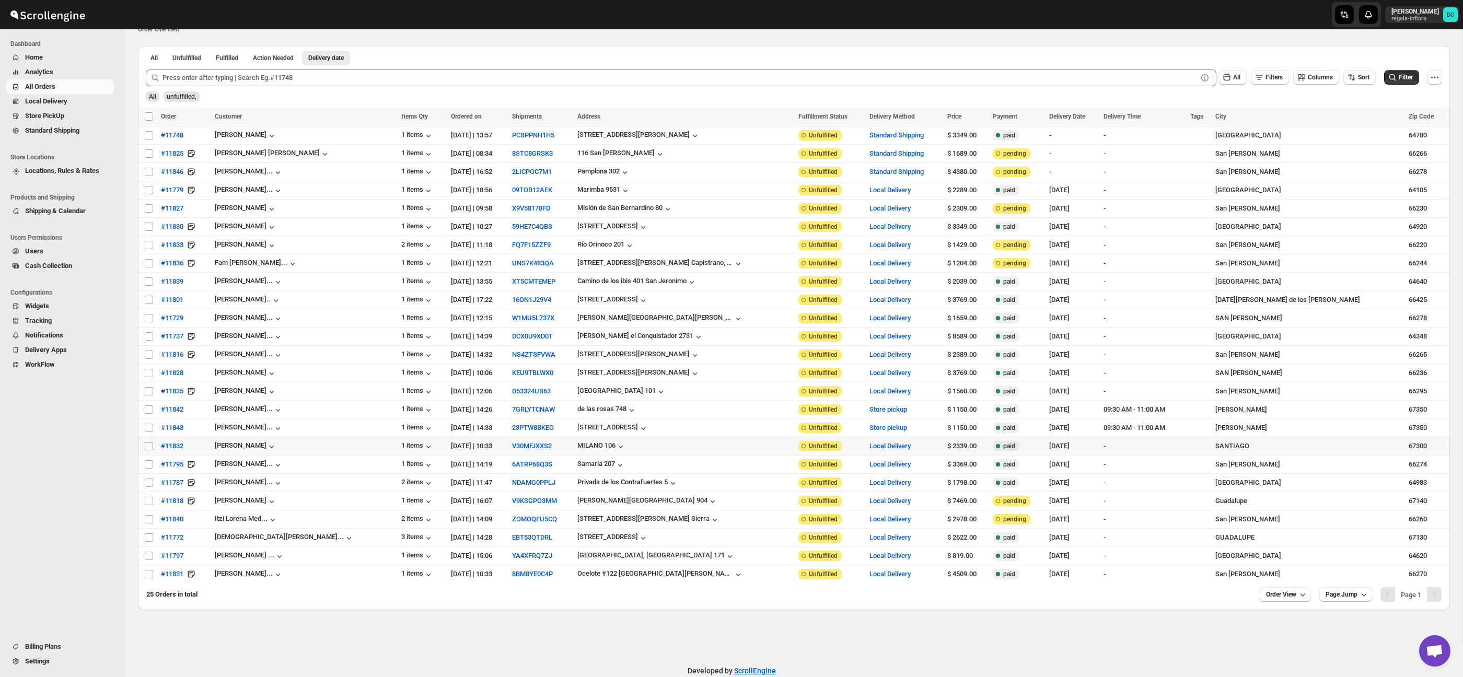
click at [144, 448] on span at bounding box center [148, 445] width 9 height 9
click at [145, 448] on input "Select order" at bounding box center [149, 446] width 8 height 8
click at [149, 449] on input "Select order" at bounding box center [149, 446] width 8 height 8
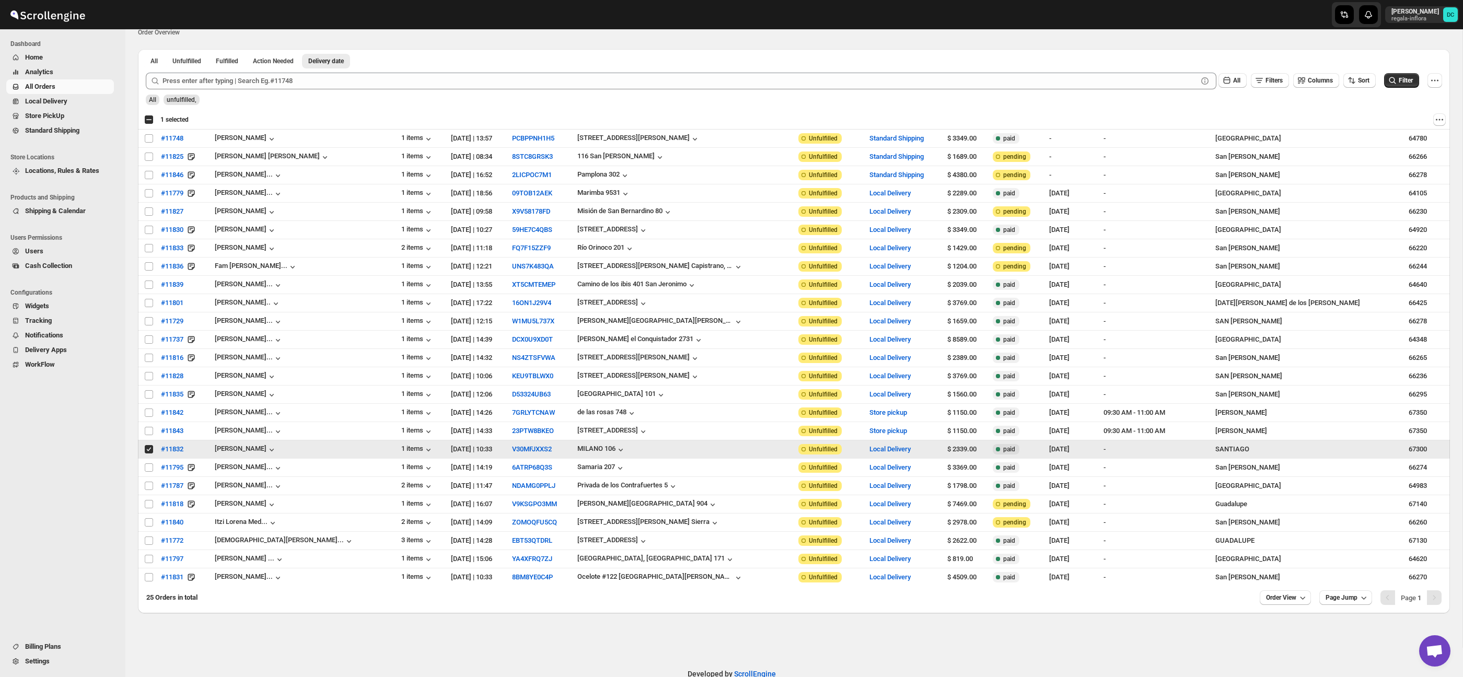
click at [149, 453] on input "Select order" at bounding box center [149, 449] width 8 height 8
checkbox input "false"
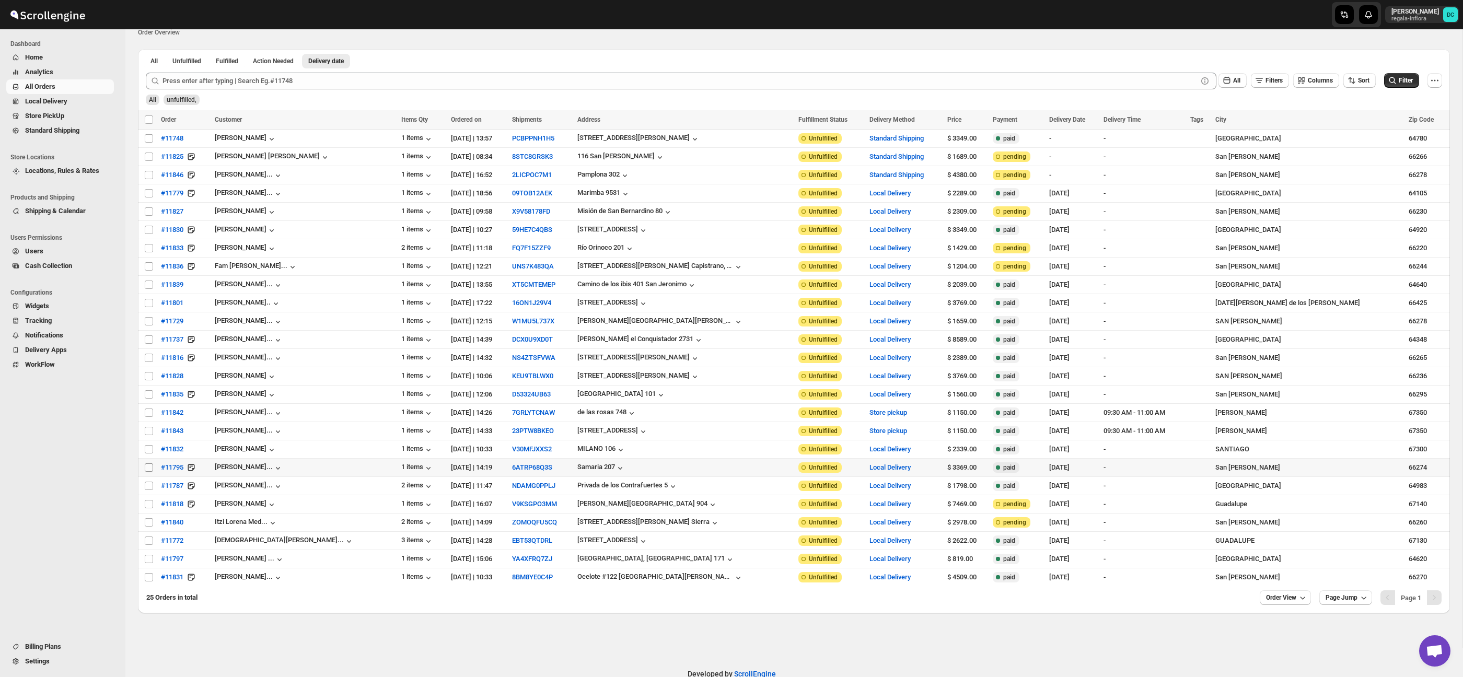
click at [148, 470] on input "Select order" at bounding box center [149, 467] width 8 height 8
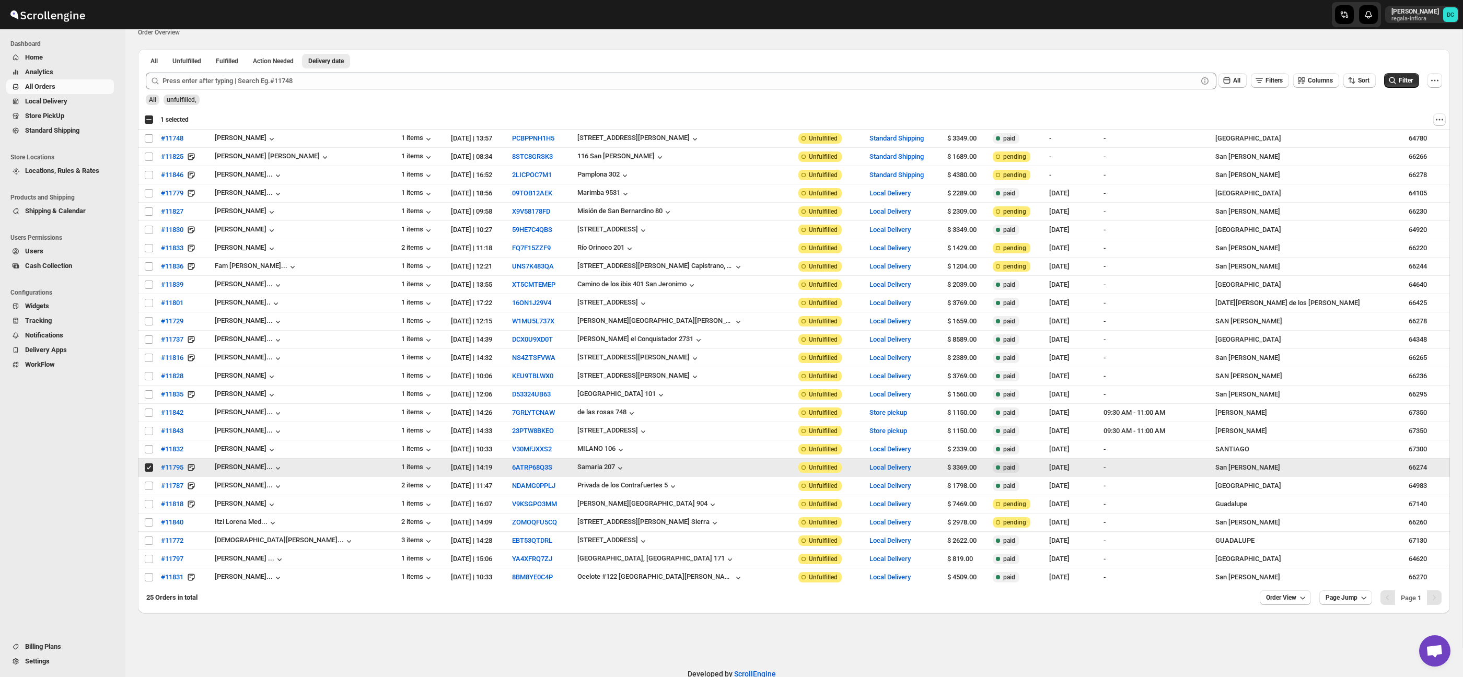
click at [148, 470] on input "Select order" at bounding box center [149, 467] width 8 height 8
checkbox input "false"
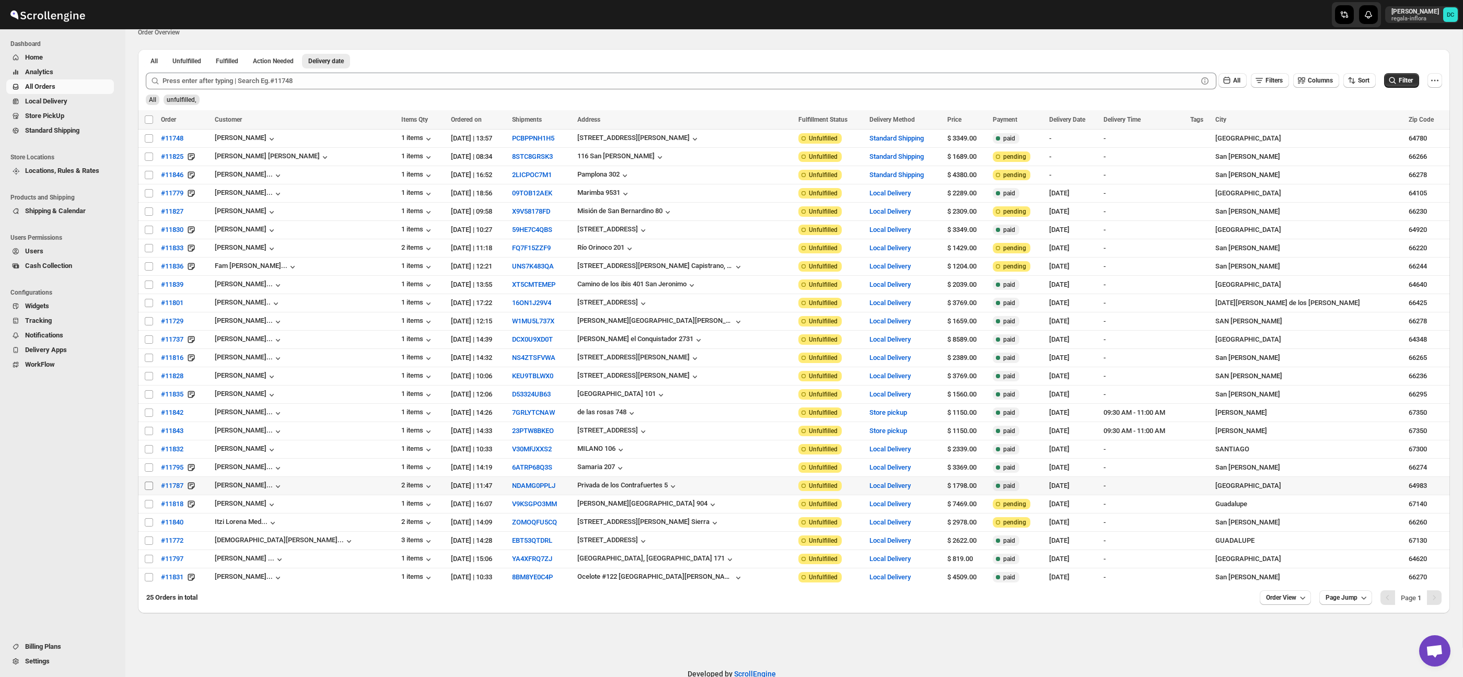
click at [149, 487] on input "Select order" at bounding box center [149, 486] width 8 height 8
checkbox input "true"
click at [147, 500] on td "Select order" at bounding box center [148, 504] width 20 height 18
checkbox input "true"
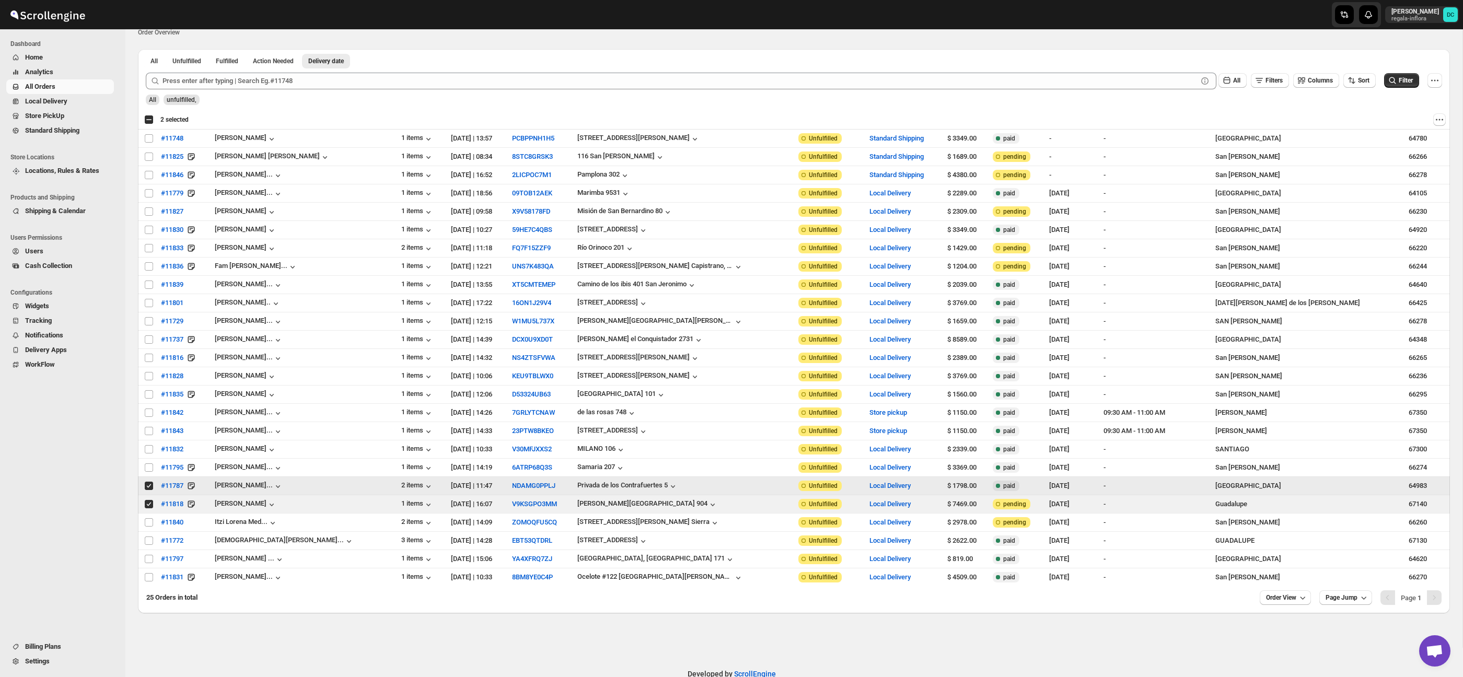
drag, startPoint x: 146, startPoint y: 490, endPoint x: 148, endPoint y: 499, distance: 9.1
click at [147, 490] on input "Select order" at bounding box center [149, 486] width 8 height 8
checkbox input "false"
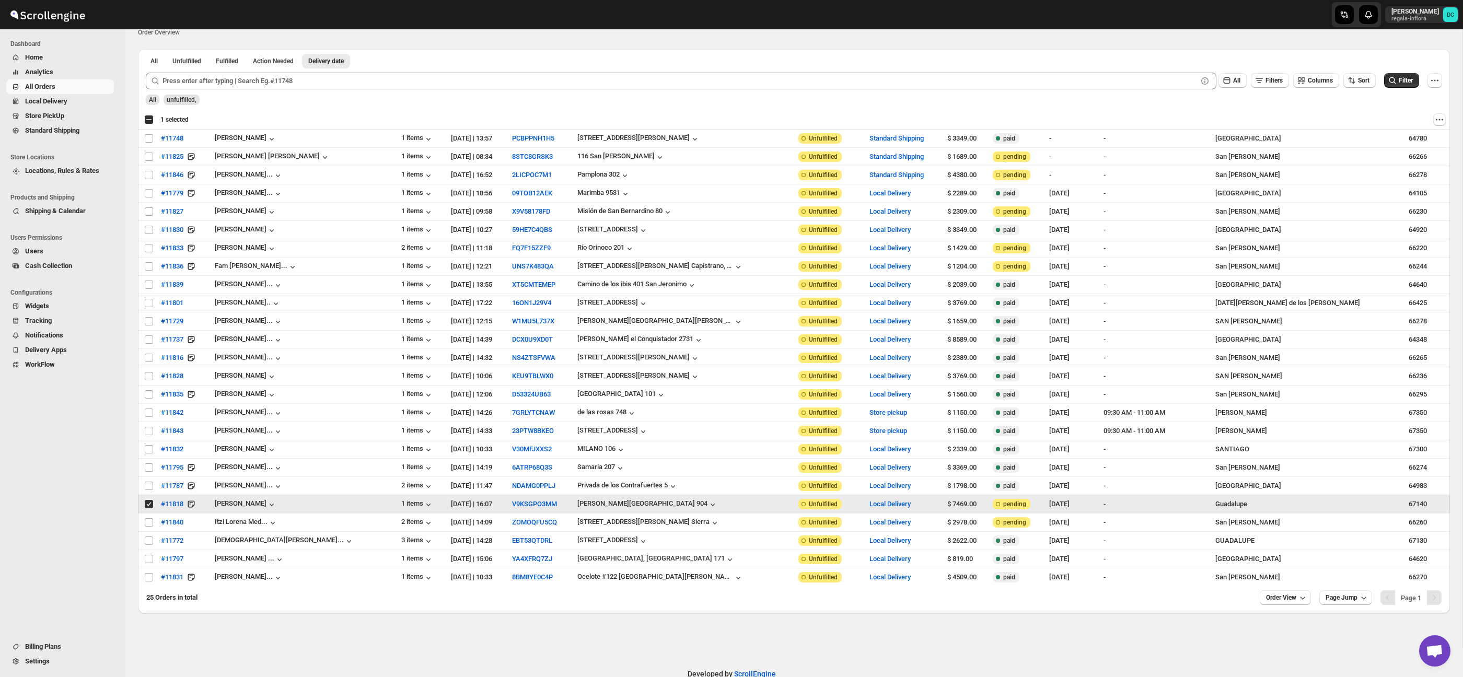
click at [149, 506] on input "Select order" at bounding box center [149, 504] width 8 height 8
checkbox input "false"
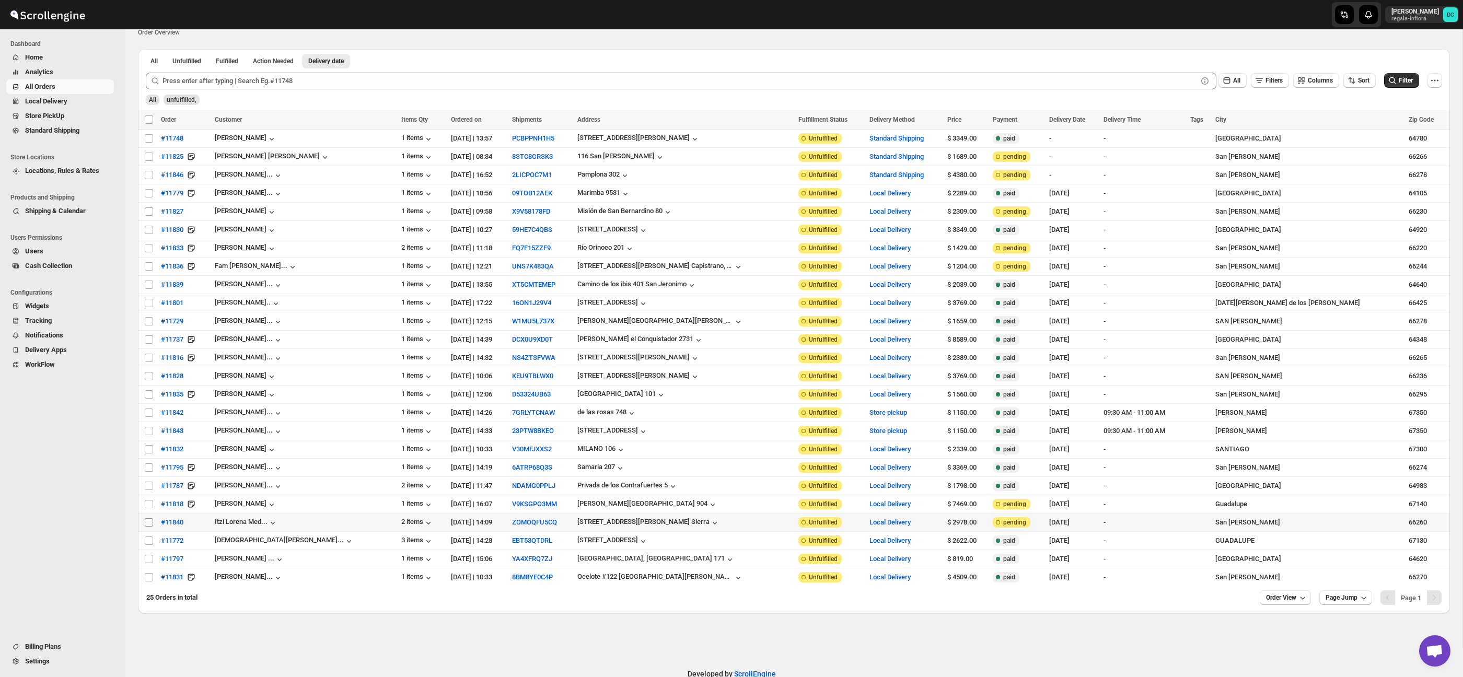
click at [148, 527] on input "Select order" at bounding box center [149, 522] width 8 height 8
drag, startPoint x: 145, startPoint y: 524, endPoint x: 148, endPoint y: 531, distance: 7.3
click at [145, 524] on input "Select order" at bounding box center [149, 522] width 8 height 8
checkbox input "false"
click at [148, 540] on input "Select order" at bounding box center [149, 541] width 8 height 8
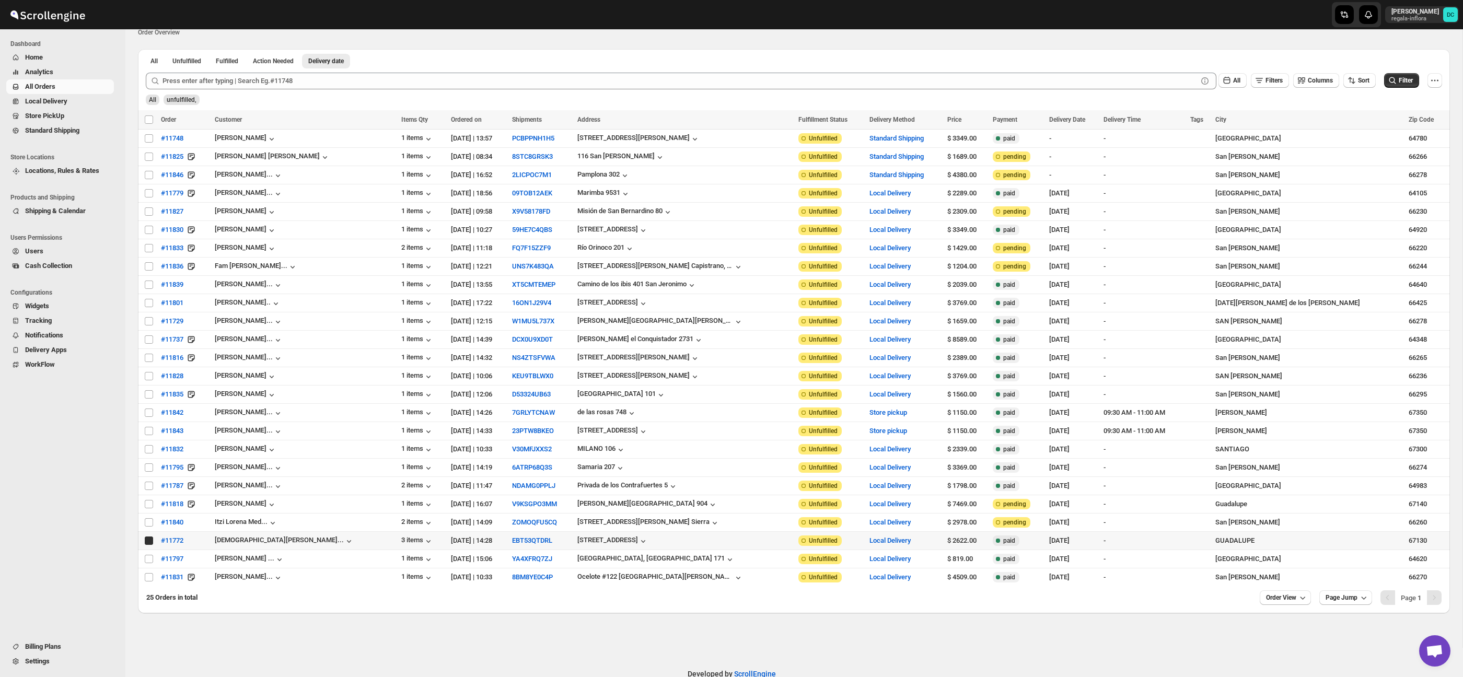
checkbox input "true"
click at [148, 560] on input "Select order" at bounding box center [149, 559] width 8 height 8
checkbox input "true"
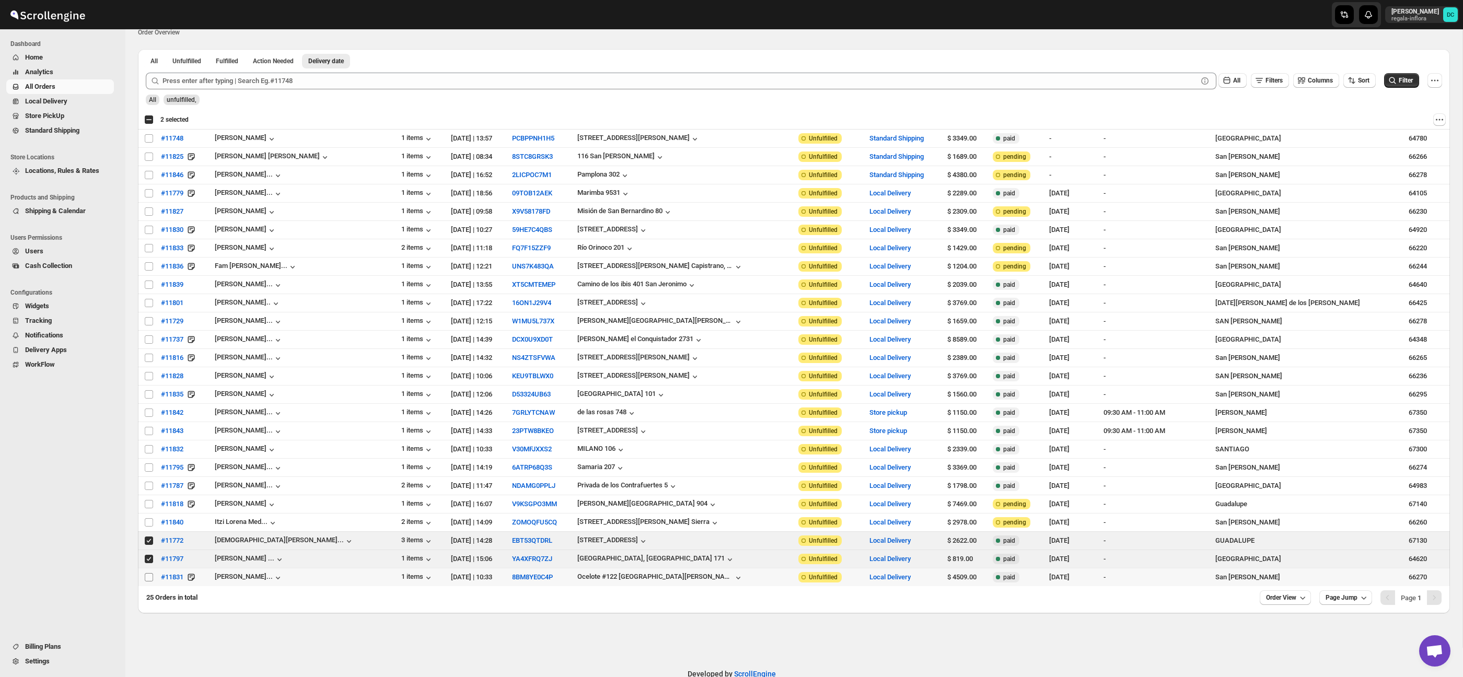
click at [148, 581] on input "Select order" at bounding box center [149, 577] width 8 height 8
checkbox input "true"
click at [75, 114] on span "Shipments" at bounding box center [76, 116] width 72 height 10
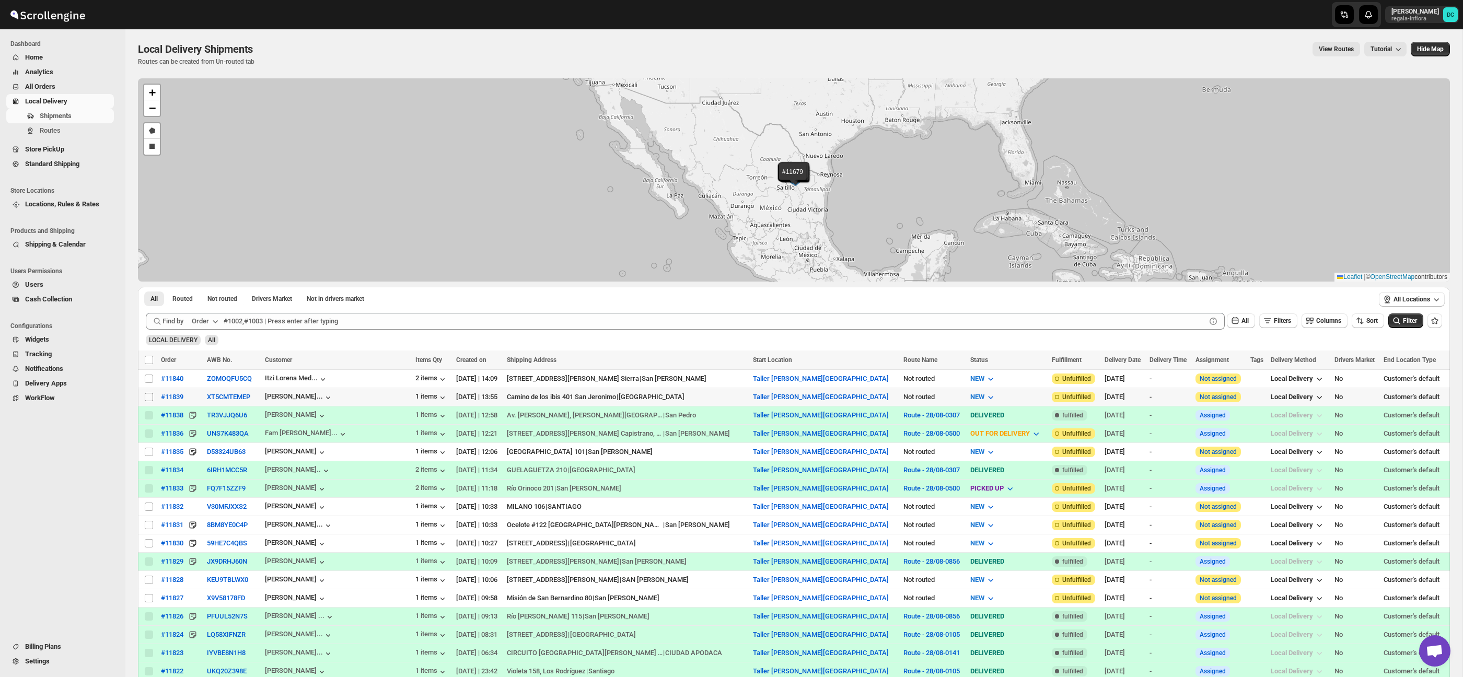
click at [150, 396] on input "Select shipment" at bounding box center [149, 397] width 8 height 8
checkbox input "true"
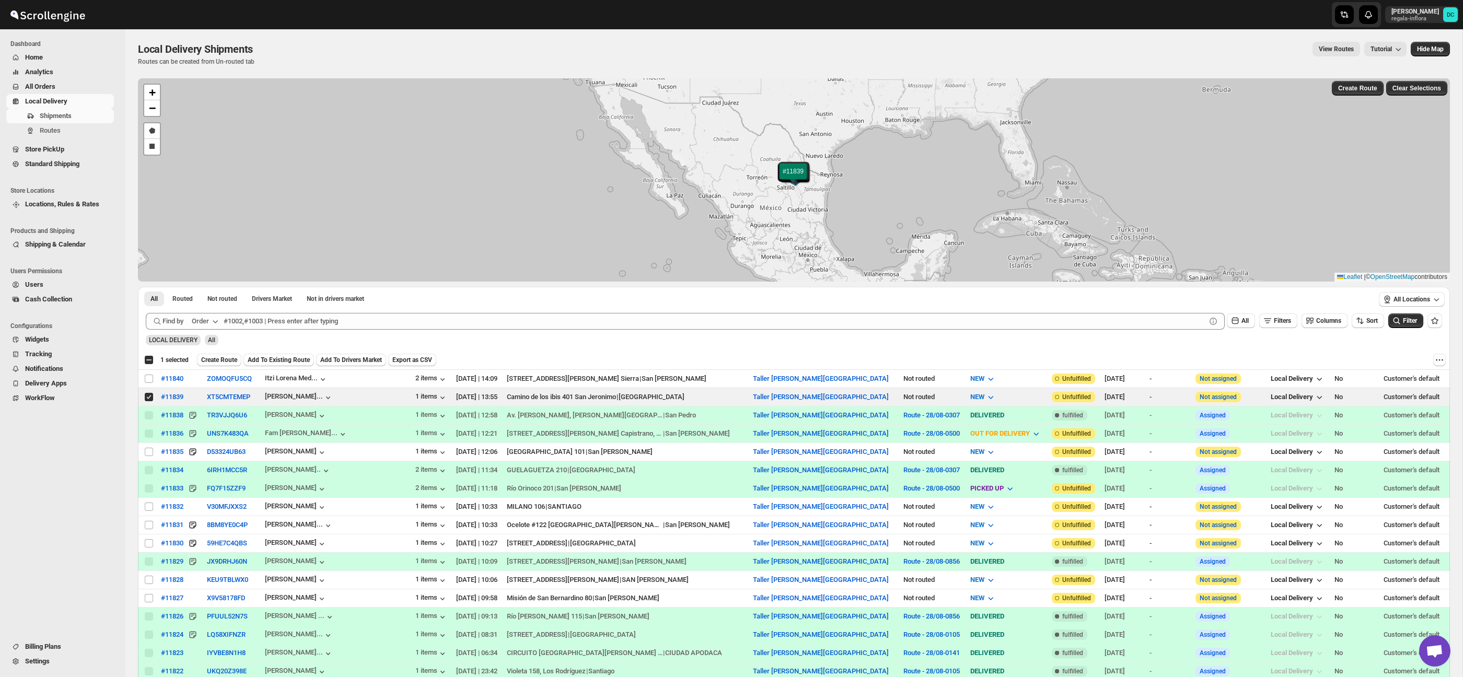
click at [230, 360] on span "Create Route" at bounding box center [219, 360] width 36 height 8
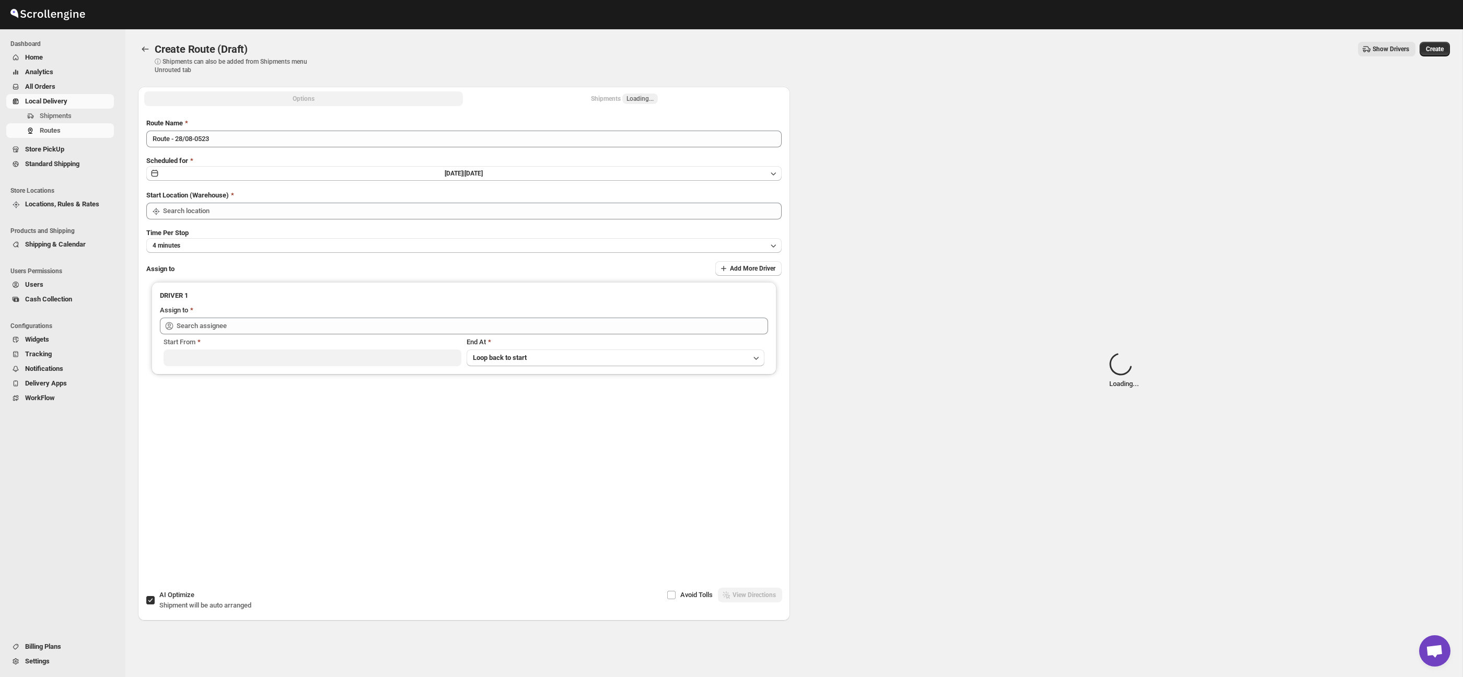
type input "Taller [PERSON_NAME] del [PERSON_NAME][GEOGRAPHIC_DATA]"
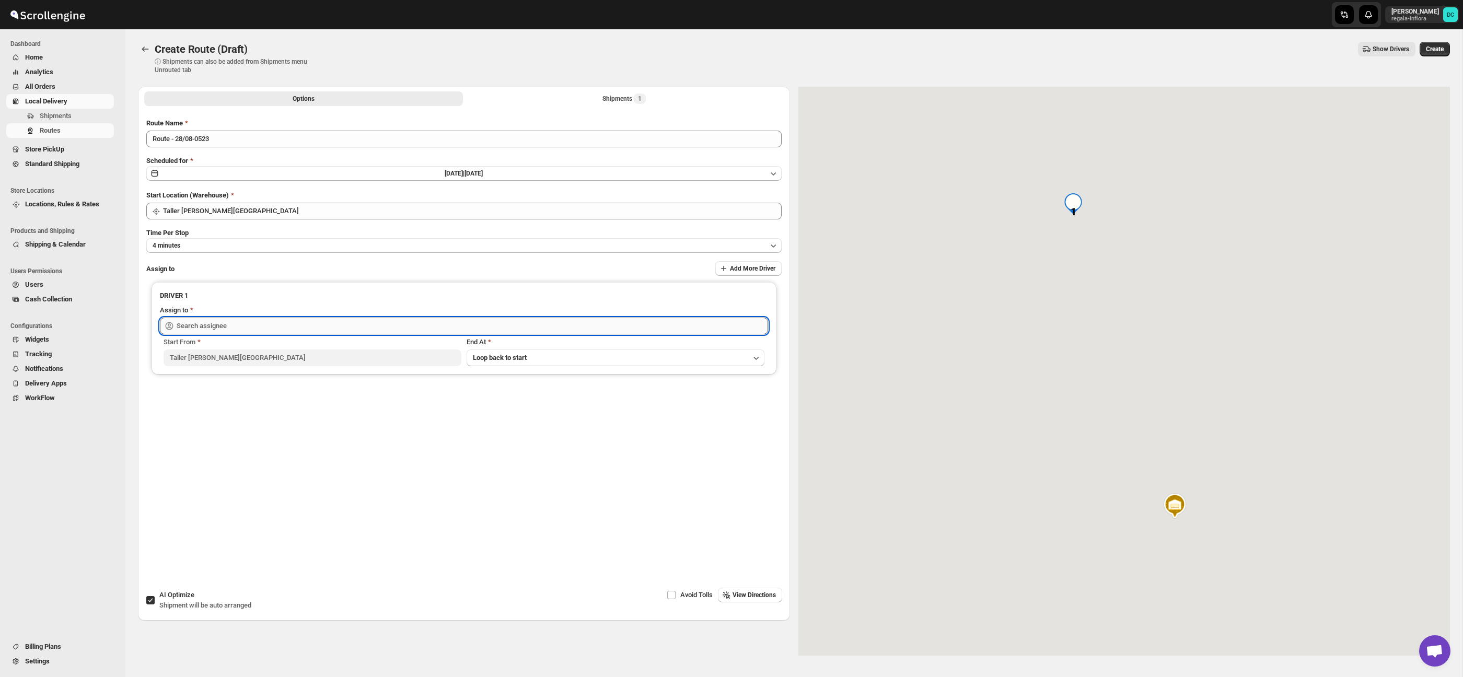
click at [355, 321] on input "text" at bounding box center [472, 326] width 591 height 17
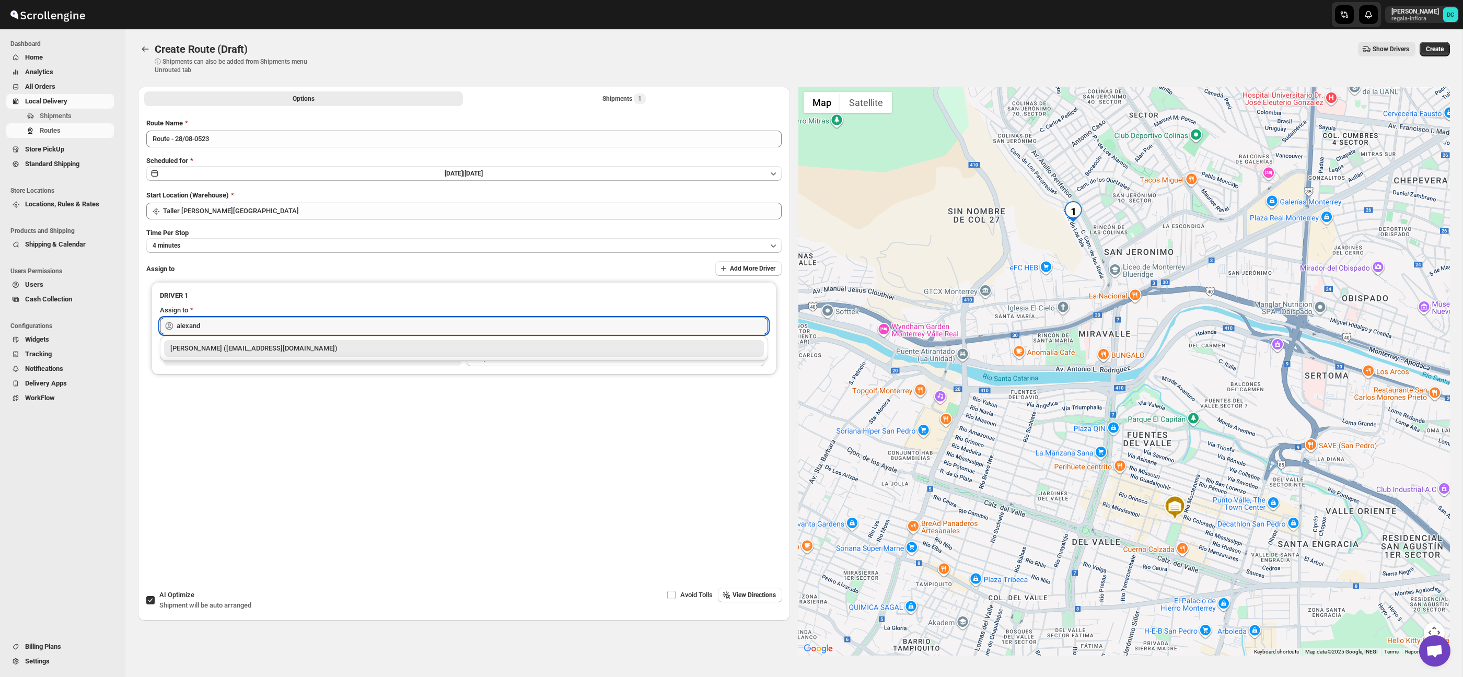
click at [396, 344] on div "[PERSON_NAME] ([EMAIL_ADDRESS][DOMAIN_NAME])" at bounding box center [463, 348] width 587 height 10
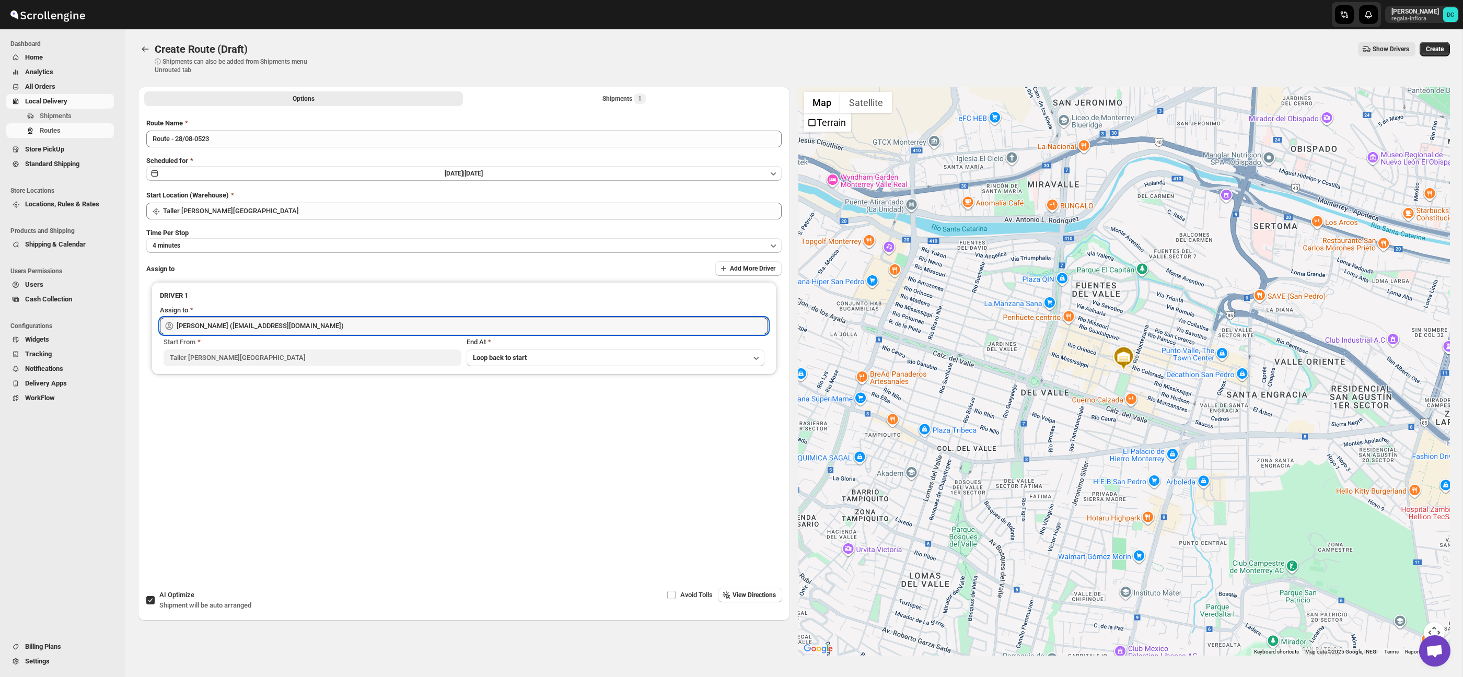
type input "[PERSON_NAME] ([EMAIL_ADDRESS][DOMAIN_NAME])"
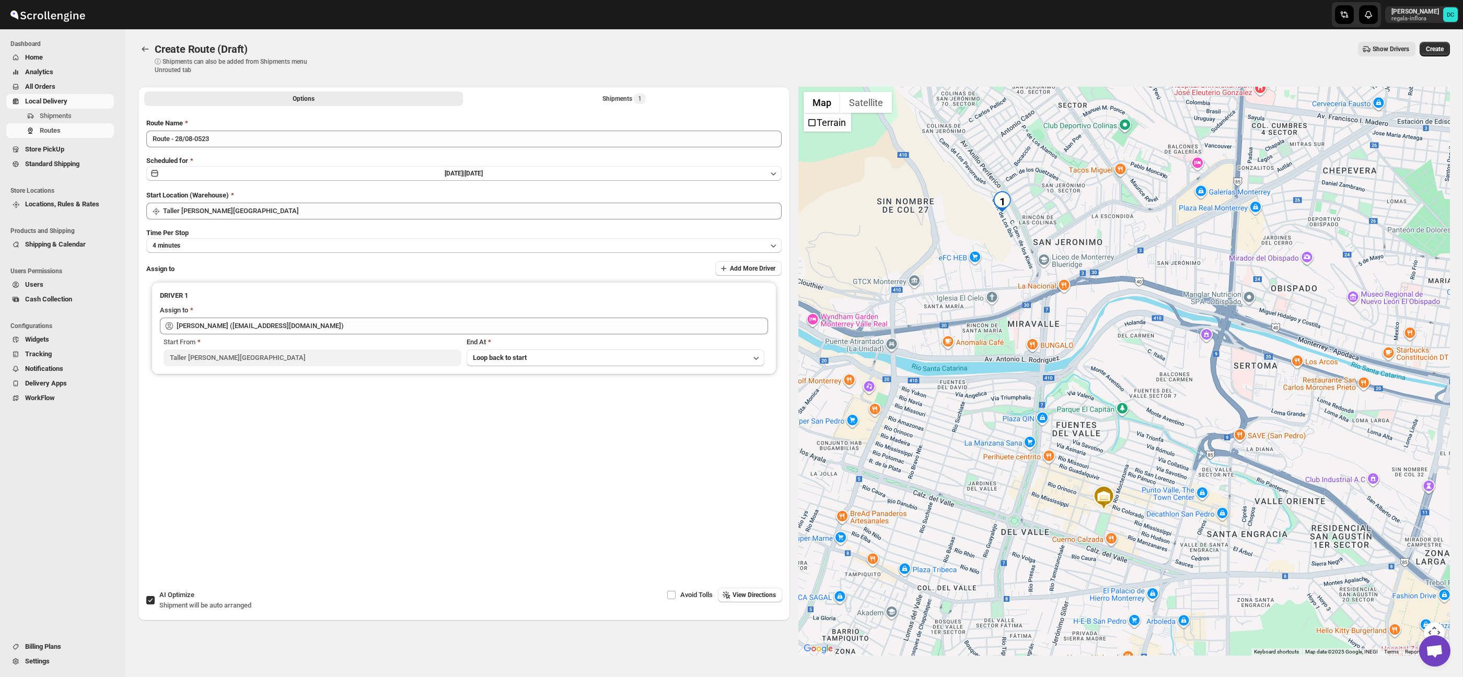
drag, startPoint x: 1271, startPoint y: 276, endPoint x: 1250, endPoint y: 348, distance: 75.2
click at [1257, 363] on div at bounding box center [1124, 371] width 652 height 569
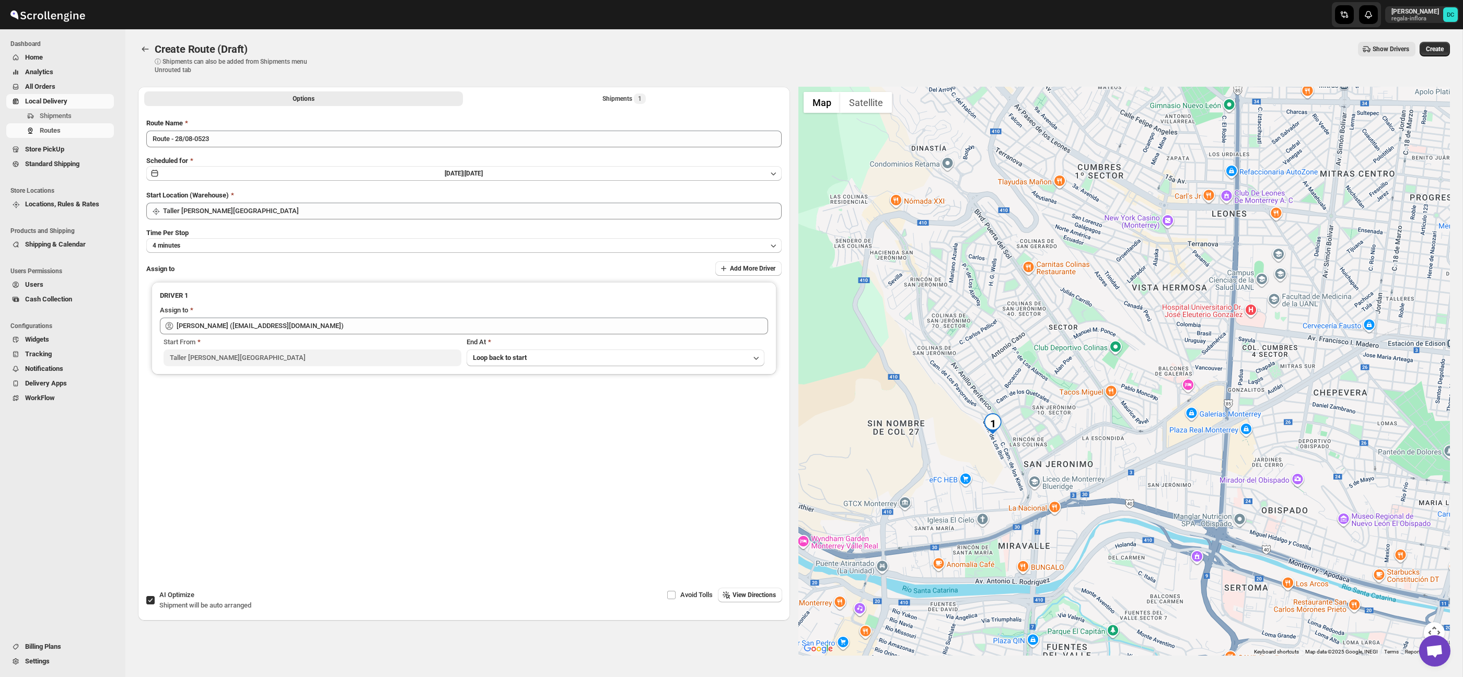
drag, startPoint x: 1162, startPoint y: 255, endPoint x: 1183, endPoint y: 288, distance: 39.0
click at [1183, 288] on div at bounding box center [1124, 371] width 652 height 569
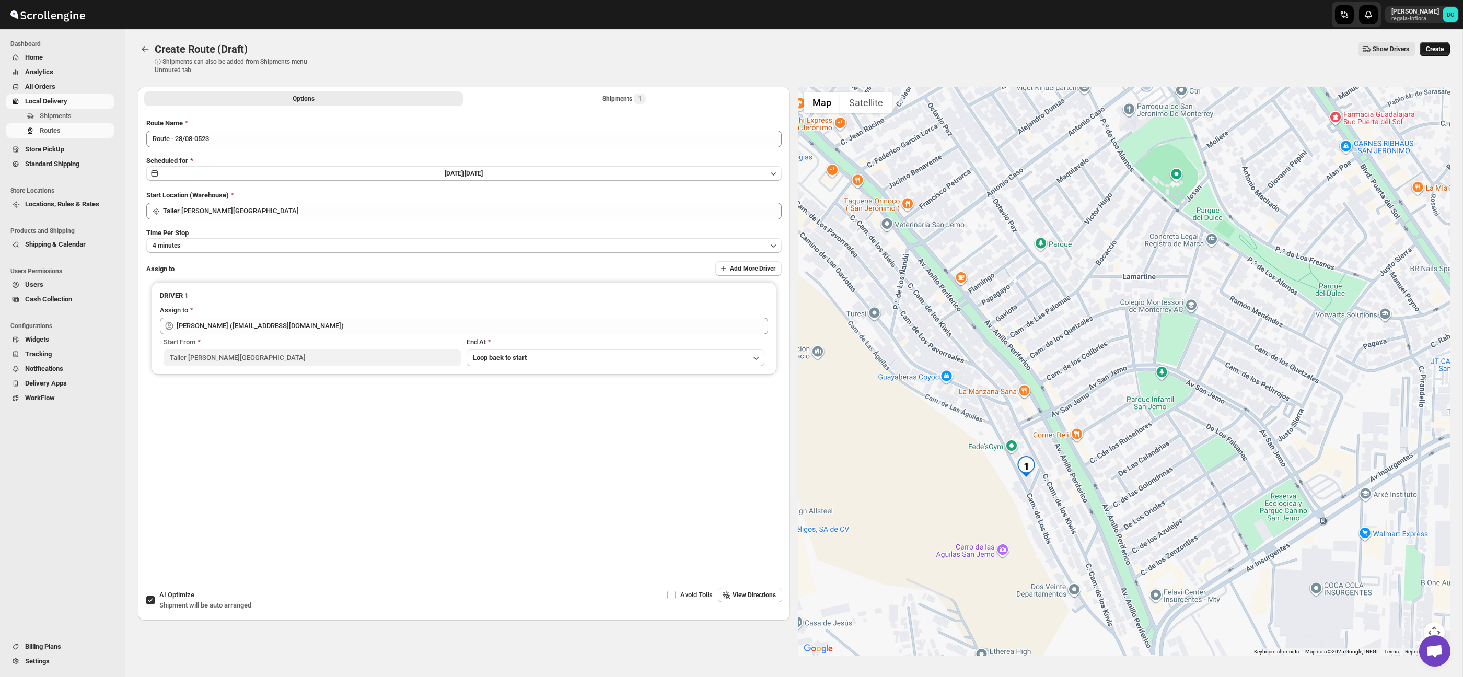
click at [1433, 42] on button "Create" at bounding box center [1434, 49] width 30 height 15
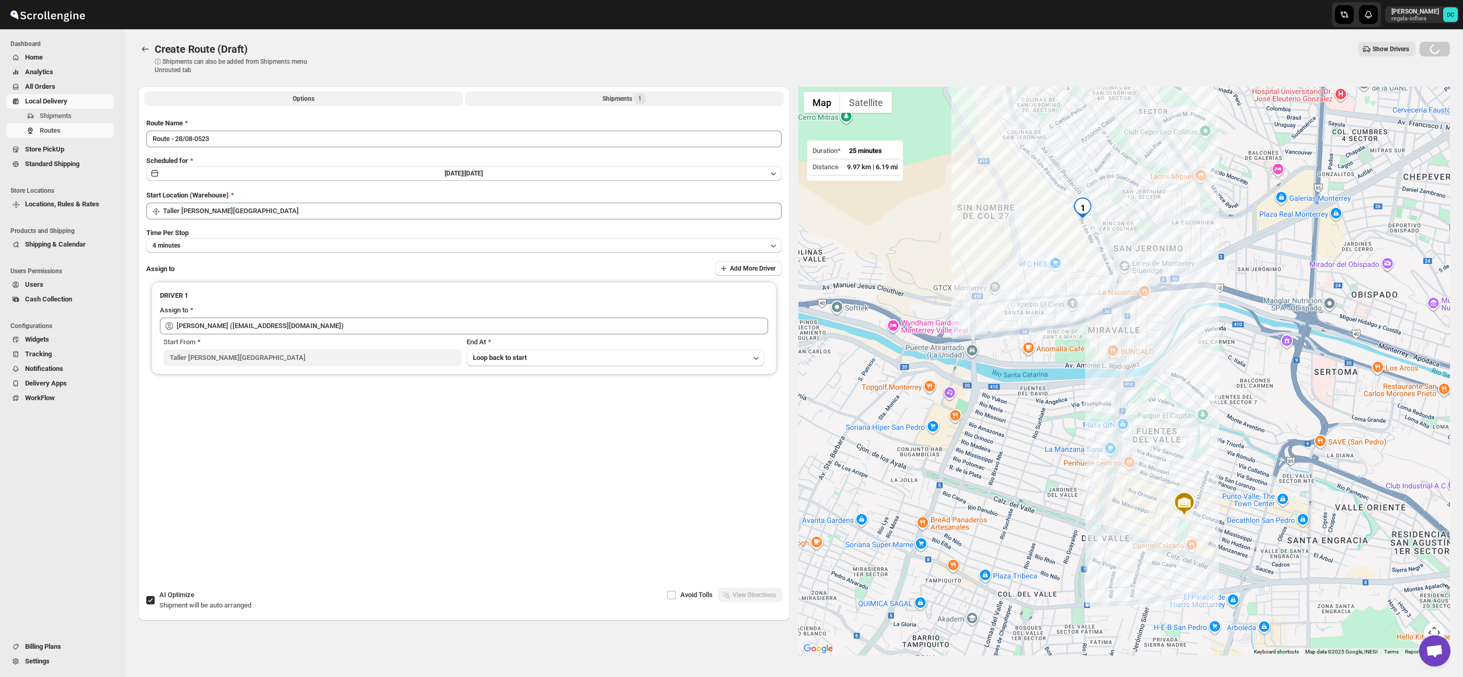
click at [584, 96] on button "Shipments 1" at bounding box center [624, 98] width 319 height 15
